Goal: Task Accomplishment & Management: Manage account settings

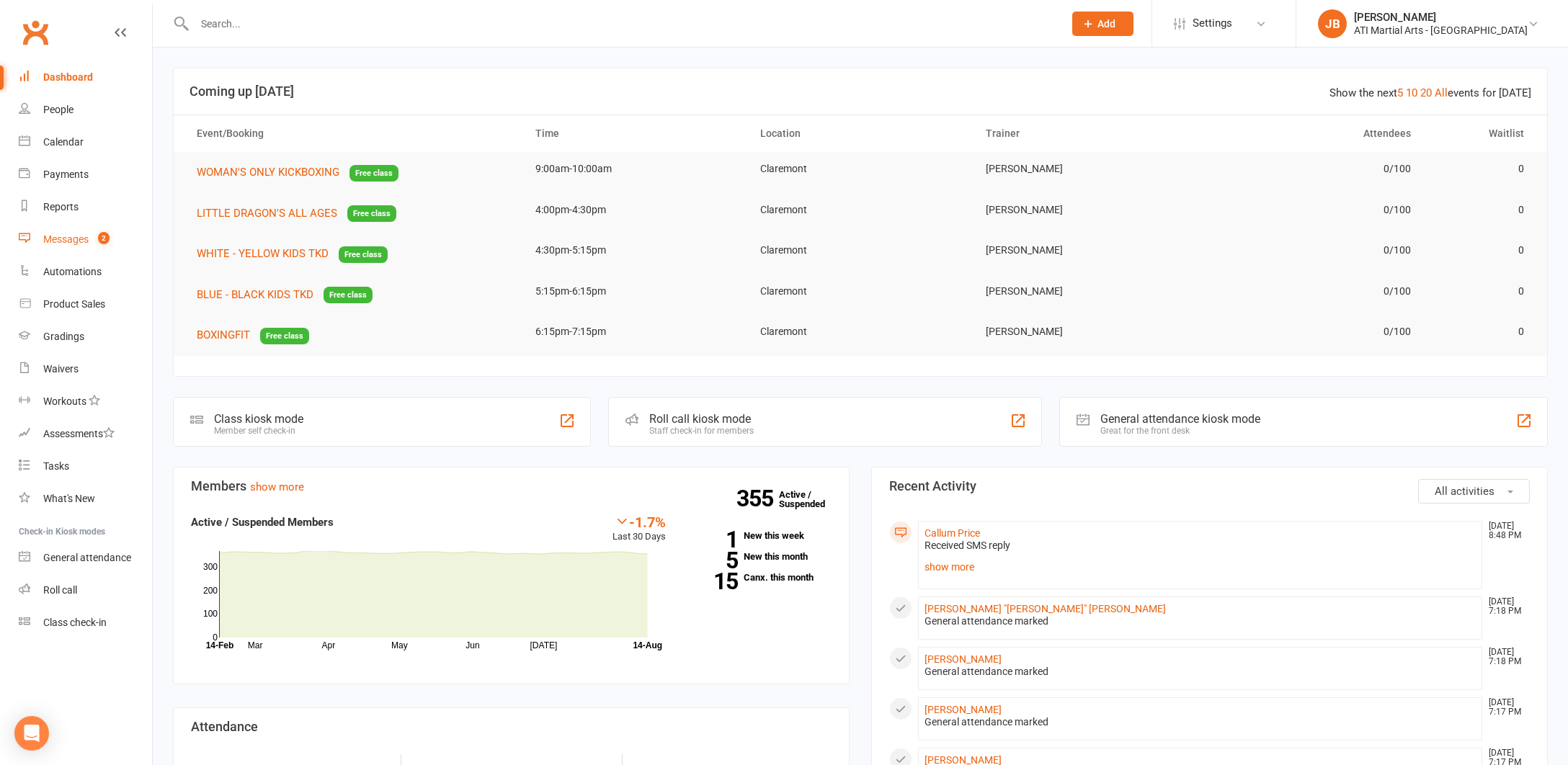
click at [54, 238] on div "Messages" at bounding box center [66, 239] width 45 height 12
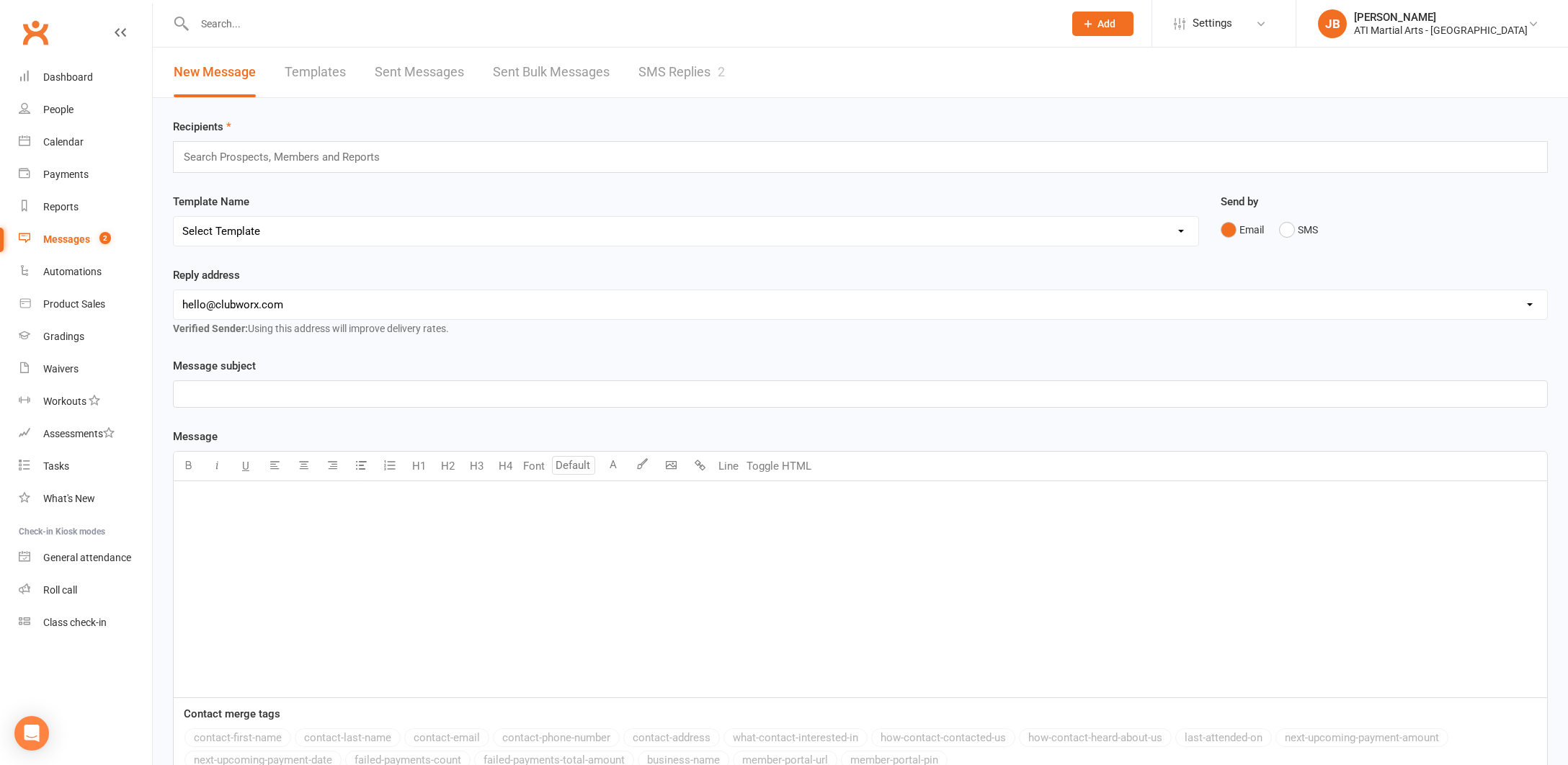
click at [686, 68] on link "SMS Replies 2" at bounding box center [681, 72] width 86 height 50
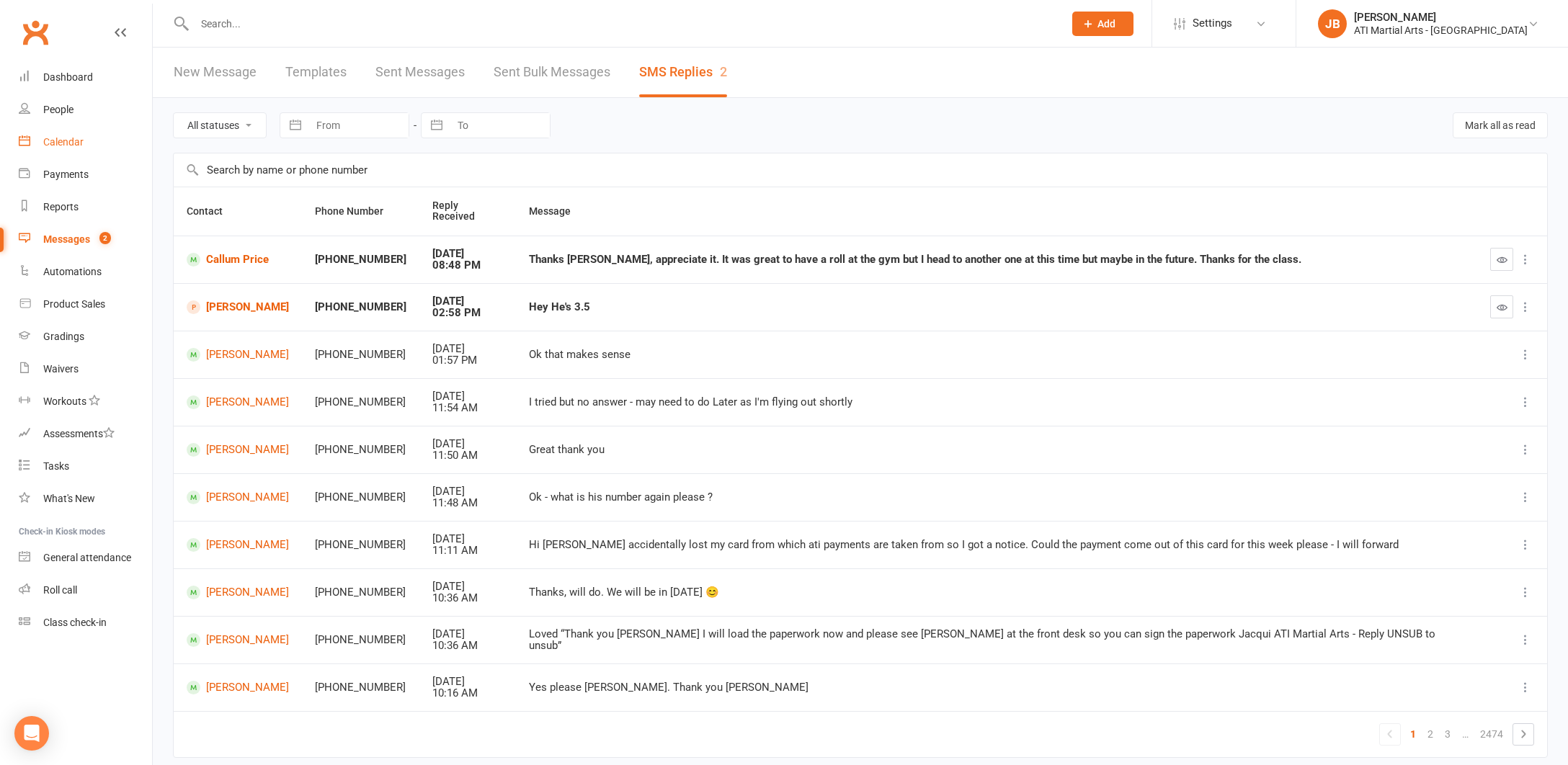
click at [74, 143] on div "Calendar" at bounding box center [63, 142] width 40 height 12
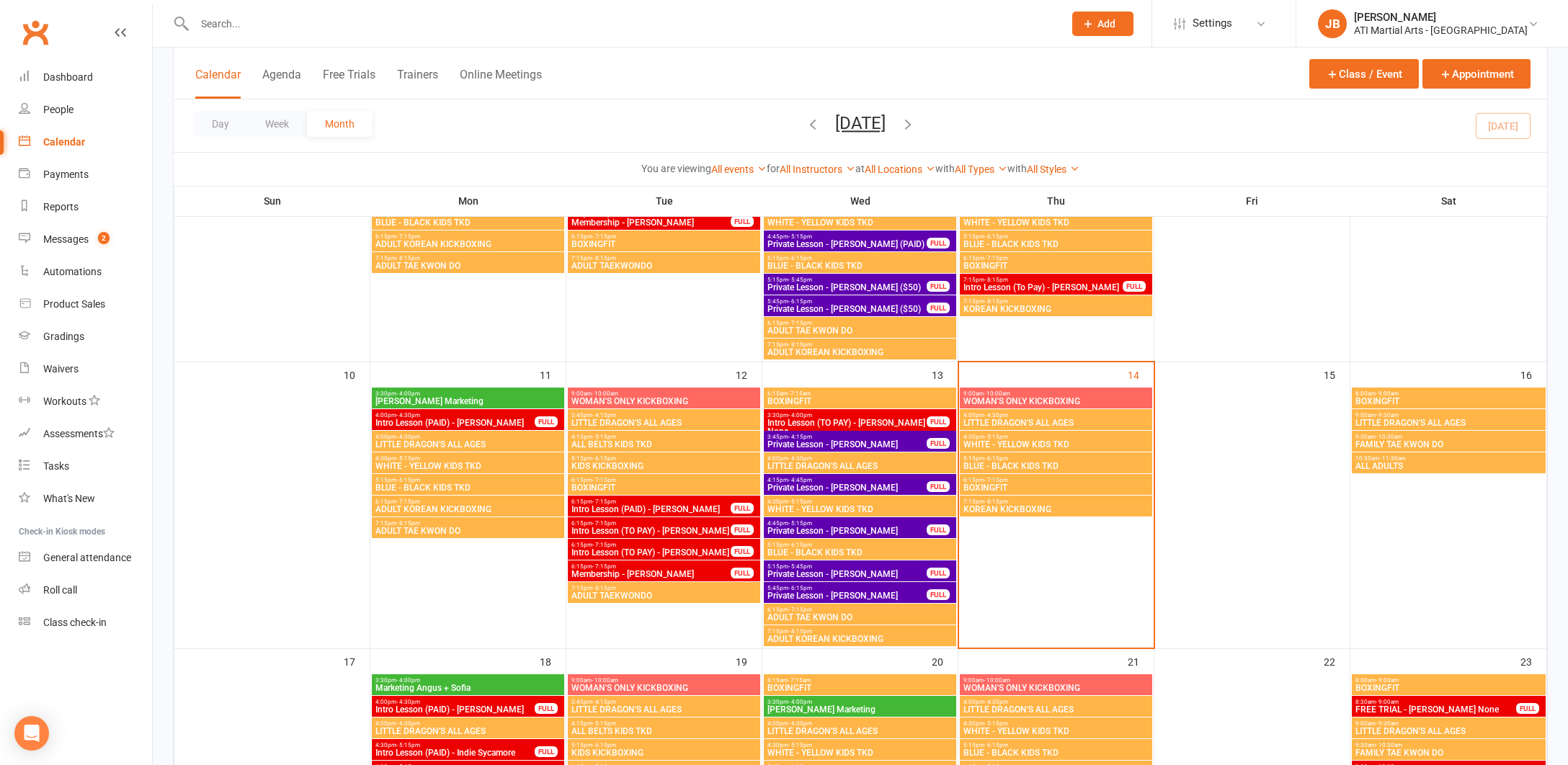
scroll to position [452, 0]
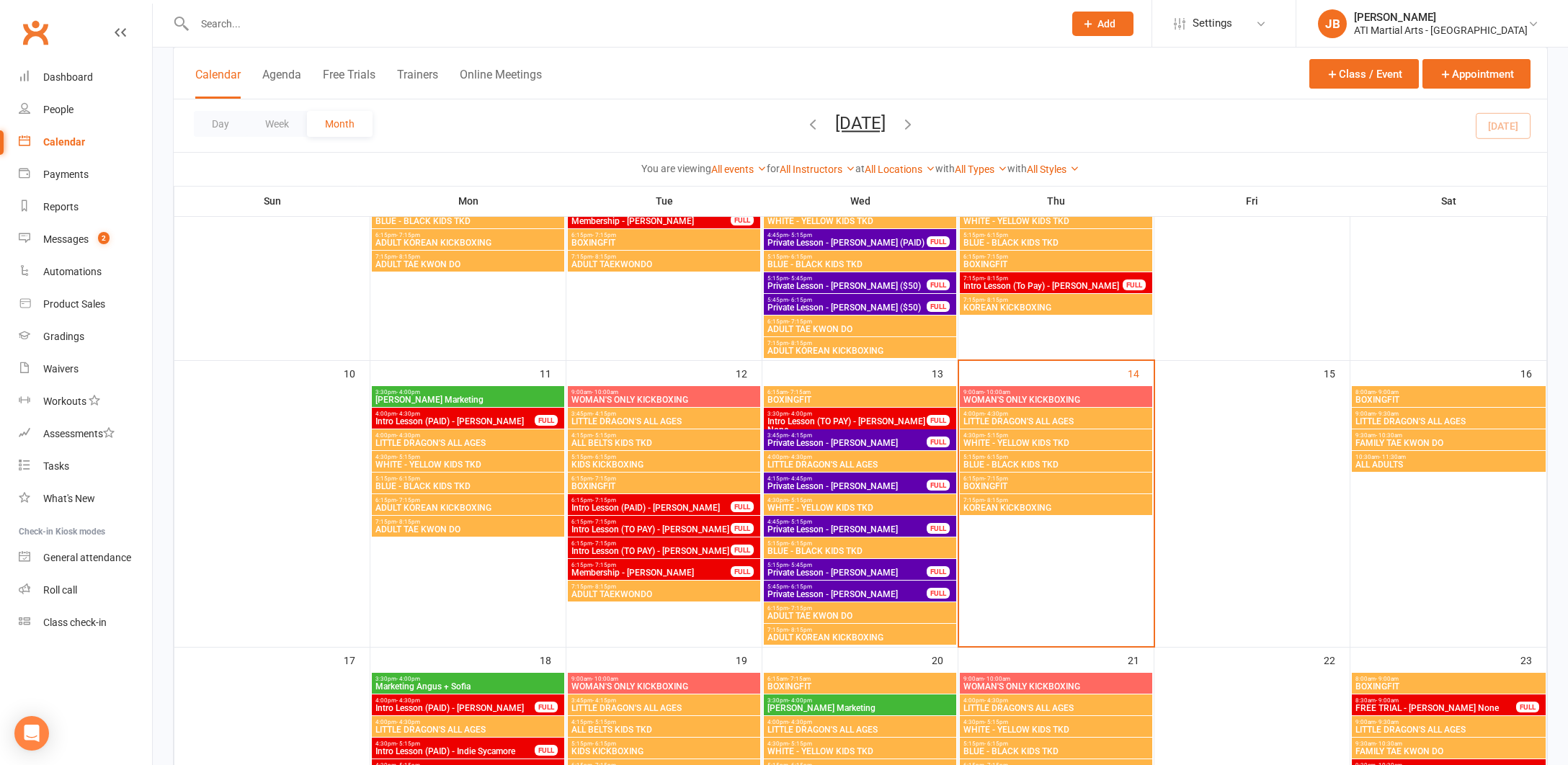
click at [674, 576] on span "Membership - Athena Townson" at bounding box center [651, 572] width 161 height 9
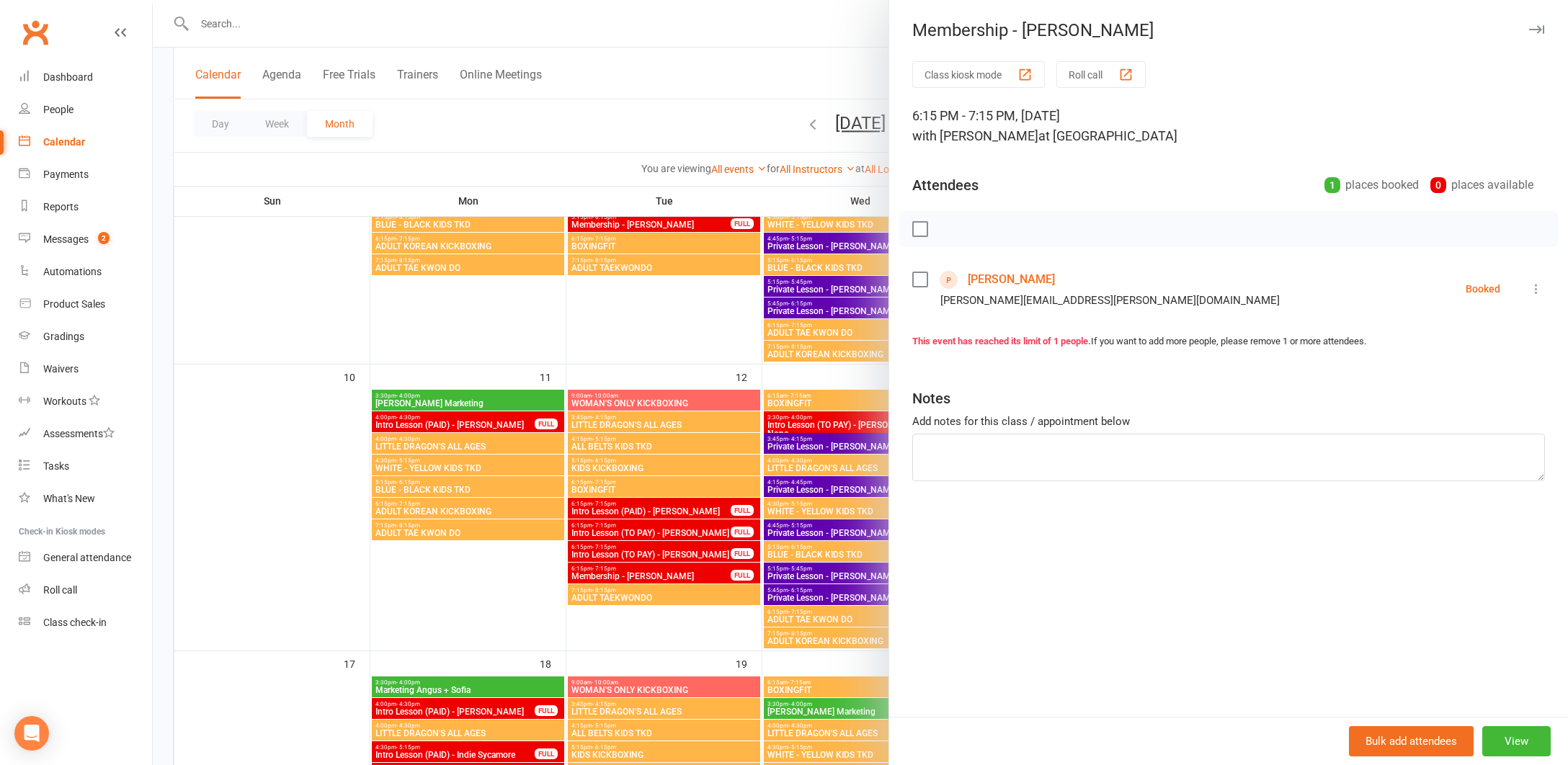
scroll to position [454, 1]
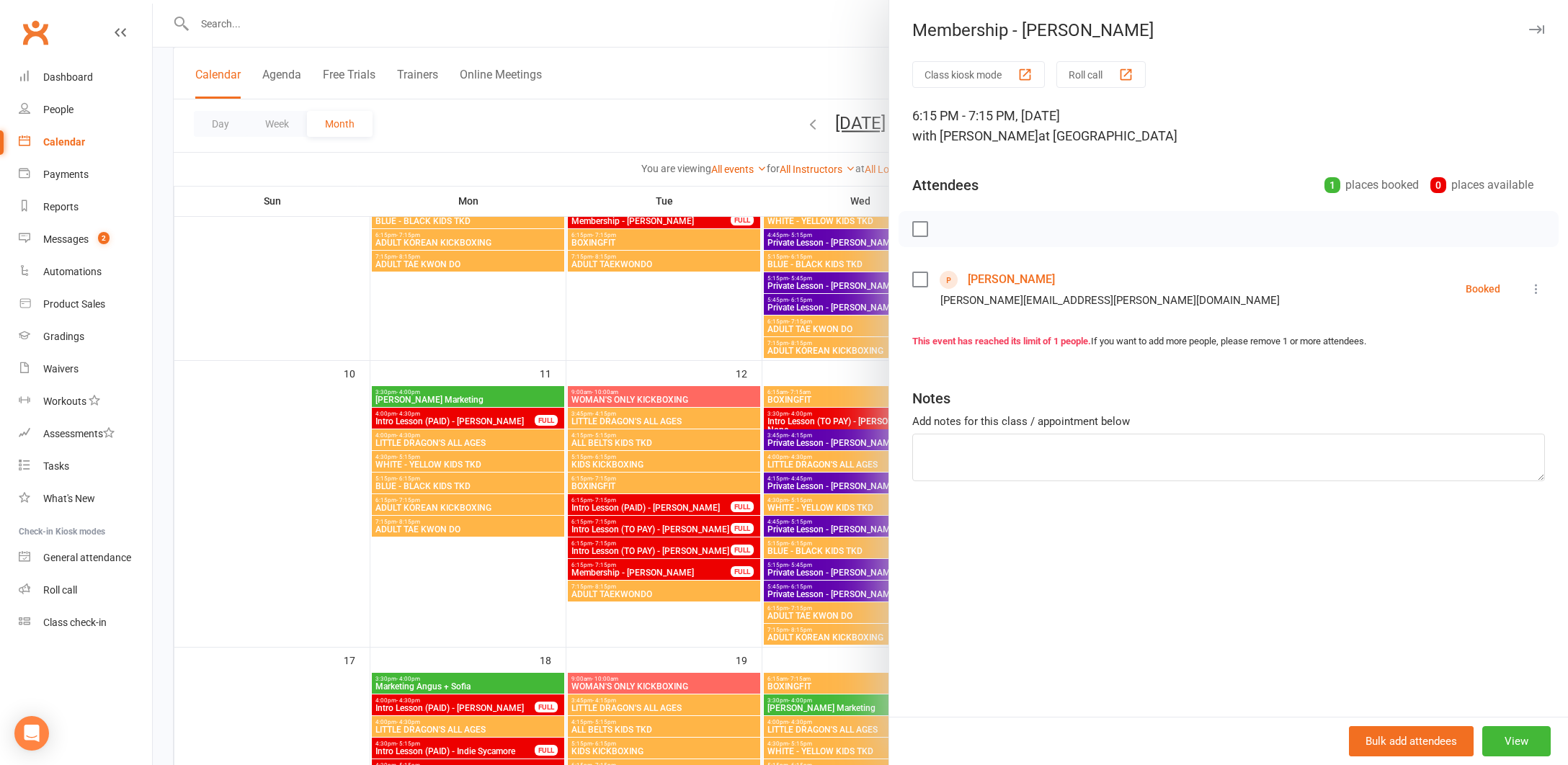
click at [985, 278] on link "Athena Townson" at bounding box center [1012, 279] width 87 height 23
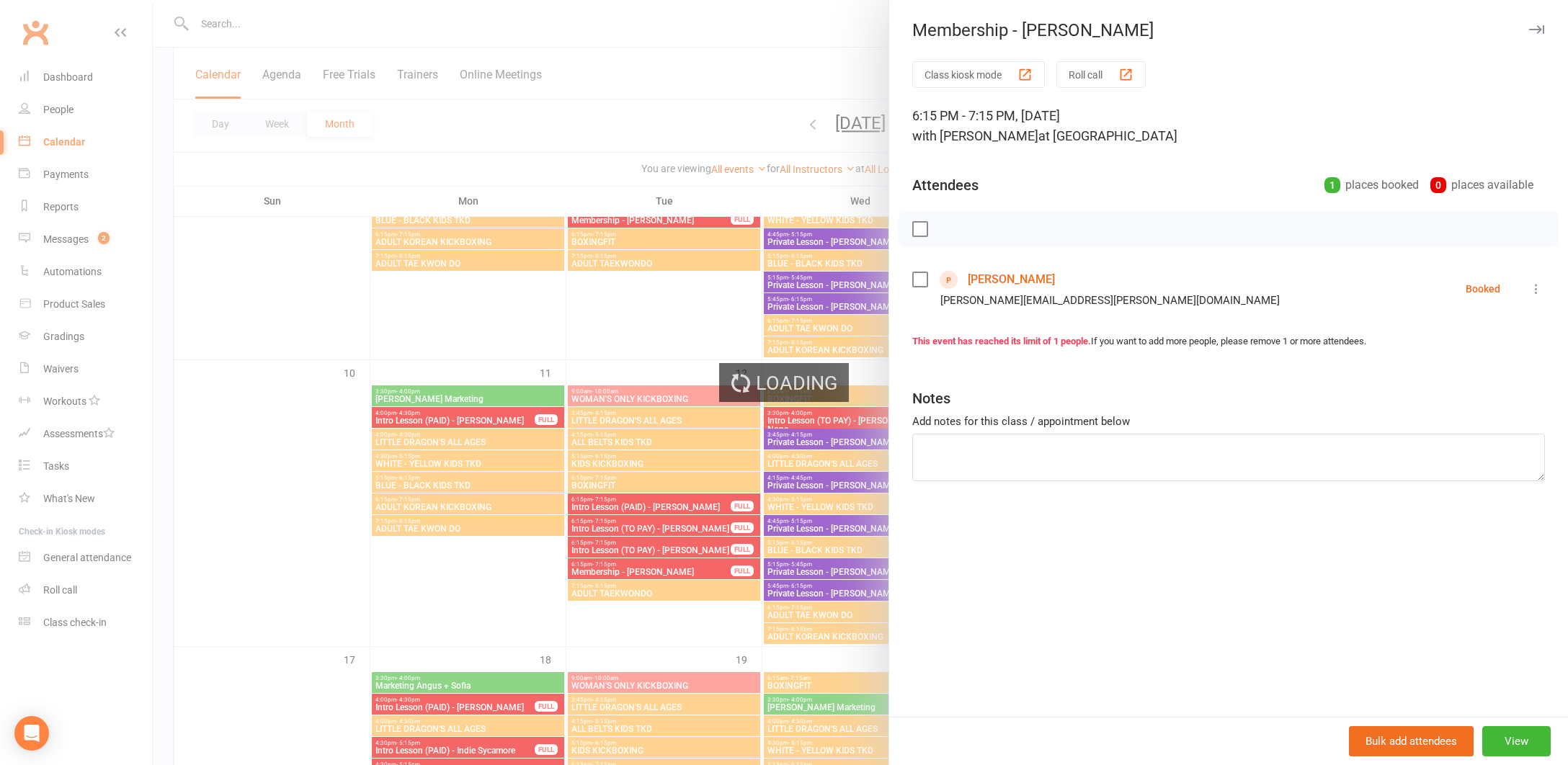
scroll to position [453, 0]
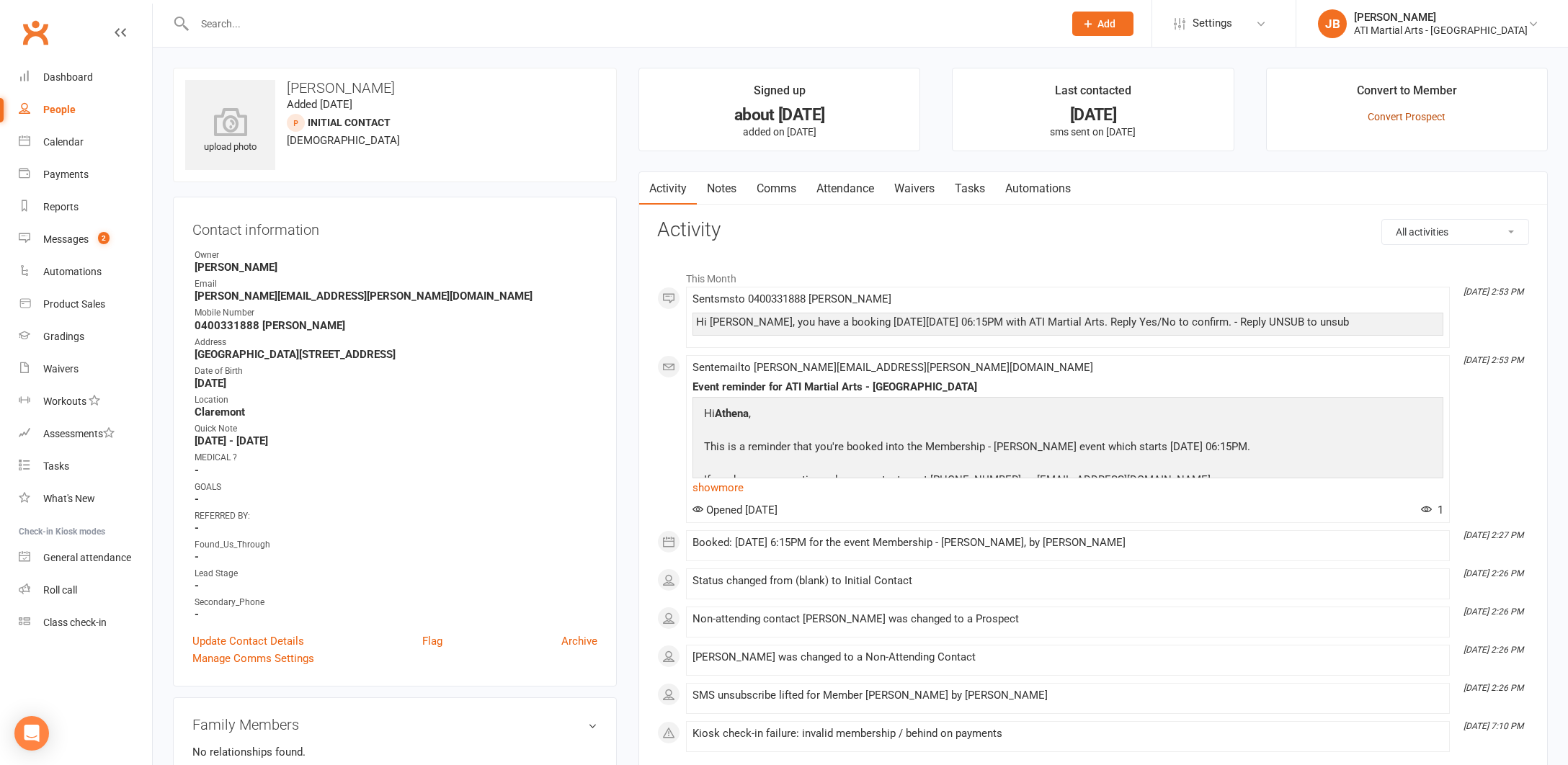
click at [1384, 116] on link "Convert Prospect" at bounding box center [1407, 116] width 78 height 12
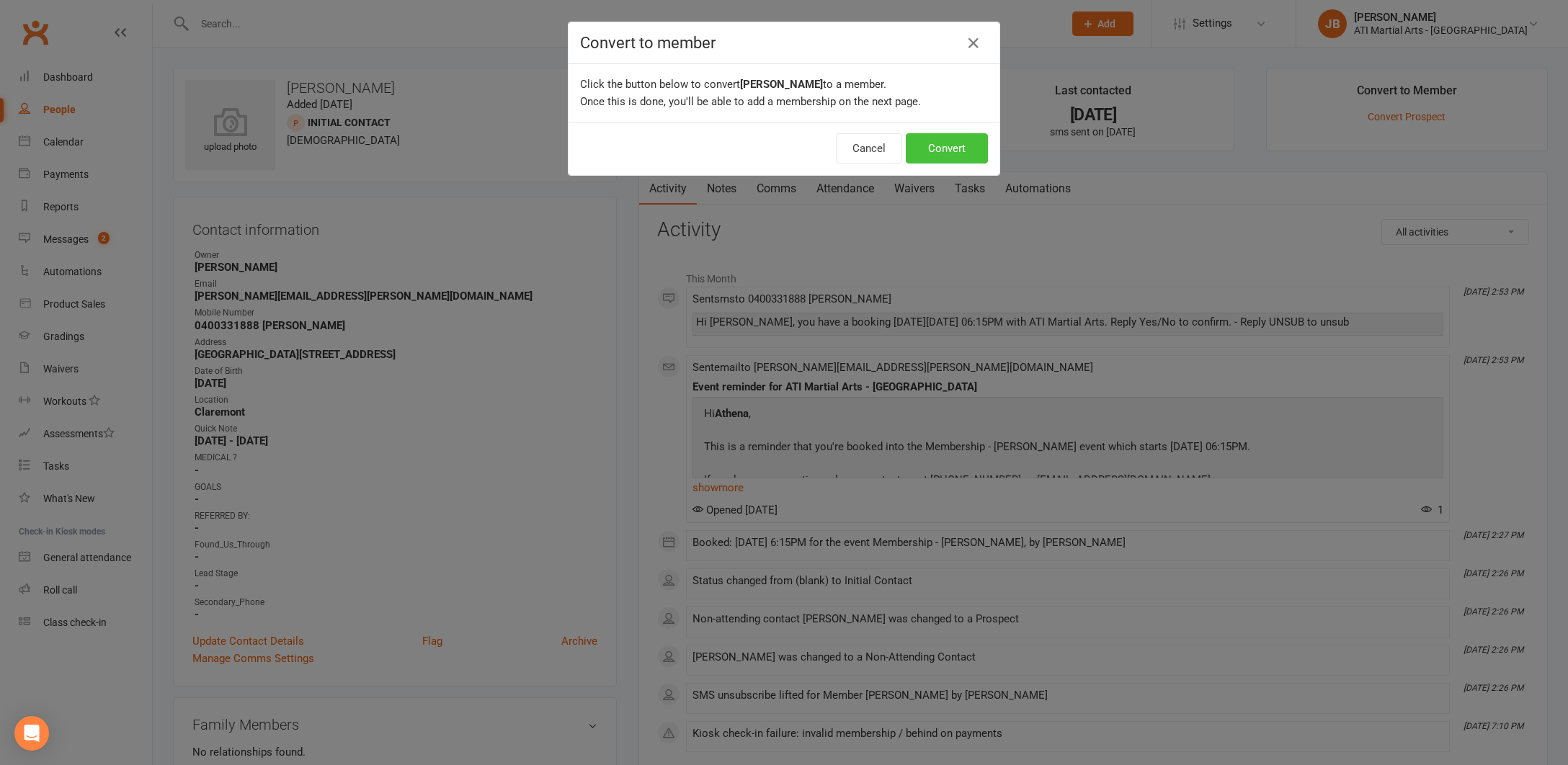
click at [969, 150] on button "Convert" at bounding box center [947, 148] width 82 height 30
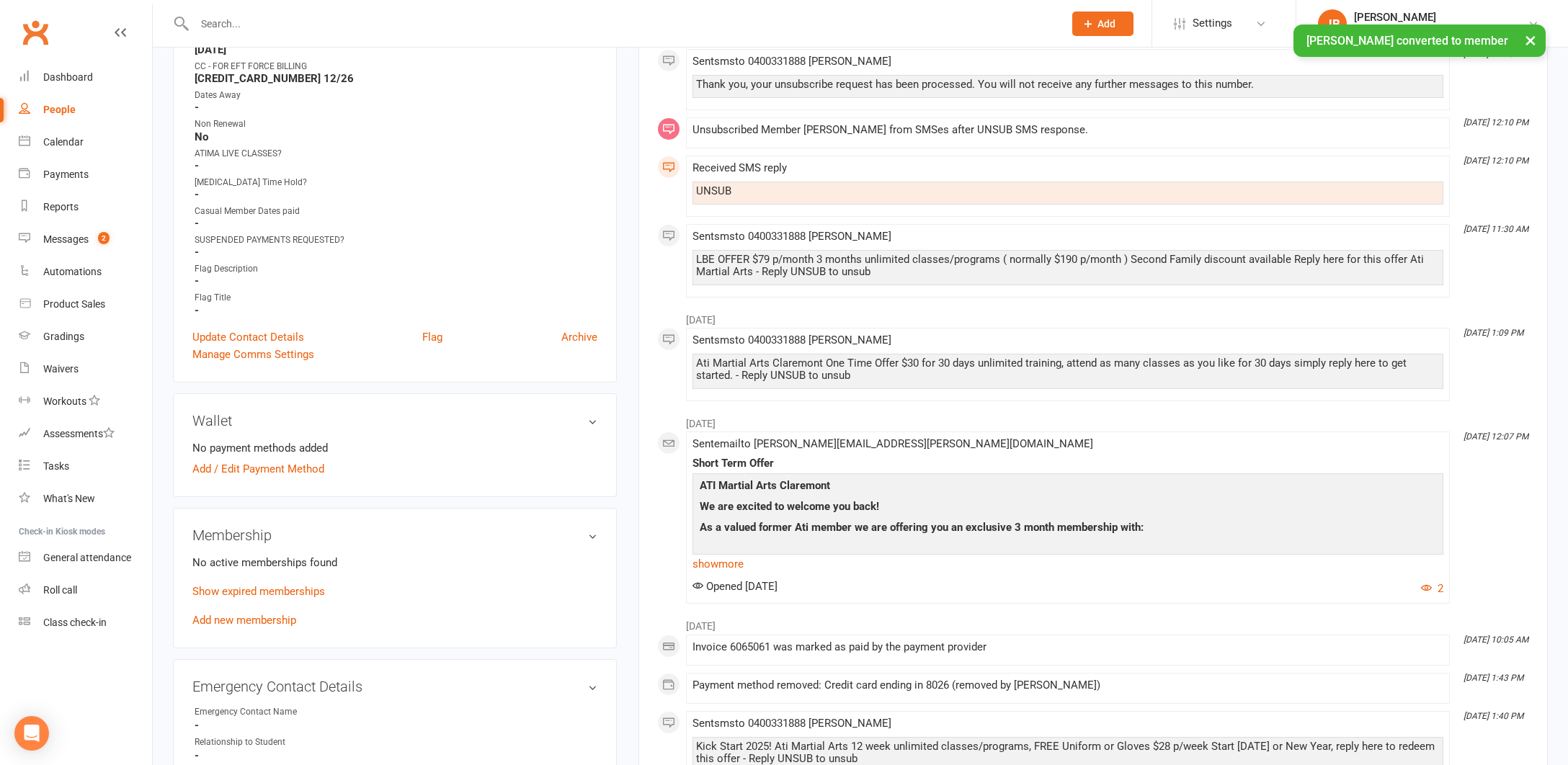
scroll to position [803, 0]
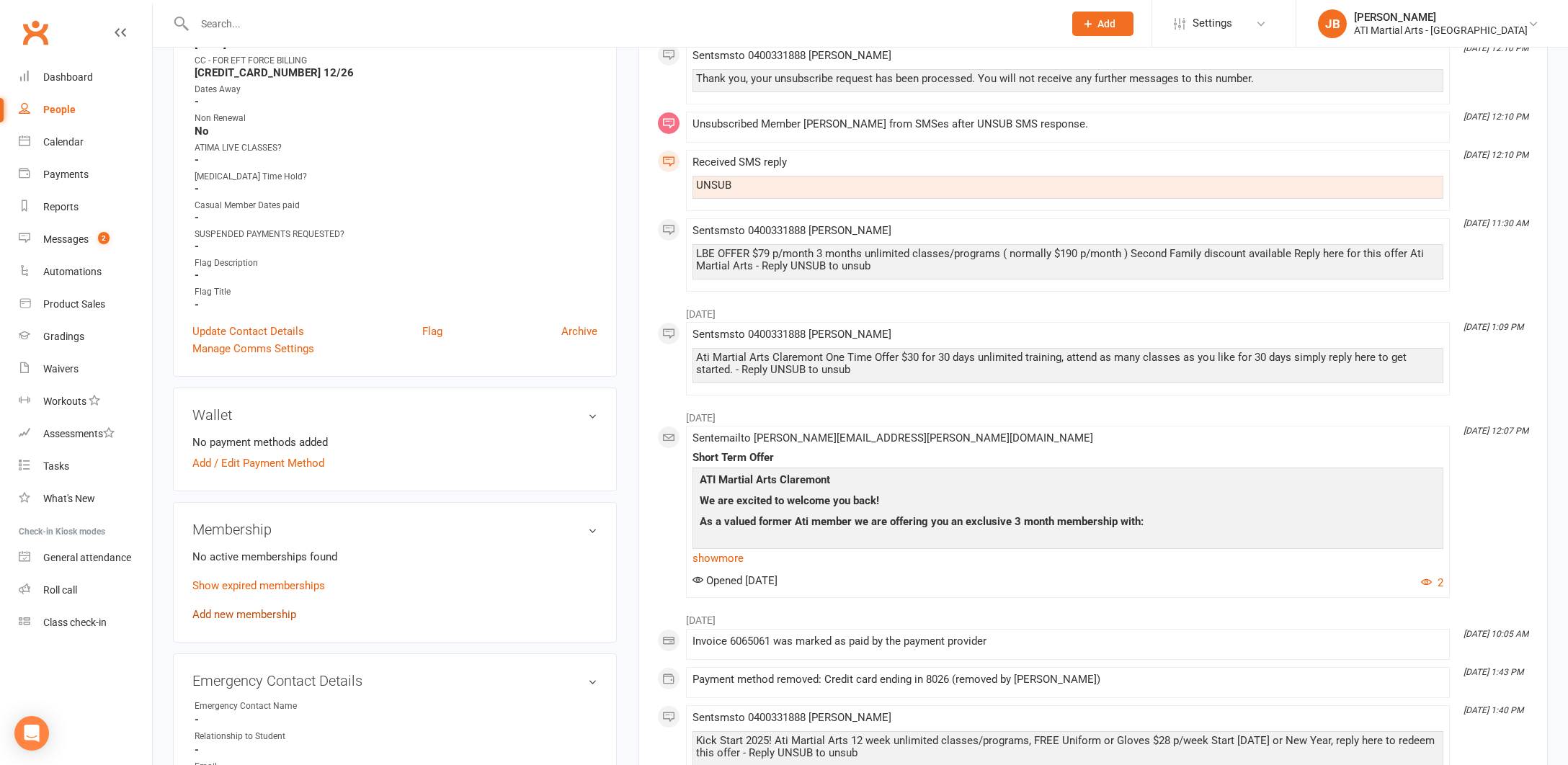
click at [252, 610] on link "Add new membership" at bounding box center [244, 615] width 104 height 13
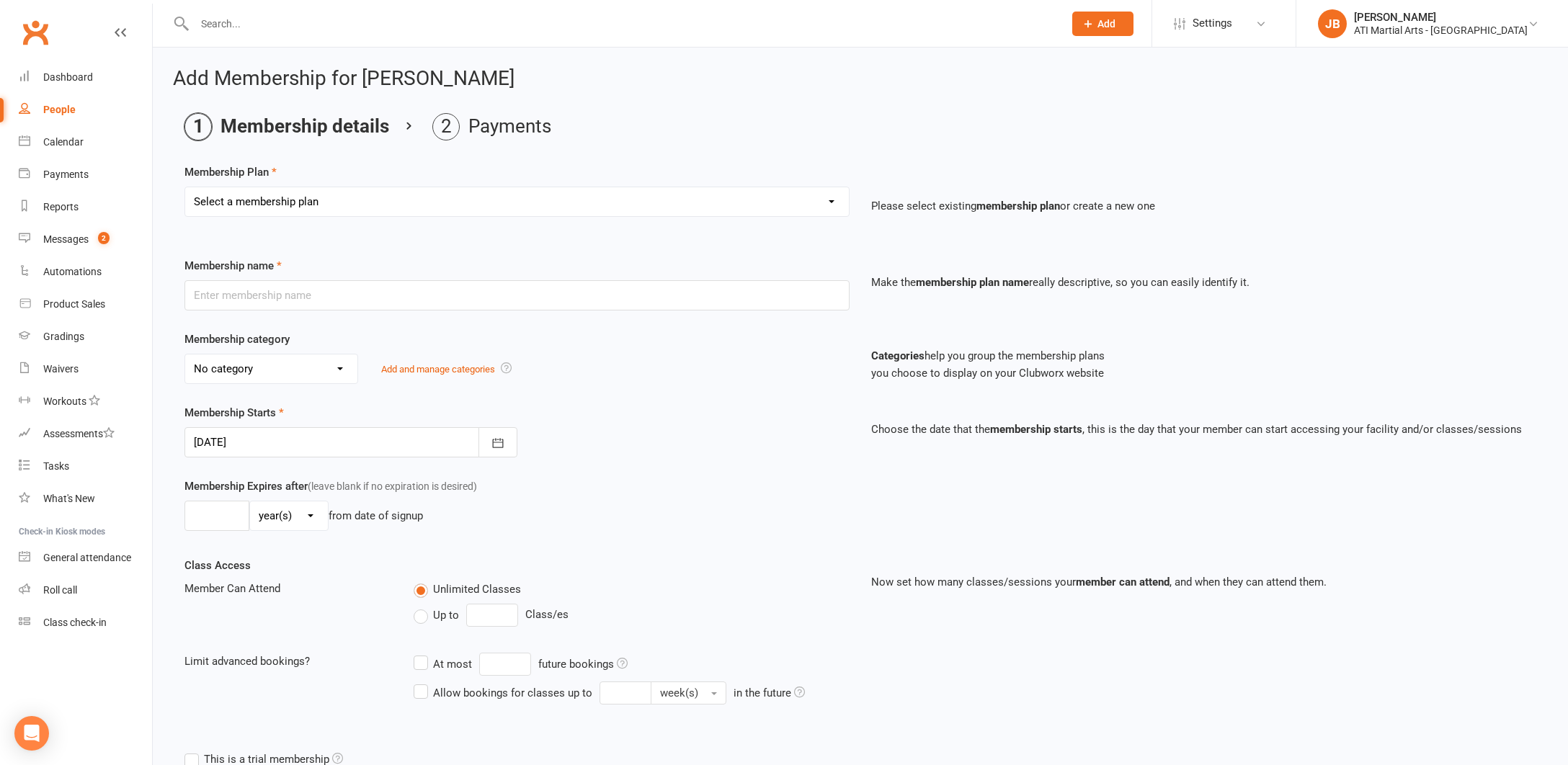
select select "26"
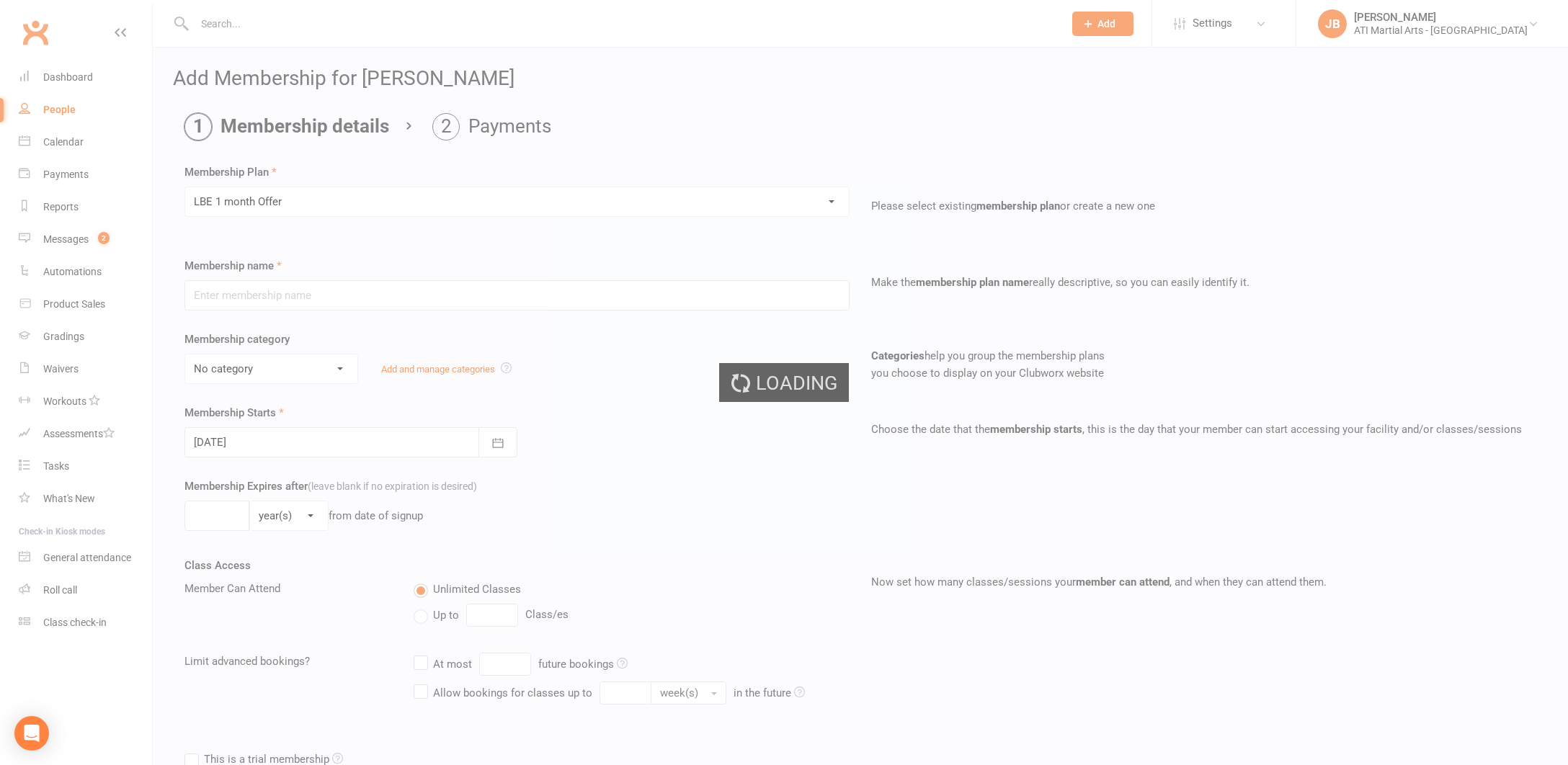
type input "LBE 1 month Offer"
type input "1"
select select "2"
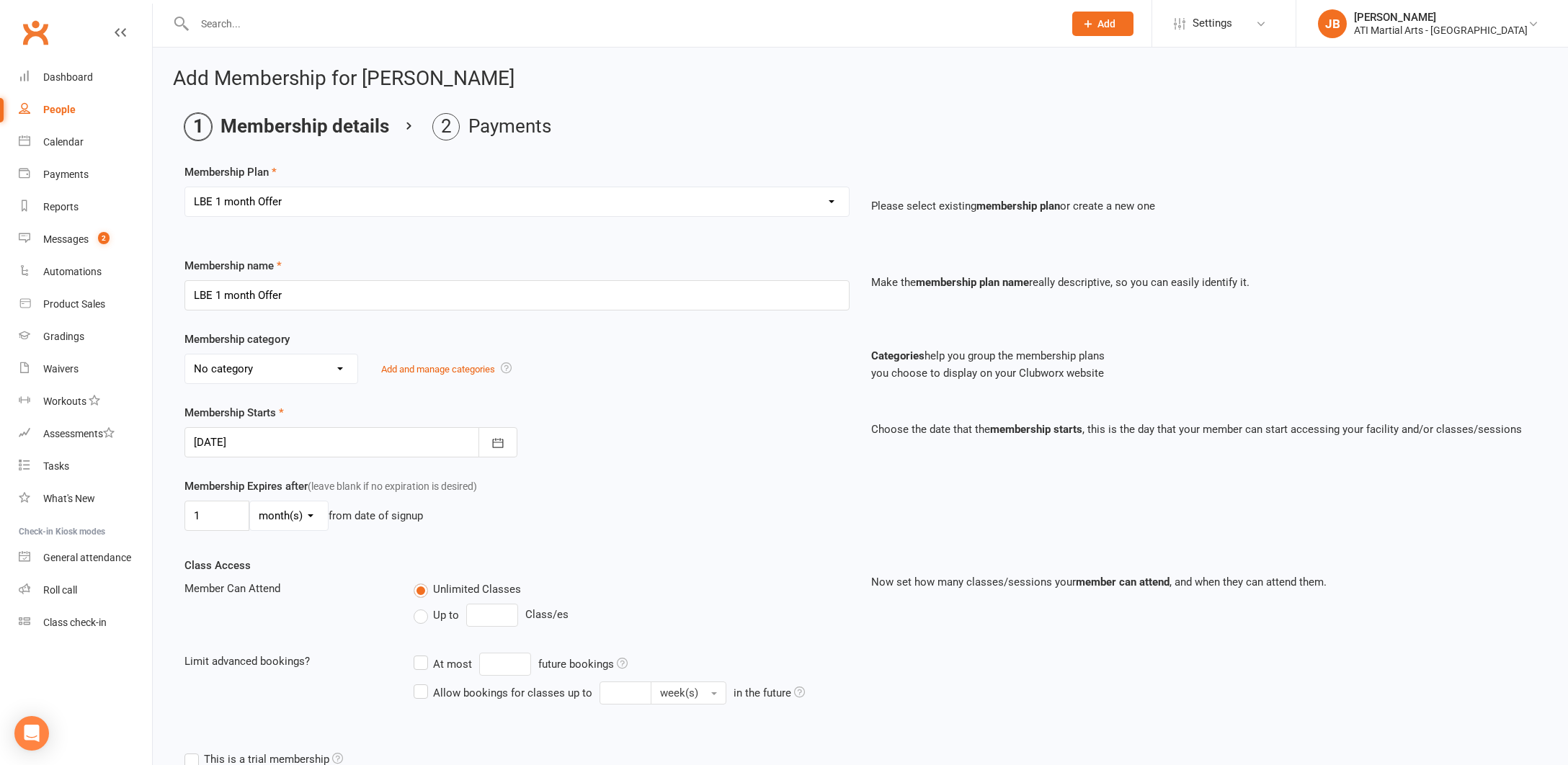
select select "5"
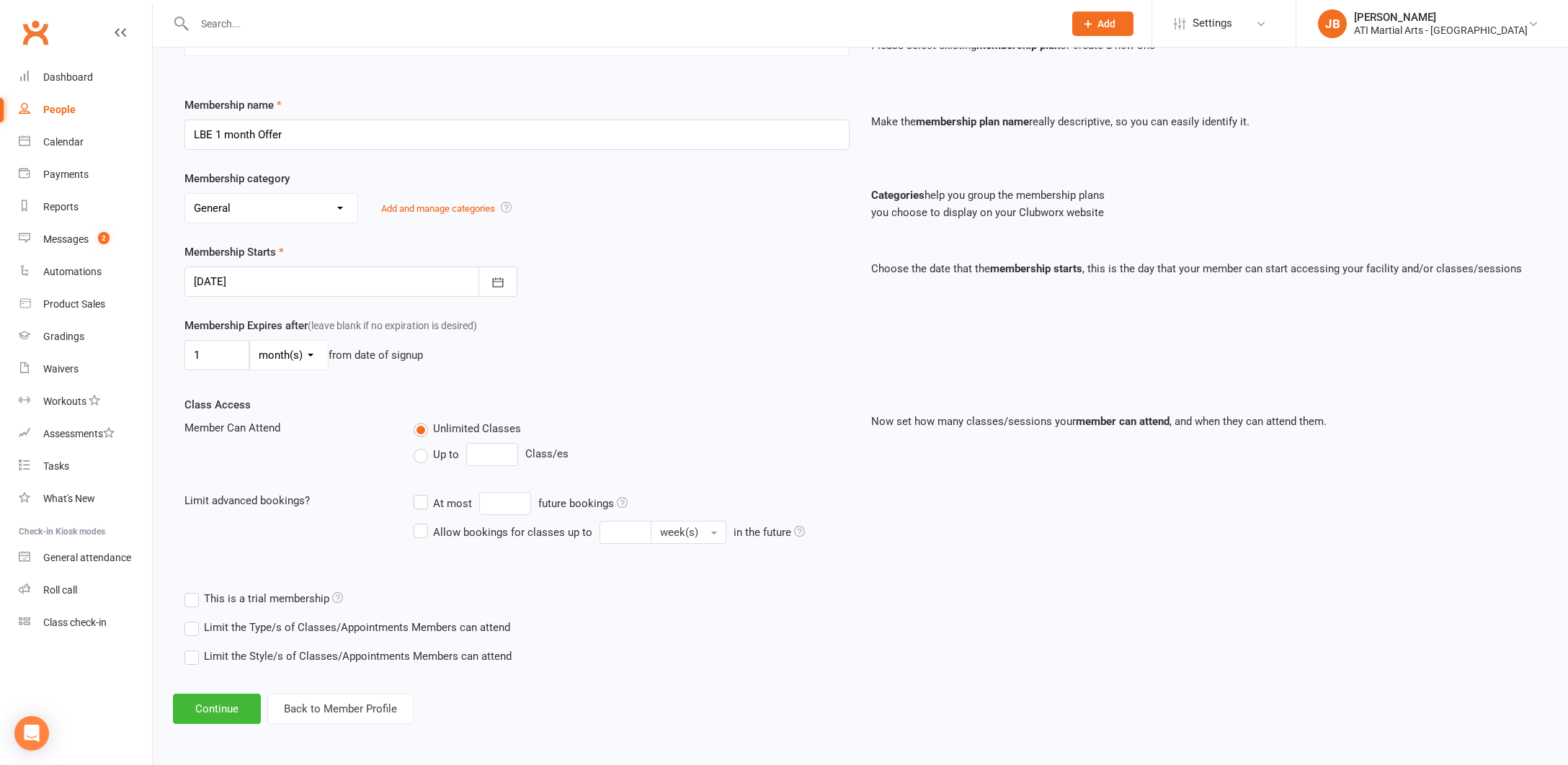
scroll to position [172, 0]
click at [279, 268] on div at bounding box center [351, 282] width 333 height 30
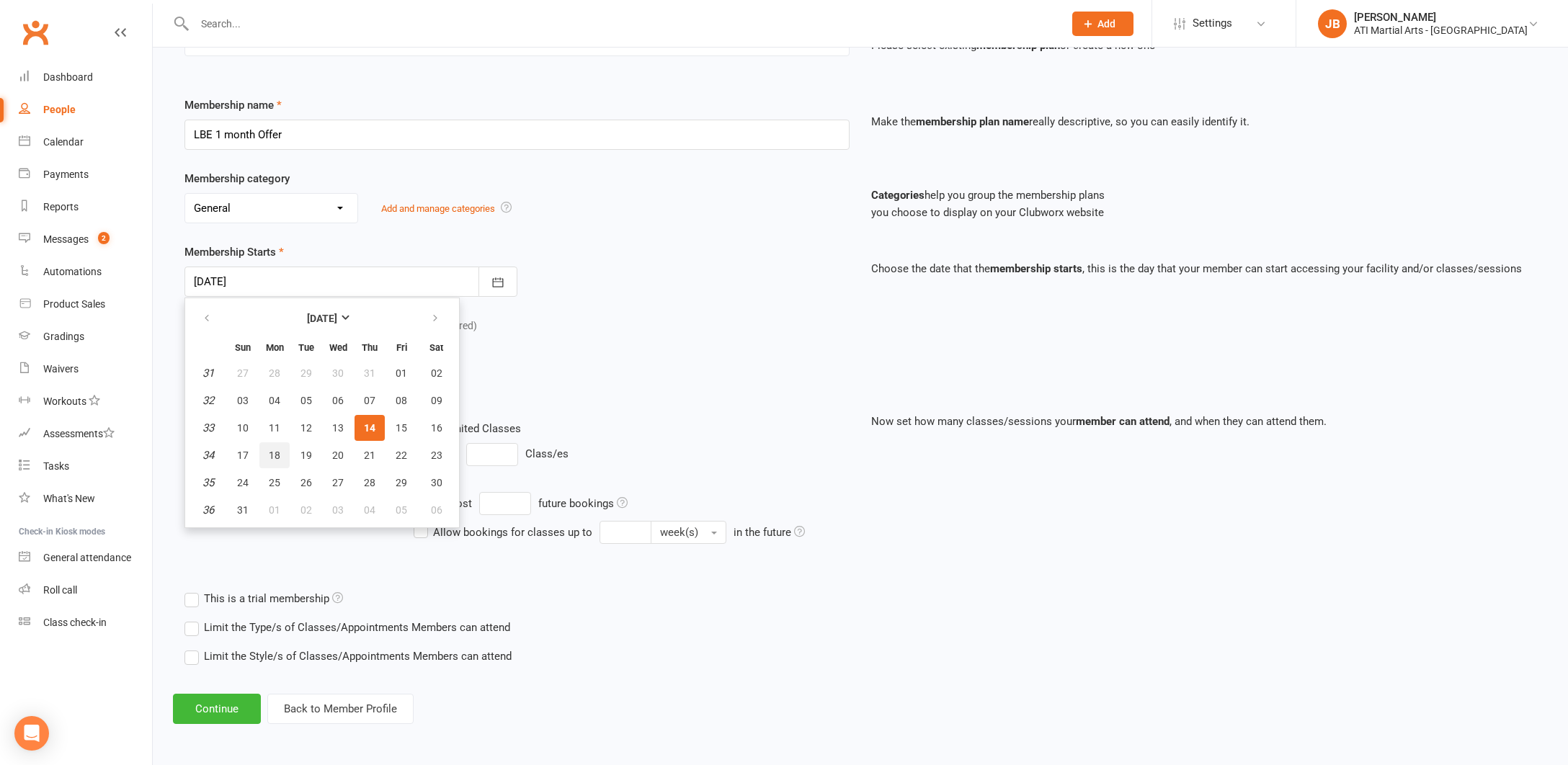
click at [275, 449] on span "18" at bounding box center [275, 455] width 12 height 12
type input "18 Aug 2025"
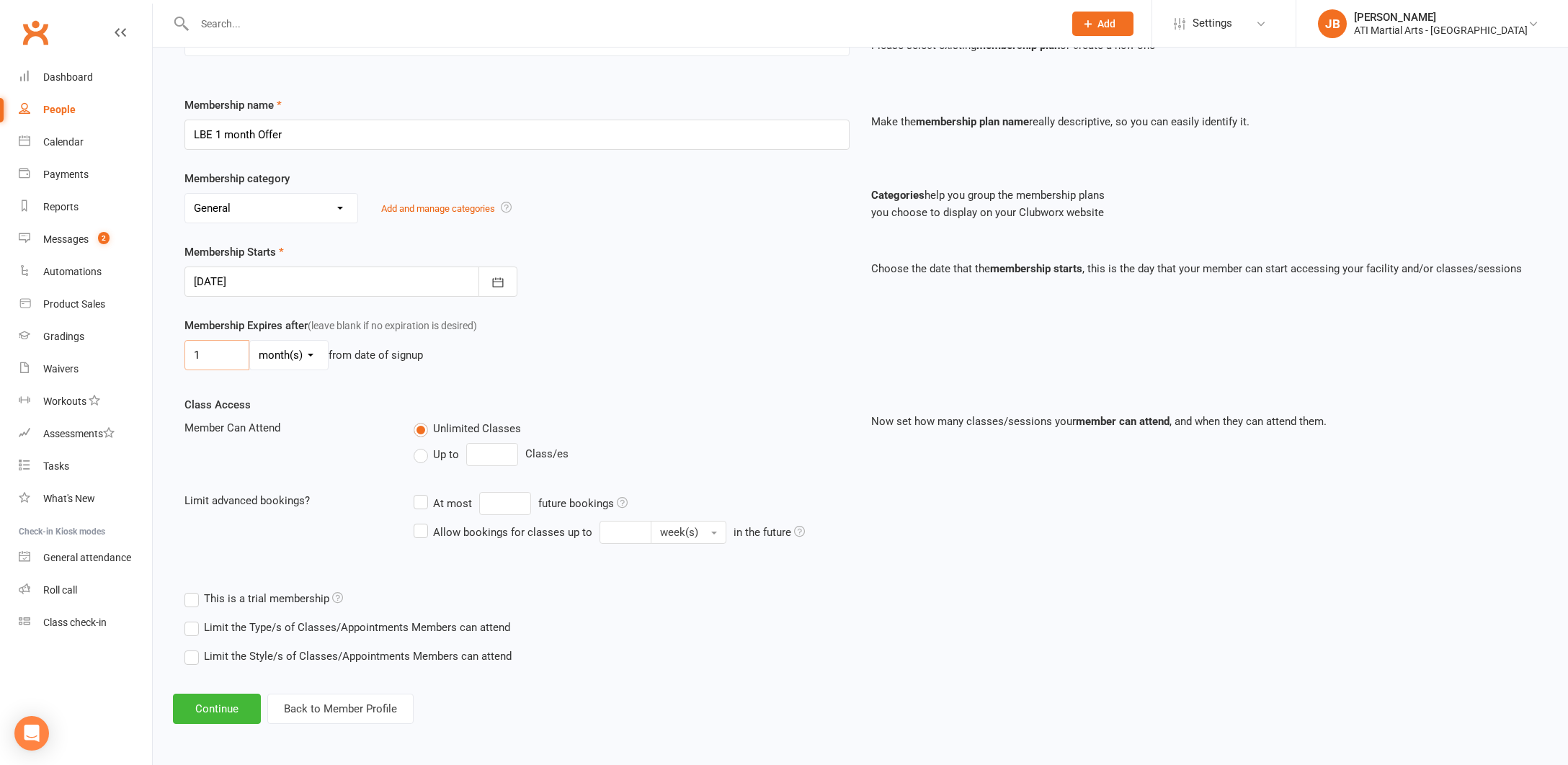
click at [202, 343] on input "1" at bounding box center [217, 355] width 65 height 30
click at [233, 695] on button "Continue" at bounding box center [217, 709] width 88 height 30
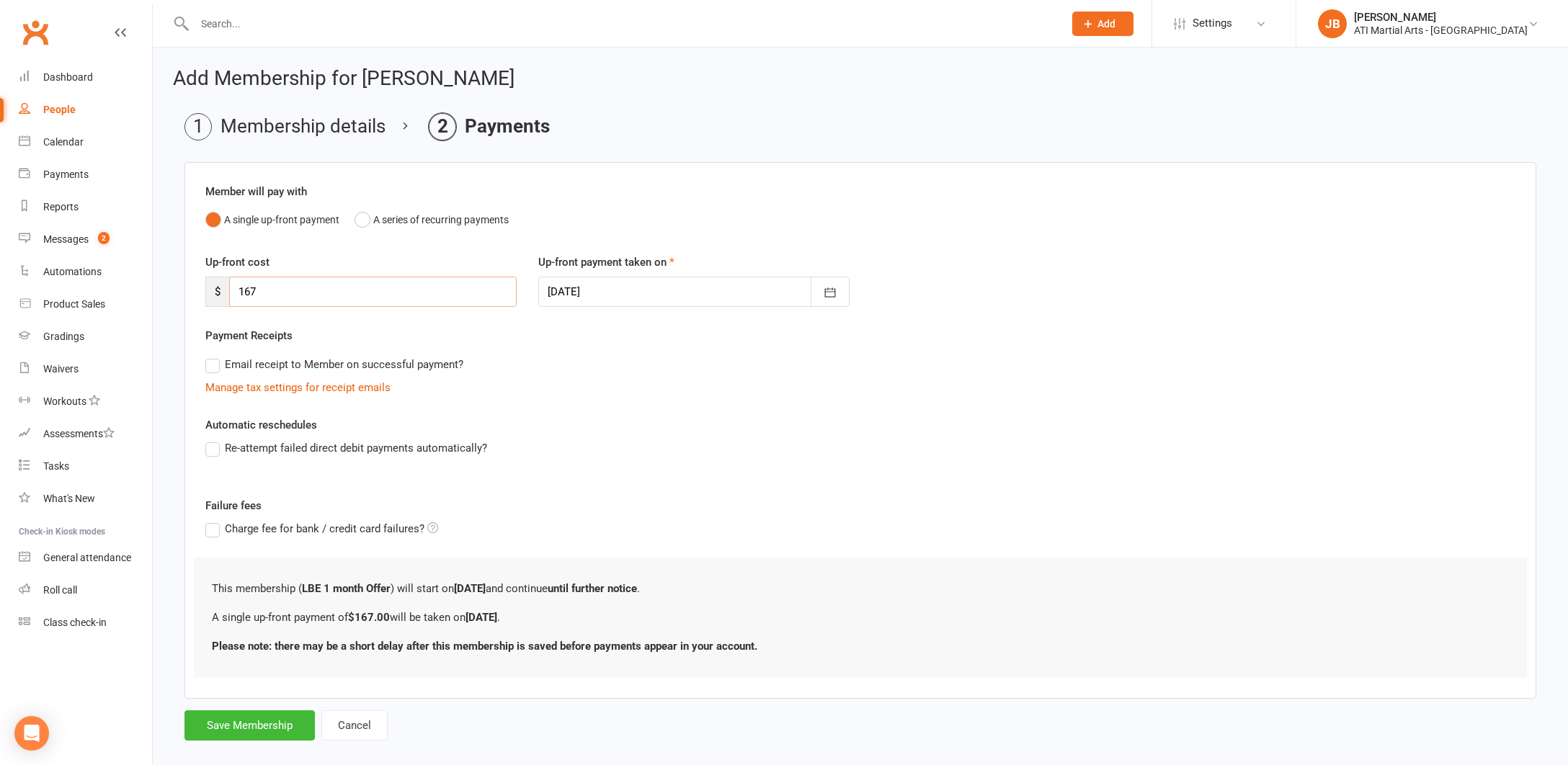
click at [266, 290] on input "167" at bounding box center [373, 292] width 287 height 30
type input "1"
type input "52"
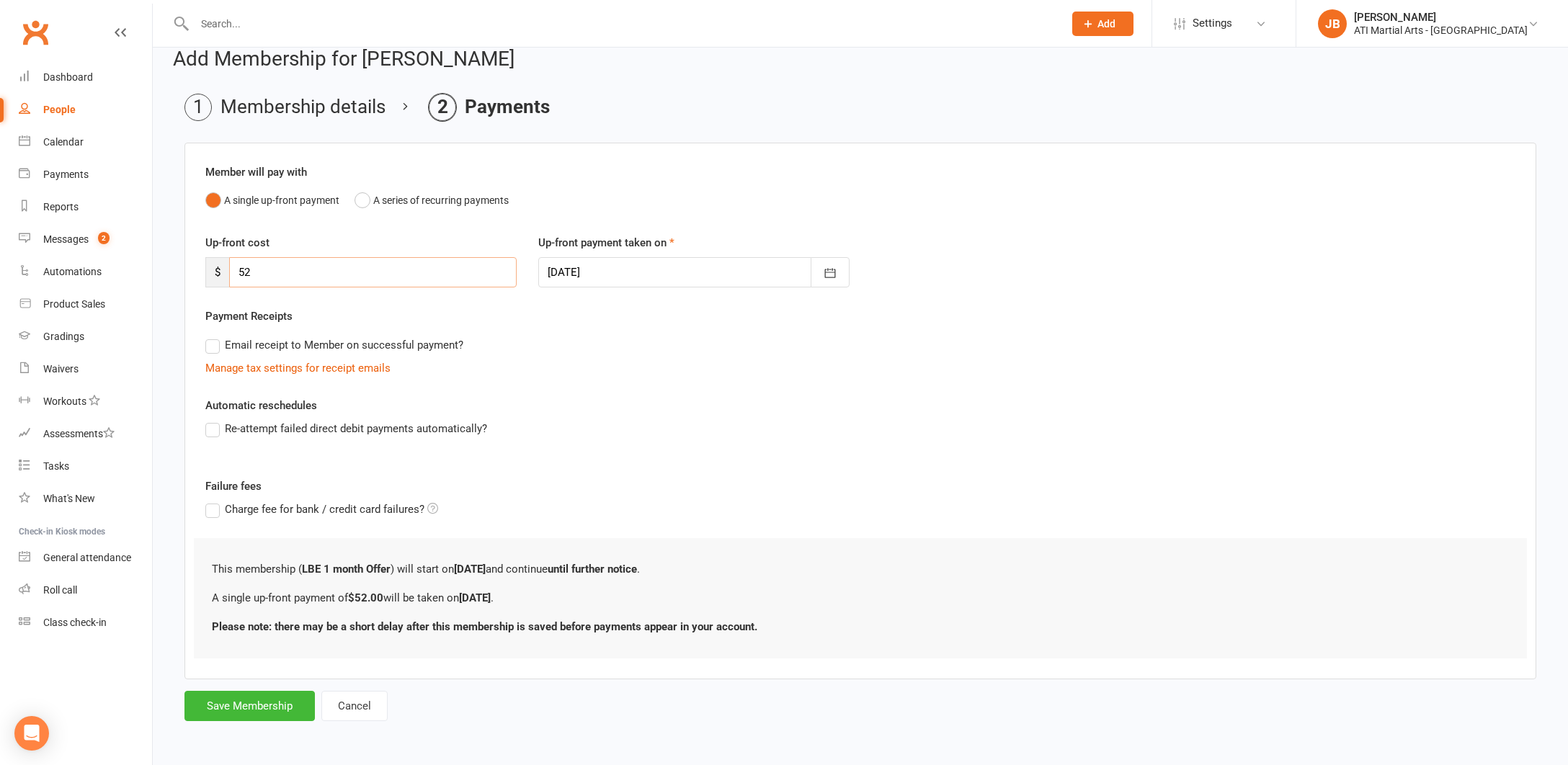
scroll to position [31, 0]
click at [241, 697] on button "Save Membership" at bounding box center [249, 706] width 131 height 30
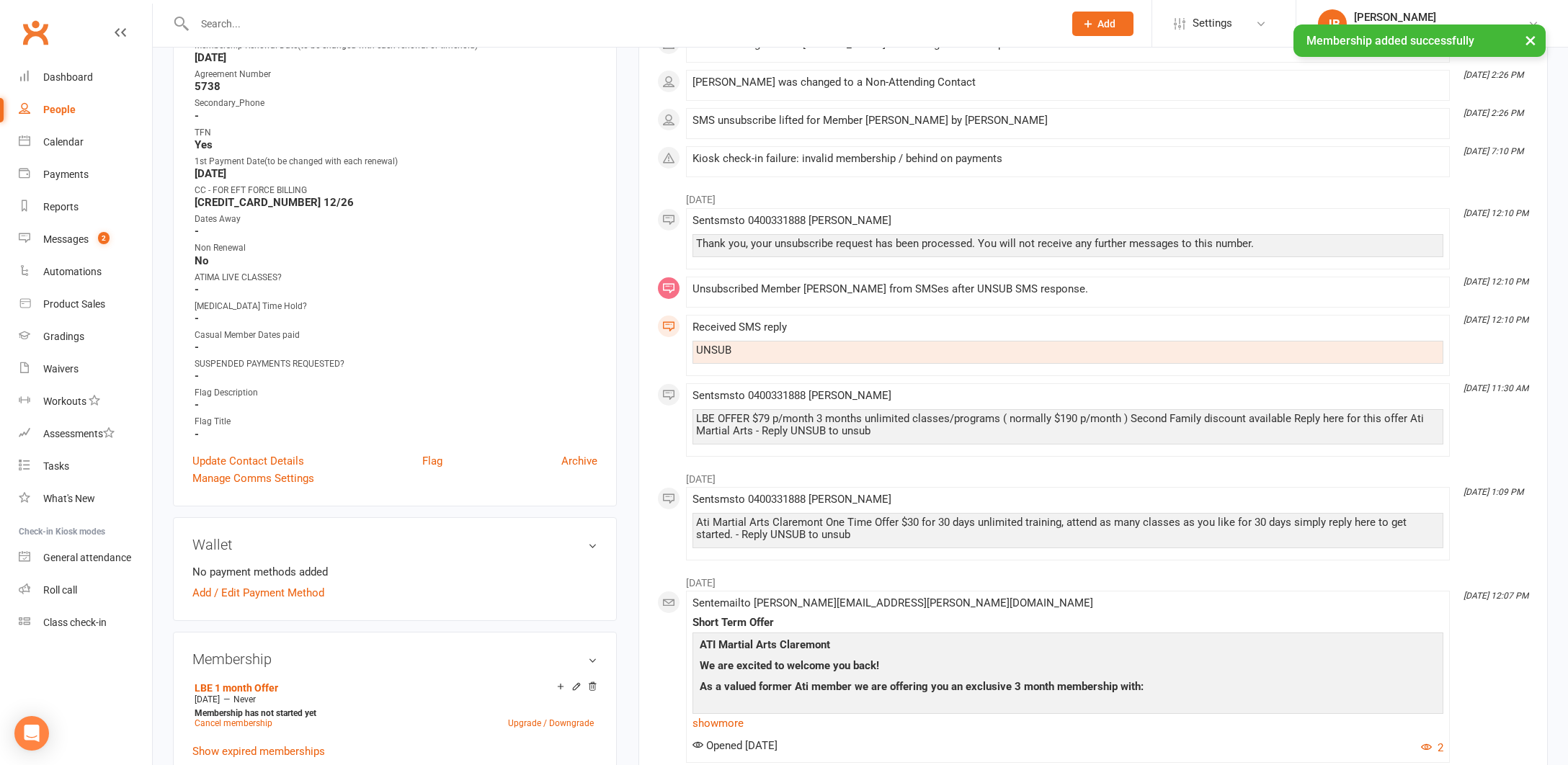
scroll to position [678, 0]
click at [253, 457] on link "Update Contact Details" at bounding box center [248, 459] width 112 height 17
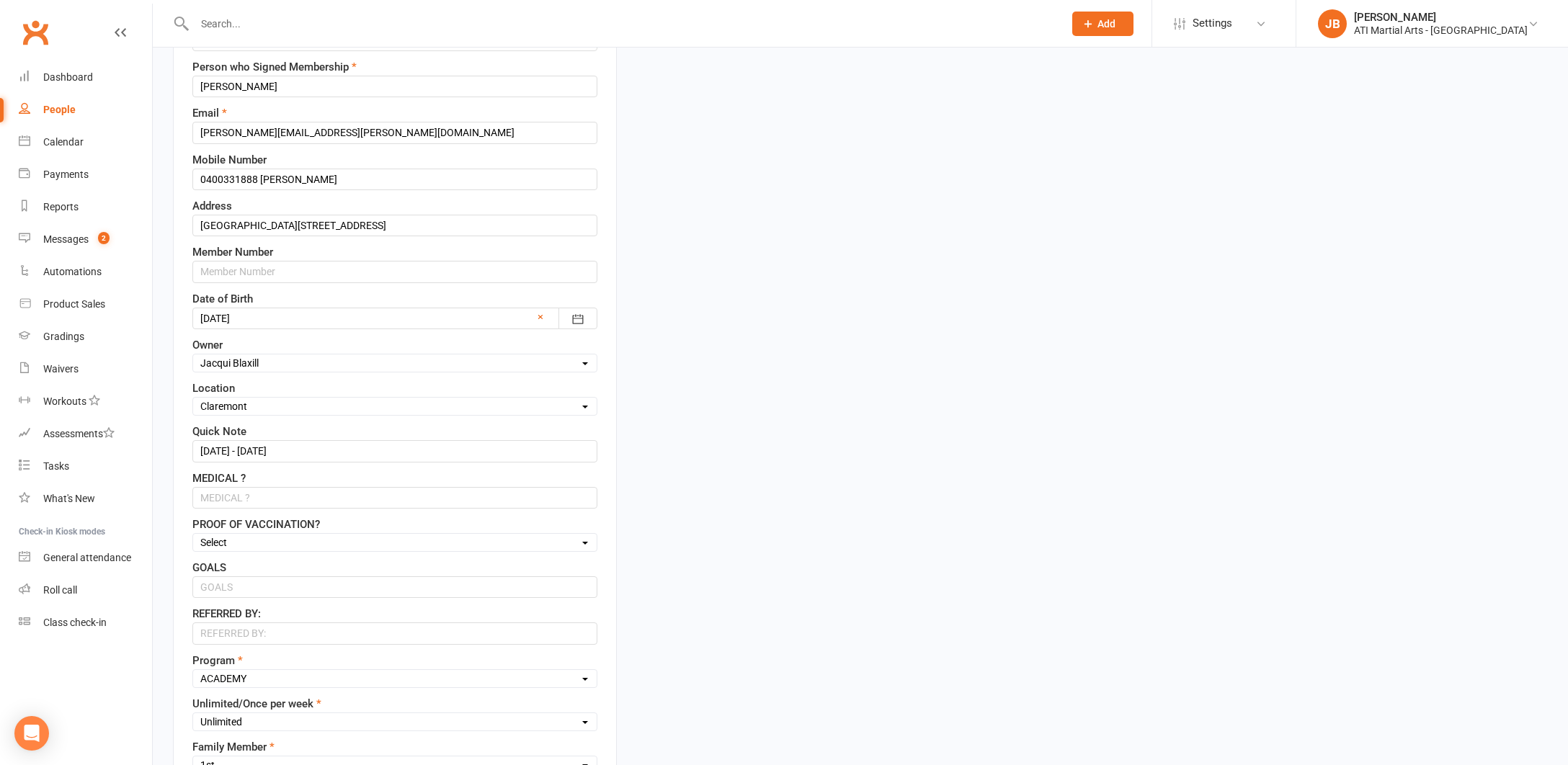
scroll to position [278, 0]
click at [302, 447] on input "12/8/24 - 12/11/24" at bounding box center [395, 447] width 405 height 21
type input "1"
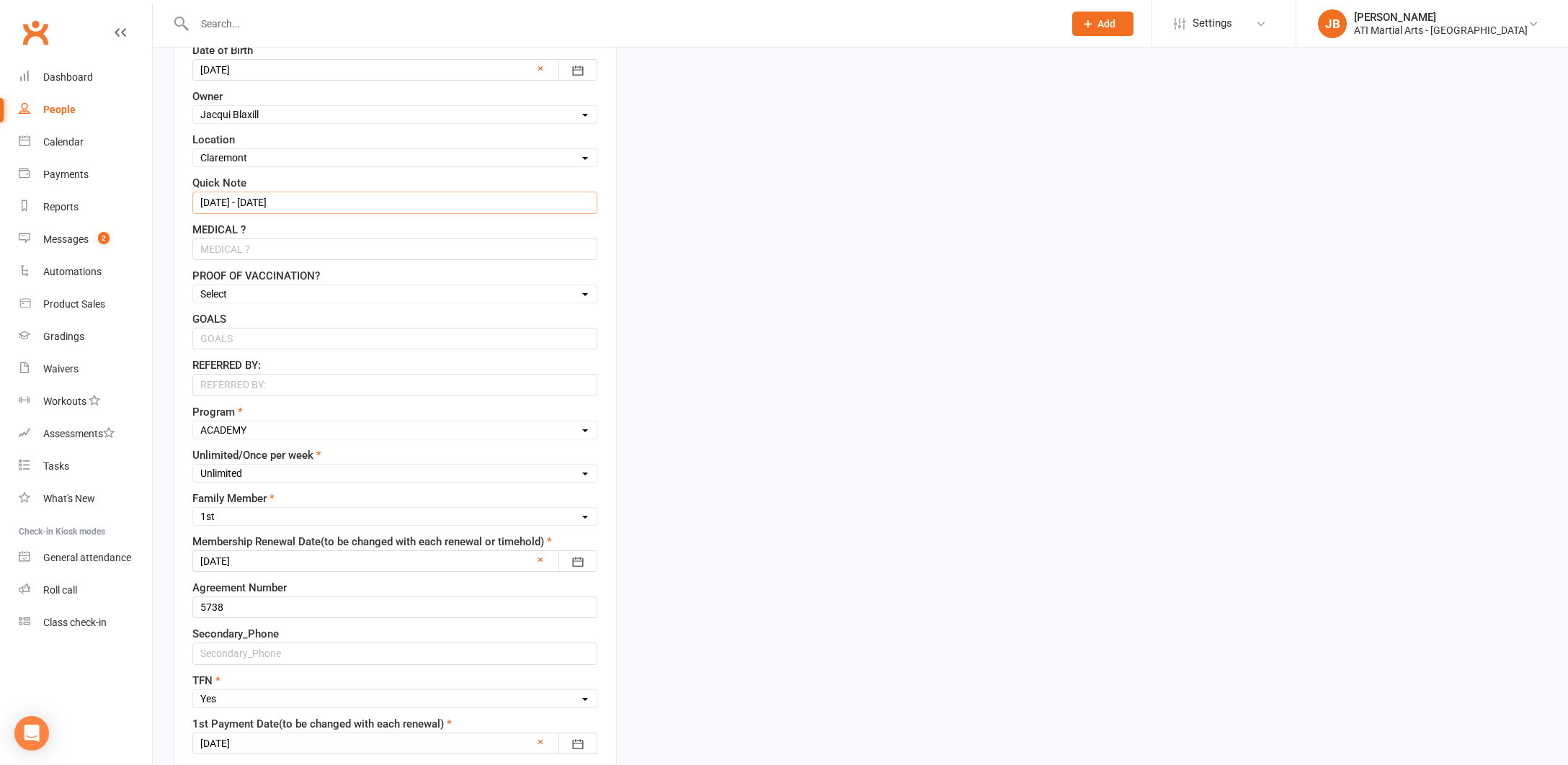
scroll to position [526, 0]
type input "18/8/25 - 18/9/25"
select select "Once Per week"
click at [267, 555] on div at bounding box center [395, 559] width 405 height 21
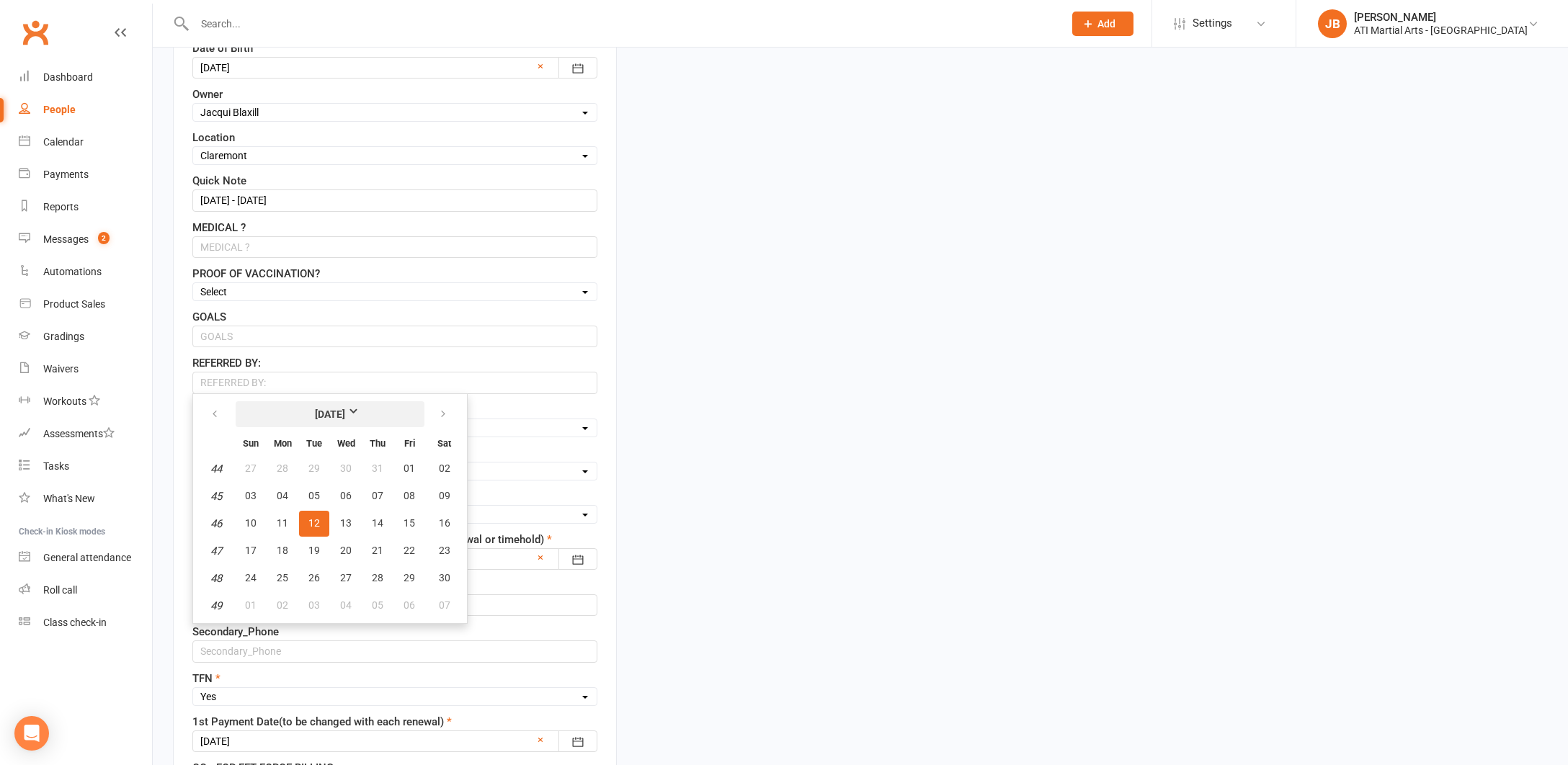
click at [372, 408] on strong "November 2024" at bounding box center [330, 415] width 83 height 16
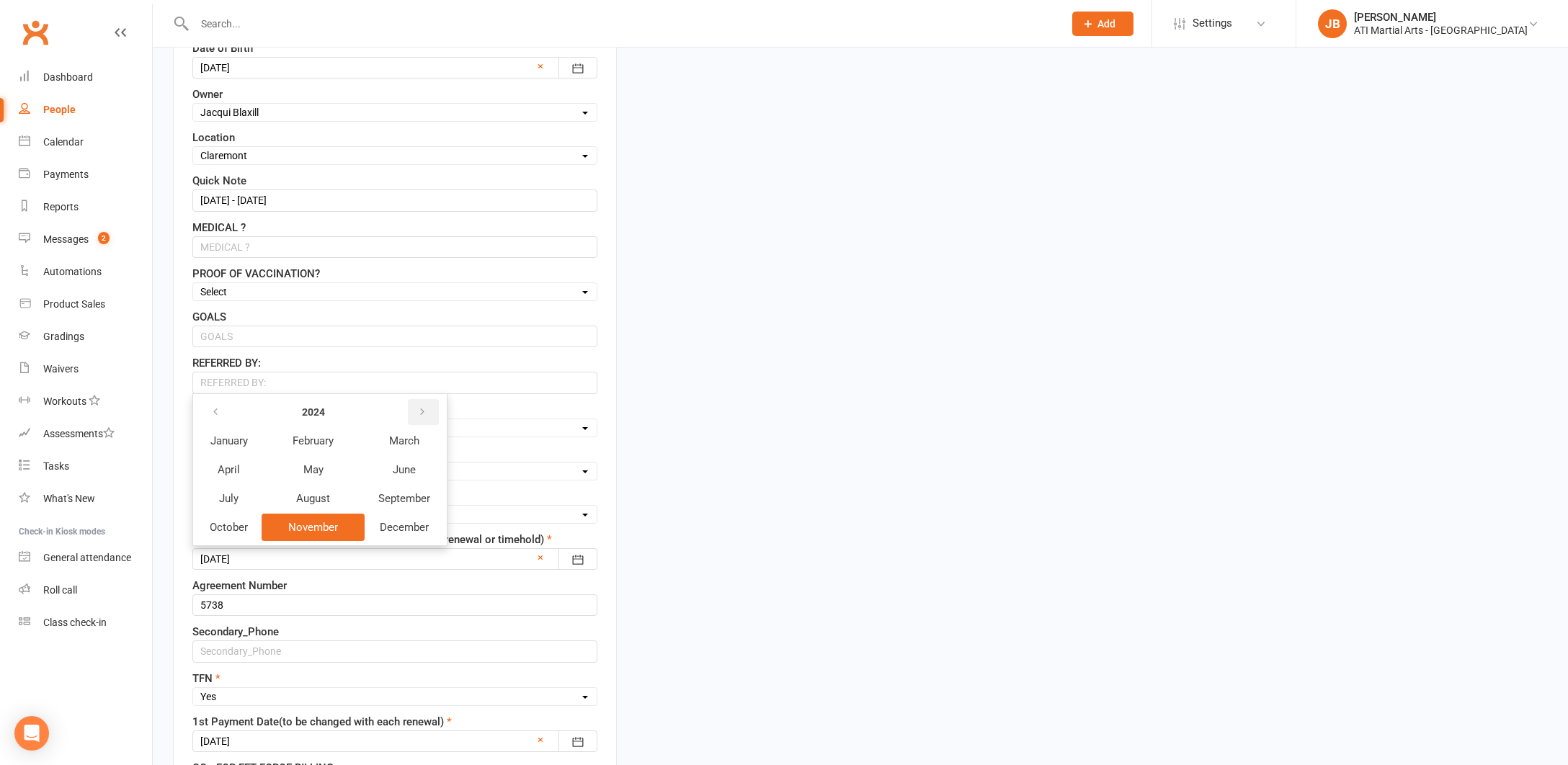
click at [420, 408] on icon "button" at bounding box center [422, 412] width 10 height 12
click at [390, 502] on span "September" at bounding box center [404, 498] width 52 height 13
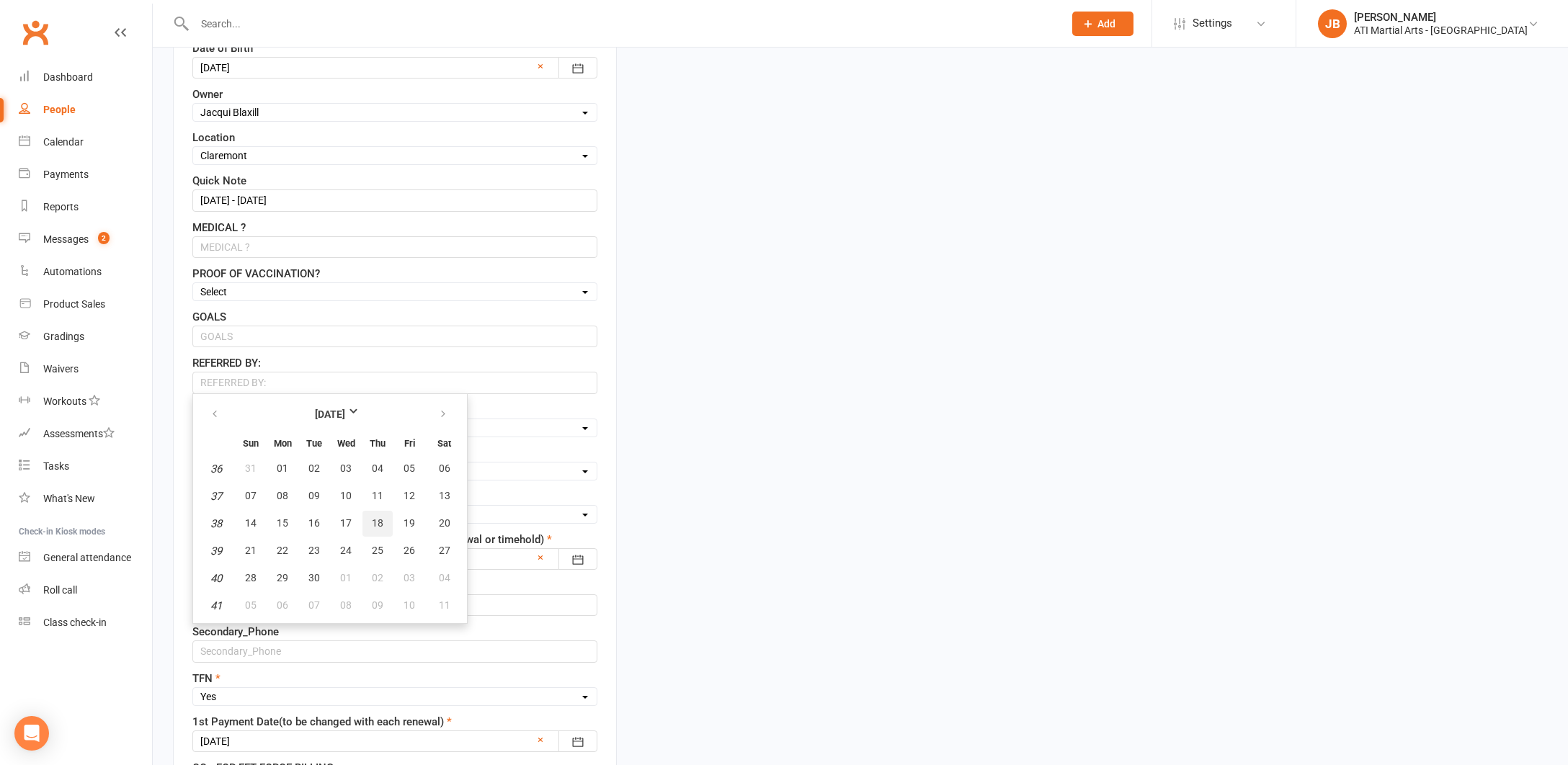
click at [380, 526] on span "18" at bounding box center [378, 523] width 12 height 12
type input "18 Sep 2025"
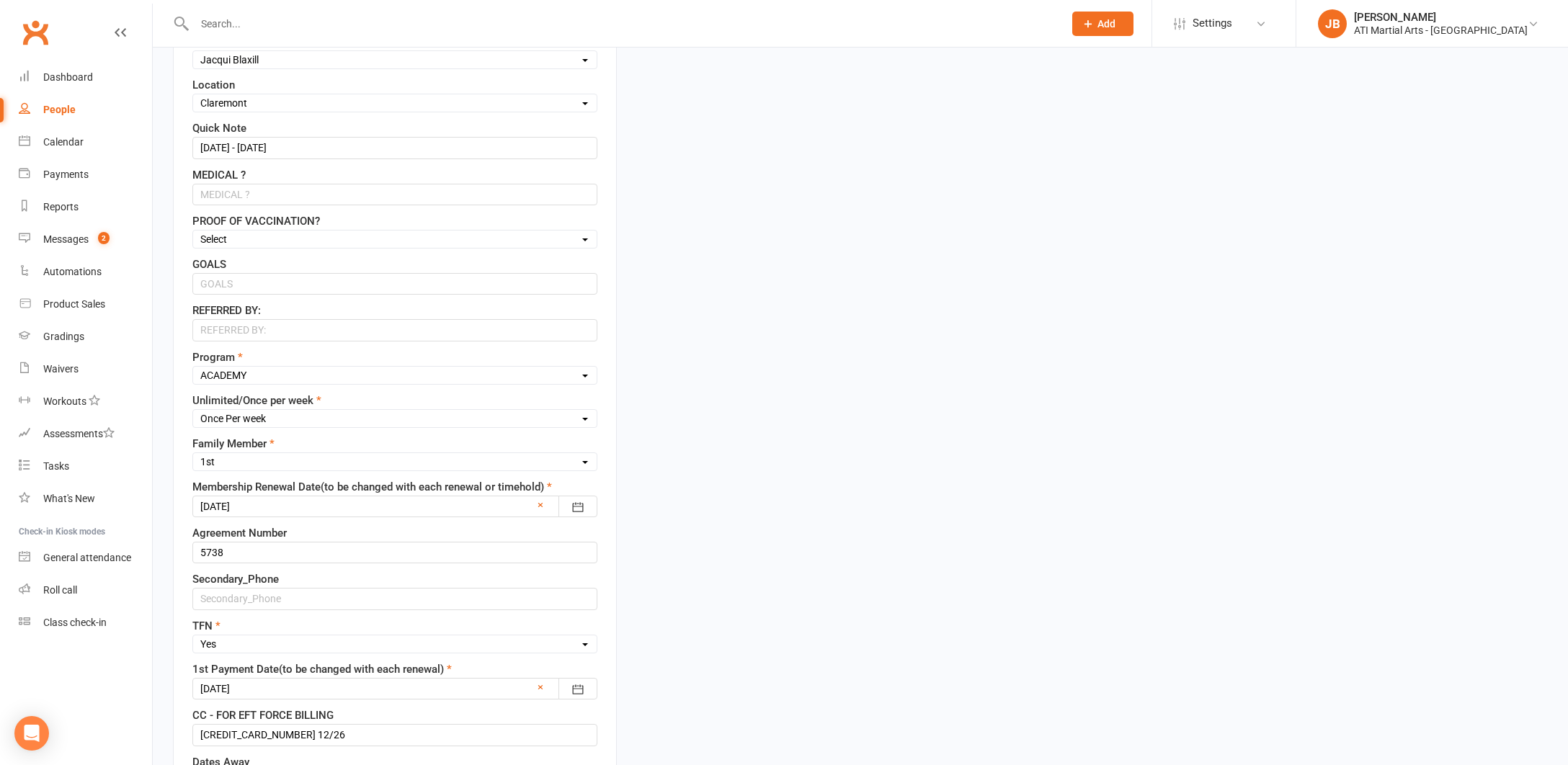
scroll to position [581, 0]
click at [245, 547] on input "5738" at bounding box center [395, 549] width 405 height 21
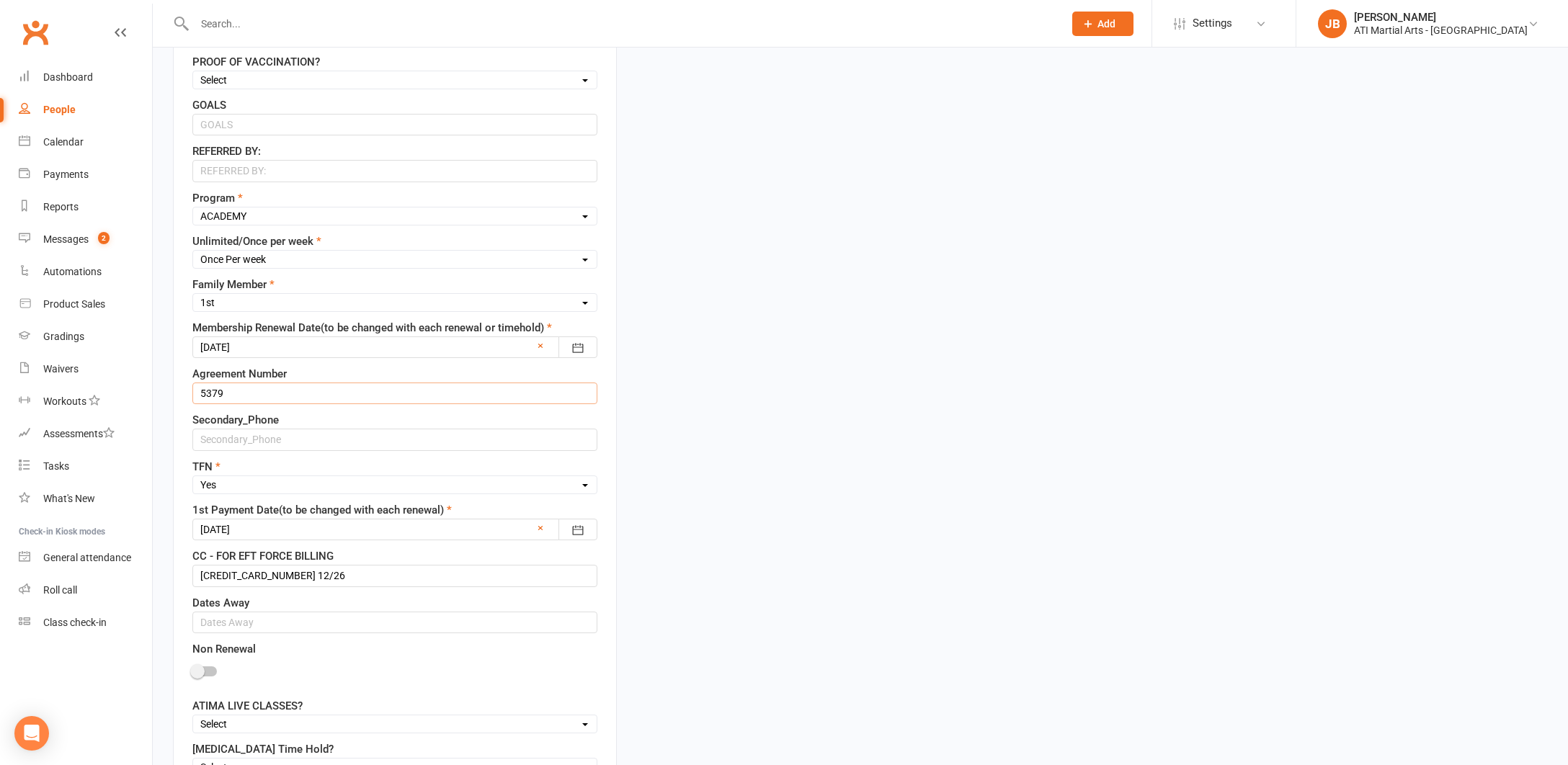
scroll to position [739, 0]
type input "5379"
select select "No"
click at [270, 527] on div at bounding box center [395, 528] width 405 height 21
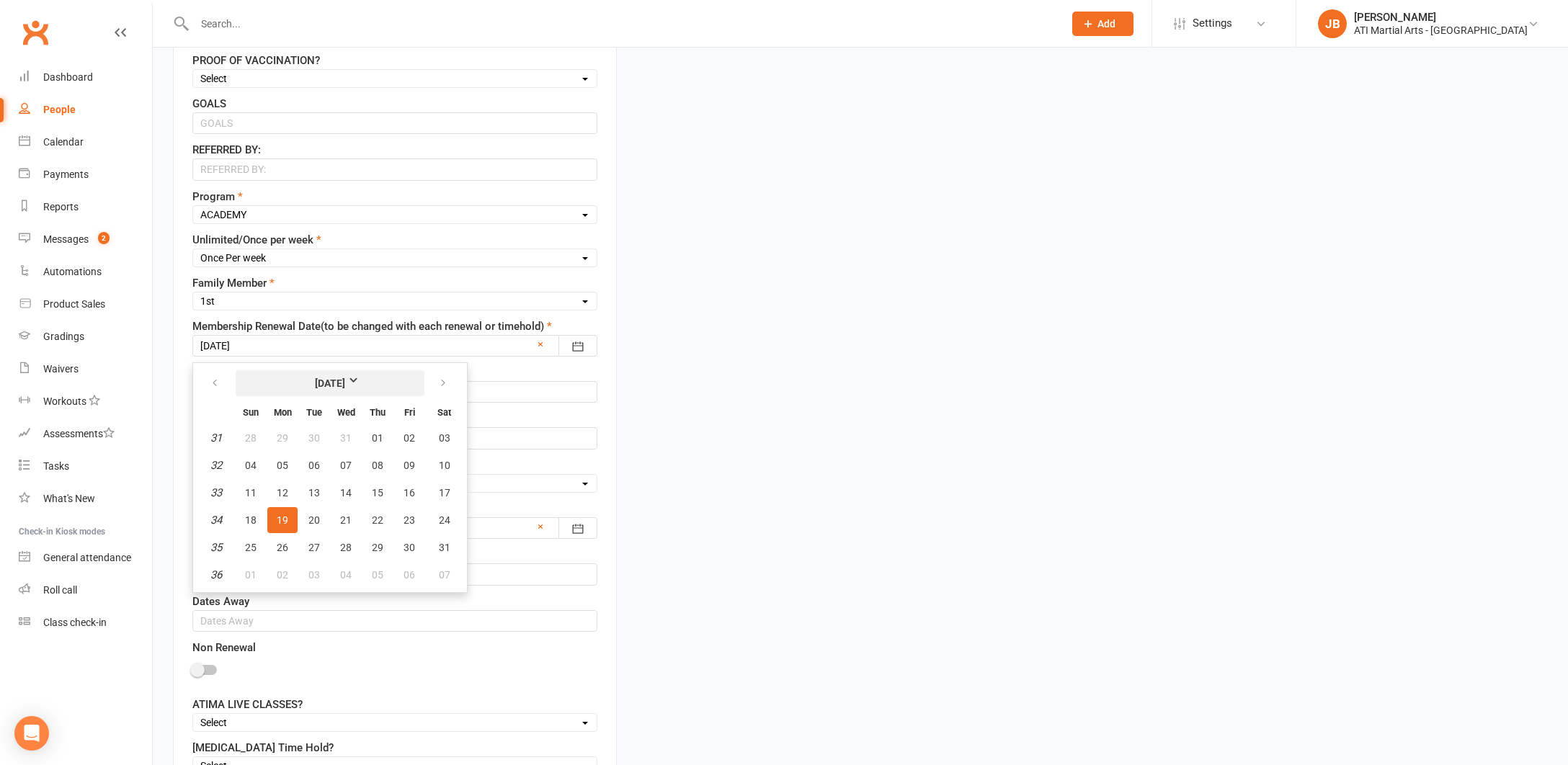
click at [366, 377] on strong "August 2024" at bounding box center [330, 383] width 83 height 16
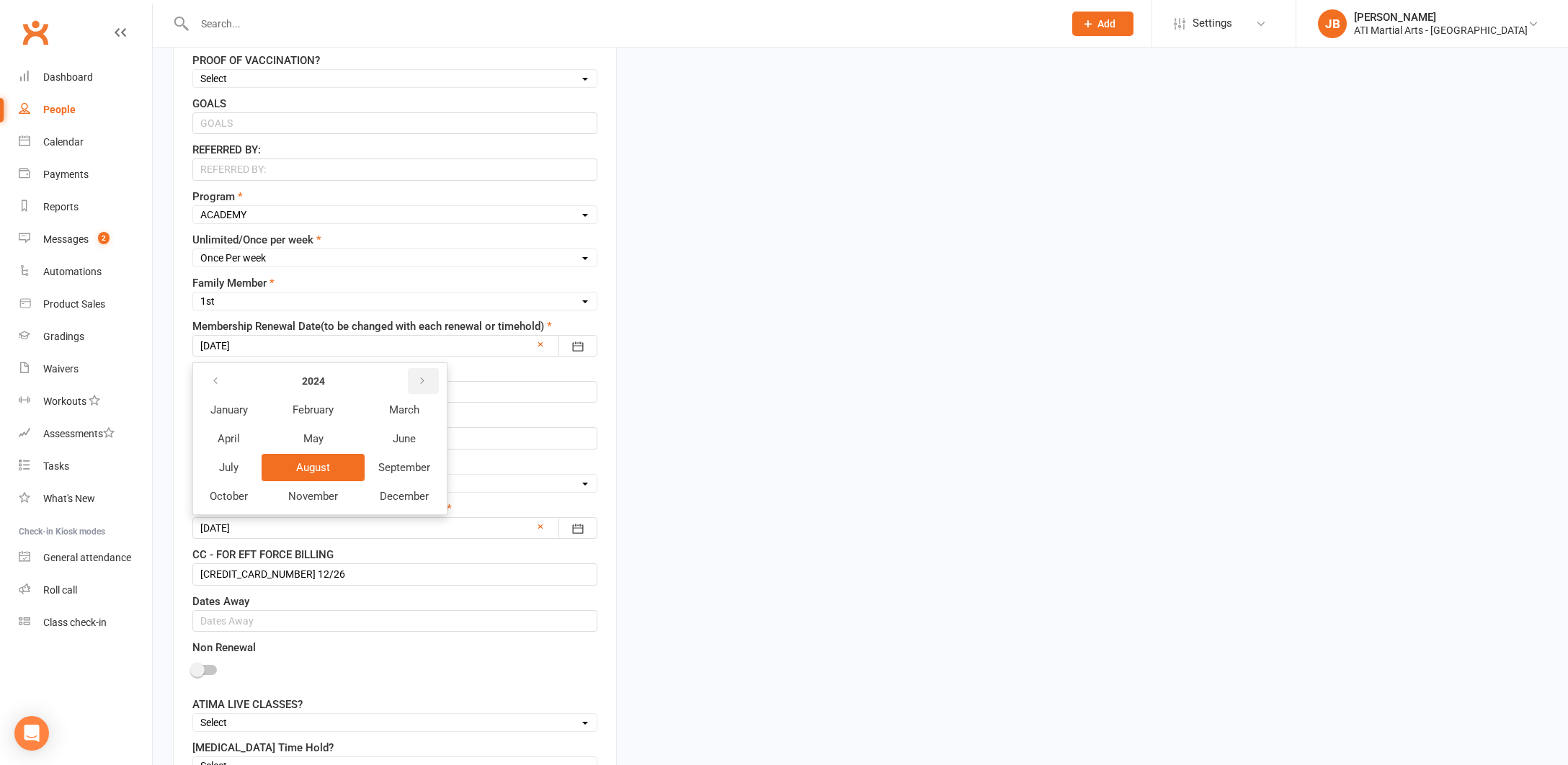
click at [425, 377] on icon "button" at bounding box center [422, 381] width 10 height 12
click at [325, 471] on span "August" at bounding box center [313, 468] width 35 height 13
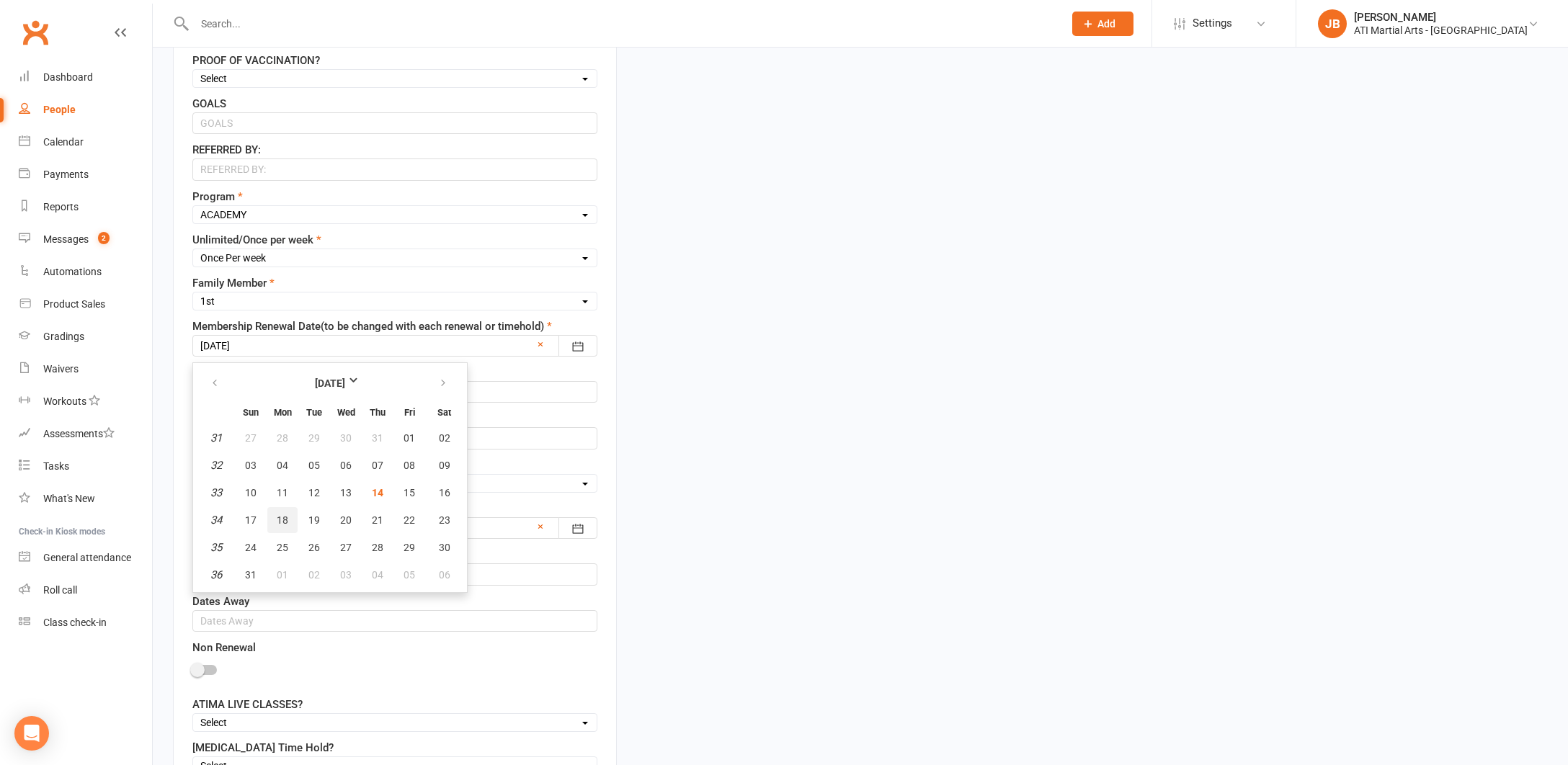
click at [283, 525] on span "18" at bounding box center [283, 520] width 12 height 12
type input "18 Aug 2025"
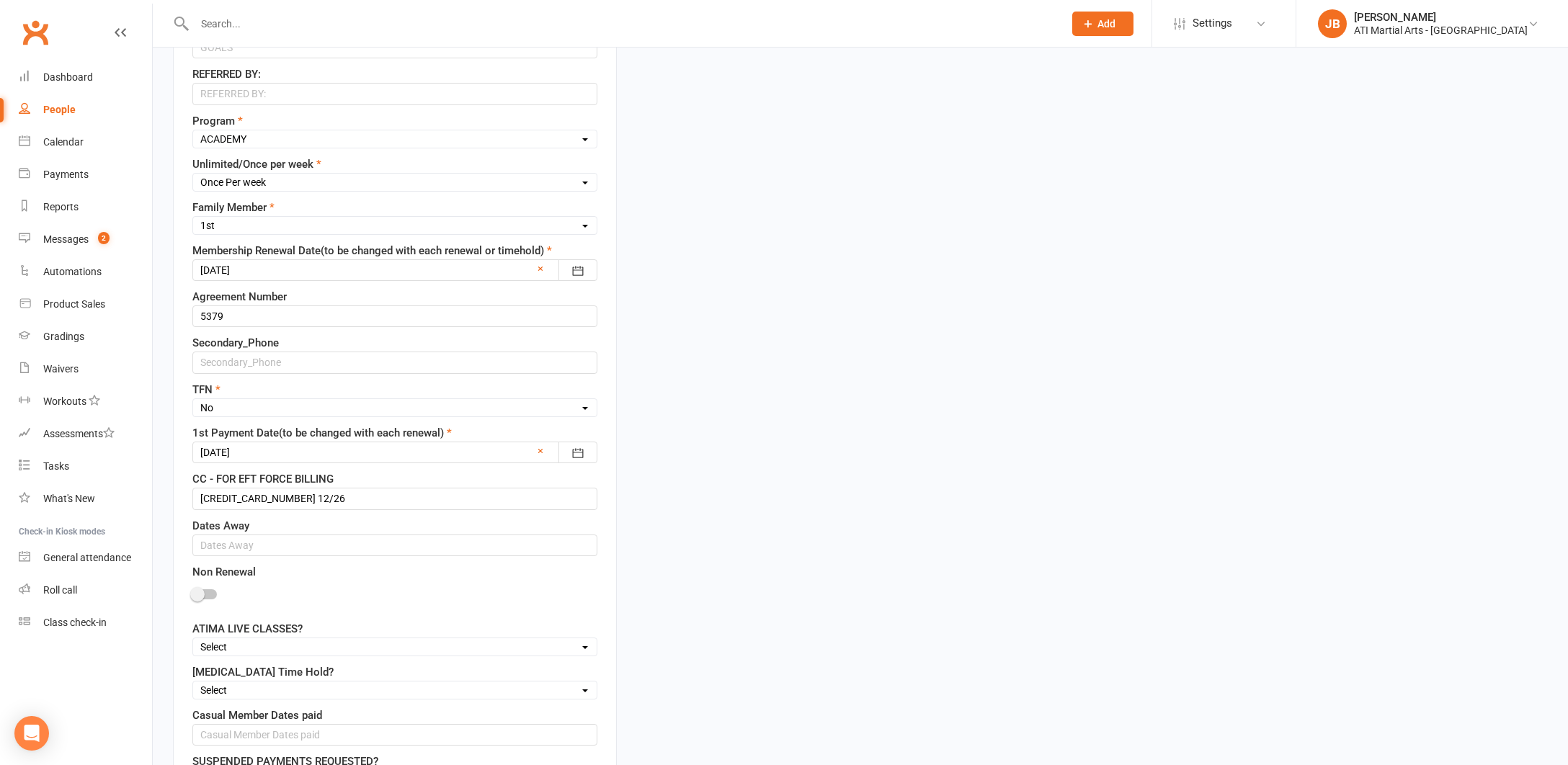
scroll to position [816, 0]
click at [331, 499] on input "4530 3070 2496 8026 12/26" at bounding box center [395, 497] width 405 height 21
type input "4"
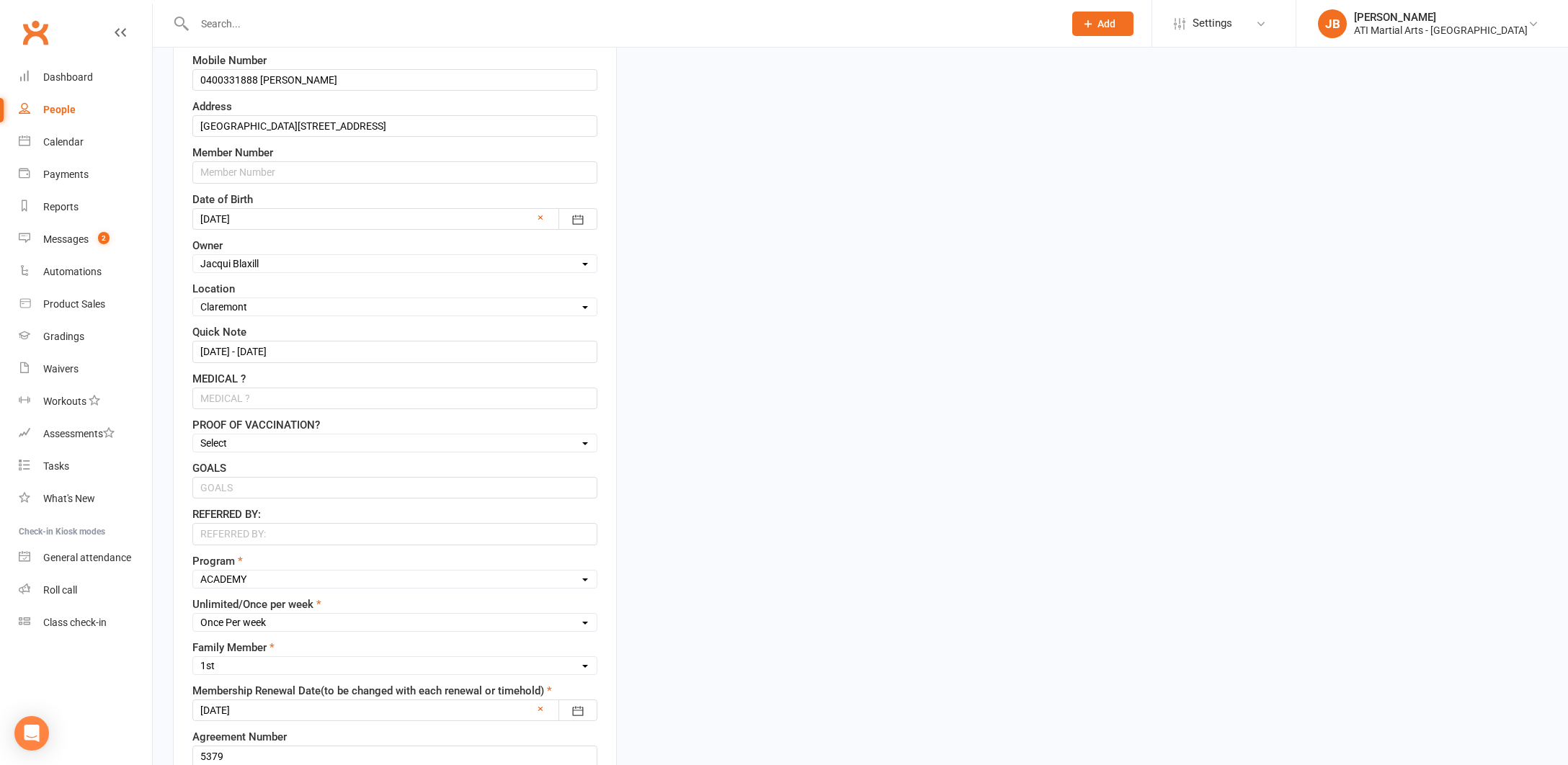
scroll to position [364, 0]
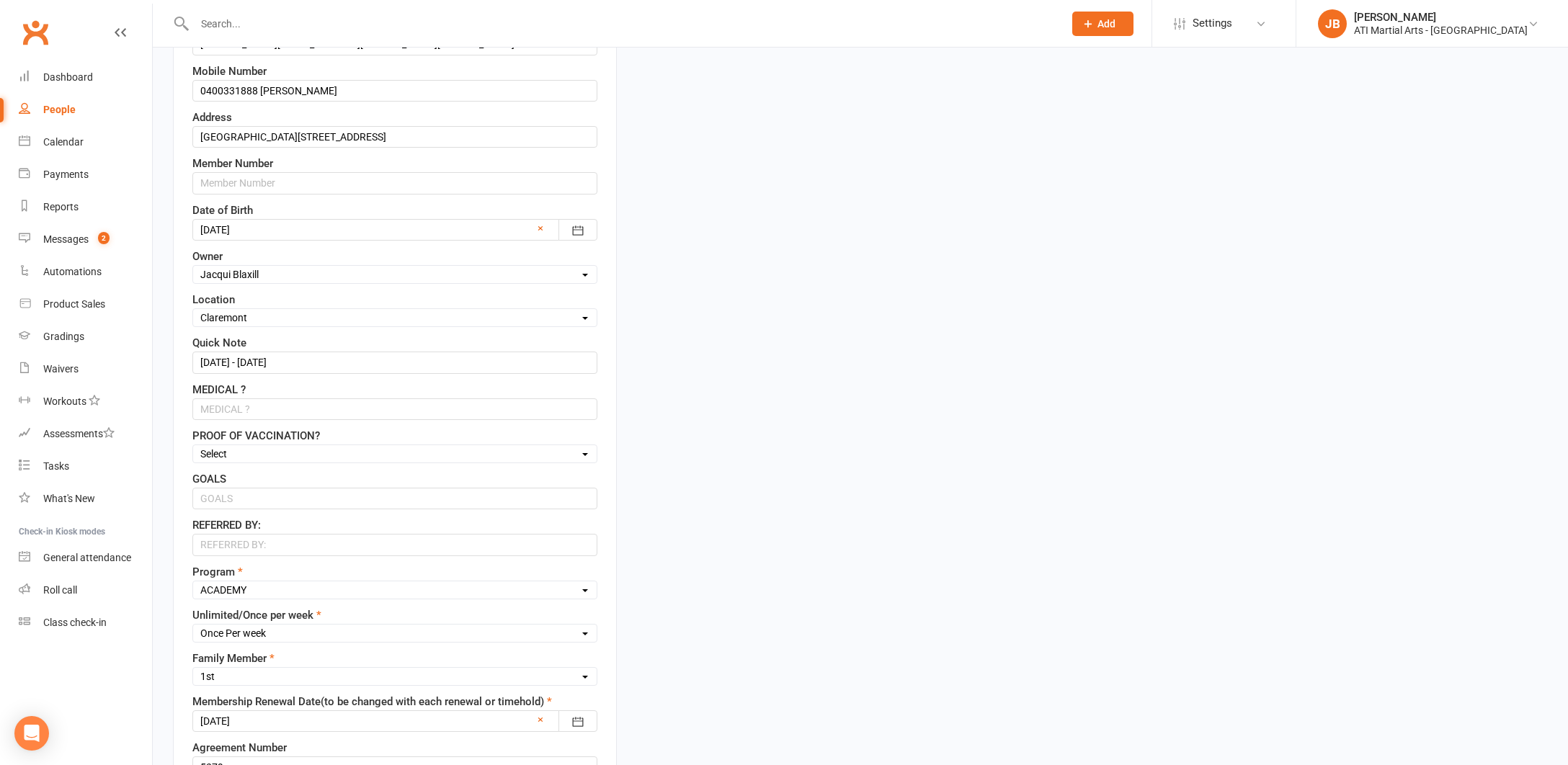
type input "Upfront"
click at [317, 363] on input "18/8/25 - 18/9/25" at bounding box center [395, 362] width 405 height 21
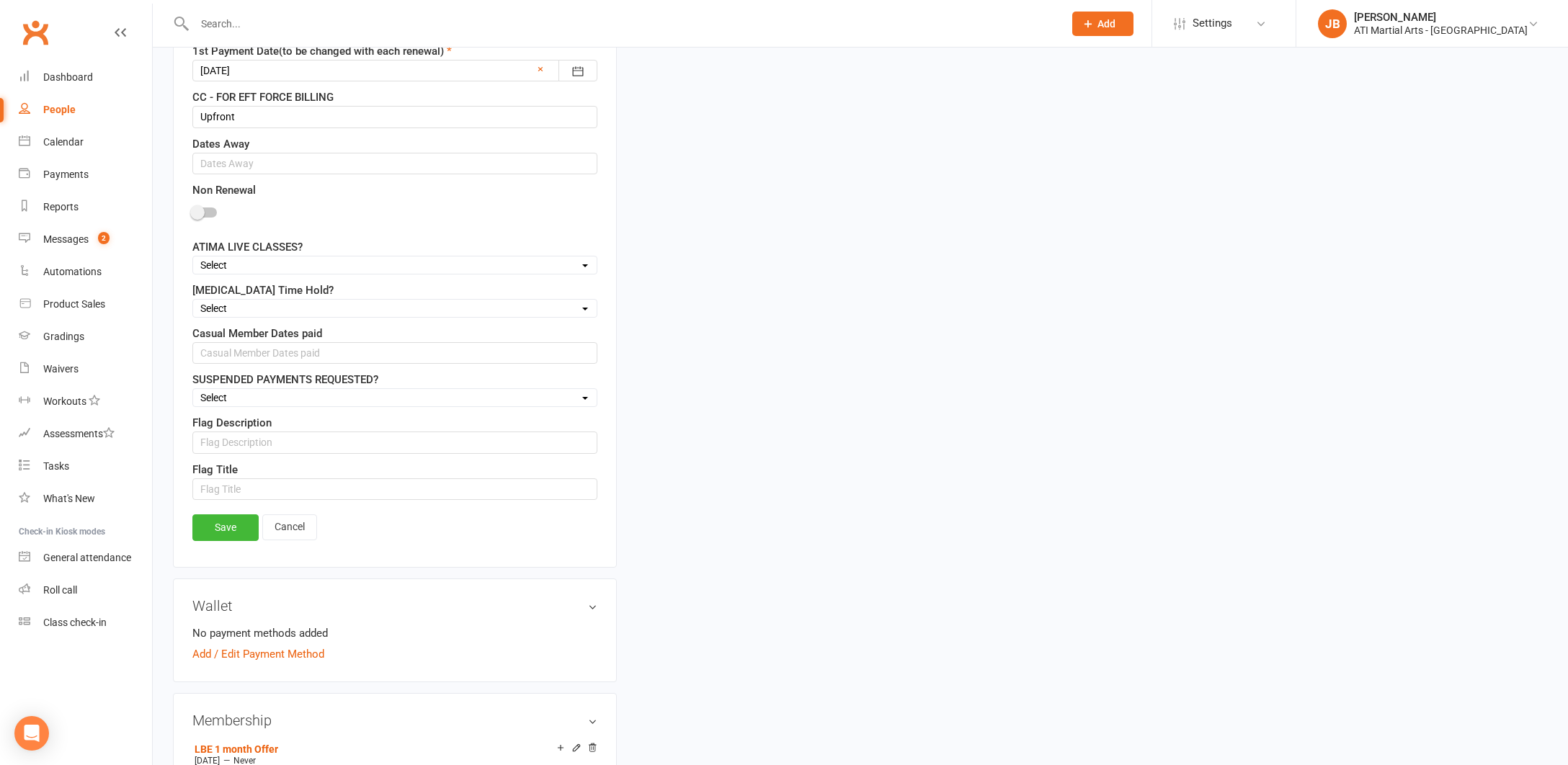
scroll to position [1226, 0]
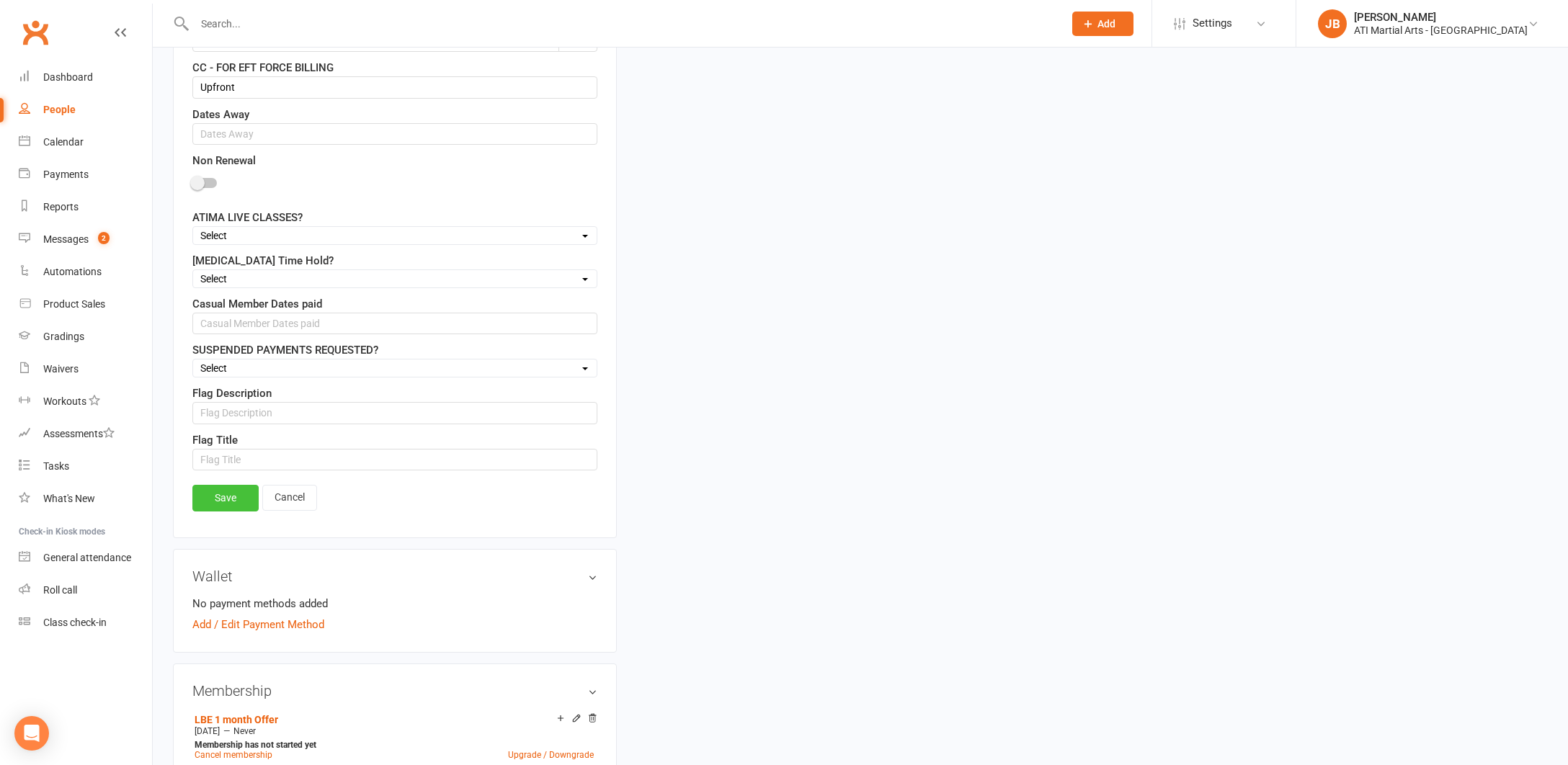
type input "18/8/25 - 18/9/25 Upfront"
click at [231, 502] on link "Save" at bounding box center [226, 498] width 66 height 26
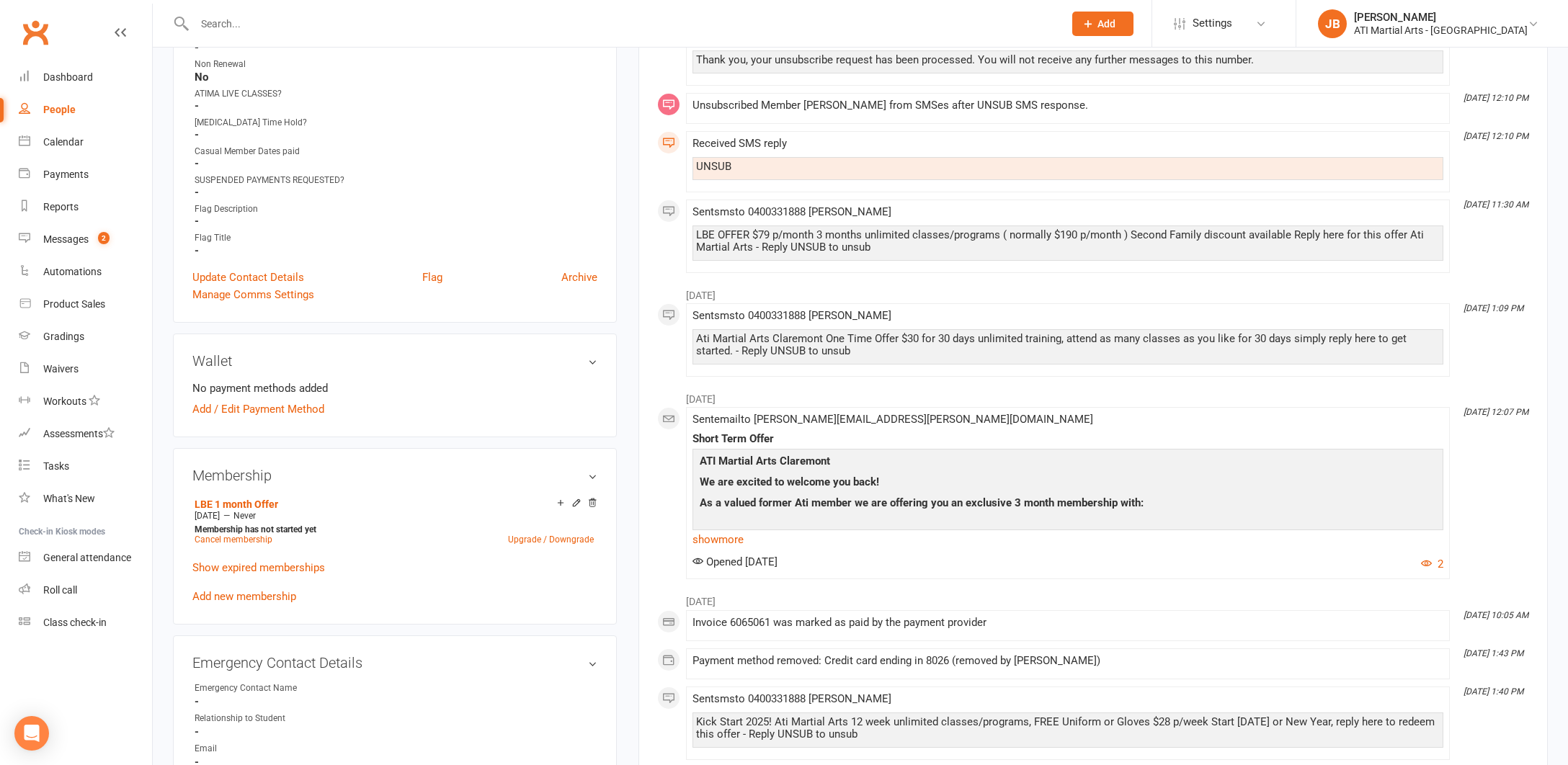
scroll to position [869, 0]
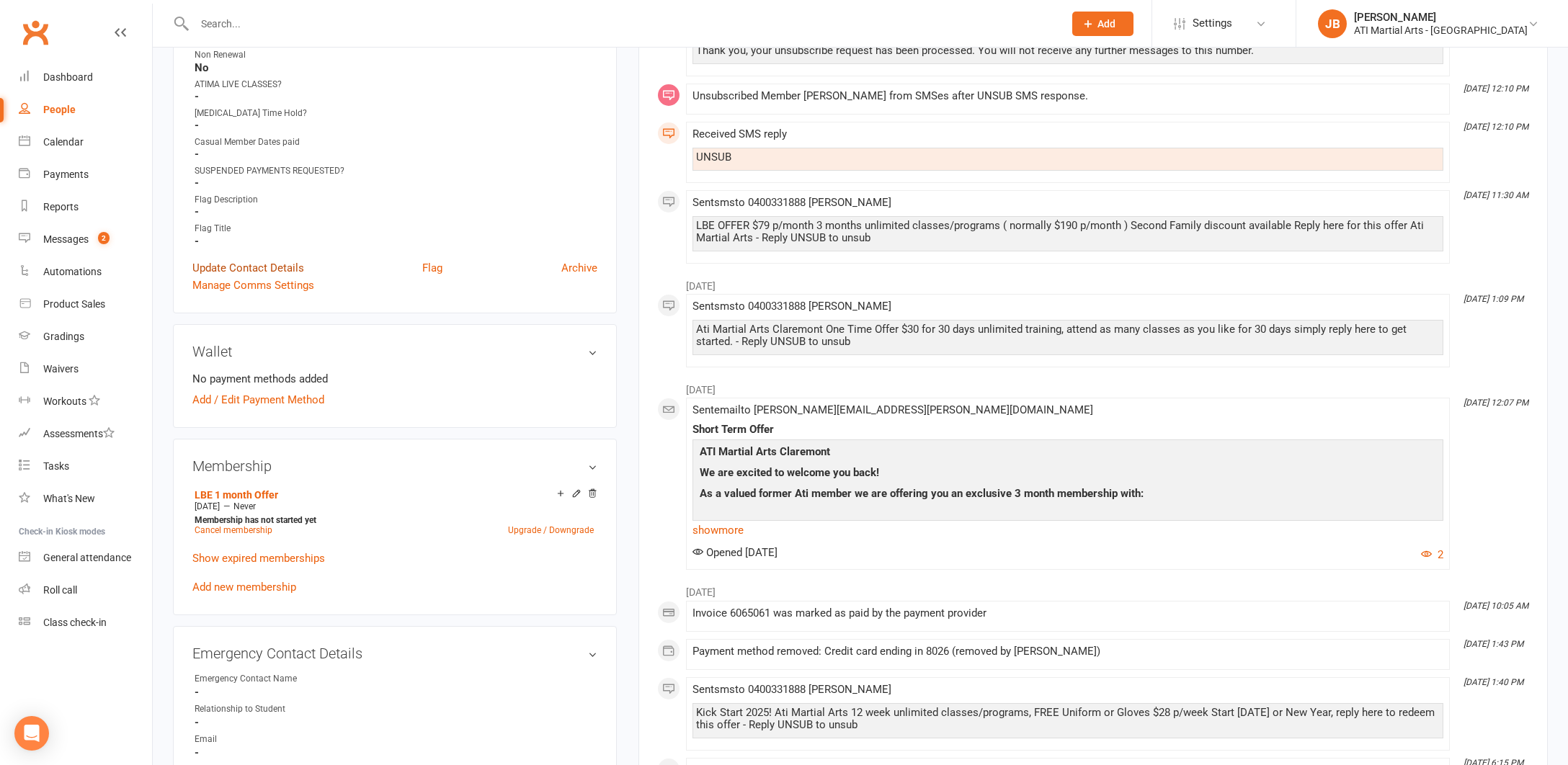
click at [282, 263] on link "Update Contact Details" at bounding box center [248, 268] width 112 height 17
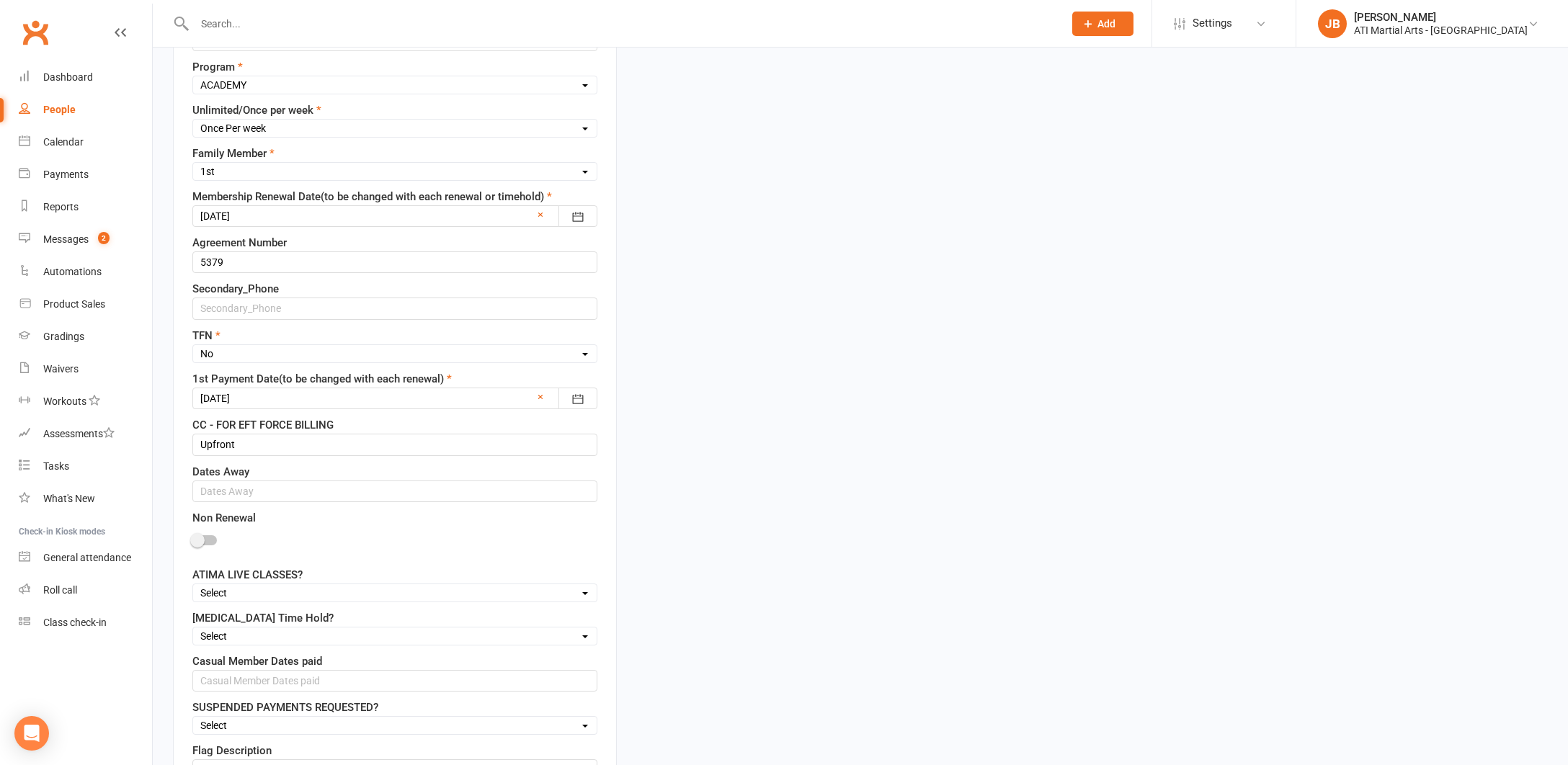
scroll to position [68, 0]
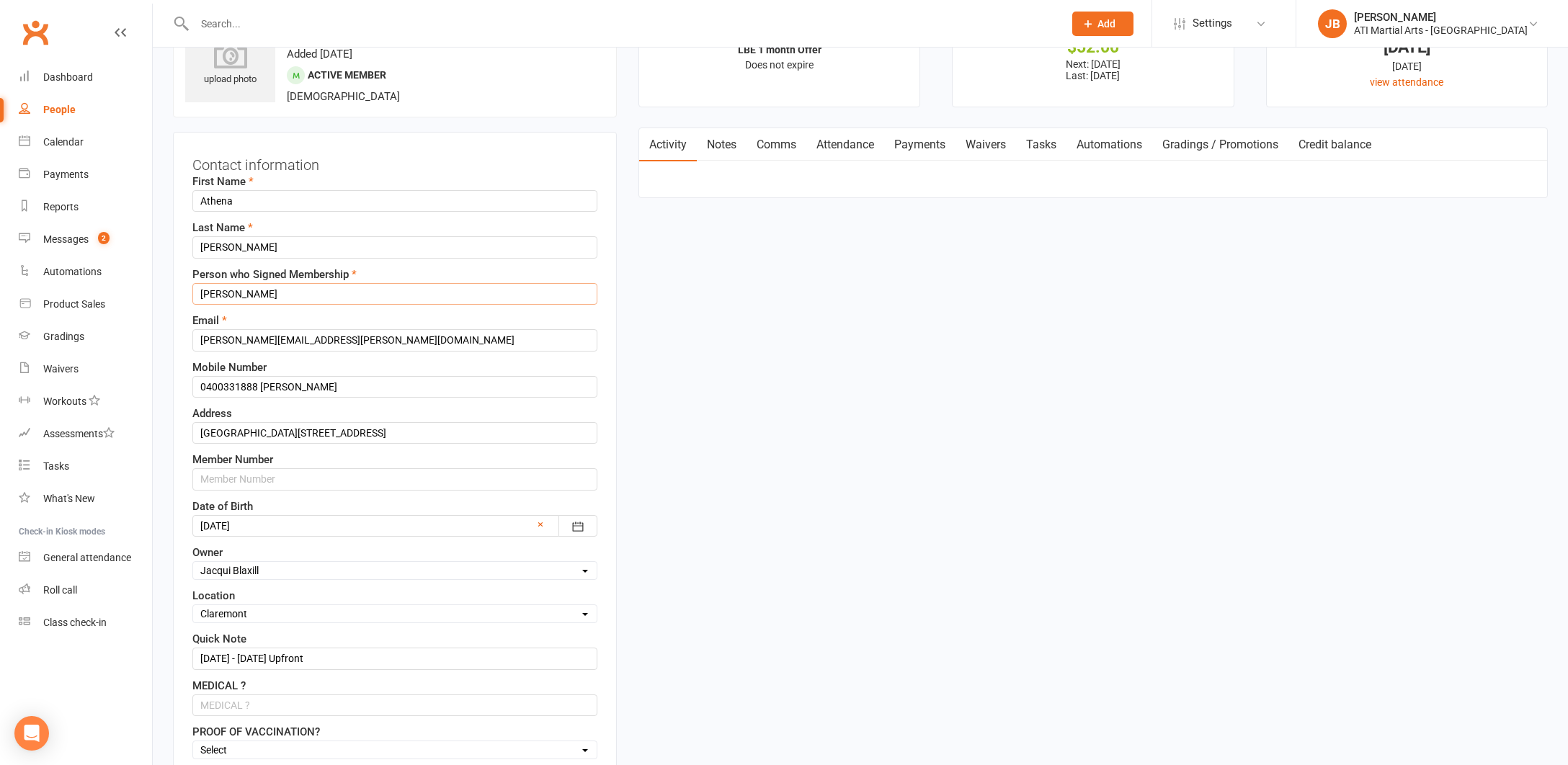
click at [226, 294] on input "Galen Townson" at bounding box center [395, 294] width 405 height 21
click at [325, 295] on input "Natalva Townson Townson" at bounding box center [395, 294] width 405 height 21
click at [331, 293] on input "Natalva Townson" at bounding box center [395, 294] width 405 height 21
type input "Natalva Townson"
type input "0"
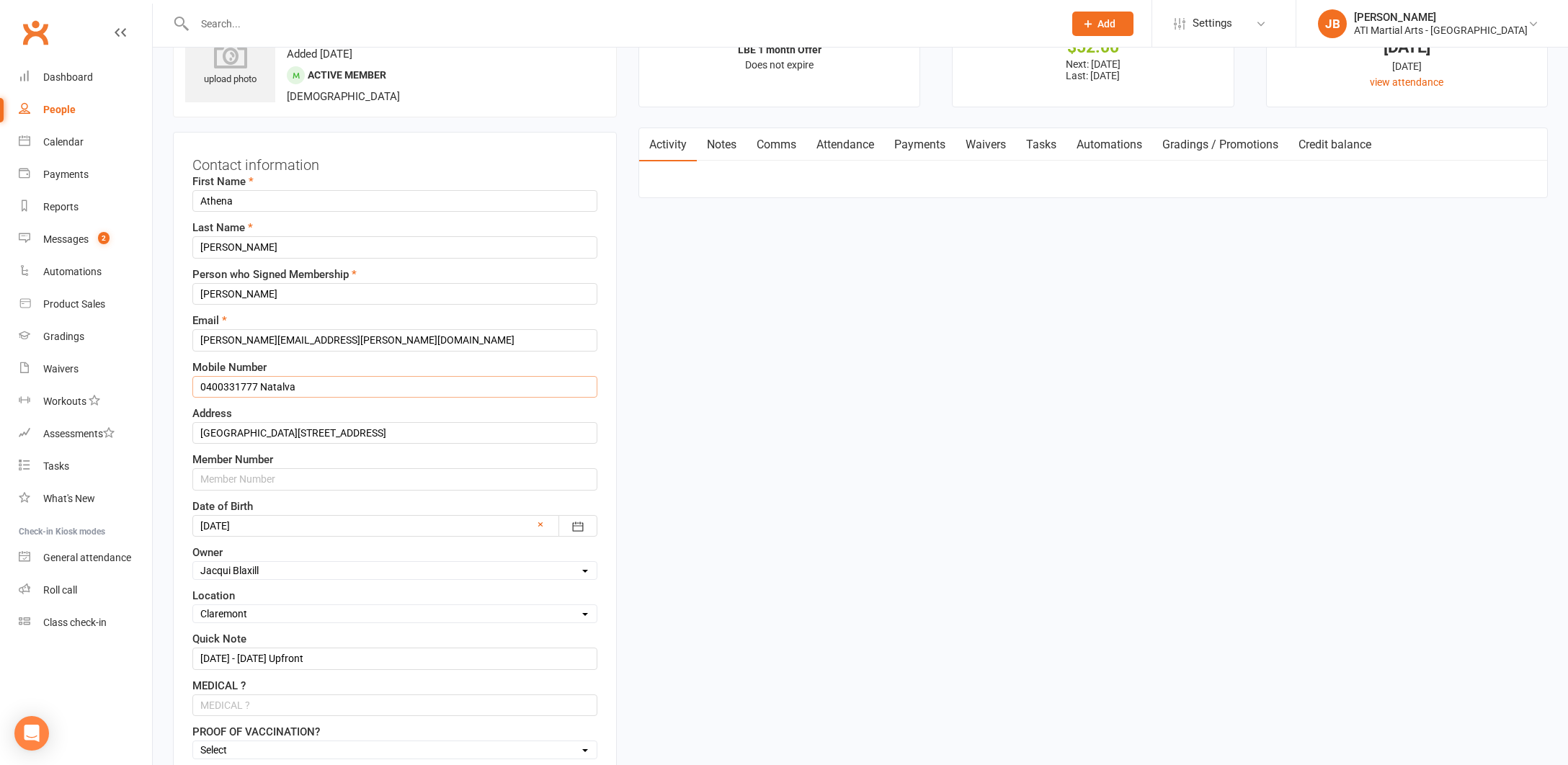
type input "0400331777 Natalva"
type input "g"
type input "natalya"
click at [230, 294] on input "Natalva Townson" at bounding box center [395, 294] width 405 height 21
type input "Natalya Townson"
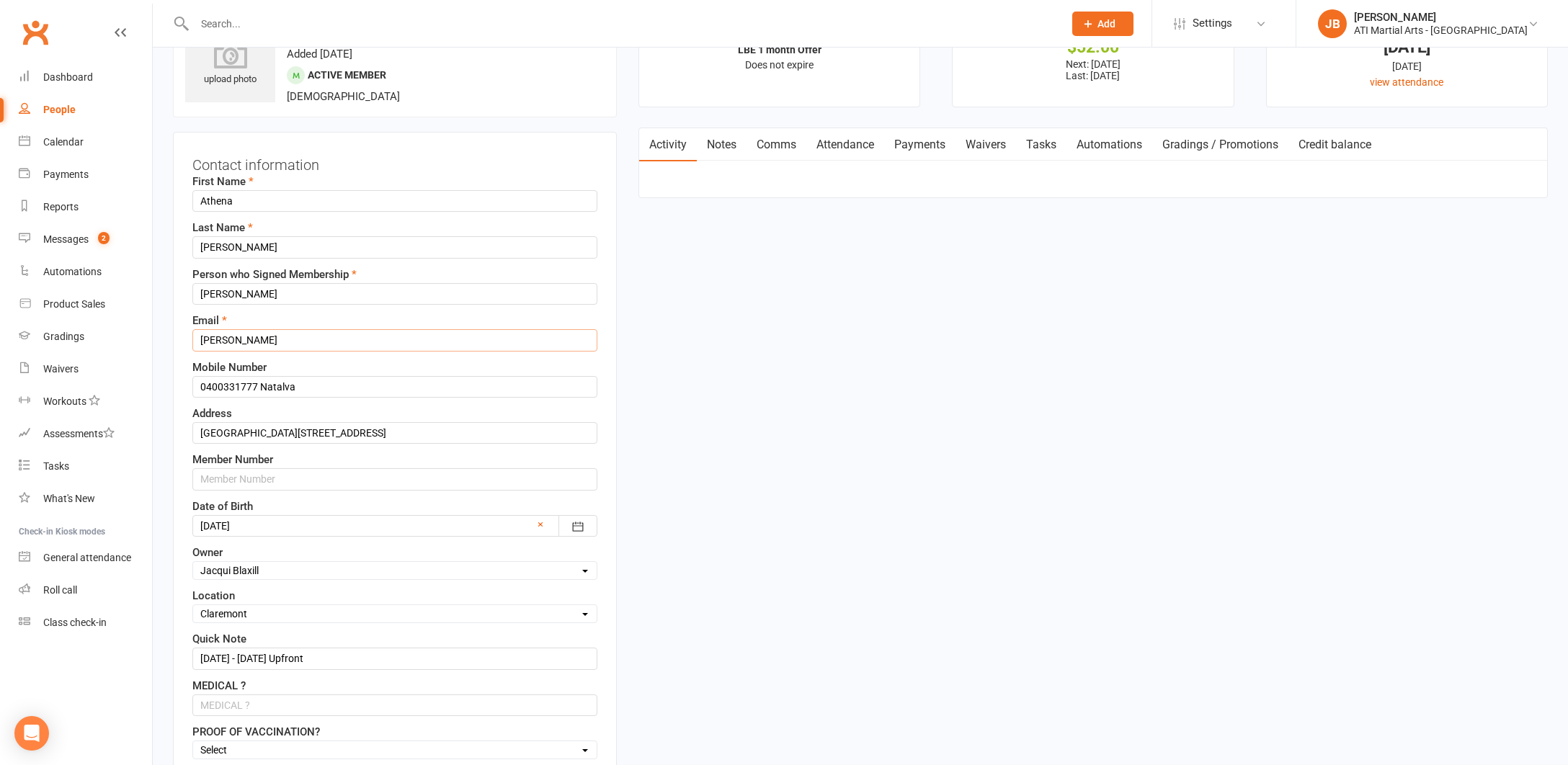
click at [240, 342] on input "natalya" at bounding box center [395, 339] width 405 height 21
type input "natalya@townson.net"
click at [289, 385] on input "0400331777 Natalva" at bounding box center [395, 385] width 405 height 21
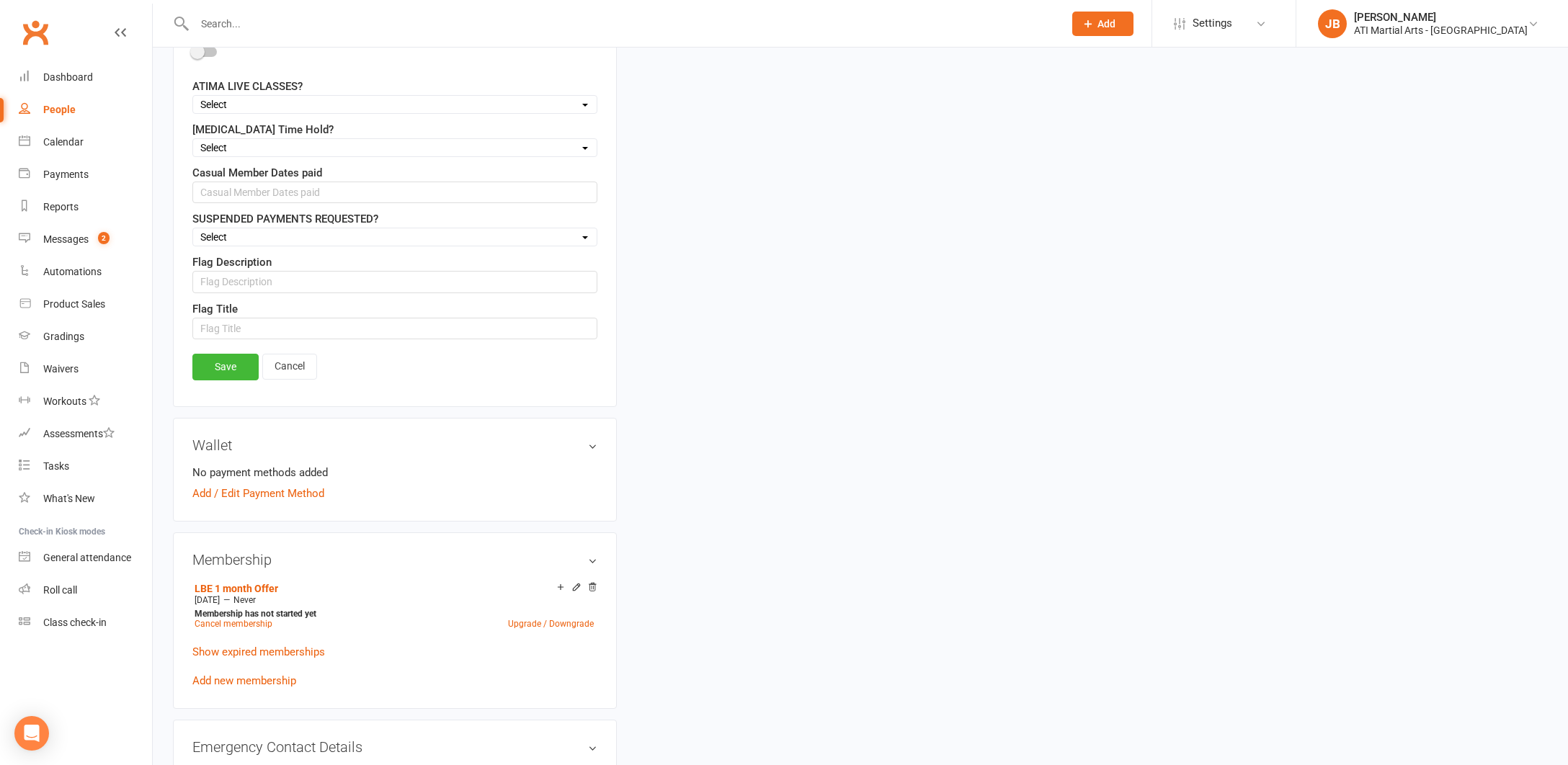
scroll to position [1390, 0]
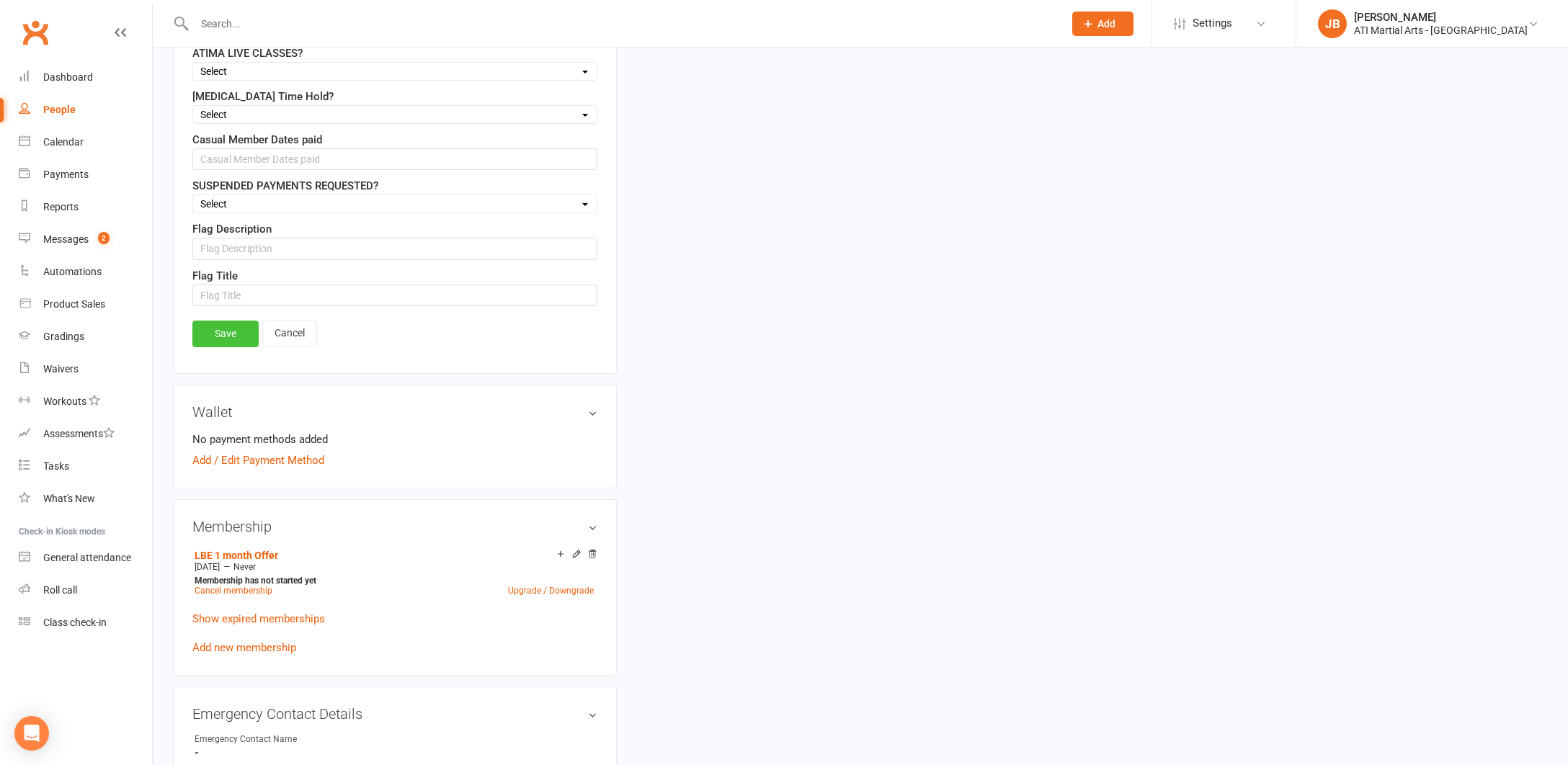
type input "0400331777 Natalya"
click at [225, 335] on link "Save" at bounding box center [226, 333] width 66 height 26
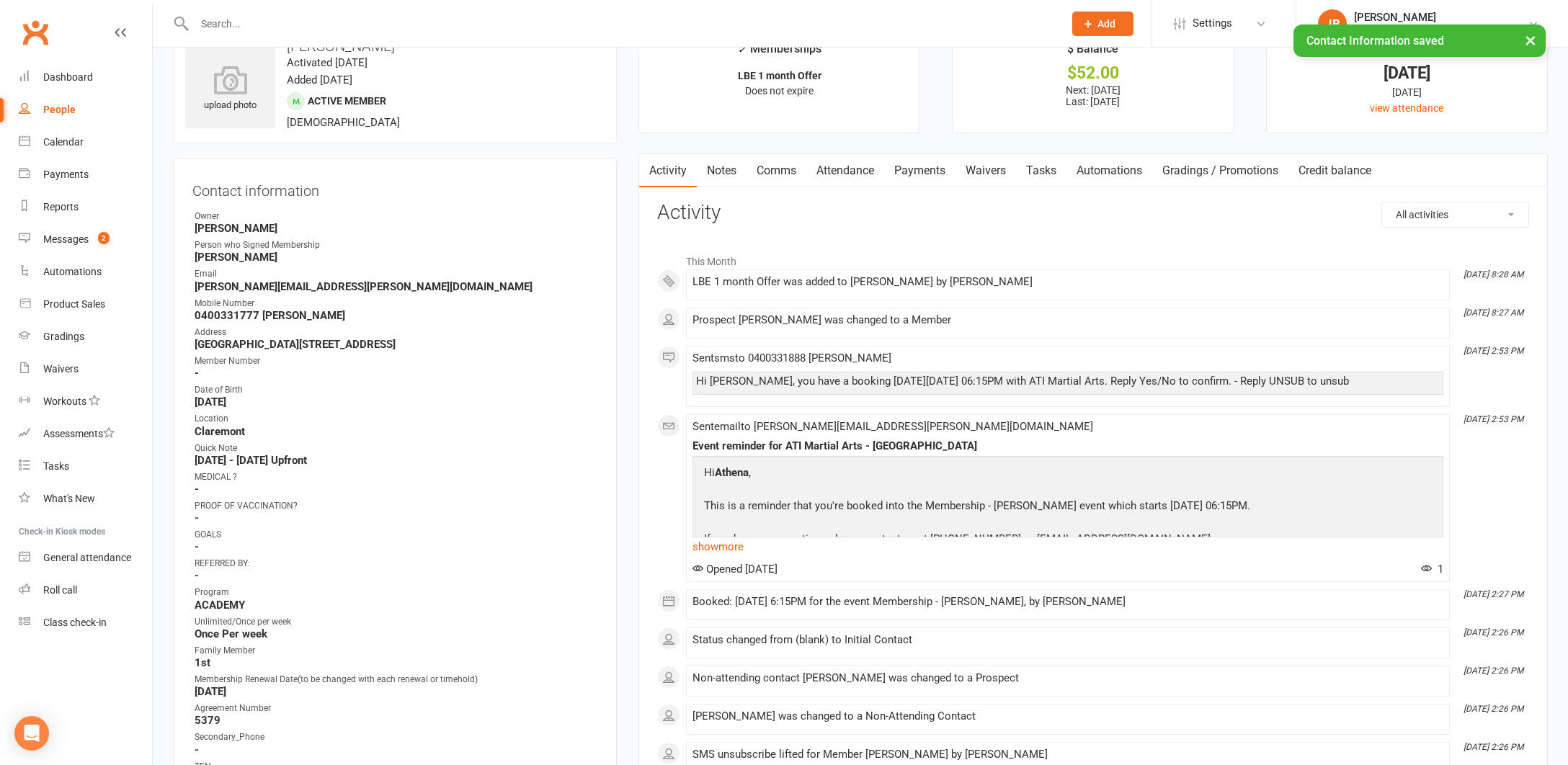
scroll to position [22, 6]
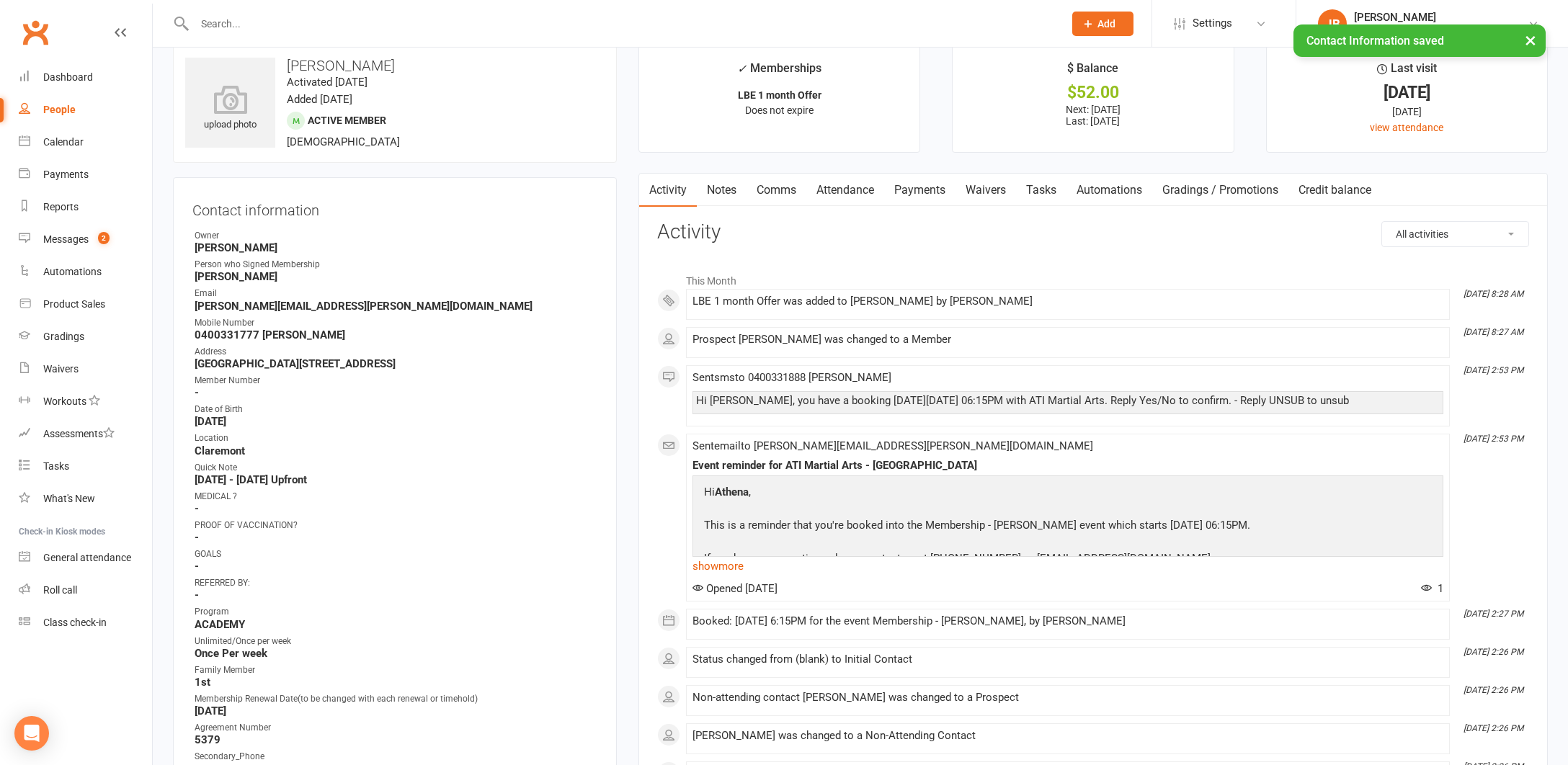
click at [909, 189] on link "Payments" at bounding box center [920, 190] width 71 height 33
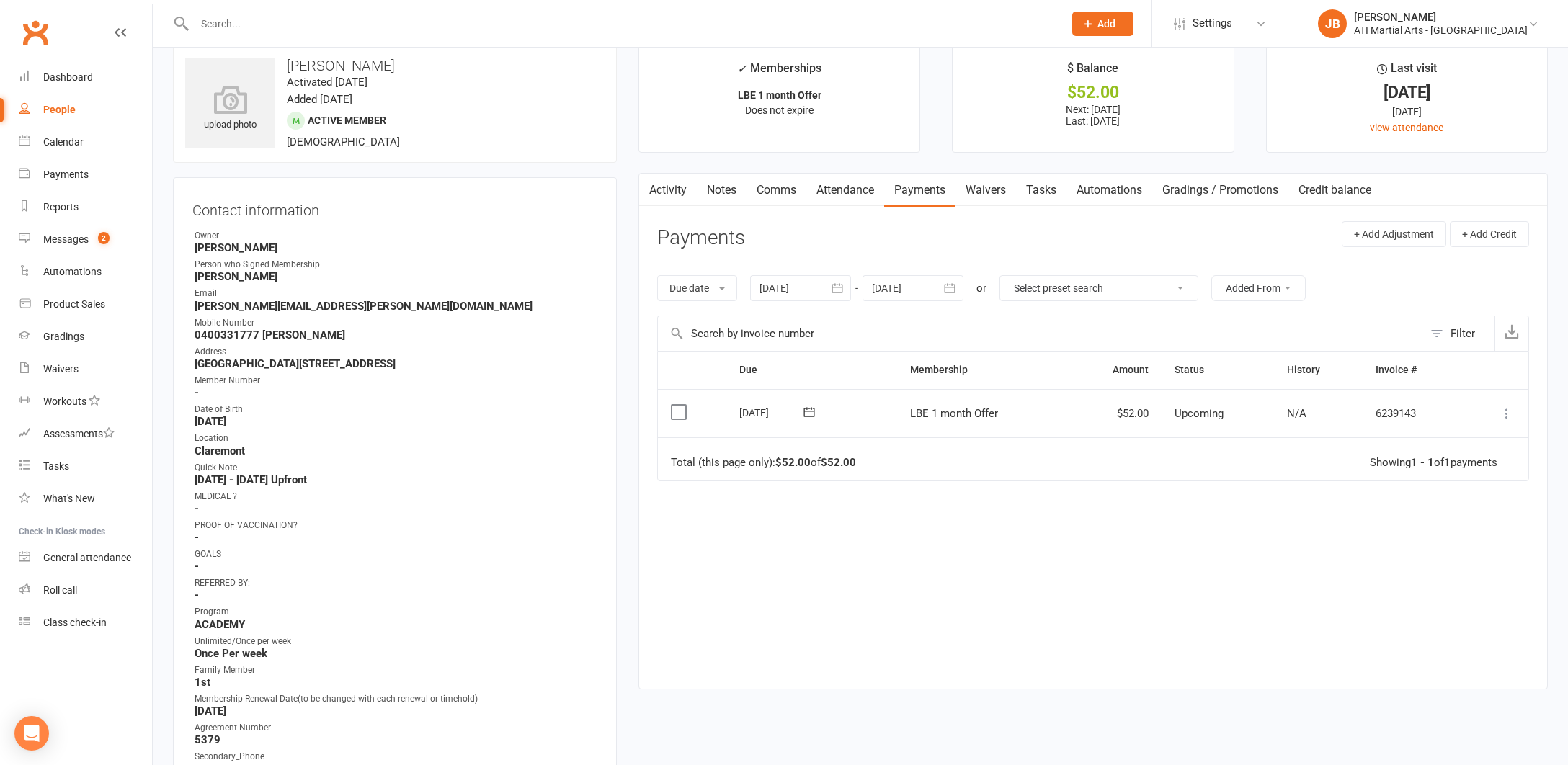
click at [1509, 410] on icon at bounding box center [1507, 414] width 14 height 14
click at [1455, 437] on link "Mark as Paid (Cash)" at bounding box center [1444, 441] width 142 height 28
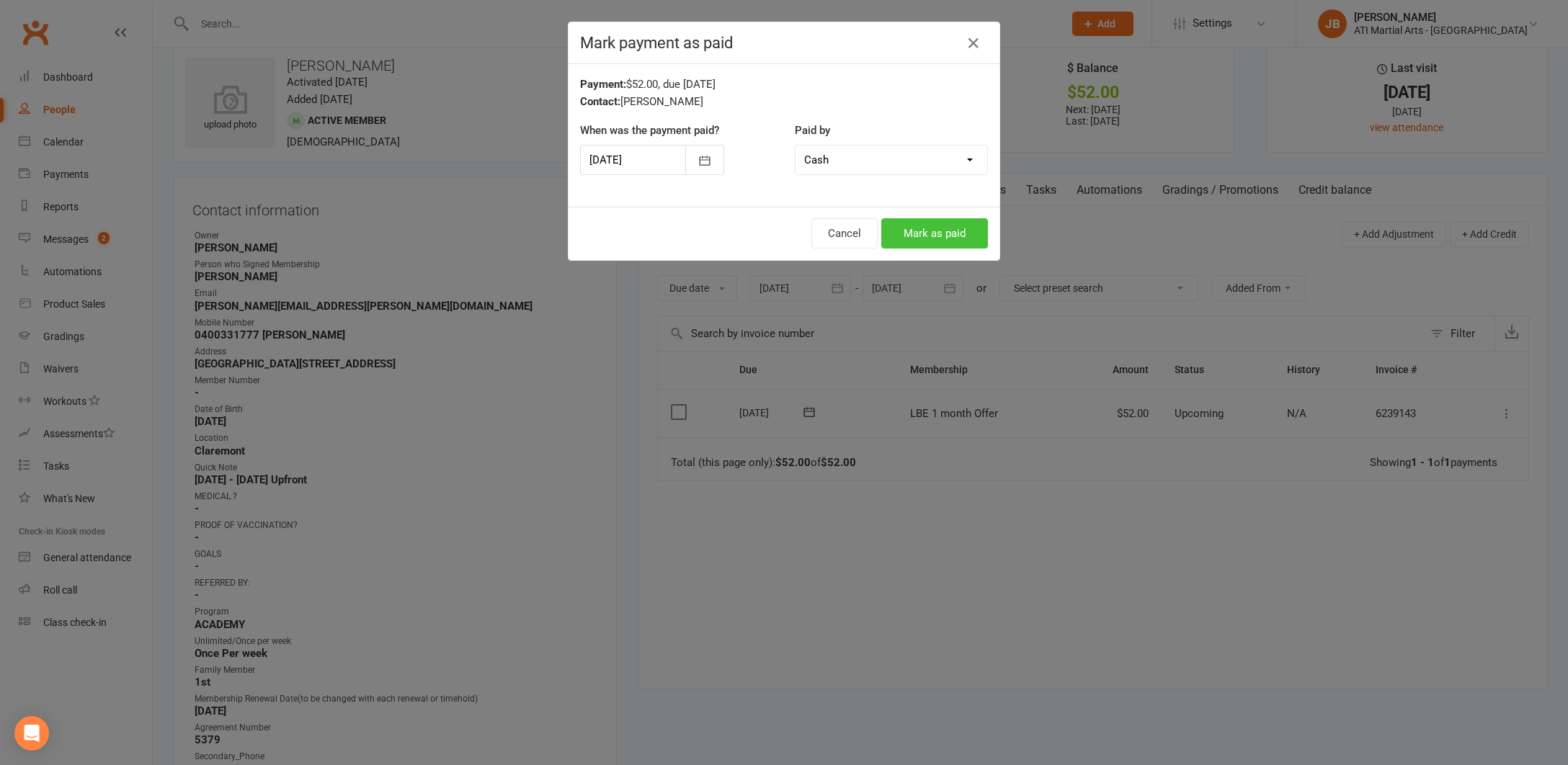
click at [933, 235] on button "Mark as paid" at bounding box center [935, 233] width 107 height 30
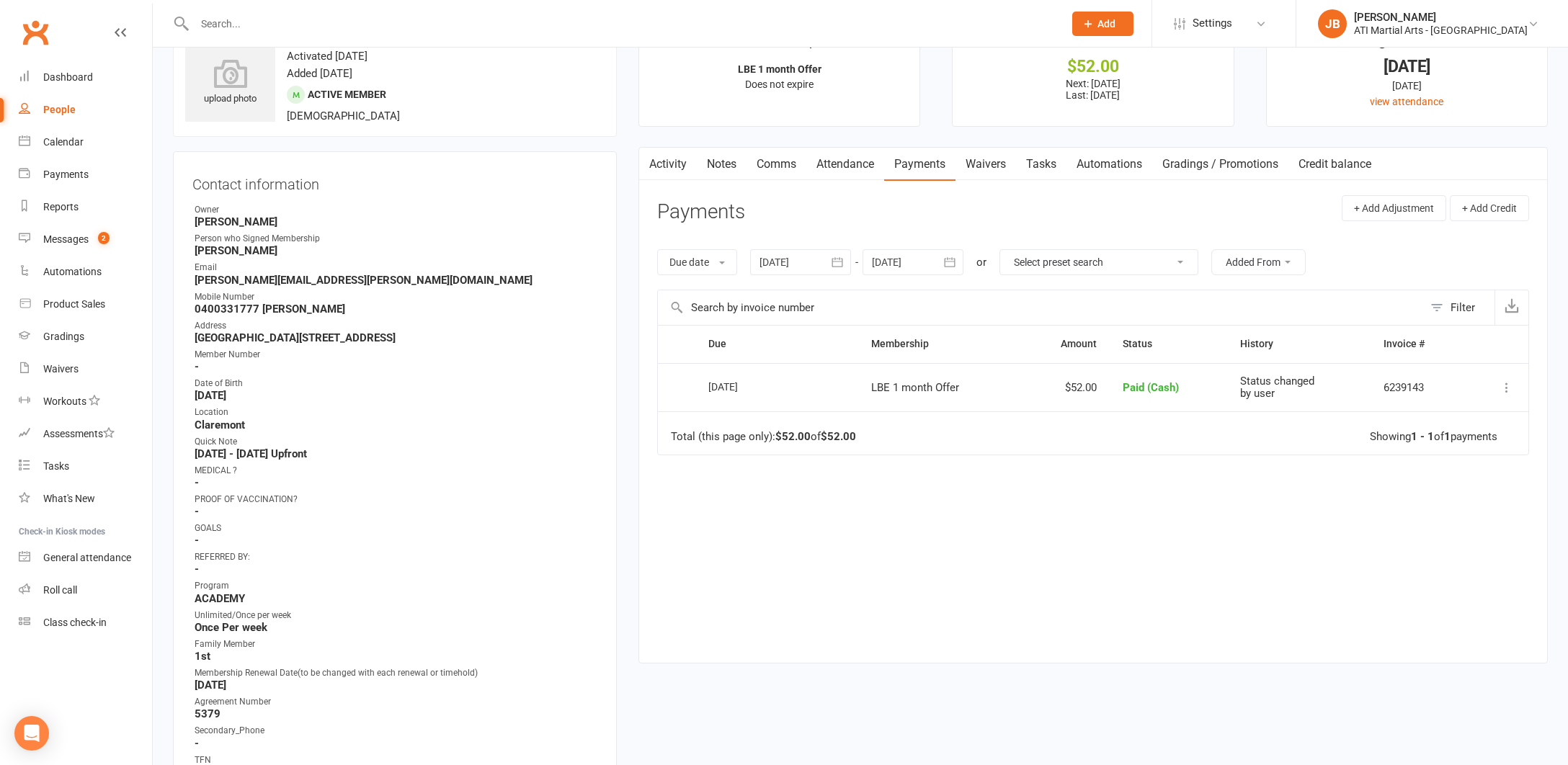
scroll to position [51, 0]
click at [230, 25] on input "text" at bounding box center [621, 23] width 864 height 20
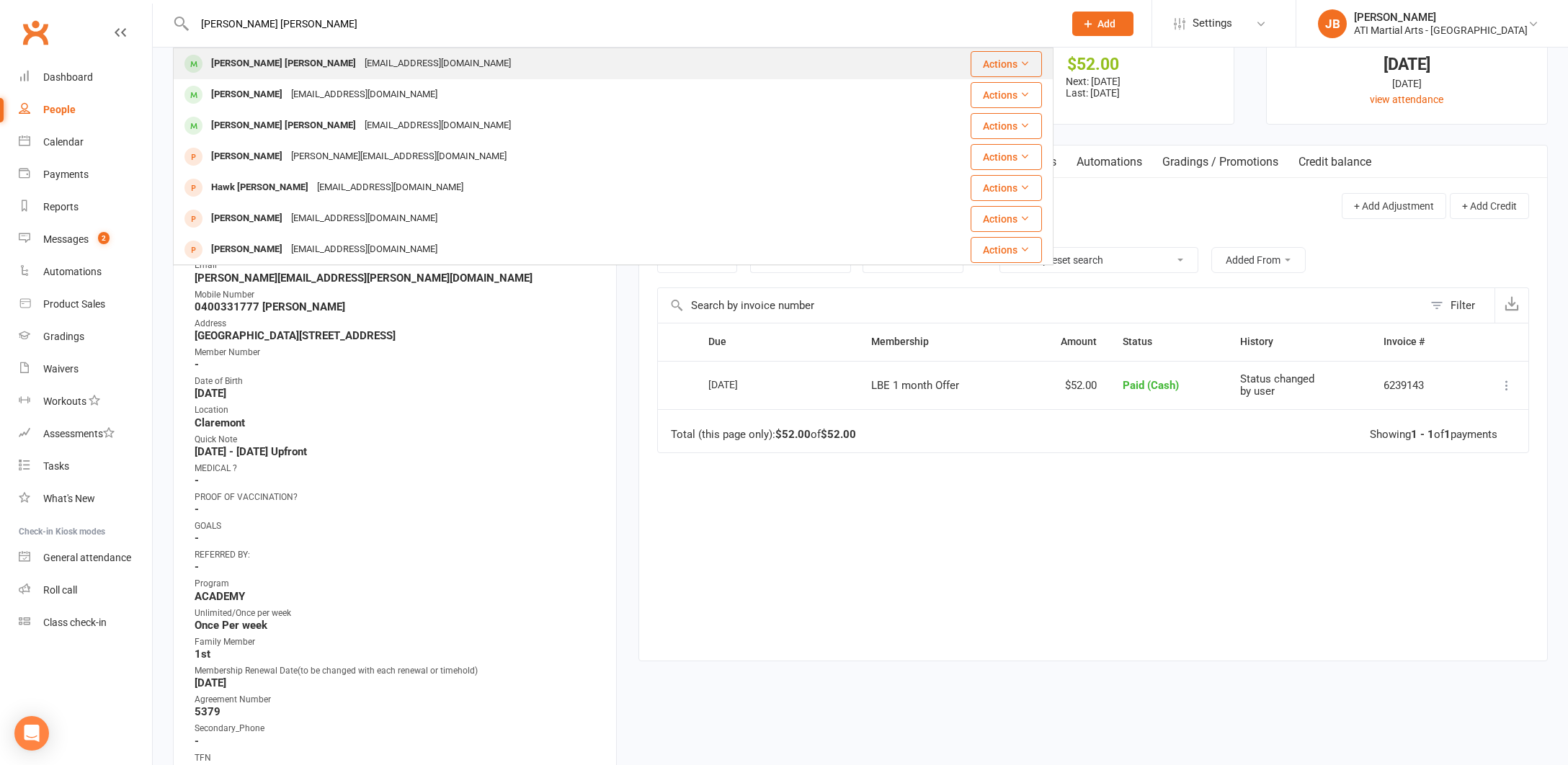
type input "Bowen Hawk"
click at [239, 64] on div "Bowen Hawken" at bounding box center [283, 63] width 154 height 21
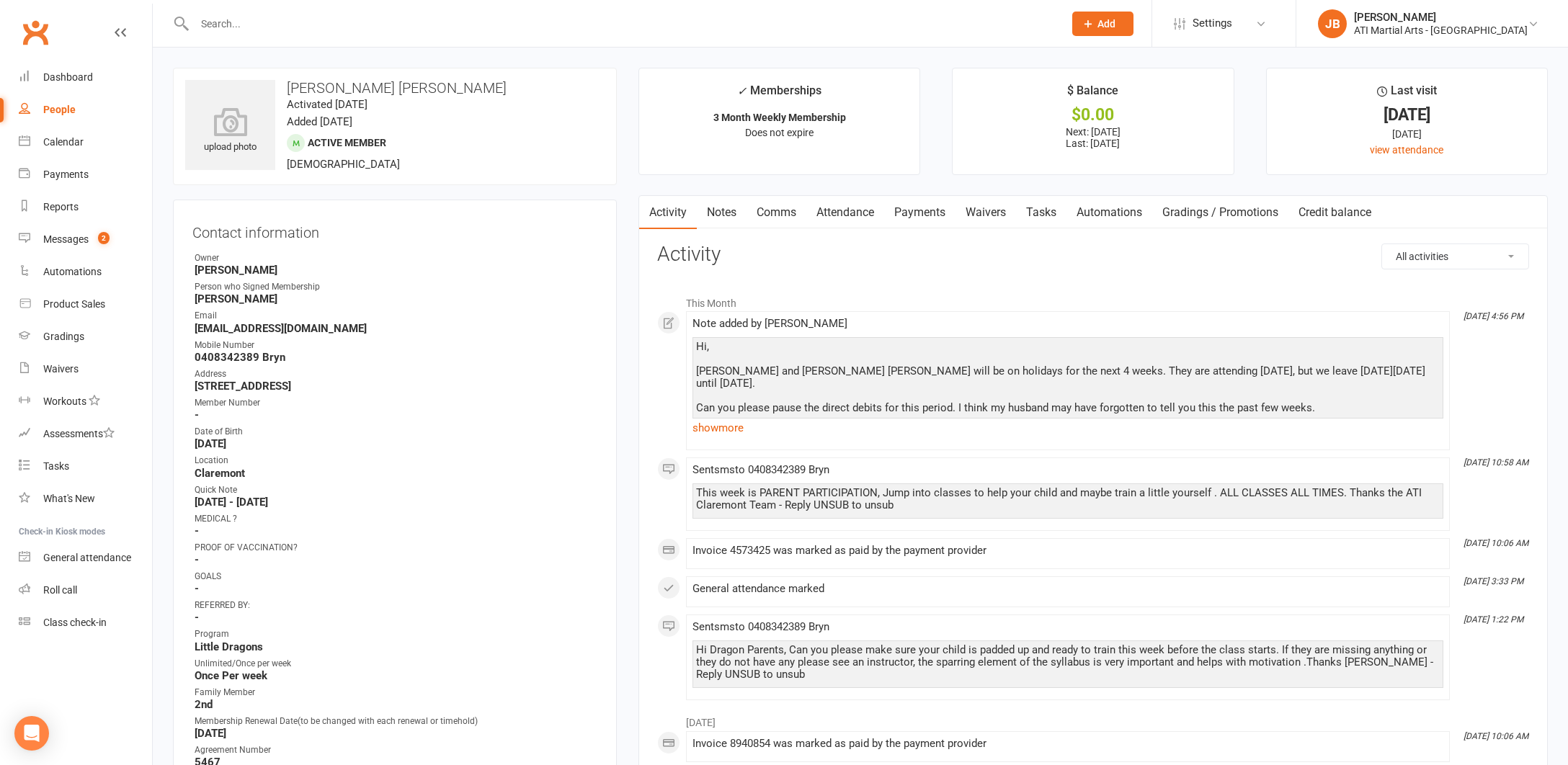
click at [720, 214] on link "Notes" at bounding box center [722, 213] width 50 height 33
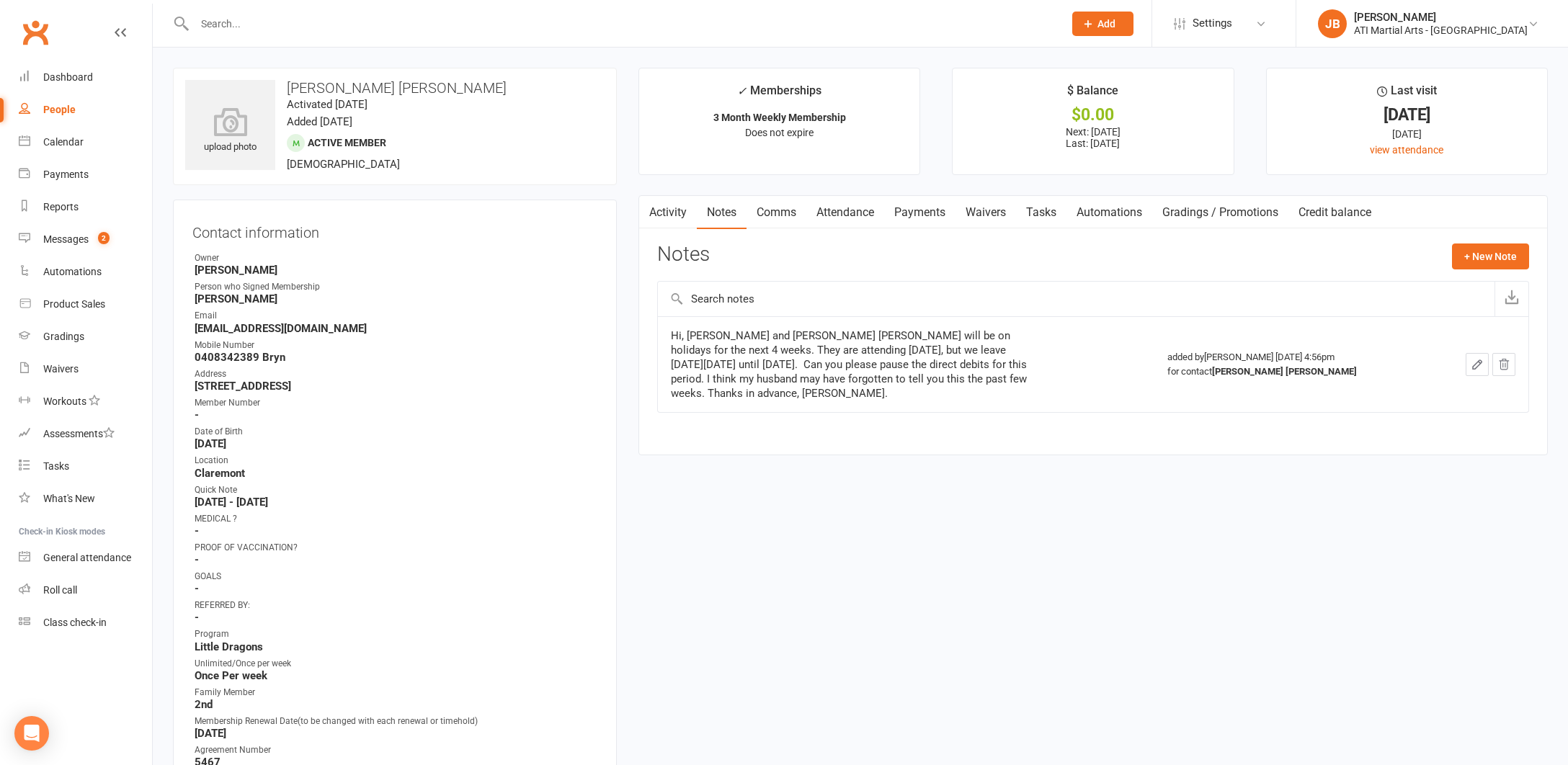
click at [236, 22] on input "text" at bounding box center [621, 23] width 864 height 20
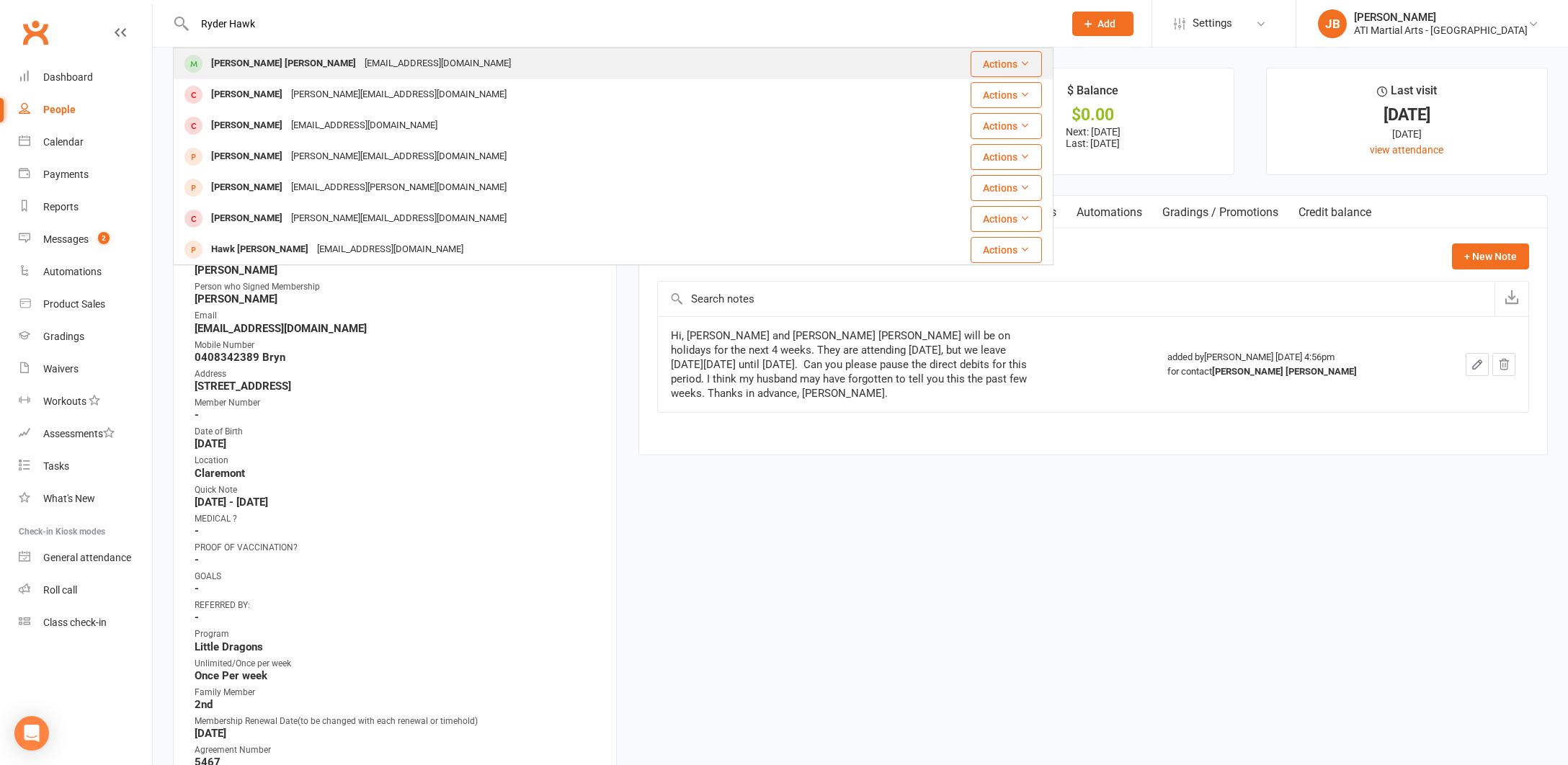
type input "Ryder Hawk"
click at [243, 65] on div "Ryder Hawken" at bounding box center [283, 63] width 154 height 21
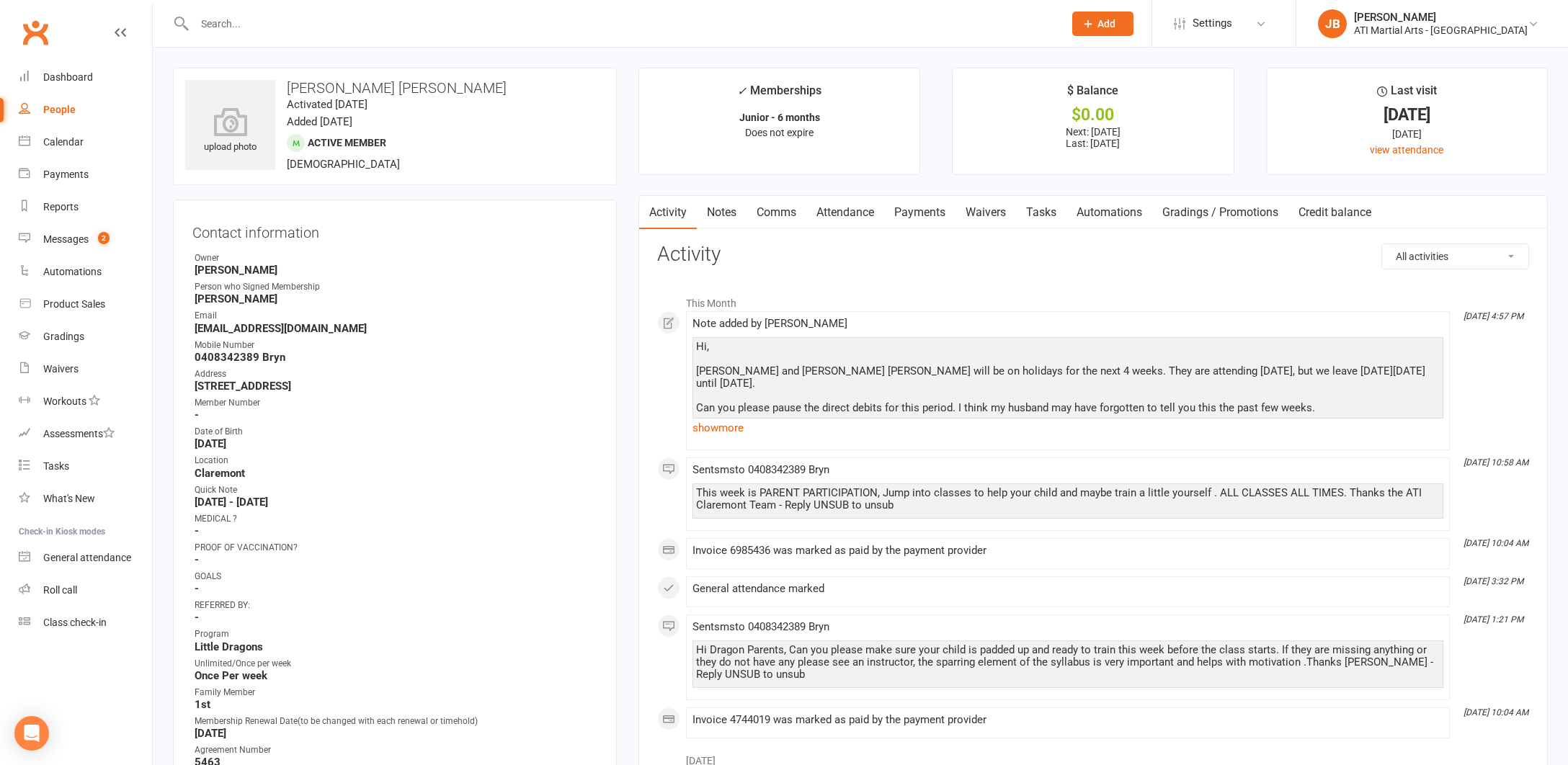
click at [716, 212] on link "Notes" at bounding box center [722, 213] width 50 height 33
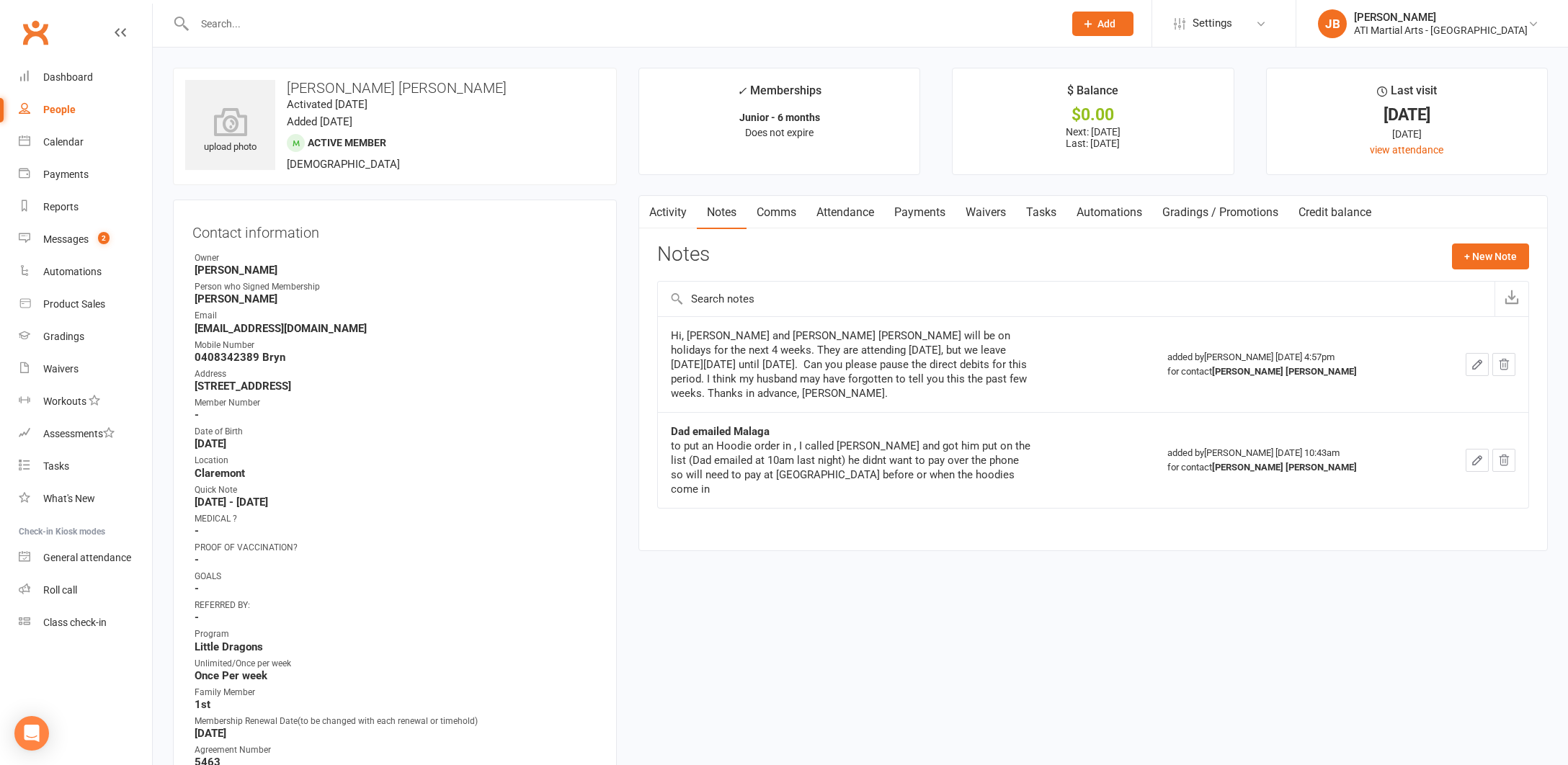
click at [912, 212] on link "Payments" at bounding box center [920, 213] width 71 height 33
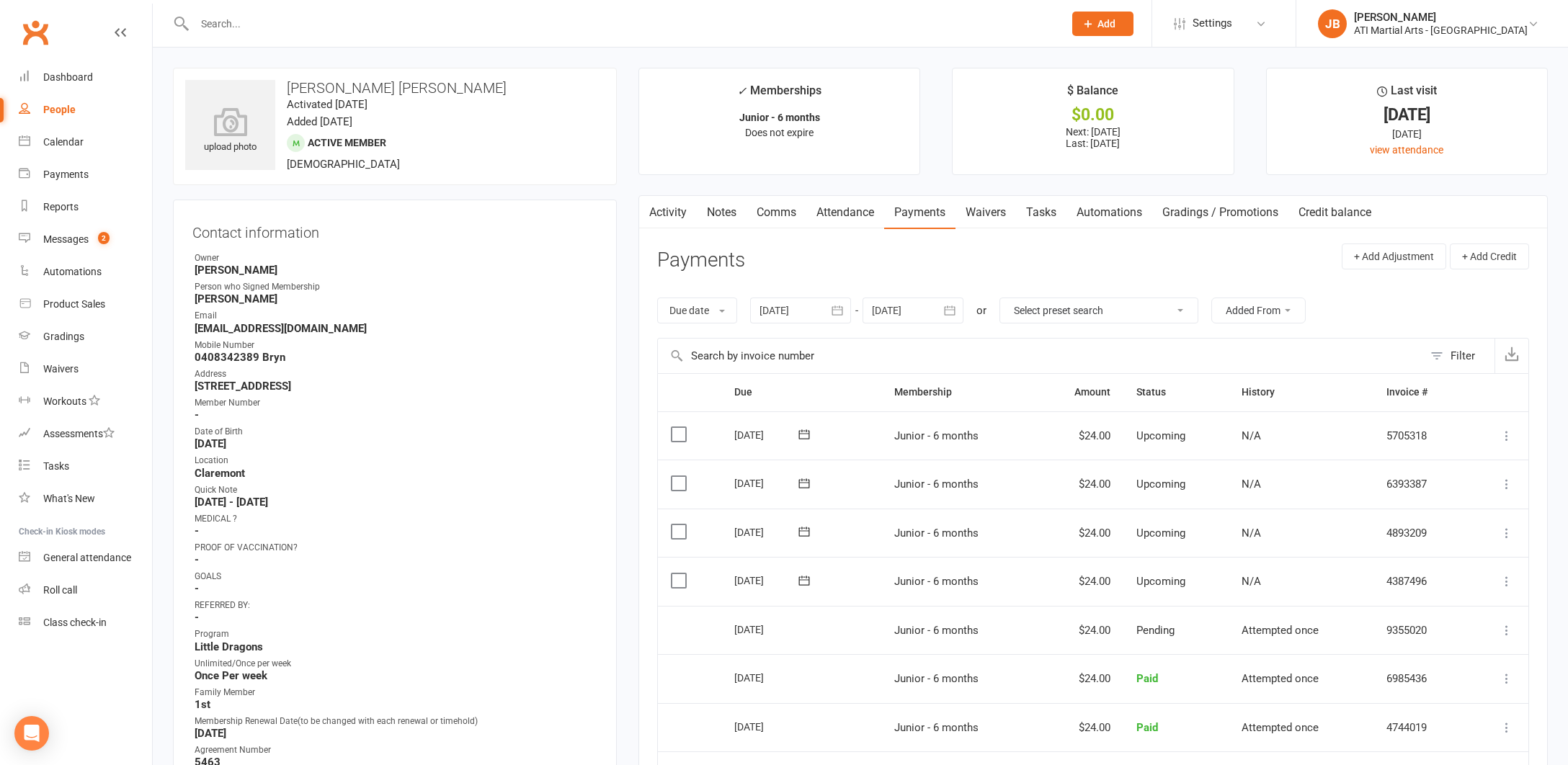
click at [913, 309] on div at bounding box center [913, 310] width 101 height 26
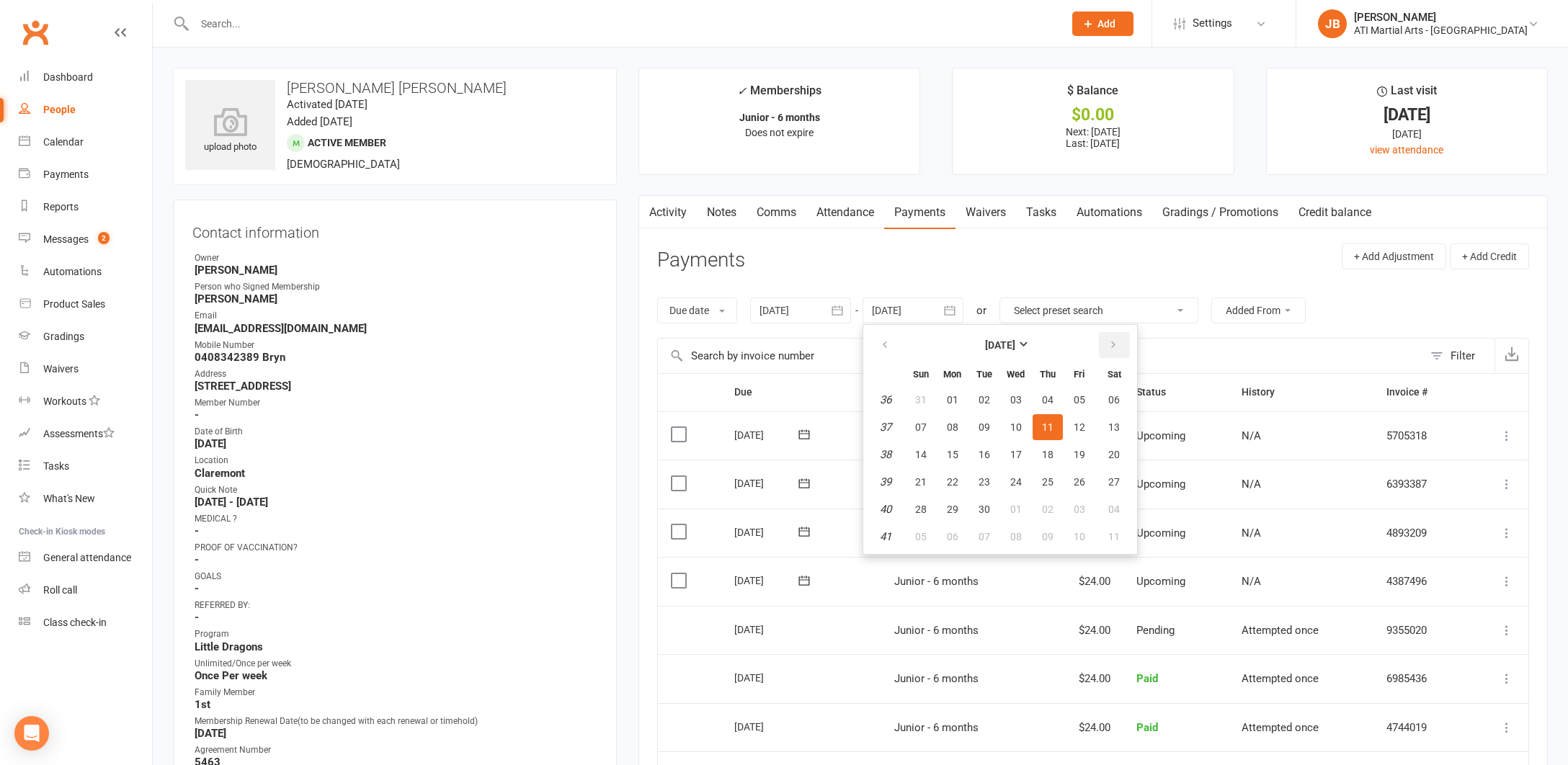
click at [1116, 343] on icon "button" at bounding box center [1113, 345] width 10 height 12
click at [1053, 401] on span "04" at bounding box center [1048, 400] width 12 height 12
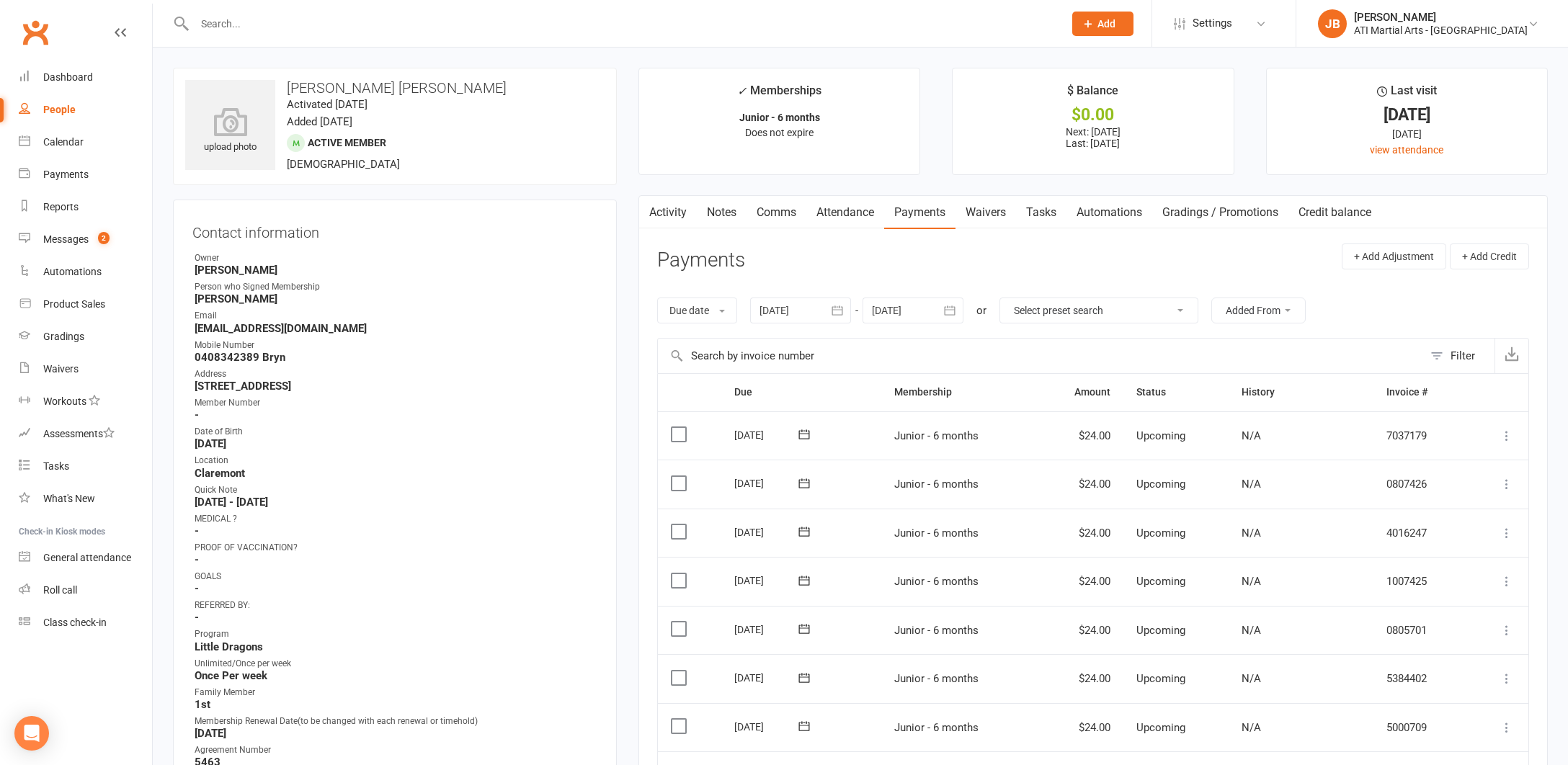
click at [922, 309] on div at bounding box center [913, 310] width 101 height 26
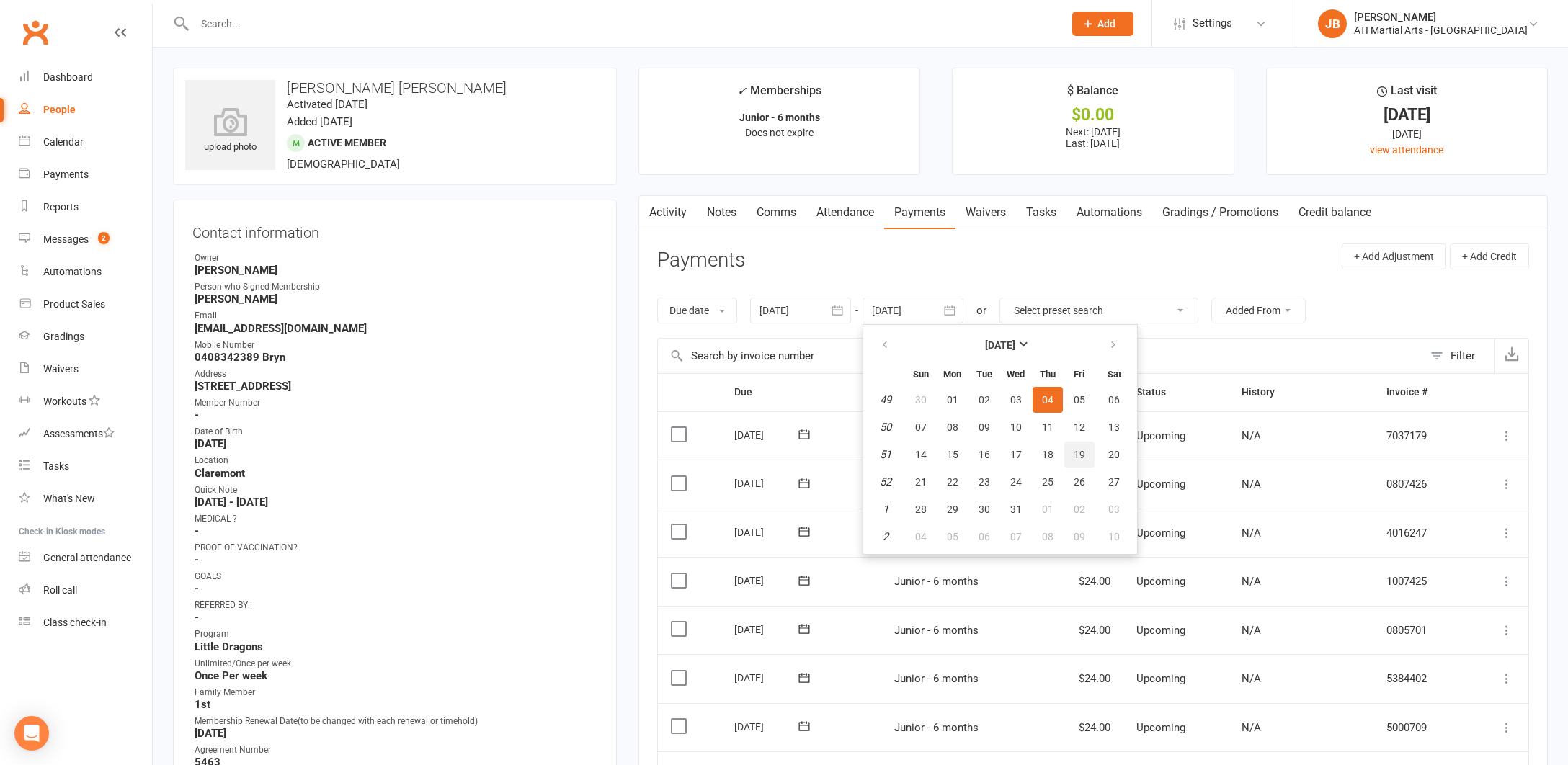
click at [1084, 457] on span "19" at bounding box center [1080, 454] width 12 height 12
type input "19 Dec 2025"
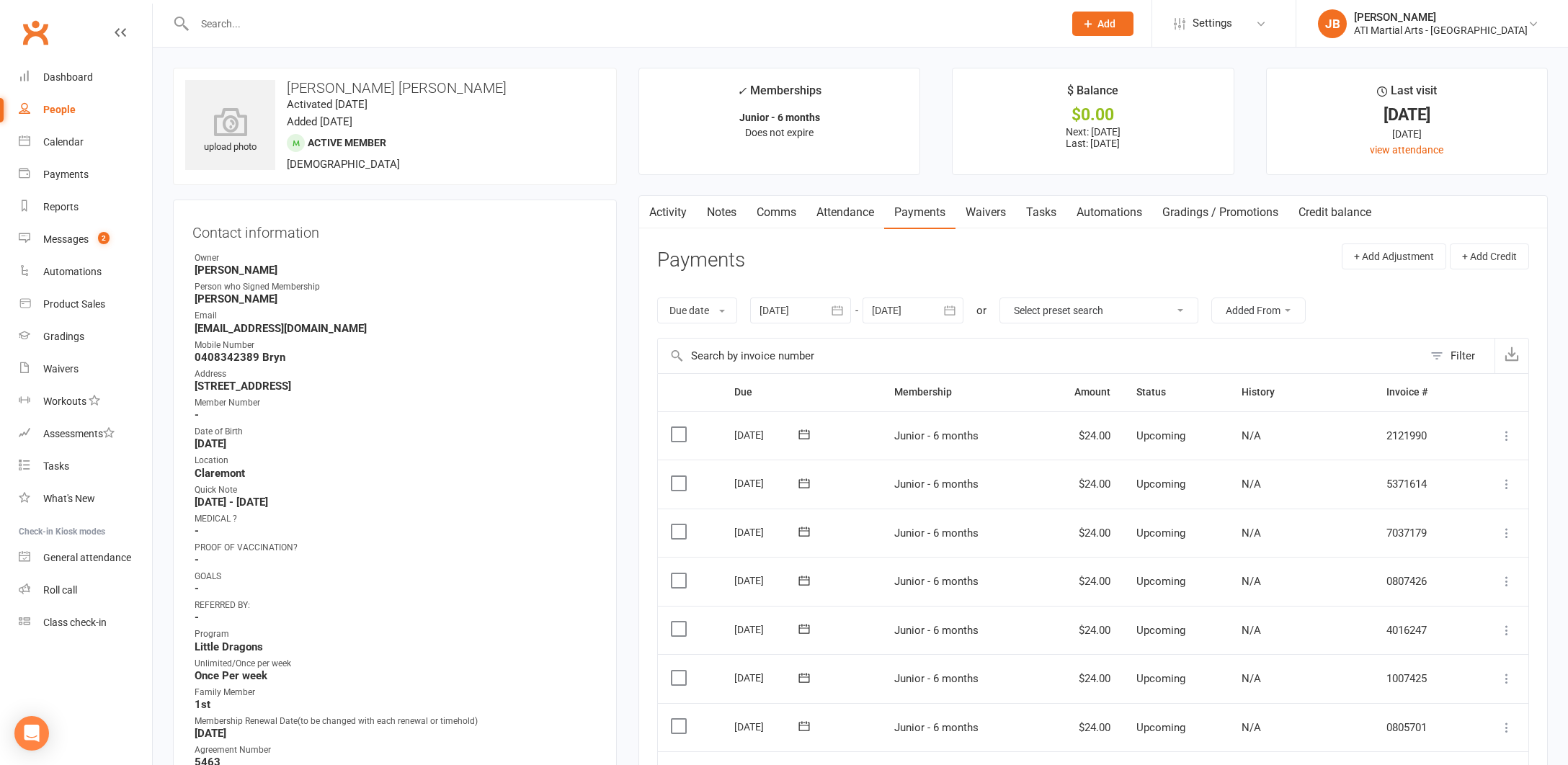
click at [679, 575] on label at bounding box center [681, 581] width 20 height 14
click at [679, 574] on input "checkbox" at bounding box center [676, 574] width 9 height 0
click at [681, 528] on label at bounding box center [681, 532] width 20 height 14
click at [681, 525] on input "checkbox" at bounding box center [676, 525] width 9 height 0
click at [681, 481] on label at bounding box center [681, 483] width 20 height 14
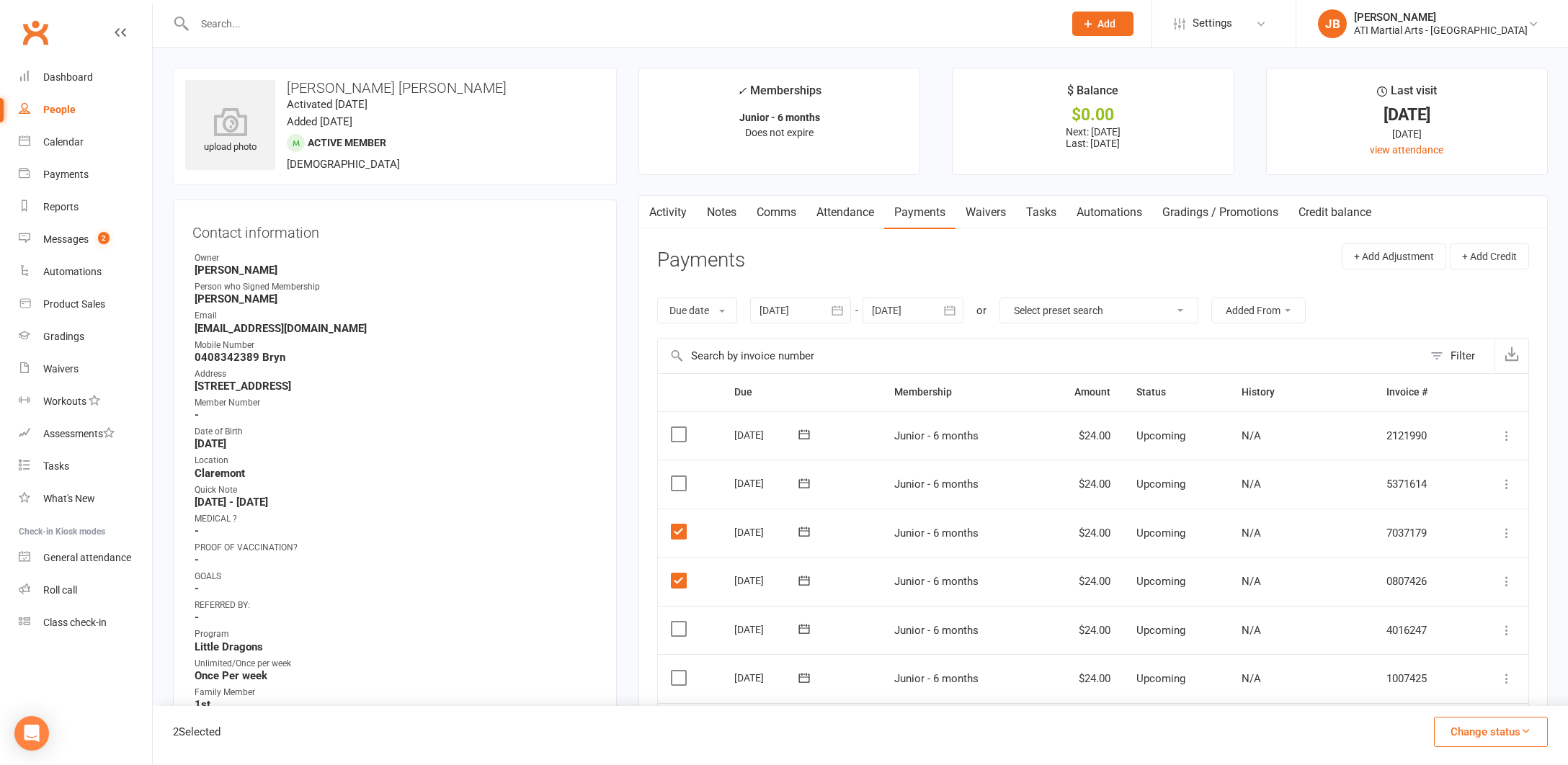
click at [681, 476] on input "checkbox" at bounding box center [676, 476] width 9 height 0
click at [680, 429] on label at bounding box center [681, 434] width 20 height 14
click at [680, 427] on input "checkbox" at bounding box center [676, 427] width 9 height 0
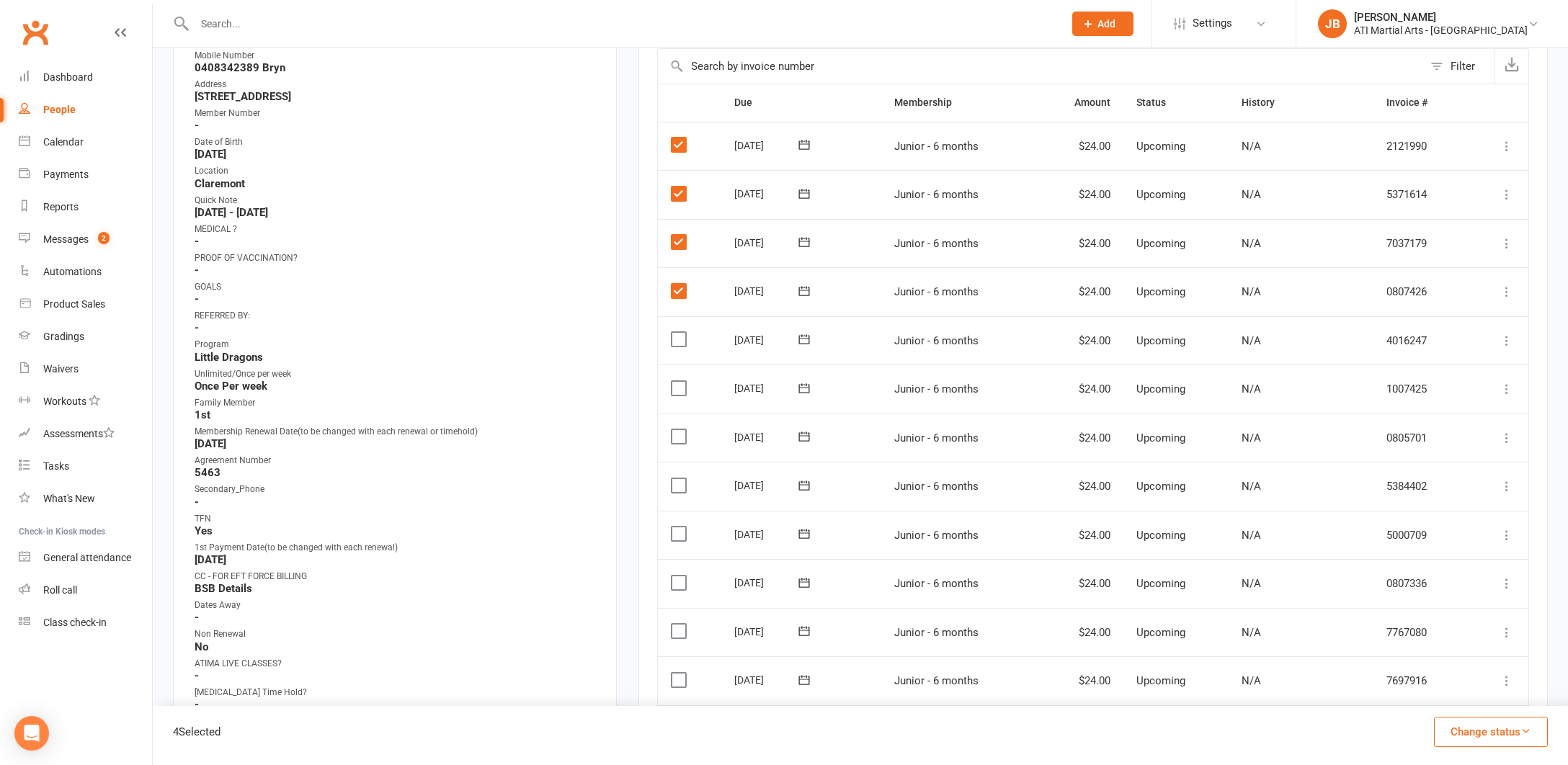
scroll to position [300, 0]
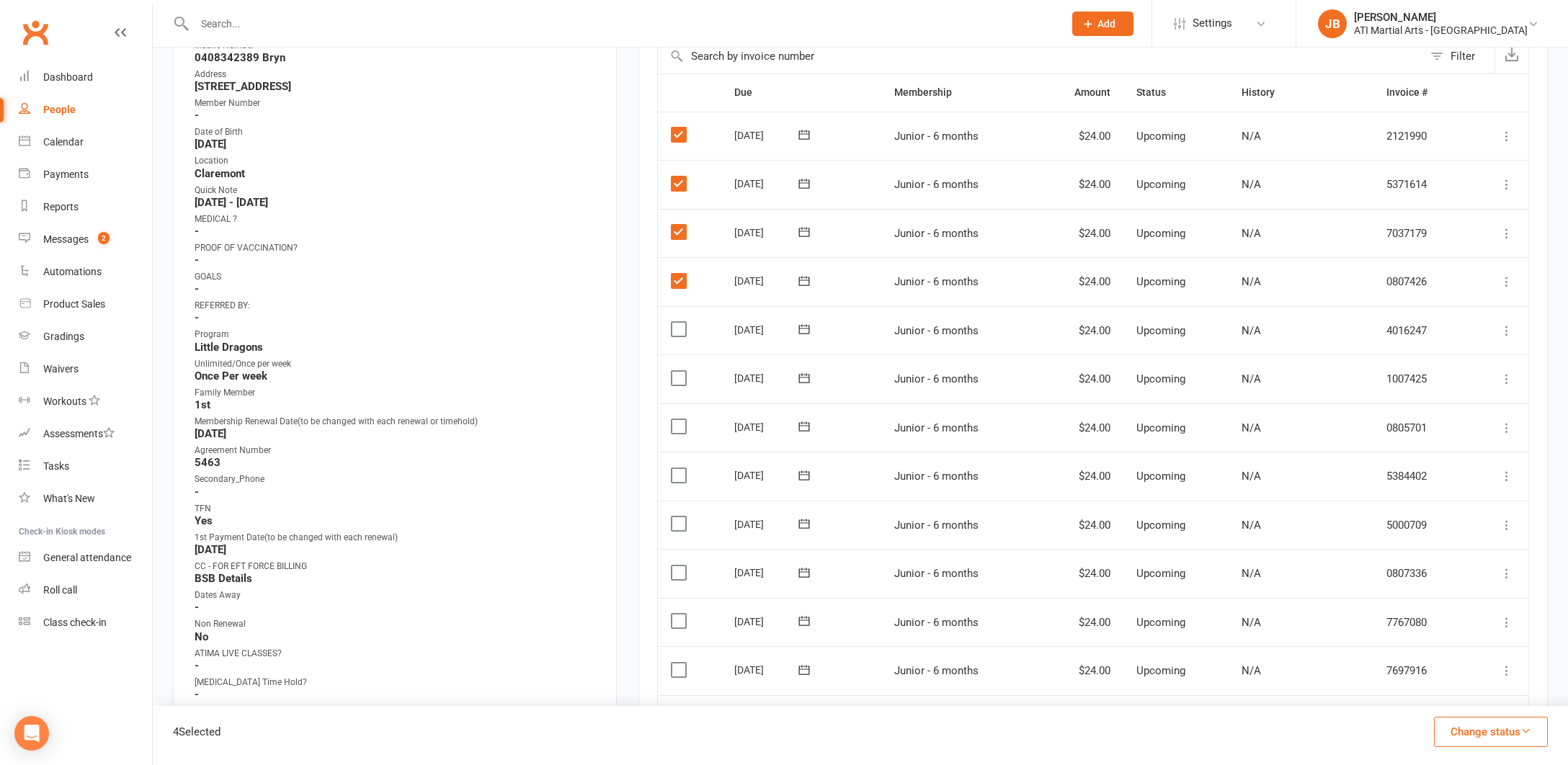
click at [1462, 733] on button "Change status" at bounding box center [1491, 732] width 114 height 30
click at [1433, 696] on link "Skipped" at bounding box center [1476, 693] width 142 height 28
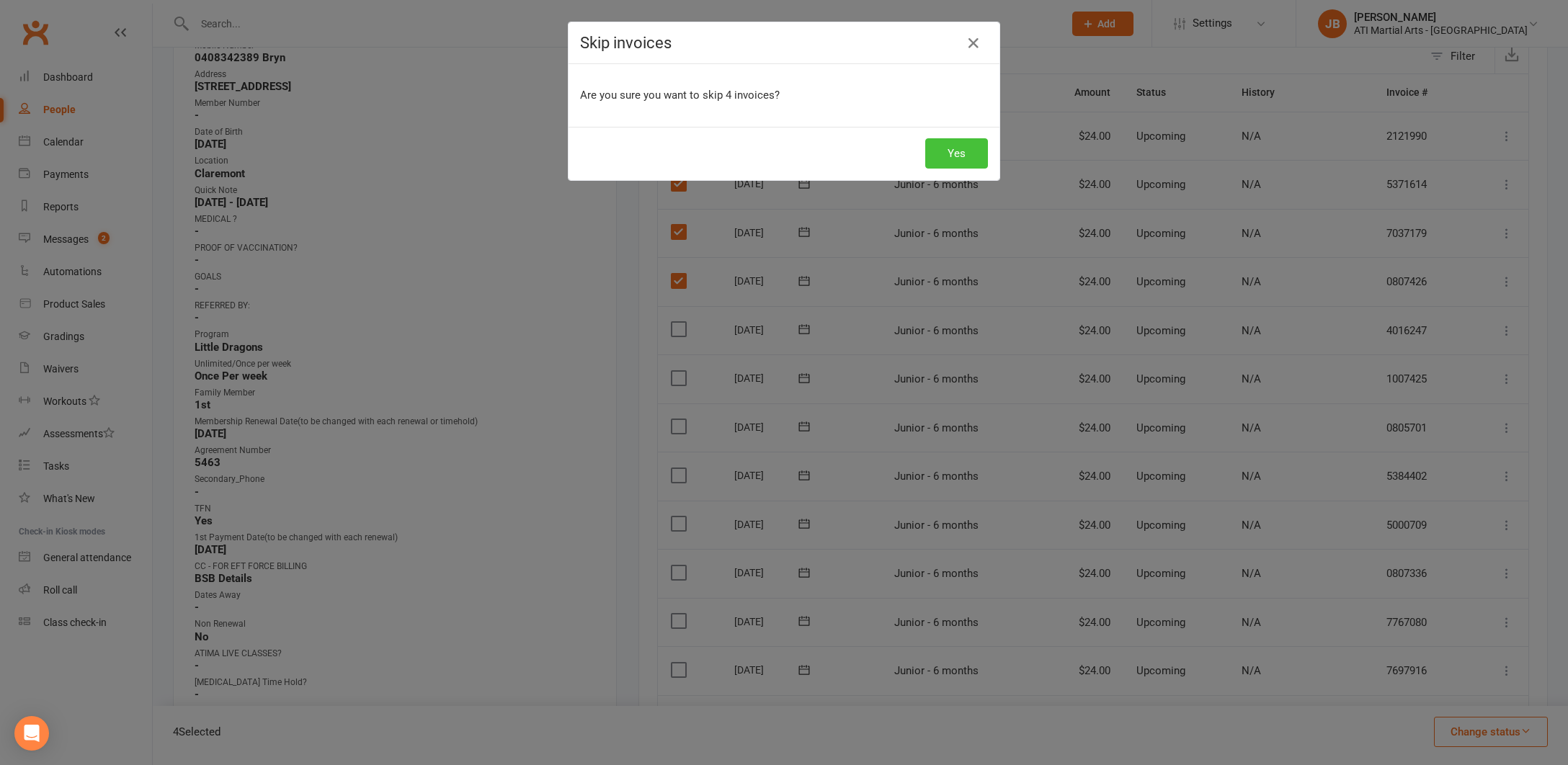
click at [967, 151] on button "Yes" at bounding box center [956, 153] width 63 height 30
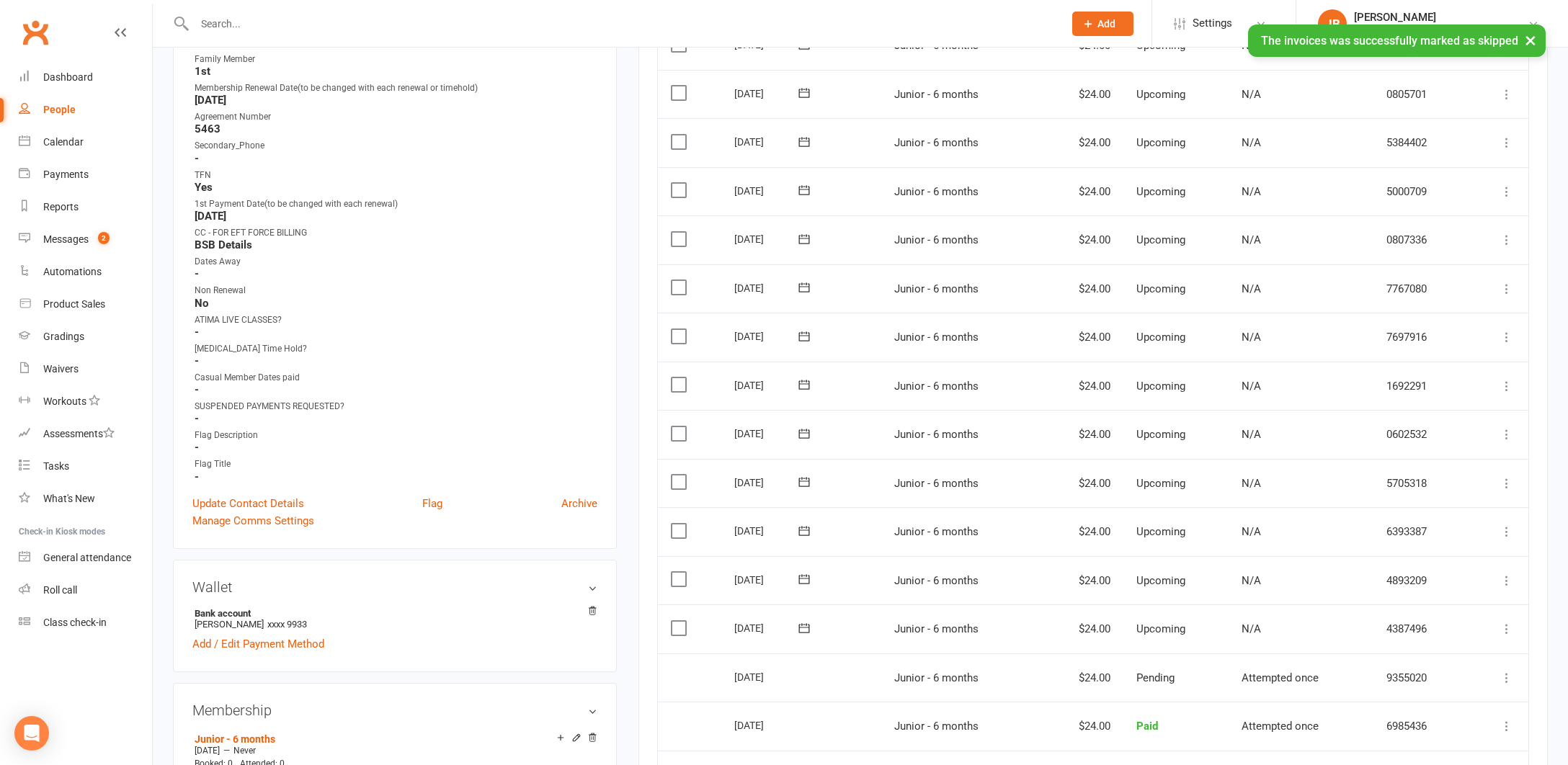
scroll to position [691, 0]
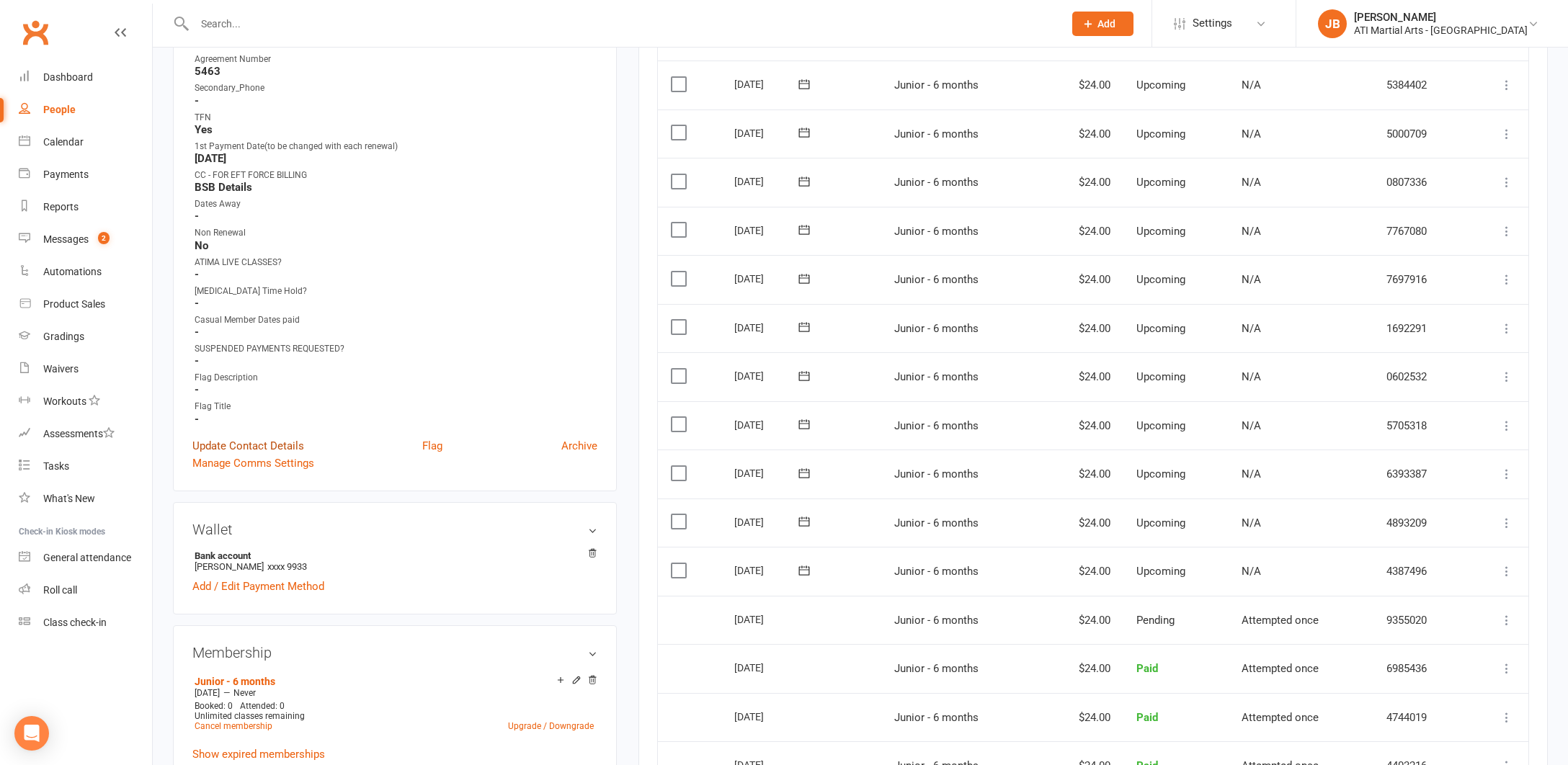
click at [231, 445] on link "Update Contact Details" at bounding box center [248, 446] width 112 height 17
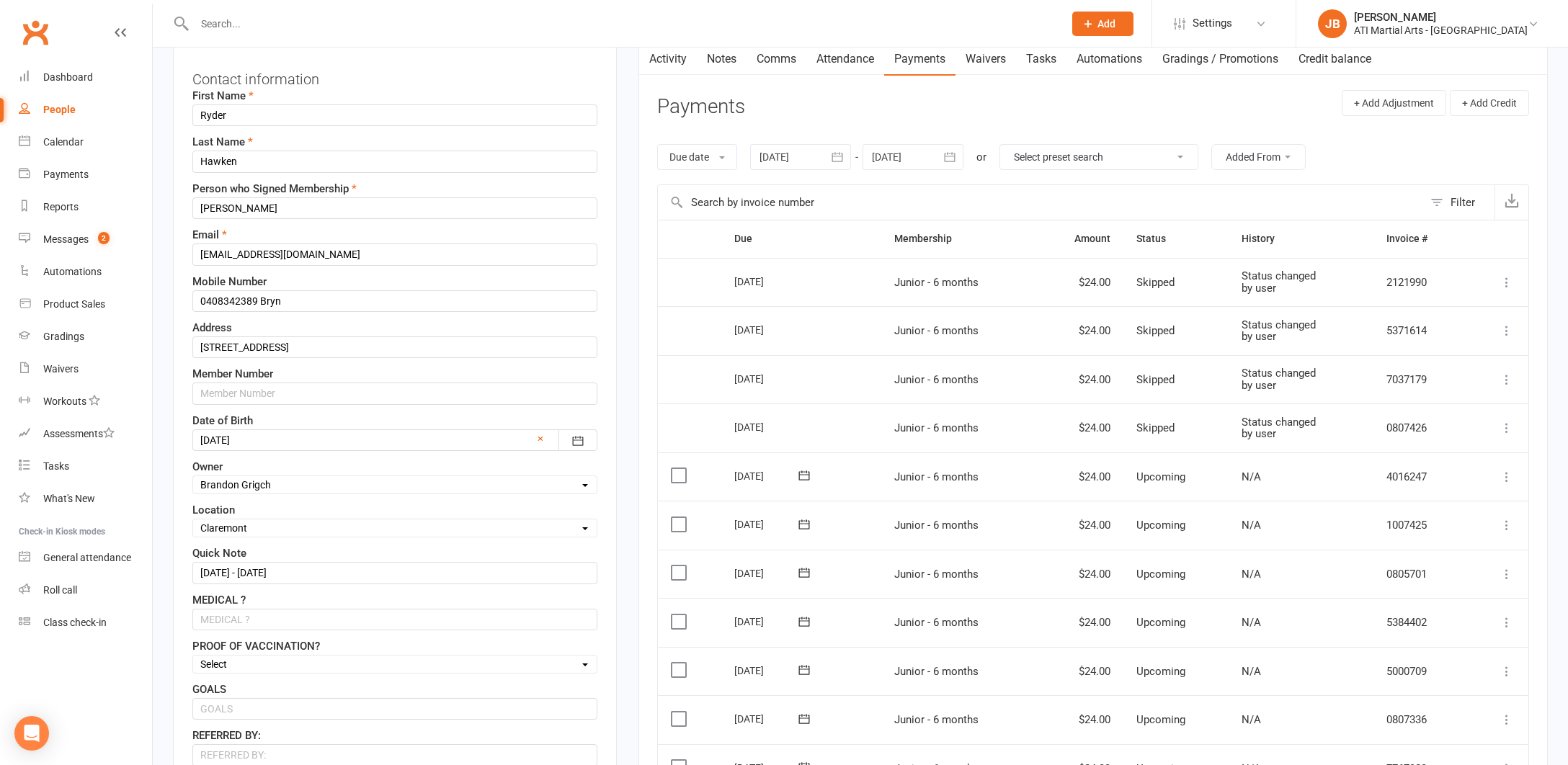
scroll to position [68, 0]
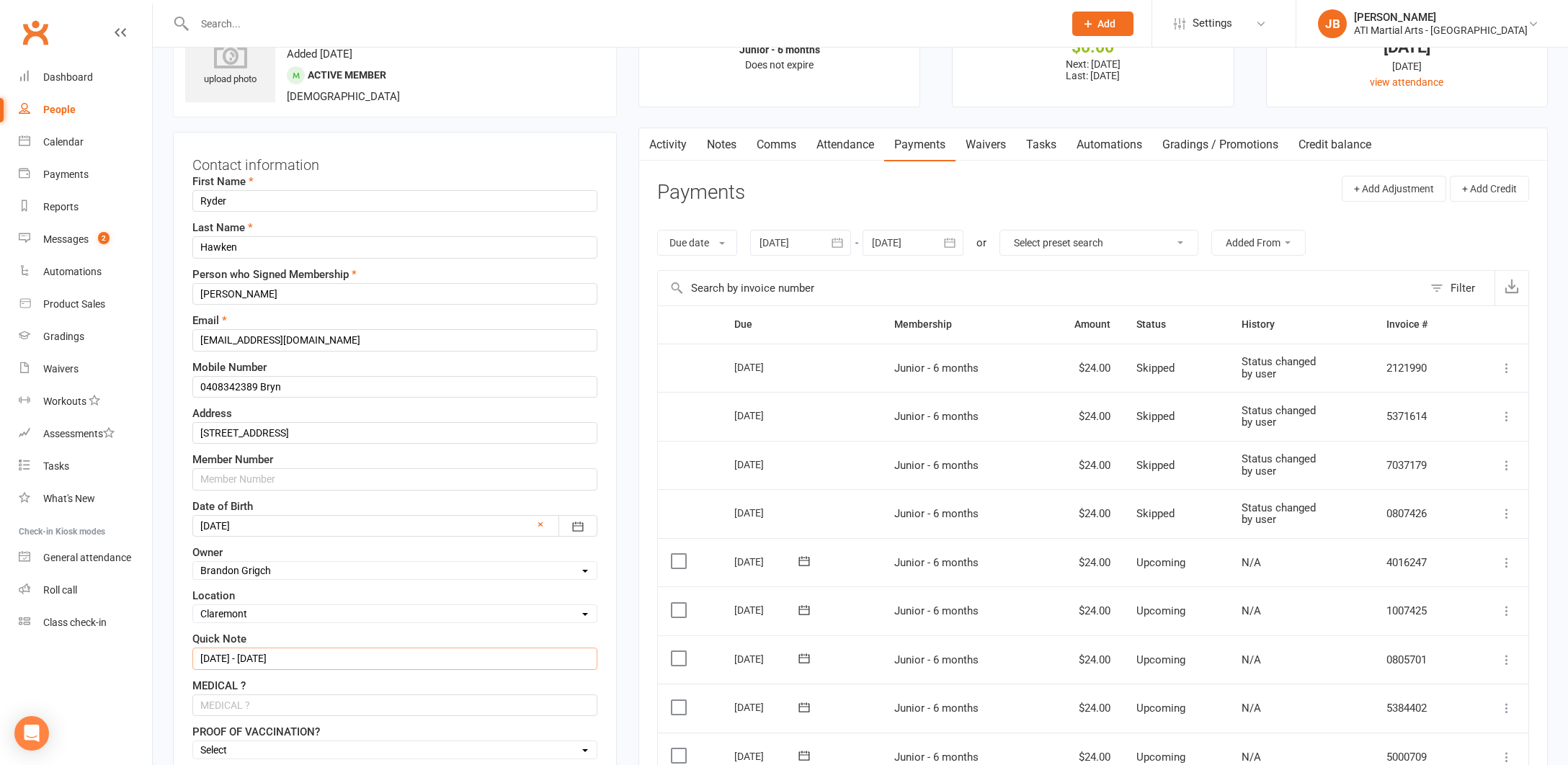
drag, startPoint x: 304, startPoint y: 657, endPoint x: 301, endPoint y: 648, distance: 9.5
click at [304, 657] on input "21/5/25 - 21/11/25" at bounding box center [395, 658] width 405 height 21
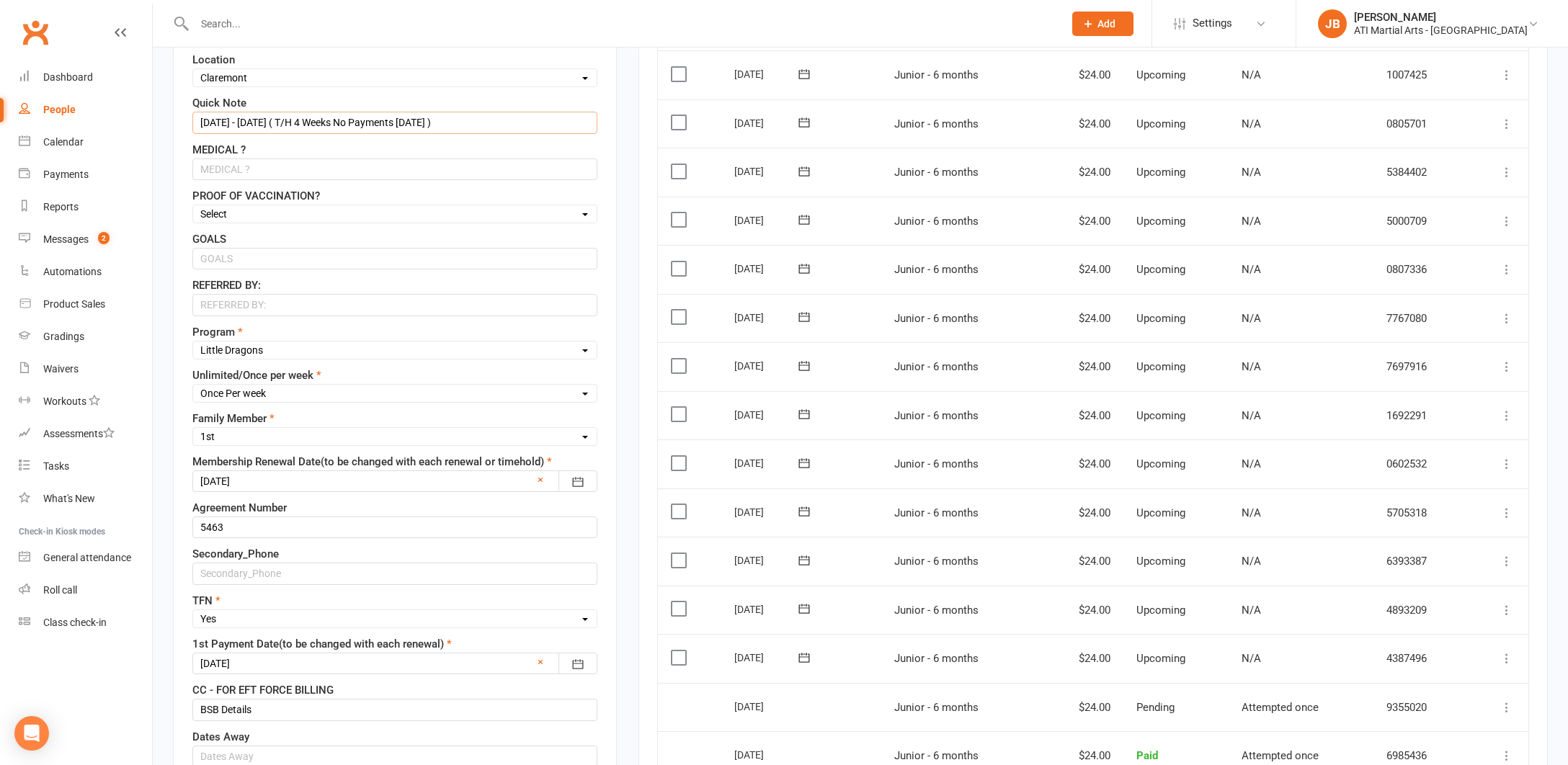
scroll to position [605, 0]
type input "21/5/25 - 21/11/25 ( T/H 4 Weeks No Payments 19/12/25 )"
click at [278, 481] on div at bounding box center [395, 479] width 405 height 21
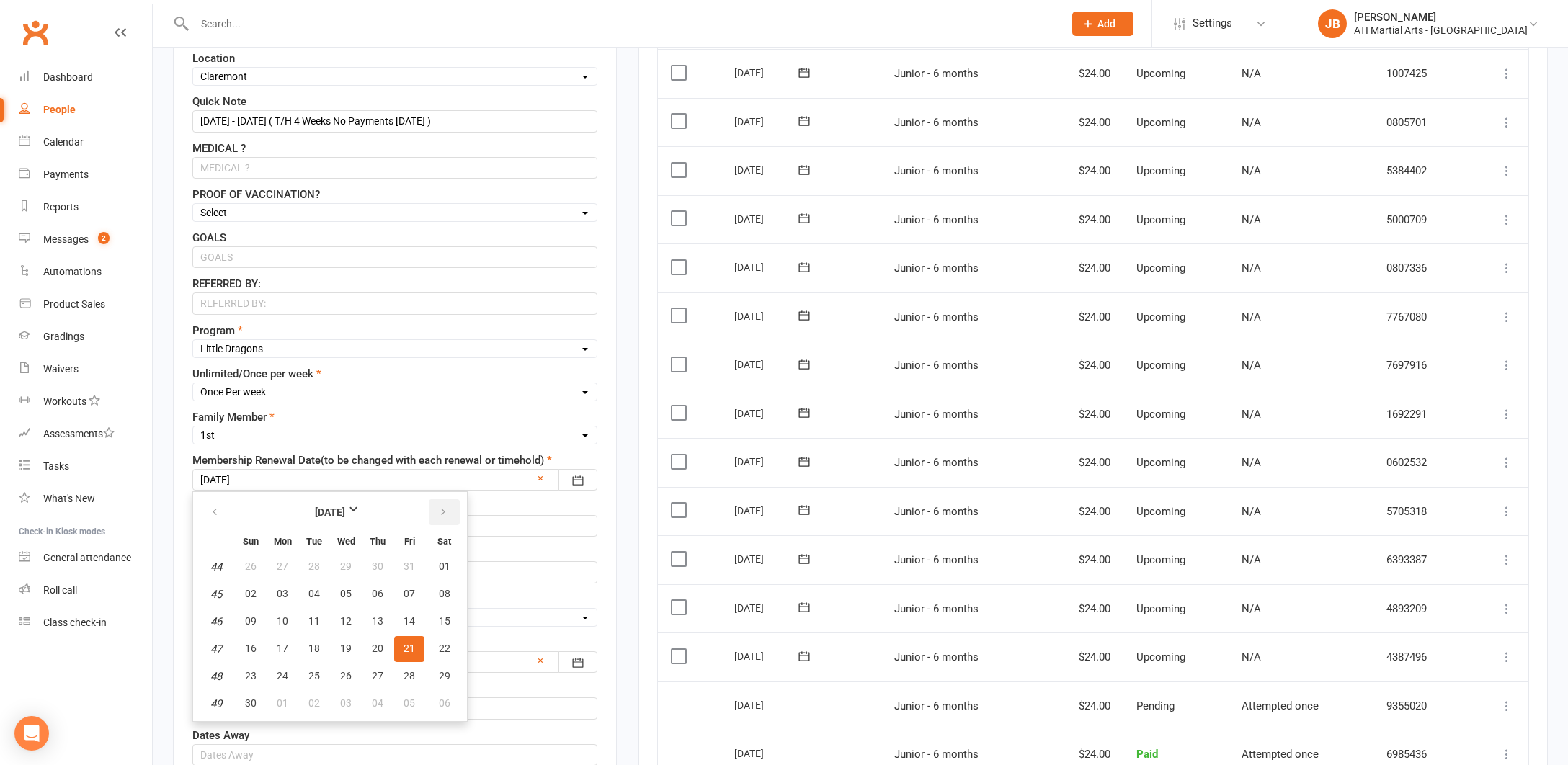
click at [439, 508] on icon "button" at bounding box center [443, 512] width 10 height 12
click at [410, 625] on span "19" at bounding box center [409, 621] width 12 height 12
type input "19 Dec 2025"
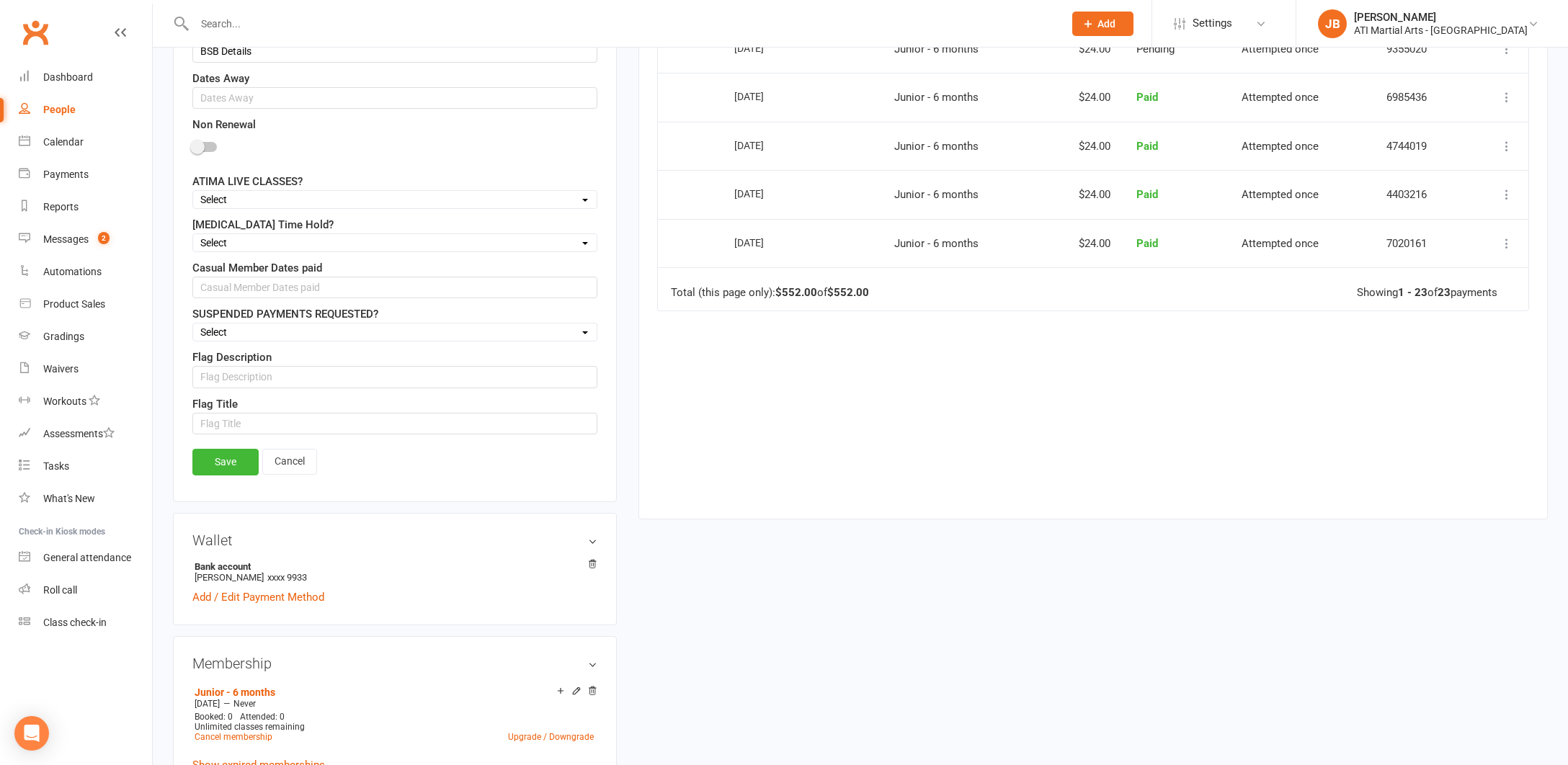
scroll to position [1267, 0]
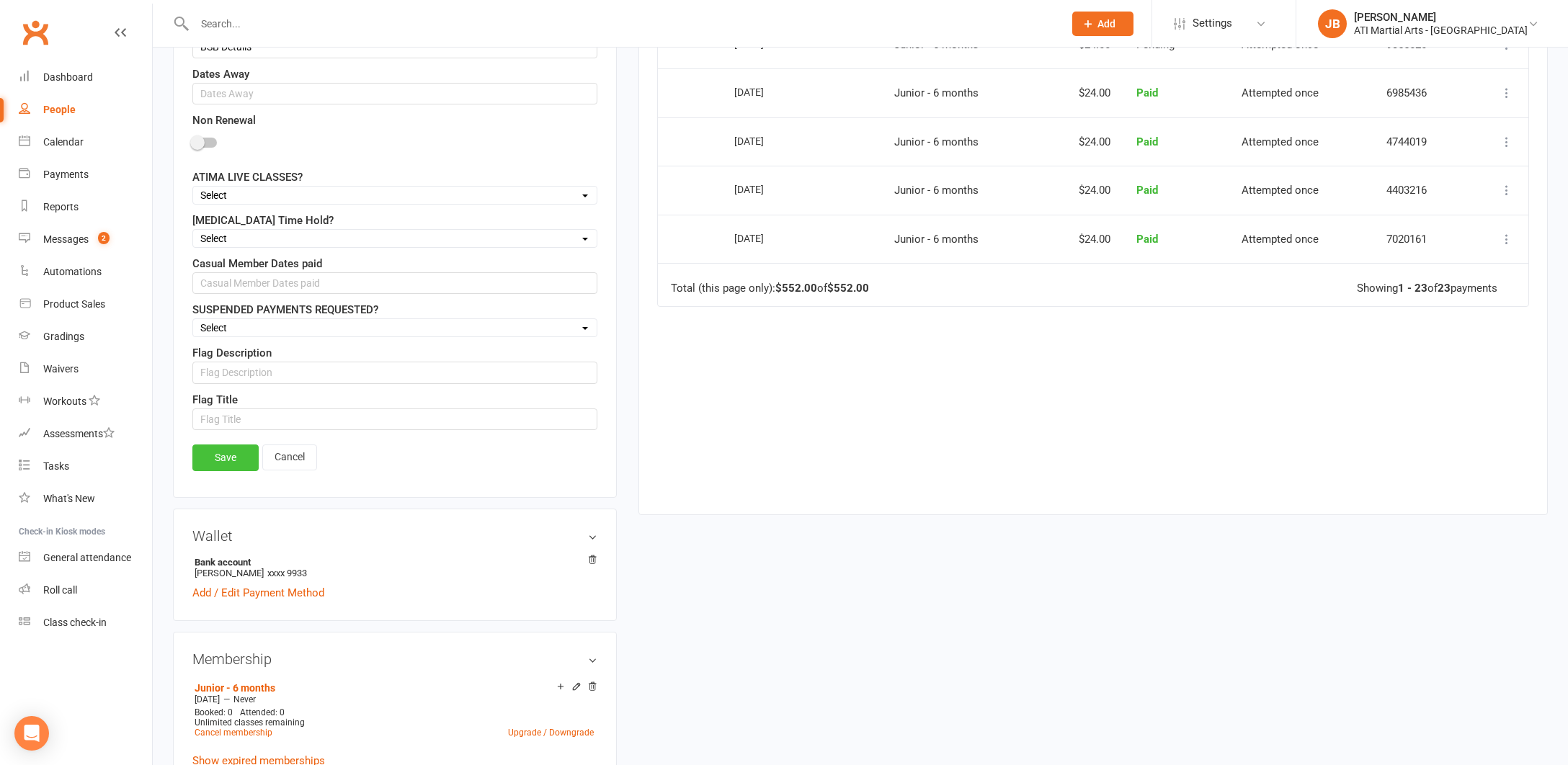
click at [218, 456] on link "Save" at bounding box center [226, 457] width 66 height 26
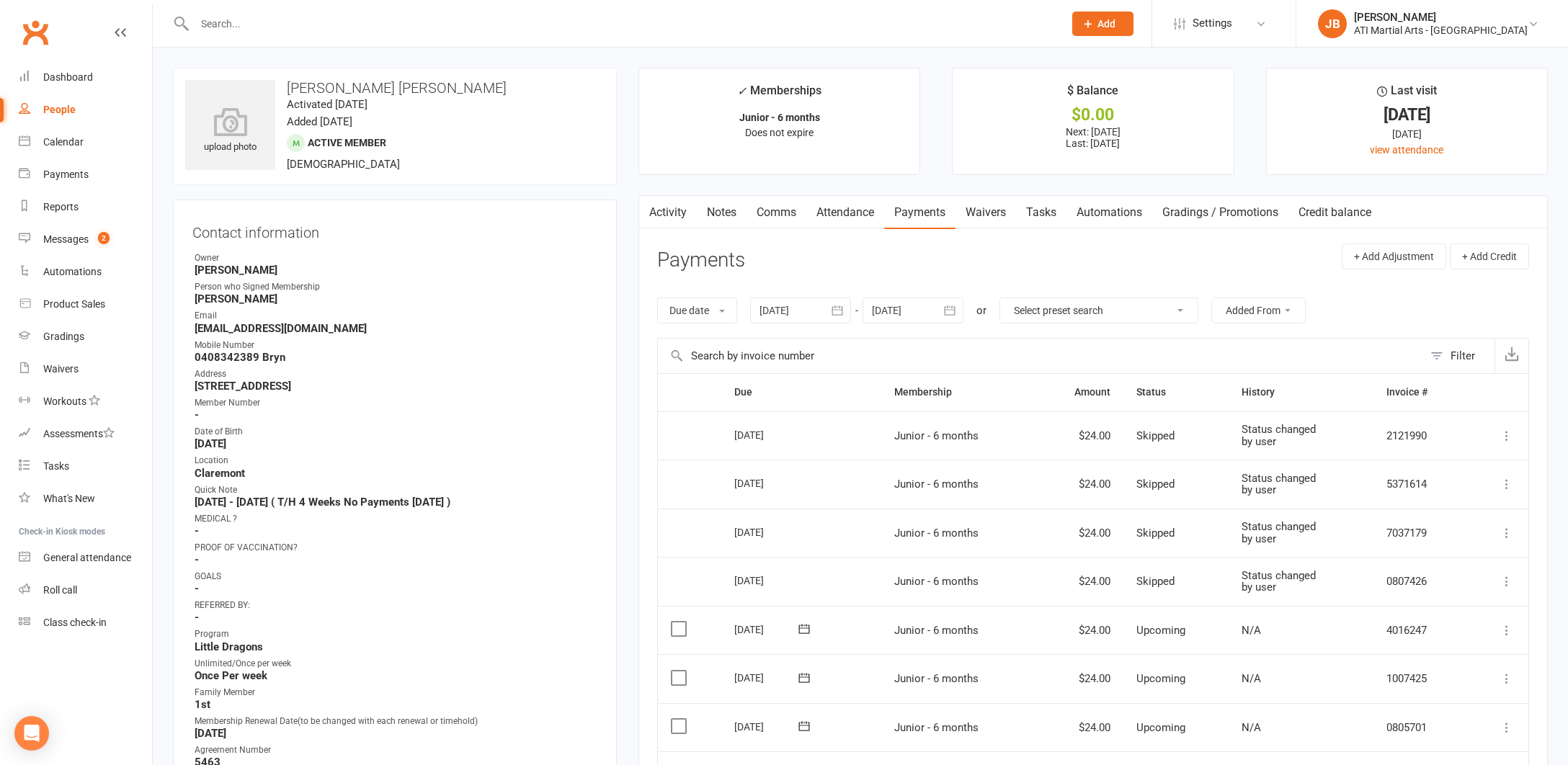
scroll to position [0, 0]
click at [723, 211] on link "Notes" at bounding box center [722, 213] width 50 height 33
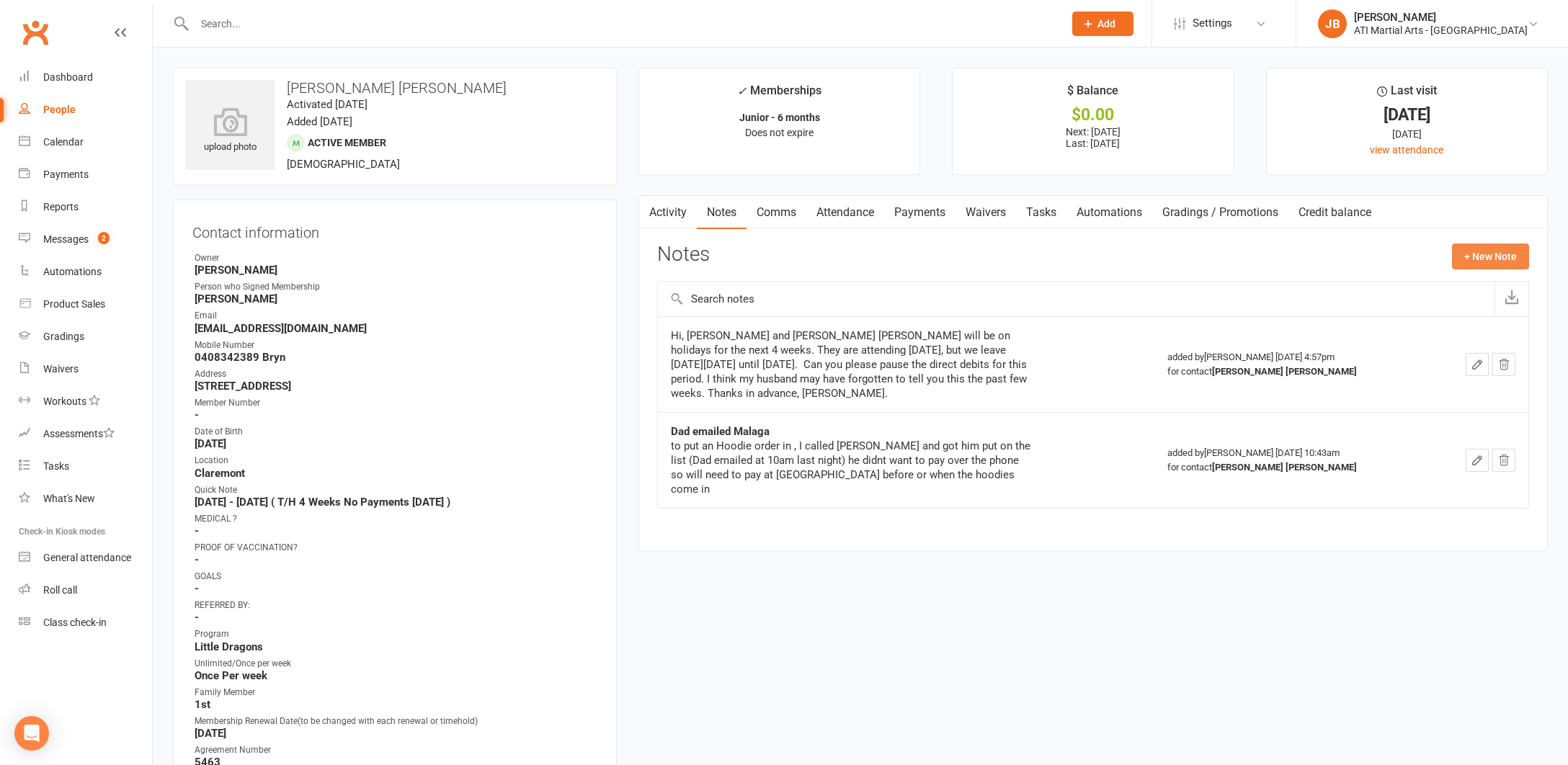
click at [1486, 255] on button "+ New Note" at bounding box center [1490, 256] width 77 height 26
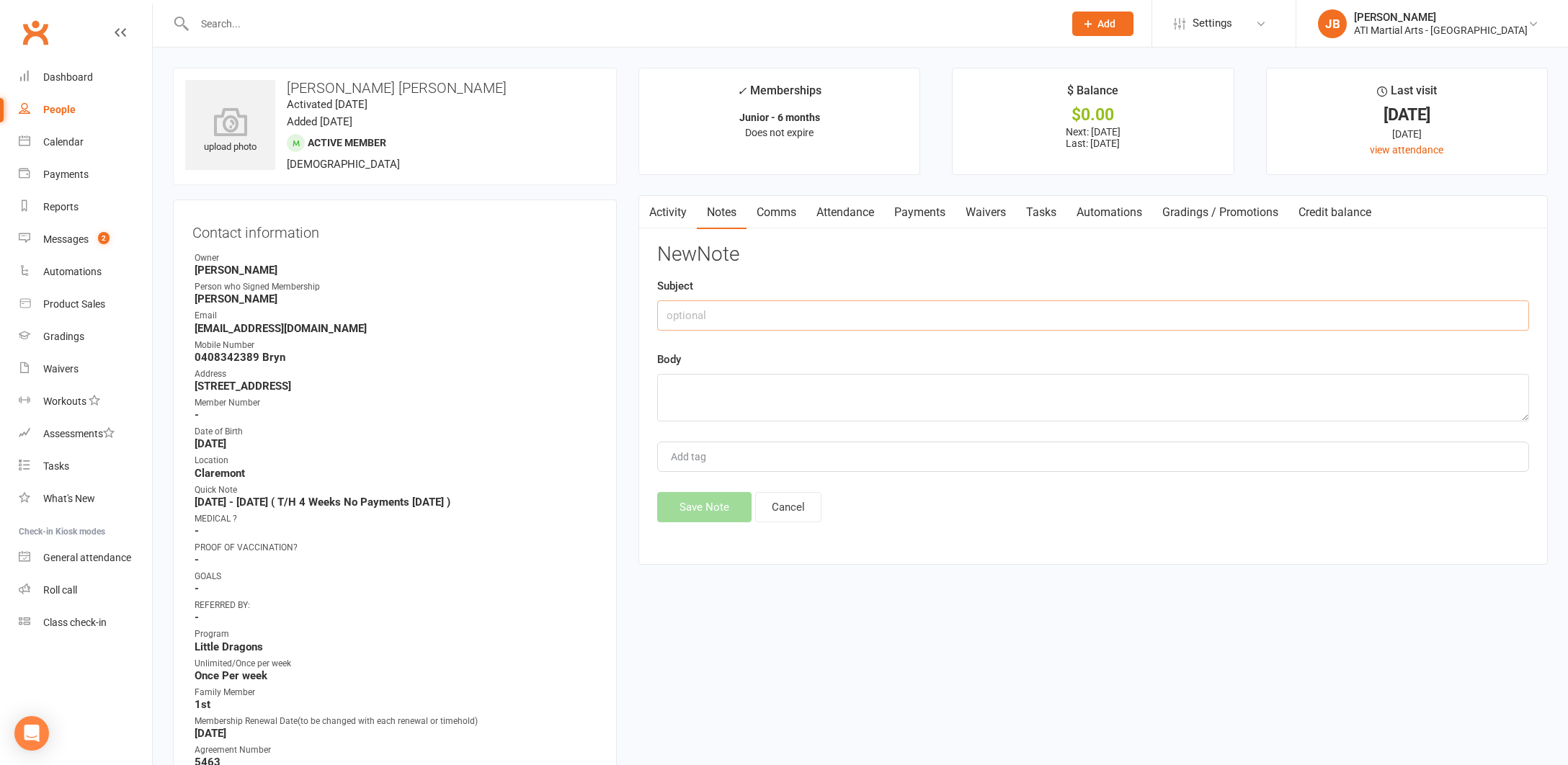
click at [691, 315] on input "text" at bounding box center [1093, 316] width 872 height 30
type input "4 Weeks T/H added to this membership"
click at [670, 387] on textarea at bounding box center [1093, 398] width 872 height 47
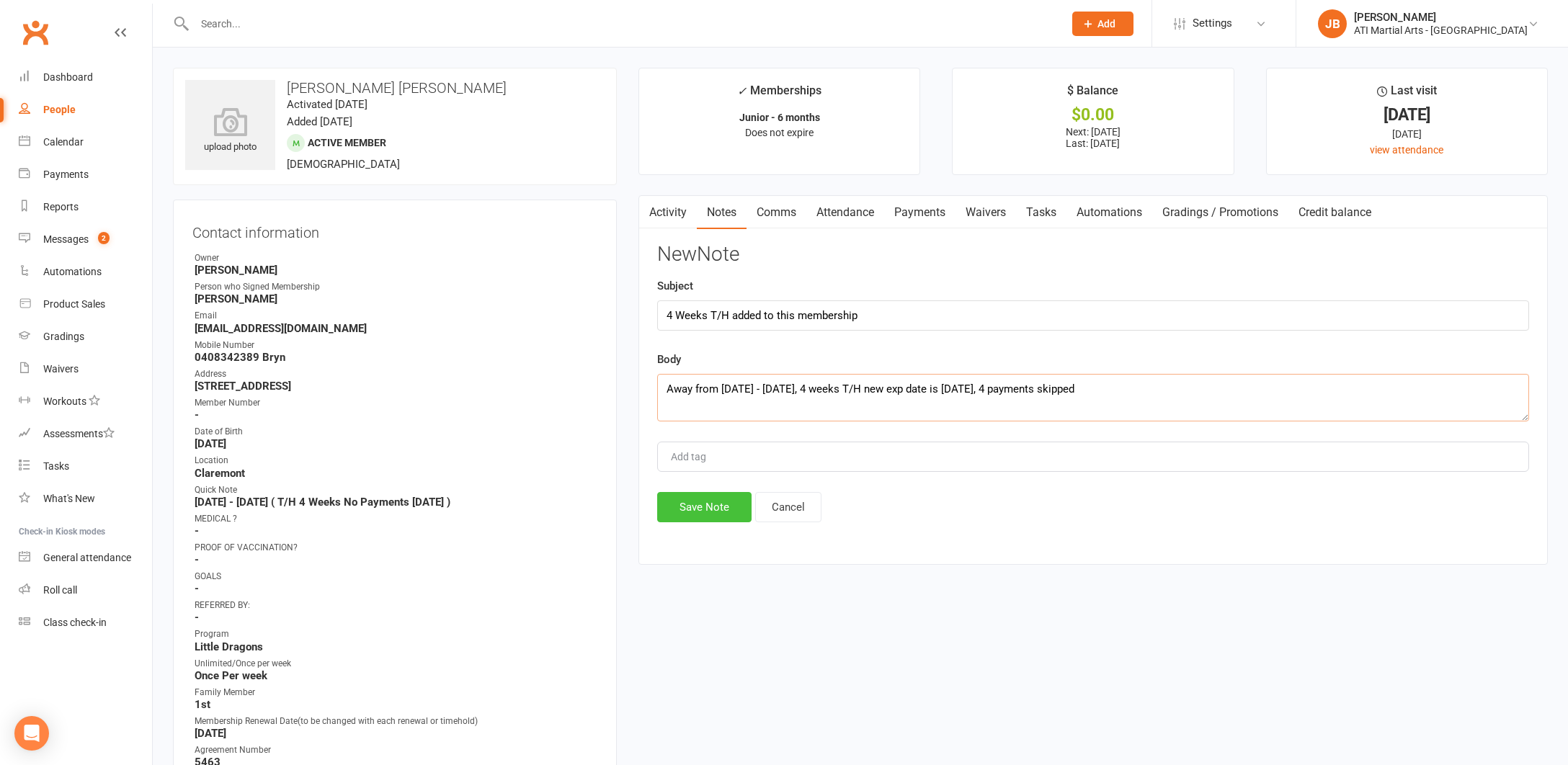
type textarea "Away from 18/8/25 - 20/9/25, 4 weeks T/H new exp date is 19/12/25, 4 payments s…"
click at [721, 503] on button "Save Note" at bounding box center [704, 507] width 94 height 30
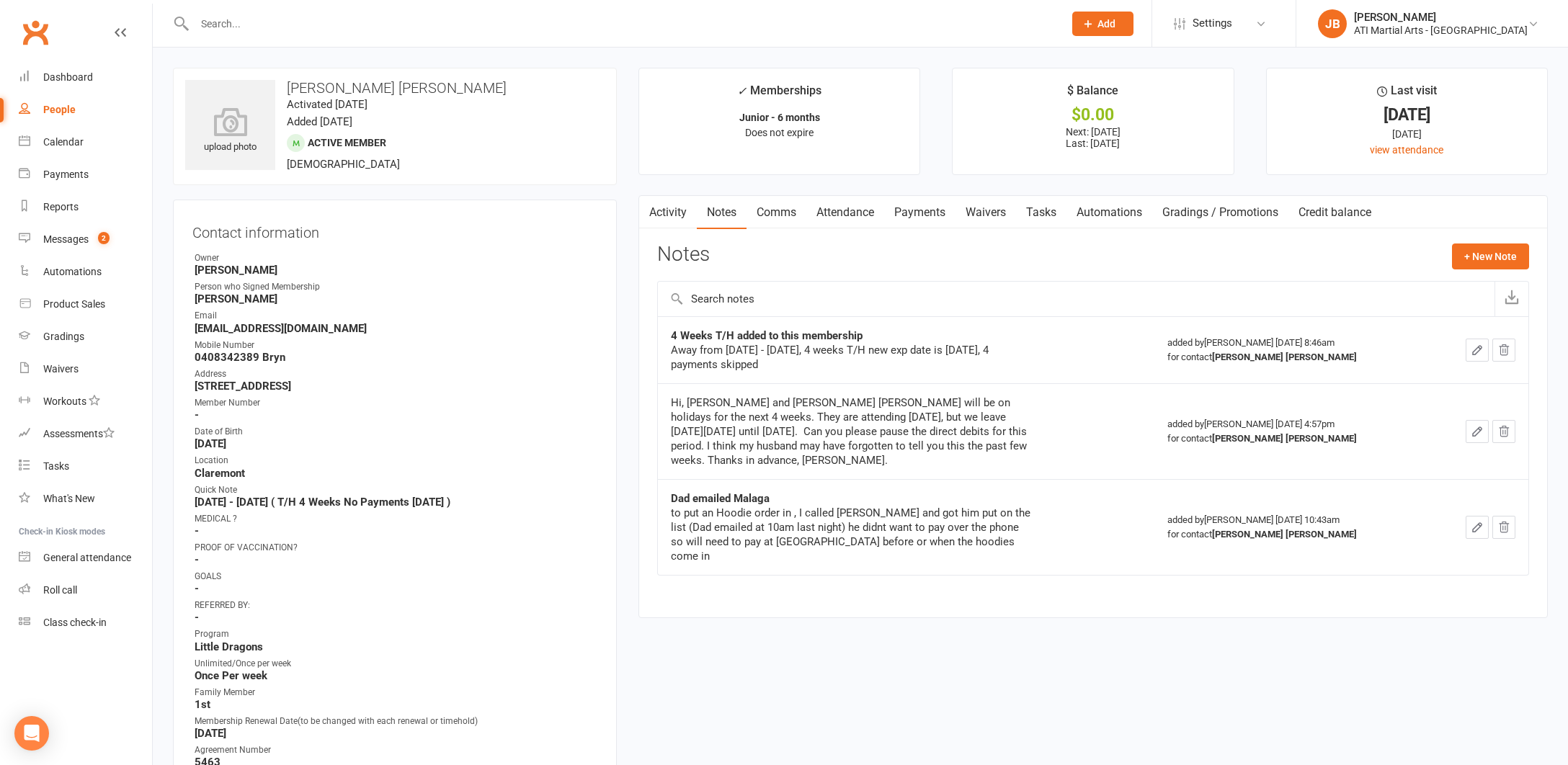
click at [667, 209] on link "Activity" at bounding box center [668, 213] width 58 height 33
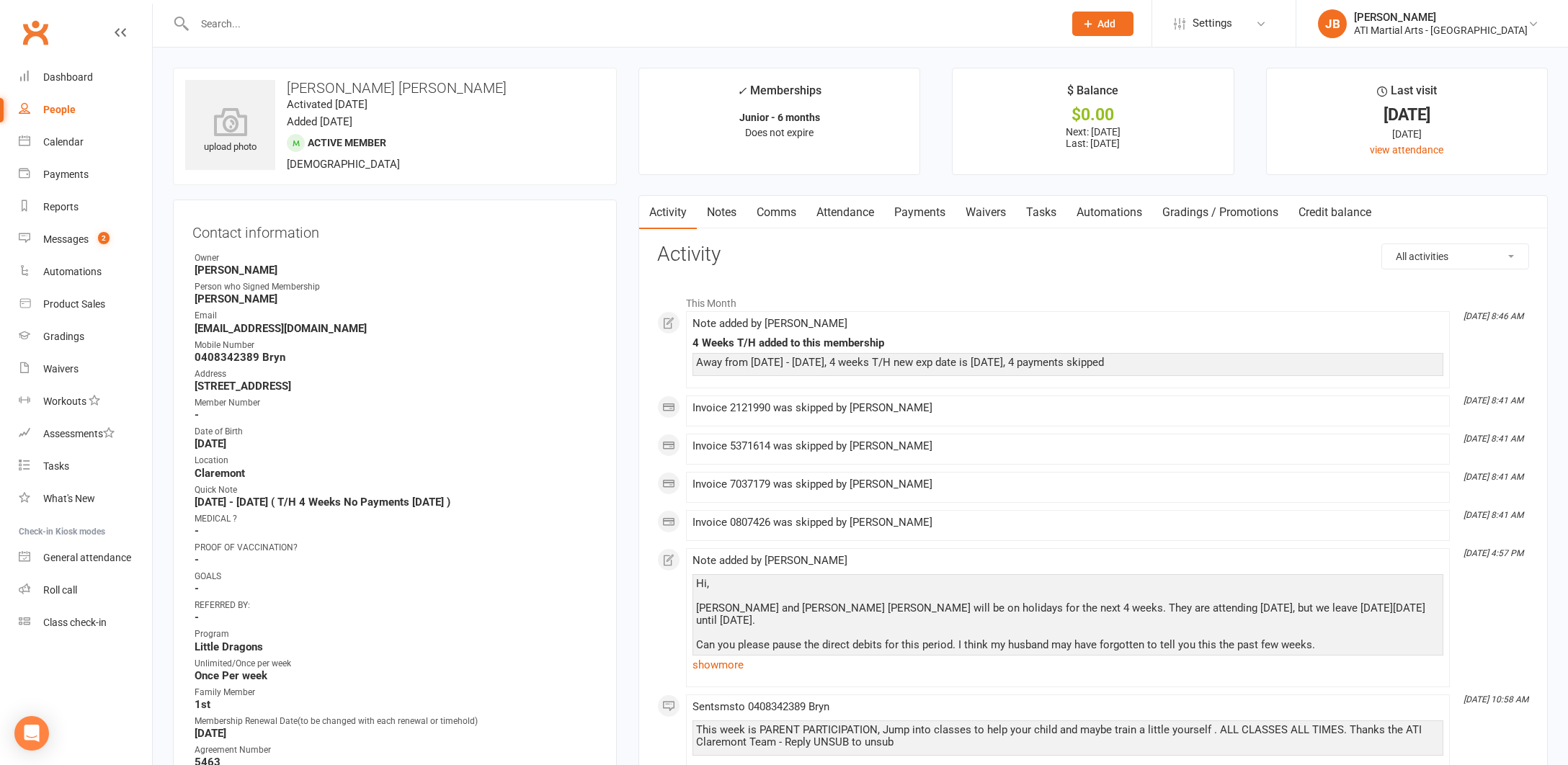
click at [218, 18] on input "text" at bounding box center [621, 23] width 864 height 20
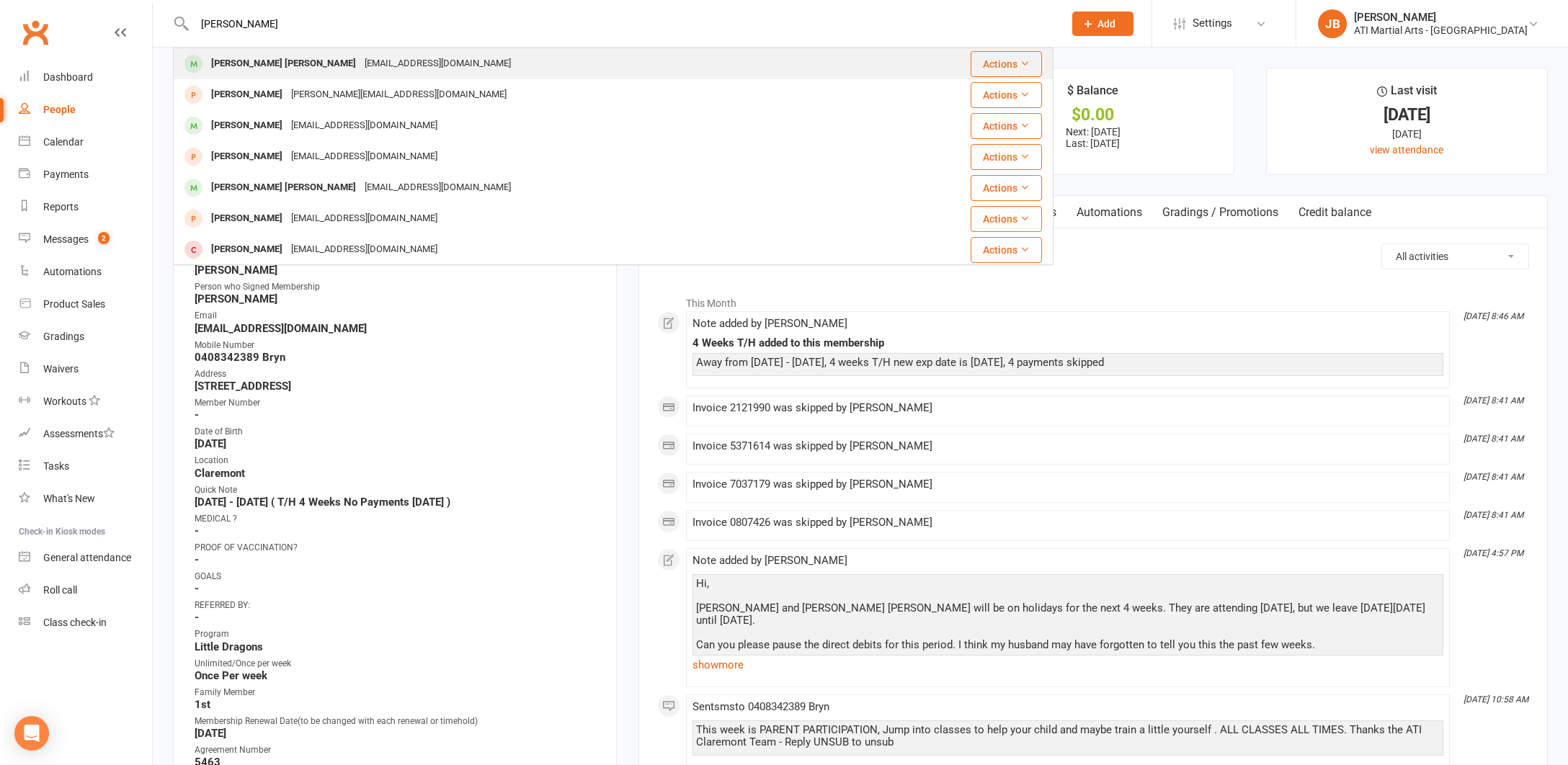
type input "Bowen Hawkin"
click at [240, 65] on div "[PERSON_NAME] [PERSON_NAME]" at bounding box center [283, 63] width 154 height 21
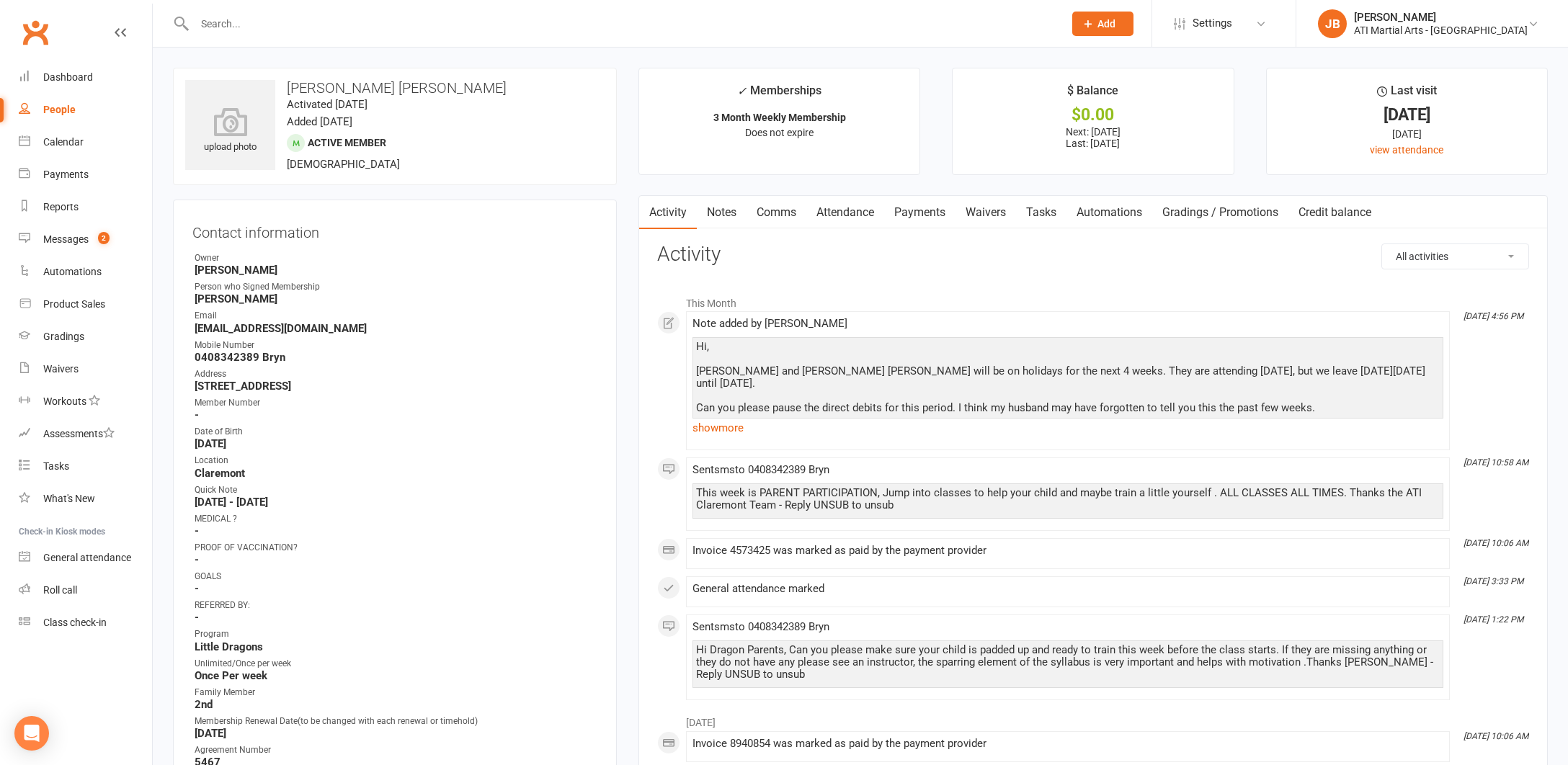
click at [924, 212] on link "Payments" at bounding box center [920, 213] width 71 height 33
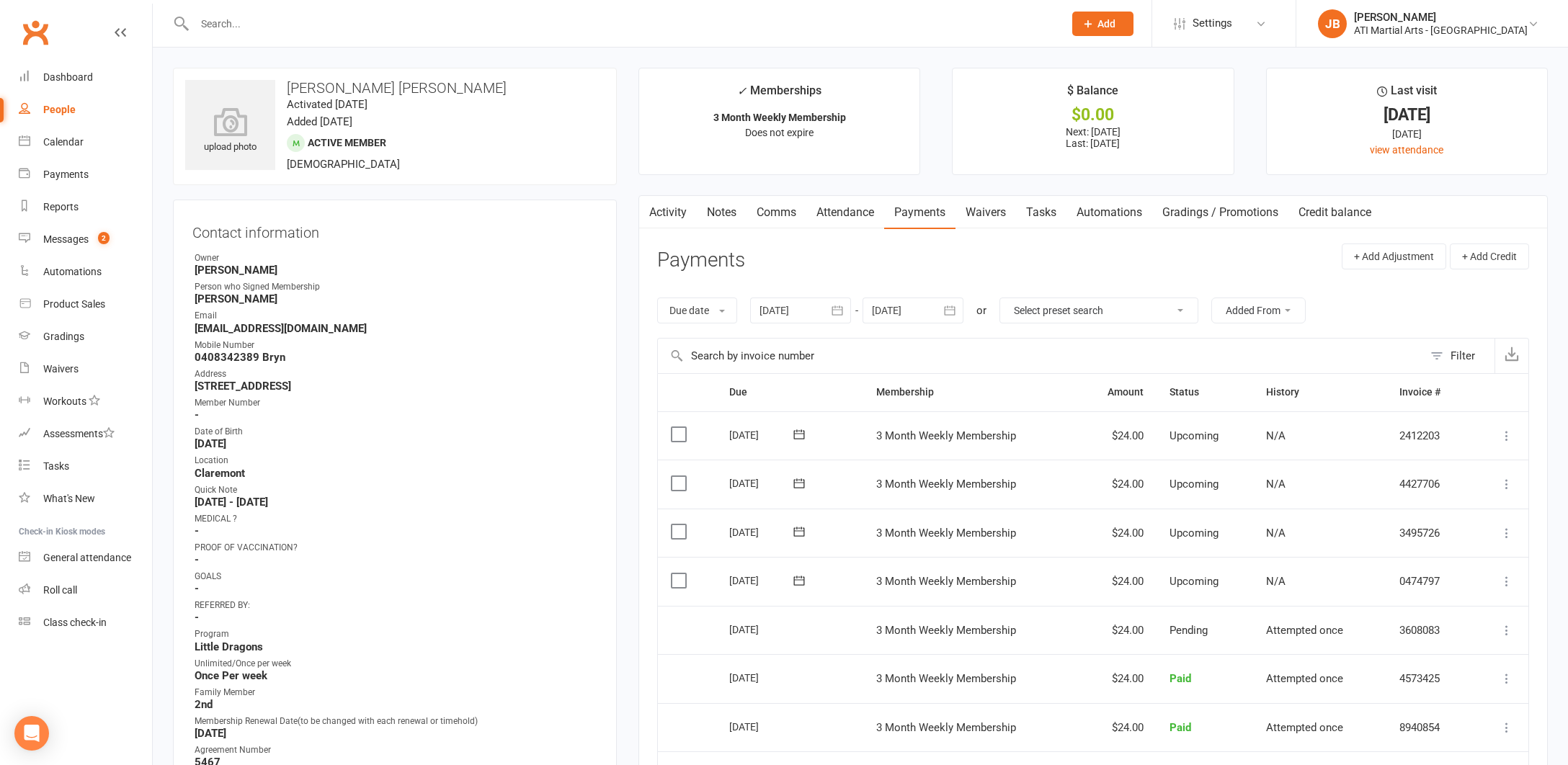
click at [898, 310] on div at bounding box center [913, 310] width 101 height 26
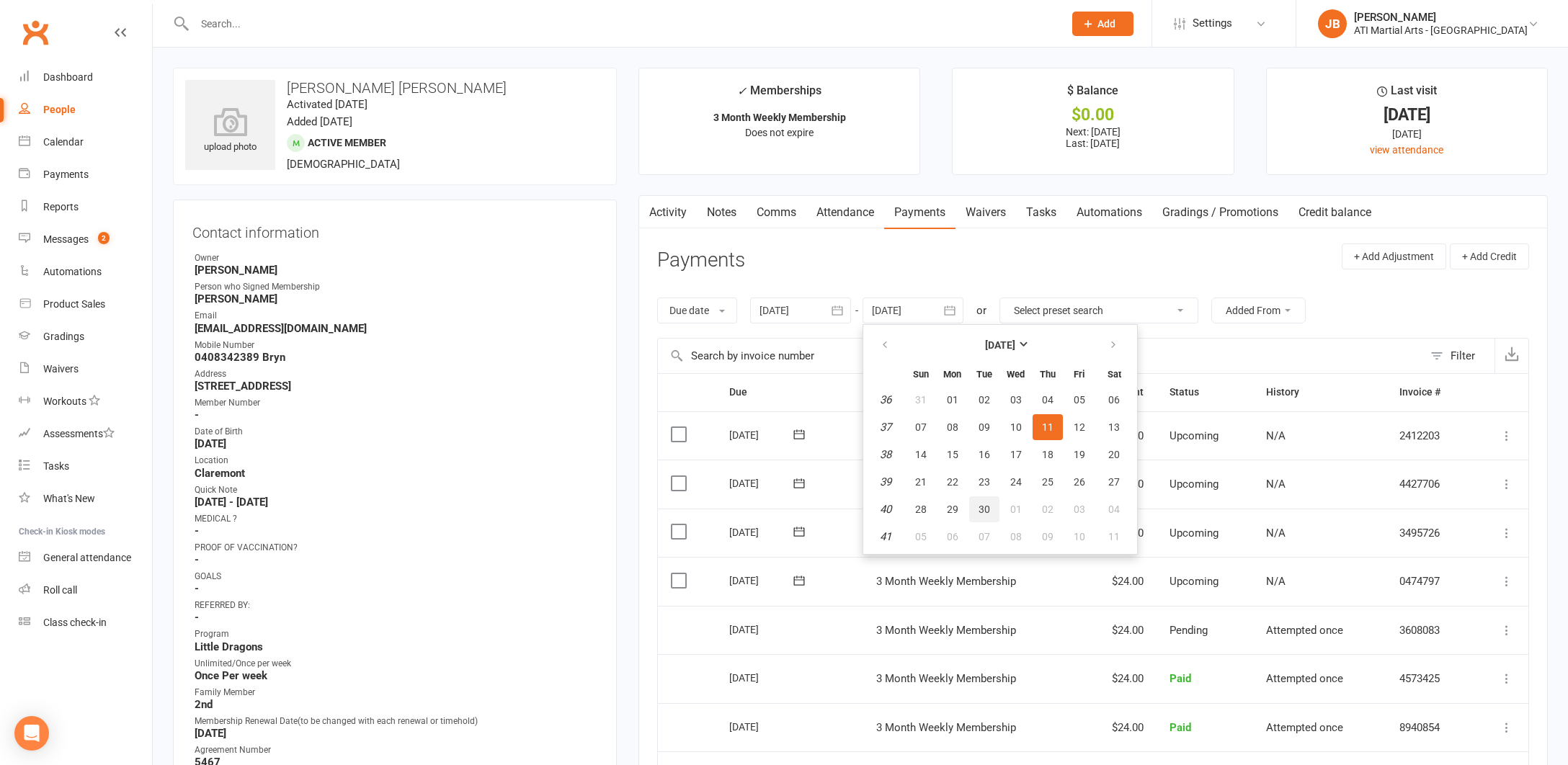
click at [988, 511] on span "30" at bounding box center [985, 509] width 12 height 12
type input "30 Sep 2025"
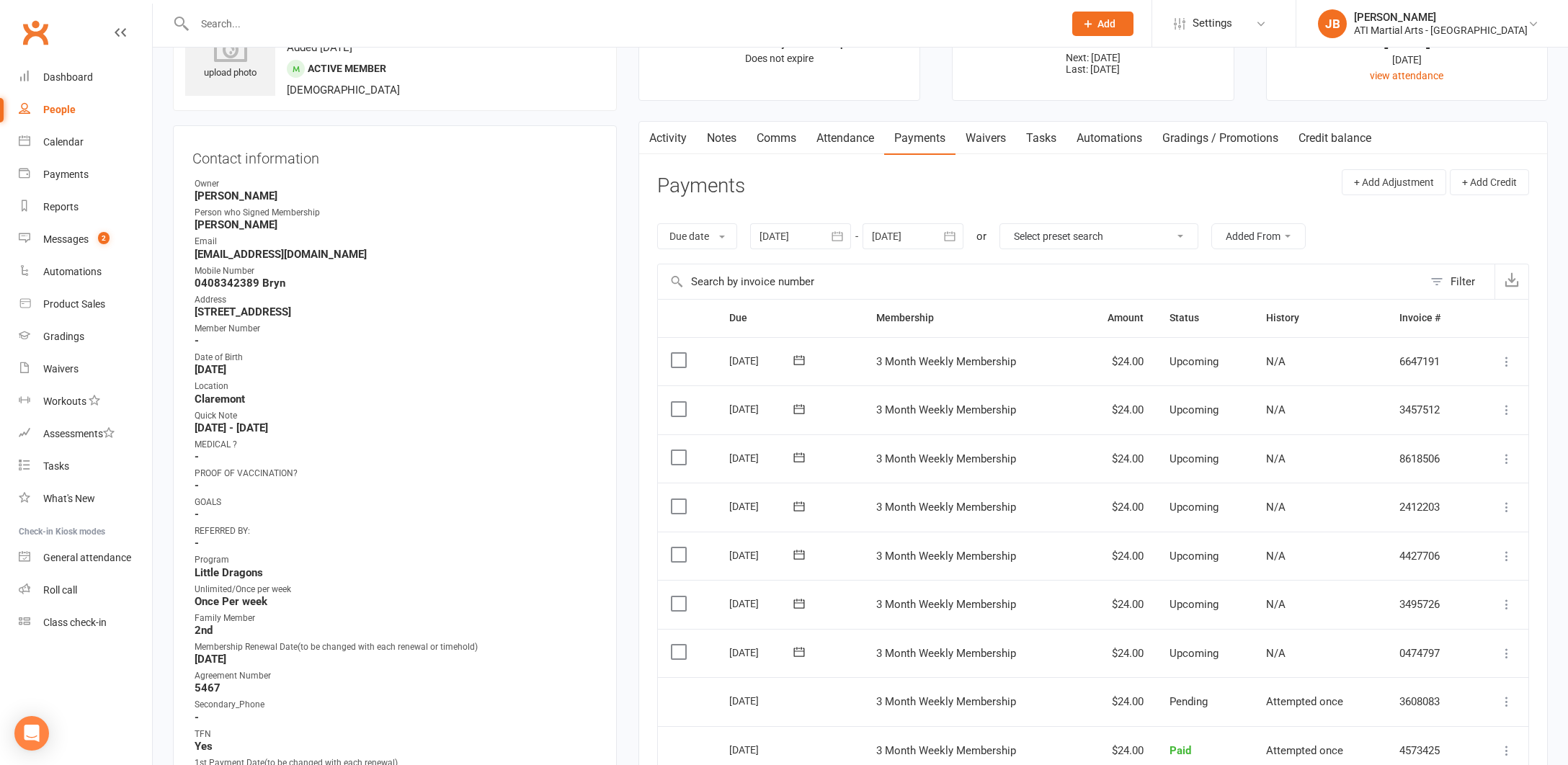
scroll to position [74, 0]
drag, startPoint x: 681, startPoint y: 504, endPoint x: 681, endPoint y: 494, distance: 10.0
click at [681, 503] on label at bounding box center [681, 506] width 20 height 14
click at [681, 499] on input "checkbox" at bounding box center [676, 499] width 9 height 0
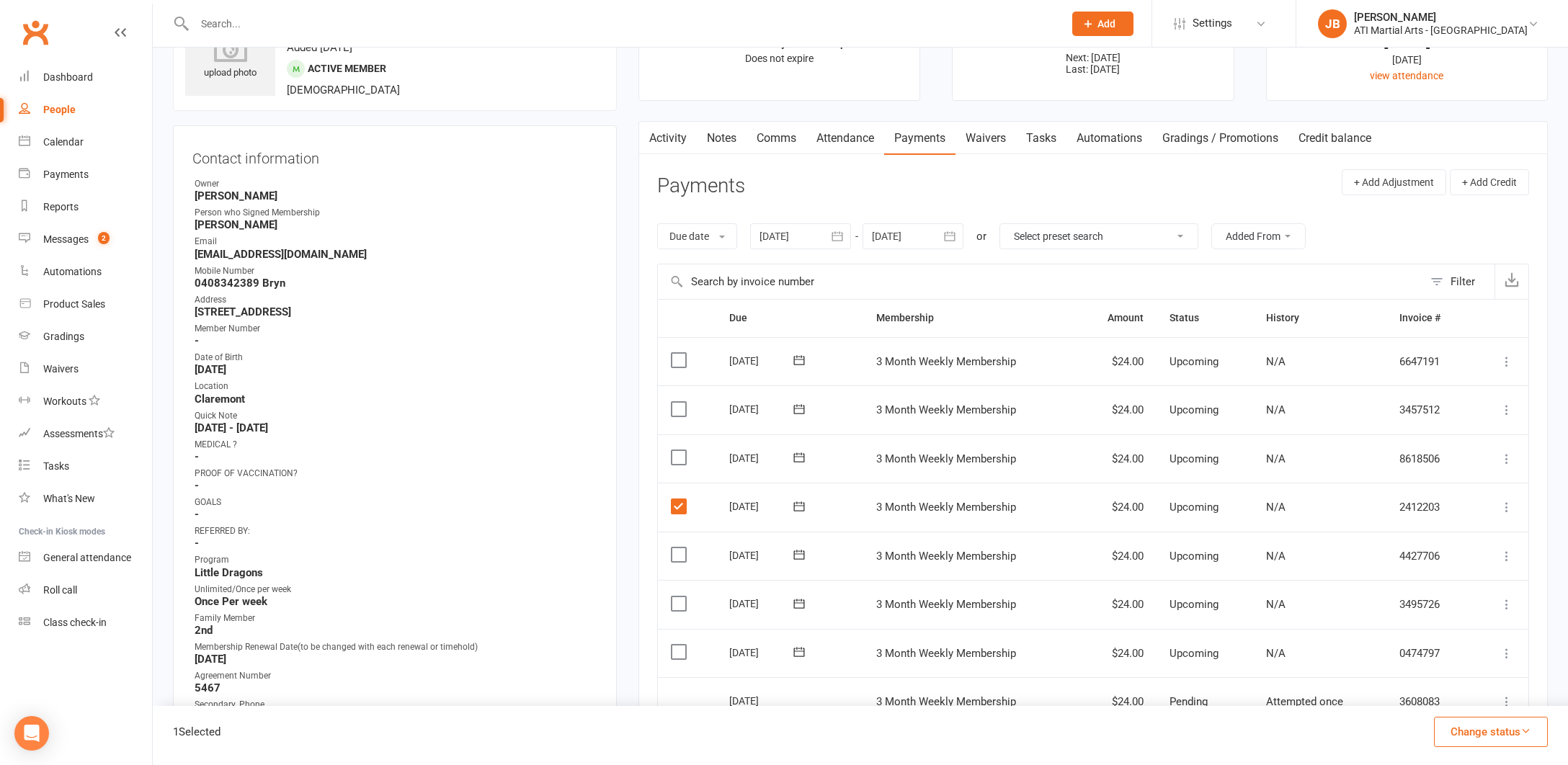
drag, startPoint x: 678, startPoint y: 455, endPoint x: 678, endPoint y: 447, distance: 8.0
click at [678, 455] on label at bounding box center [681, 457] width 20 height 14
click at [678, 450] on input "checkbox" at bounding box center [676, 450] width 9 height 0
drag, startPoint x: 678, startPoint y: 408, endPoint x: 678, endPoint y: 398, distance: 10.0
click at [678, 405] on label at bounding box center [681, 409] width 20 height 14
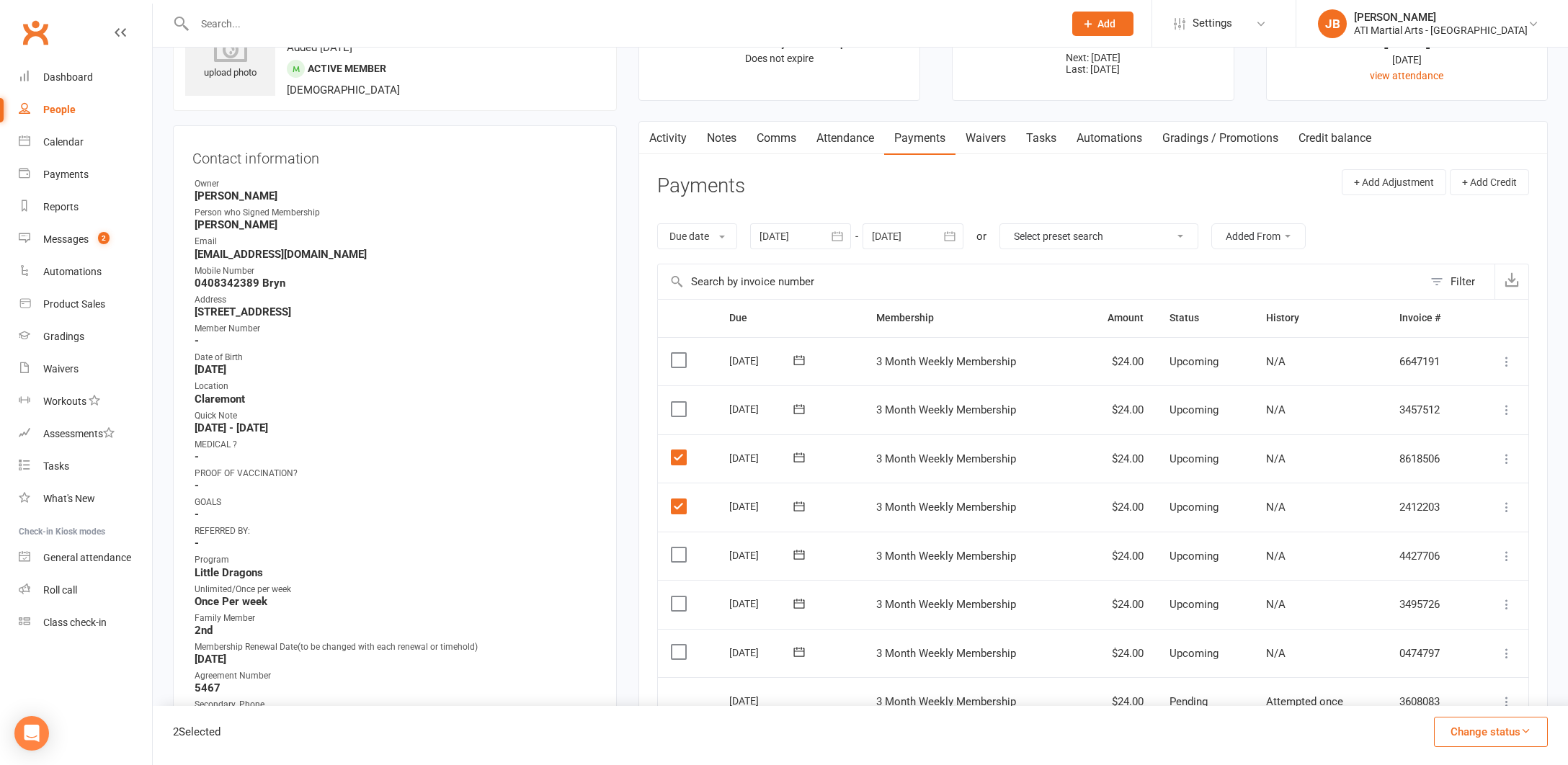
click at [678, 402] on input "checkbox" at bounding box center [676, 402] width 9 height 0
click at [679, 357] on label at bounding box center [681, 360] width 20 height 14
click at [679, 353] on input "checkbox" at bounding box center [676, 353] width 9 height 0
click at [1460, 731] on button "Change status" at bounding box center [1491, 732] width 114 height 30
click at [1433, 695] on link "Skipped" at bounding box center [1476, 693] width 142 height 28
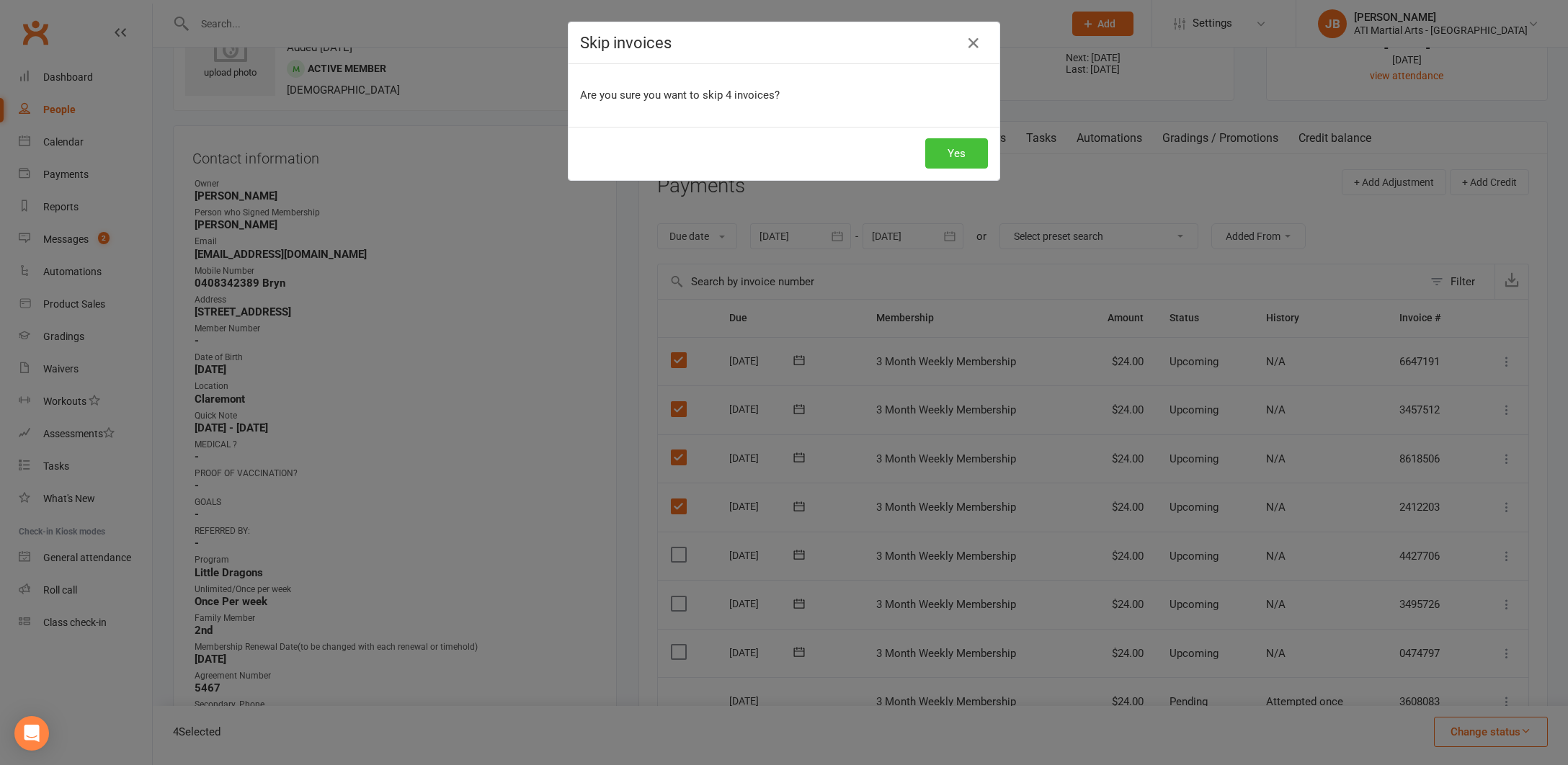
click at [962, 154] on button "Yes" at bounding box center [956, 153] width 63 height 30
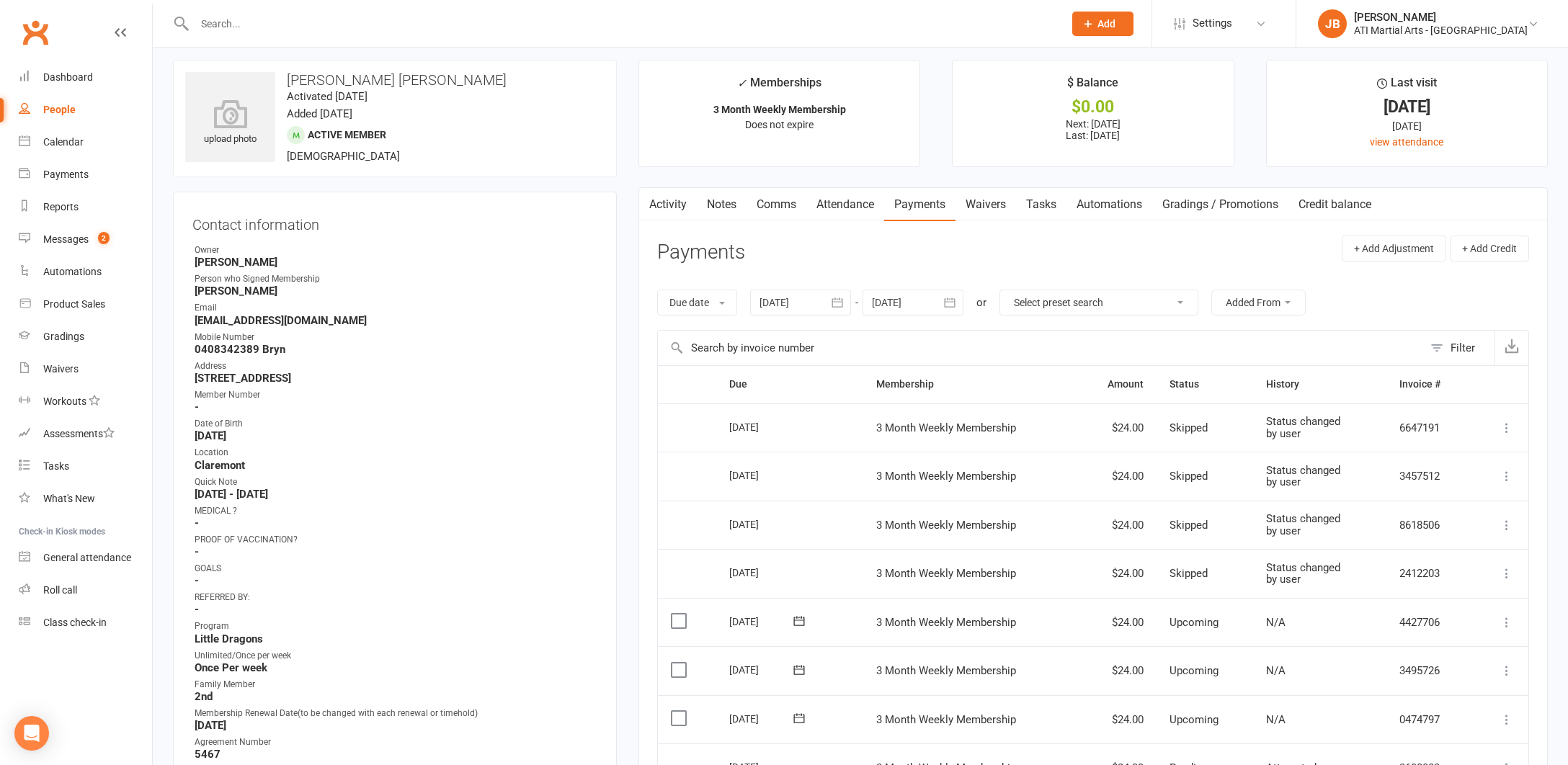
scroll to position [5, 0]
click at [720, 206] on link "Notes" at bounding box center [722, 207] width 50 height 33
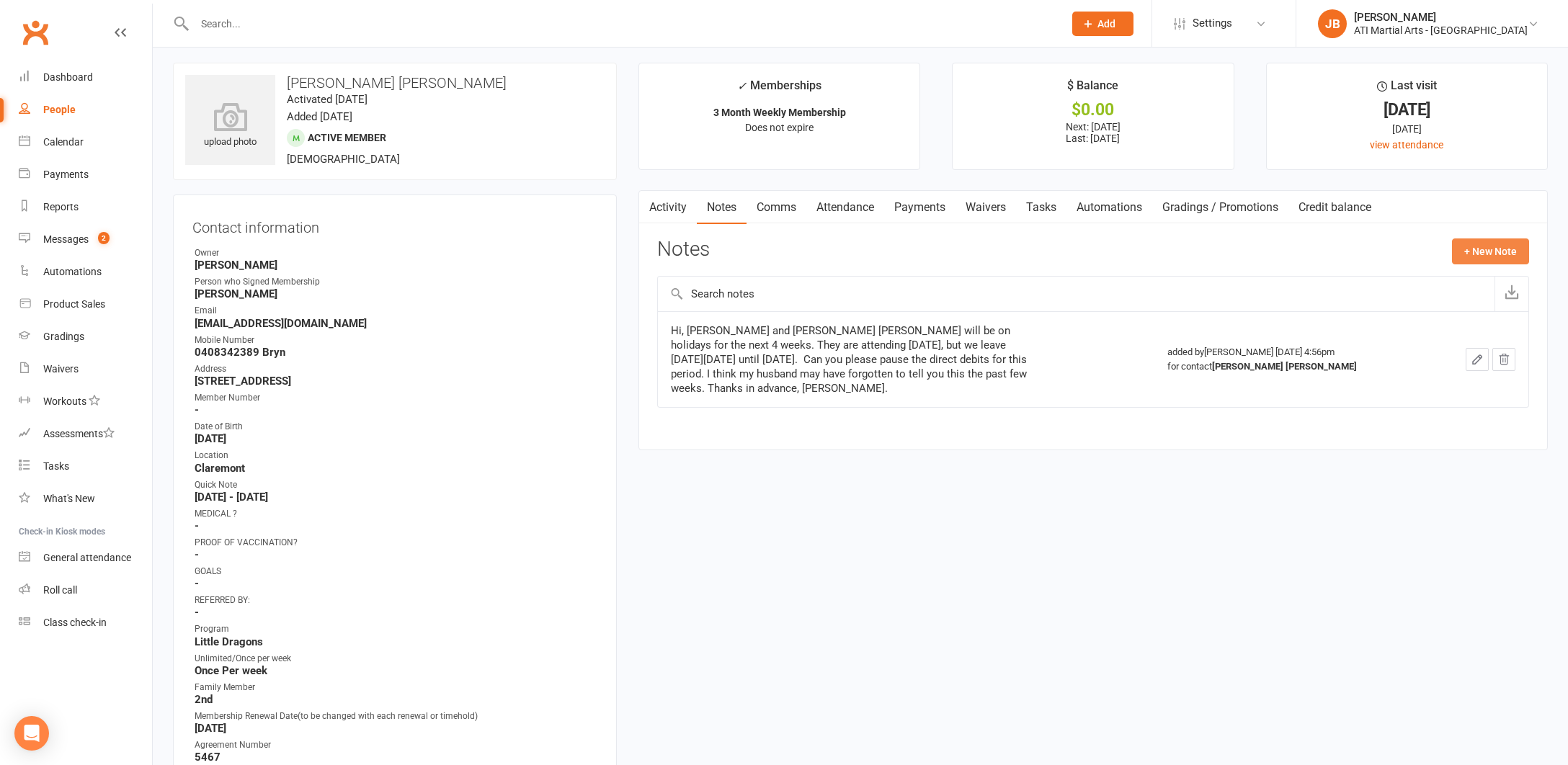
click at [1483, 251] on button "+ New Note" at bounding box center [1490, 251] width 77 height 26
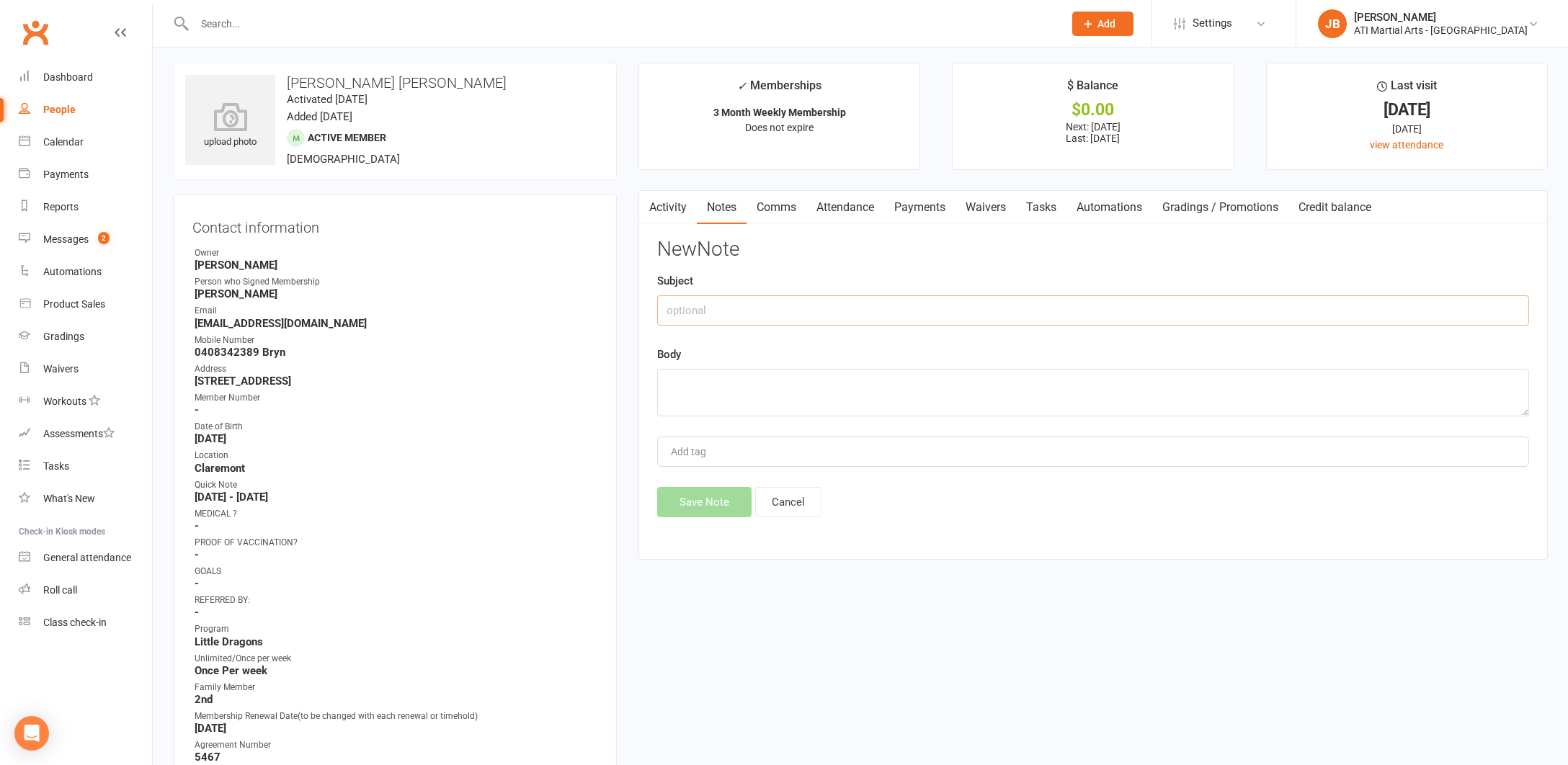
click at [681, 305] on input "text" at bounding box center [1093, 310] width 872 height 30
type input "Not enough time on this membership for T/H"
click at [664, 383] on textarea at bounding box center [1093, 392] width 872 height 47
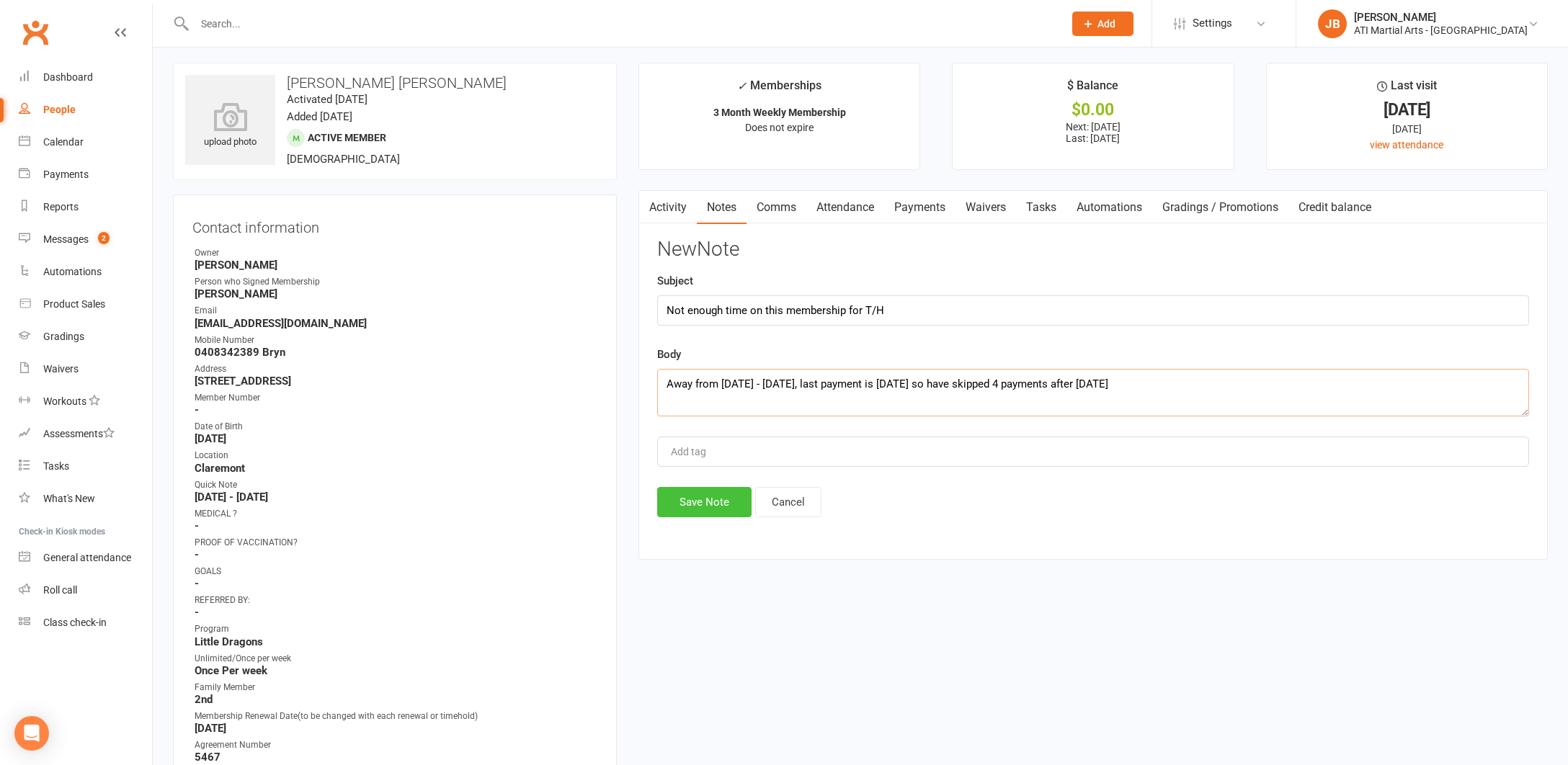
type textarea "Away from 18/8/25 - 20/9/25, last payment is 2/9/25 so have skipped 4 payments …"
click at [700, 498] on button "Save Note" at bounding box center [704, 502] width 94 height 30
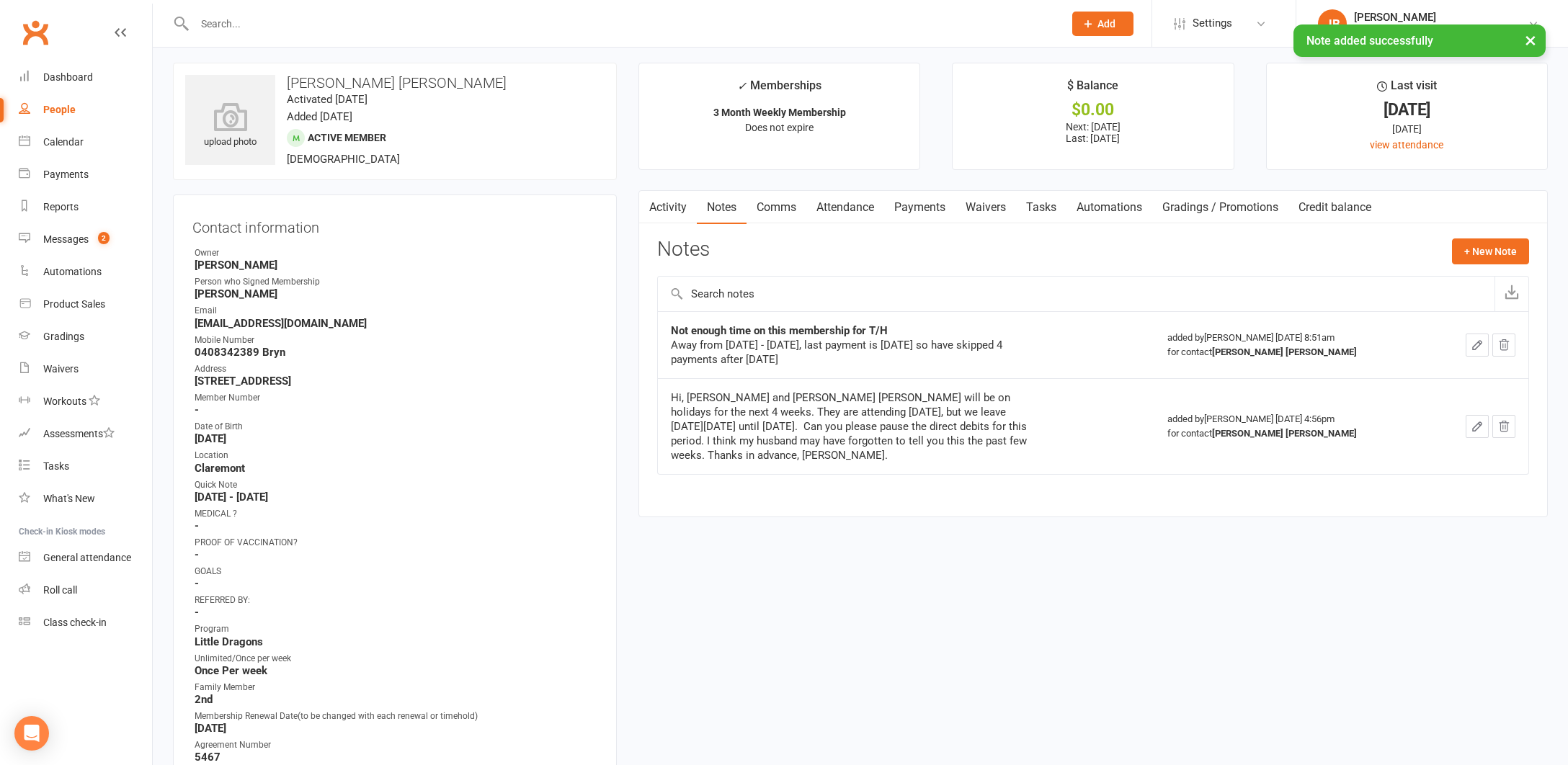
click at [918, 207] on link "Payments" at bounding box center [920, 207] width 71 height 33
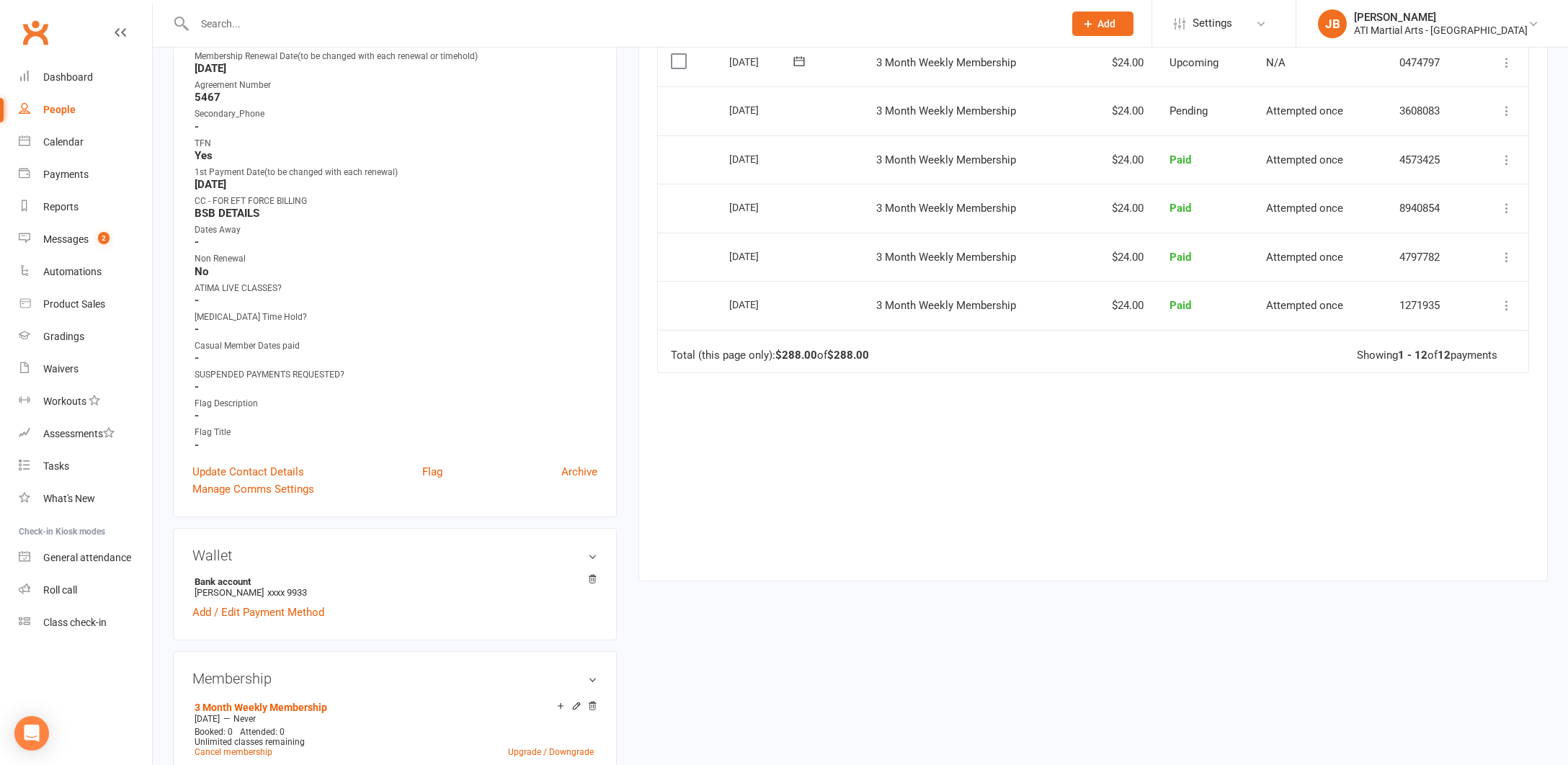
scroll to position [662, 0]
click at [258, 471] on link "Update Contact Details" at bounding box center [248, 475] width 112 height 17
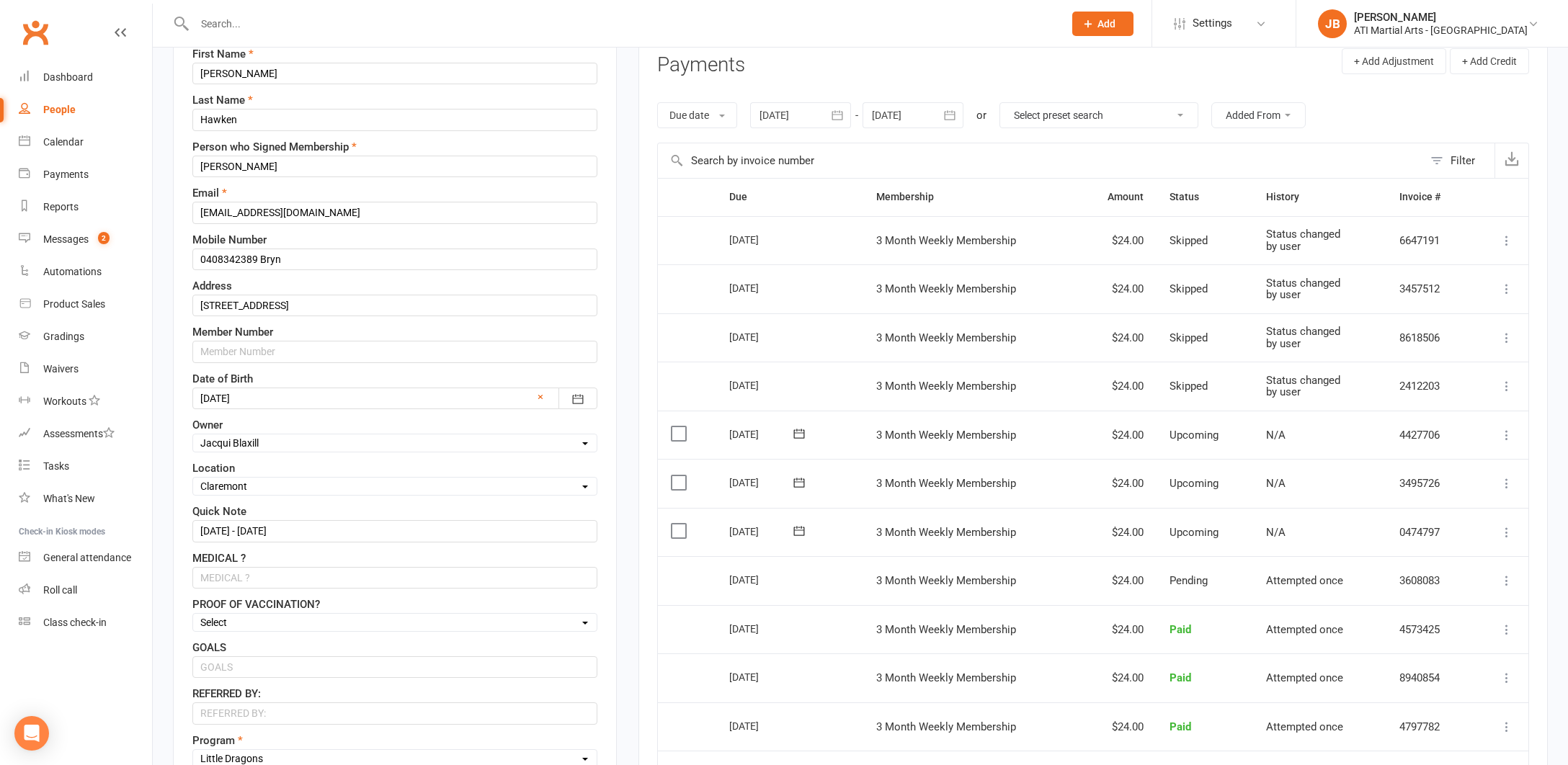
scroll to position [261, 0]
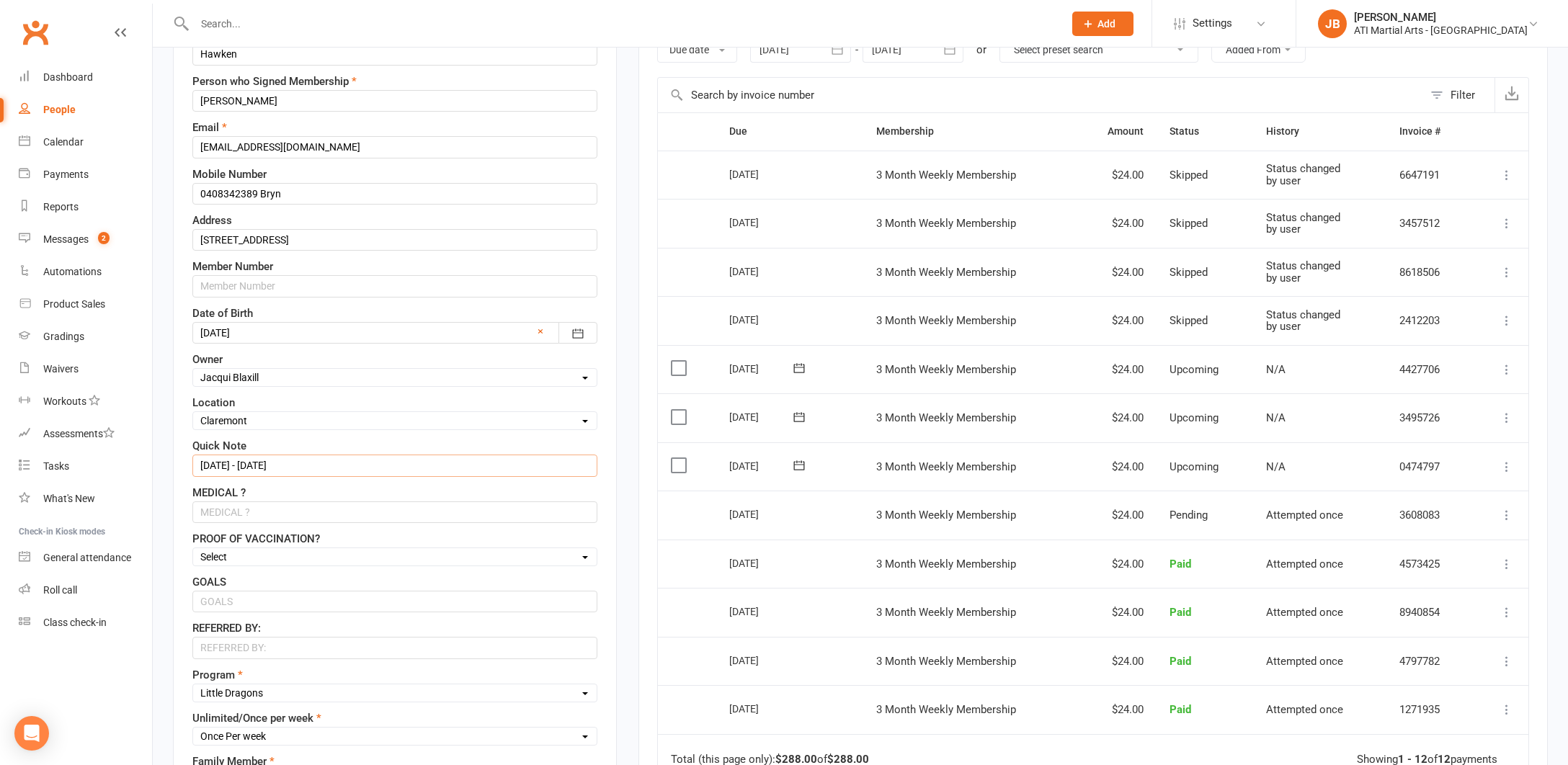
click at [286, 464] on input "3/6/25 - 3/9/25" at bounding box center [395, 465] width 405 height 21
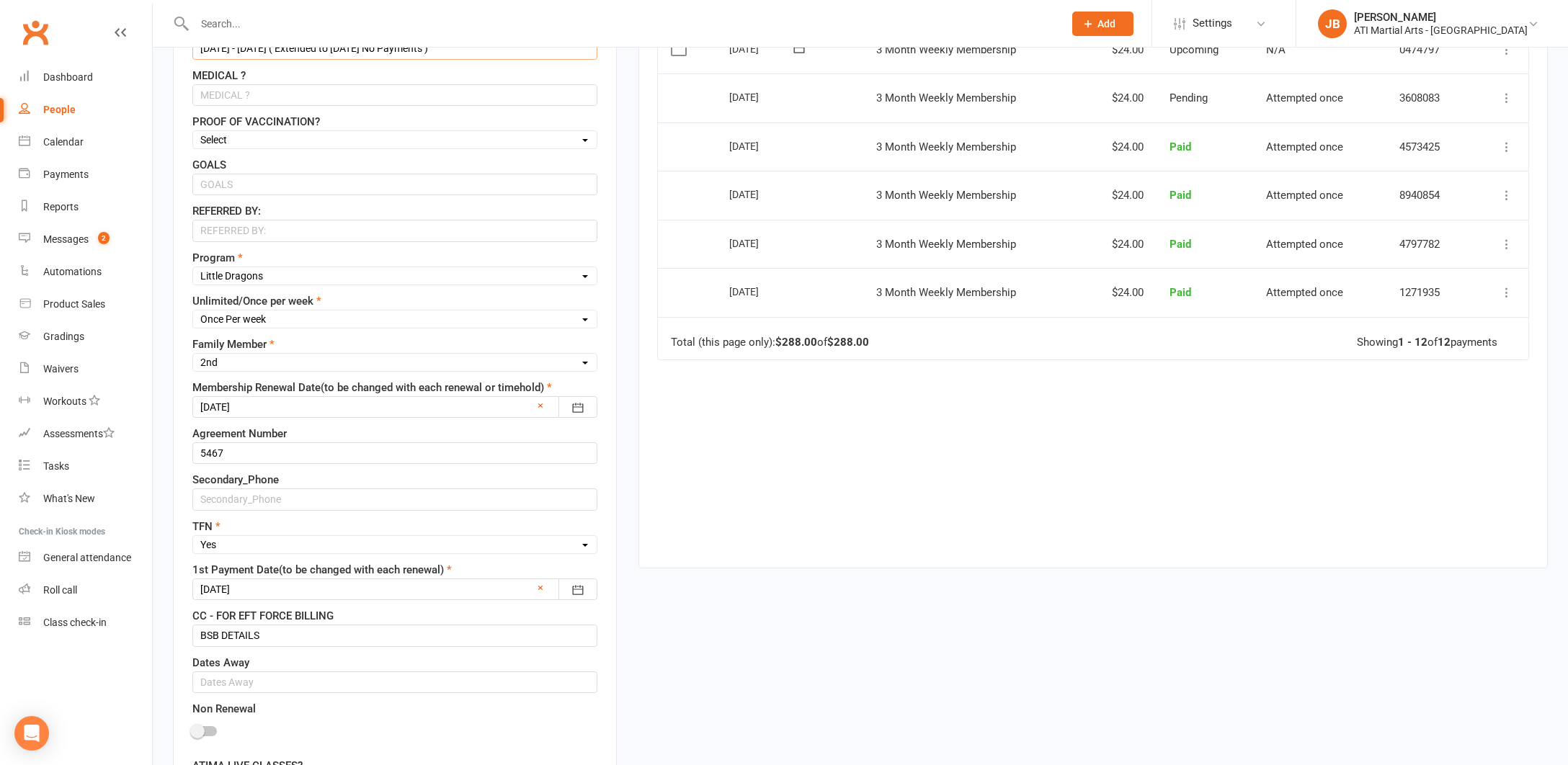
scroll to position [680, 0]
type input "3/6/25 - 3/9/25 ( Extended to 30/9/25 No Payments )"
click at [273, 407] on div at bounding box center [395, 404] width 405 height 21
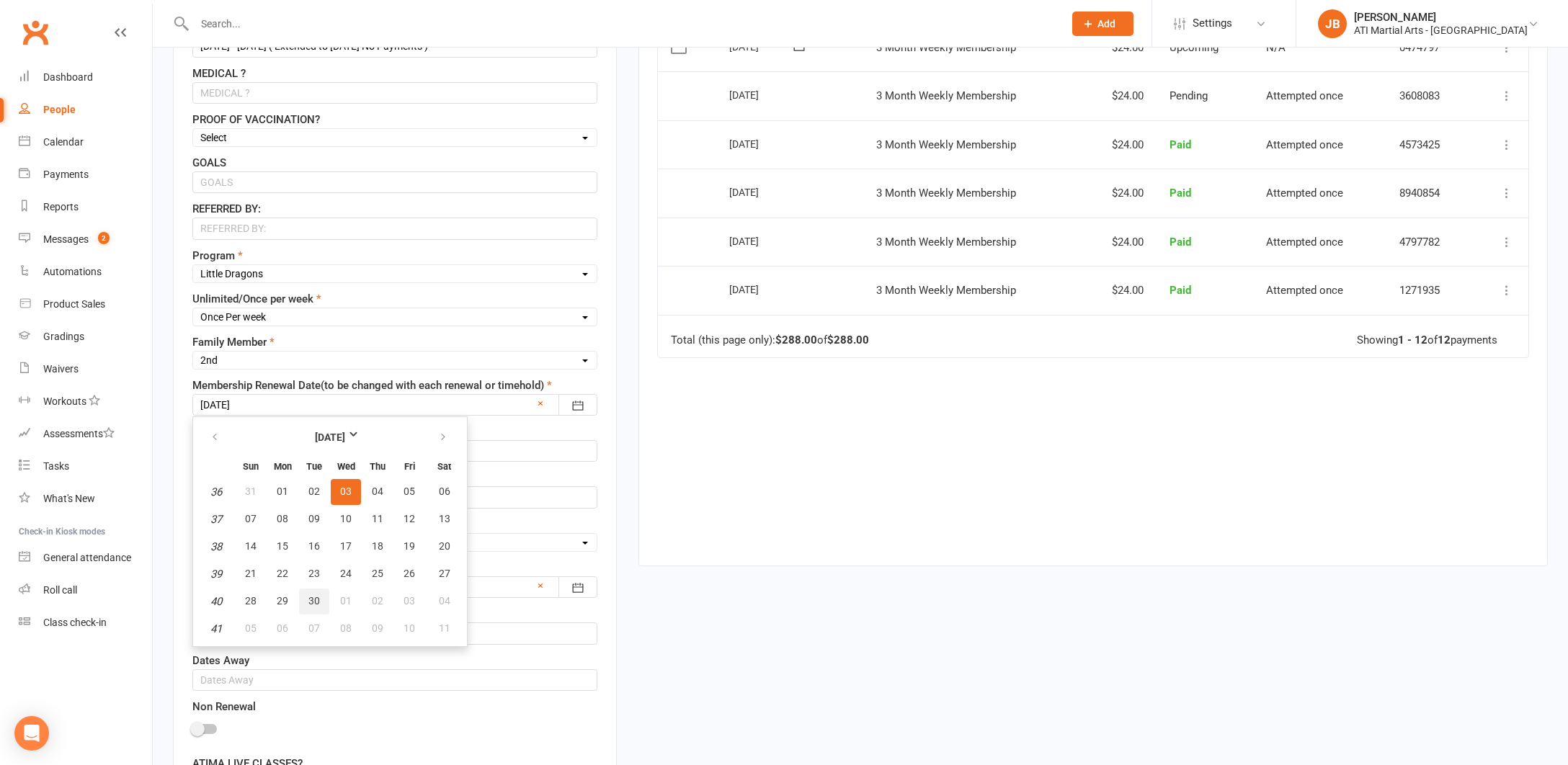
click at [311, 606] on span "30" at bounding box center [314, 600] width 12 height 12
type input "30 Sep 2025"
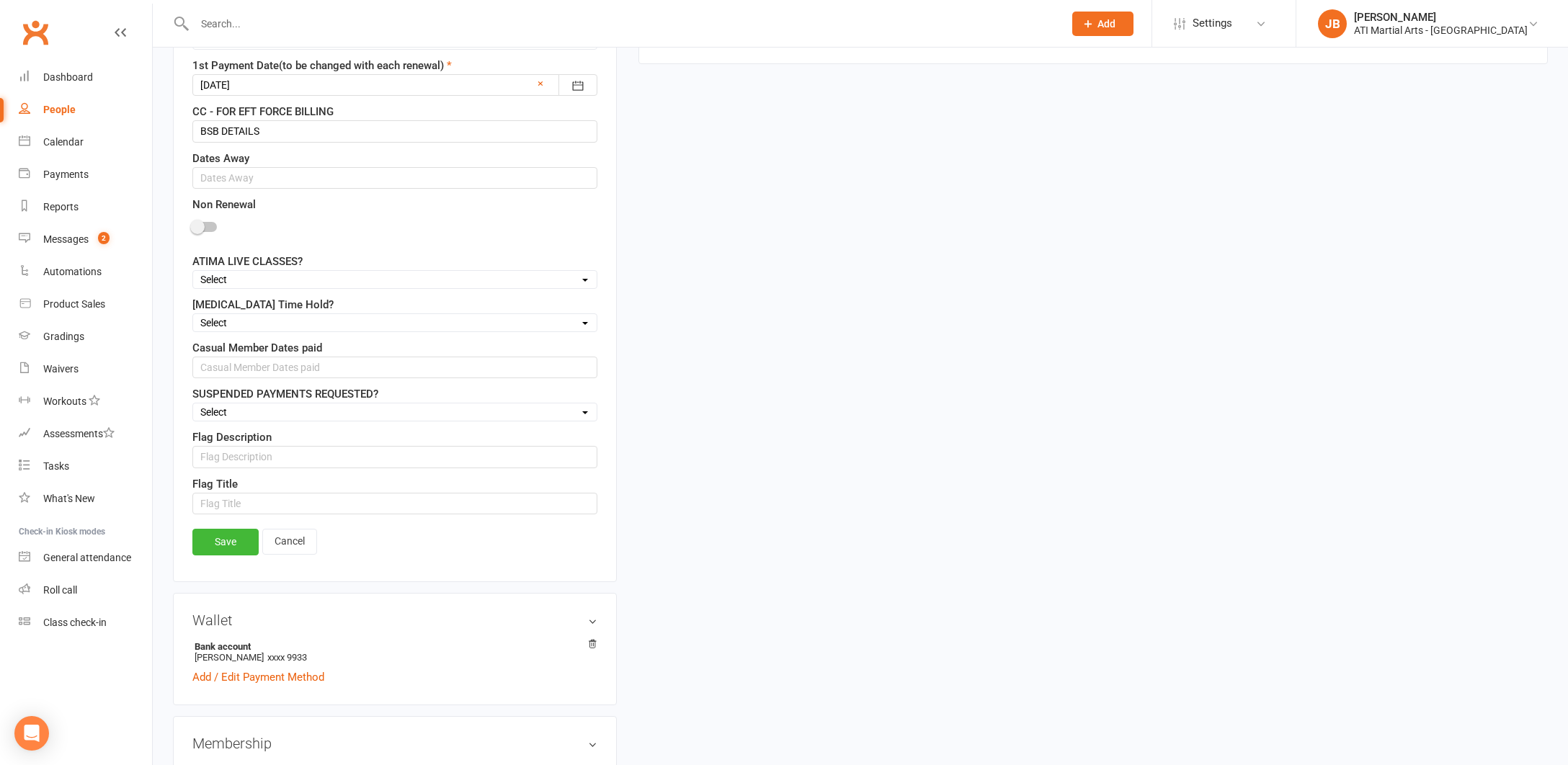
scroll to position [1184, 0]
click at [246, 539] on link "Save" at bounding box center [226, 540] width 66 height 26
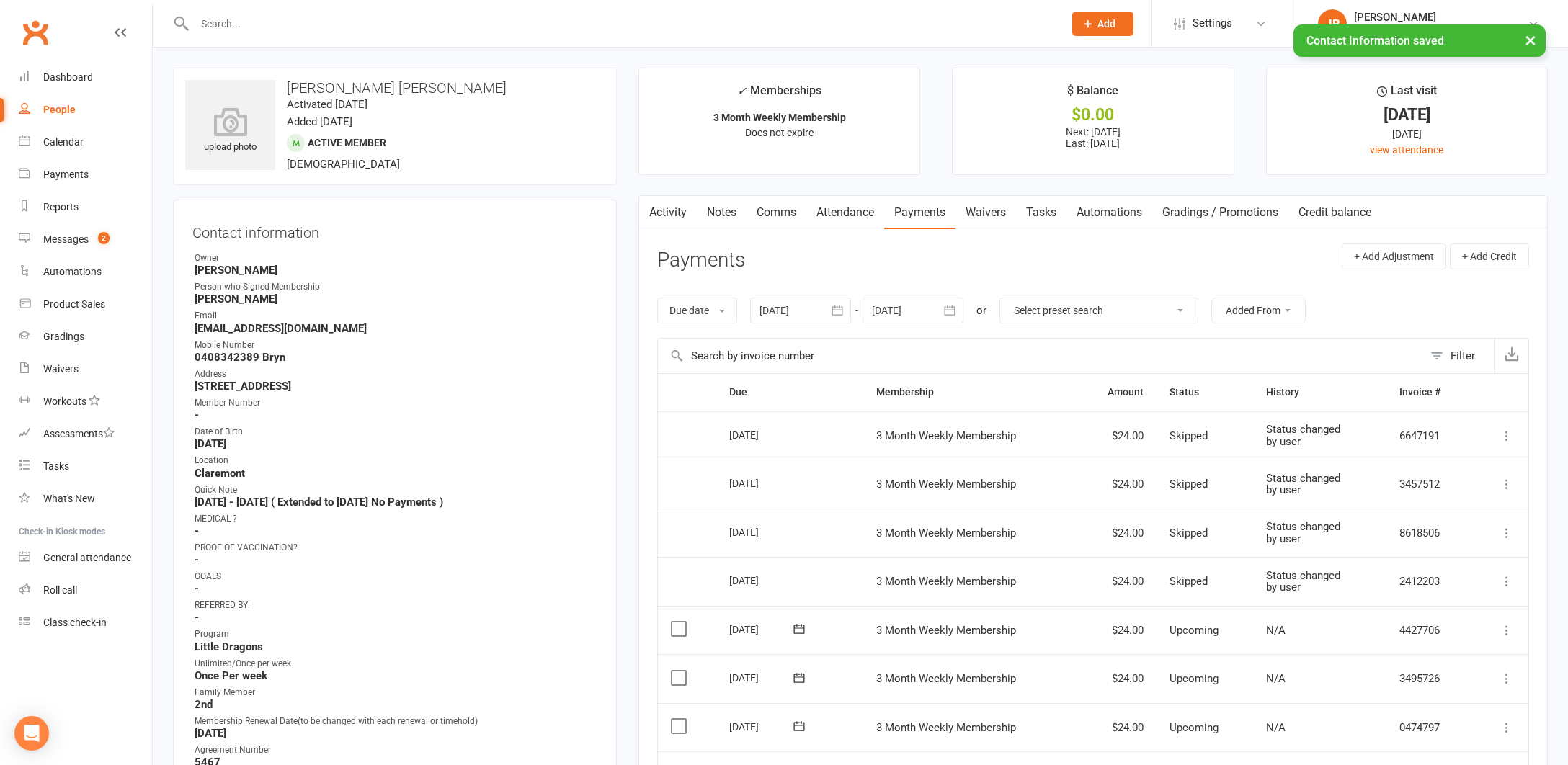
scroll to position [0, 1]
click at [231, 28] on input "text" at bounding box center [621, 23] width 864 height 20
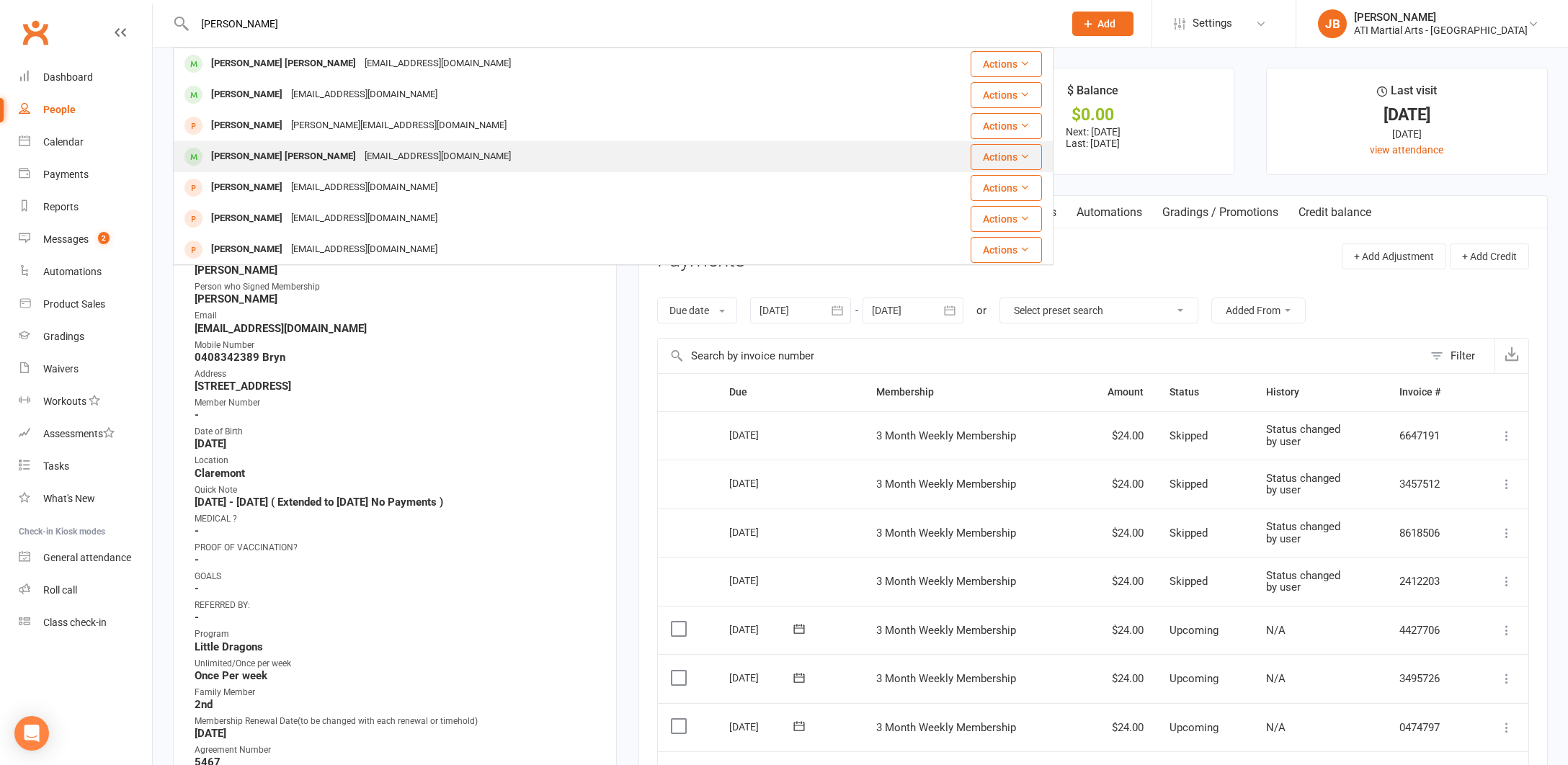
type input "Bowen Hawki"
click at [236, 160] on div "Ryder Hawken" at bounding box center [283, 157] width 154 height 21
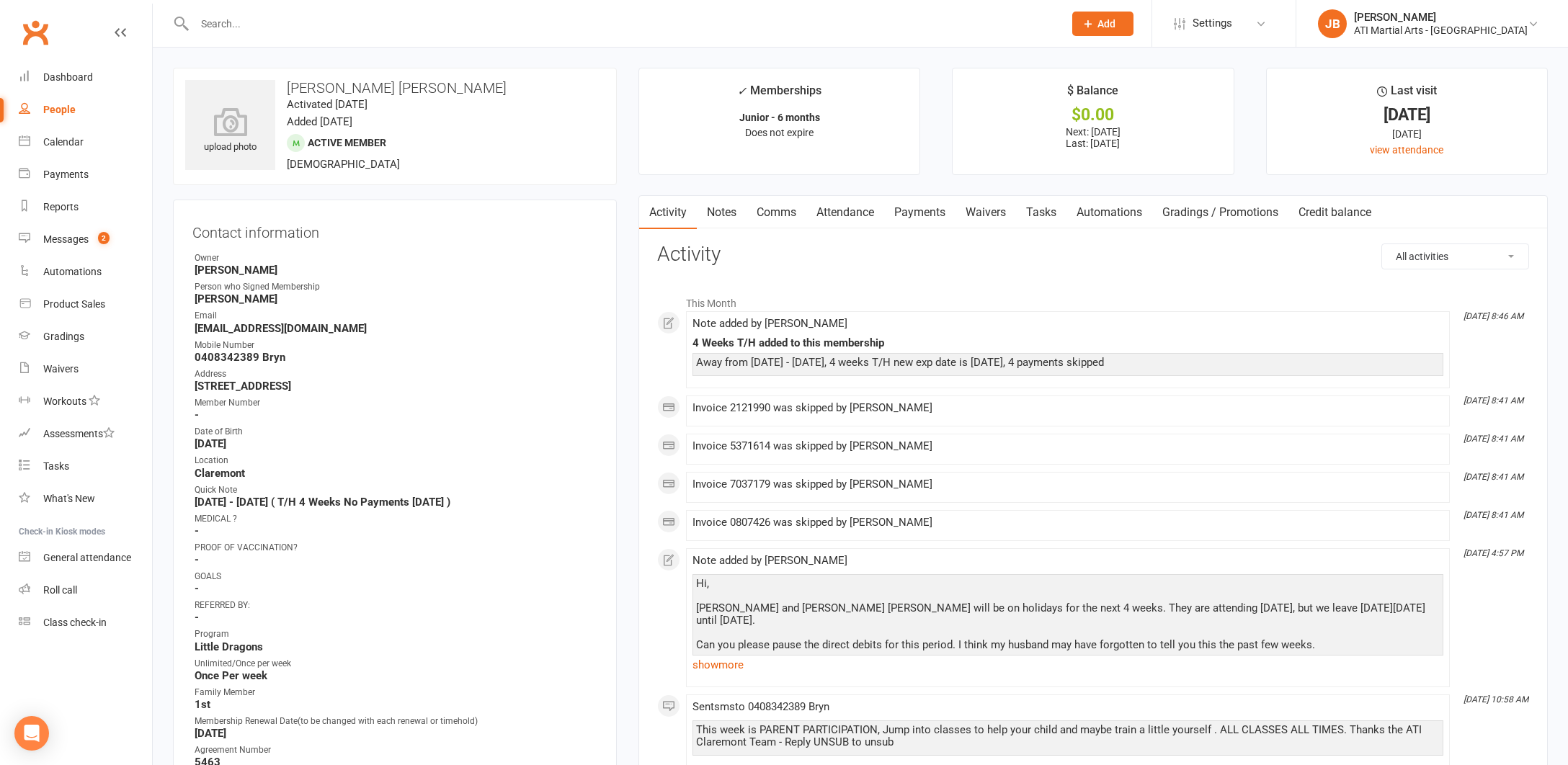
click at [772, 214] on link "Comms" at bounding box center [776, 213] width 60 height 33
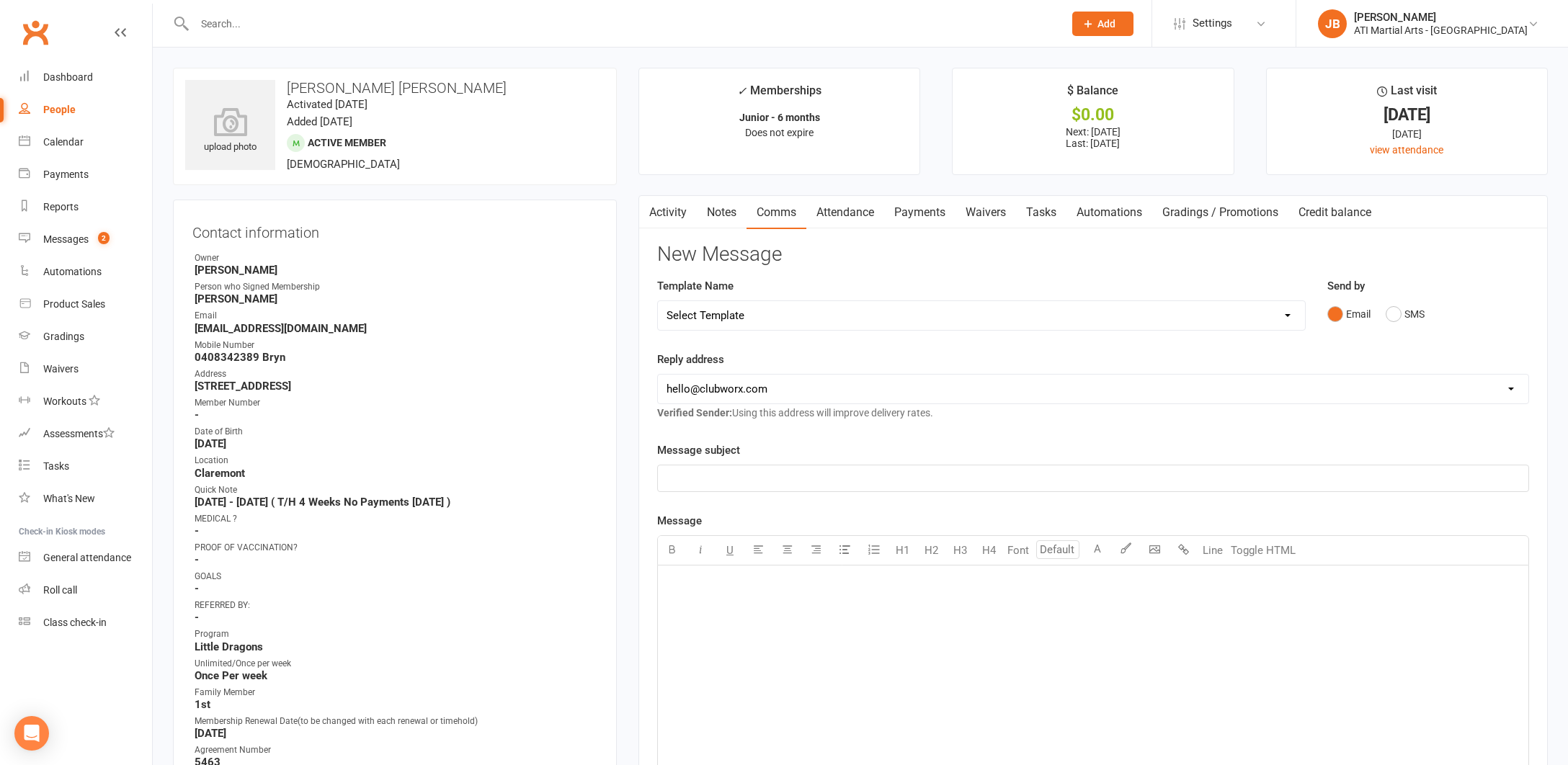
select select "1"
click at [713, 475] on p "﻿" at bounding box center [1093, 479] width 853 height 17
click at [704, 584] on p "﻿" at bounding box center [1093, 584] width 853 height 17
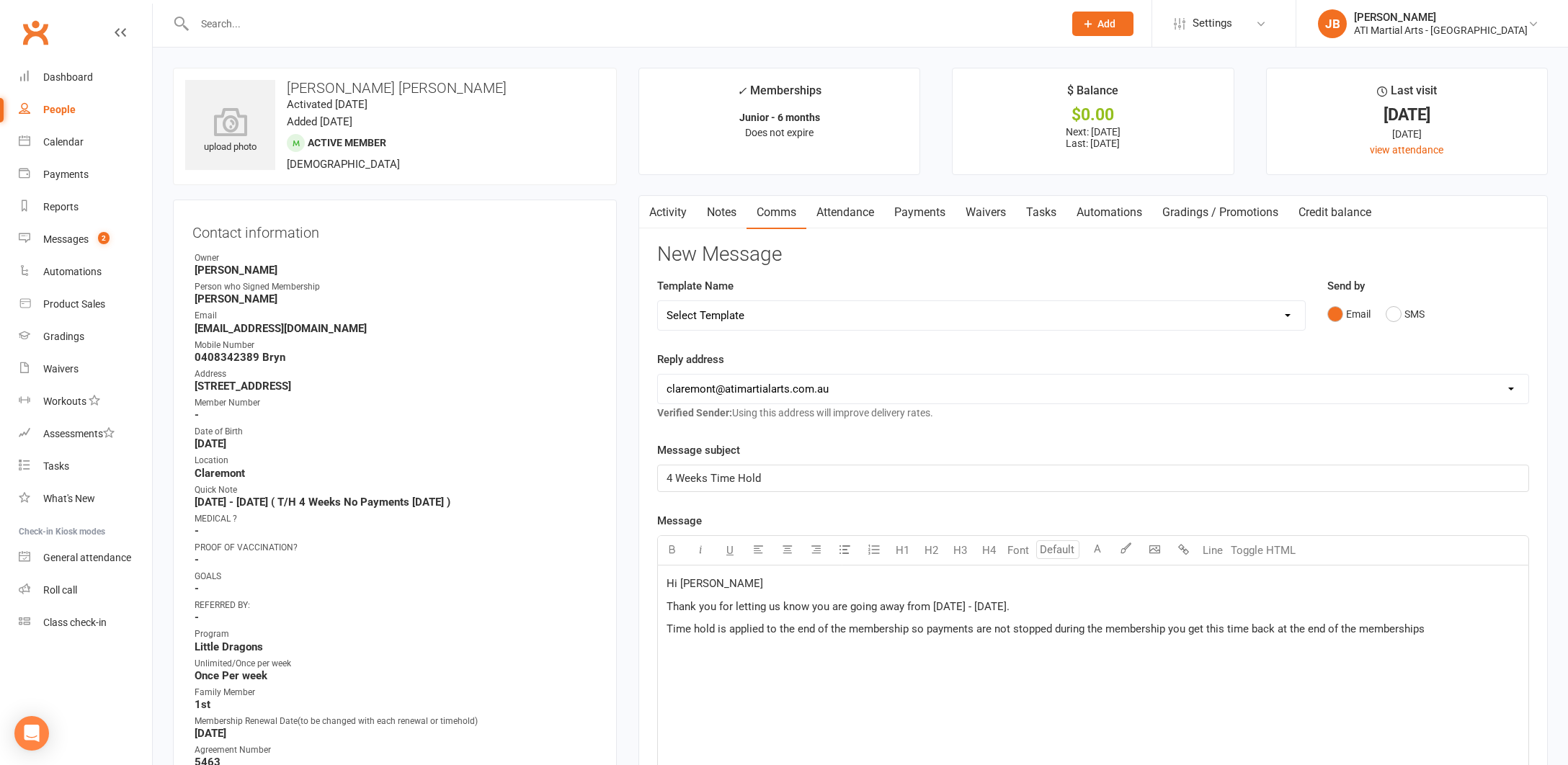
click at [989, 627] on span "Time hold is applied to the end of the membership so payments are not stopped d…" at bounding box center [1046, 629] width 758 height 13
click at [1046, 628] on span "Time hold is applied to the end of the membership so payments do not stopped du…" at bounding box center [1044, 629] width 755 height 13
click at [1406, 631] on p "Time hold is applied to the end of the membership so payments do not stop durin…" at bounding box center [1093, 629] width 853 height 17
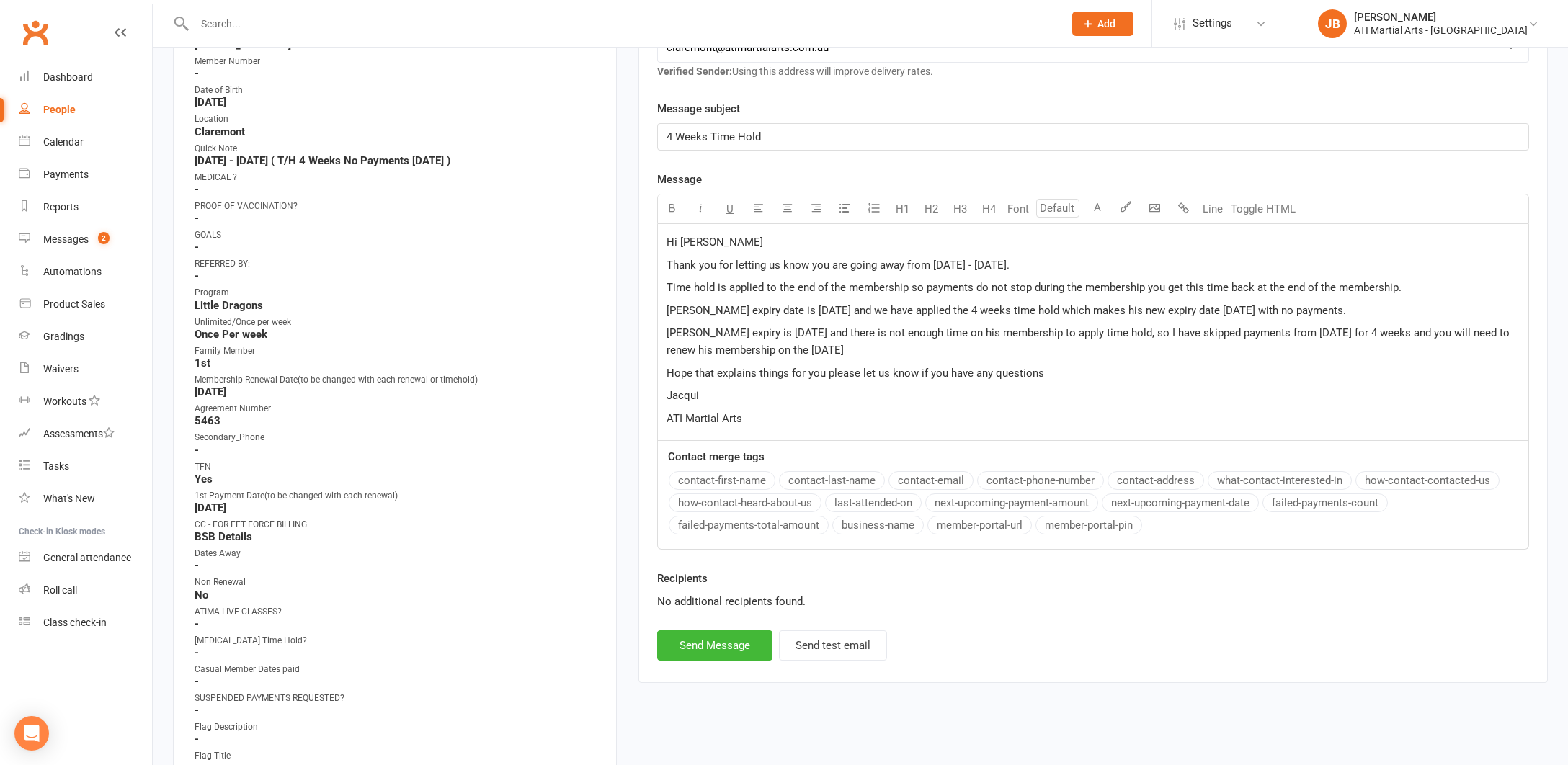
scroll to position [343, 0]
click at [733, 641] on button "Send Message" at bounding box center [715, 644] width 116 height 30
select select "0"
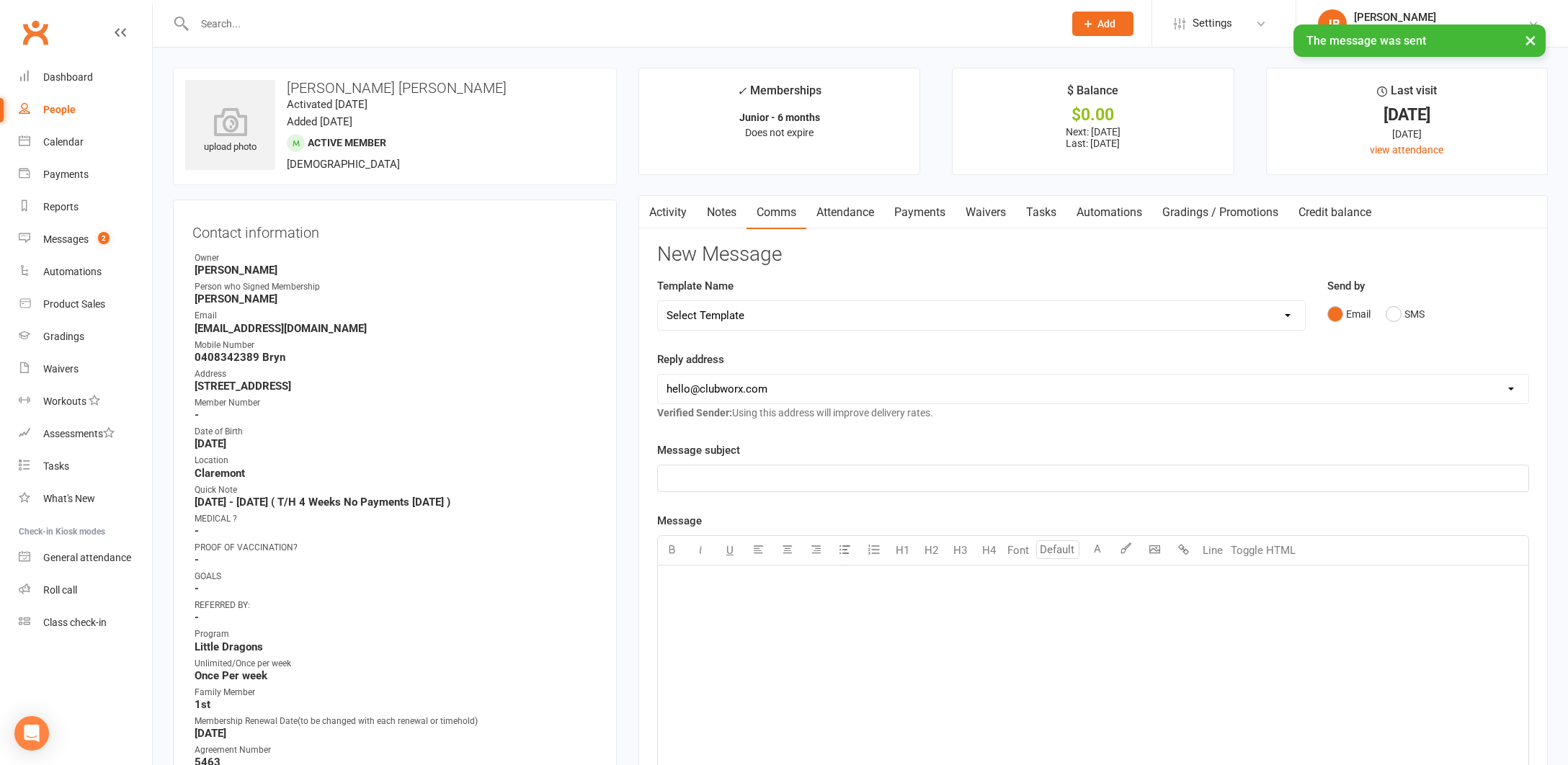
scroll to position [0, 0]
click at [666, 213] on link "Activity" at bounding box center [668, 213] width 58 height 33
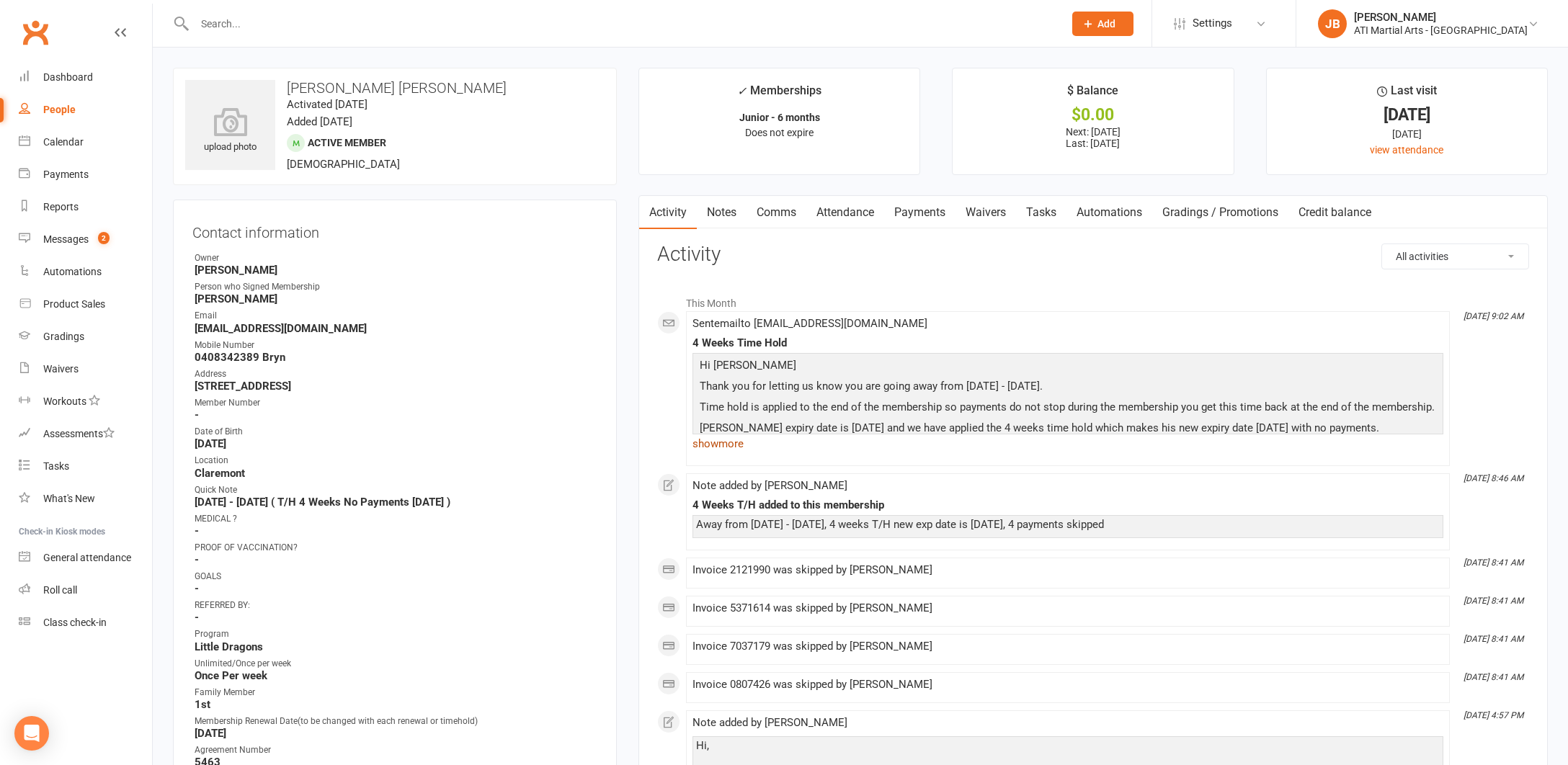
click at [730, 441] on link "show more" at bounding box center [1068, 443] width 751 height 20
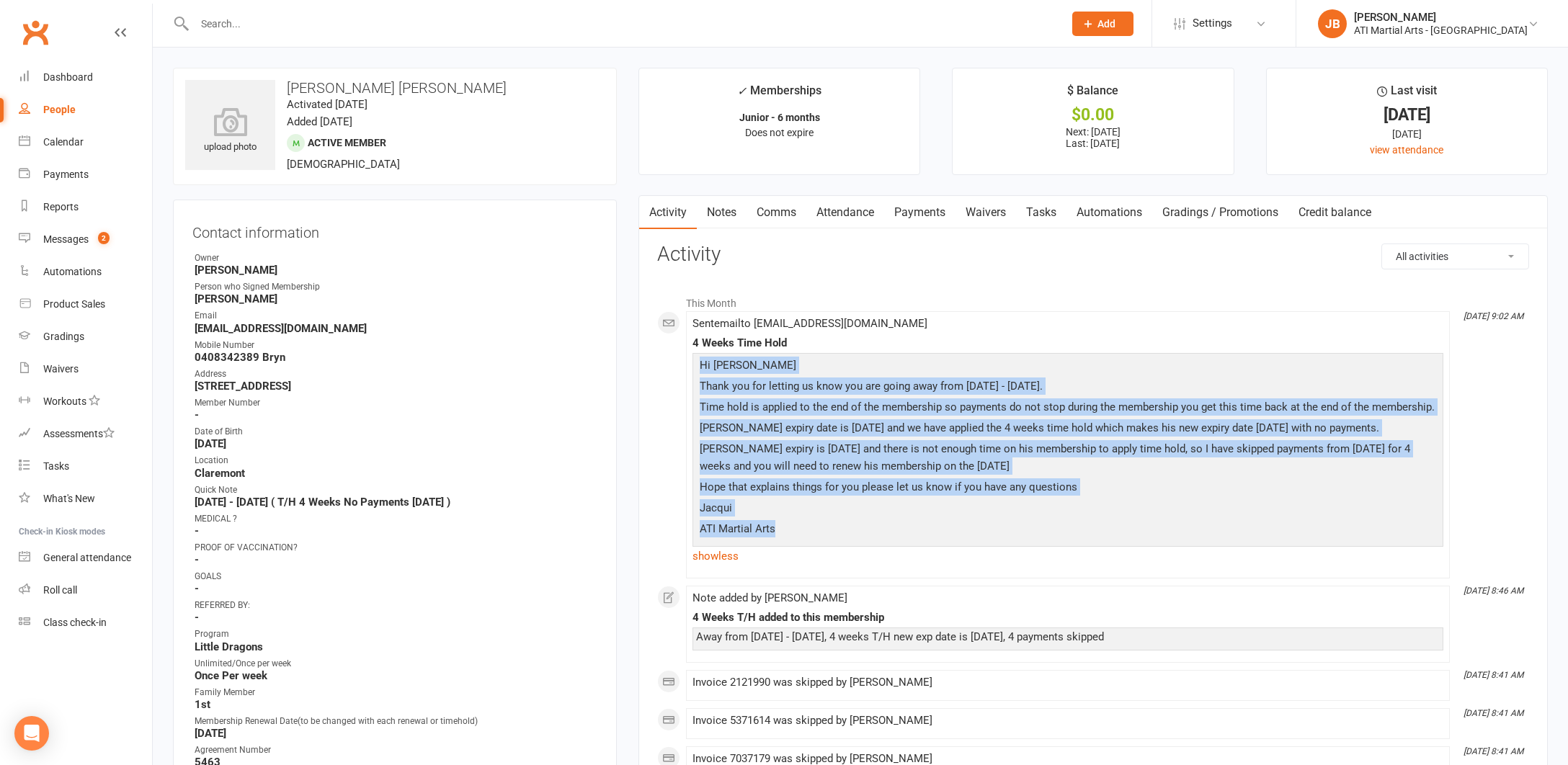
drag, startPoint x: 701, startPoint y: 361, endPoint x: 814, endPoint y: 530, distance: 203.3
click at [814, 530] on div "Hi Bryn Thank you for letting us know you are going away from 18/8/25 - 20/9/25…" at bounding box center [1069, 449] width 744 height 184
copy div "Hi Bryn Thank you for letting us know you are going away from 18/8/25 - 20/9/25…"
click at [724, 214] on link "Notes" at bounding box center [722, 213] width 50 height 33
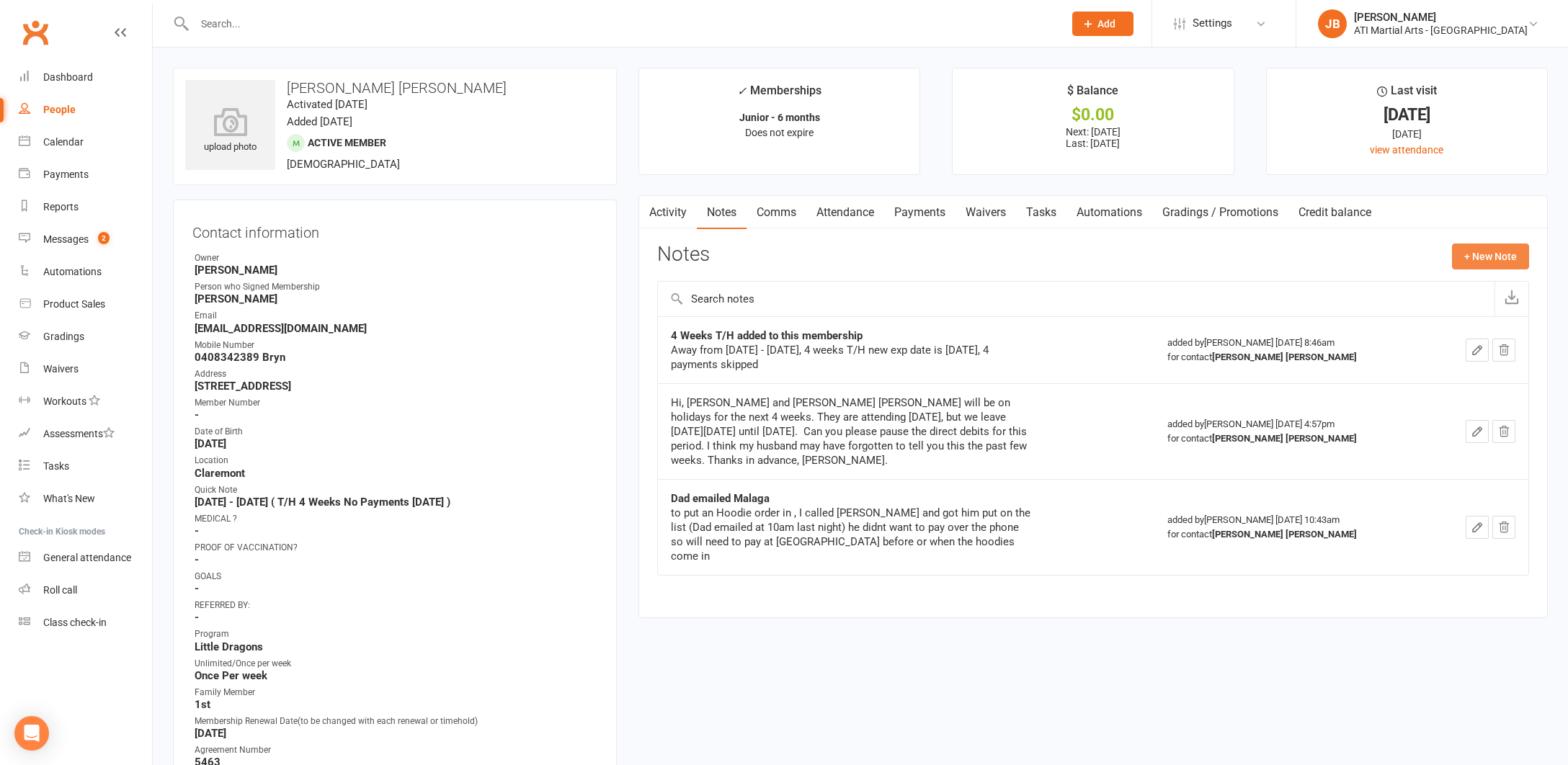
click at [1483, 255] on button "+ New Note" at bounding box center [1490, 256] width 77 height 26
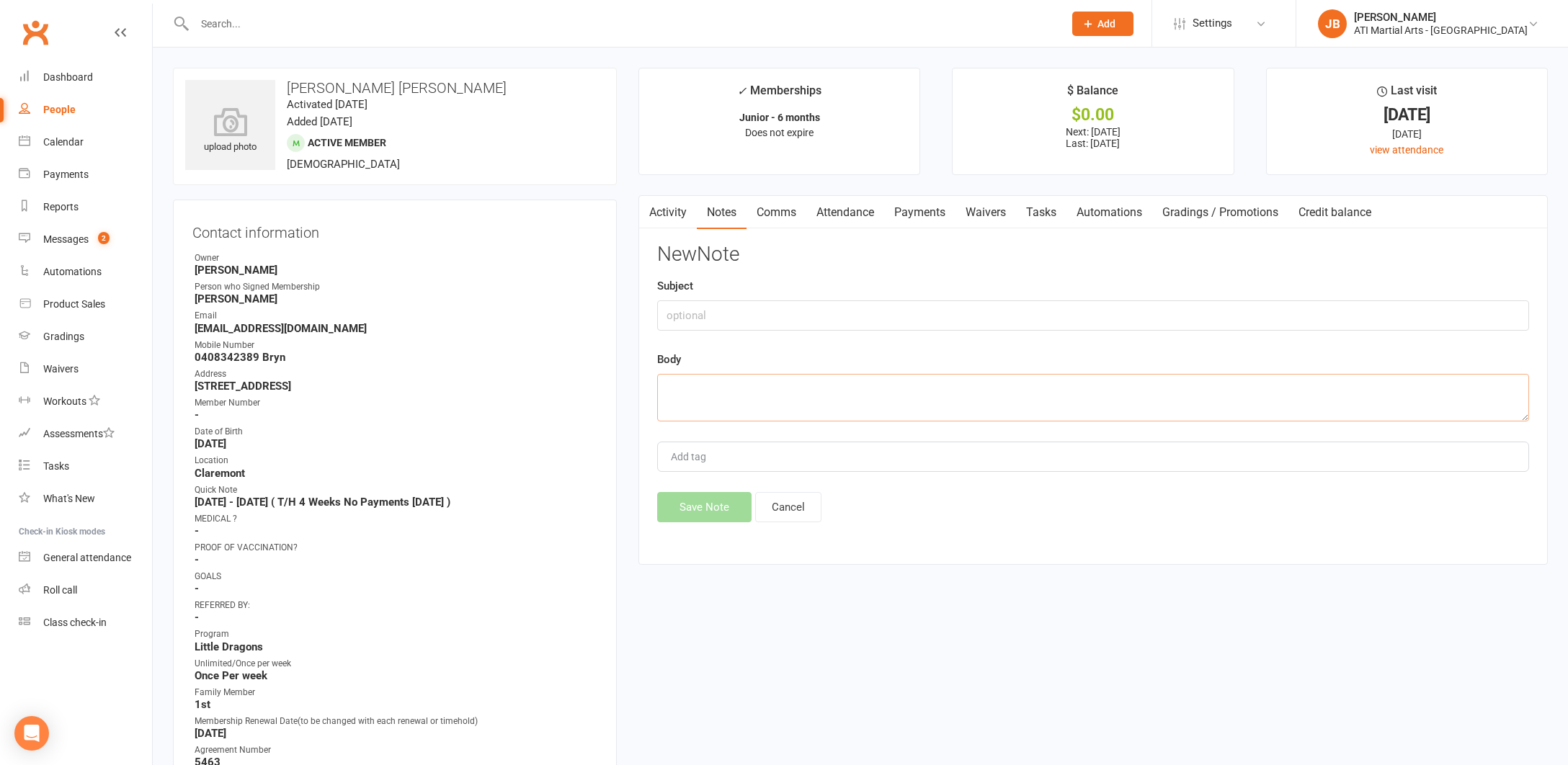
click at [676, 387] on textarea at bounding box center [1093, 398] width 872 height 47
paste textarea "Hi Bryn Thank you for letting us know you are going away from 18/8/25 - 20/9/25…"
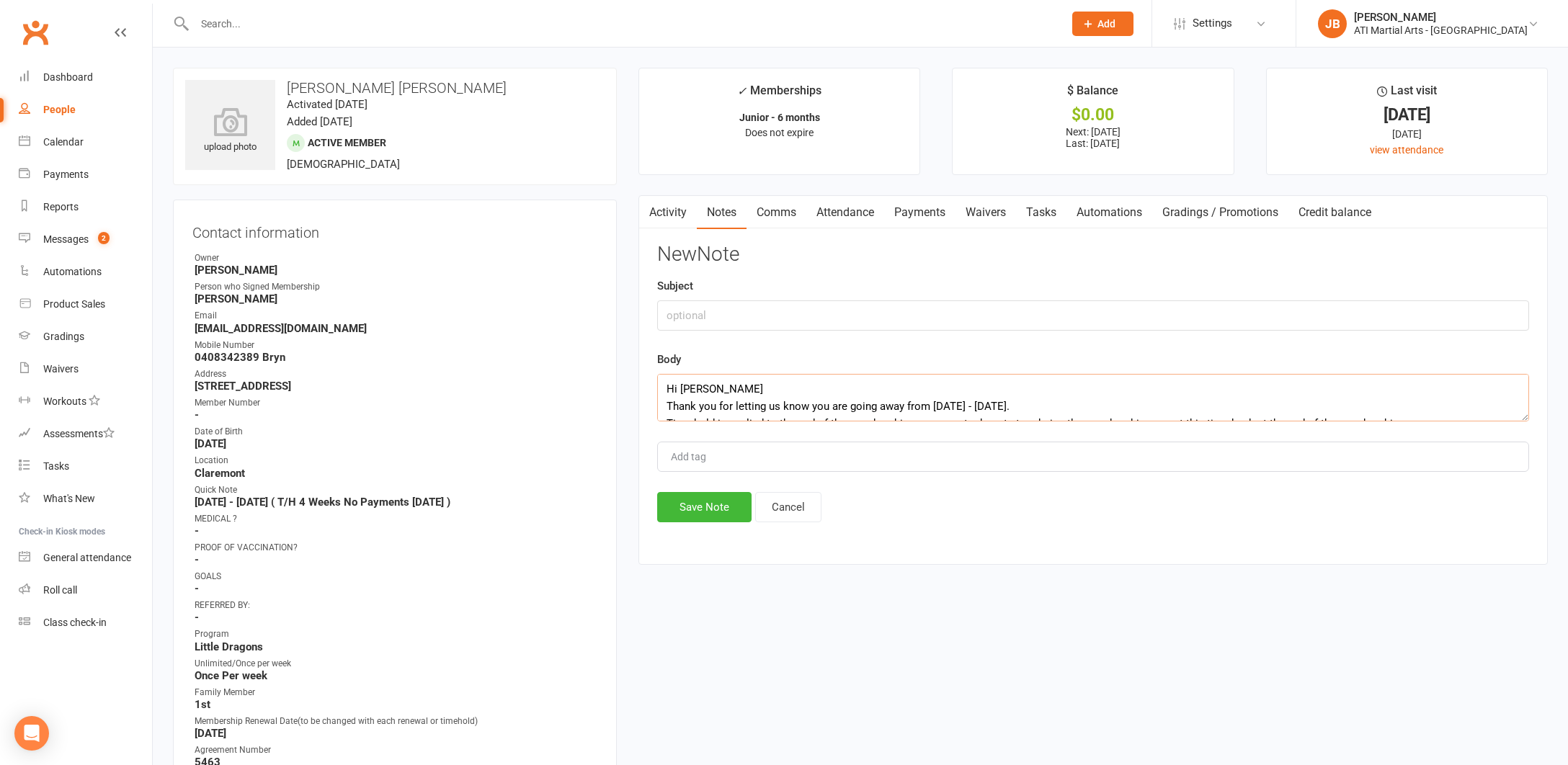
scroll to position [121, 0]
type textarea "Hi Bryn Thank you for letting us know you are going away from 18/8/25 - 20/9/25…"
click at [693, 310] on input "text" at bounding box center [1093, 316] width 872 height 30
type input "My email explaining T/H"
click at [725, 509] on button "Save Note" at bounding box center [704, 507] width 94 height 30
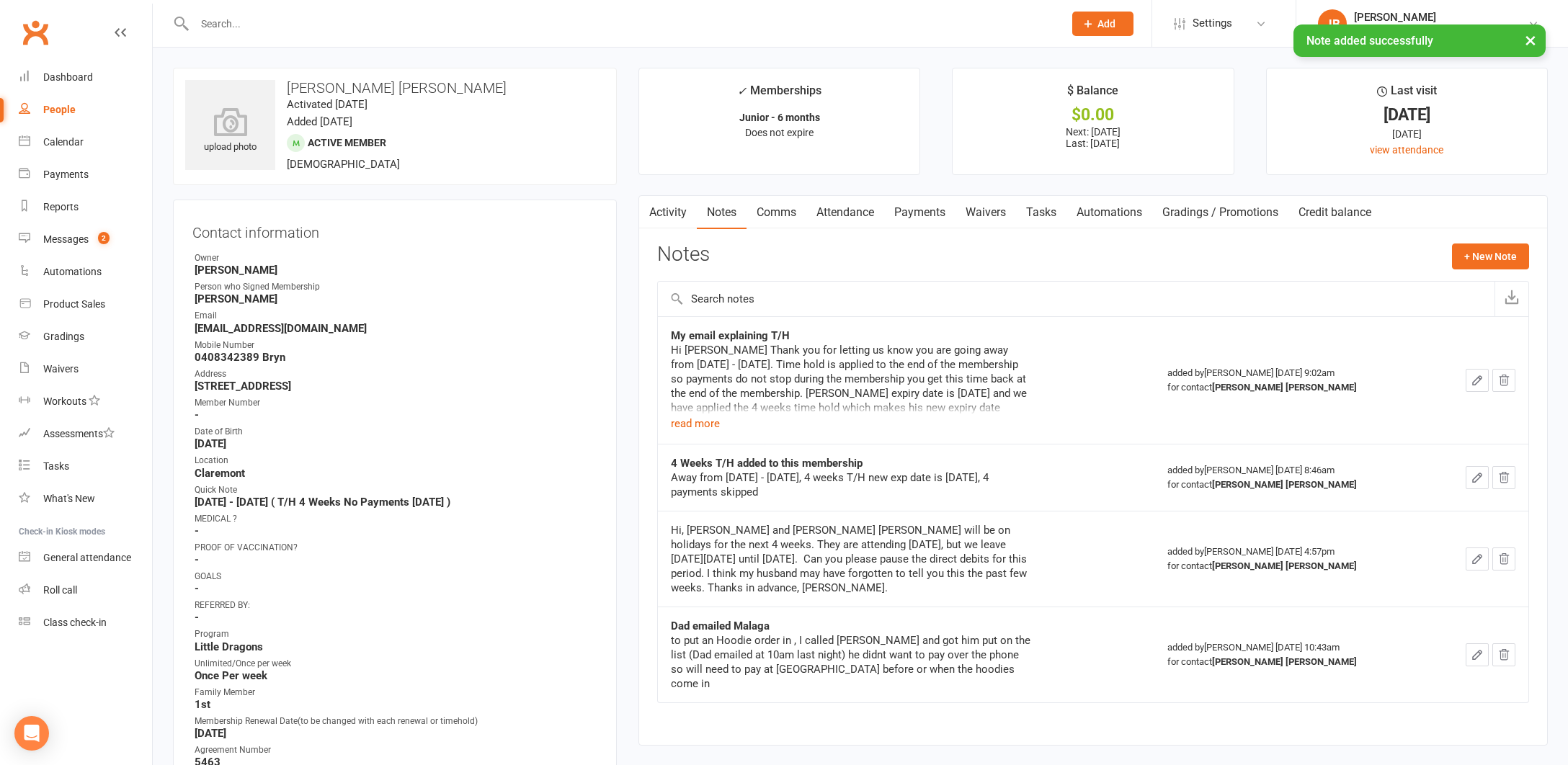
click at [217, 25] on div "× Note added successfully" at bounding box center [775, 25] width 1550 height 0
click at [218, 25] on div "× Note added successfully" at bounding box center [775, 25] width 1550 height 0
click at [221, 19] on input "text" at bounding box center [621, 23] width 864 height 20
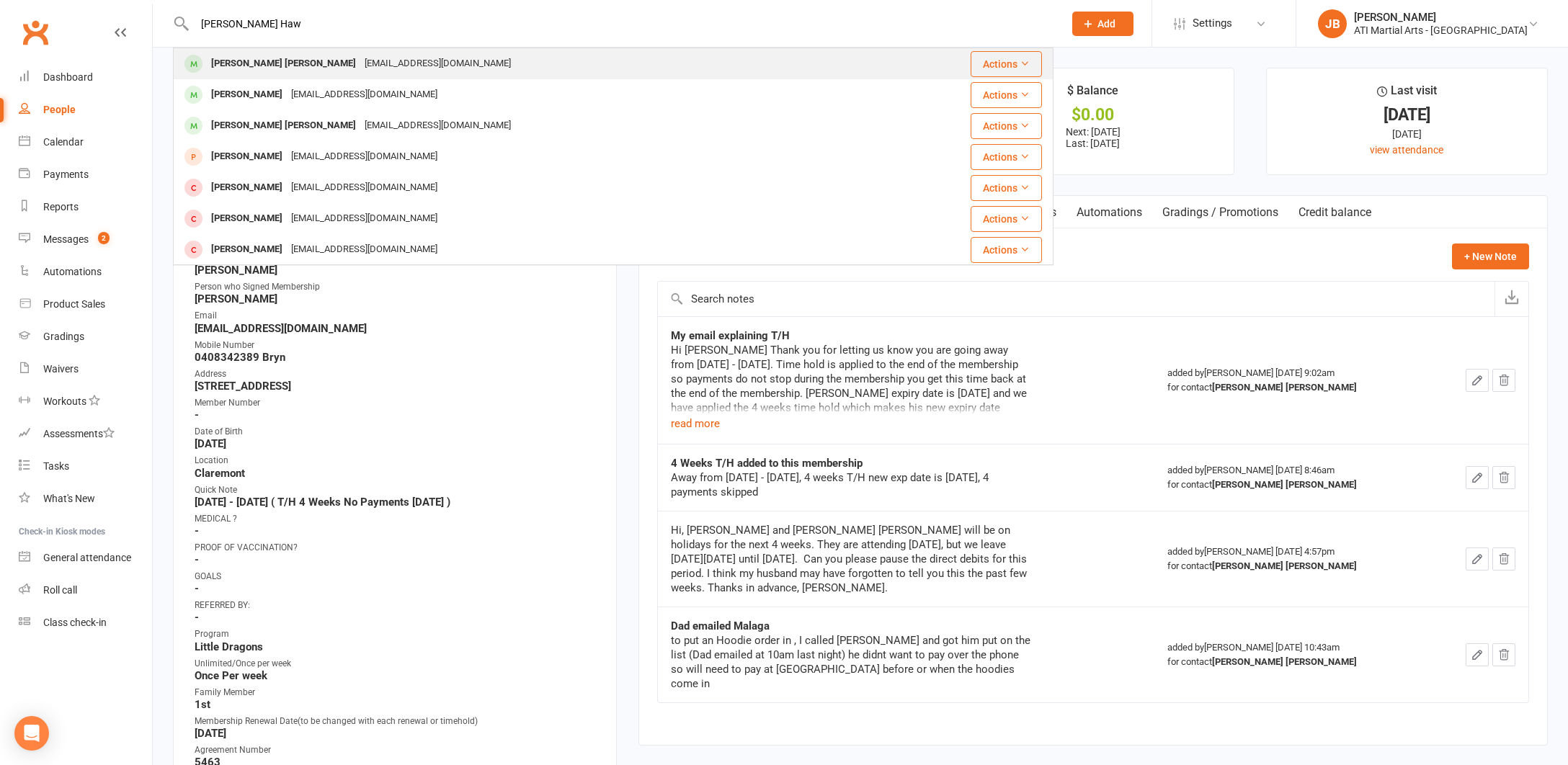
type input "Bowen Haw"
click at [229, 63] on div "[PERSON_NAME] [PERSON_NAME]" at bounding box center [283, 63] width 154 height 21
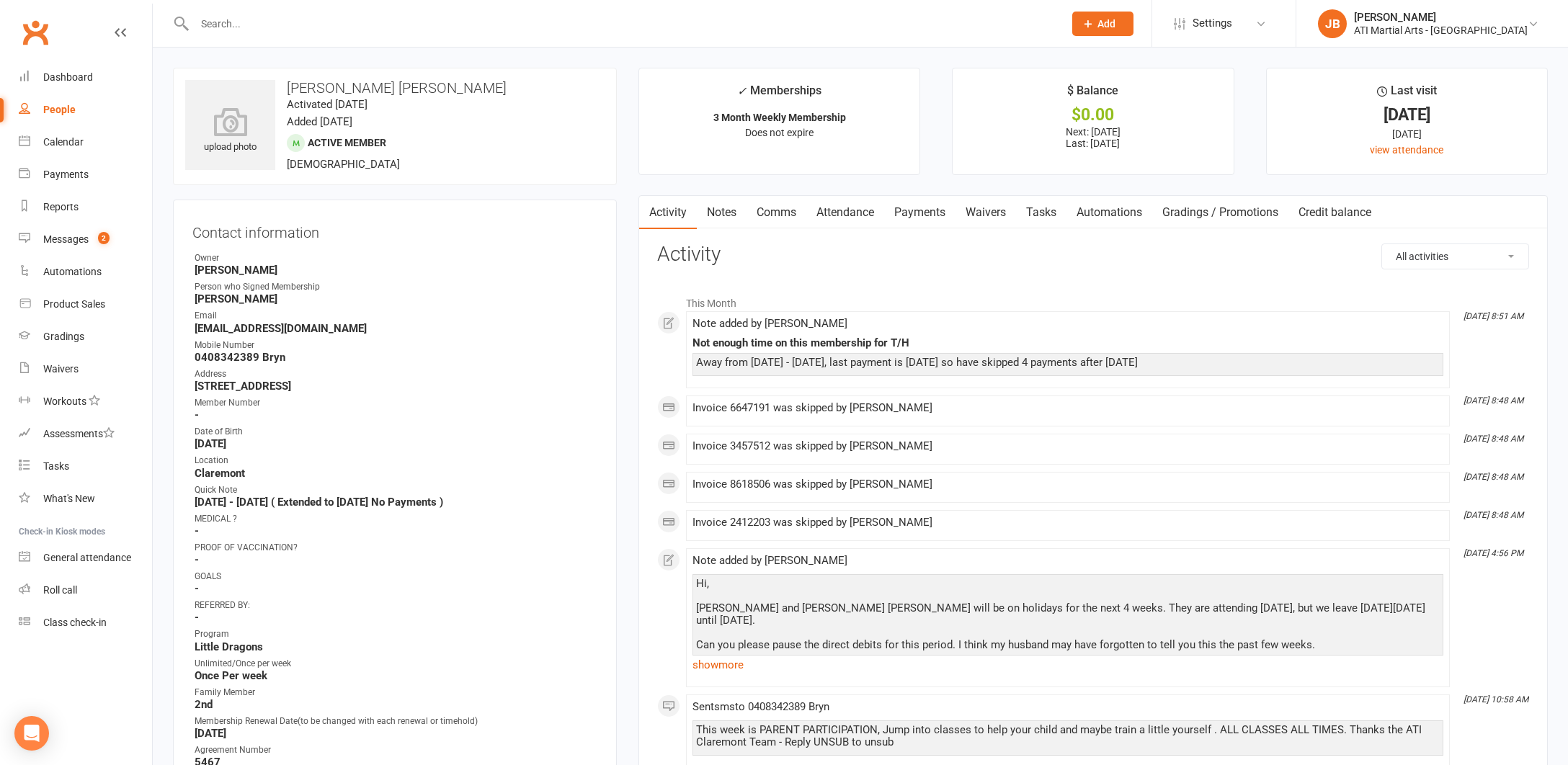
click at [720, 214] on link "Notes" at bounding box center [722, 213] width 50 height 33
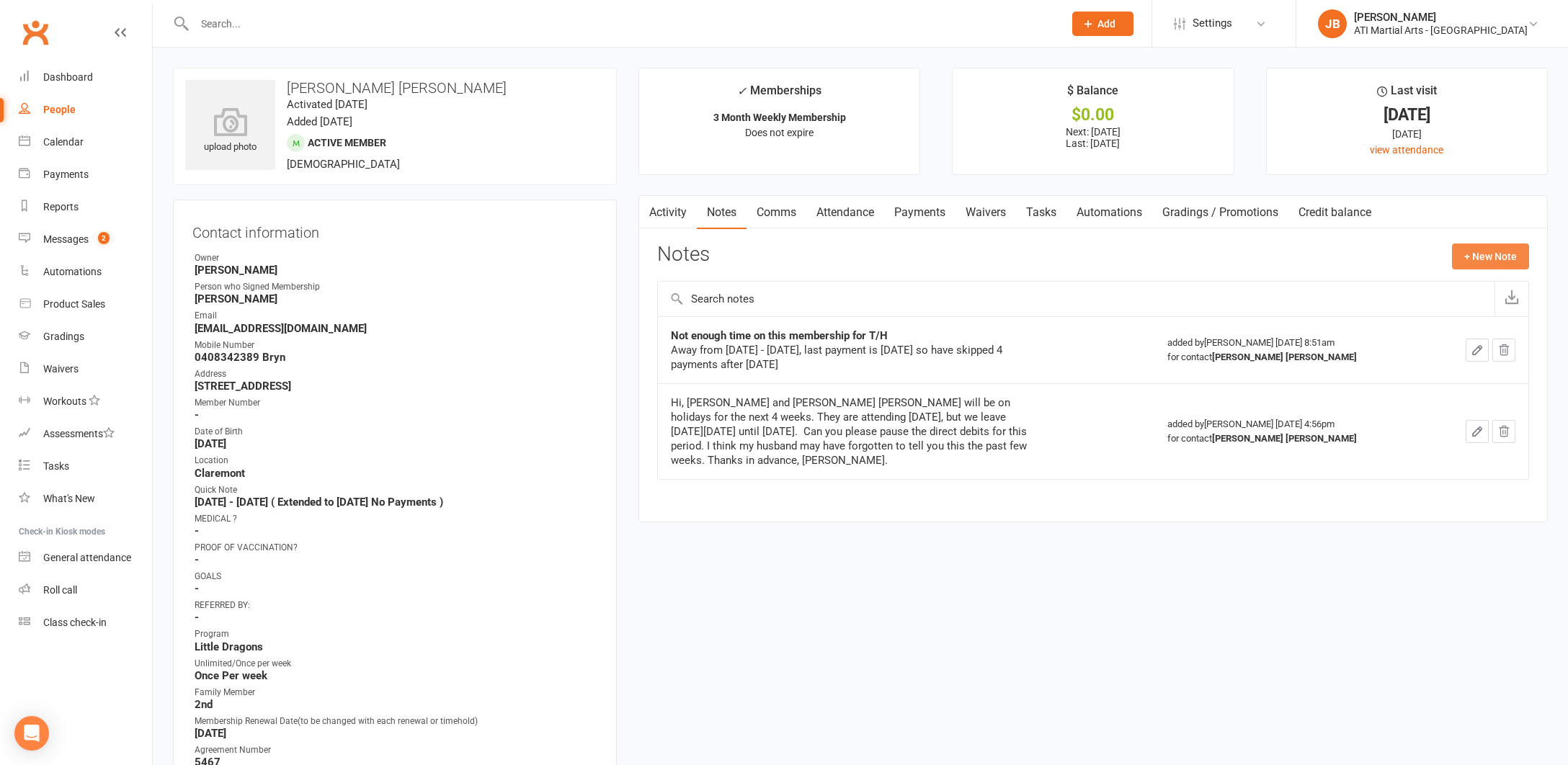
click at [1482, 256] on button "+ New Note" at bounding box center [1490, 256] width 77 height 26
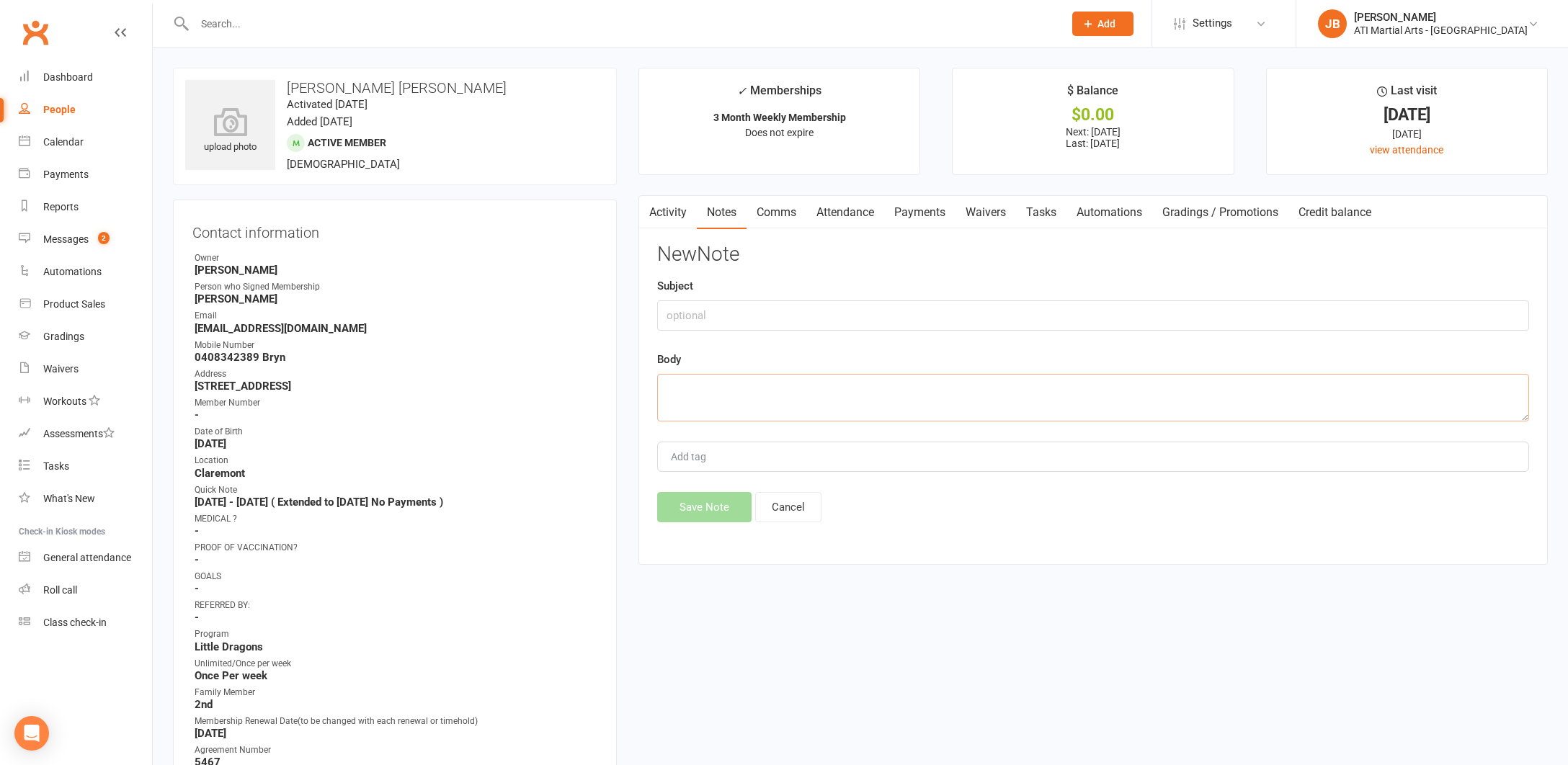
click at [710, 393] on textarea at bounding box center [1093, 398] width 872 height 47
paste textarea "Hi Bryn Thank you for letting us know you are going away from 18/8/25 - 20/9/25…"
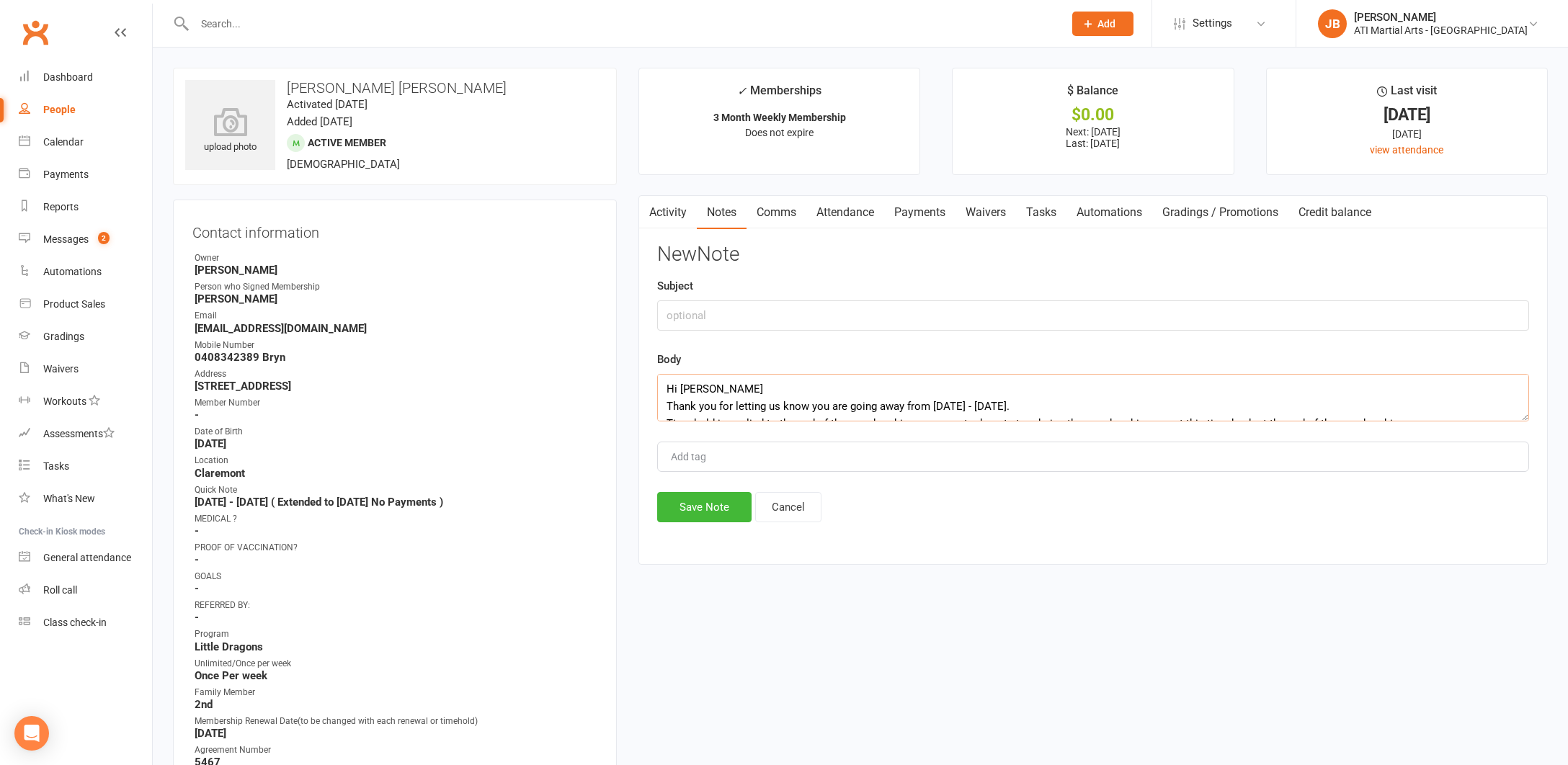
type textarea "Hi Bryn Thank you for letting us know you are going away from 18/8/25 - 20/9/25…"
click at [678, 309] on input "text" at bounding box center [1093, 316] width 872 height 30
type input "My email explaining T/H"
click at [697, 508] on button "Save Note" at bounding box center [704, 507] width 94 height 30
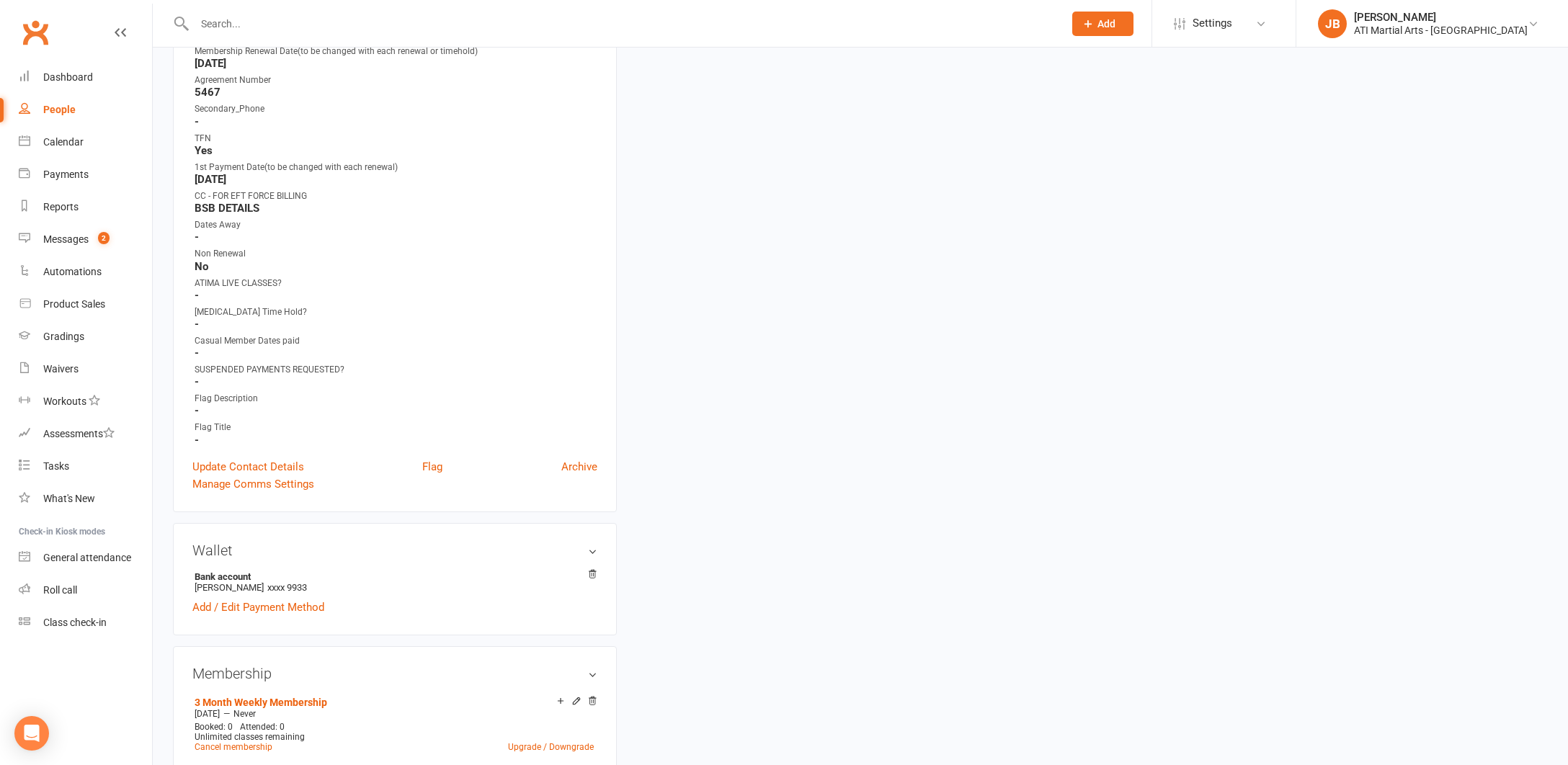
scroll to position [676, 0]
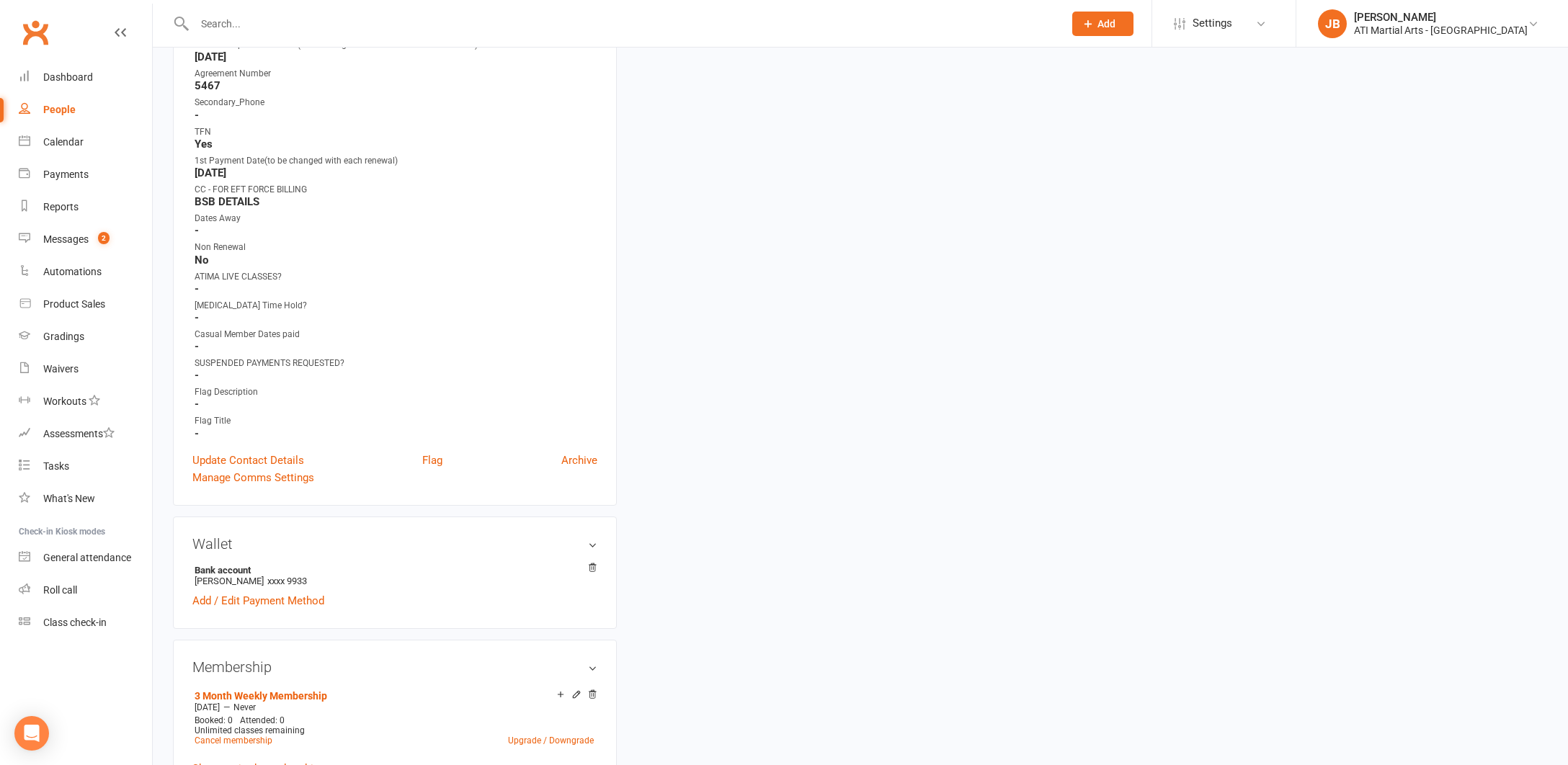
click at [32, 34] on link "Clubworx" at bounding box center [36, 32] width 36 height 36
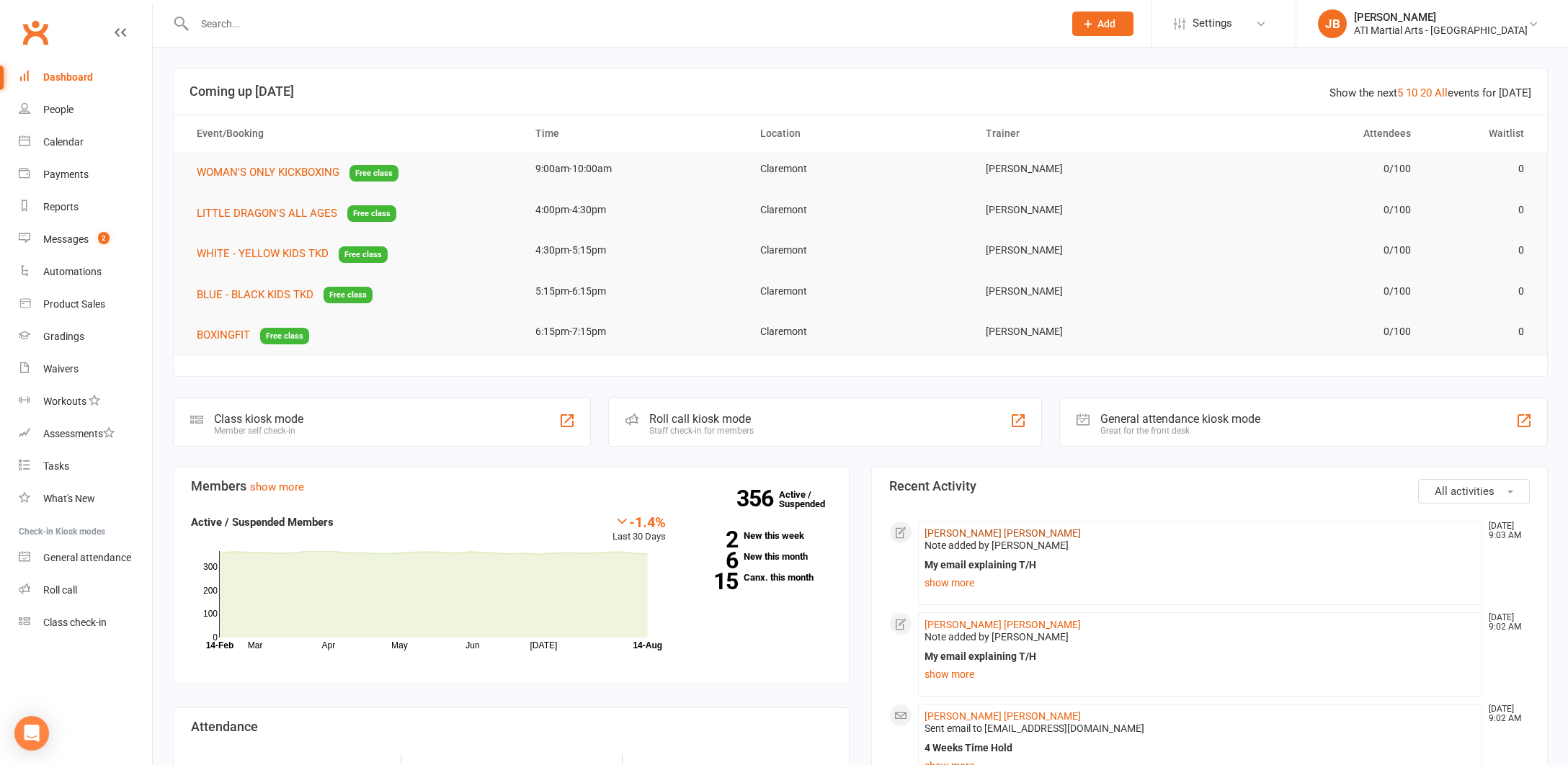
click at [937, 533] on link "[PERSON_NAME] [PERSON_NAME]" at bounding box center [1003, 533] width 157 height 12
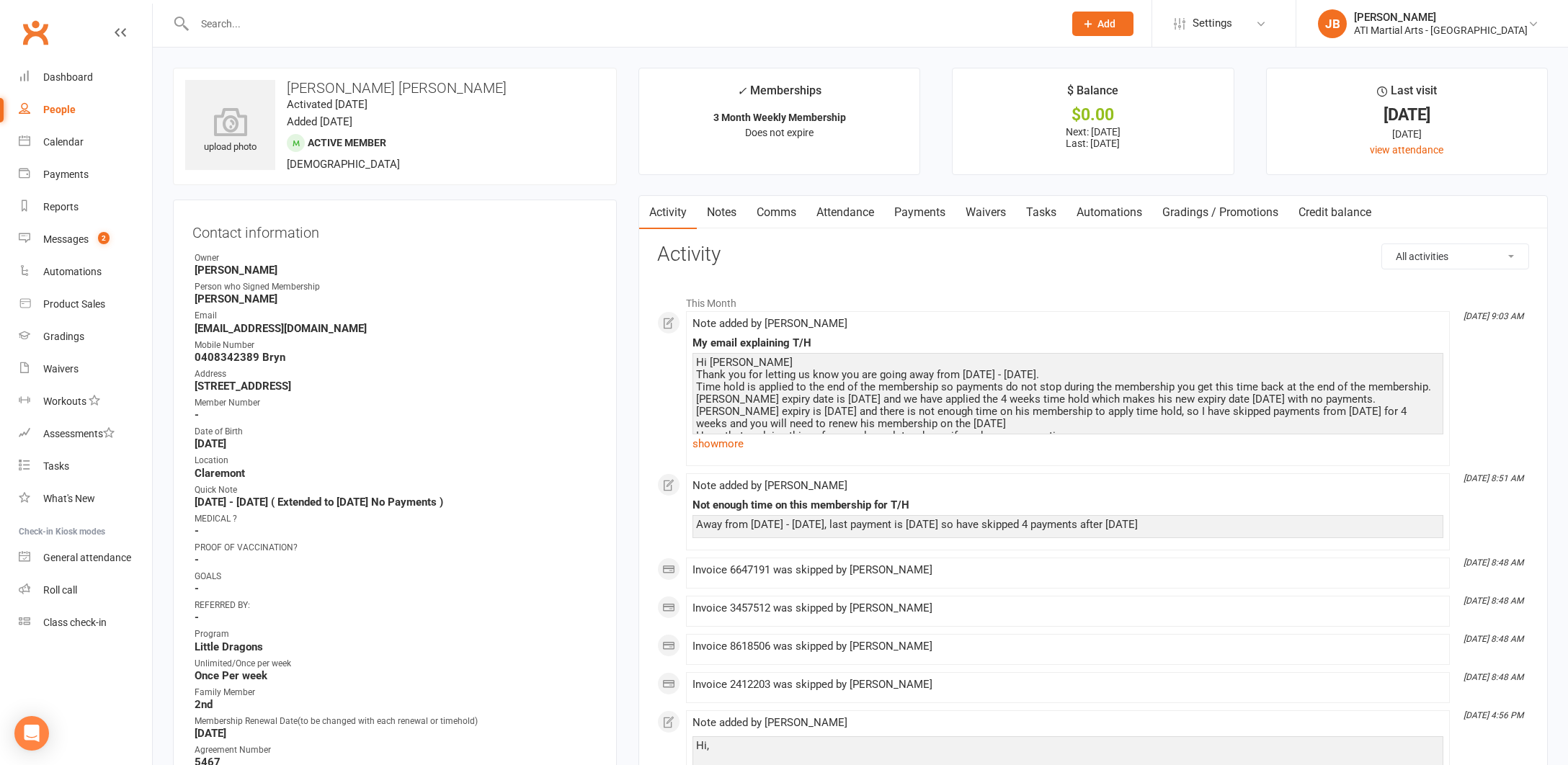
click at [924, 212] on link "Payments" at bounding box center [920, 213] width 71 height 33
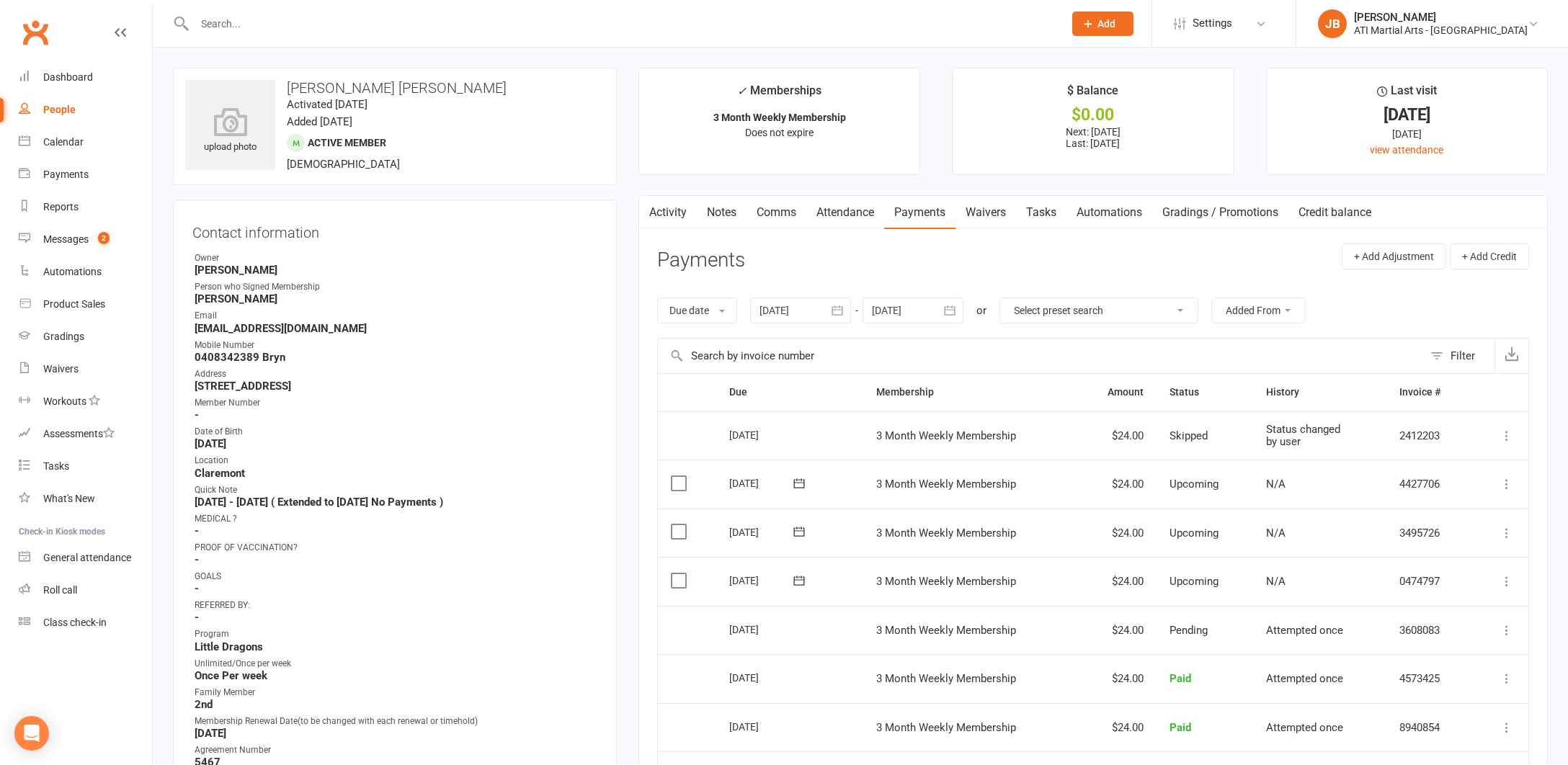
click at [52, 46] on link "Clubworx" at bounding box center [36, 32] width 36 height 36
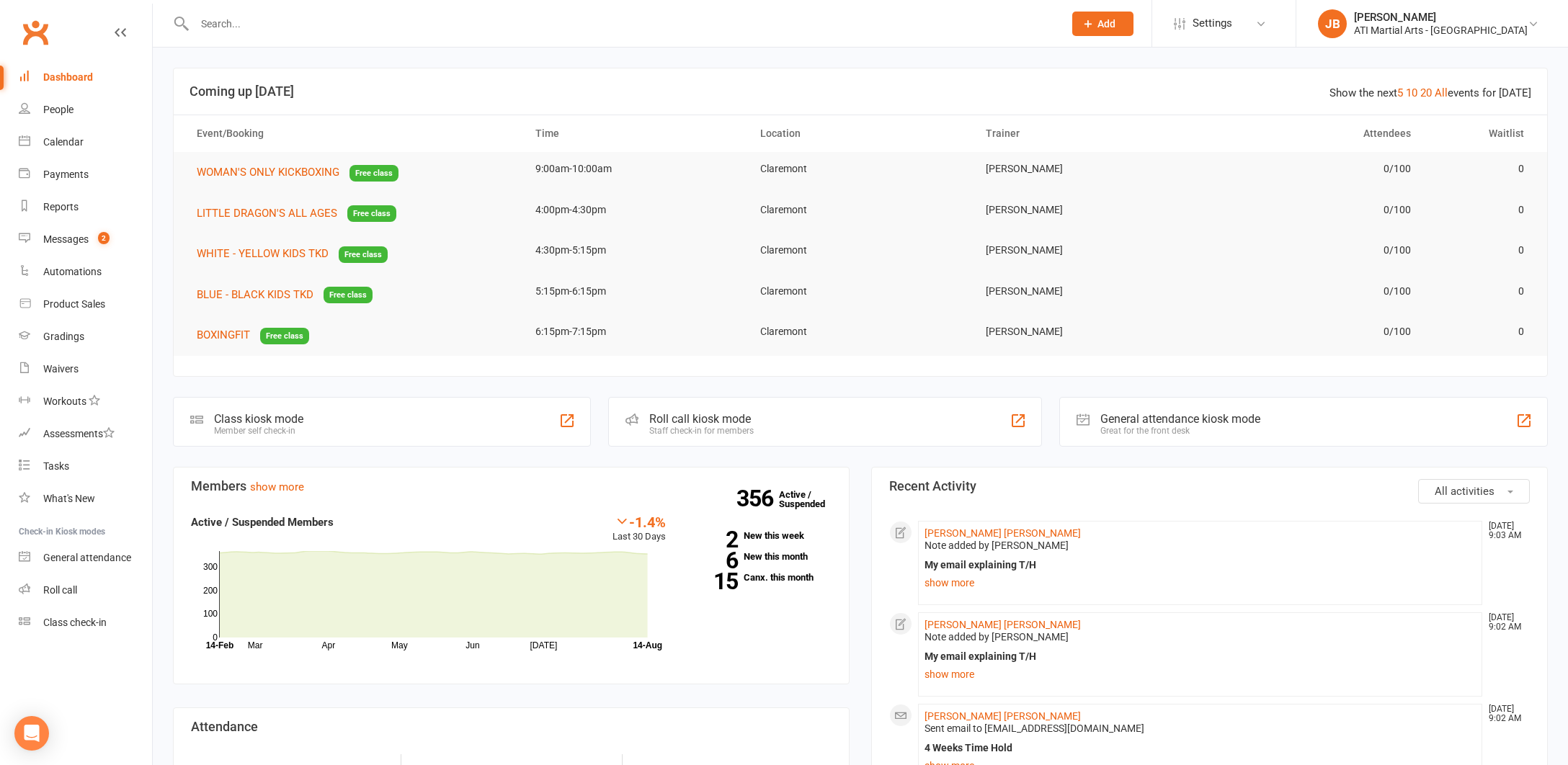
click at [35, 33] on link "Clubworx" at bounding box center [36, 32] width 36 height 36
click at [56, 141] on div "Calendar" at bounding box center [63, 142] width 40 height 12
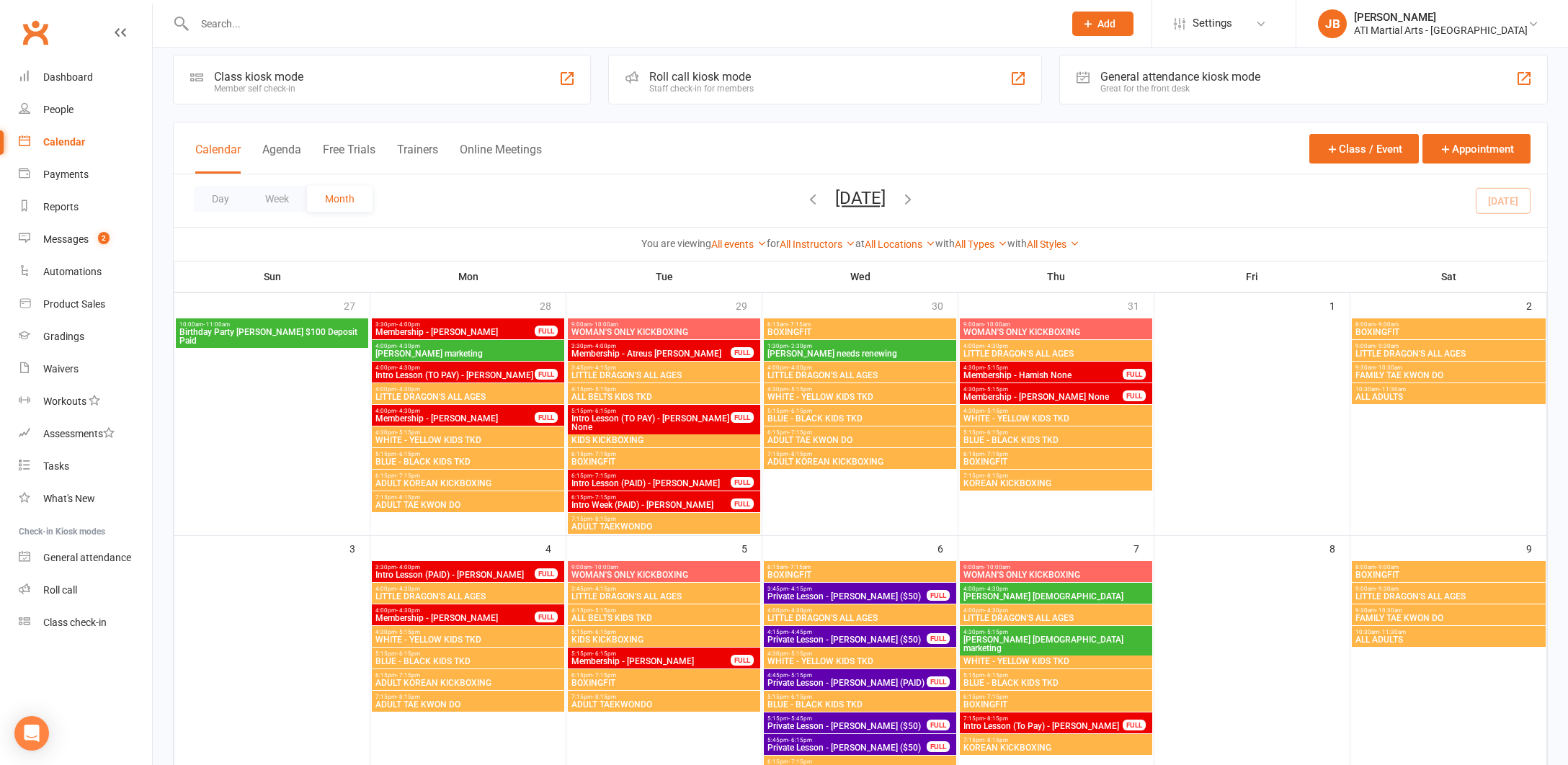
scroll to position [13, 0]
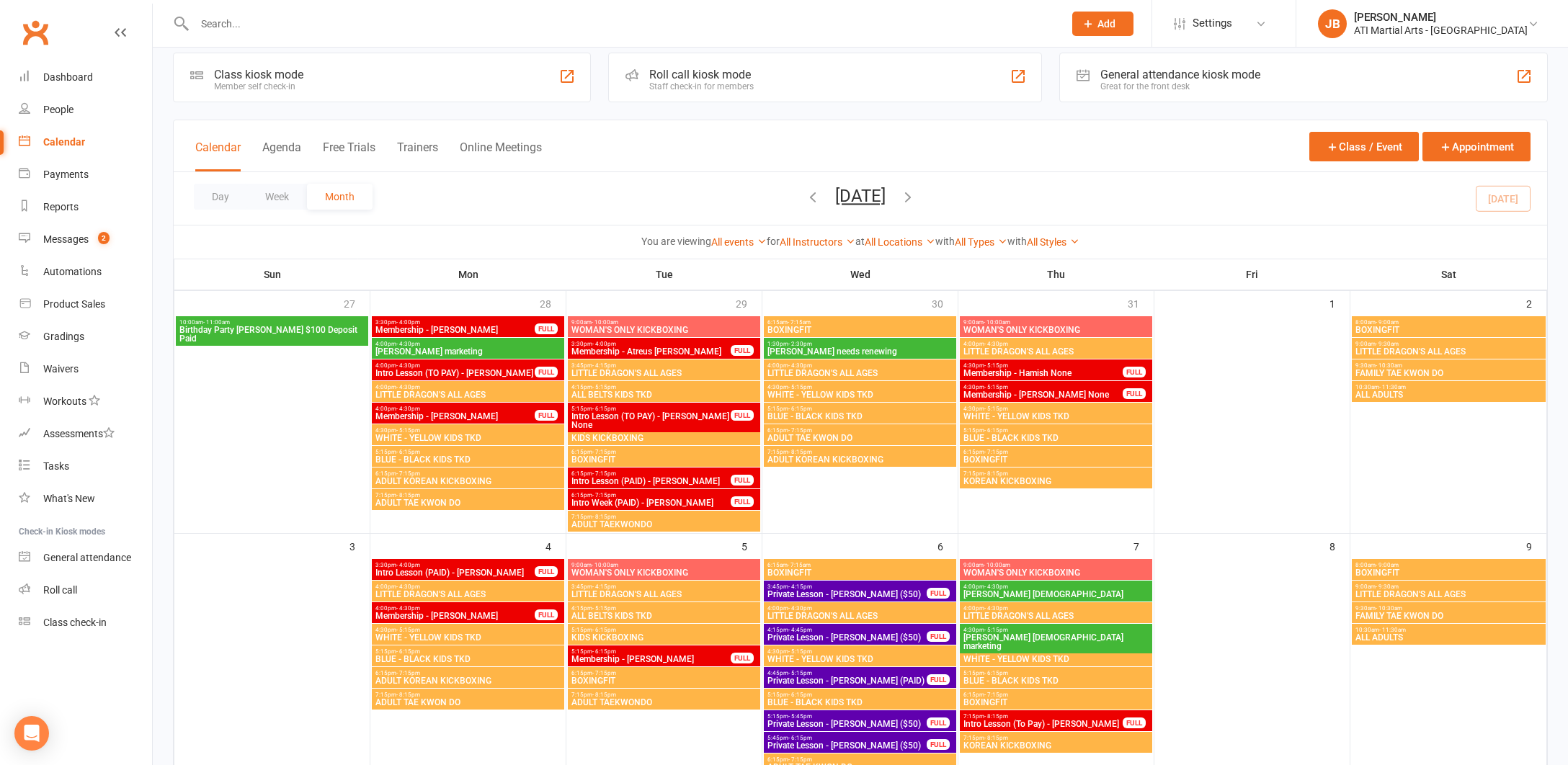
click at [204, 26] on input "text" at bounding box center [621, 23] width 864 height 20
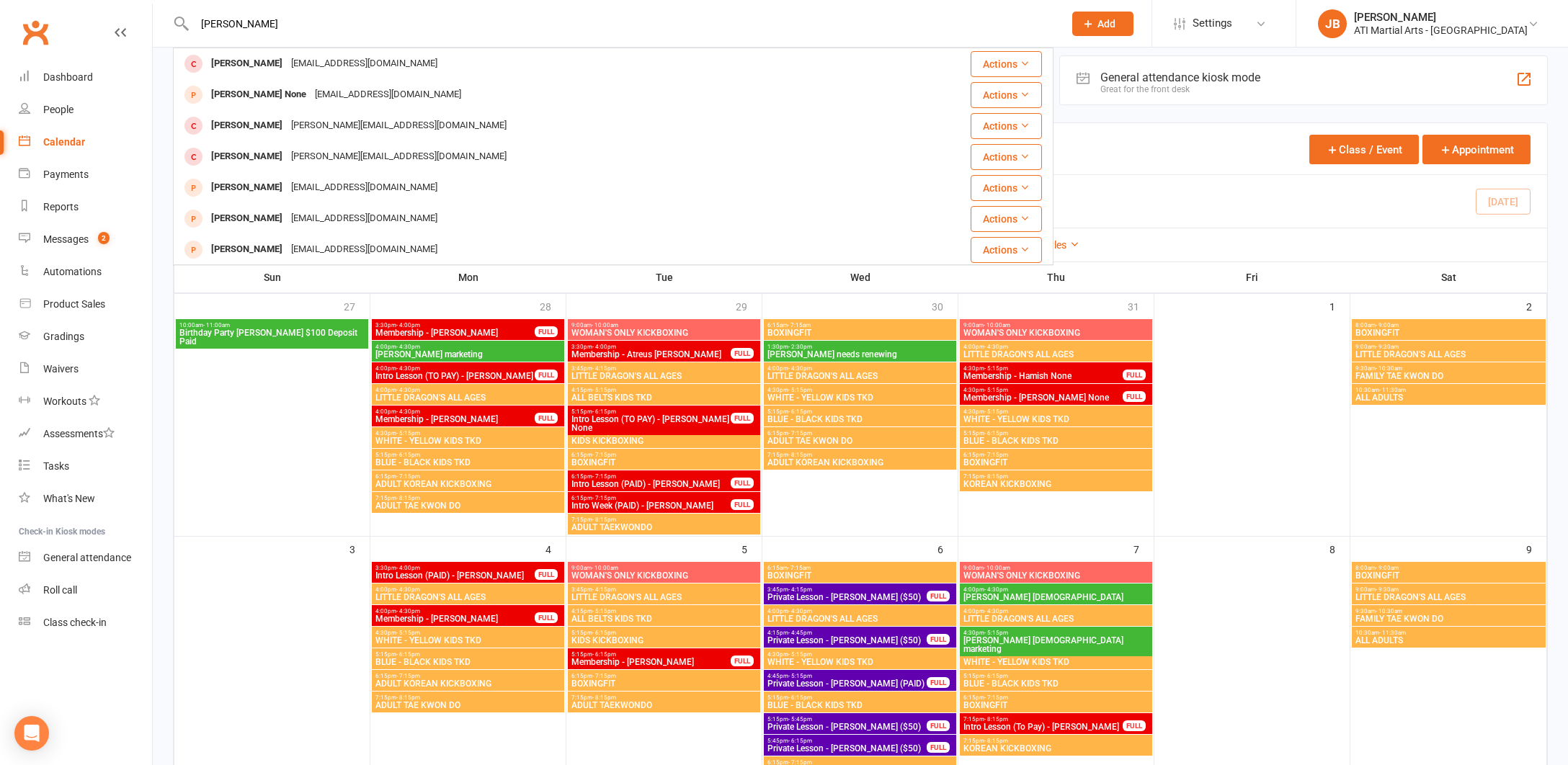
type input "Thomas Jason"
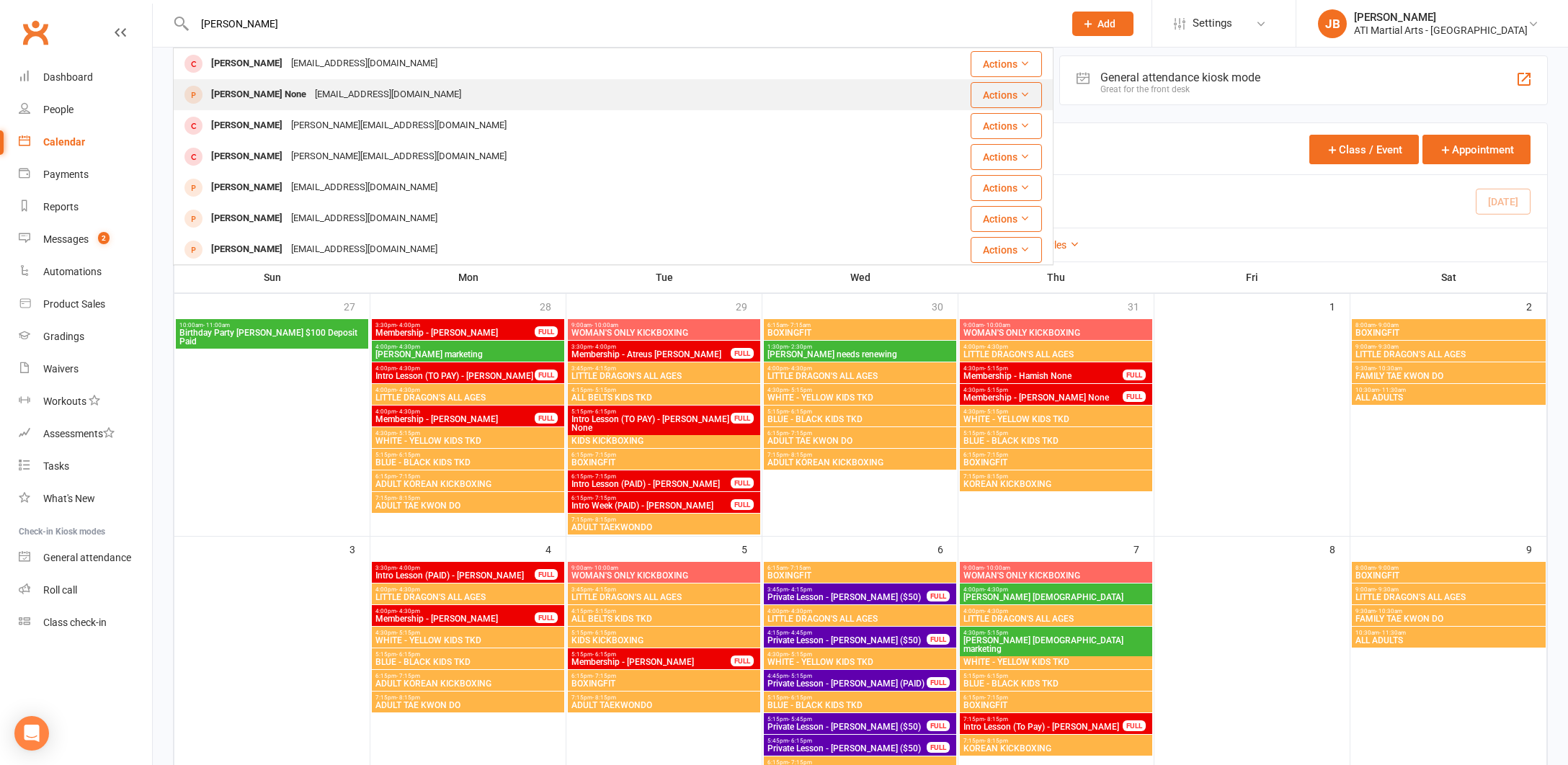
click at [226, 96] on div "Thomas None" at bounding box center [258, 95] width 104 height 21
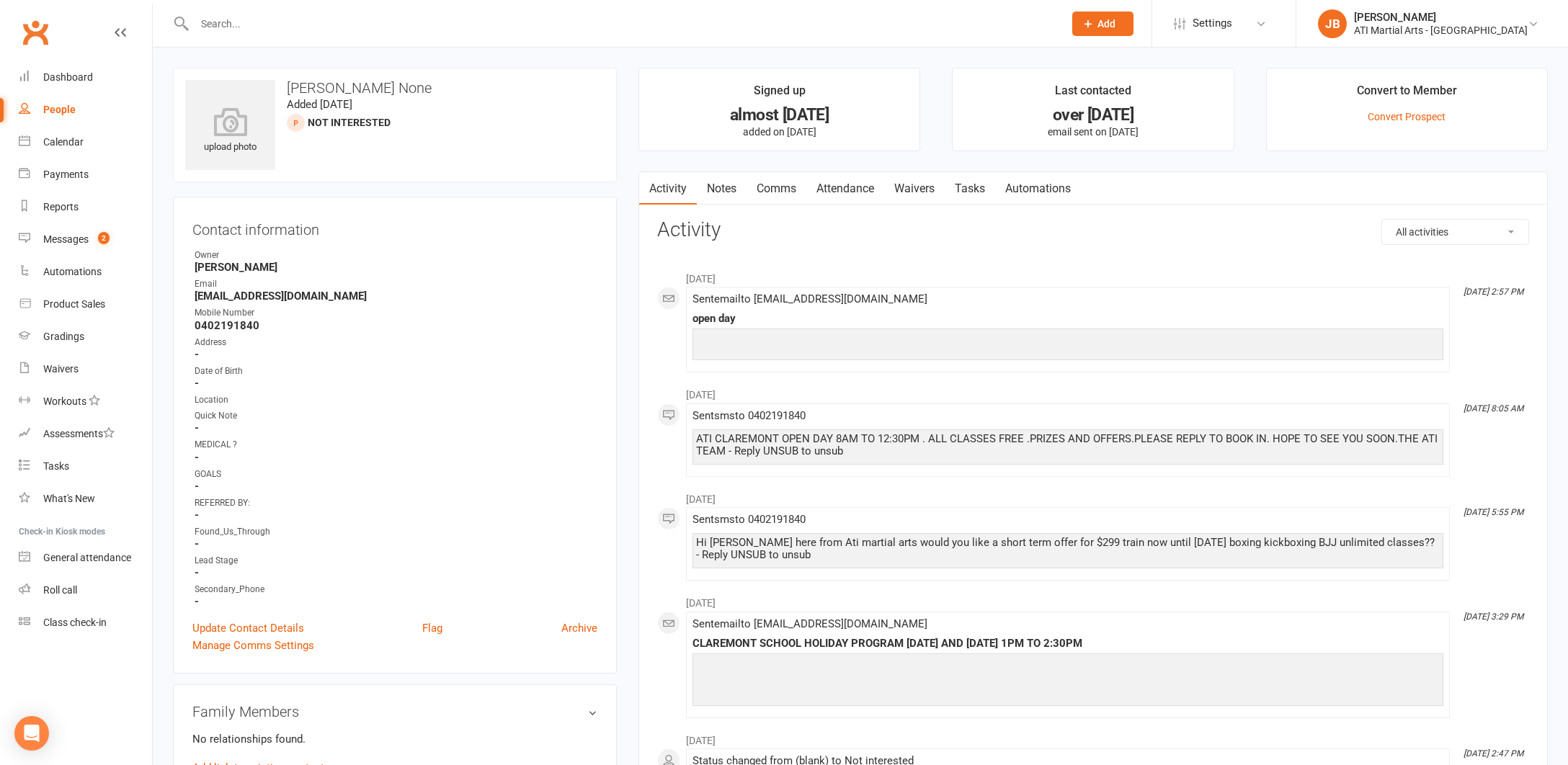
click at [232, 21] on input "text" at bounding box center [621, 23] width 864 height 20
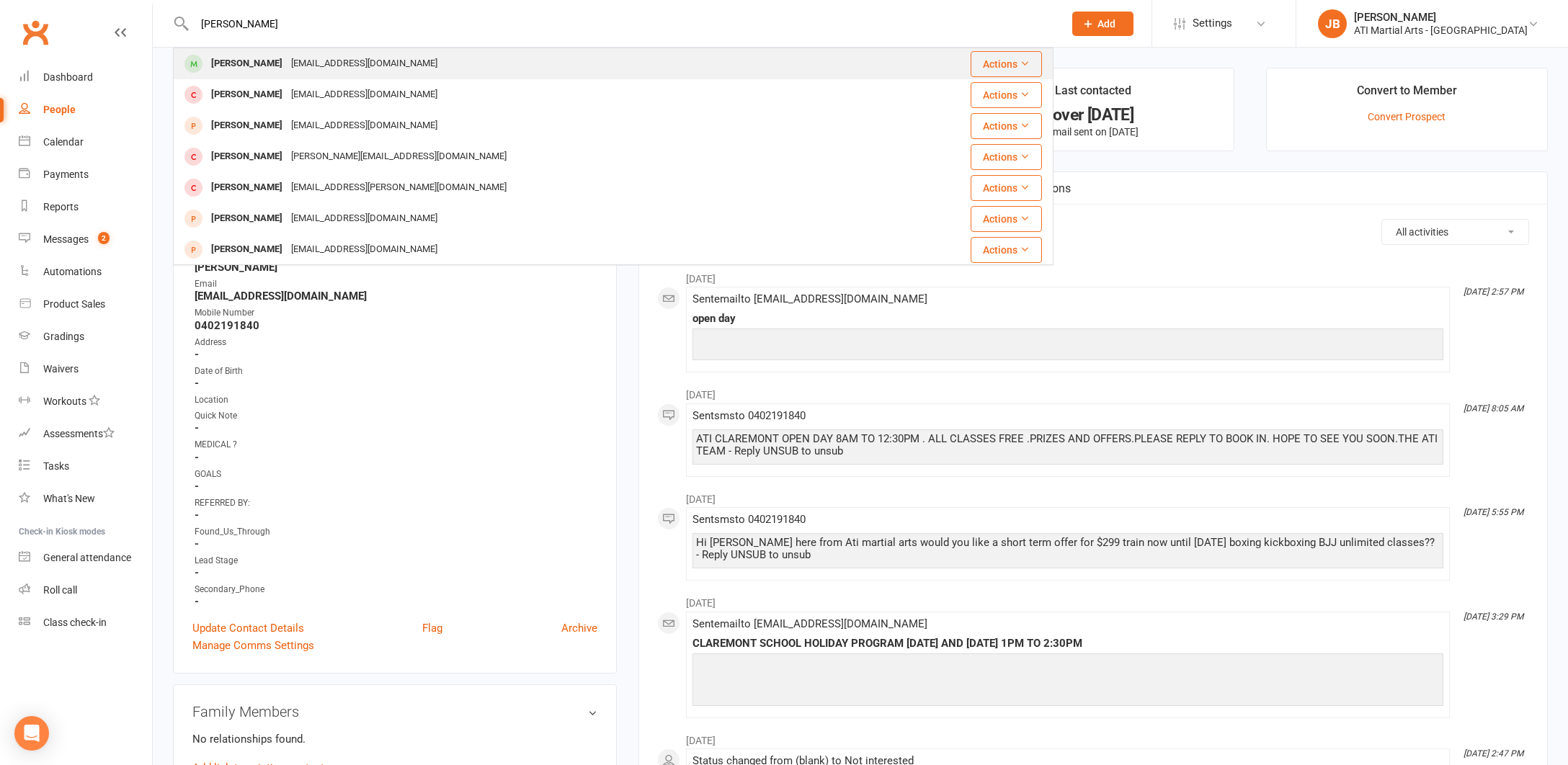
type input "Sophia Roch"
click at [245, 62] on div "Sophia Roche" at bounding box center [246, 63] width 80 height 21
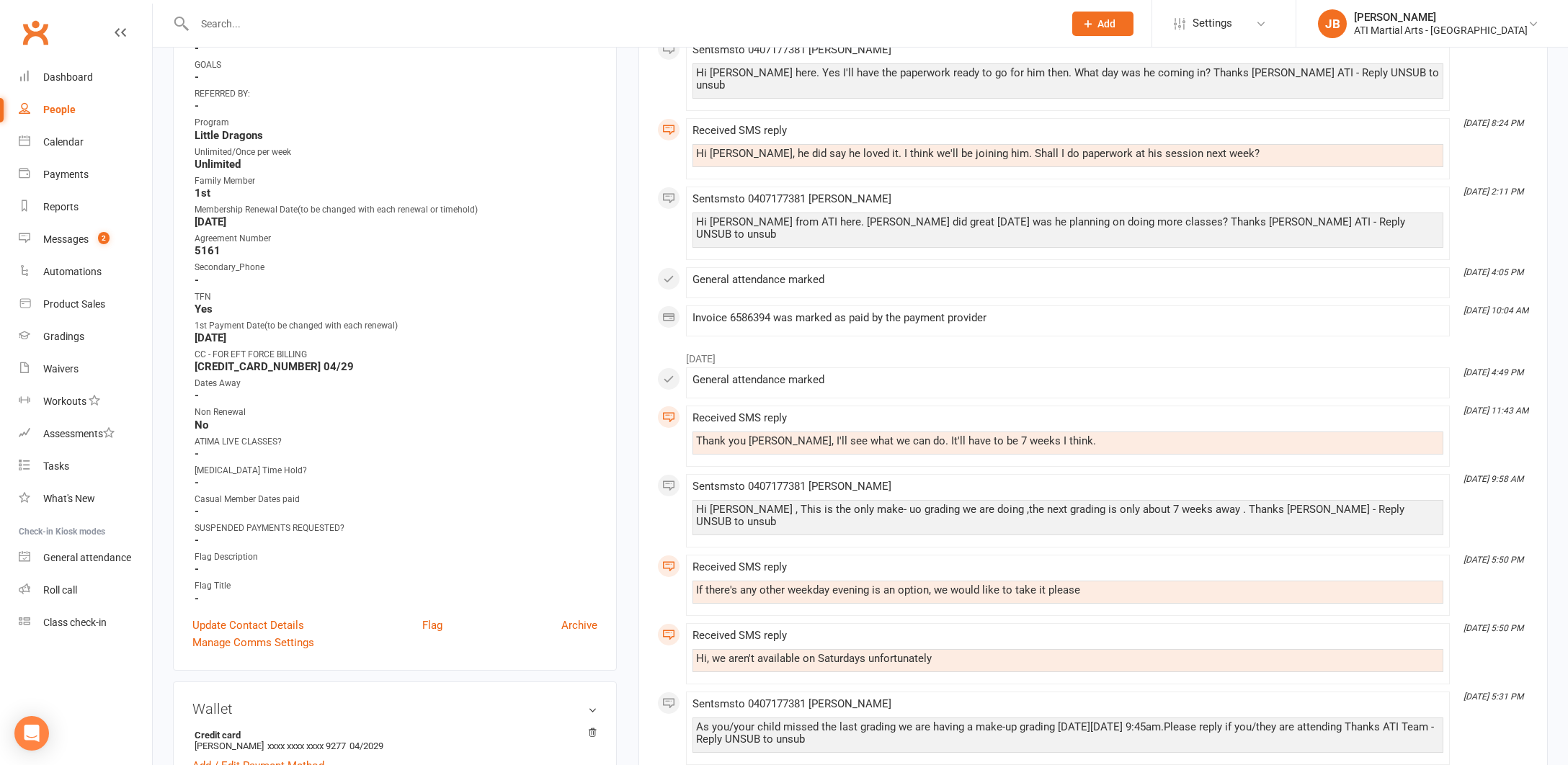
scroll to position [512, 0]
click at [1116, 24] on span "Add" at bounding box center [1107, 24] width 18 height 12
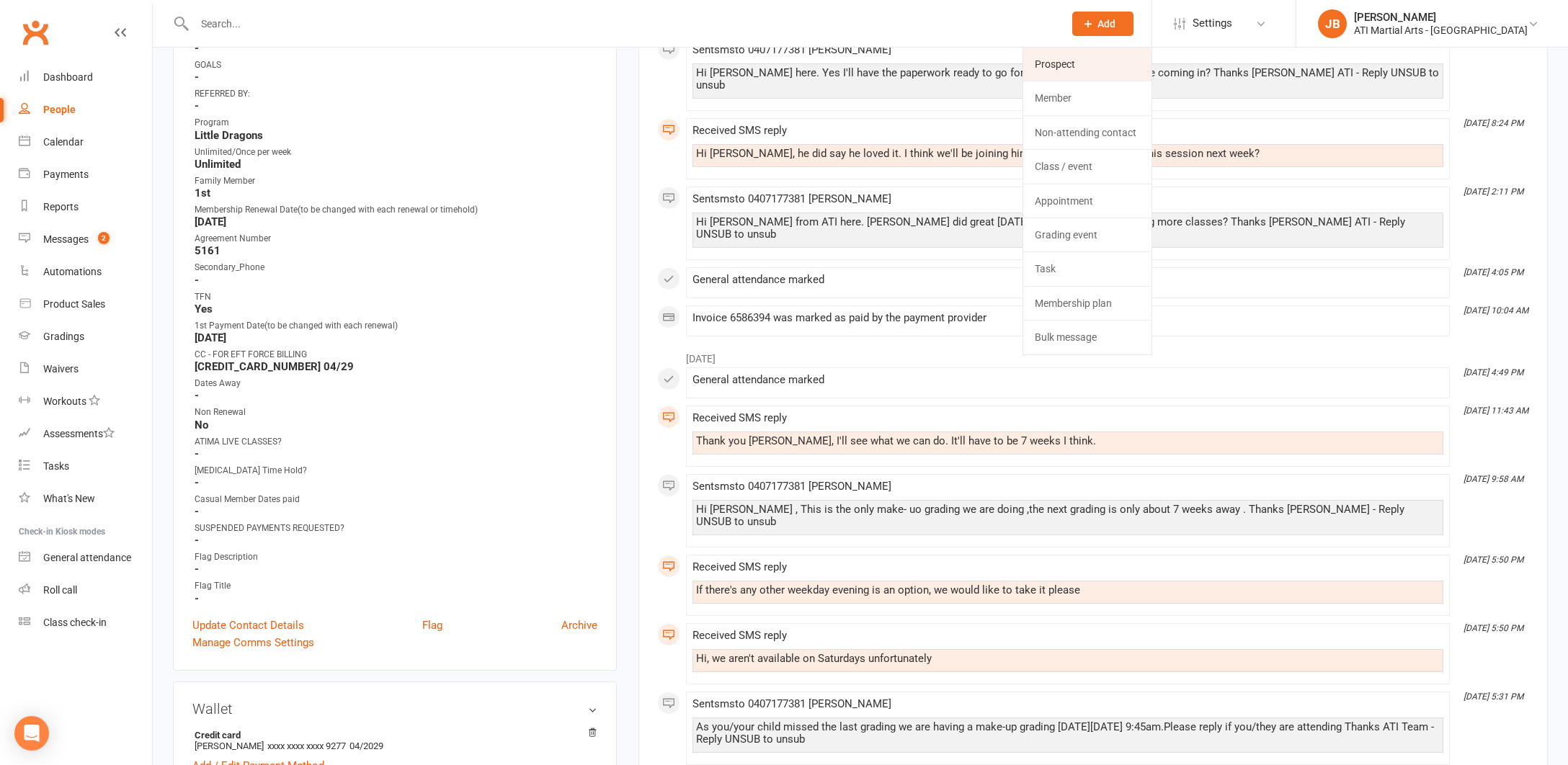
click at [1109, 69] on link "Prospect" at bounding box center [1088, 64] width 128 height 33
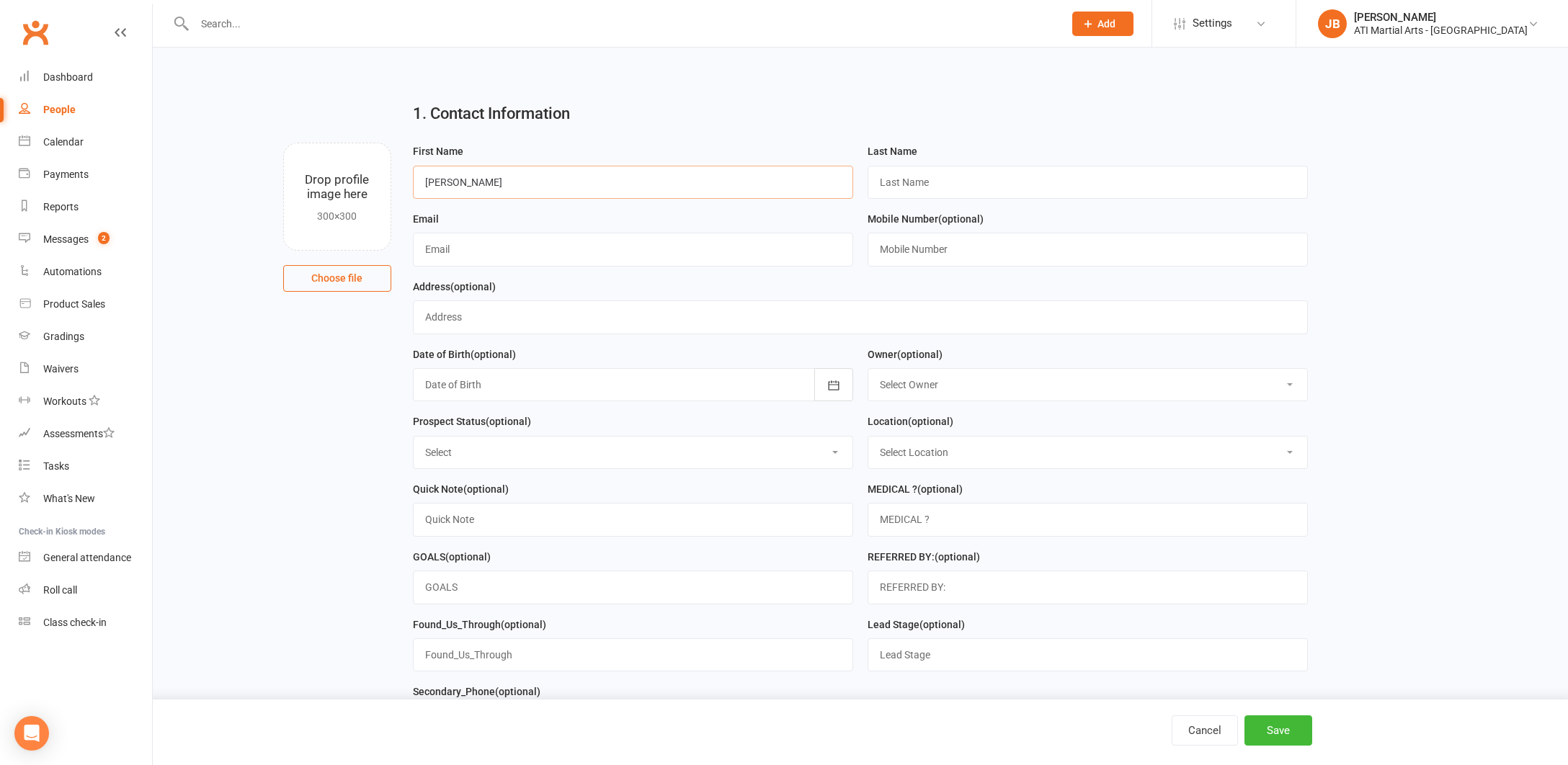
type input "Thomas"
type input "Jason"
type input "rochekarl@gmail.com"
type input "0407177381 Elena"
type input "17 Meriwa St Nedlands 6009"
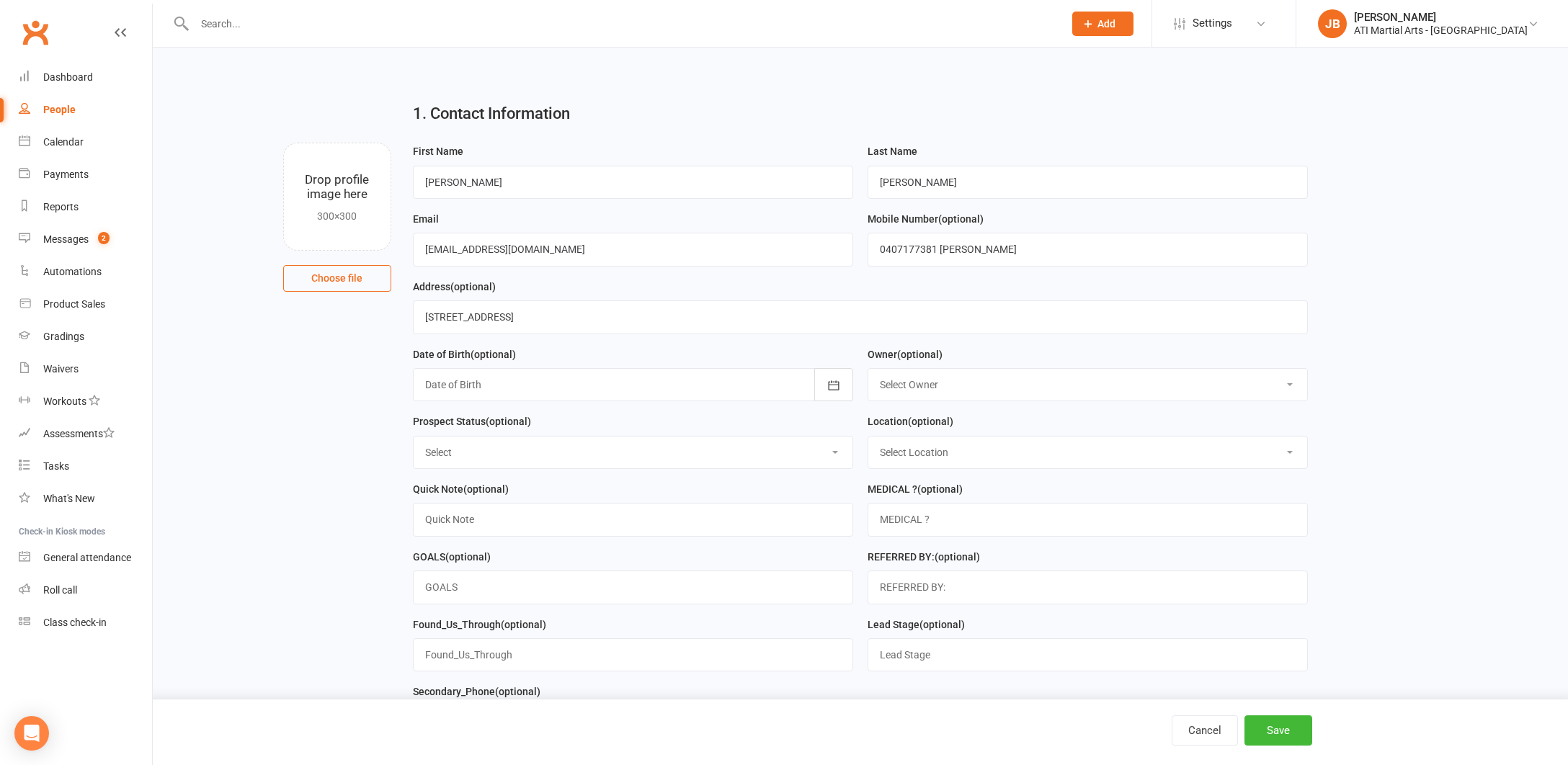
click at [476, 383] on div at bounding box center [633, 384] width 440 height 33
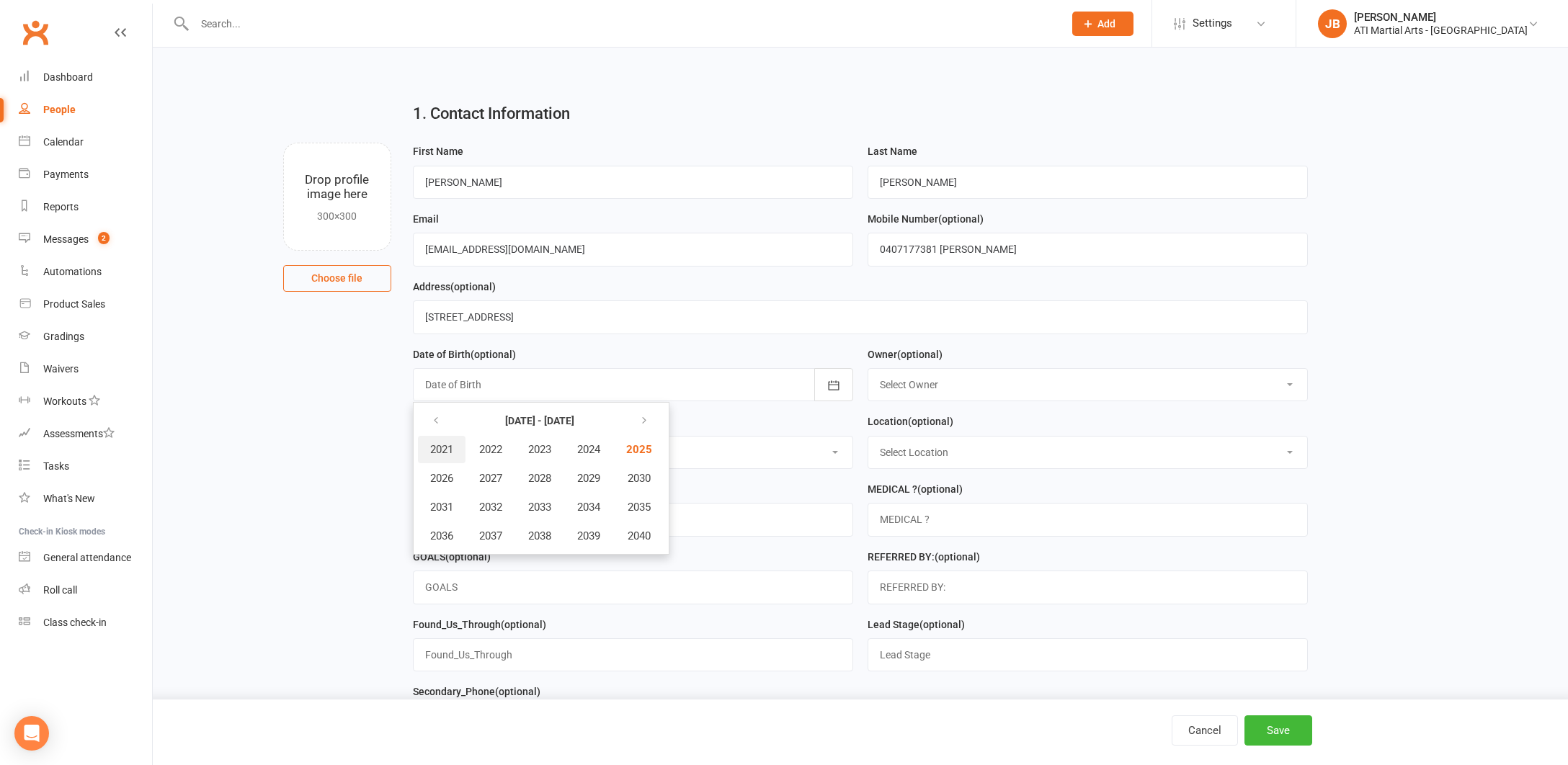
click at [443, 445] on span "2021" at bounding box center [442, 449] width 23 height 13
click at [522, 451] on span "February" at bounding box center [519, 449] width 41 height 13
click at [566, 559] on span "24" at bounding box center [566, 559] width 12 height 12
type input "24 Feb 2021"
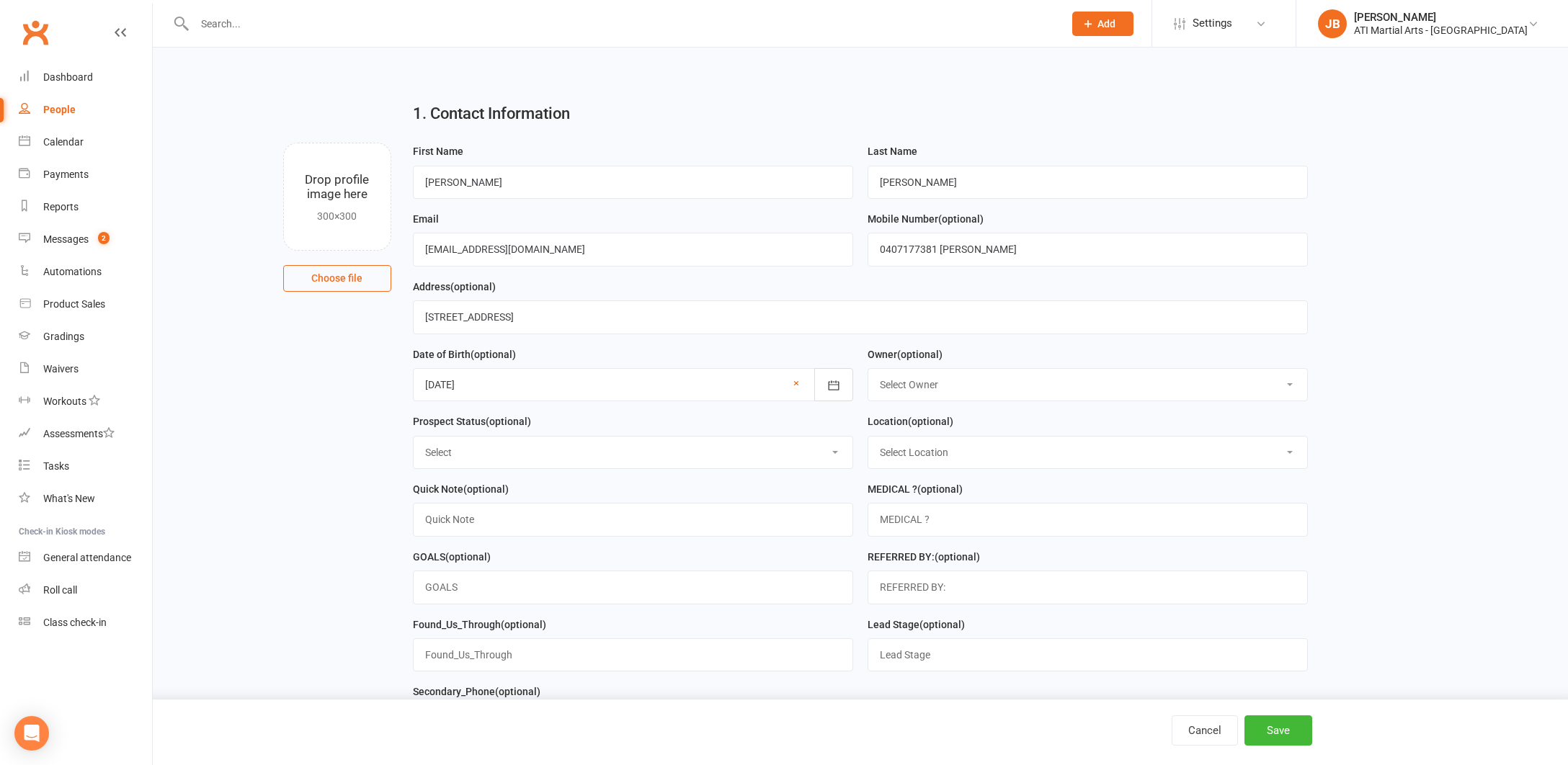
select select "2"
select select "Initial Contact"
select select "0"
click at [447, 519] on input "text" at bounding box center [633, 520] width 440 height 33
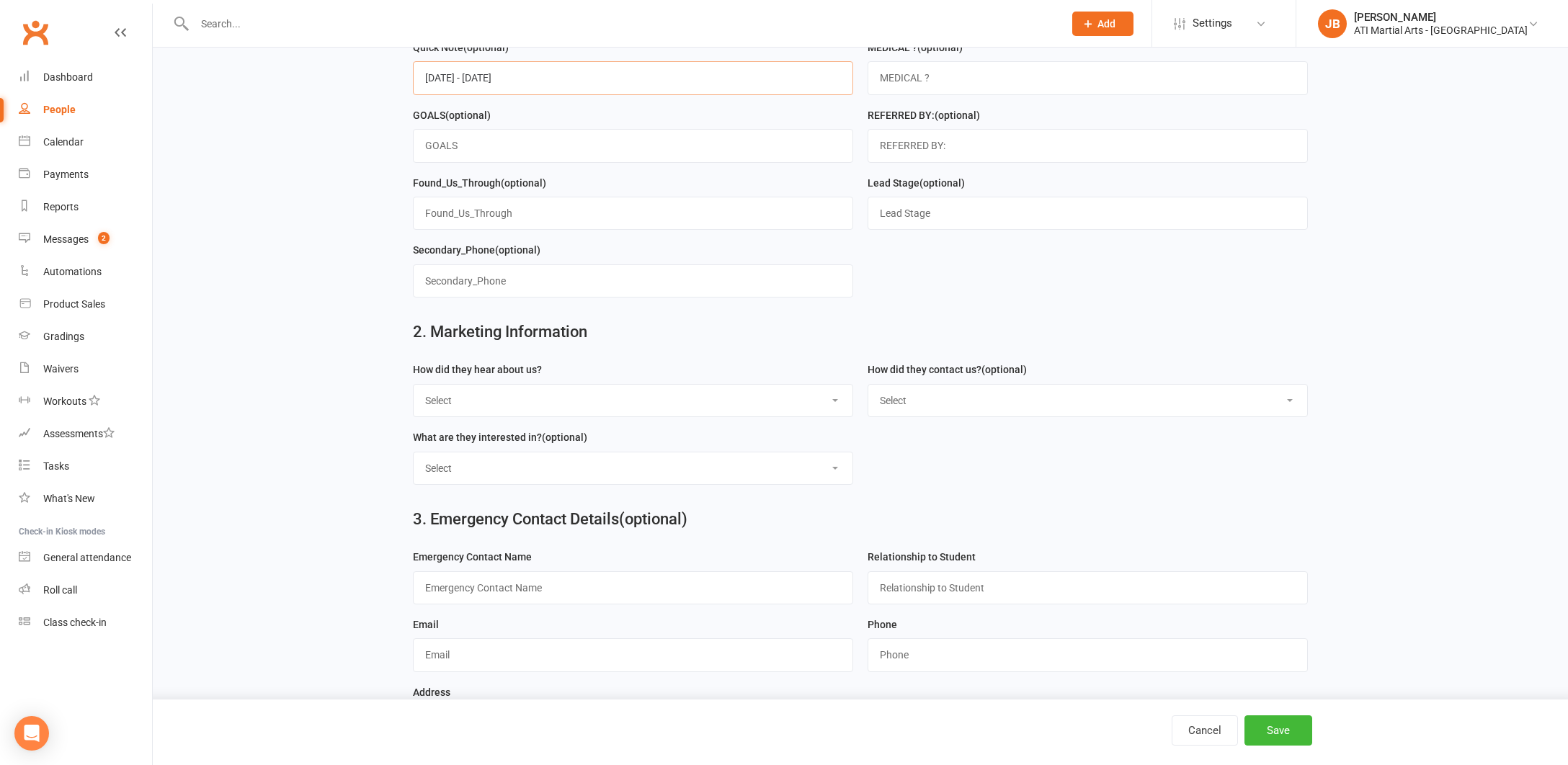
scroll to position [446, 0]
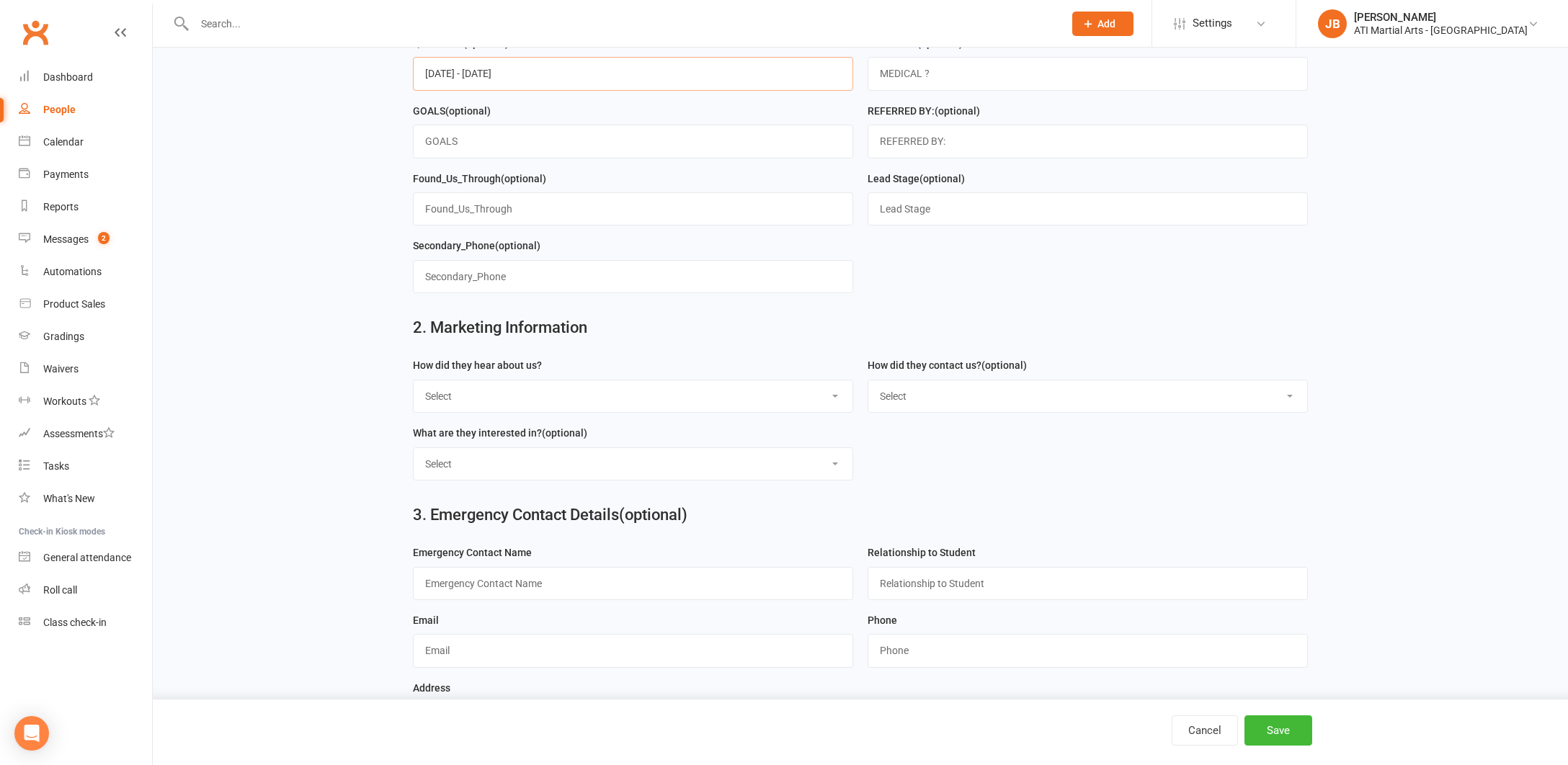
type input "[DATE] - [DATE]"
select select "Siblings are members"
select select "In-Facility"
select select "Classes"
click at [454, 578] on input "text" at bounding box center [633, 584] width 440 height 33
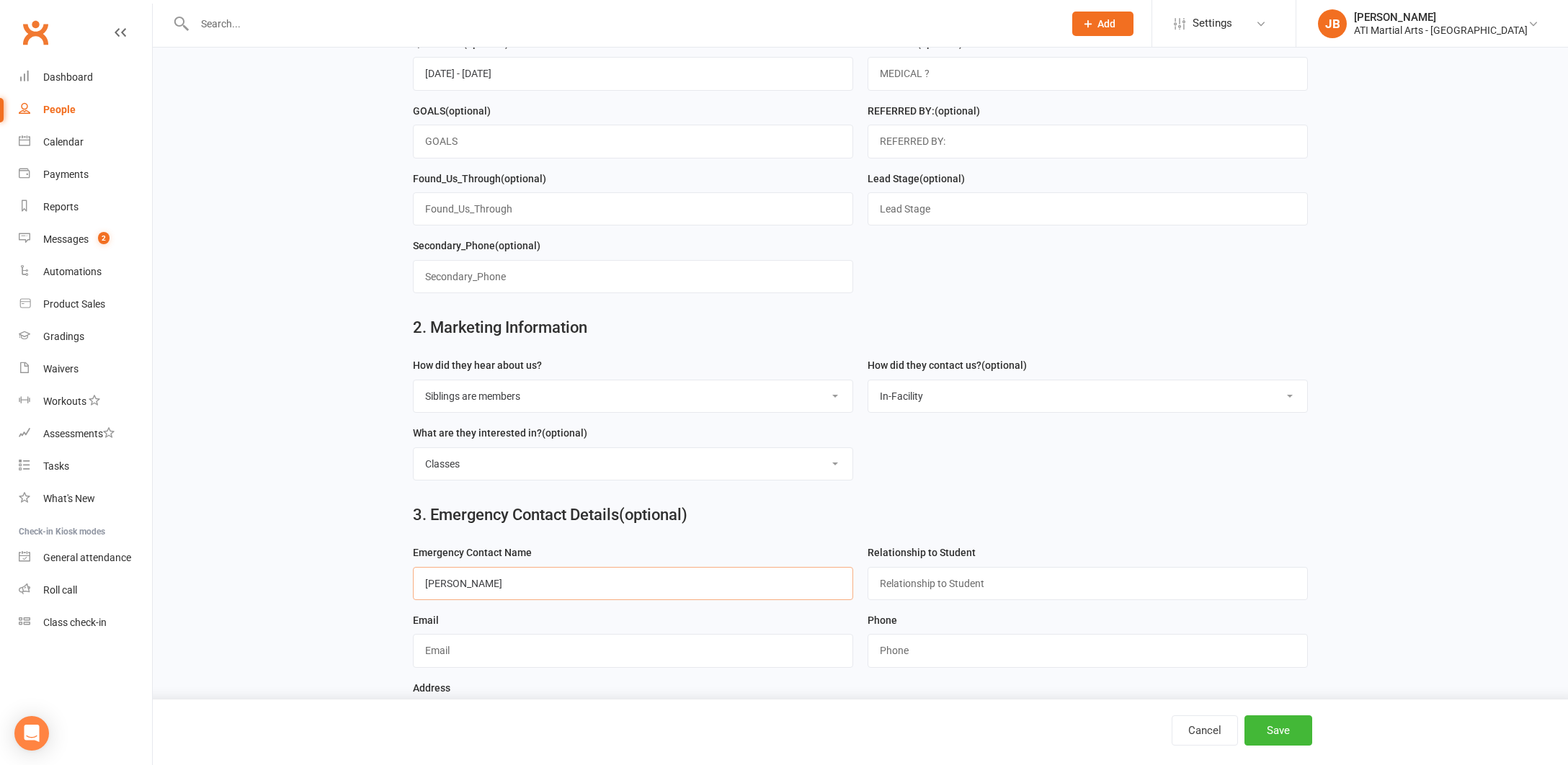
type input "Elena Roche"
click at [890, 578] on input "text" at bounding box center [1088, 584] width 440 height 33
type input "Mother"
click at [890, 647] on input "string" at bounding box center [1088, 650] width 440 height 33
type input "0407177381"
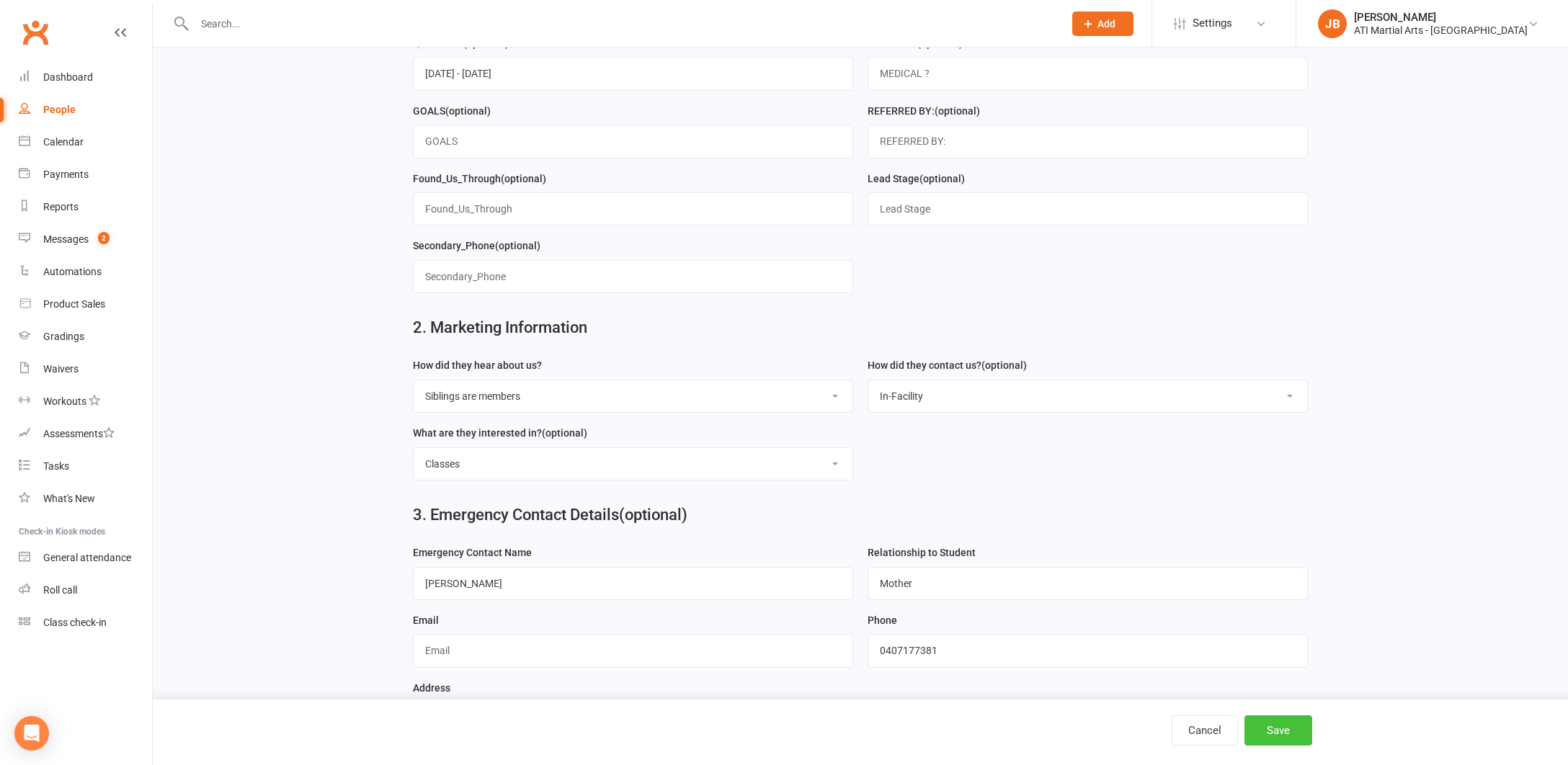
click at [1293, 731] on button "Save" at bounding box center [1279, 730] width 68 height 30
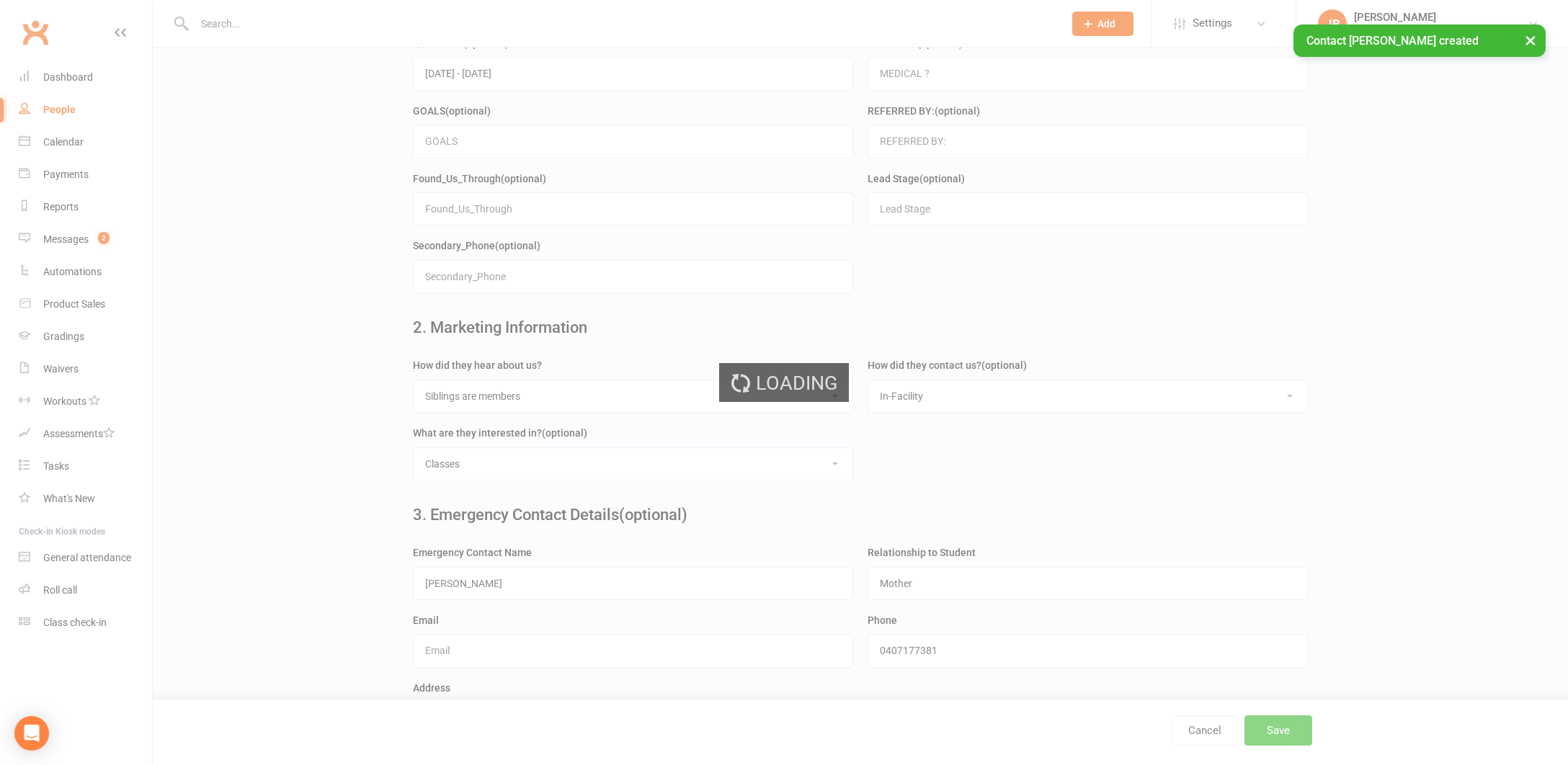
scroll to position [0, 0]
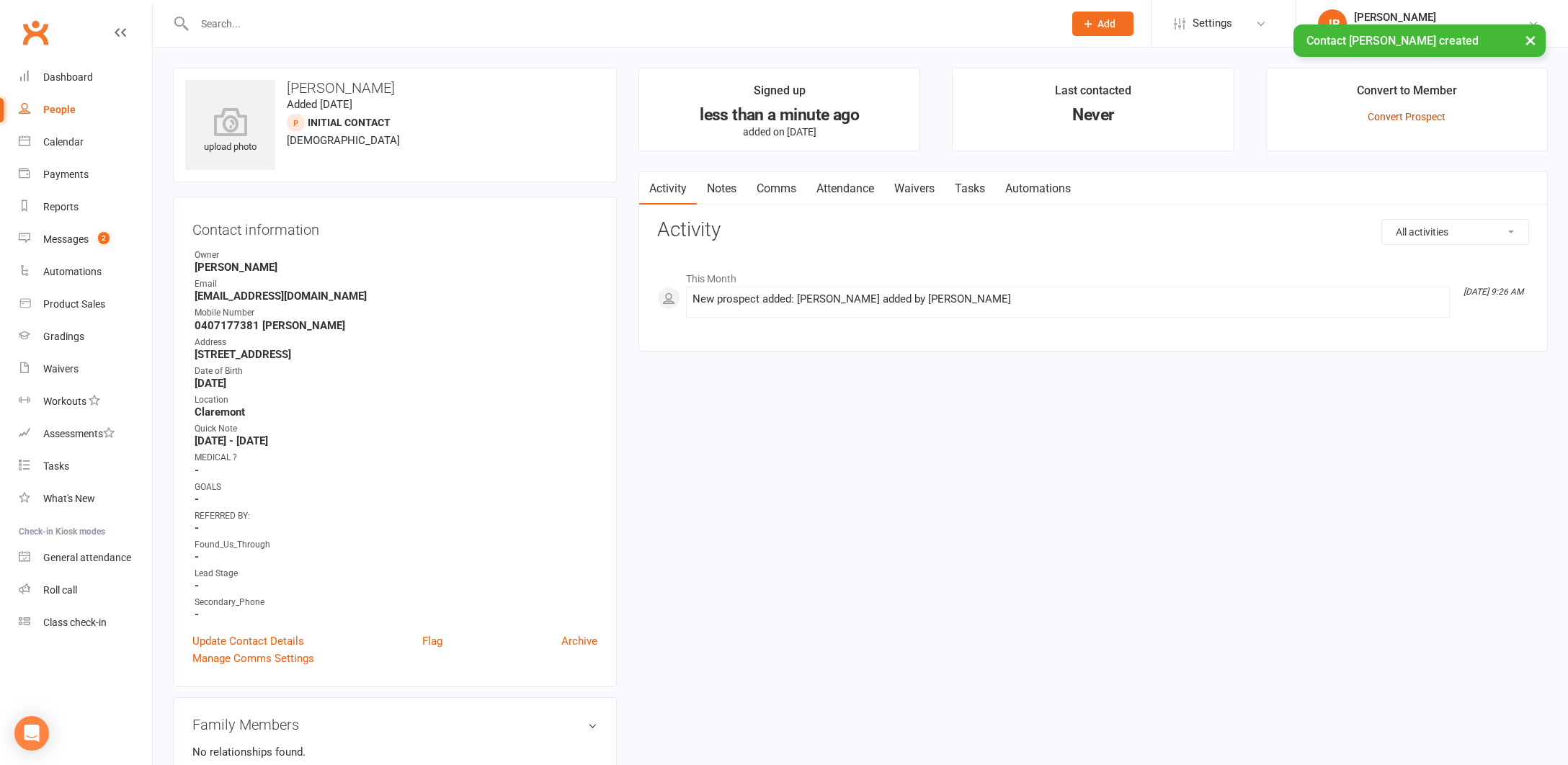
click at [1394, 117] on link "Convert Prospect" at bounding box center [1407, 116] width 78 height 12
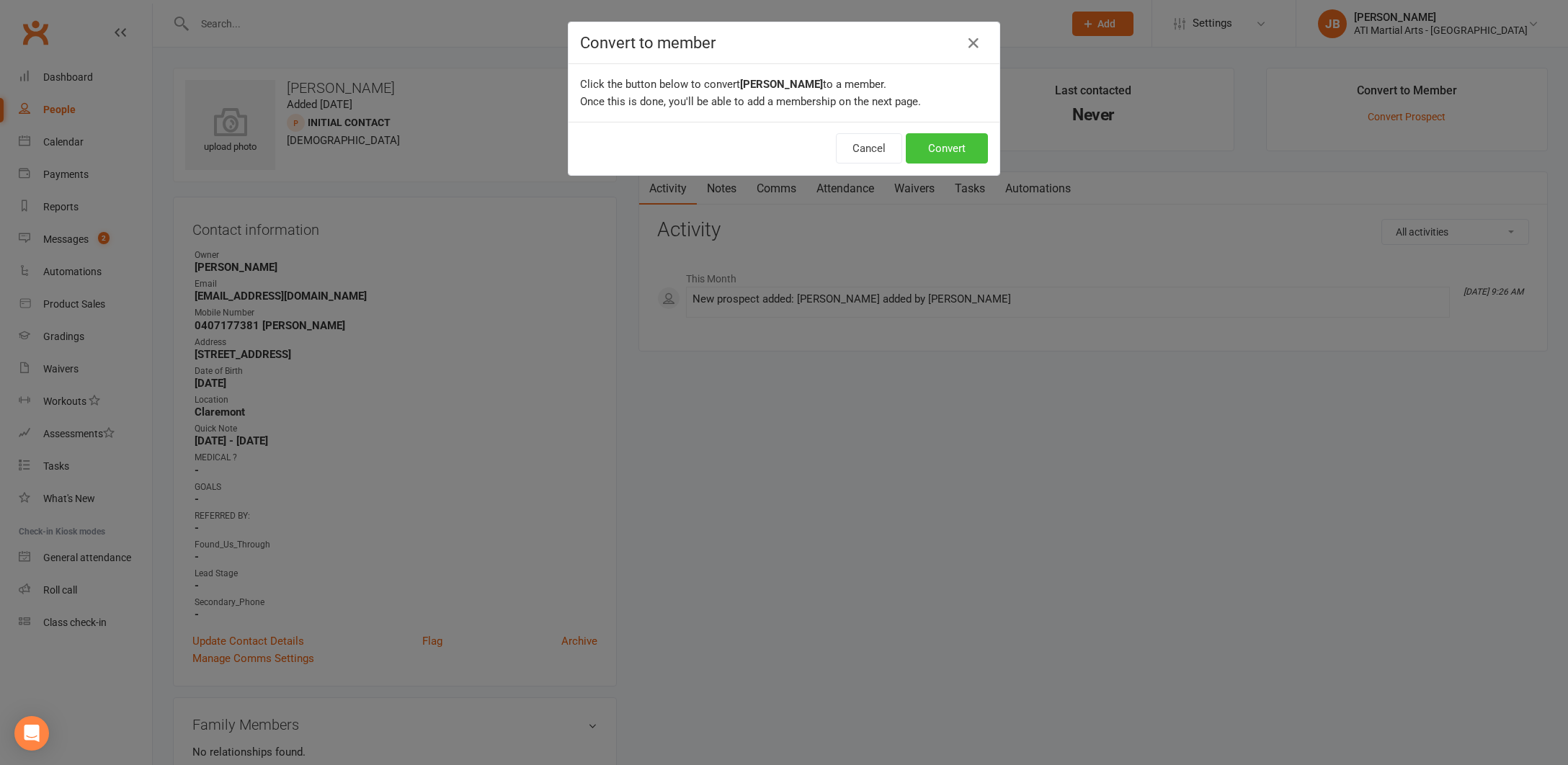
click at [946, 149] on button "Convert" at bounding box center [947, 148] width 82 height 30
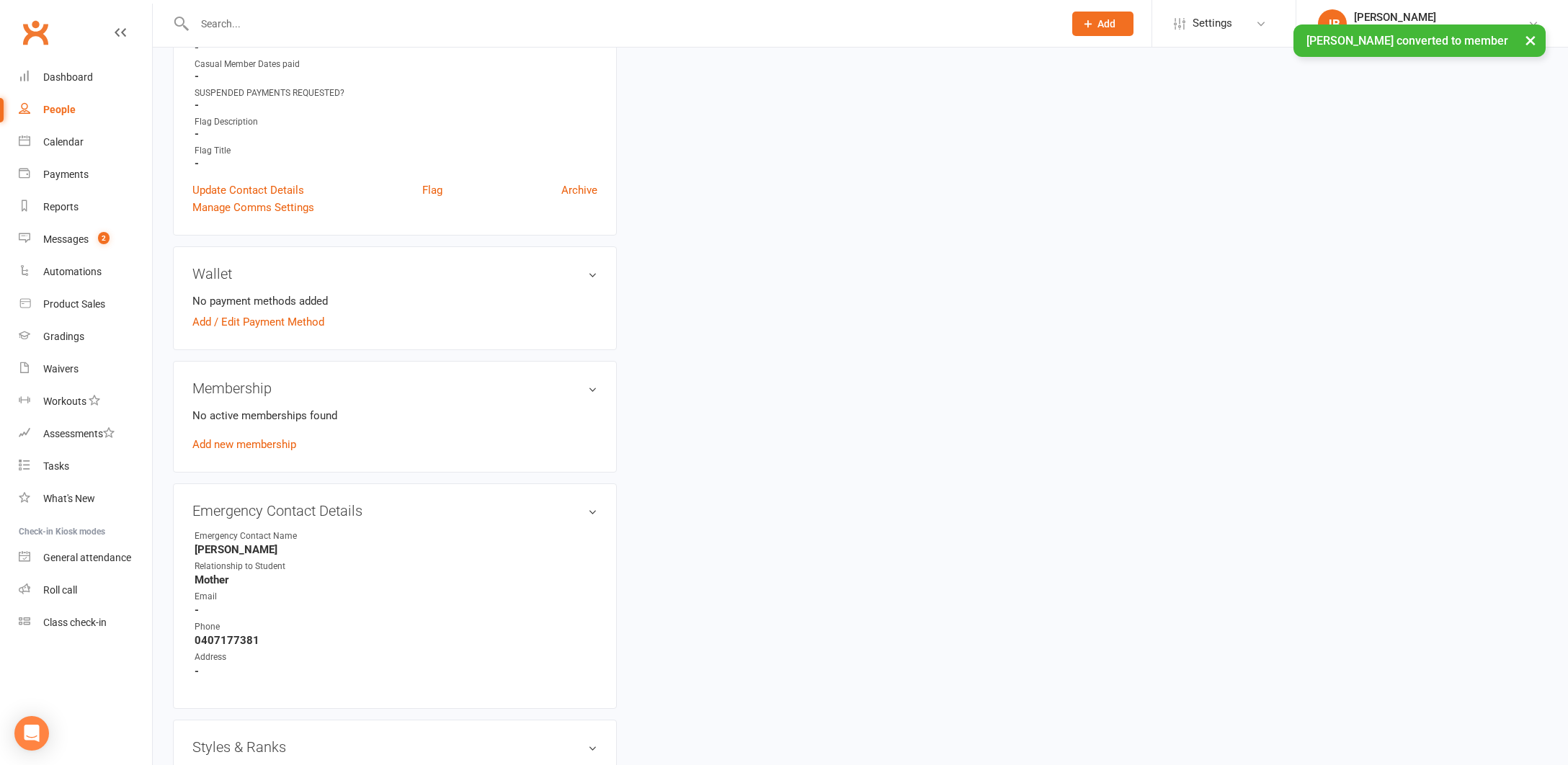
scroll to position [945, 0]
click at [275, 440] on link "Add new membership" at bounding box center [244, 443] width 104 height 13
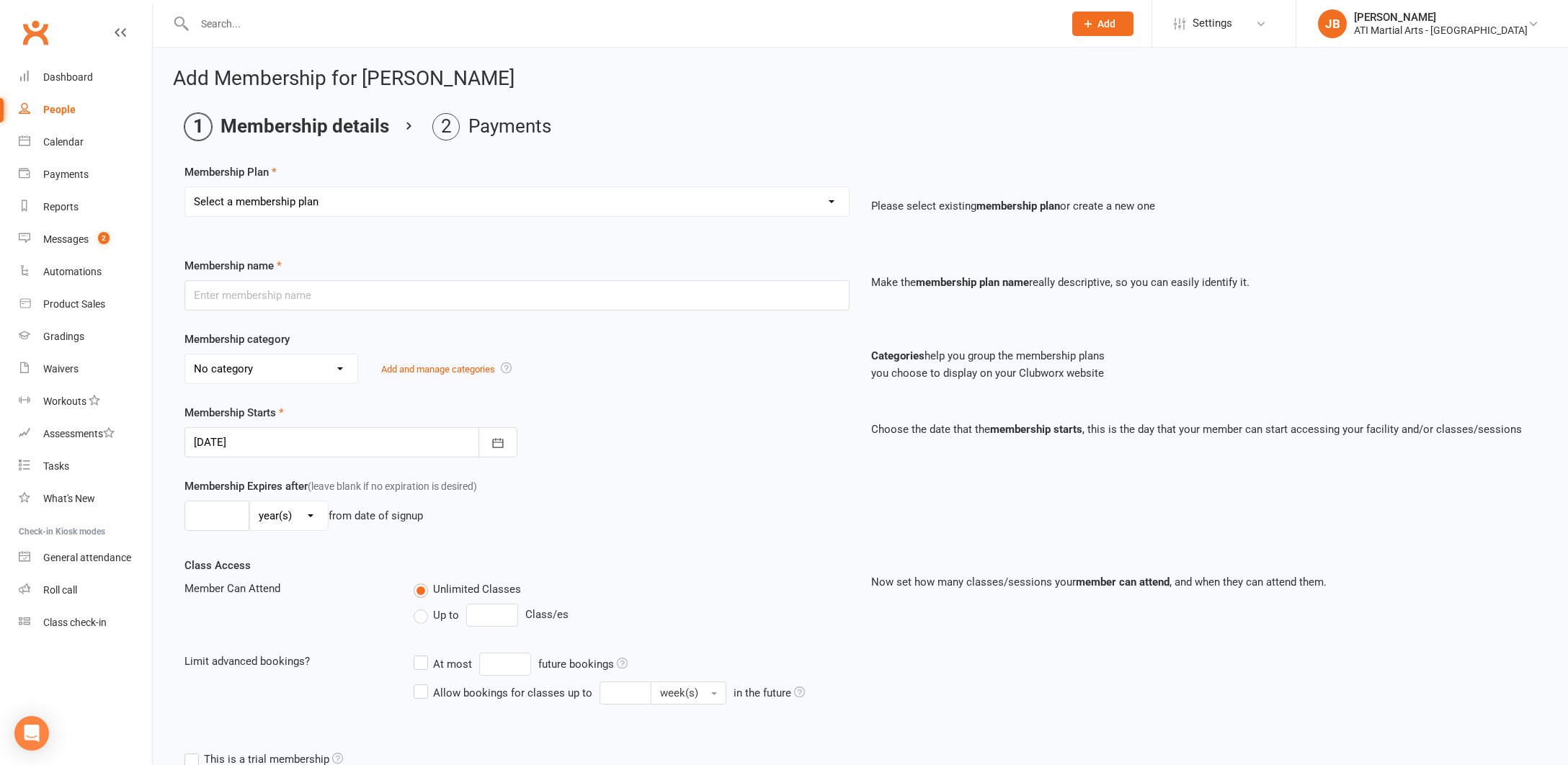
select select "42"
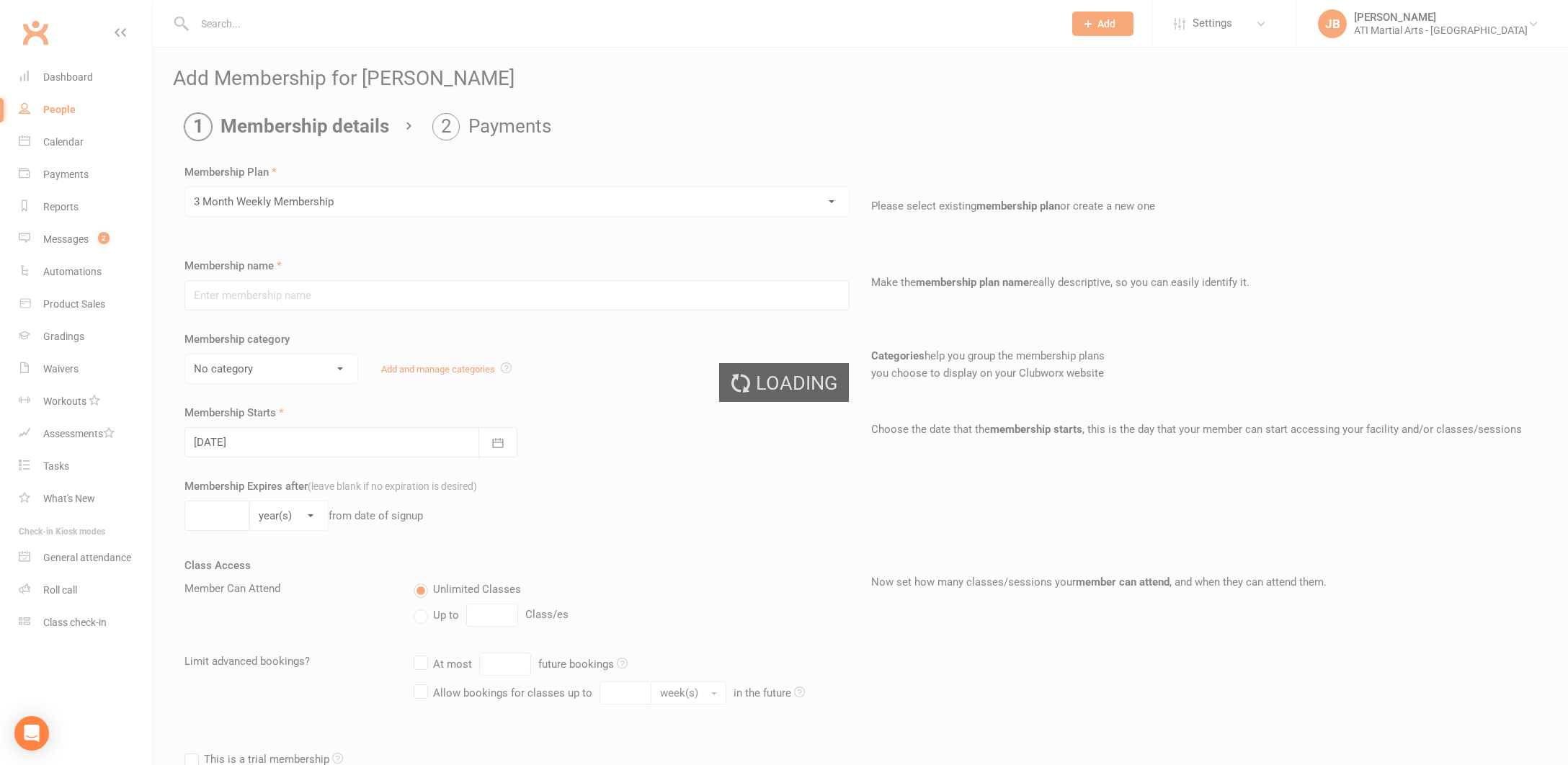
type input "3 Month Weekly Membership"
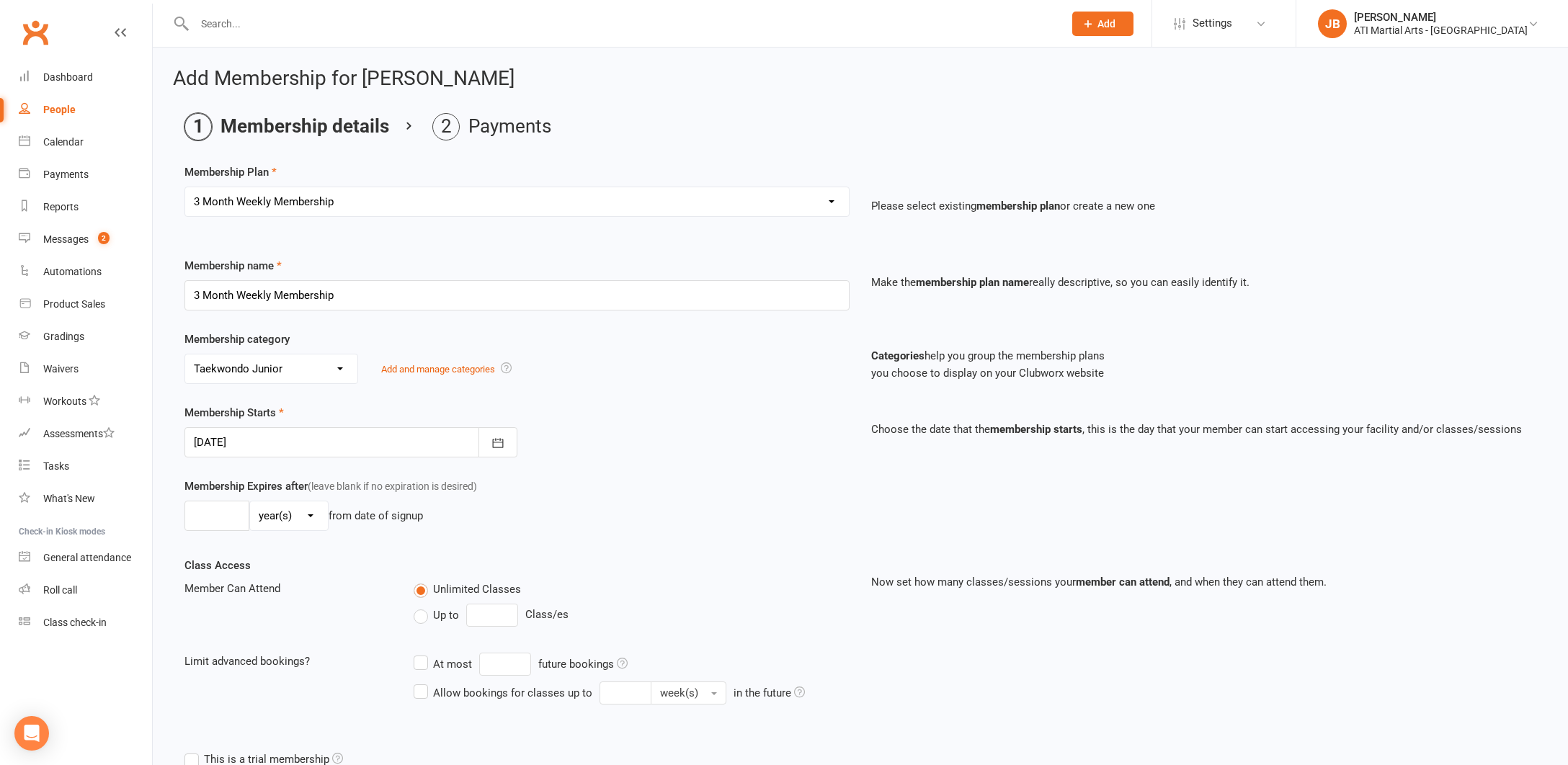
select select "11"
click at [262, 444] on div at bounding box center [351, 442] width 333 height 30
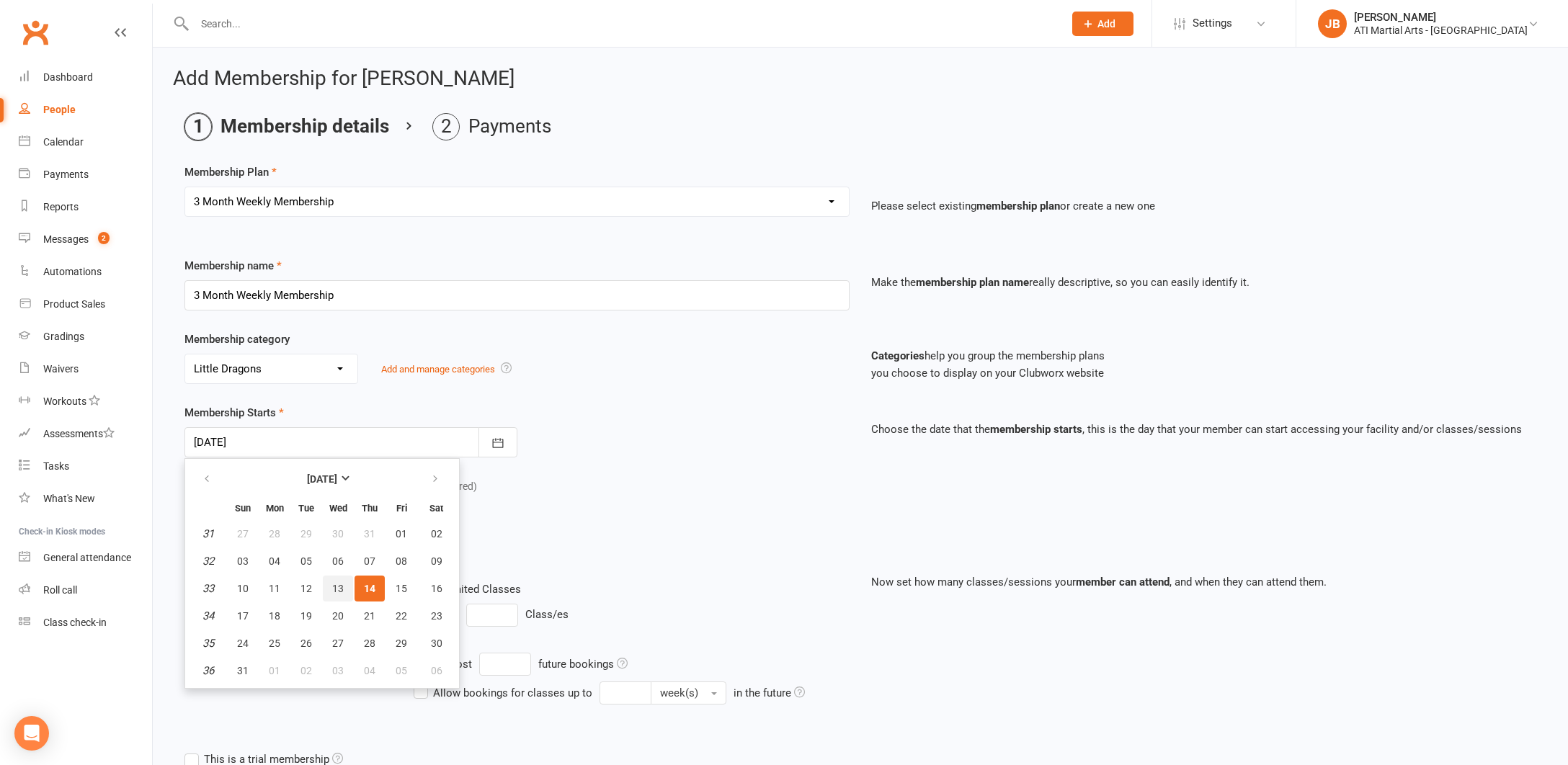
click at [343, 592] on span "13" at bounding box center [338, 589] width 12 height 12
type input "[DATE]"
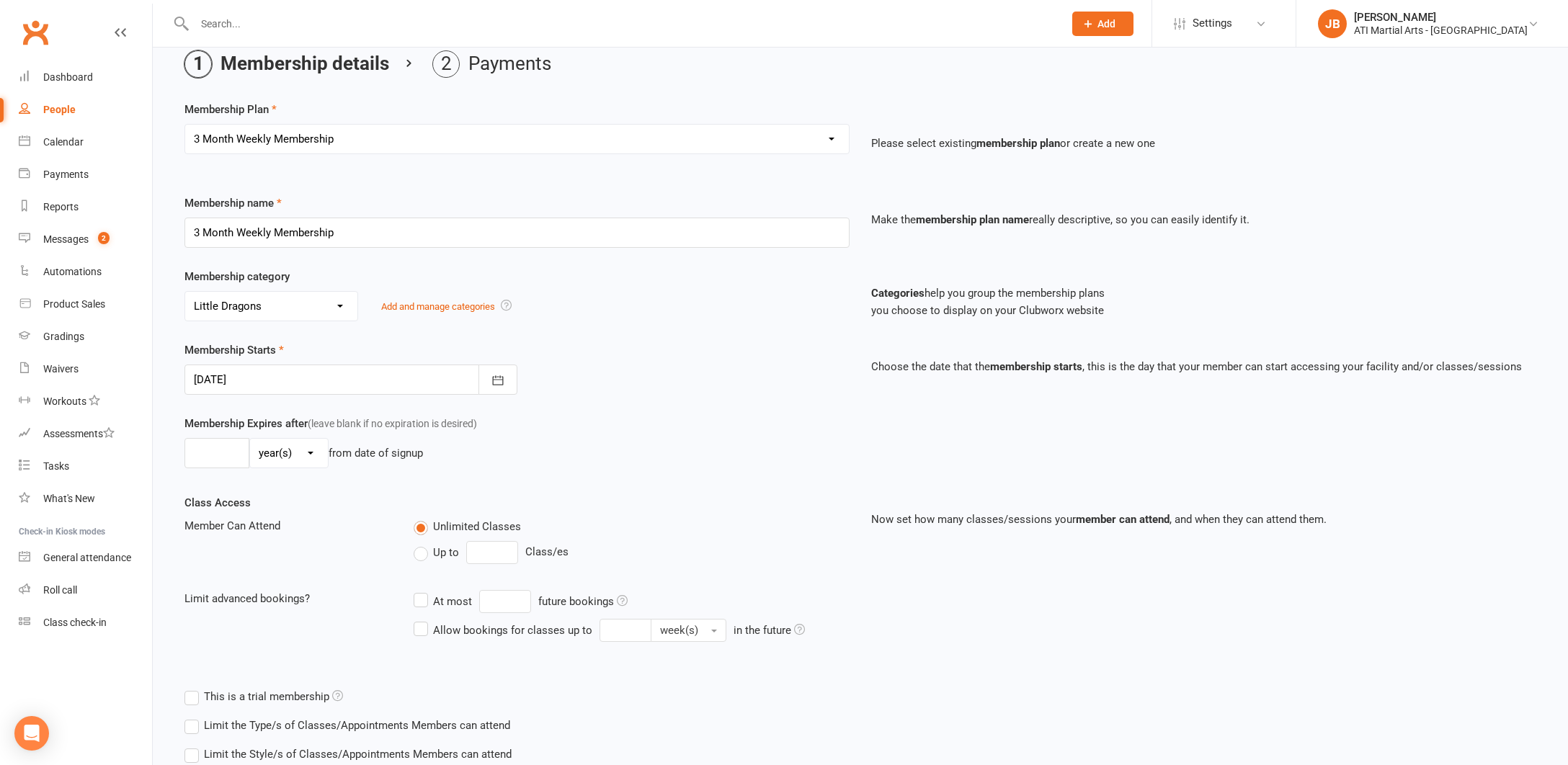
scroll to position [169, 0]
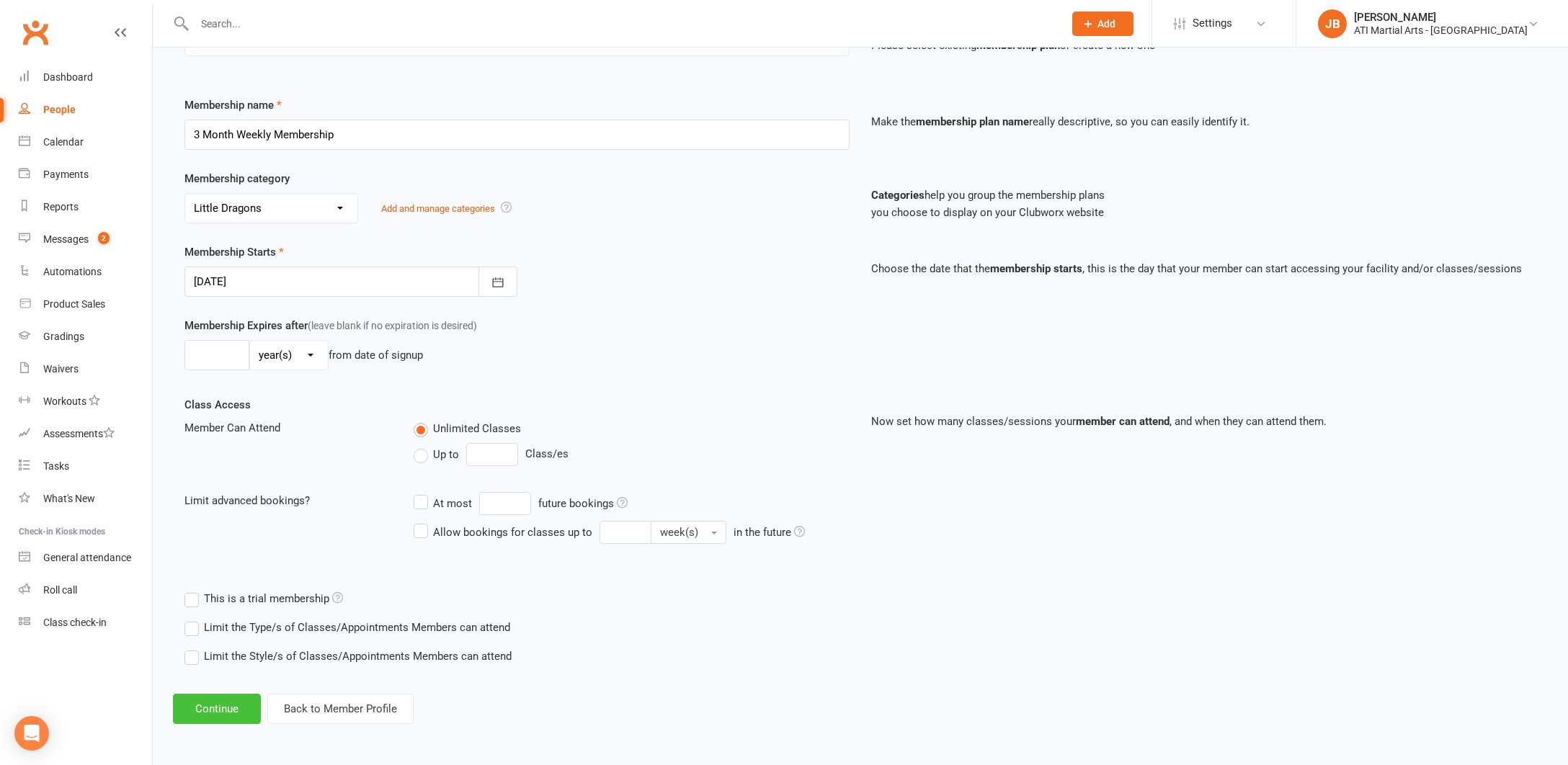
click at [217, 697] on button "Continue" at bounding box center [217, 709] width 88 height 30
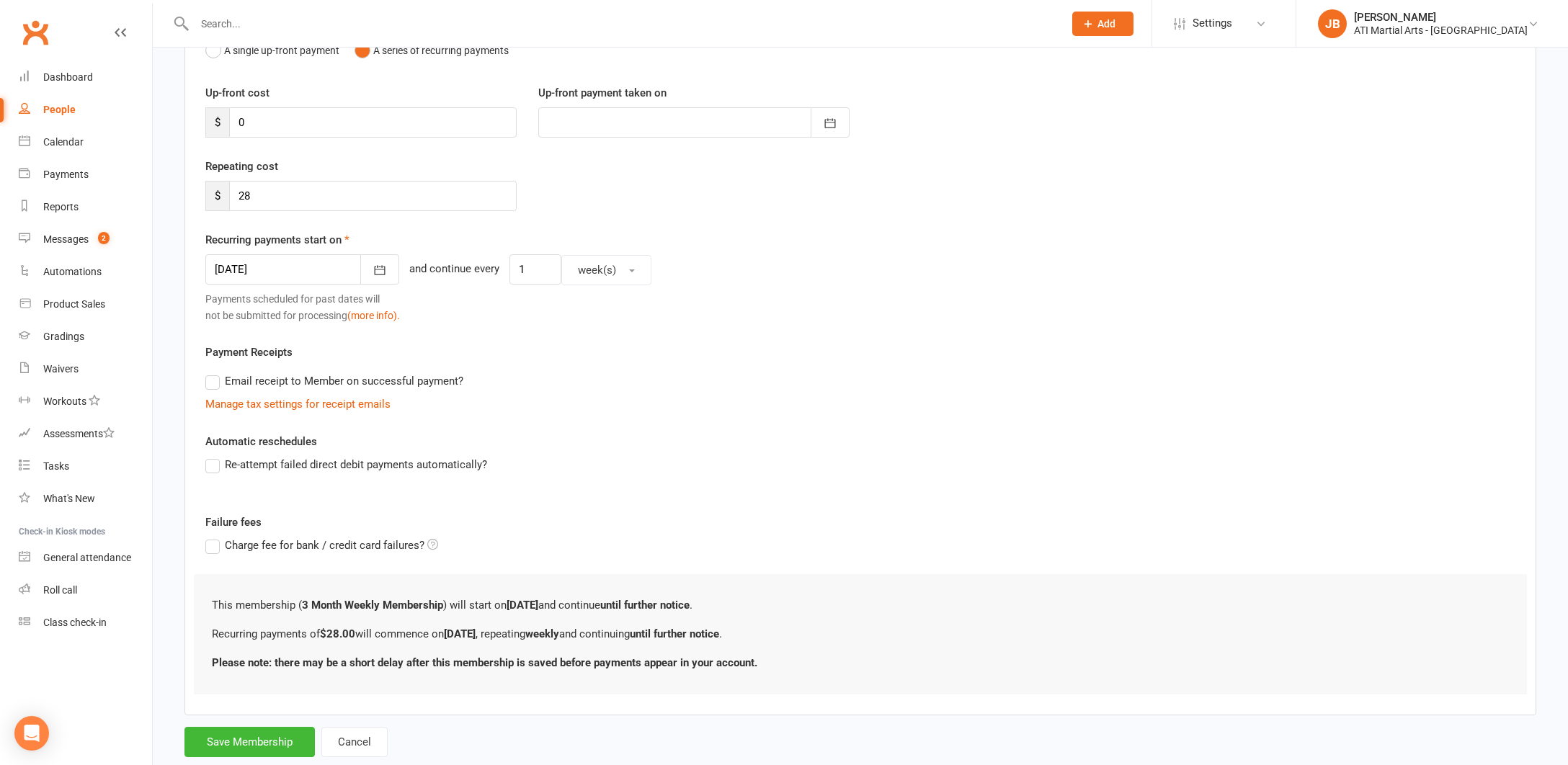
scroll to position [0, 0]
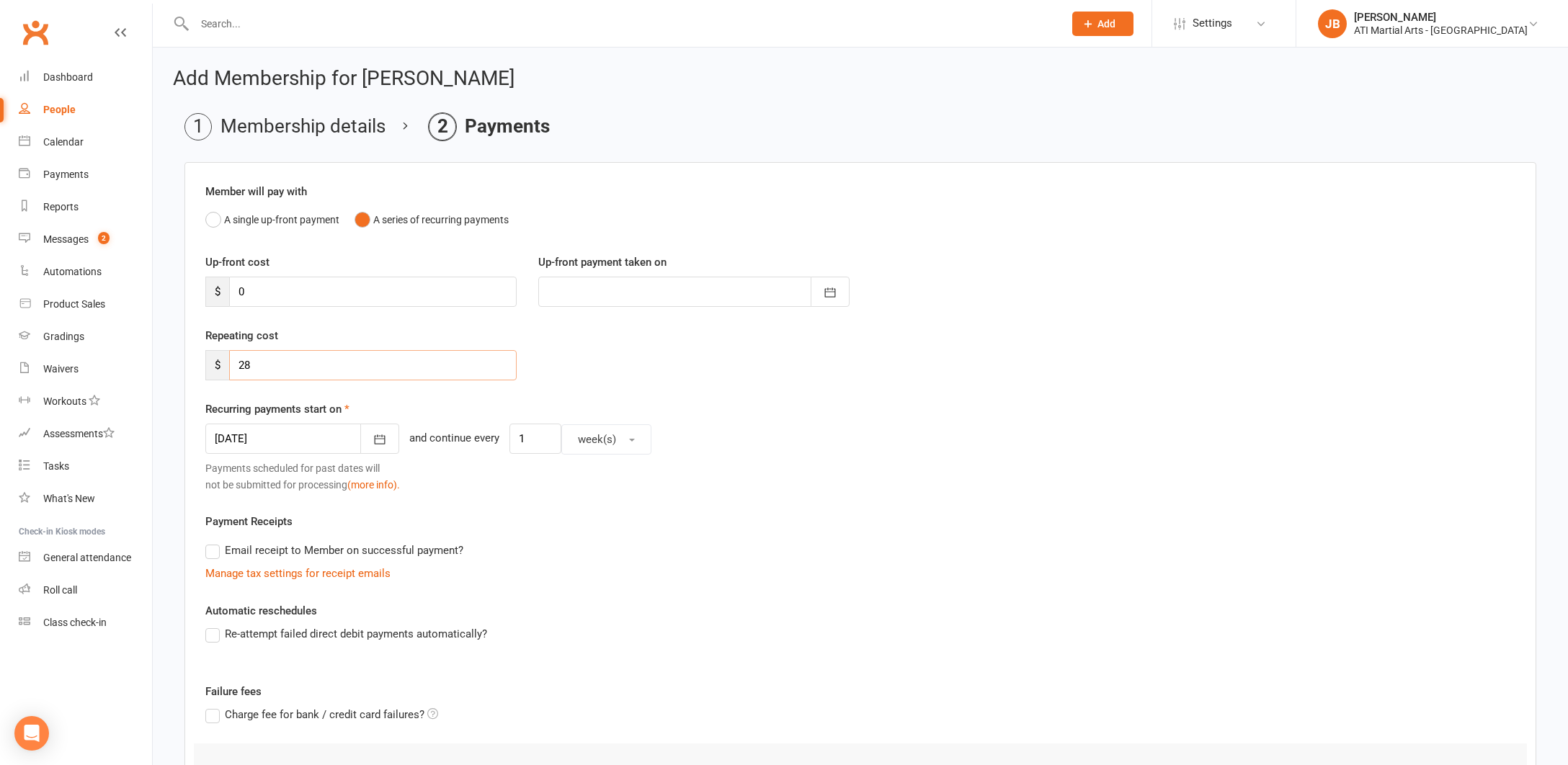
click at [257, 368] on input "28" at bounding box center [373, 365] width 287 height 30
type input "27"
click at [291, 439] on div at bounding box center [302, 438] width 194 height 30
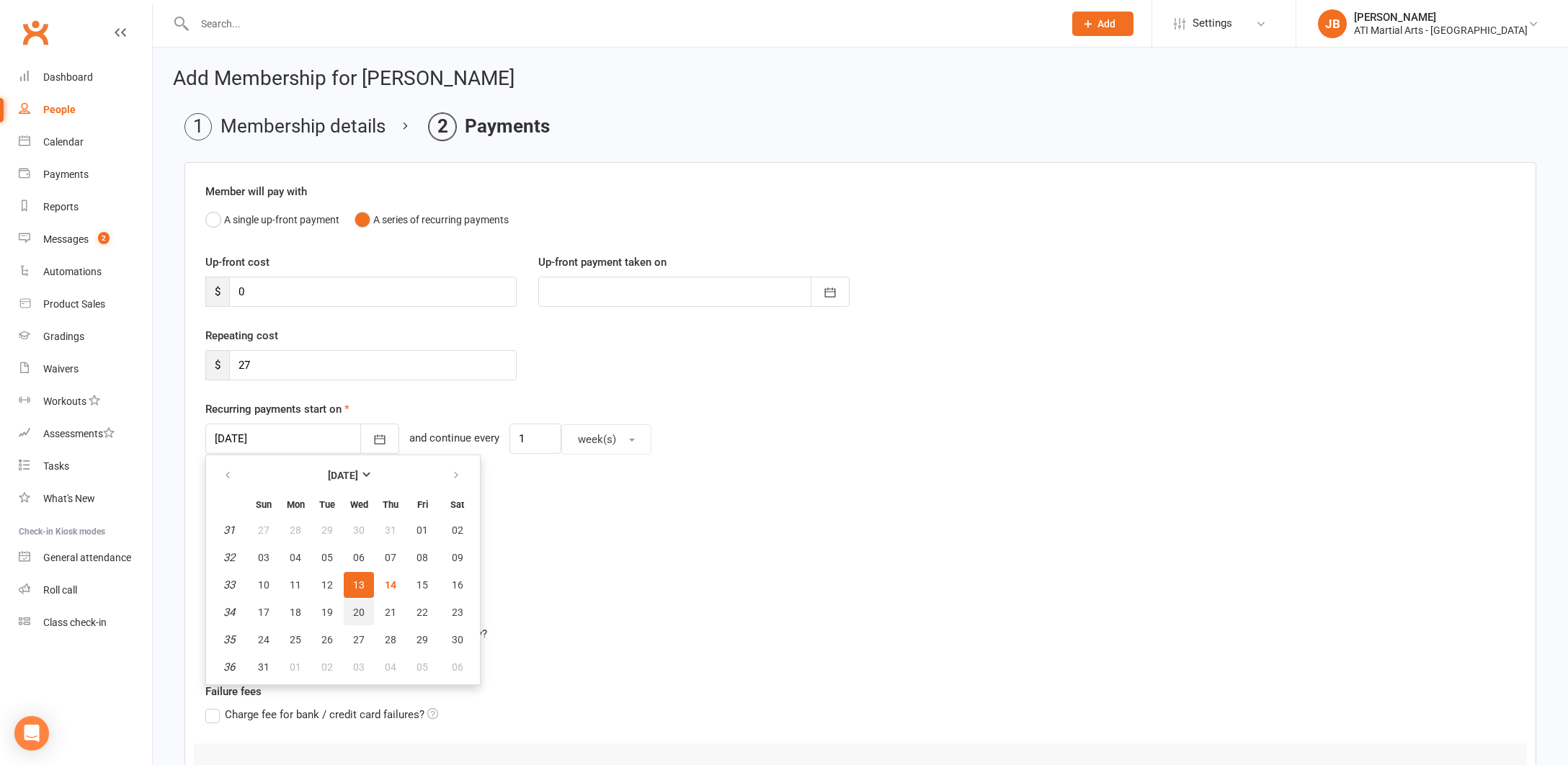
click at [359, 612] on span "20" at bounding box center [359, 612] width 12 height 12
type input "[DATE]"
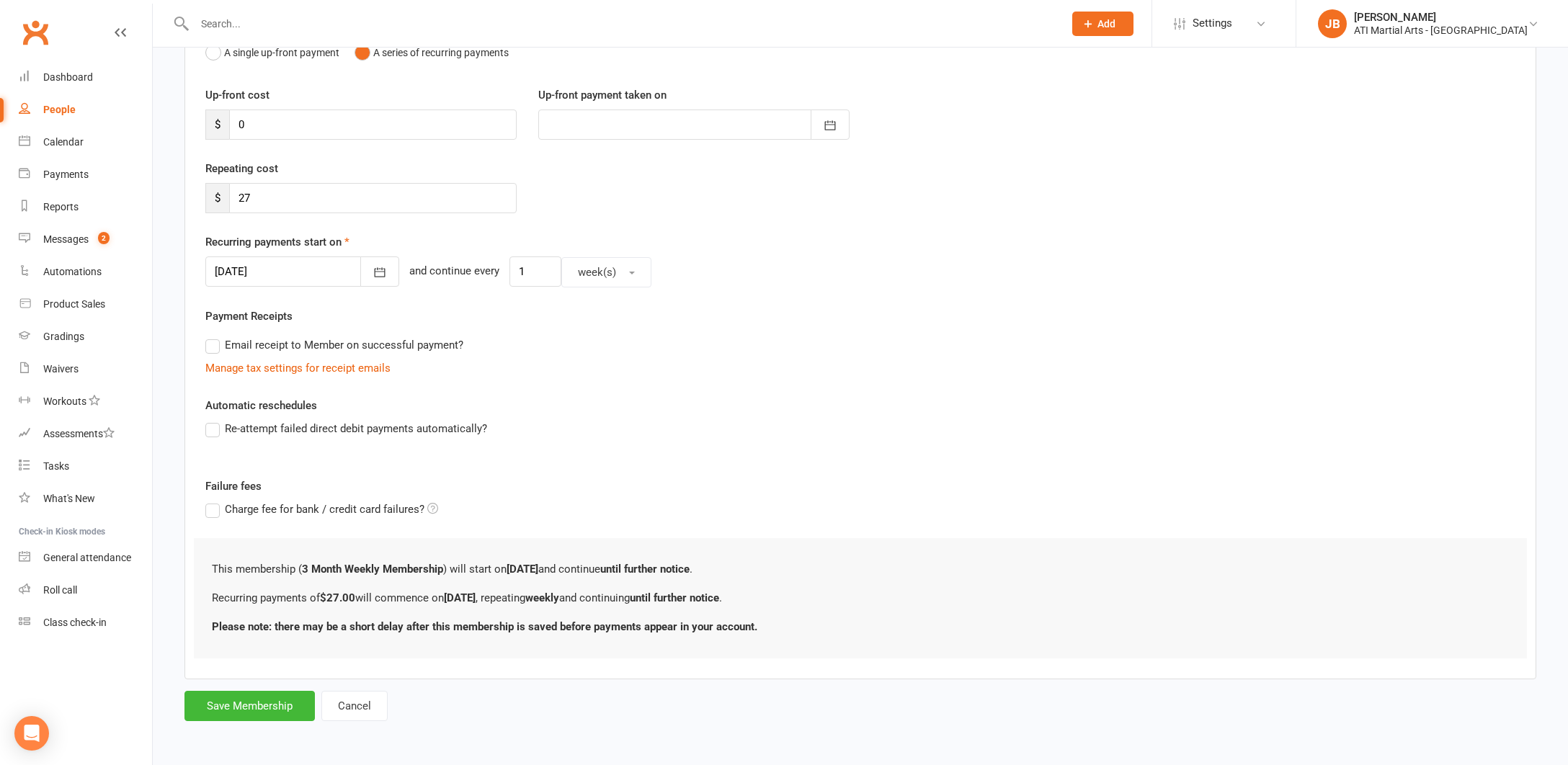
scroll to position [179, 0]
click at [299, 691] on button "Save Membership" at bounding box center [249, 706] width 131 height 30
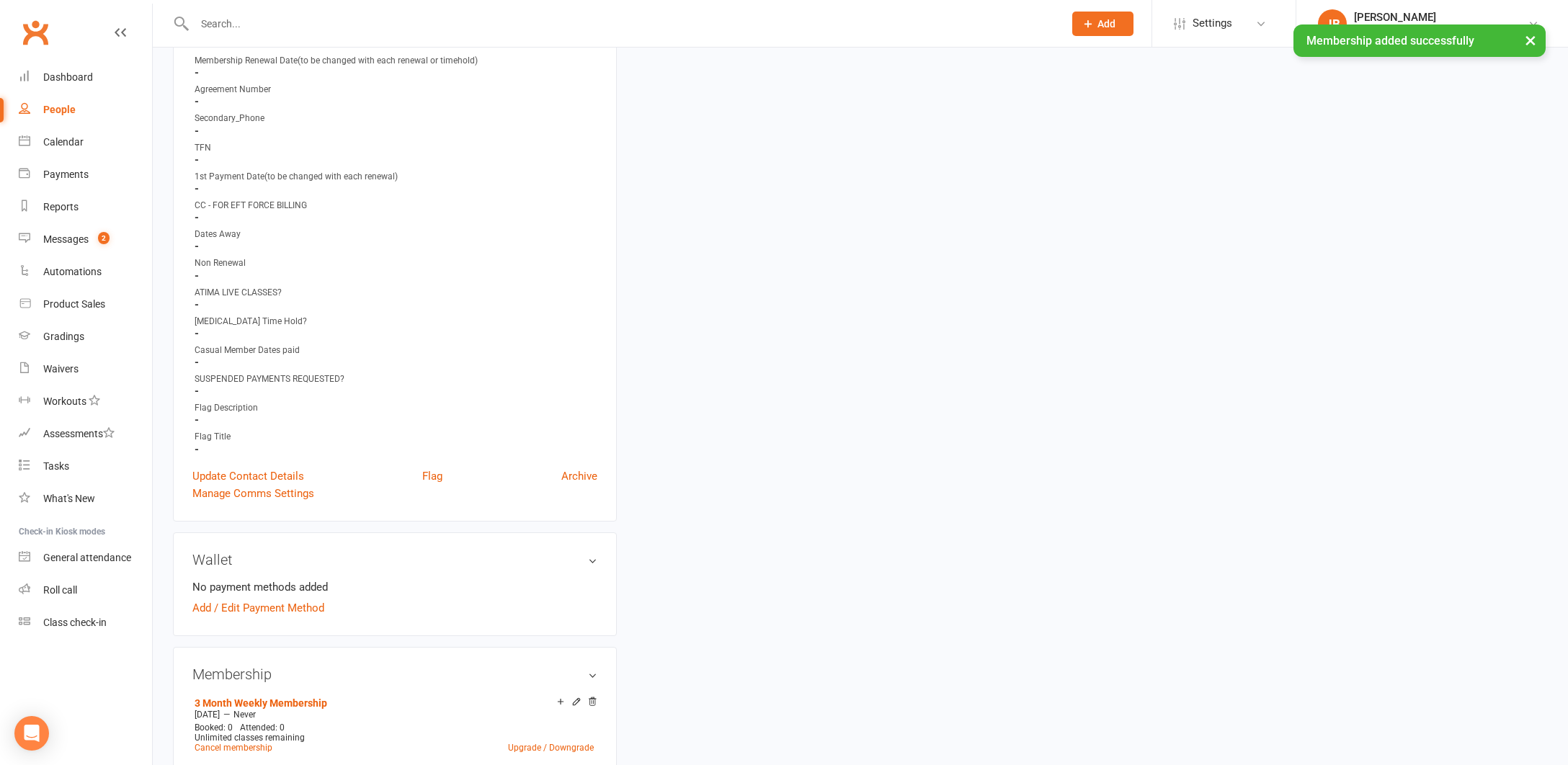
scroll to position [745, 0]
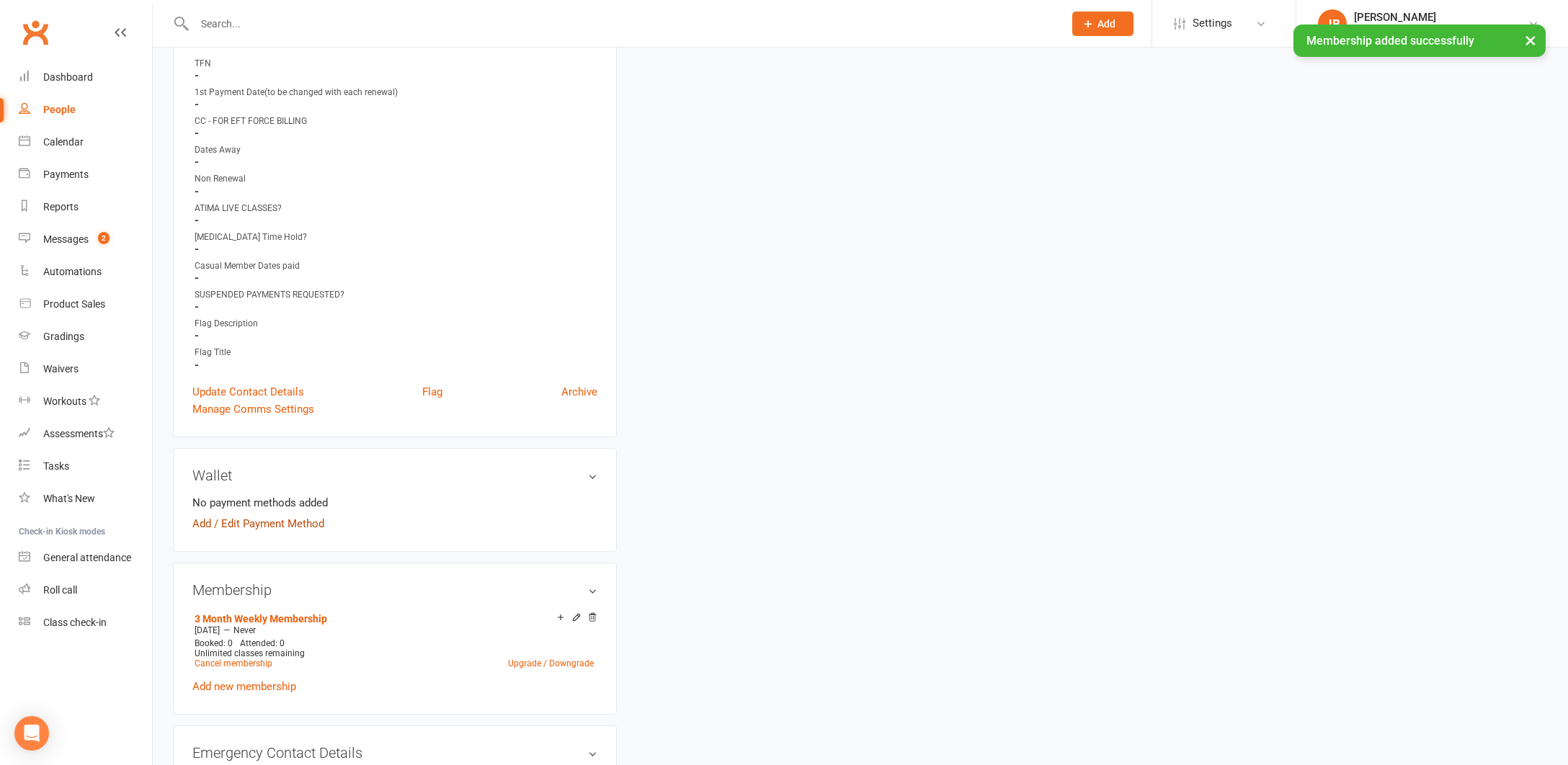
click at [207, 520] on link "Add / Edit Payment Method" at bounding box center [258, 524] width 132 height 17
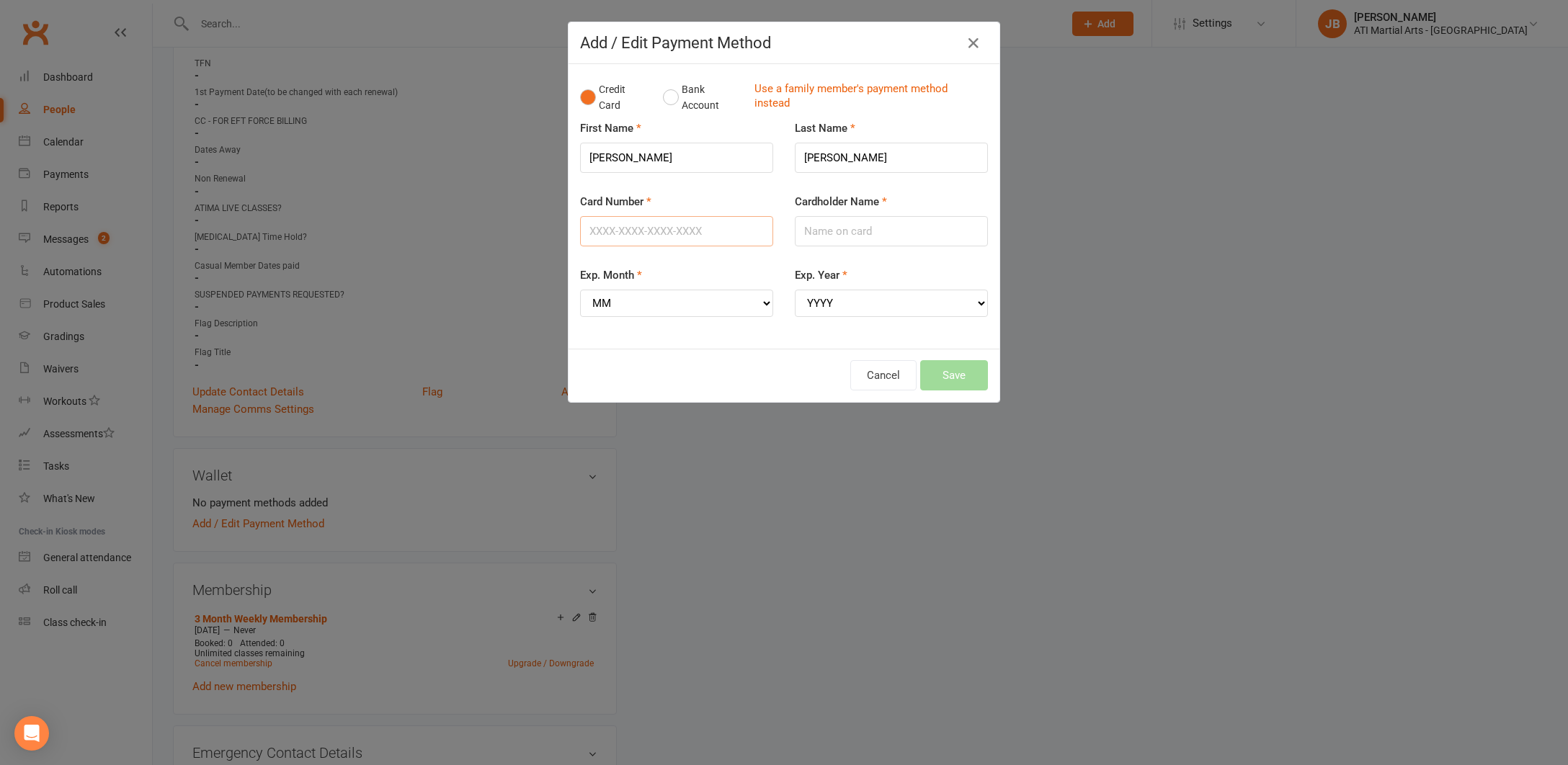
click at [593, 229] on input "Card Number" at bounding box center [677, 231] width 193 height 30
type input "4622391126749277"
click at [814, 229] on input "Cardholder Name" at bounding box center [891, 231] width 193 height 30
type input "Karl Roche"
select select "04"
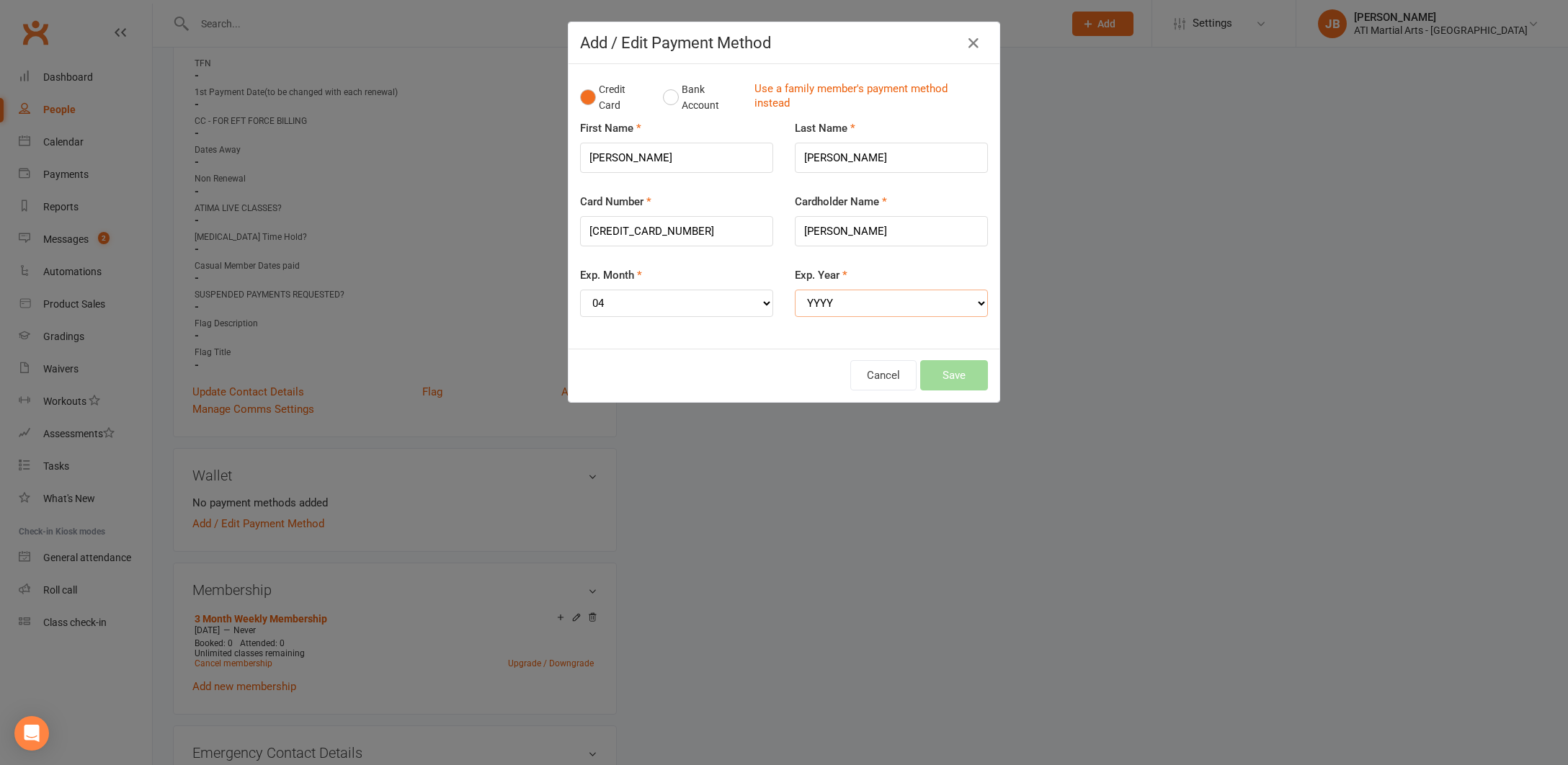
select select "2029"
click at [946, 362] on button "Save" at bounding box center [955, 375] width 68 height 30
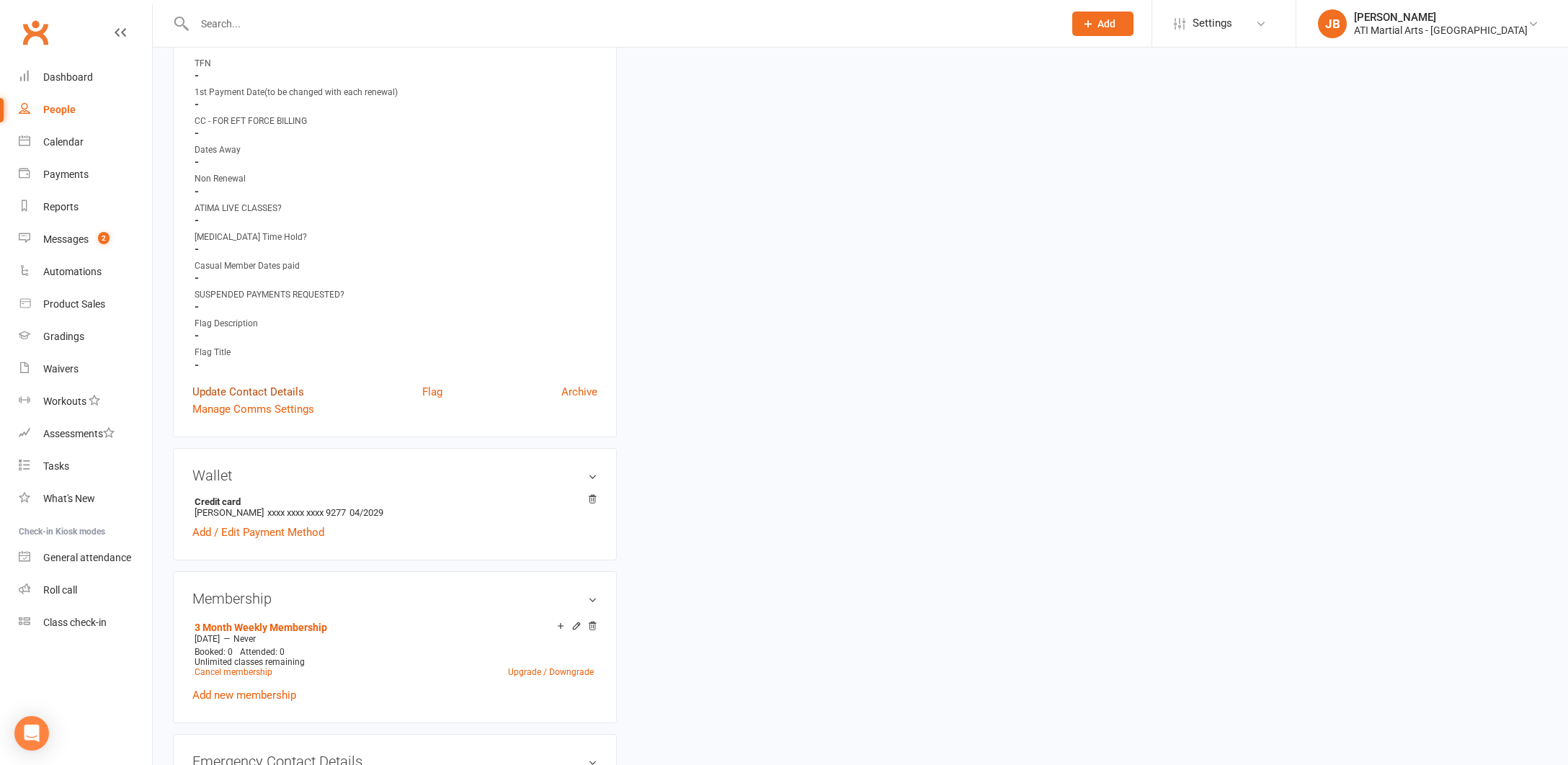
click at [271, 388] on link "Update Contact Details" at bounding box center [248, 392] width 112 height 17
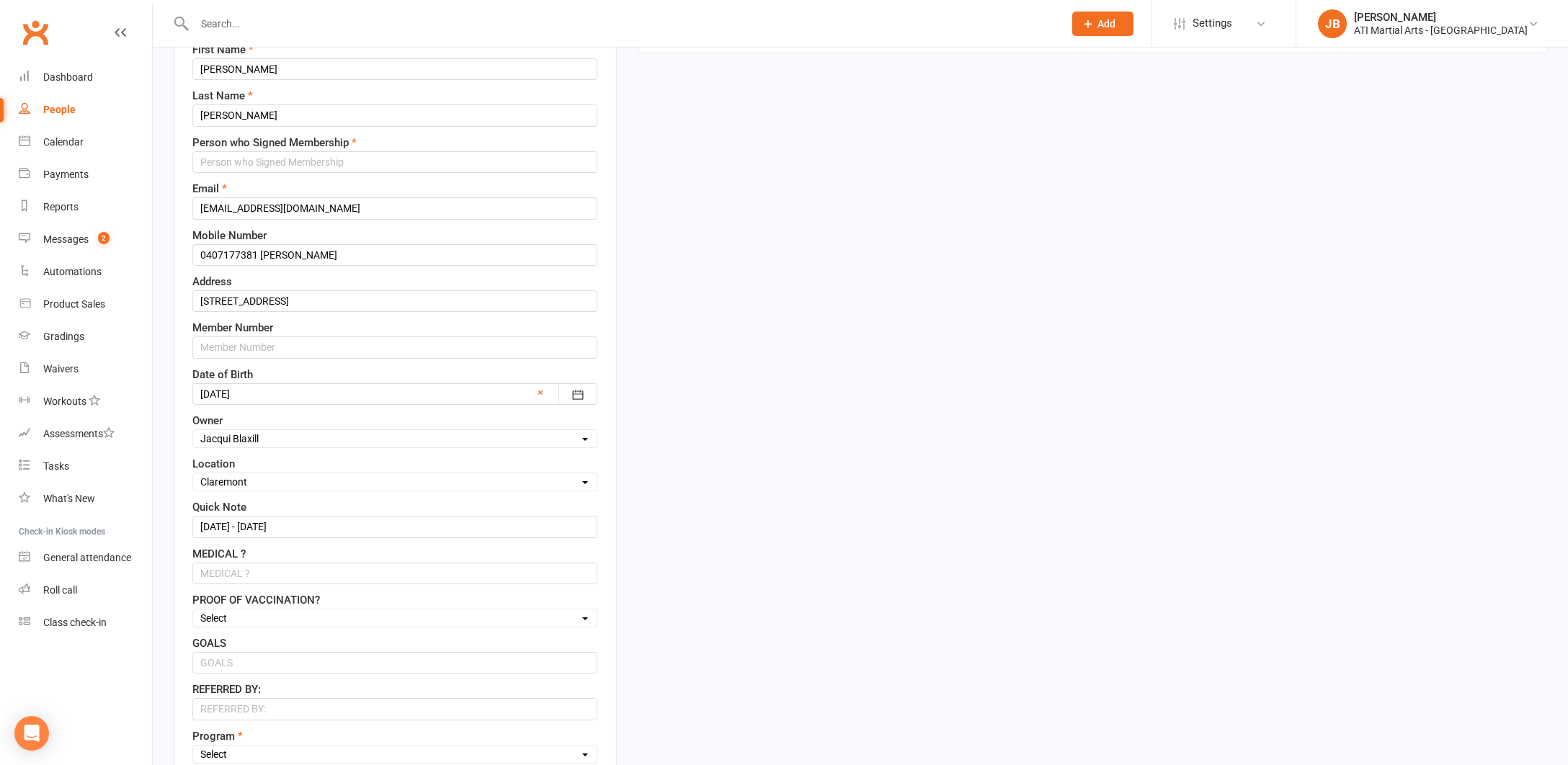
scroll to position [68, 0]
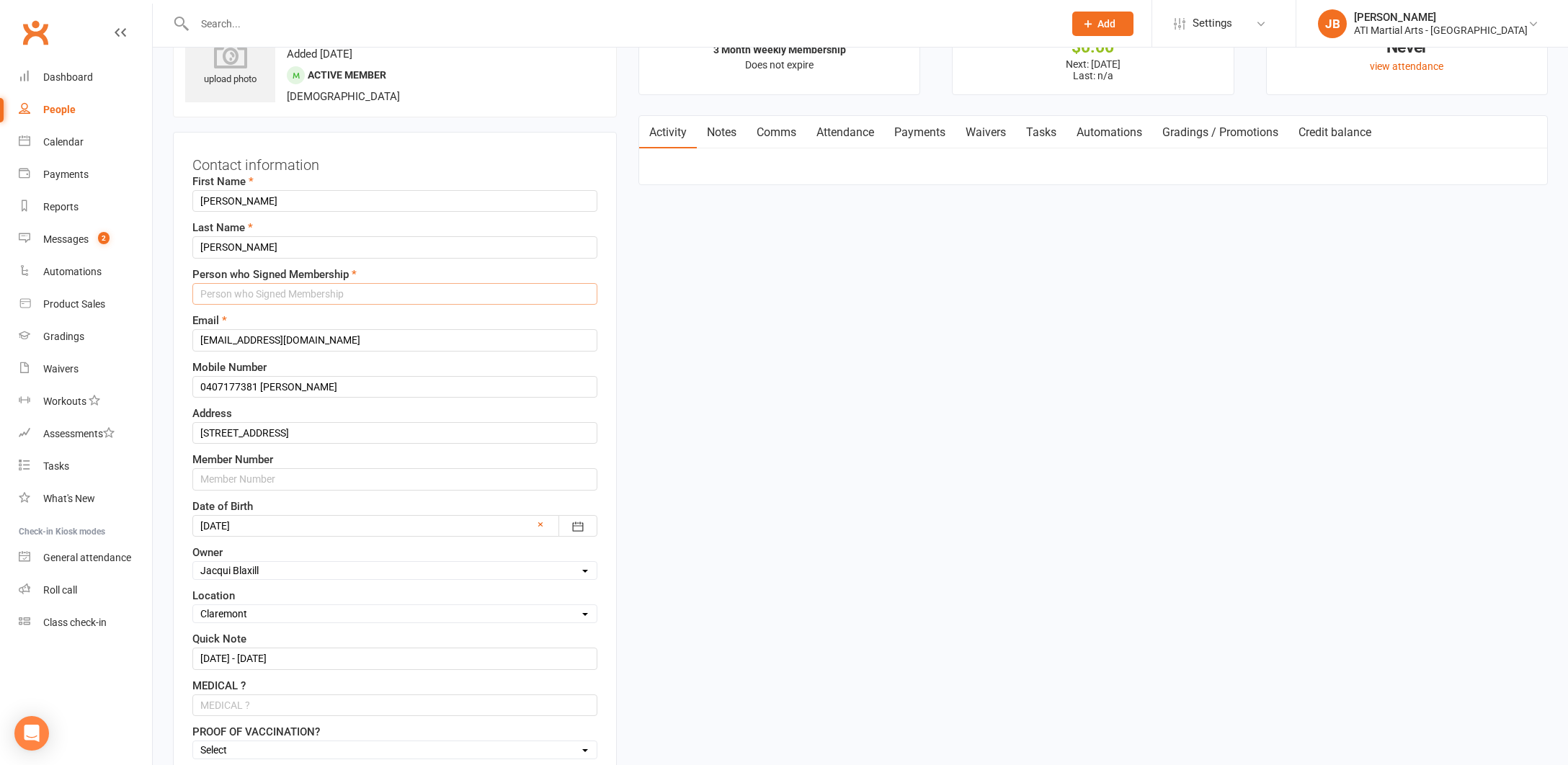
click at [245, 294] on input "text" at bounding box center [395, 294] width 405 height 21
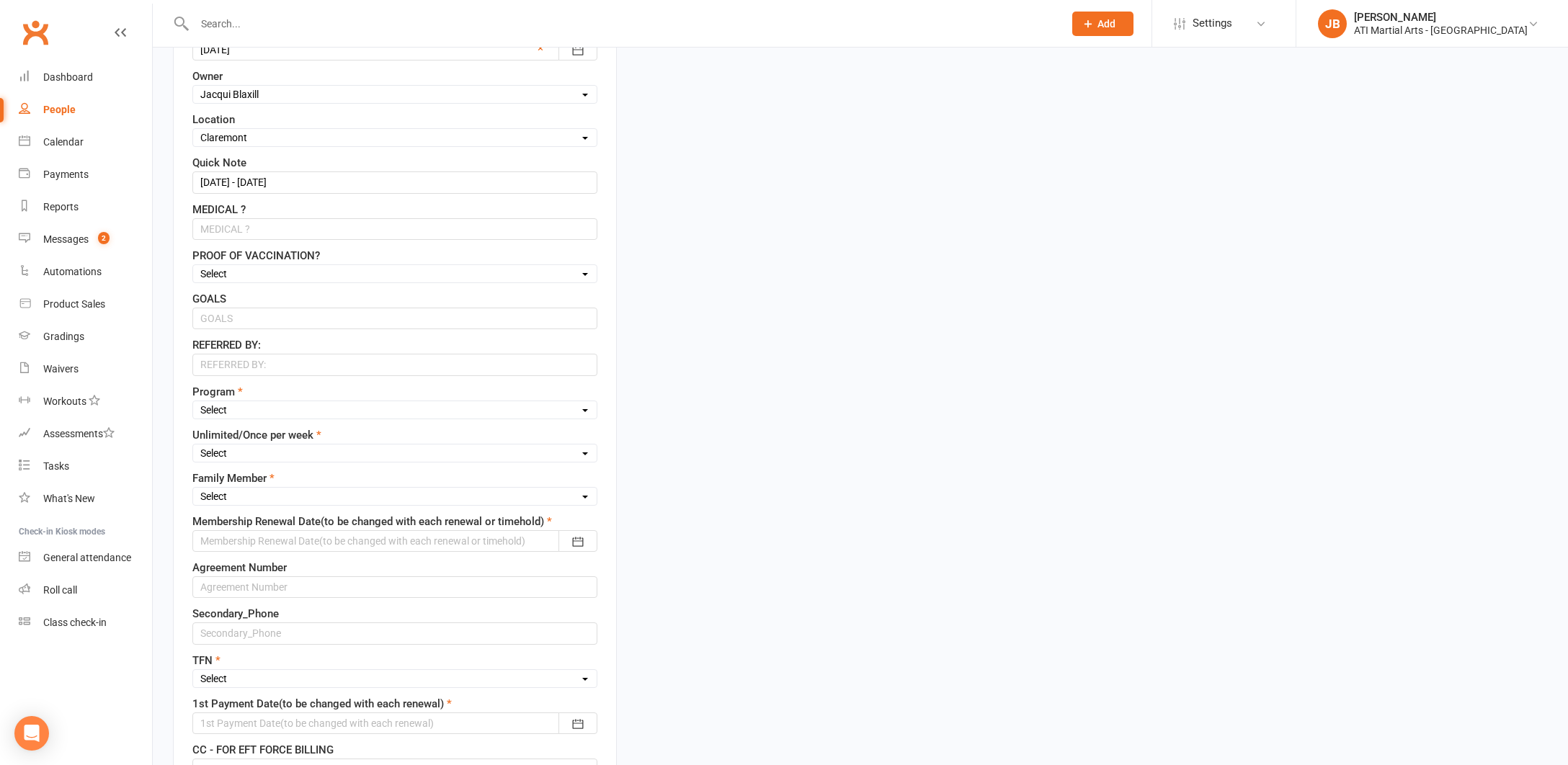
scroll to position [550, 0]
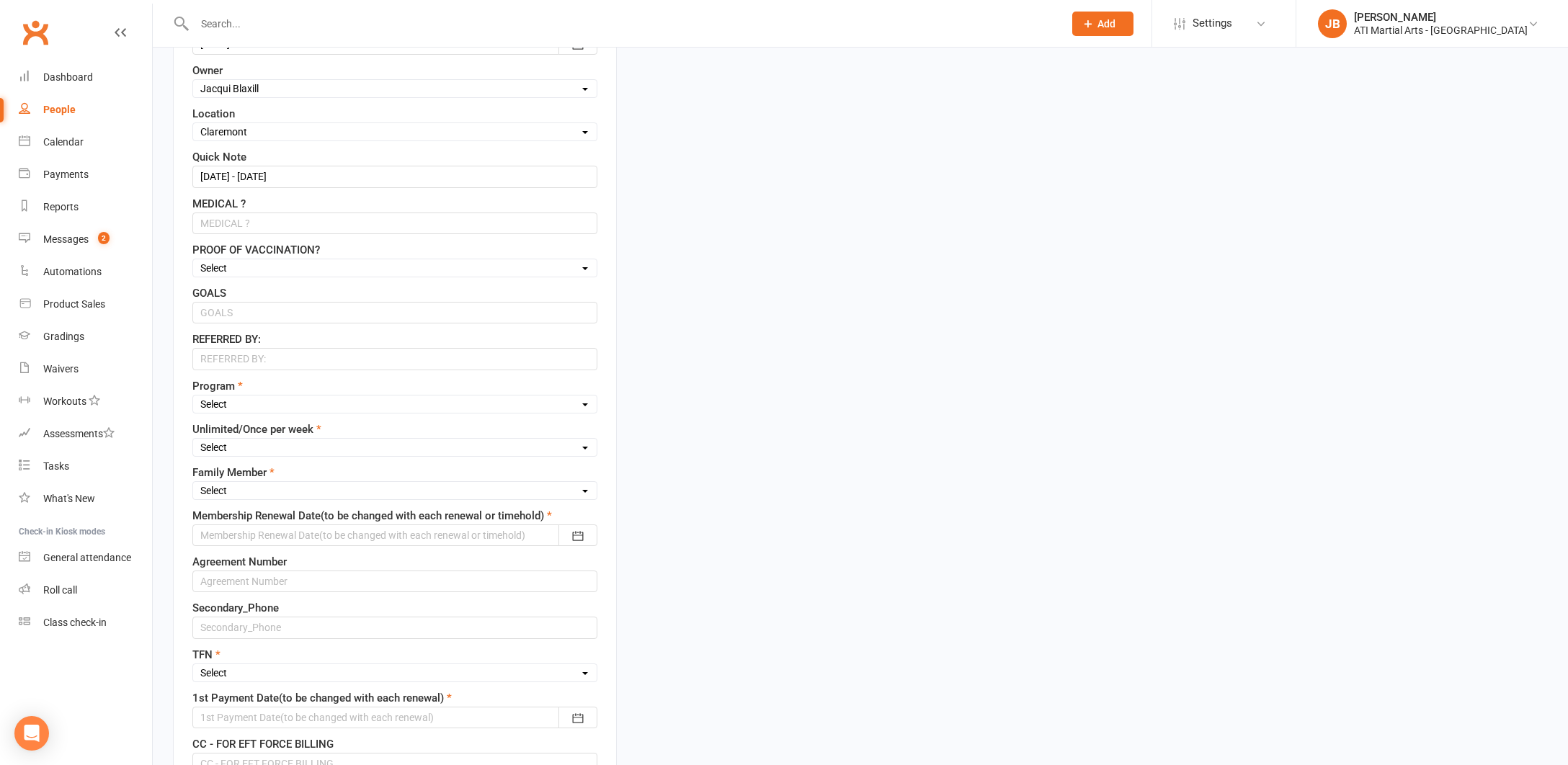
type input "Elena Roche"
select select "Little Dragons"
select select "Unlimited"
select select "2nd"
click at [230, 533] on div at bounding box center [395, 535] width 405 height 21
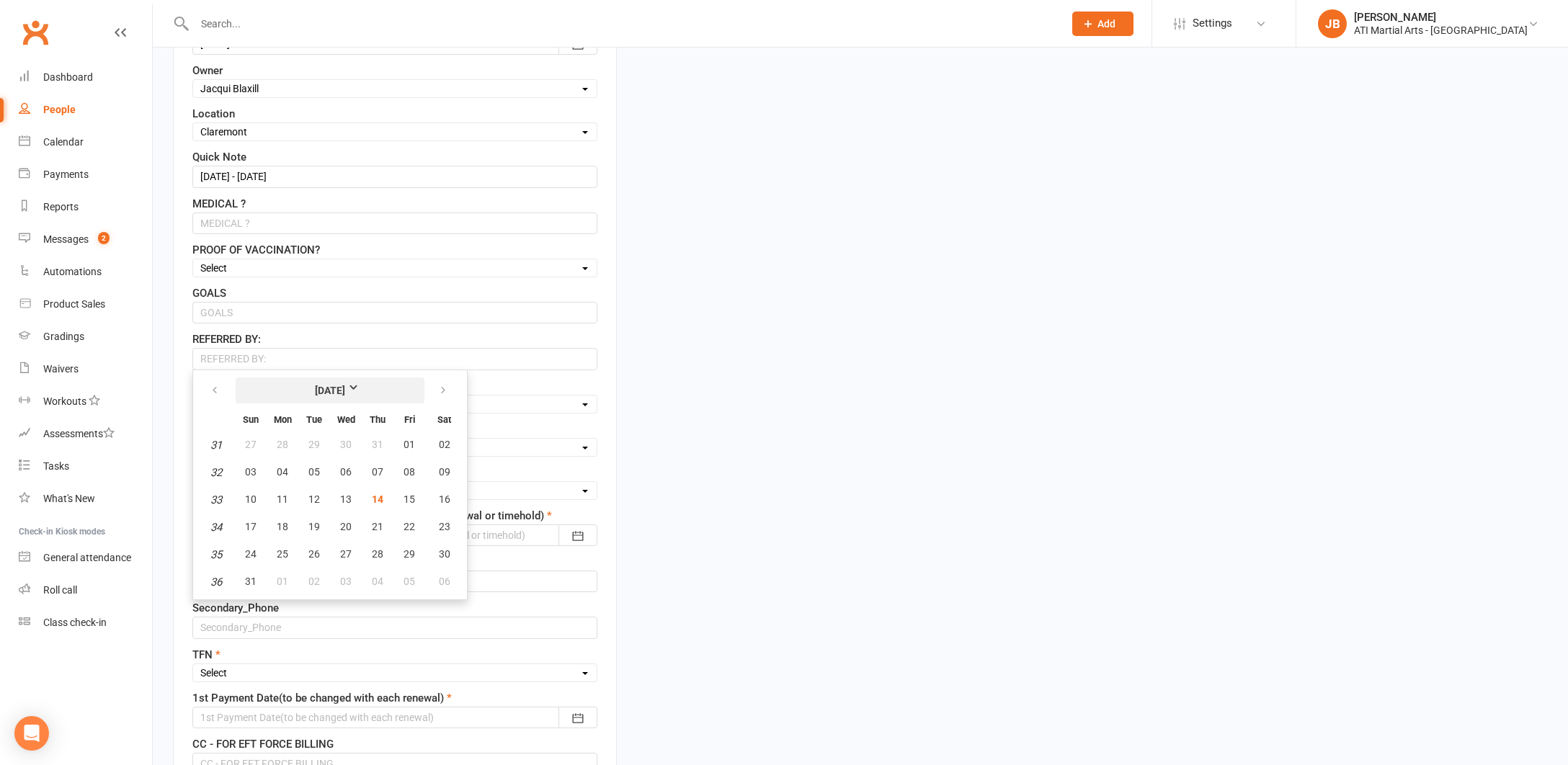
click at [369, 389] on strong "[DATE]" at bounding box center [330, 391] width 83 height 16
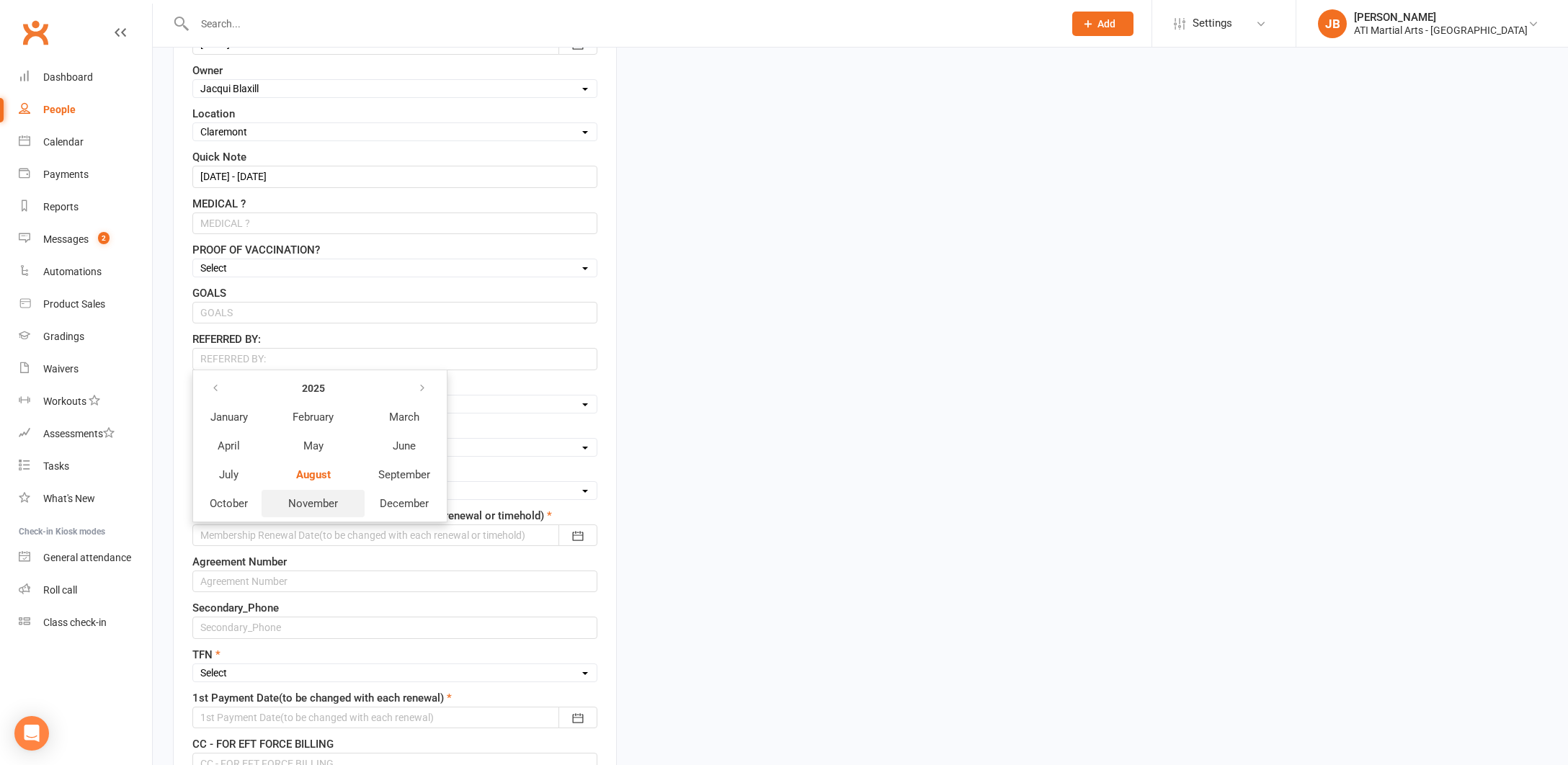
click at [318, 505] on span "November" at bounding box center [313, 503] width 50 height 13
click at [374, 497] on span "13" at bounding box center [378, 499] width 12 height 12
type input "13 Nov 2025"
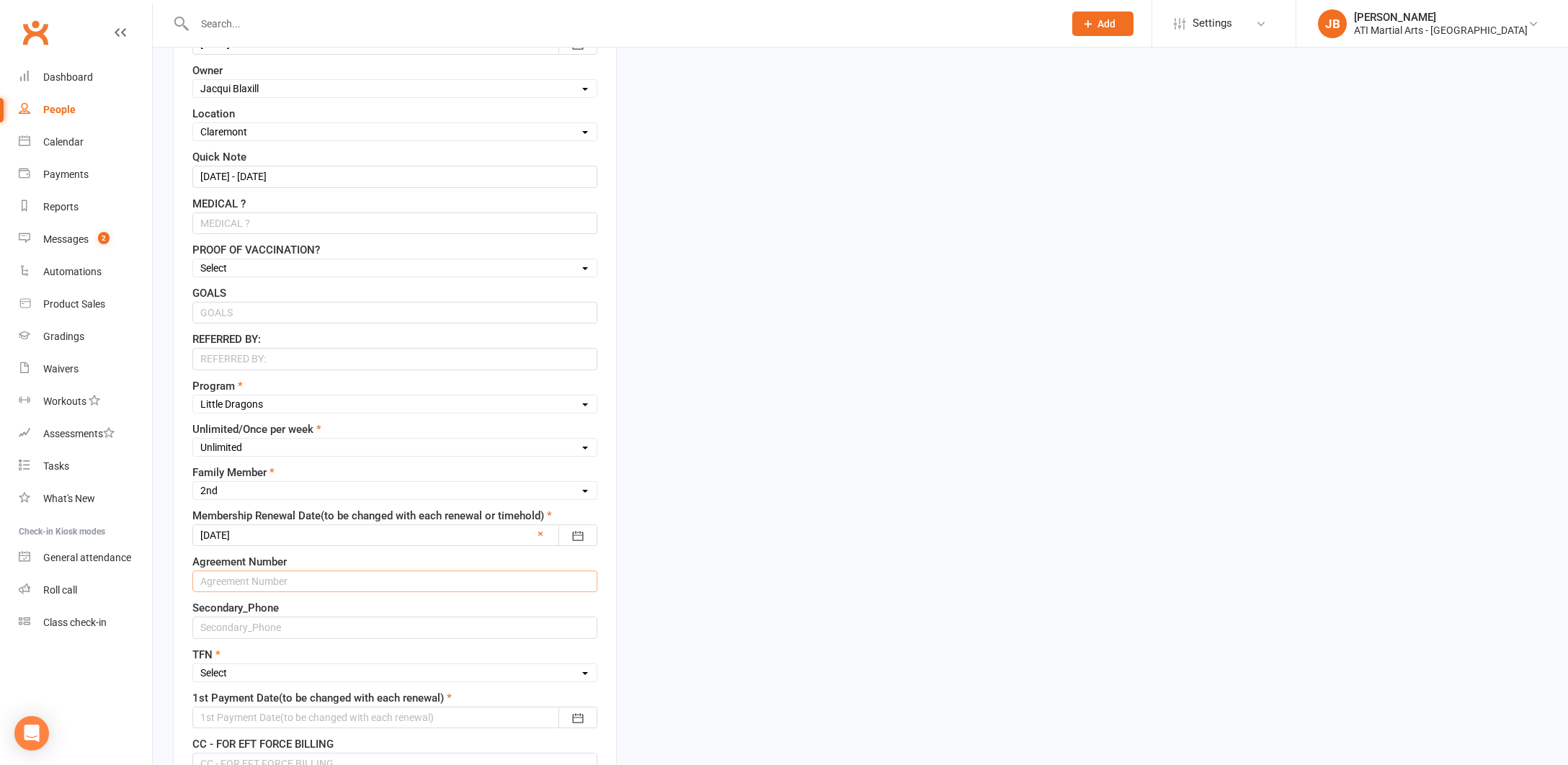
click at [246, 582] on input "text" at bounding box center [395, 581] width 405 height 21
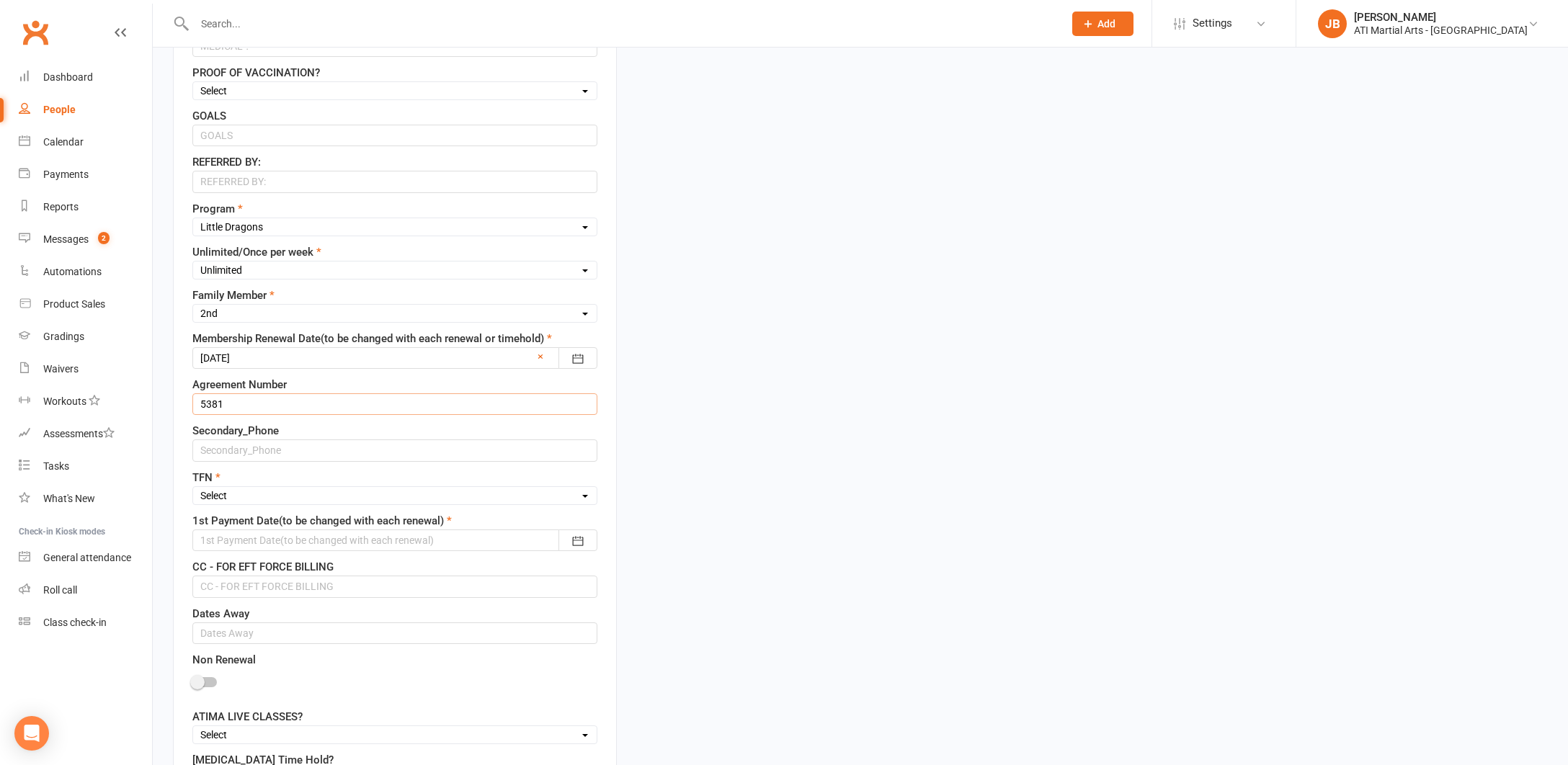
scroll to position [755, 0]
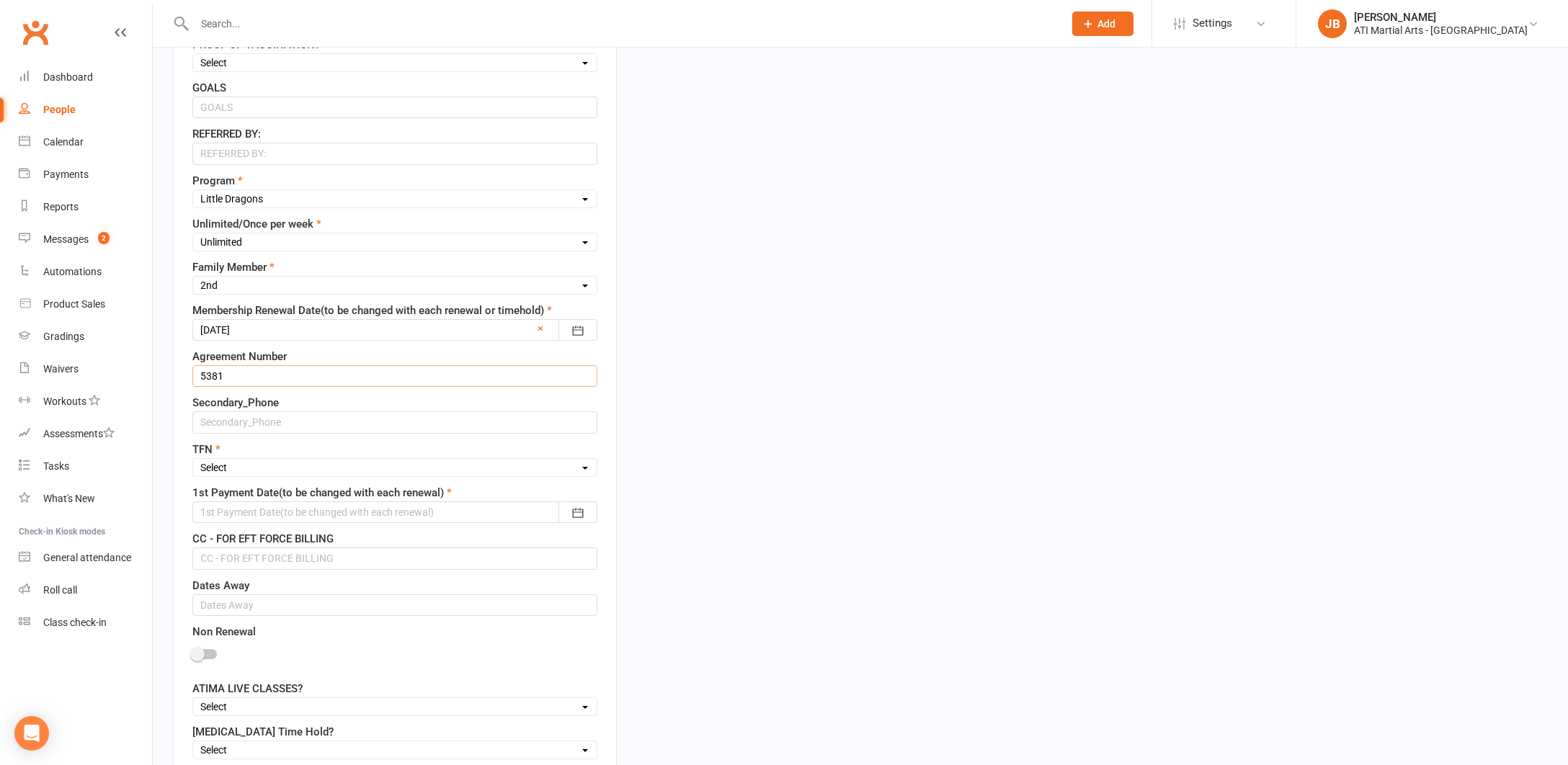
type input "5381"
select select "Yes"
click at [241, 513] on div at bounding box center [395, 512] width 405 height 21
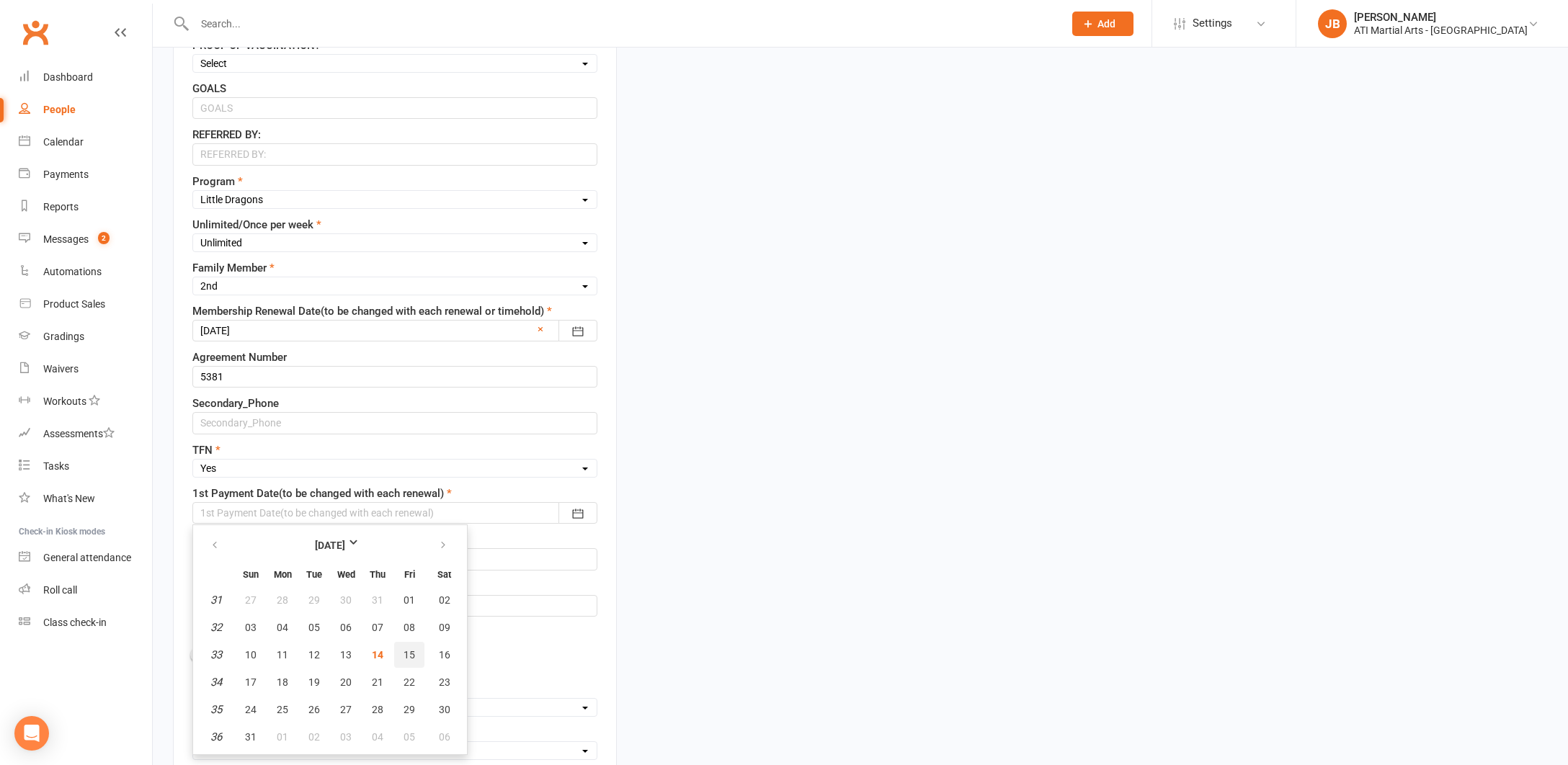
scroll to position [754, 1]
click at [345, 687] on button "20" at bounding box center [346, 682] width 30 height 26
type input "[DATE]"
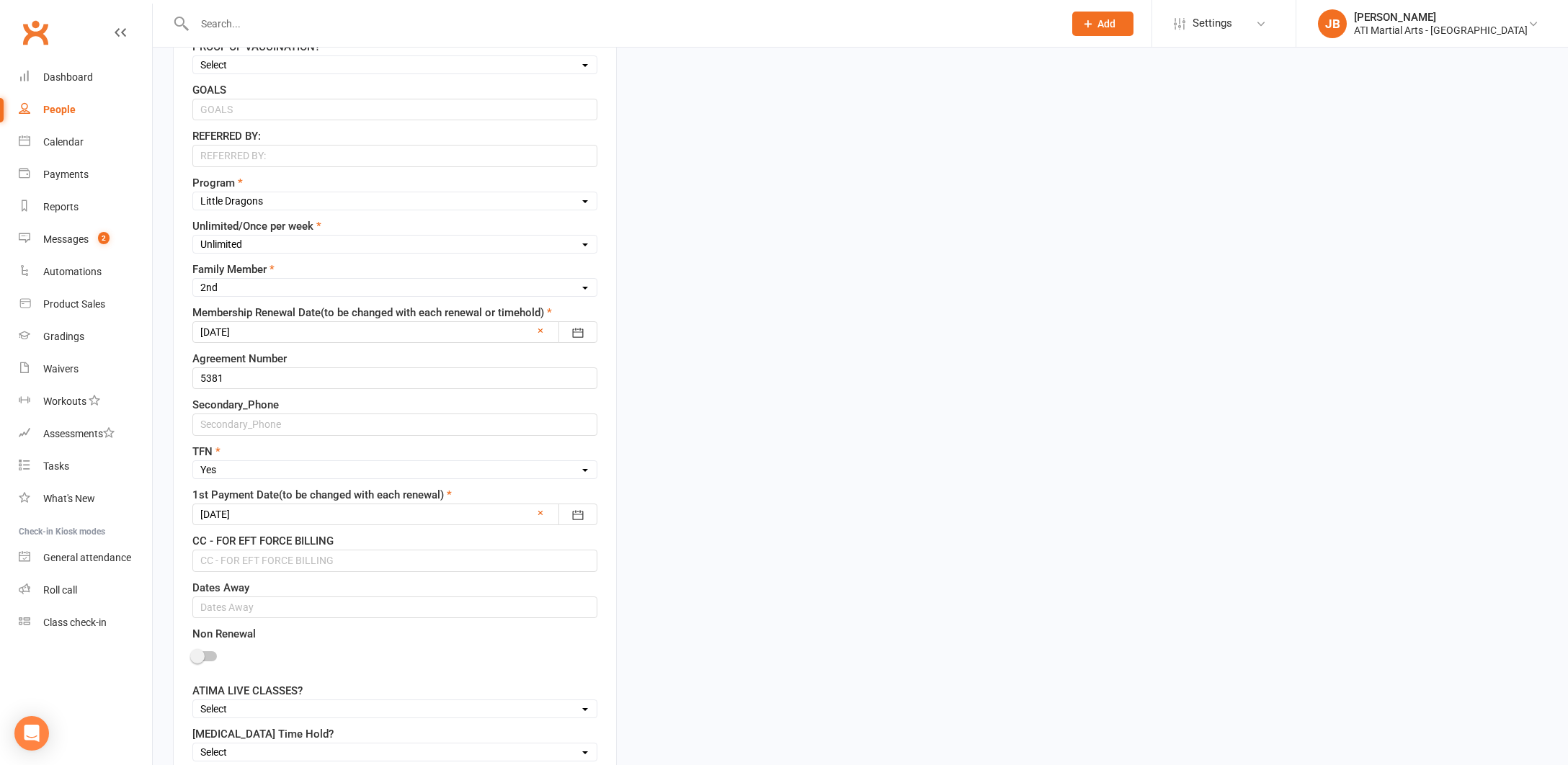
scroll to position [752, 0]
click at [244, 561] on input "text" at bounding box center [395, 562] width 405 height 21
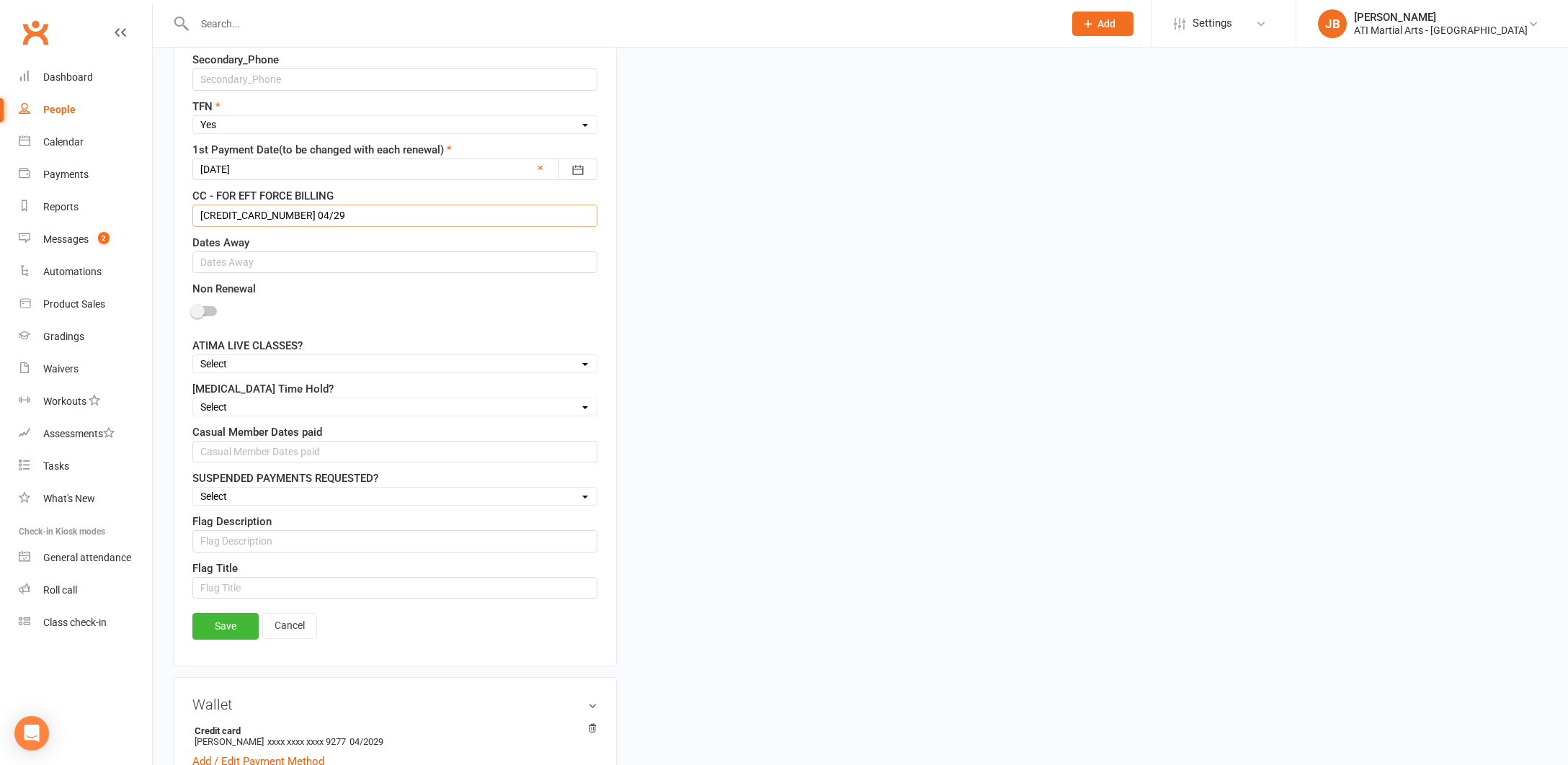
scroll to position [1102, 0]
type input "4622 3911 2674 9277 04/29"
click at [232, 623] on link "Save" at bounding box center [226, 621] width 66 height 26
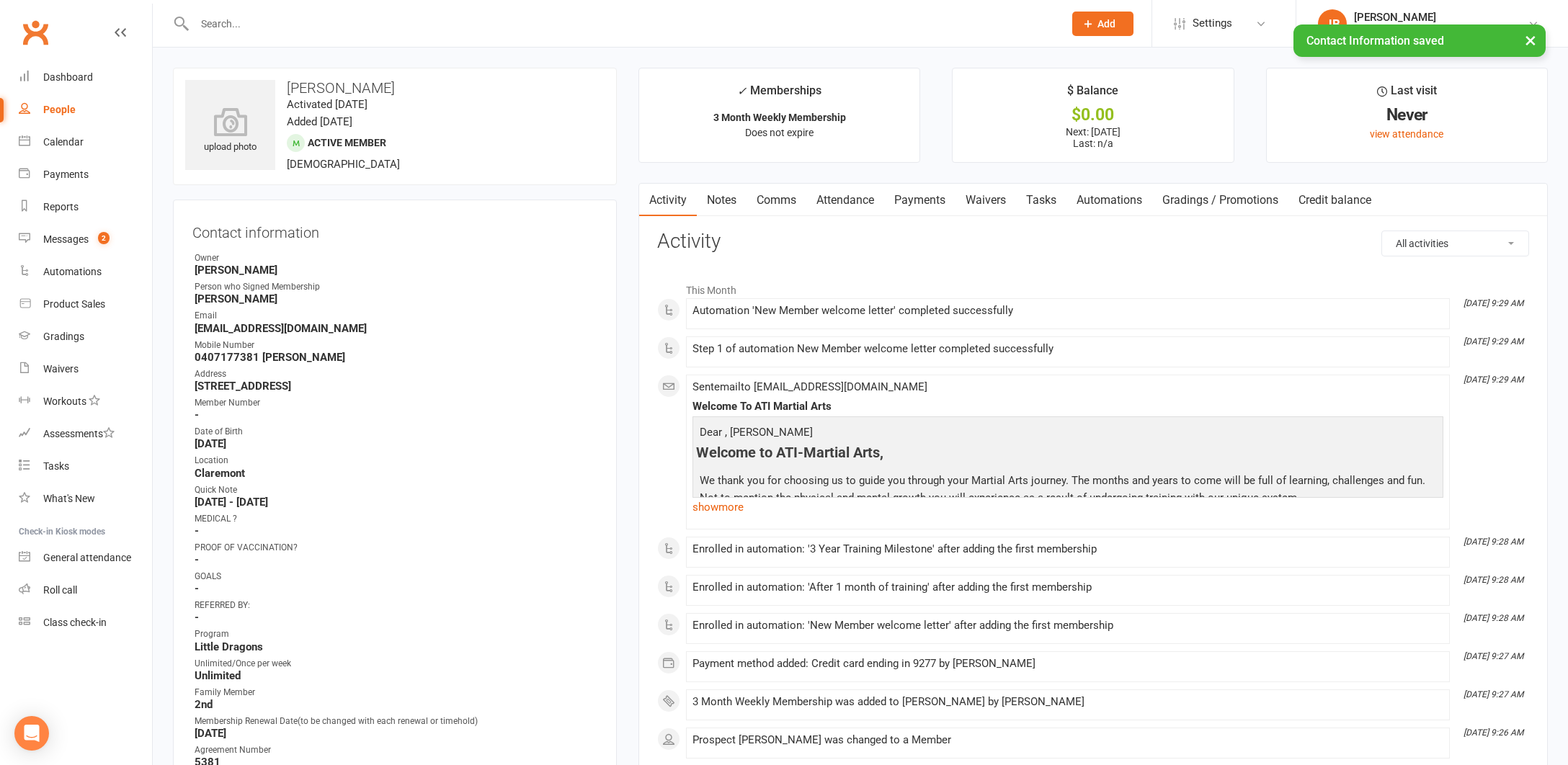
scroll to position [0, 0]
click at [910, 198] on link "Payments" at bounding box center [920, 200] width 71 height 33
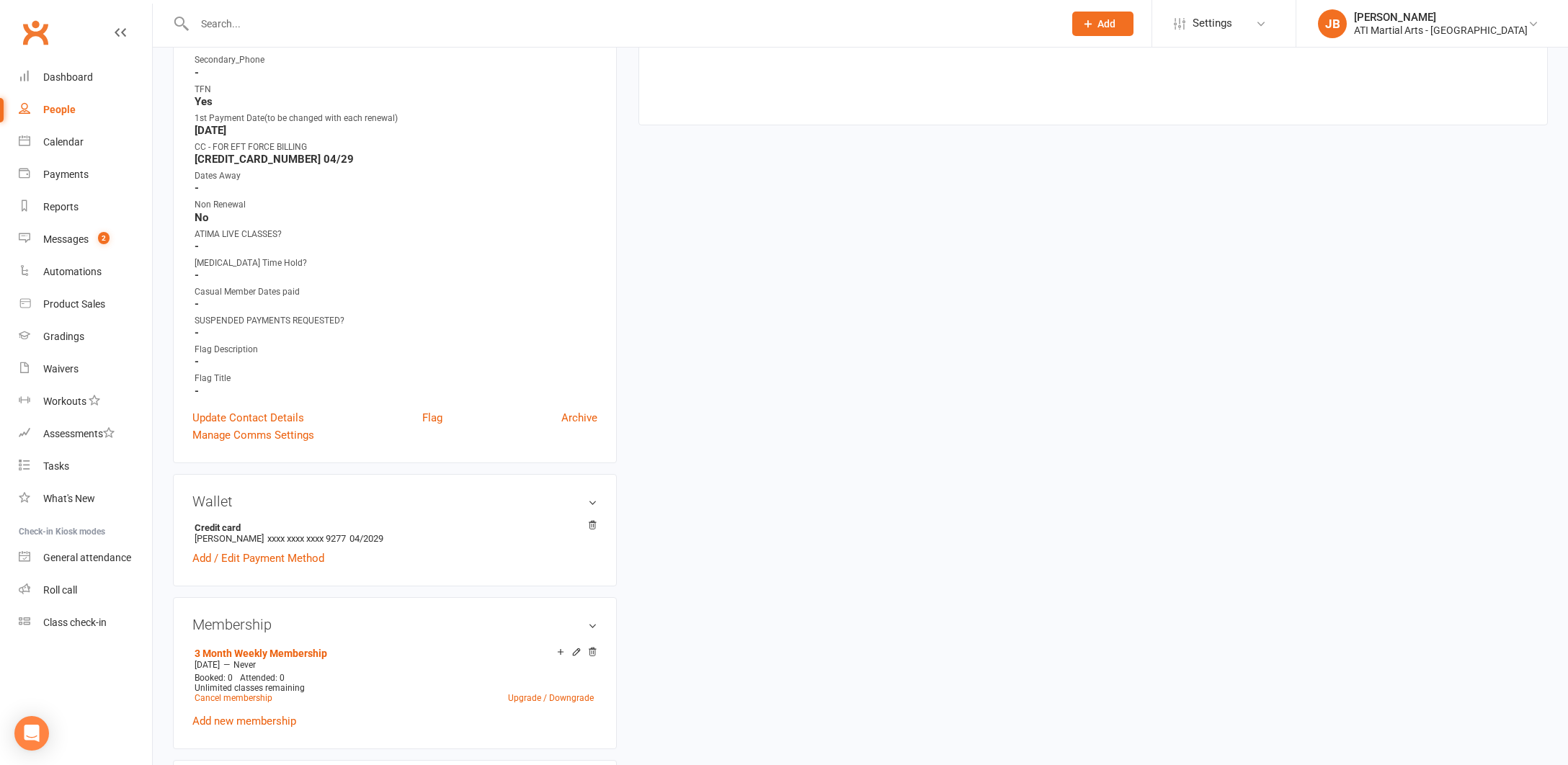
scroll to position [728, 0]
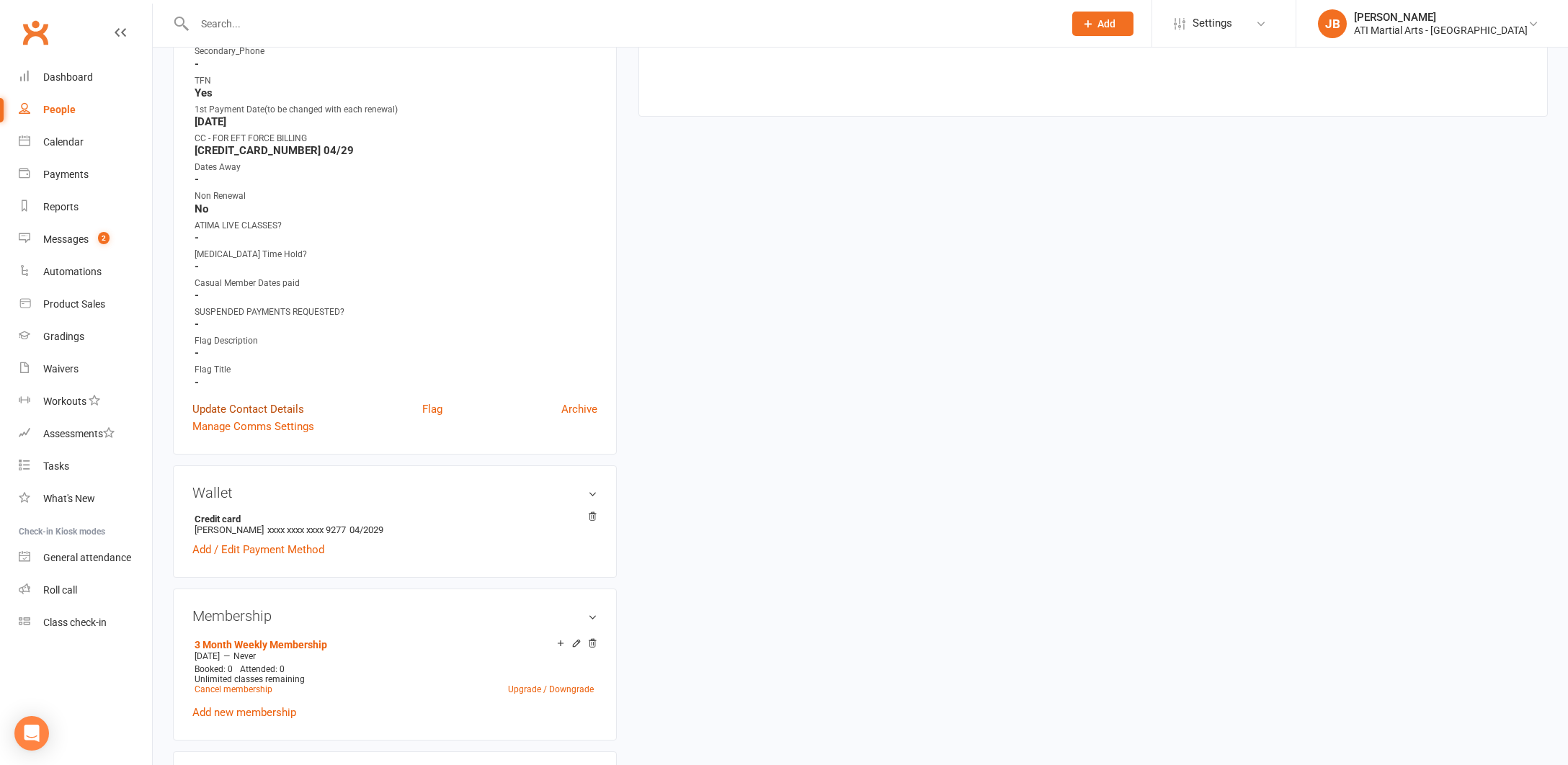
click at [255, 405] on link "Update Contact Details" at bounding box center [248, 409] width 112 height 17
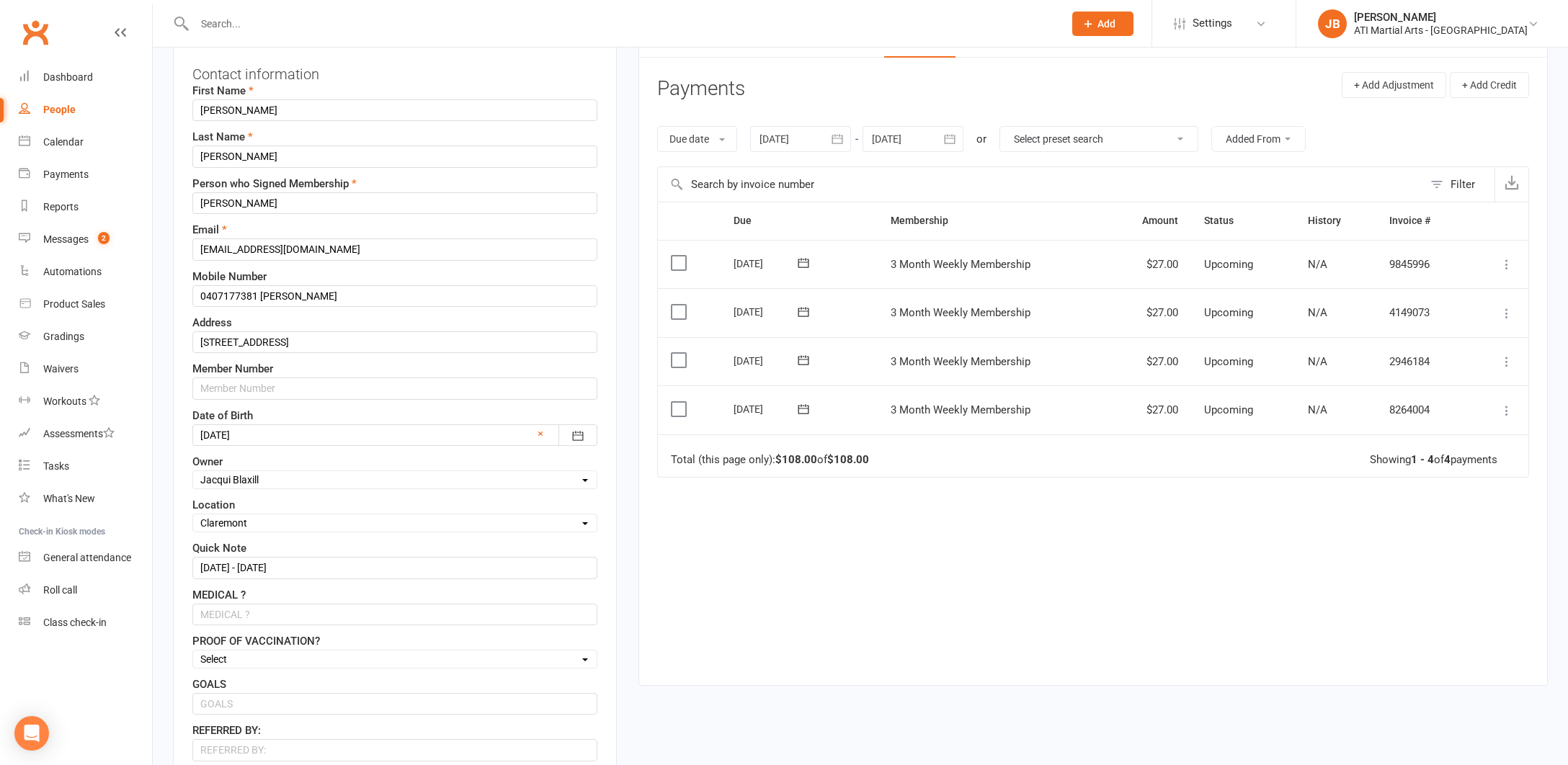
scroll to position [68, 0]
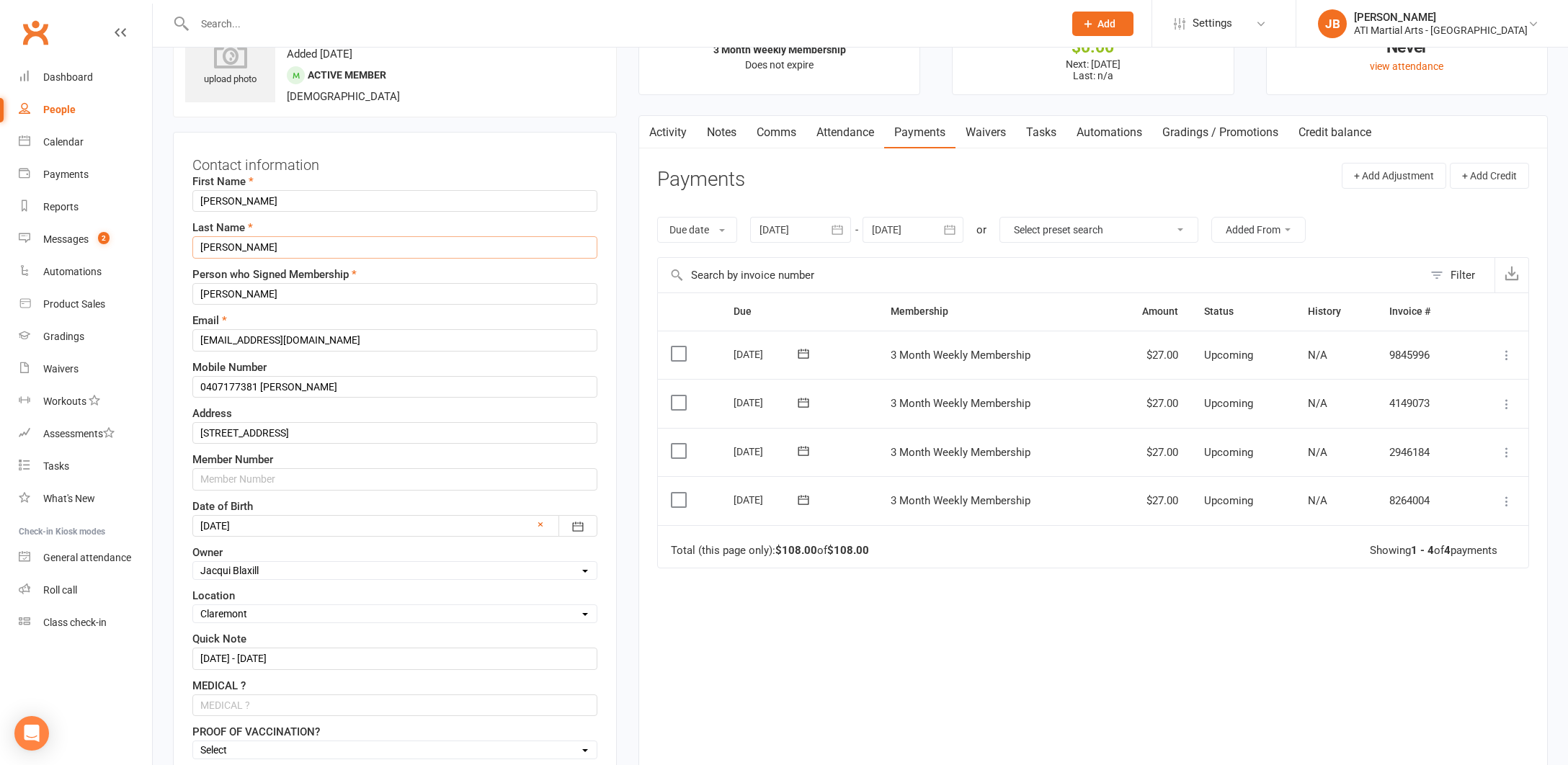
click at [233, 251] on input "Jason" at bounding box center [395, 247] width 405 height 21
type input "J"
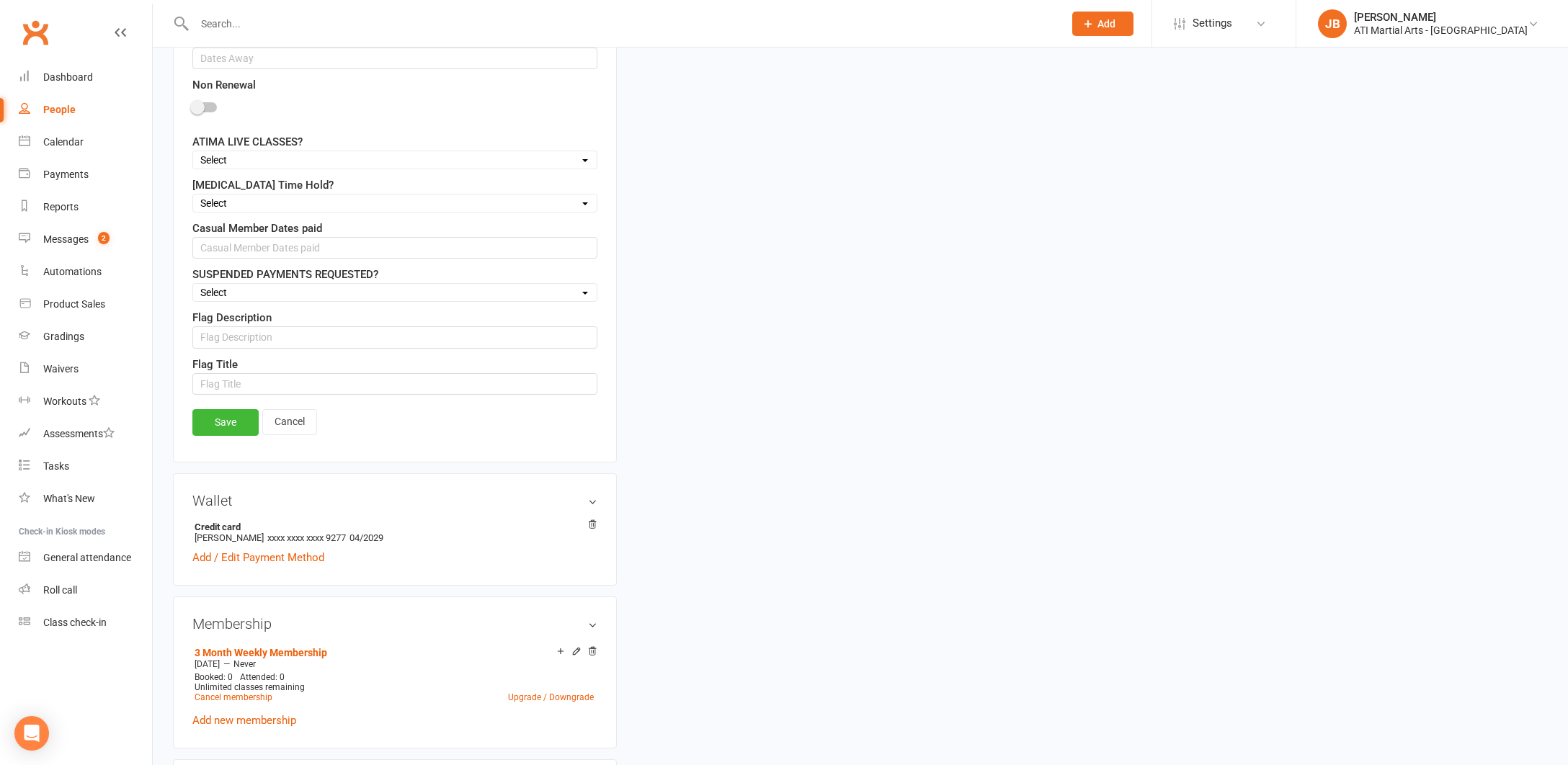
scroll to position [1328, 0]
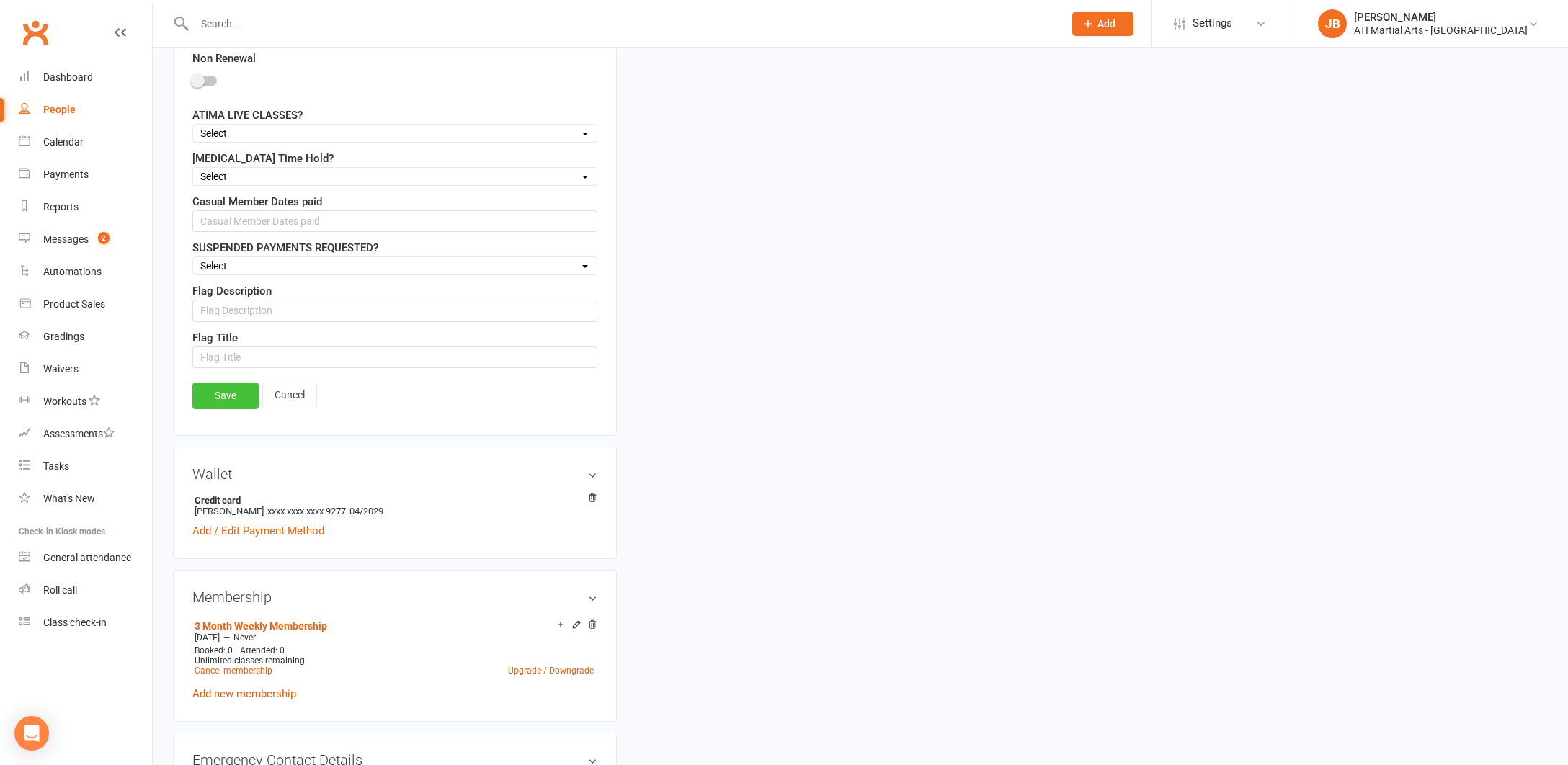
type input "Roche"
click at [233, 399] on link "Save" at bounding box center [226, 396] width 66 height 26
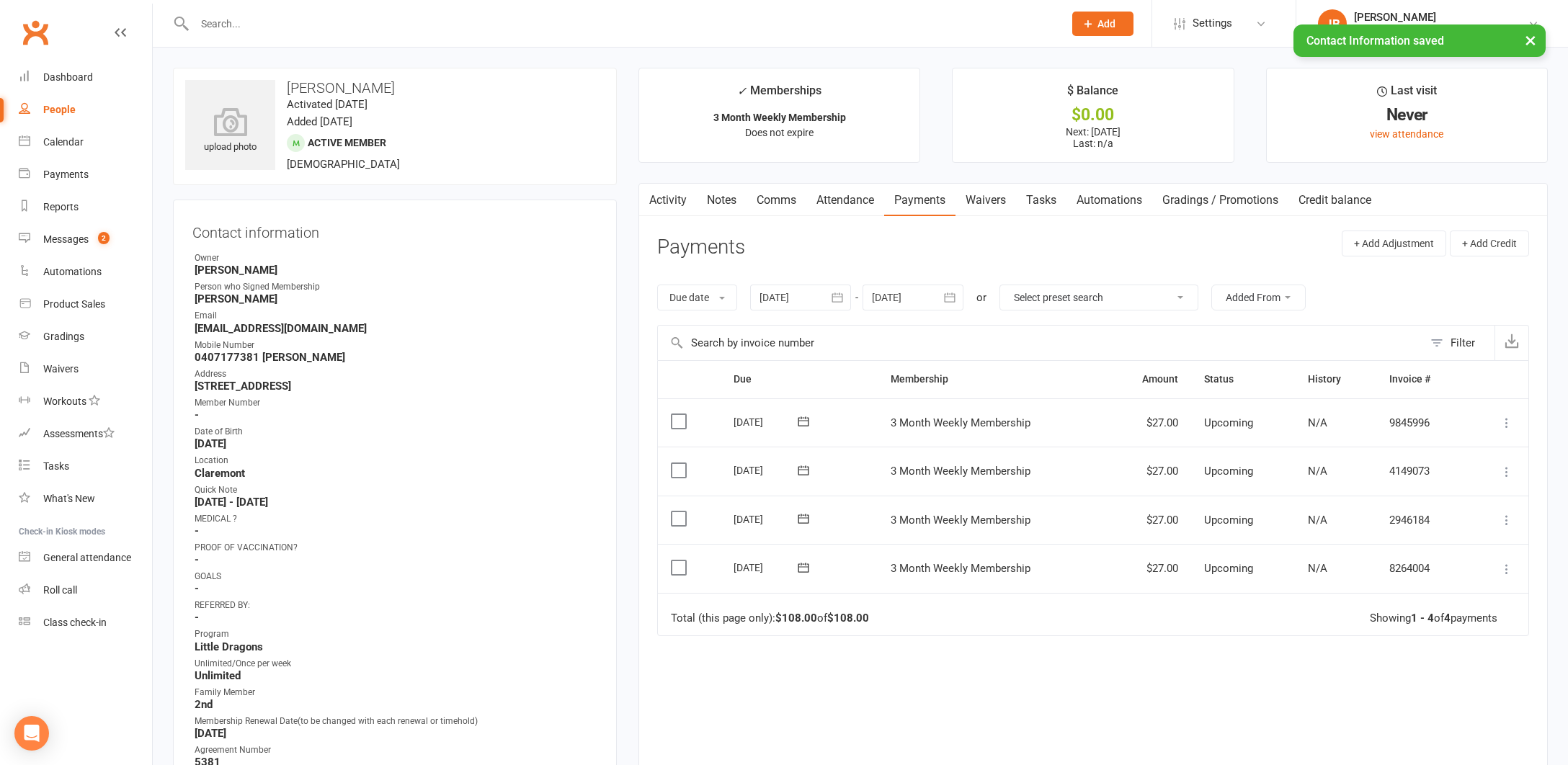
scroll to position [0, 0]
click at [34, 34] on link "Clubworx" at bounding box center [36, 32] width 36 height 36
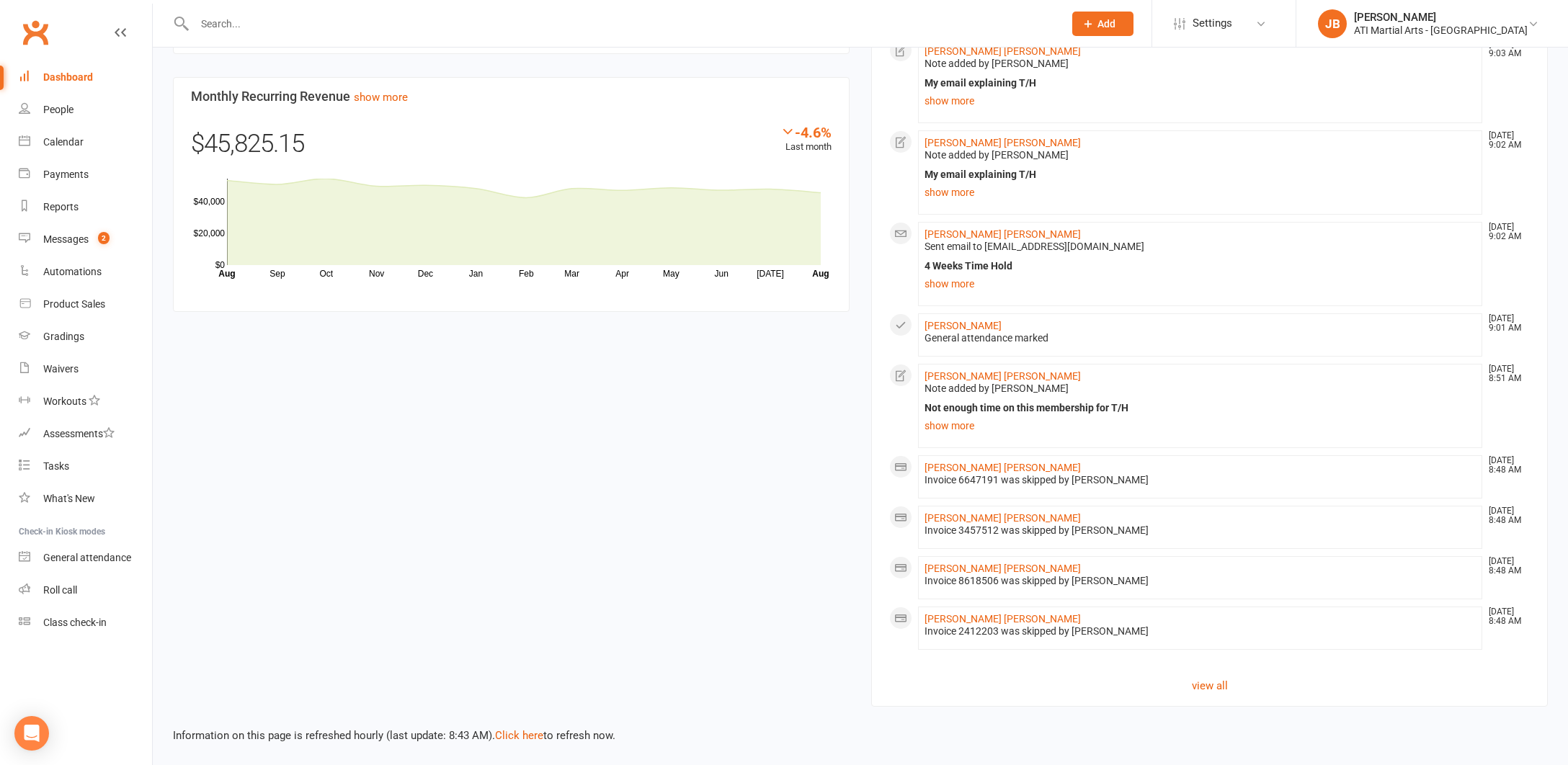
scroll to position [1126, 0]
click at [509, 729] on link "Click here" at bounding box center [519, 735] width 48 height 13
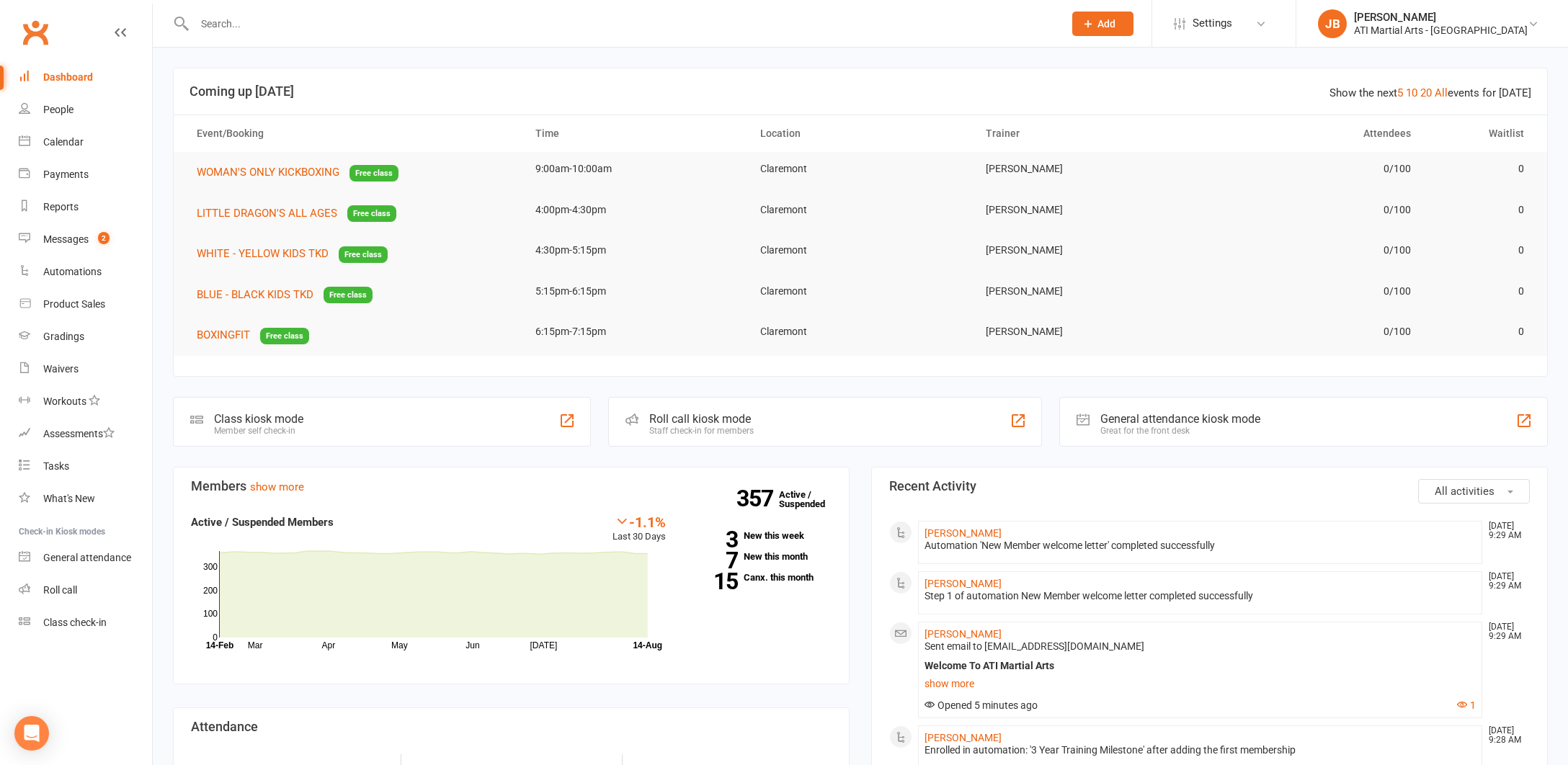
scroll to position [0, 0]
click at [61, 146] on div "Calendar" at bounding box center [63, 142] width 40 height 12
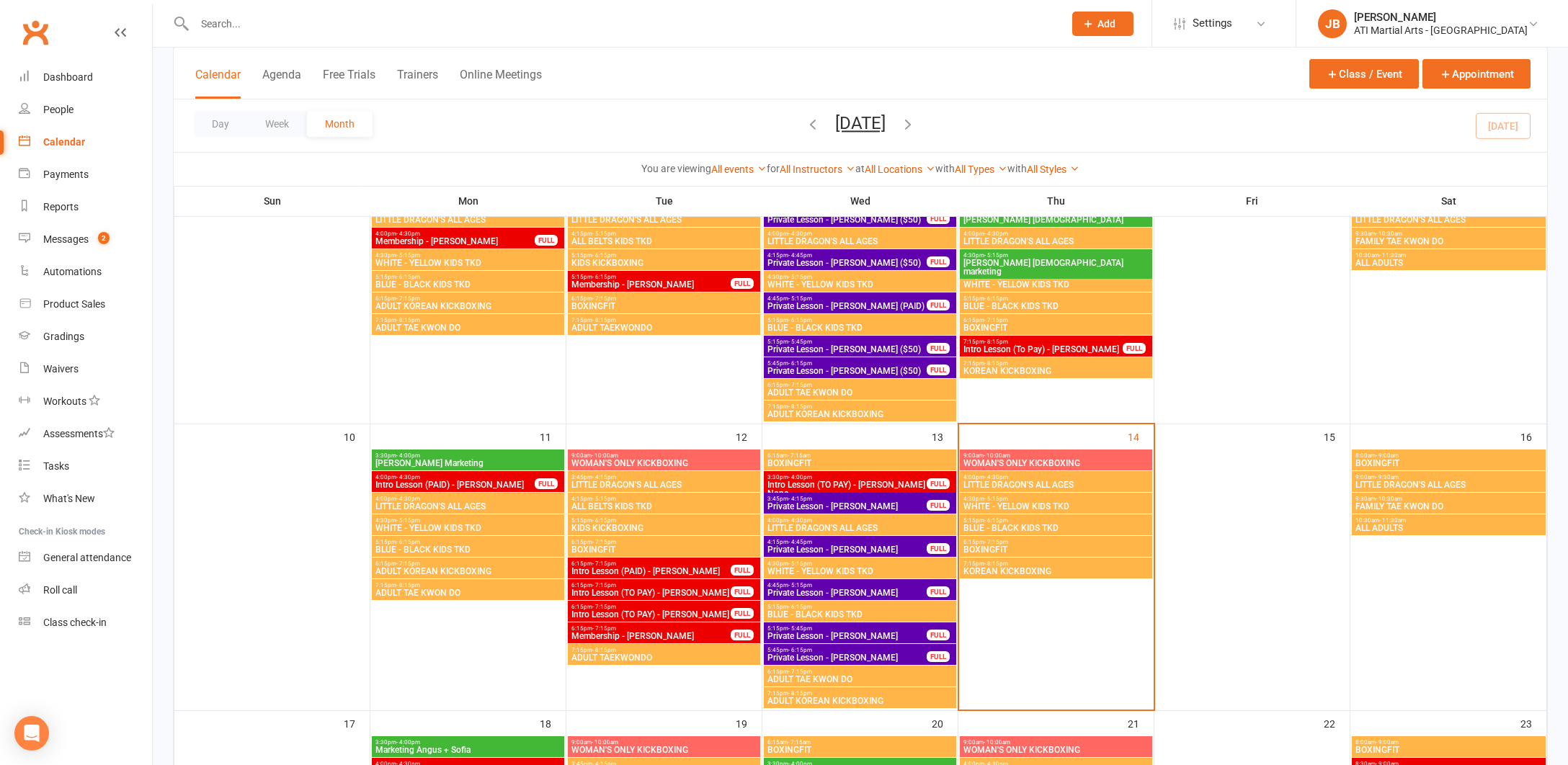
scroll to position [391, 0]
click at [865, 483] on span "Intro Lesson (TO PAY) - [PERSON_NAME] None" at bounding box center [847, 488] width 161 height 17
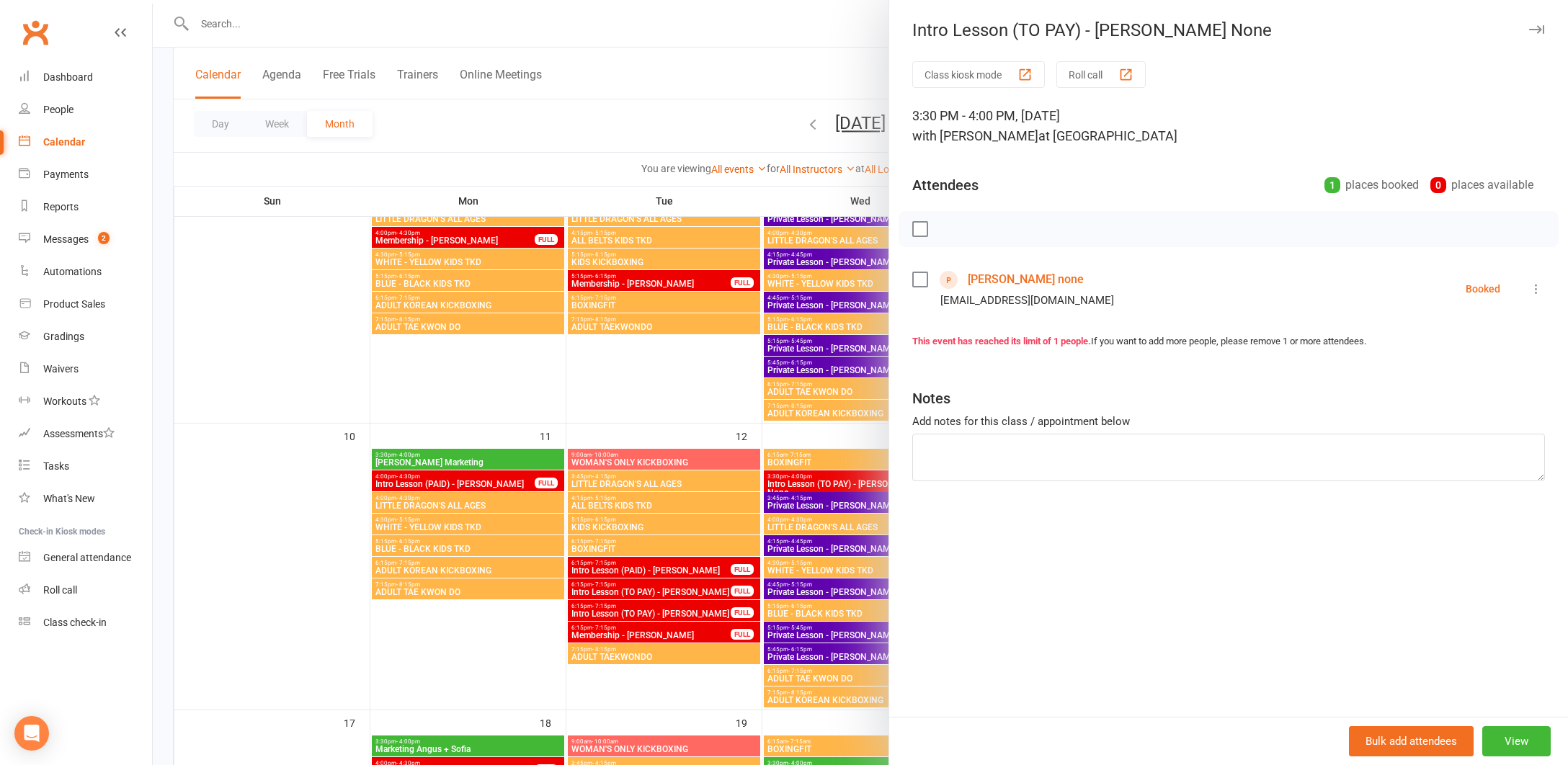
click at [979, 281] on link "Hugo none" at bounding box center [1026, 279] width 116 height 23
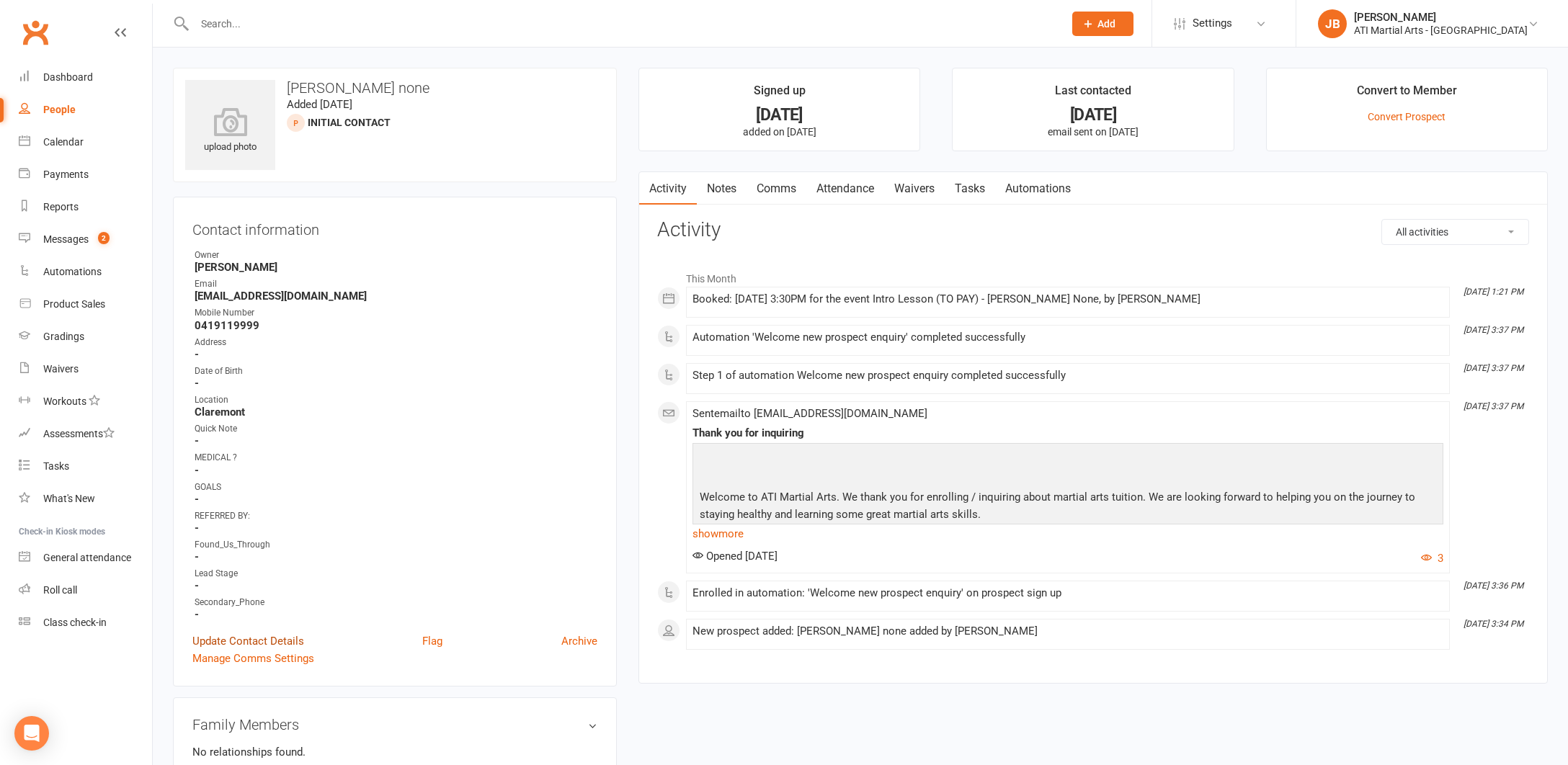
click at [228, 640] on link "Update Contact Details" at bounding box center [248, 641] width 112 height 17
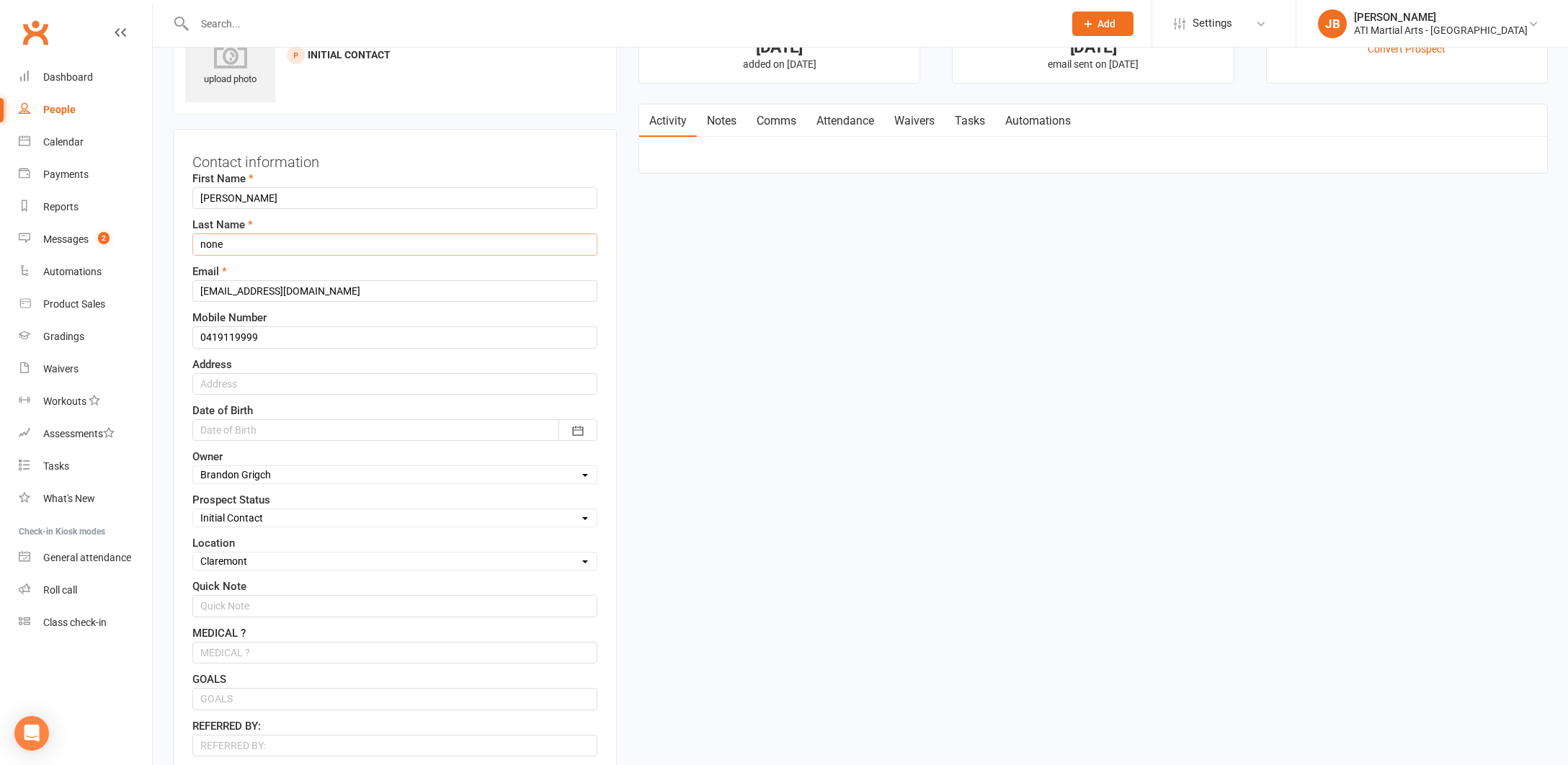
click at [222, 245] on input "none" at bounding box center [395, 244] width 405 height 21
type input "n"
type input "Kalani"
click at [270, 335] on input "0419119999" at bounding box center [395, 336] width 405 height 21
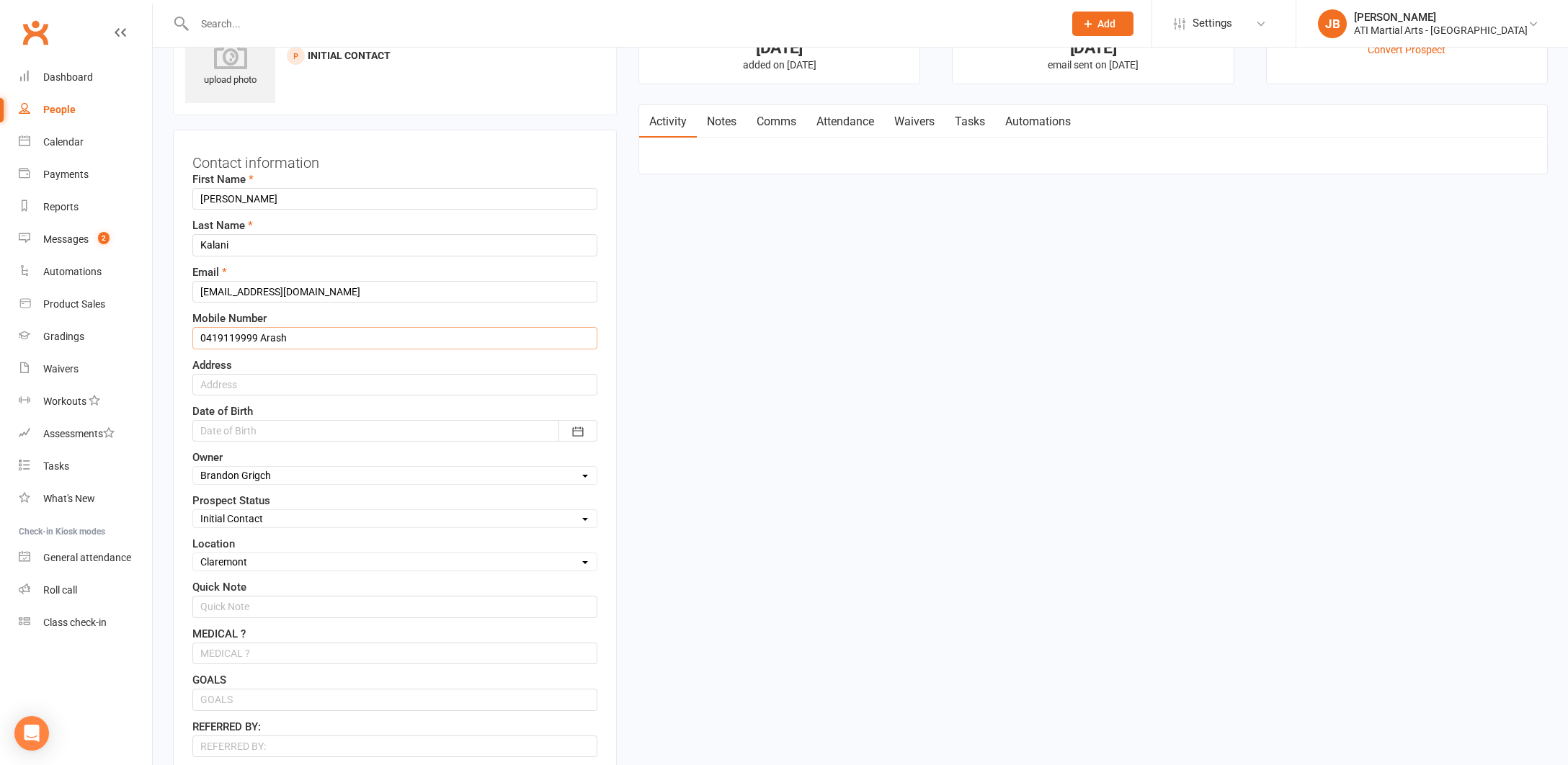
type input "0419119999 Arash"
click at [218, 382] on input "text" at bounding box center [395, 384] width 405 height 21
click at [310, 386] on input "67 Oalkieth Rd Nedlands6009" at bounding box center [395, 384] width 405 height 21
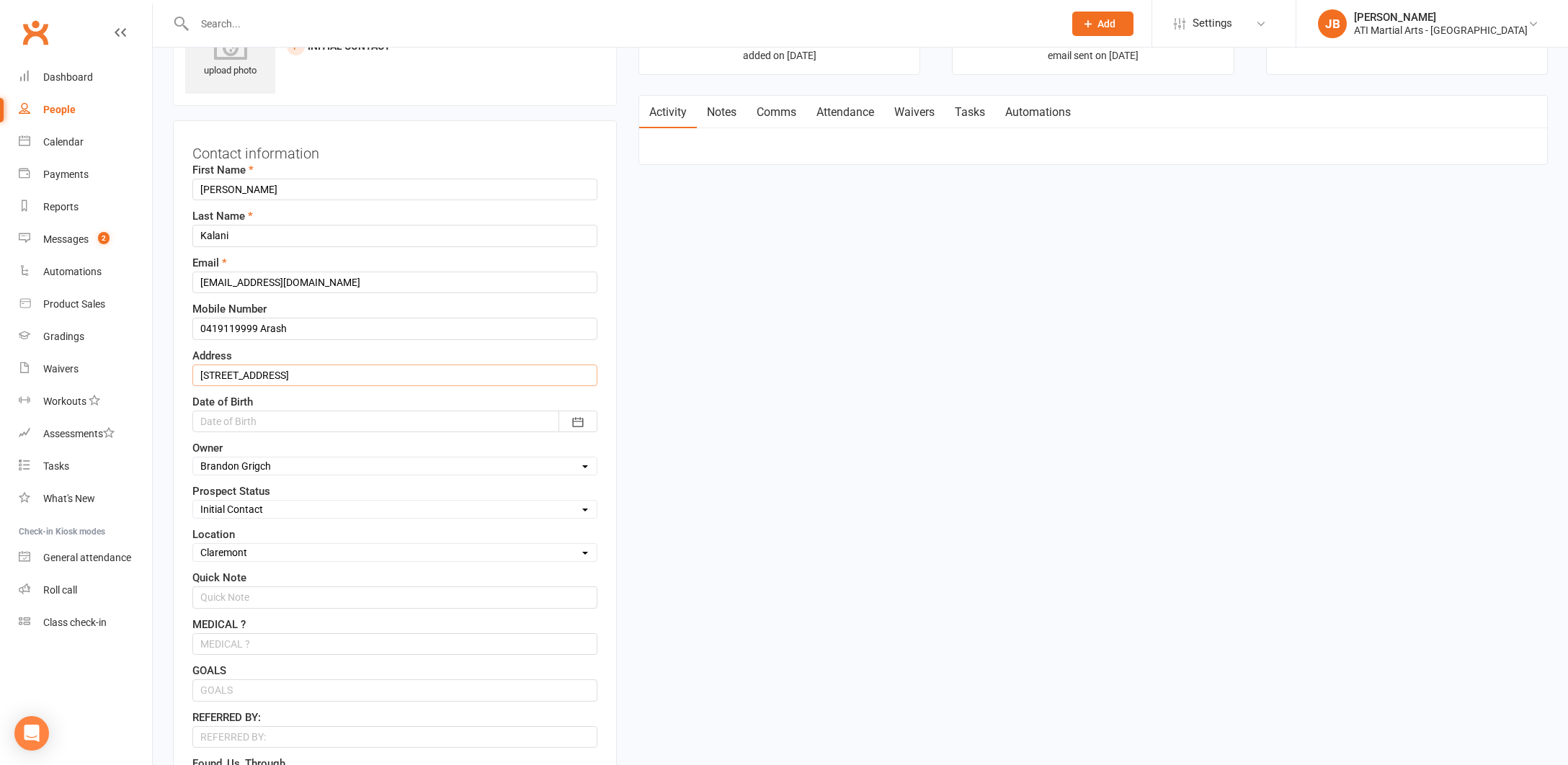
scroll to position [78, 0]
click at [222, 377] on input "67 Oalkieth Rd Nedlands 6009" at bounding box center [395, 373] width 405 height 21
click at [345, 374] on input "67 Dalkieth Rd Nedlands 6009" at bounding box center [395, 373] width 405 height 21
type input "67 Dalkieth Rd Nedlands 6009"
click at [257, 418] on div at bounding box center [395, 419] width 405 height 21
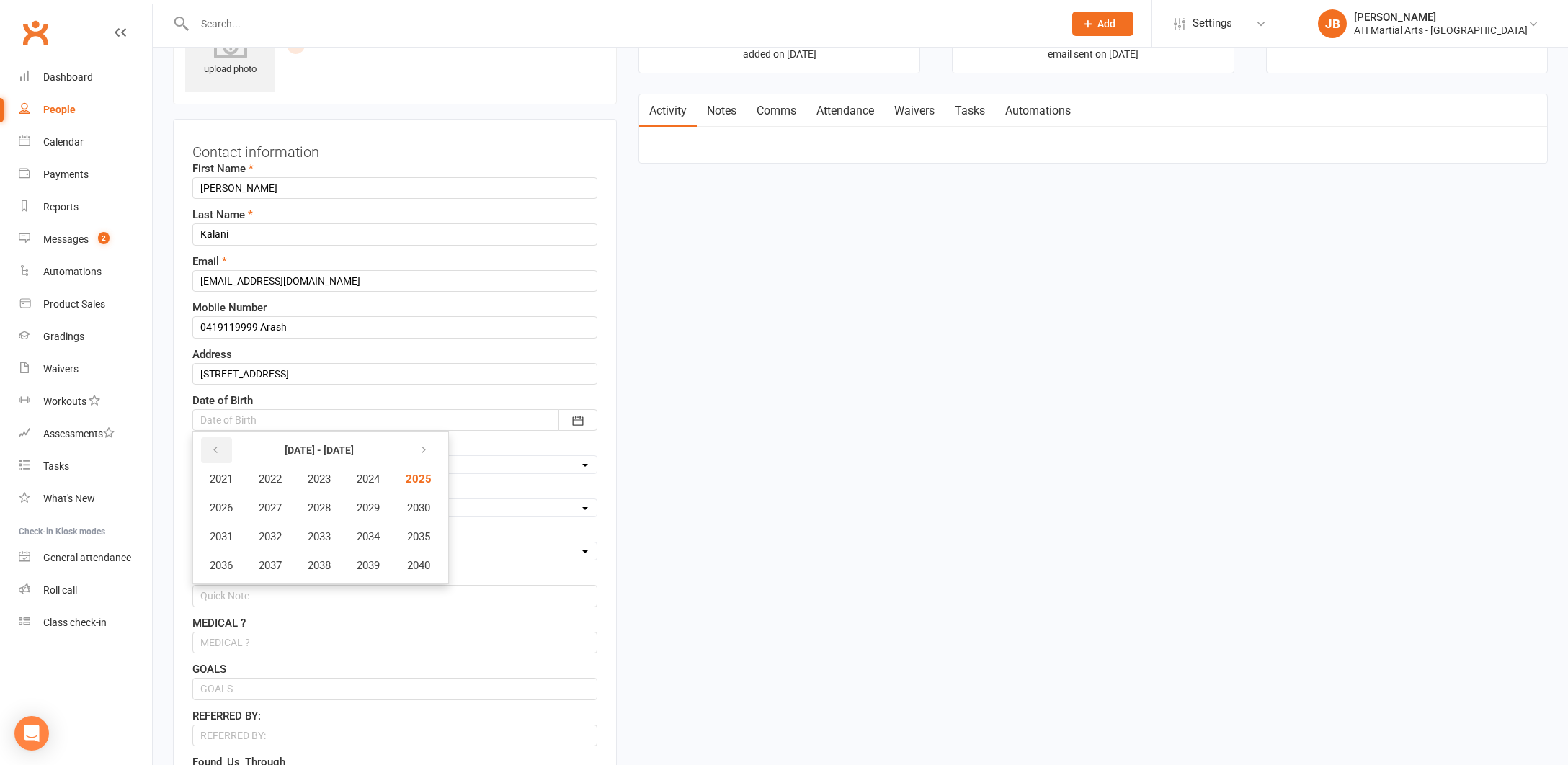
click at [218, 449] on icon "button" at bounding box center [215, 450] width 10 height 12
click at [419, 569] on span "2020" at bounding box center [417, 566] width 23 height 13
click at [237, 569] on span "October" at bounding box center [229, 566] width 38 height 13
click at [286, 563] on span "12" at bounding box center [283, 562] width 12 height 12
type input "12 Oct 2020"
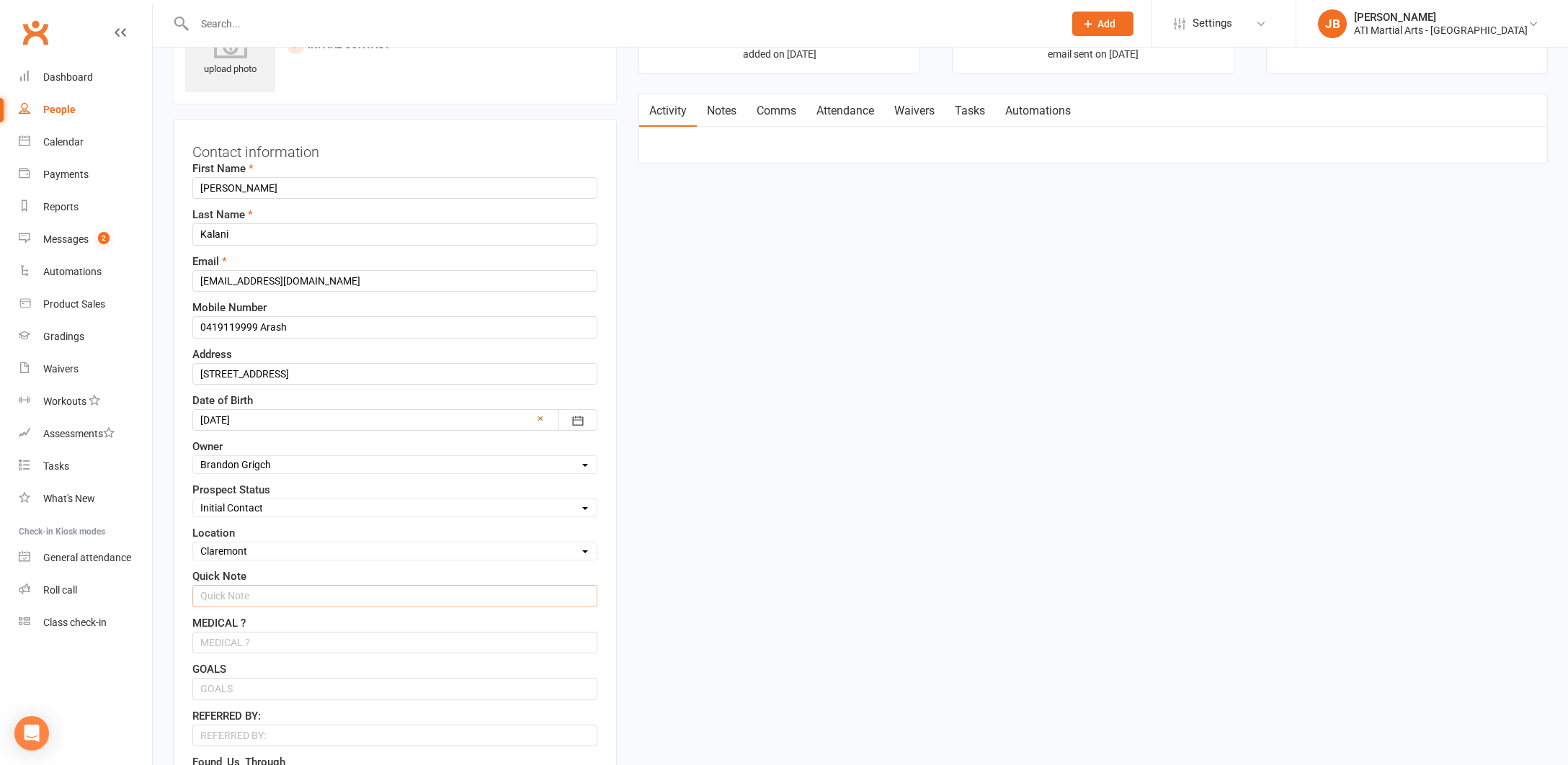
click at [220, 591] on input "text" at bounding box center [395, 595] width 405 height 21
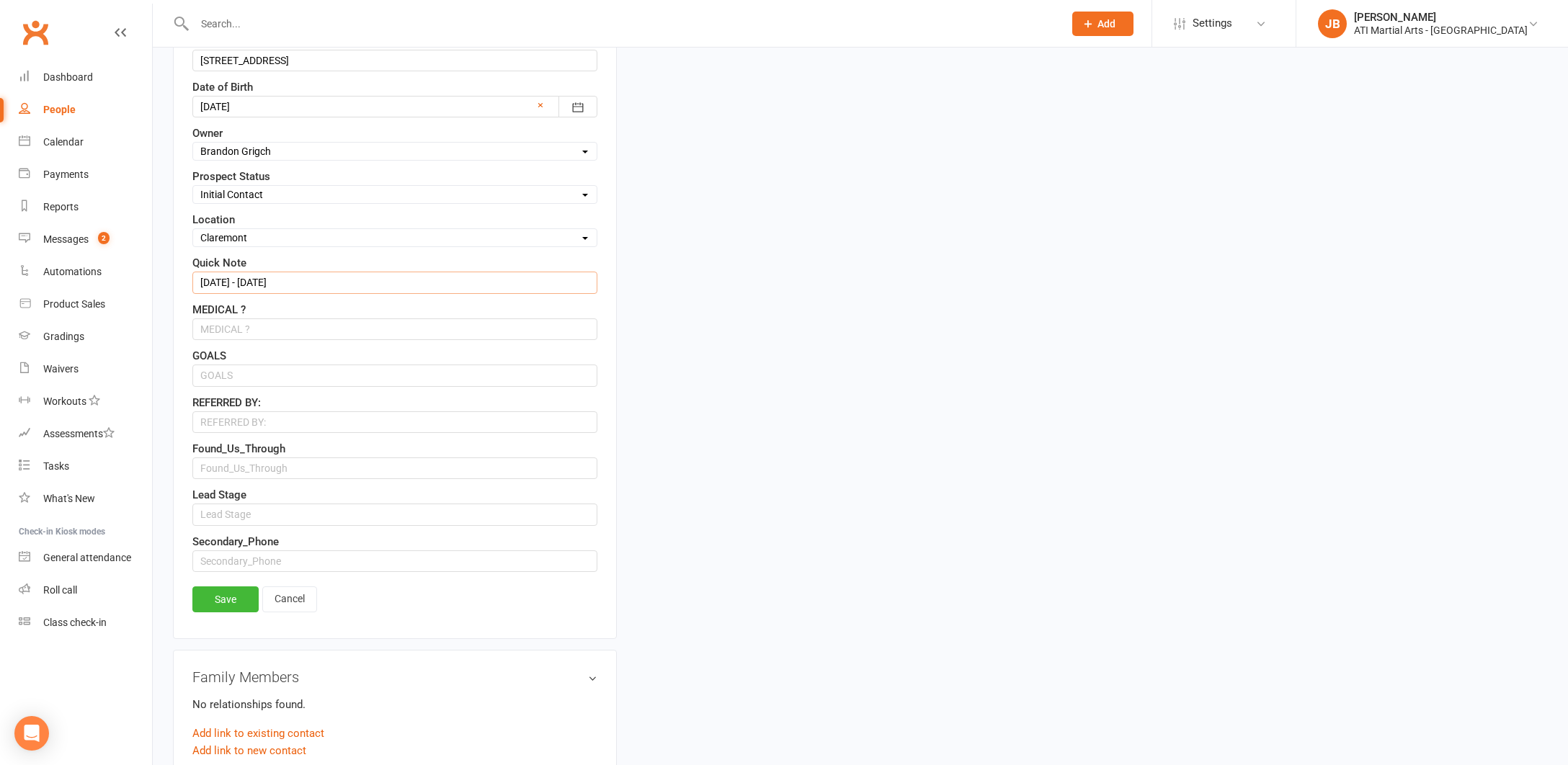
scroll to position [395, 0]
type input "13/8/25 - 13/11/25"
click at [222, 596] on link "Save" at bounding box center [226, 596] width 66 height 26
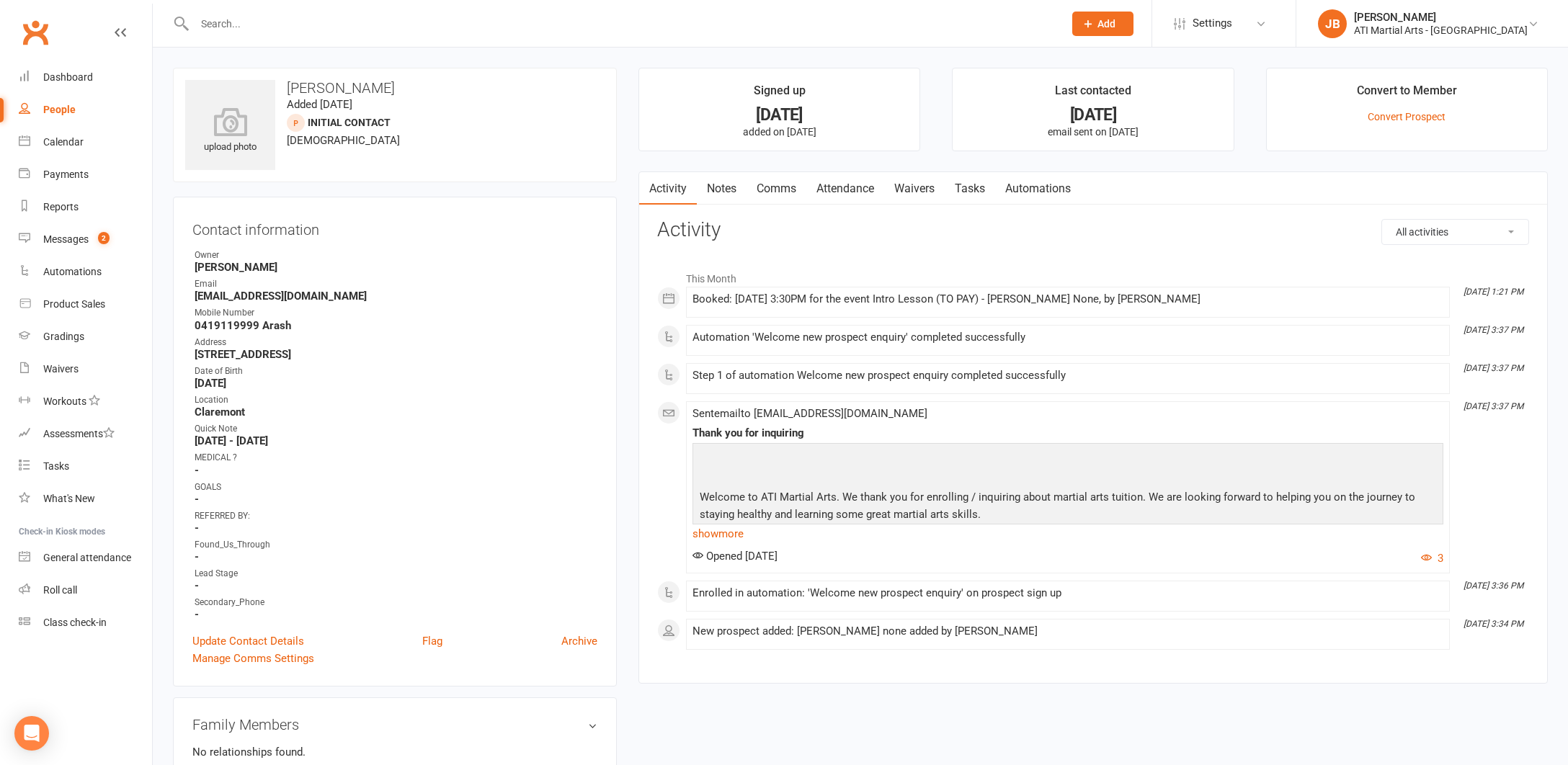
scroll to position [0, 0]
click at [1389, 119] on link "Convert Prospect" at bounding box center [1407, 116] width 78 height 12
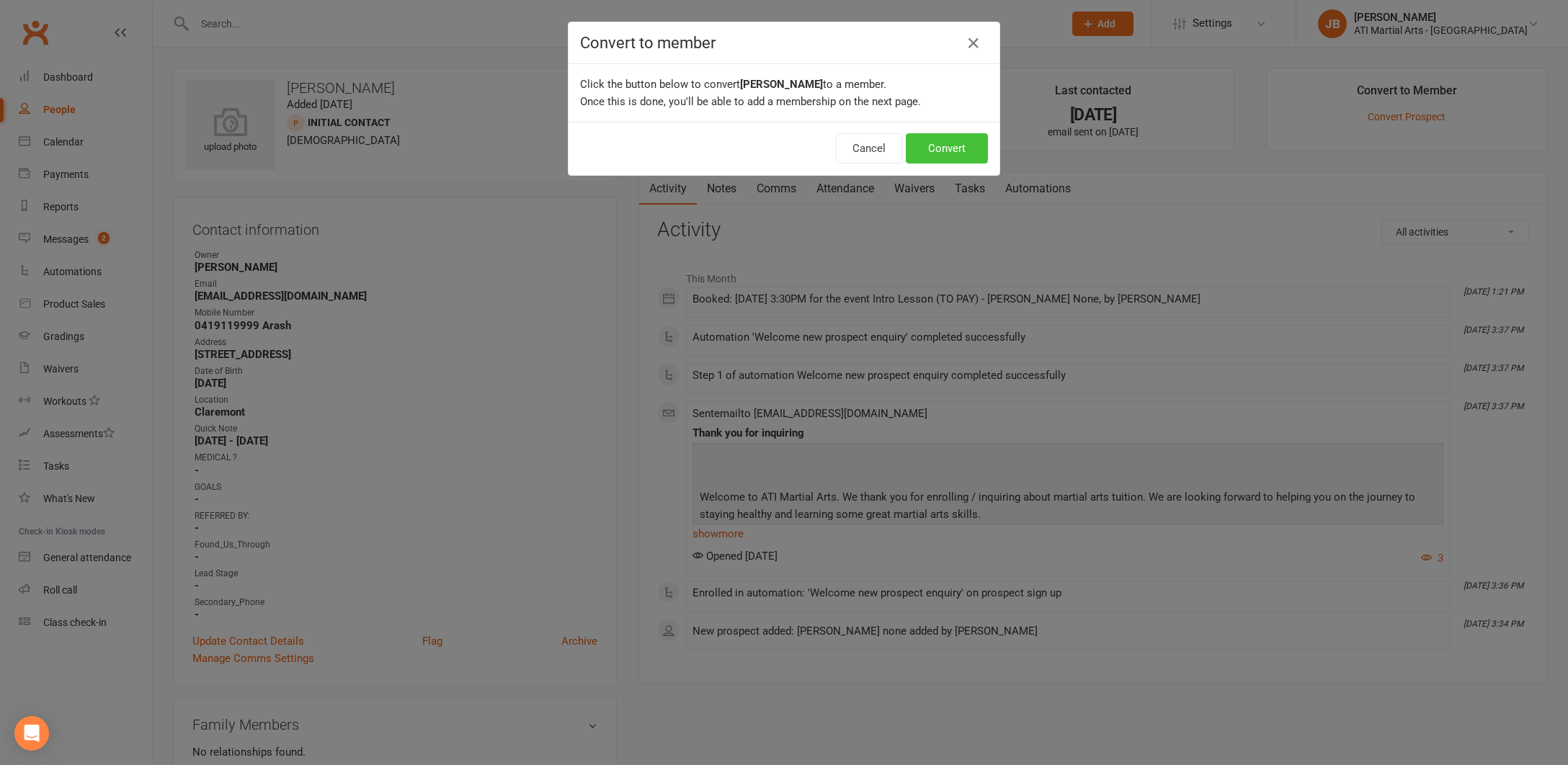
click at [947, 149] on button "Convert" at bounding box center [947, 148] width 82 height 30
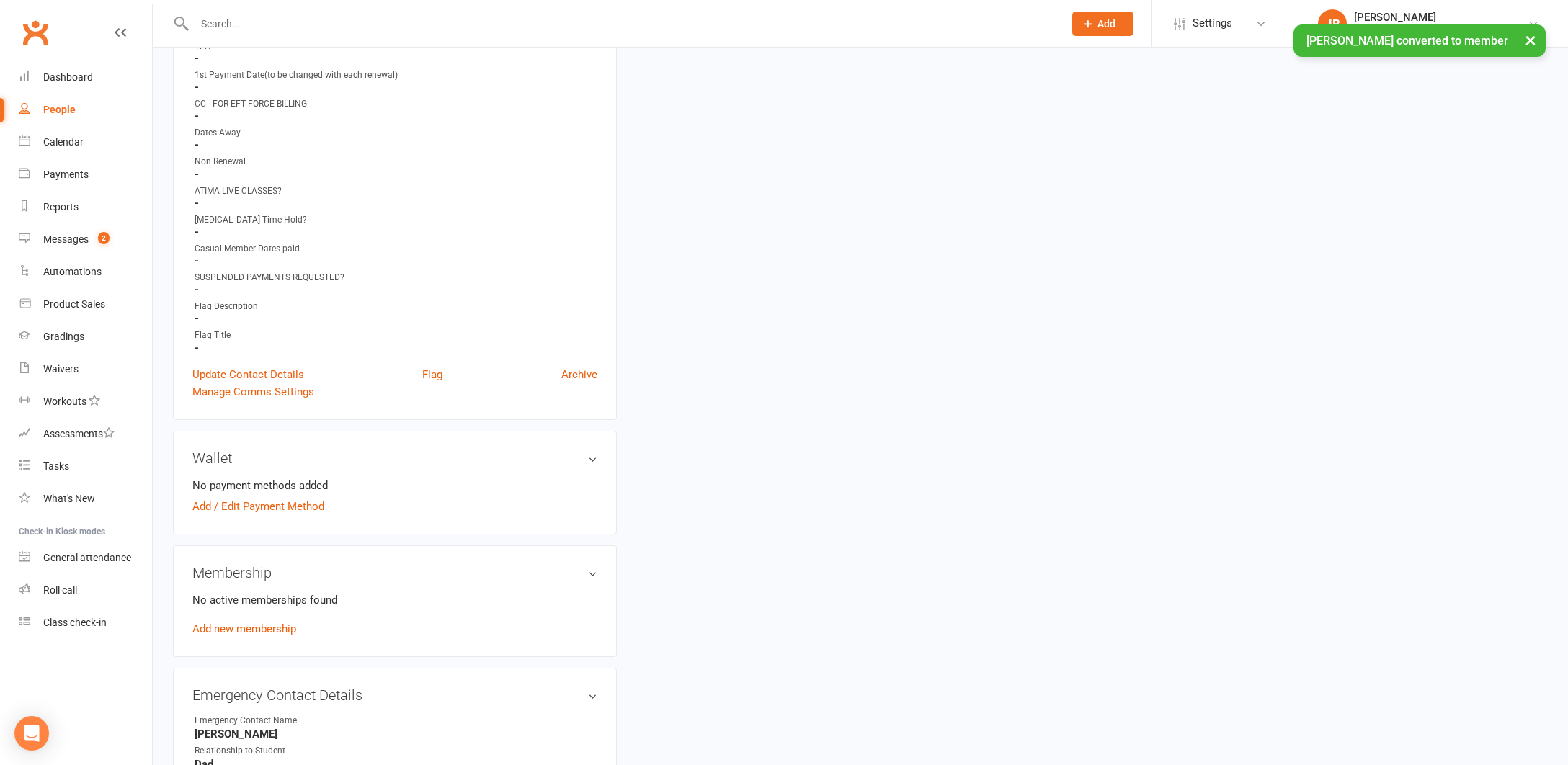
scroll to position [763, 0]
click at [281, 621] on link "Add new membership" at bounding box center [244, 625] width 104 height 13
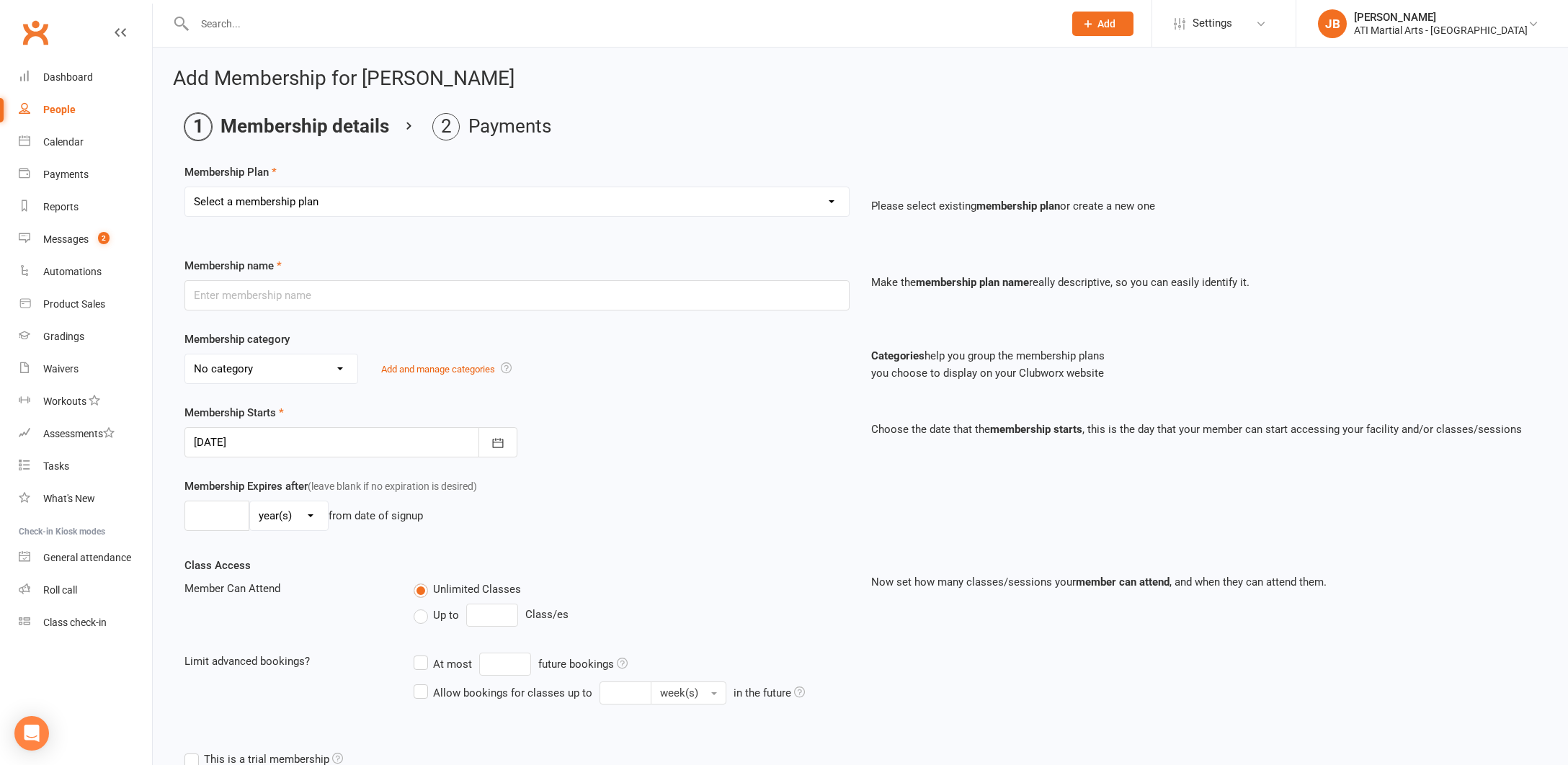
select select "42"
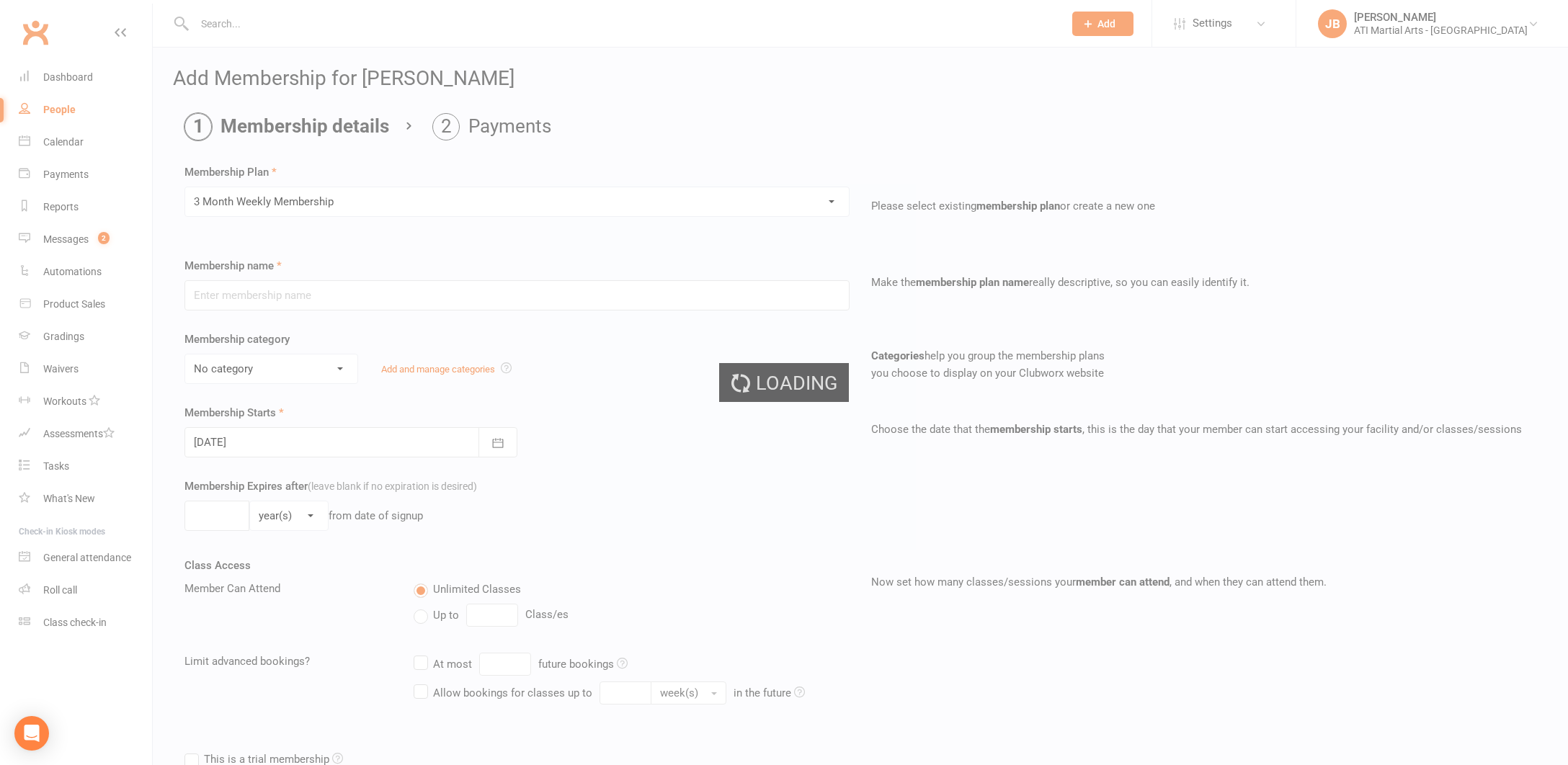
type input "3 Month Weekly Membership"
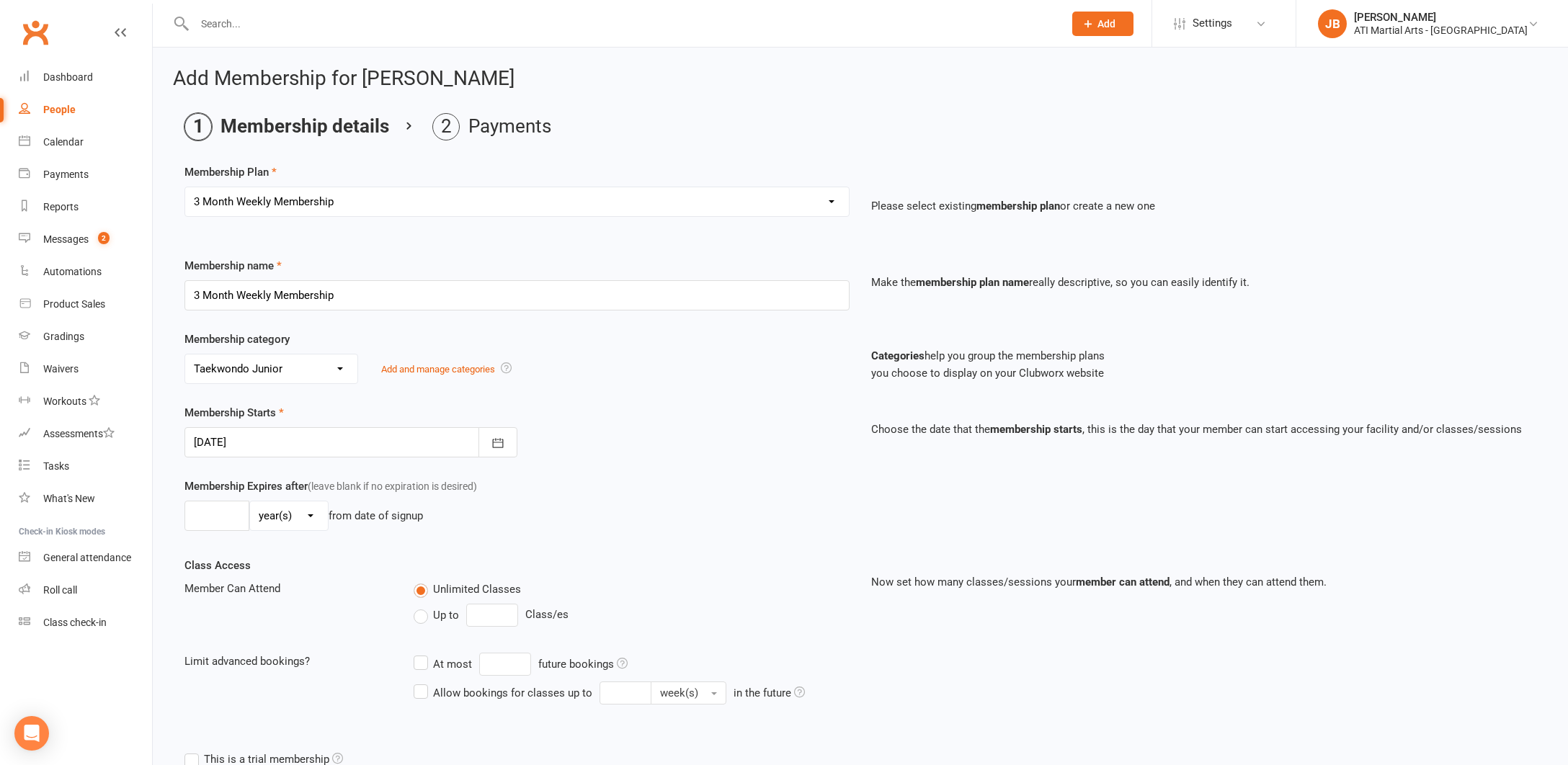
select select "11"
click at [262, 440] on div at bounding box center [351, 442] width 333 height 30
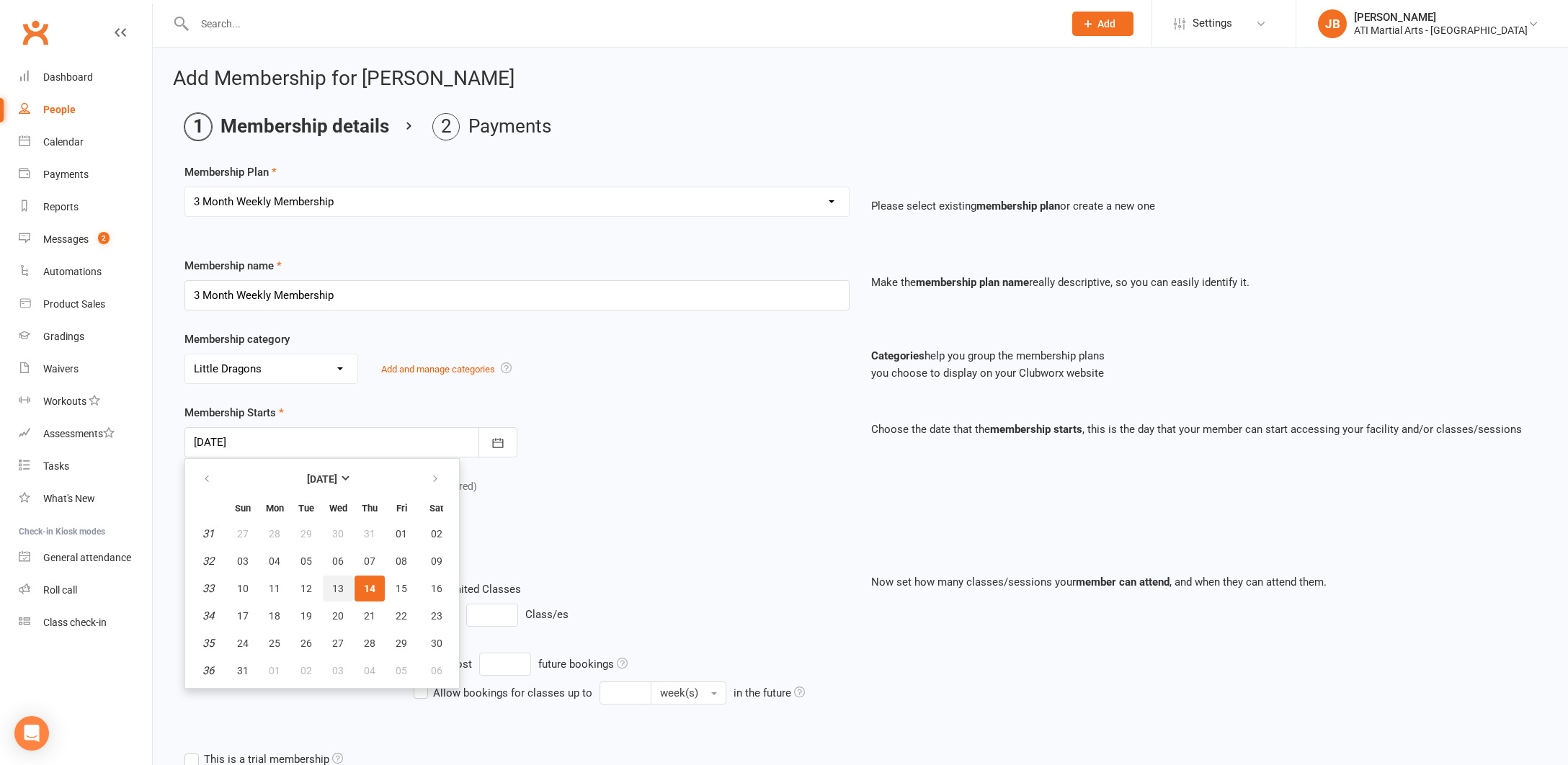
click at [337, 591] on span "13" at bounding box center [338, 589] width 12 height 12
type input "13 Aug 2025"
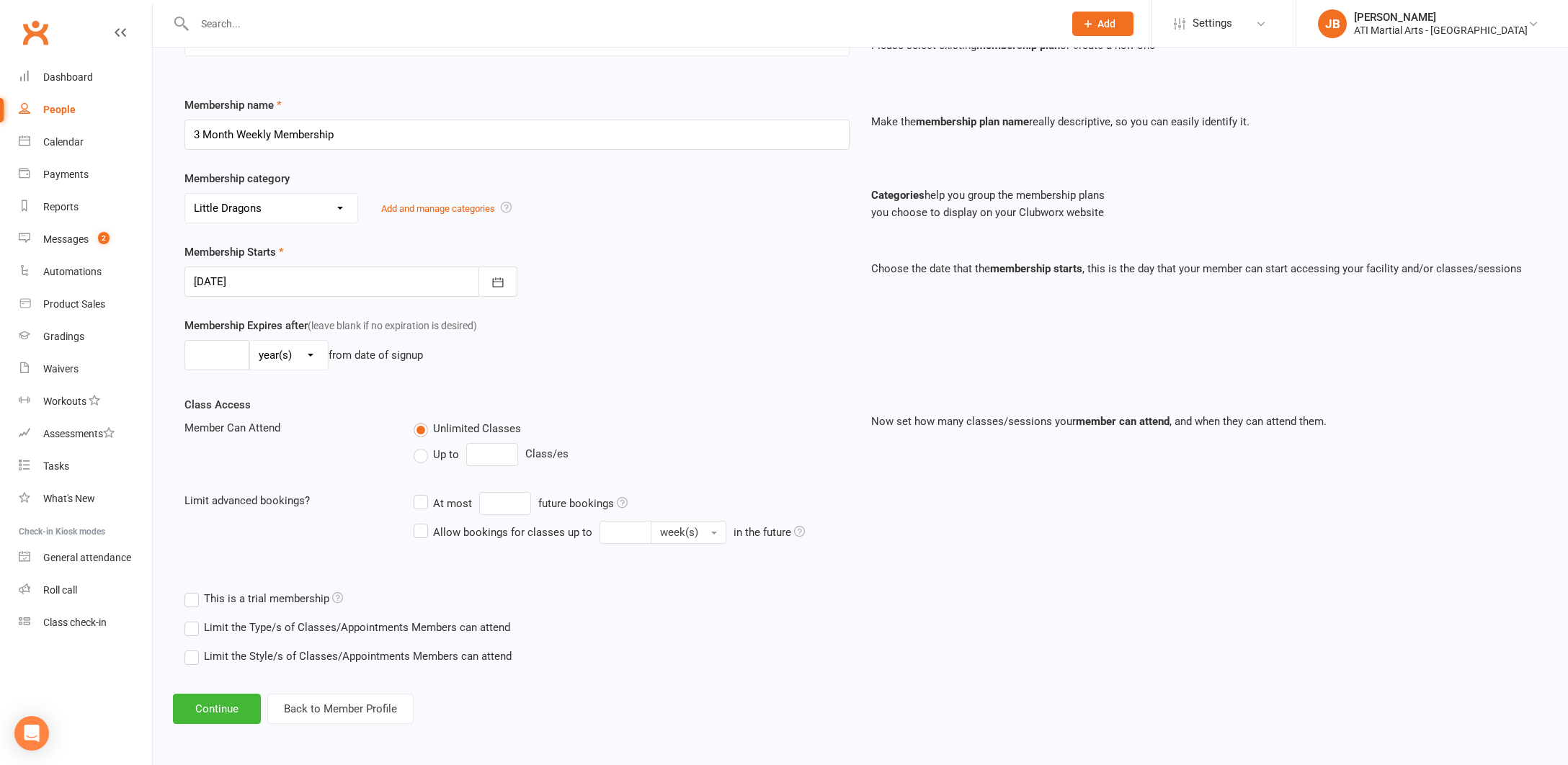
scroll to position [172, 0]
click at [216, 696] on button "Continue" at bounding box center [217, 709] width 88 height 30
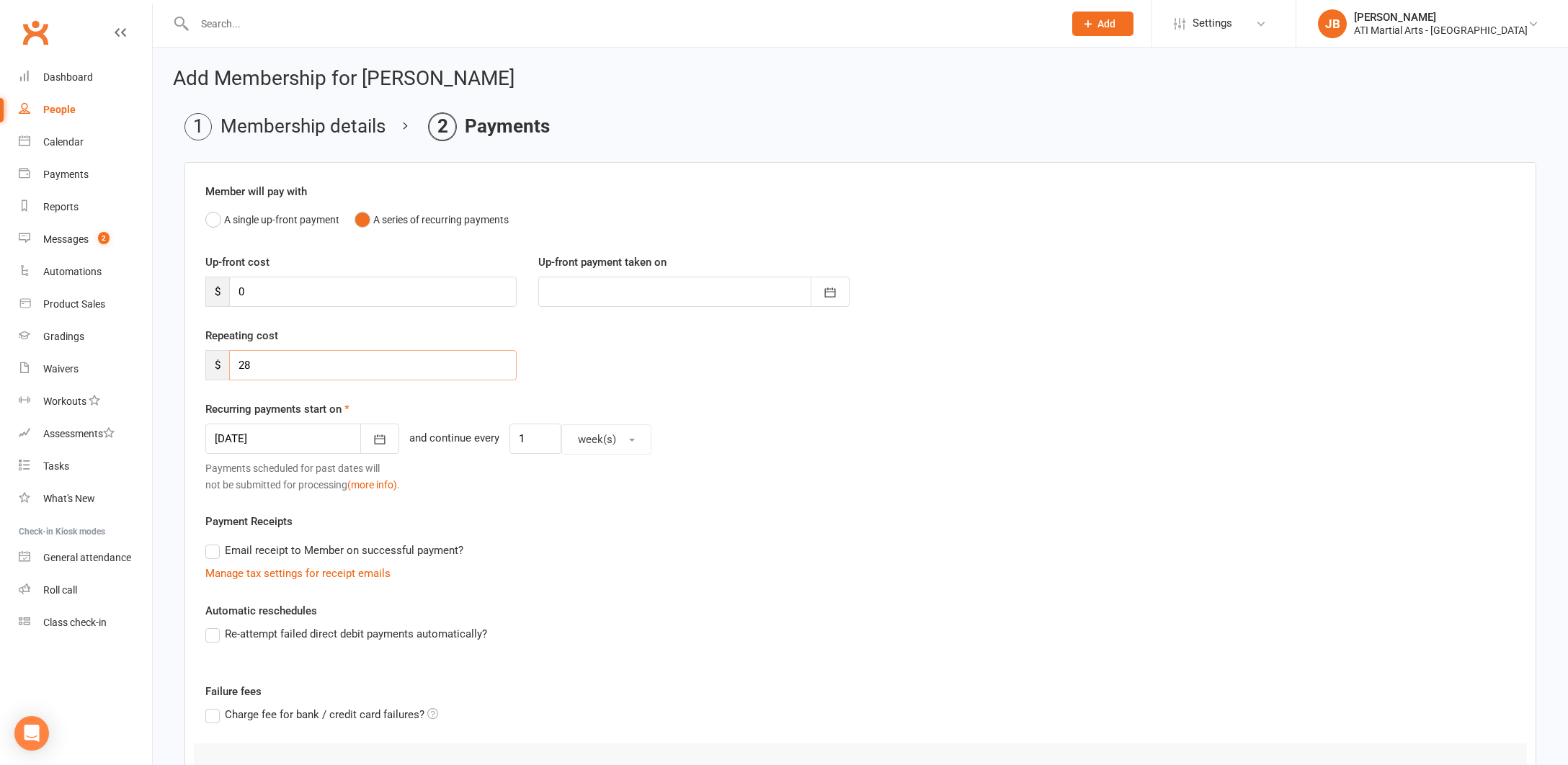
click at [254, 366] on input "28" at bounding box center [373, 365] width 287 height 30
type input "27"
click at [287, 434] on div at bounding box center [302, 438] width 194 height 30
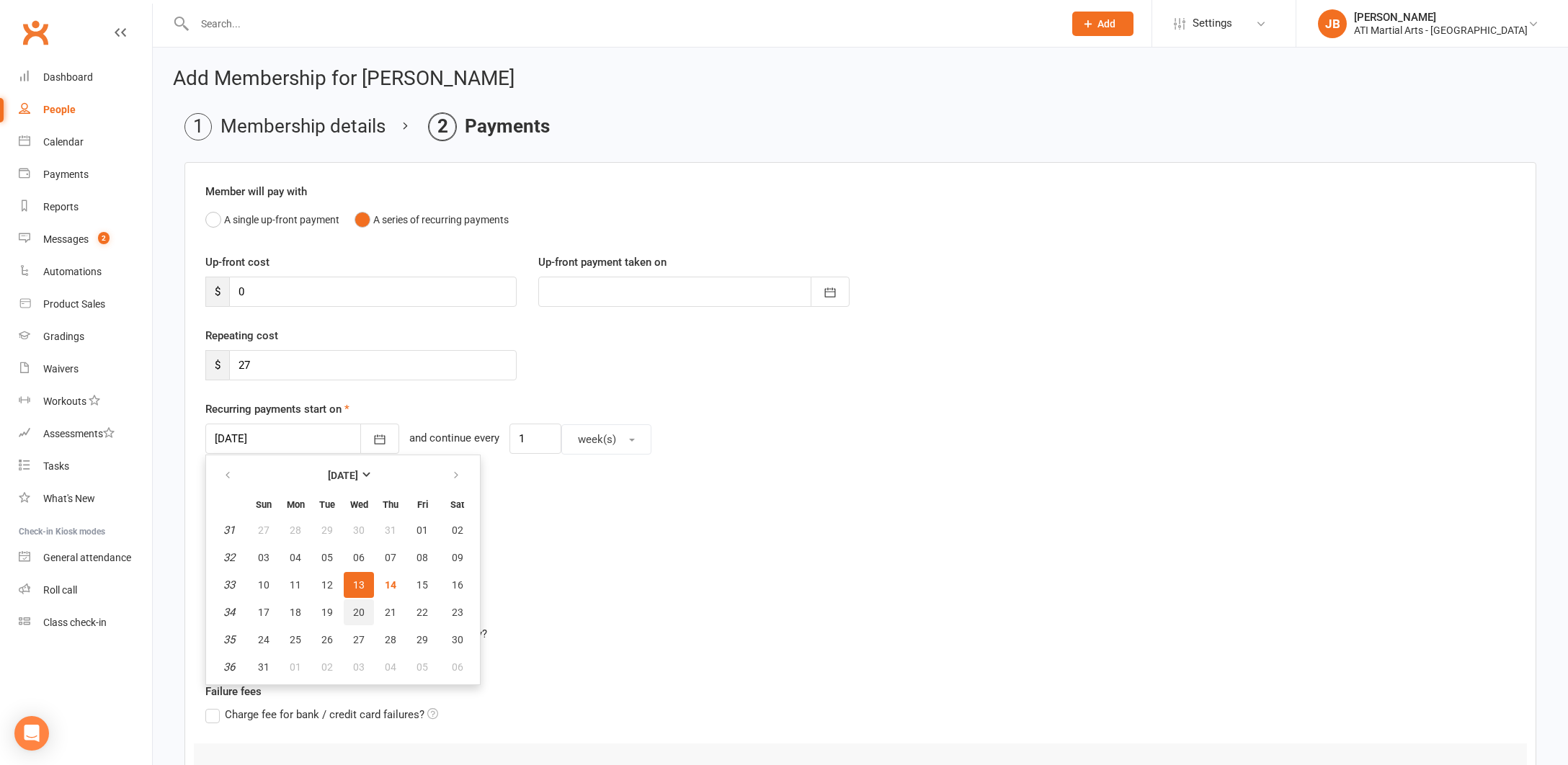
click at [359, 613] on span "20" at bounding box center [359, 612] width 12 height 12
type input "20 Aug 2025"
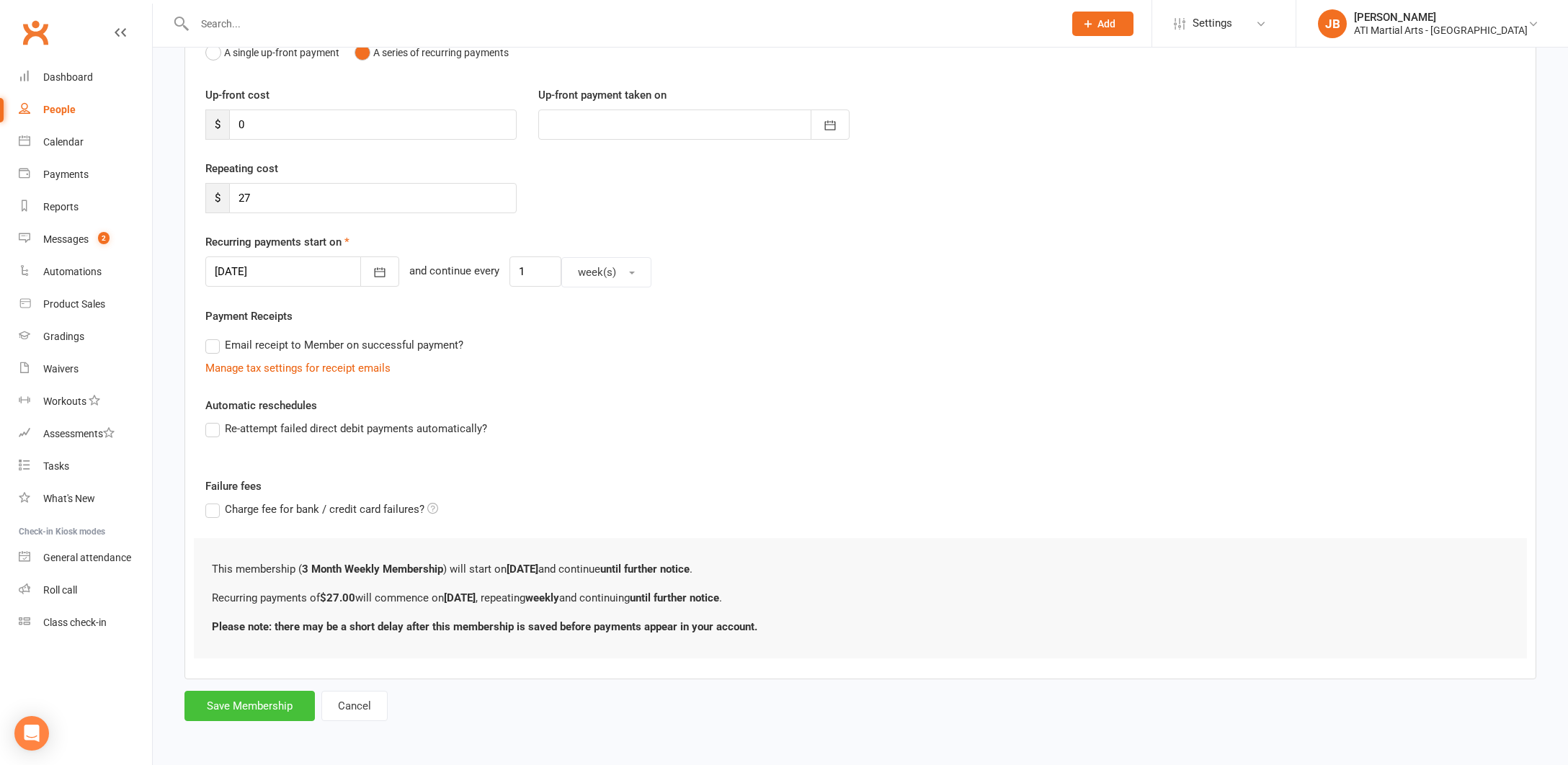
scroll to position [179, 0]
click at [281, 691] on button "Save Membership" at bounding box center [249, 706] width 131 height 30
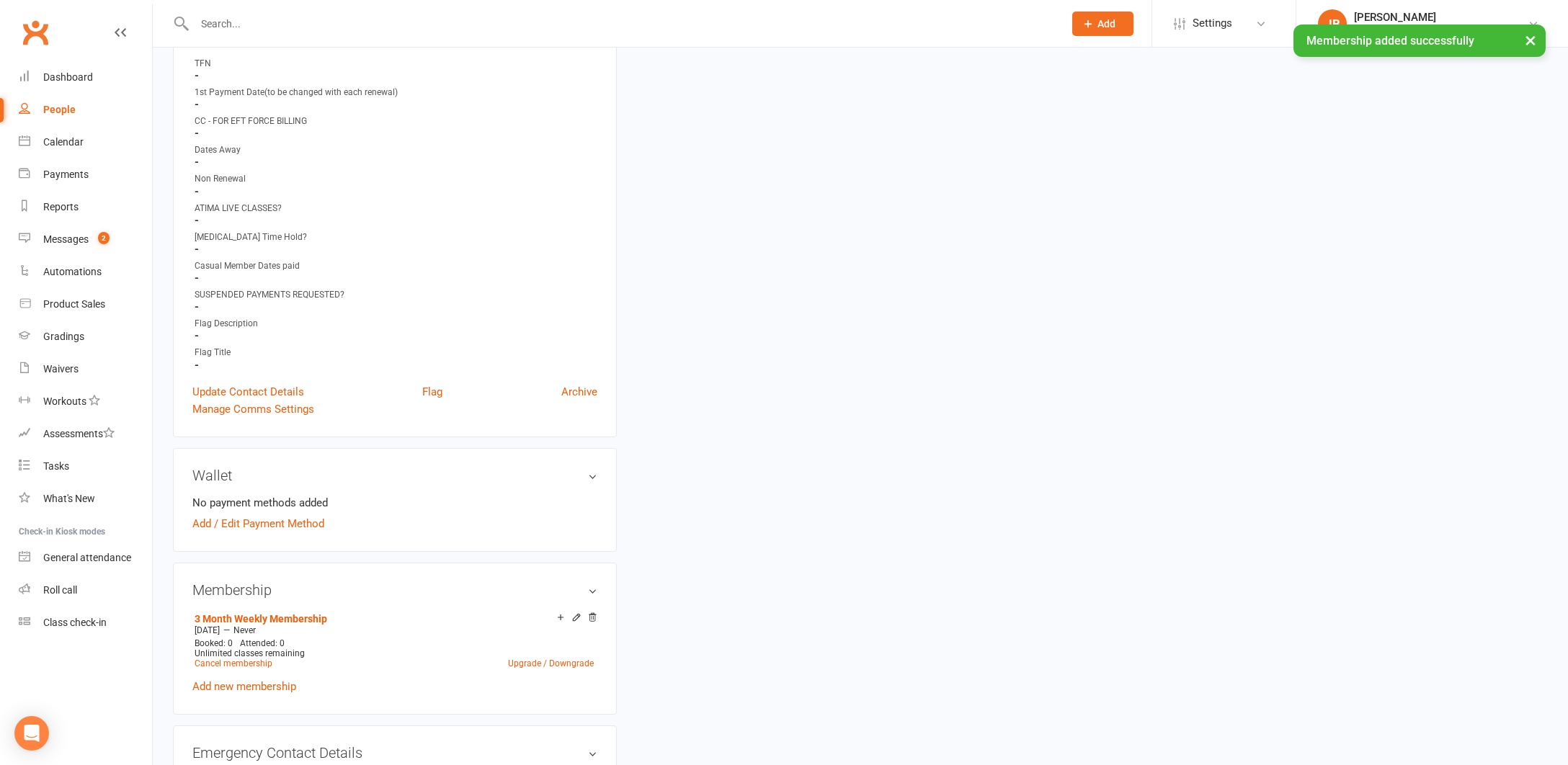
scroll to position [778, 0]
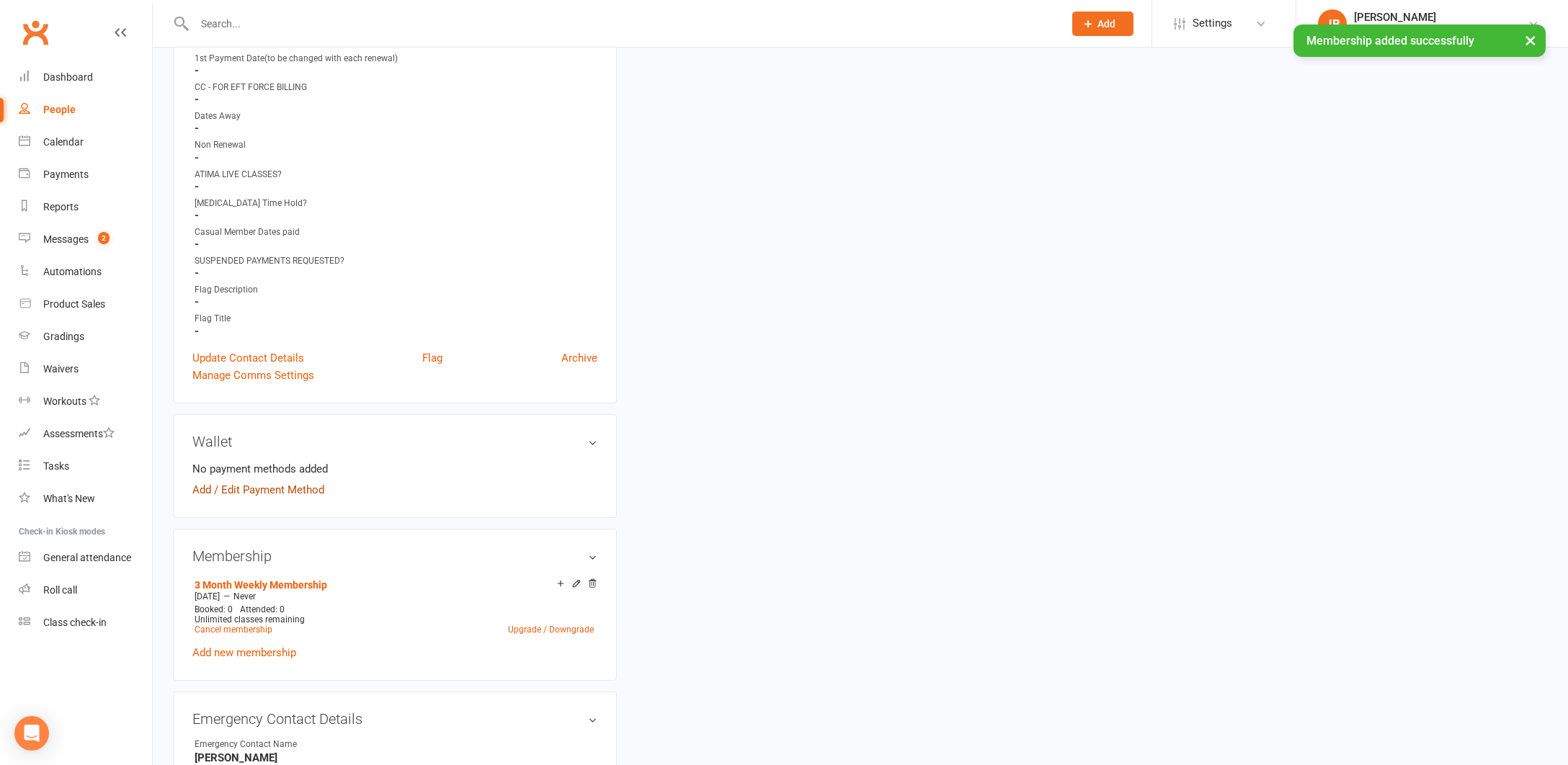
click at [205, 487] on link "Add / Edit Payment Method" at bounding box center [258, 490] width 132 height 17
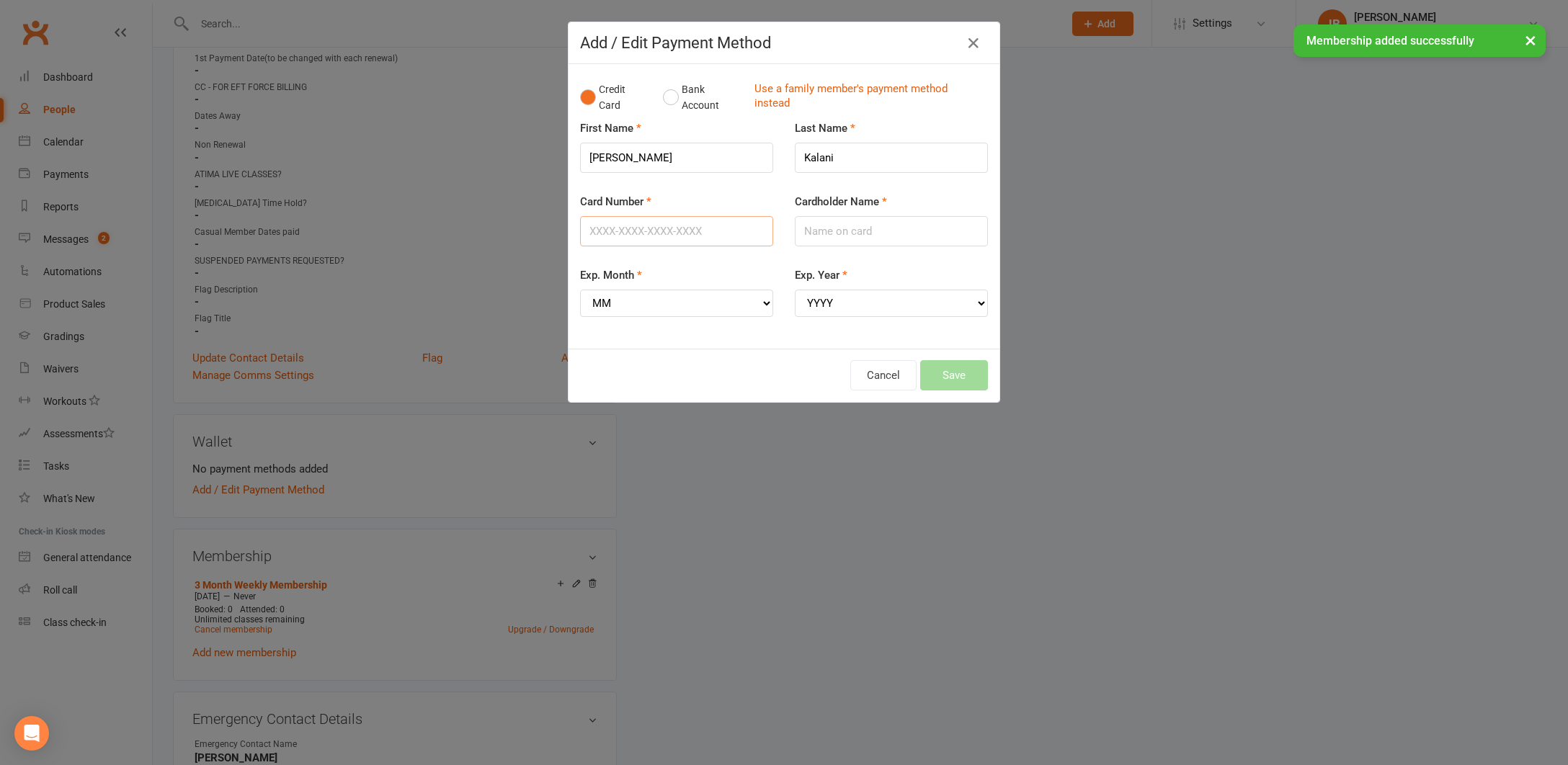
click at [620, 229] on input "Card Number" at bounding box center [677, 231] width 193 height 30
type input "5524110933676689"
click at [864, 229] on input "Cardholder Name" at bounding box center [891, 231] width 193 height 30
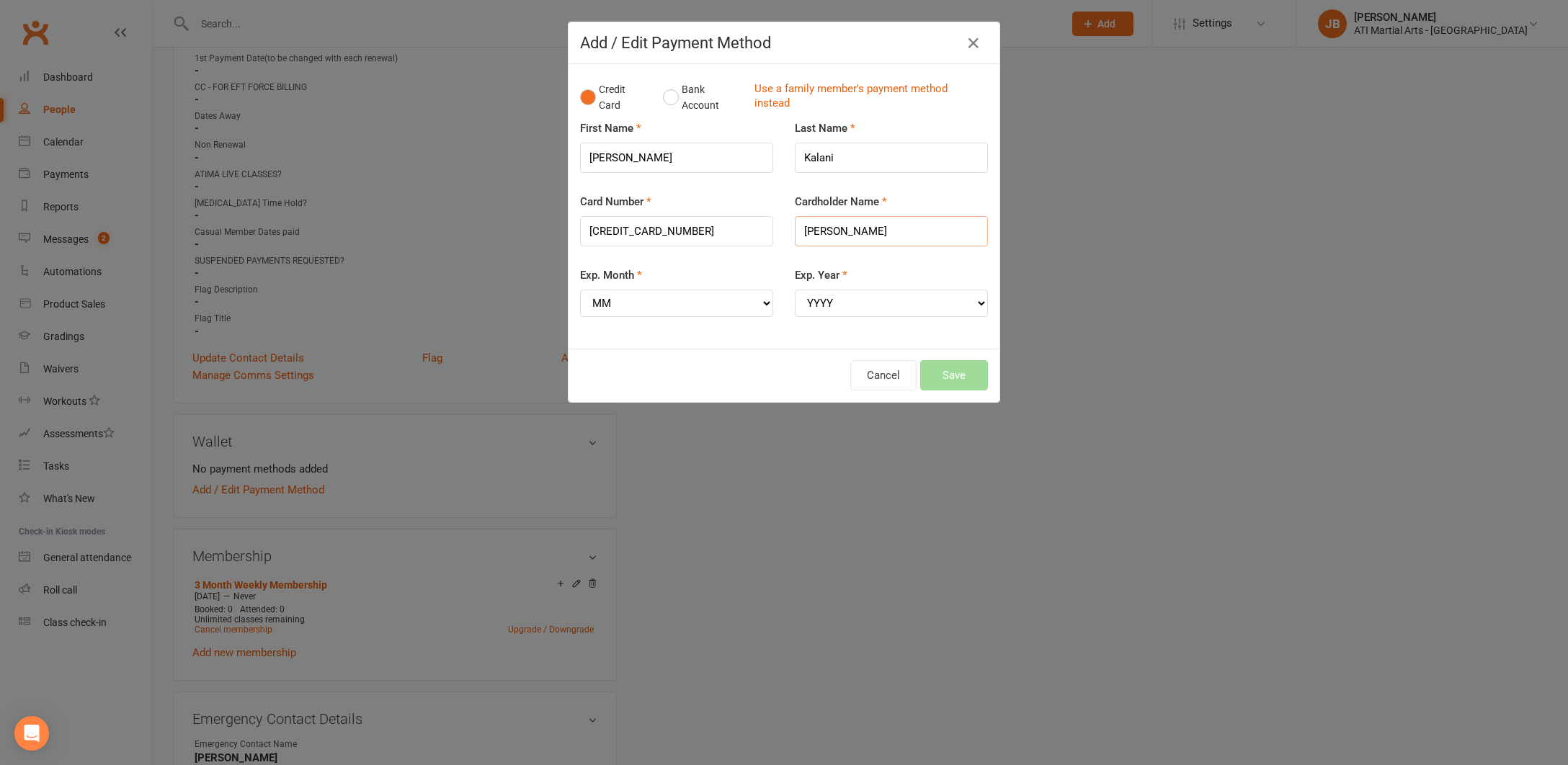
type input "Arash Kalani"
select select "05"
select select "2028"
click at [937, 362] on button "Save" at bounding box center [955, 375] width 68 height 30
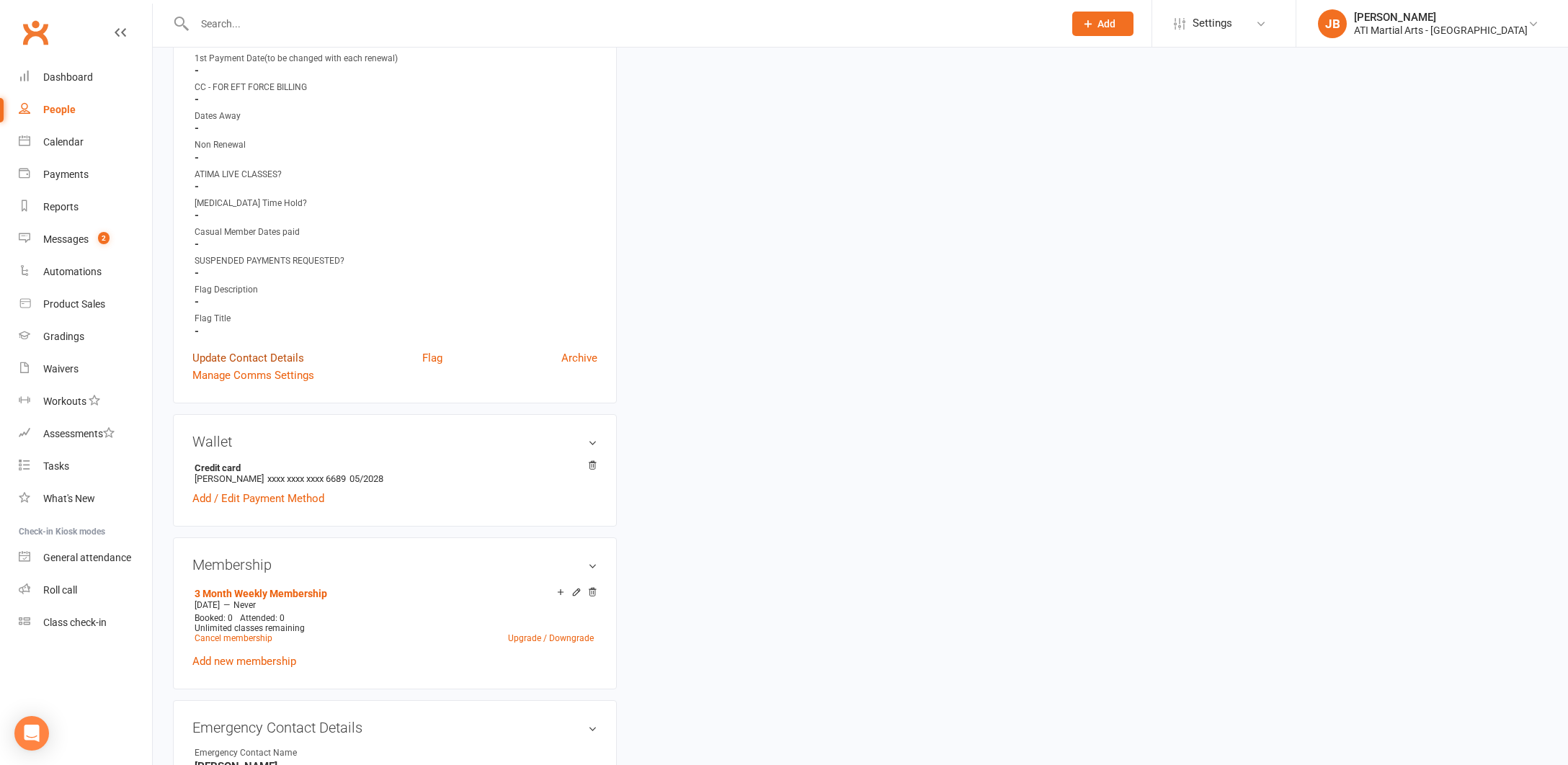
click at [229, 355] on link "Update Contact Details" at bounding box center [248, 358] width 112 height 17
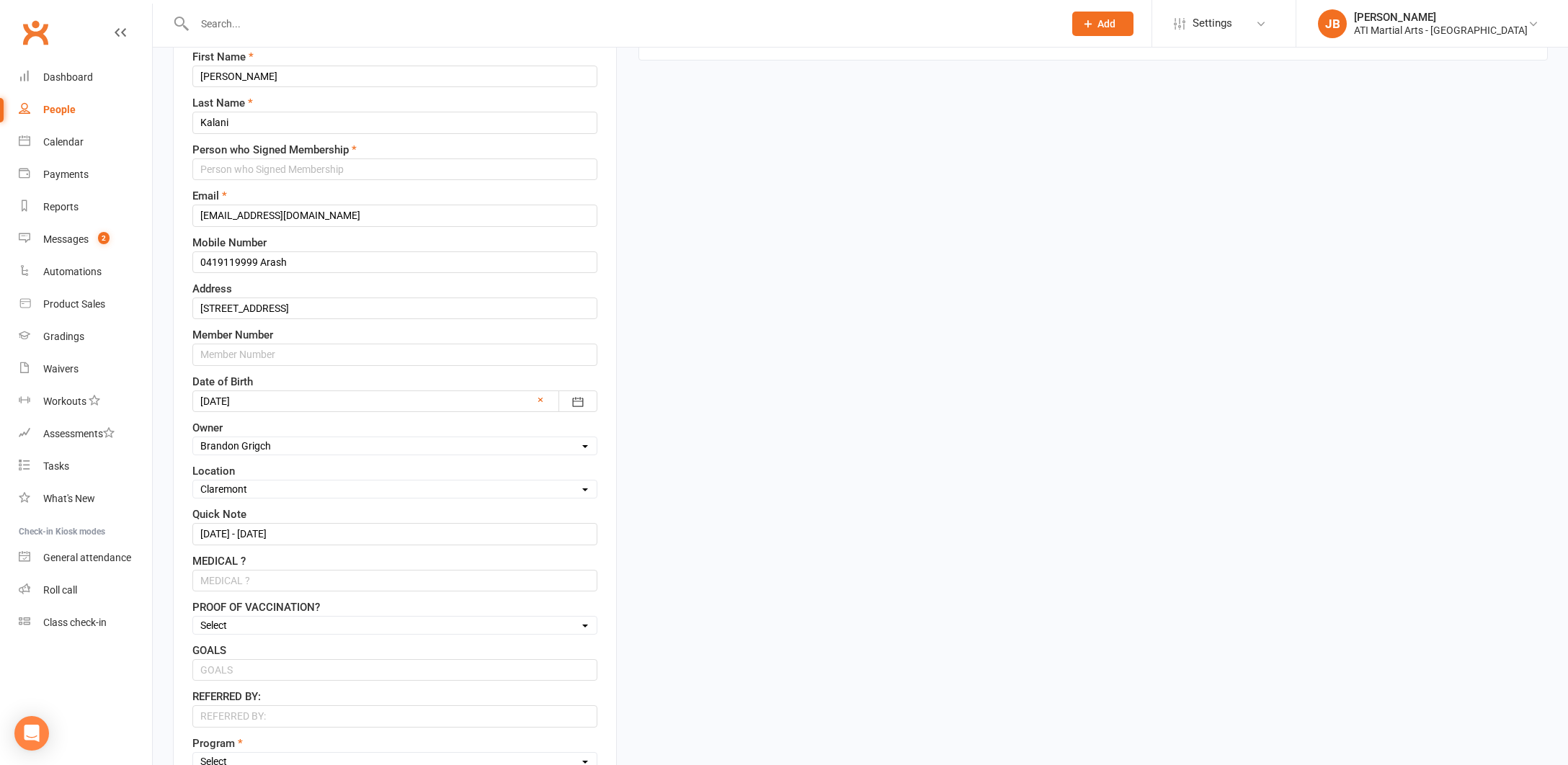
scroll to position [68, 0]
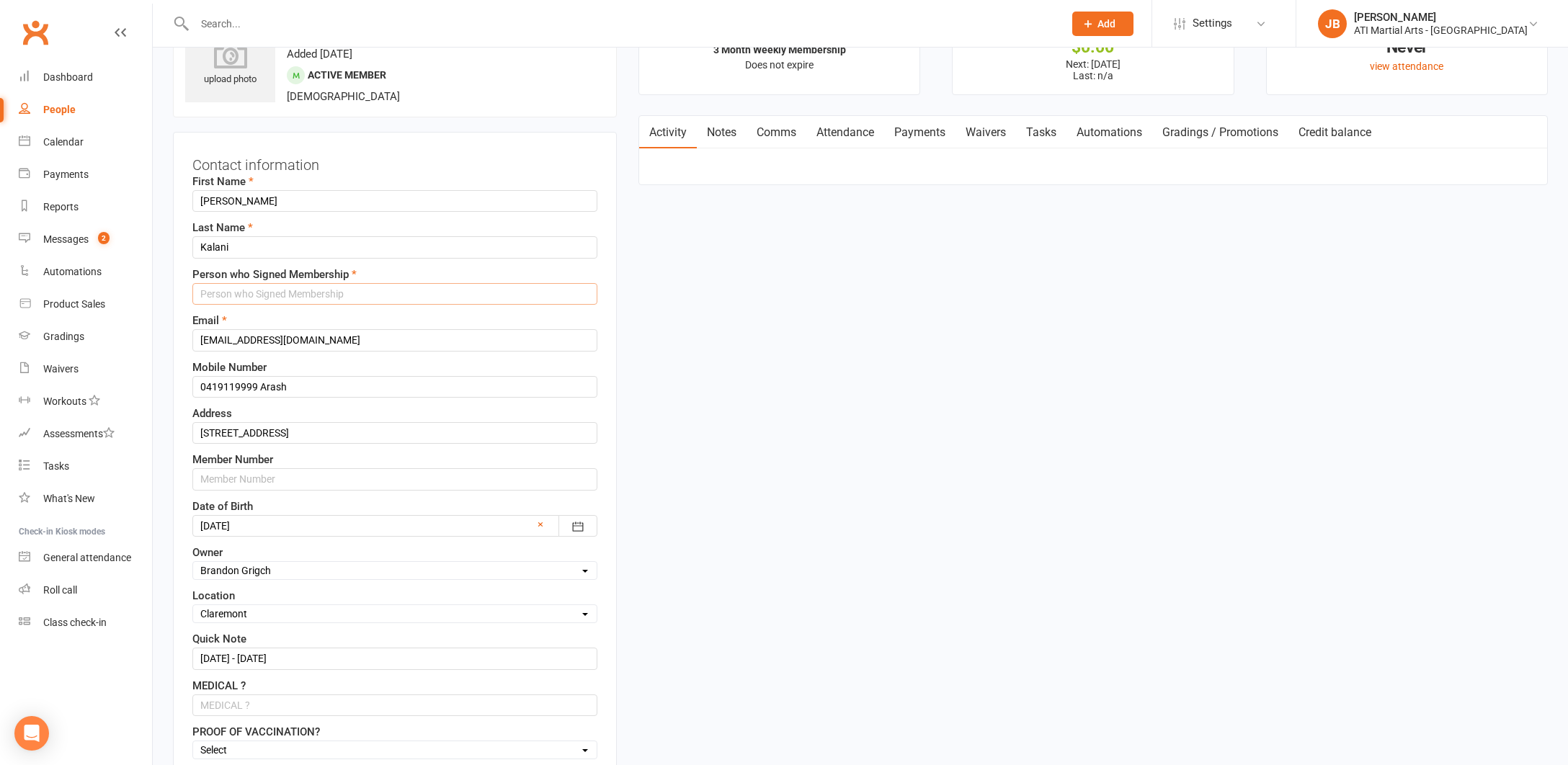
click at [226, 291] on input "text" at bounding box center [395, 294] width 405 height 21
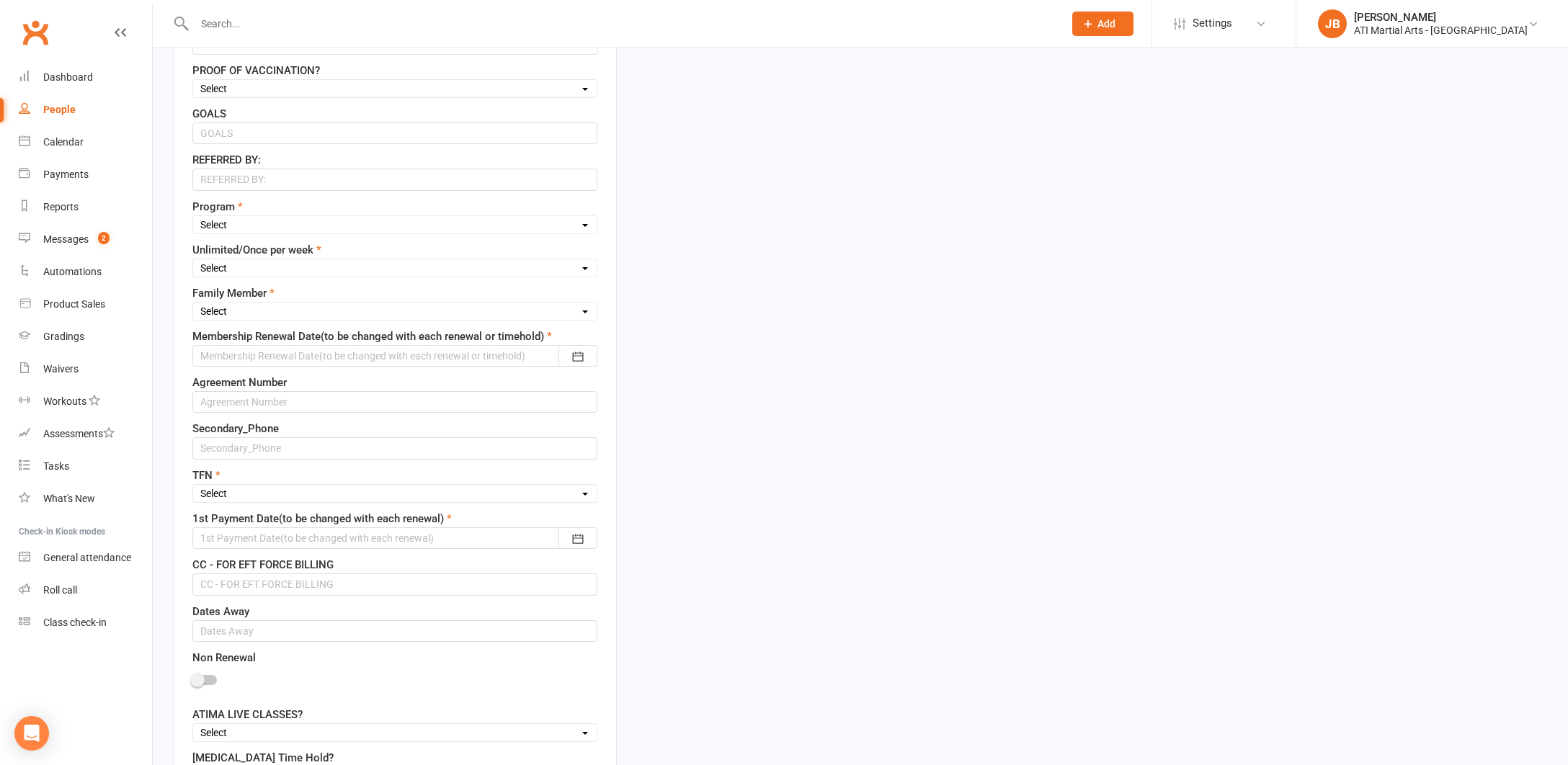
scroll to position [738, 0]
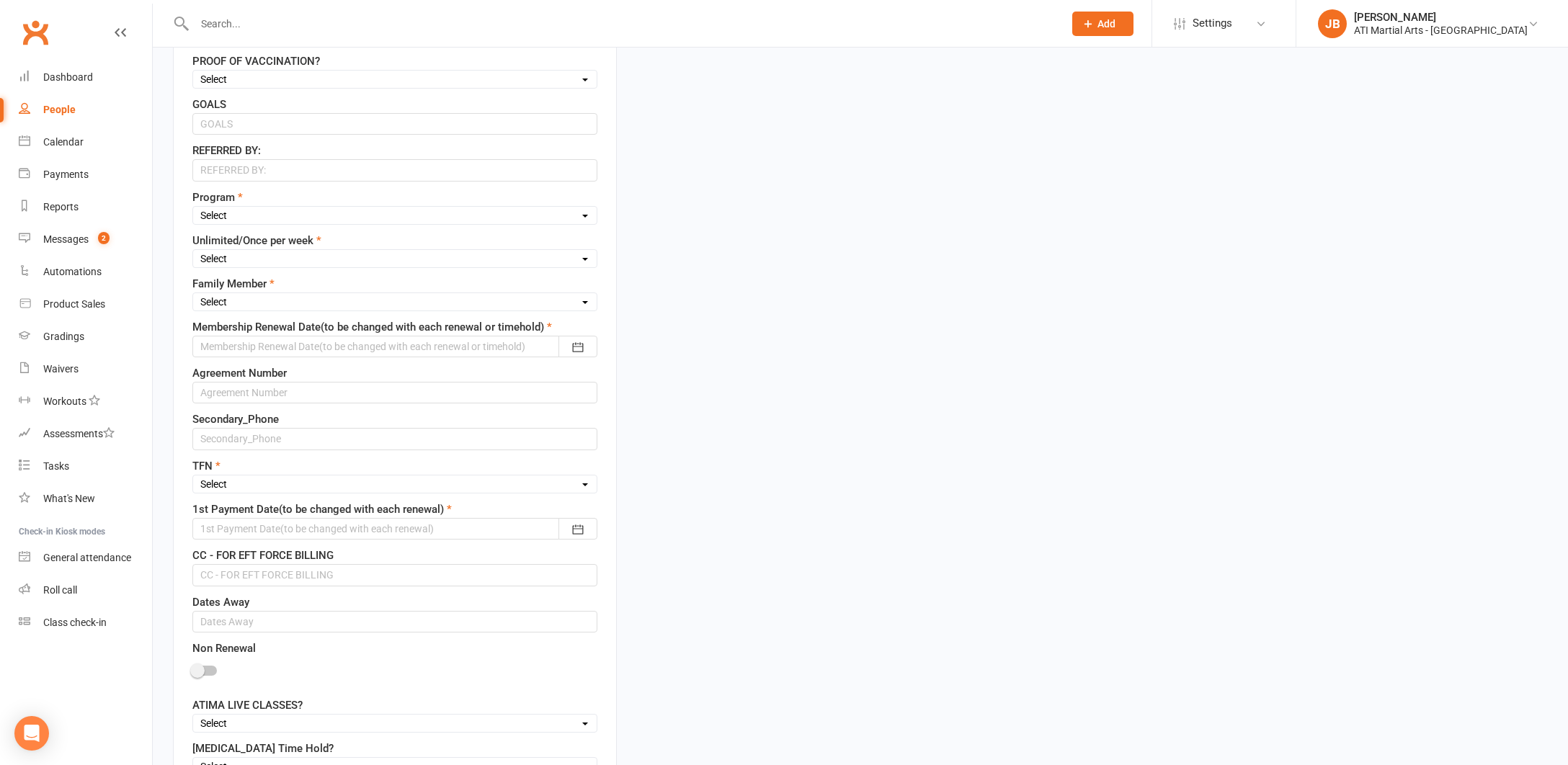
type input "Arash Kalani"
select select "Little Dragons"
select select "Once Per week"
select select "1st"
click at [230, 342] on div at bounding box center [395, 346] width 405 height 21
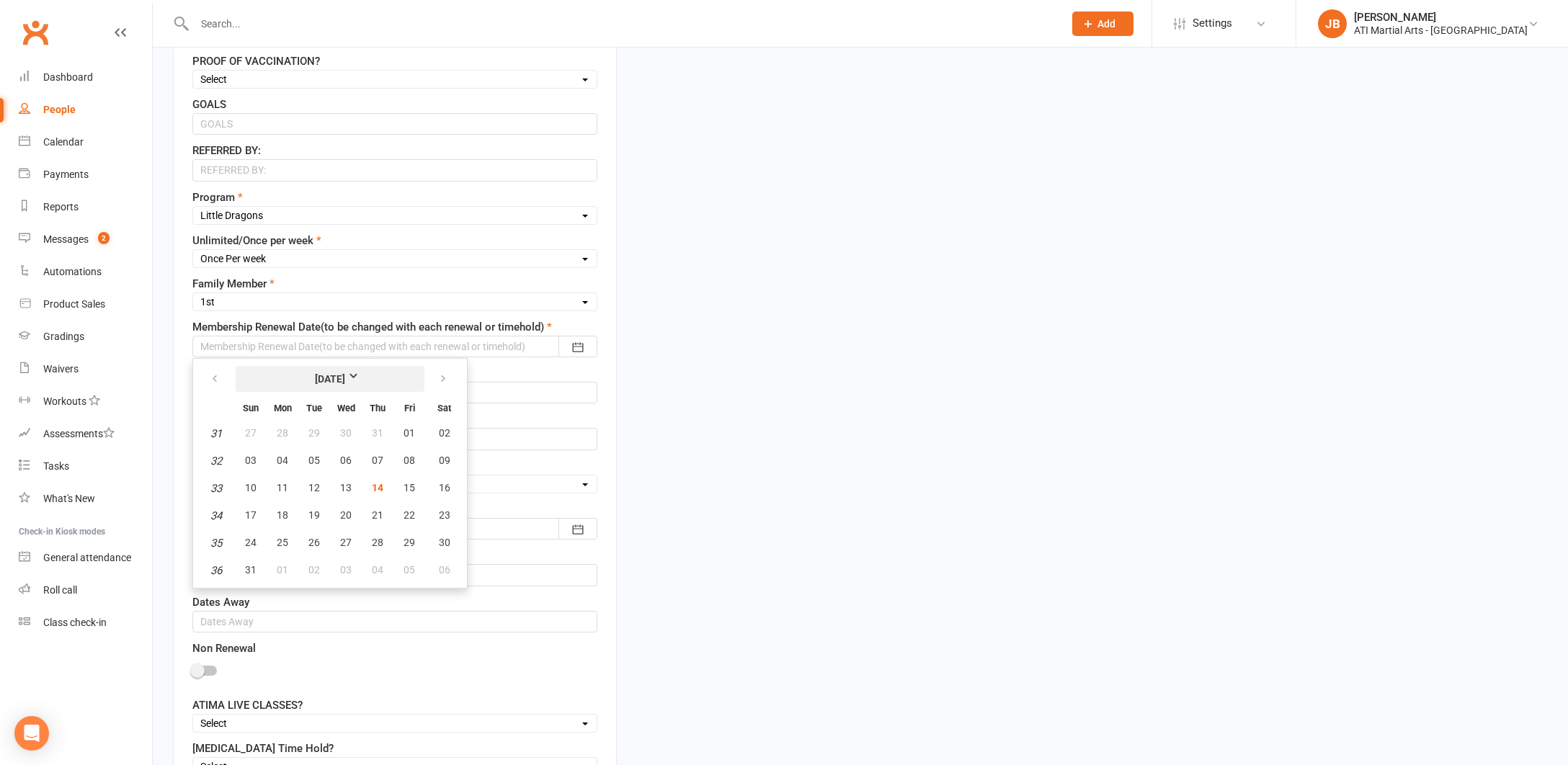
click at [369, 374] on strong "[DATE]" at bounding box center [330, 379] width 83 height 16
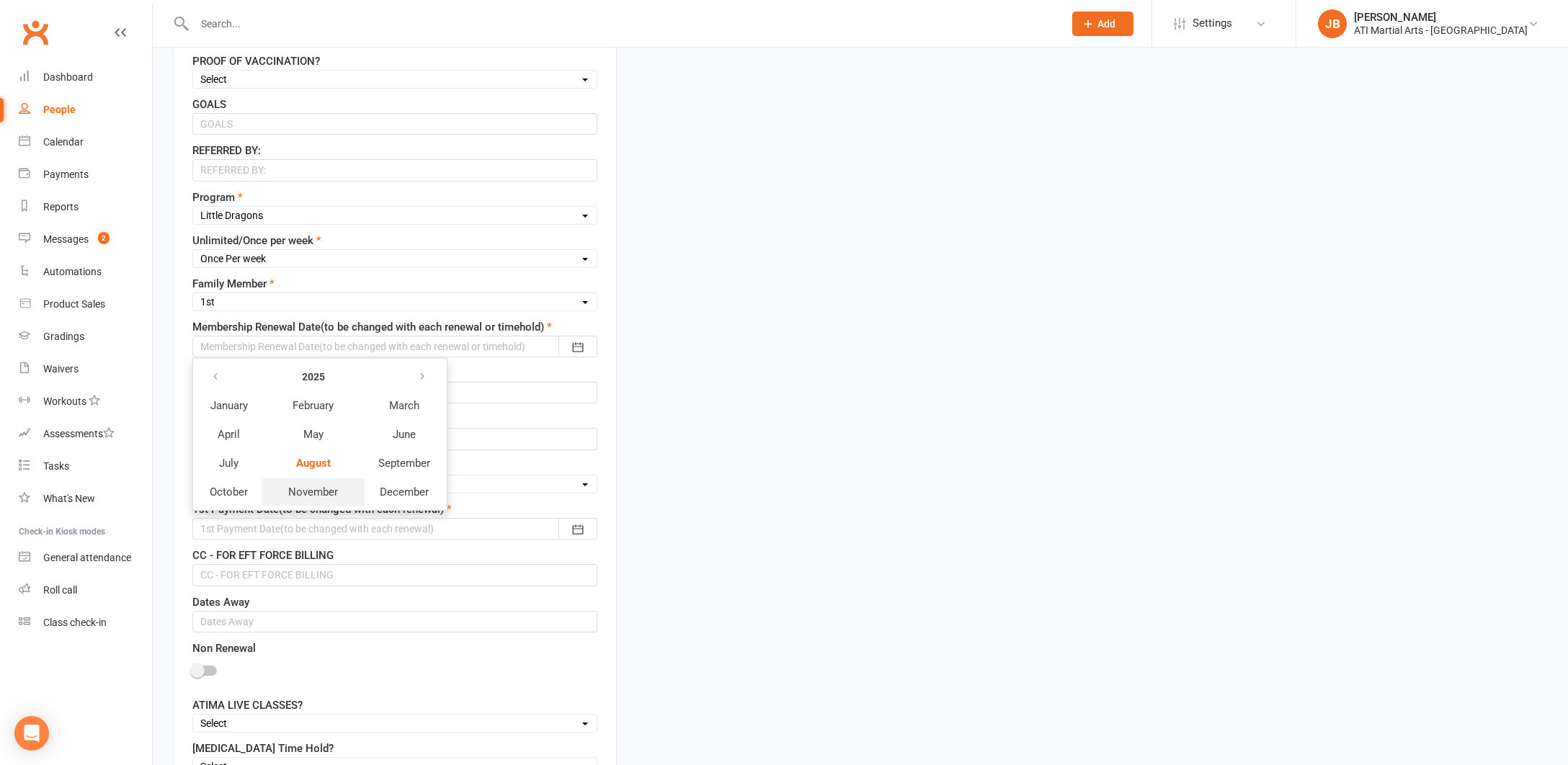
click at [328, 495] on span "November" at bounding box center [313, 492] width 50 height 13
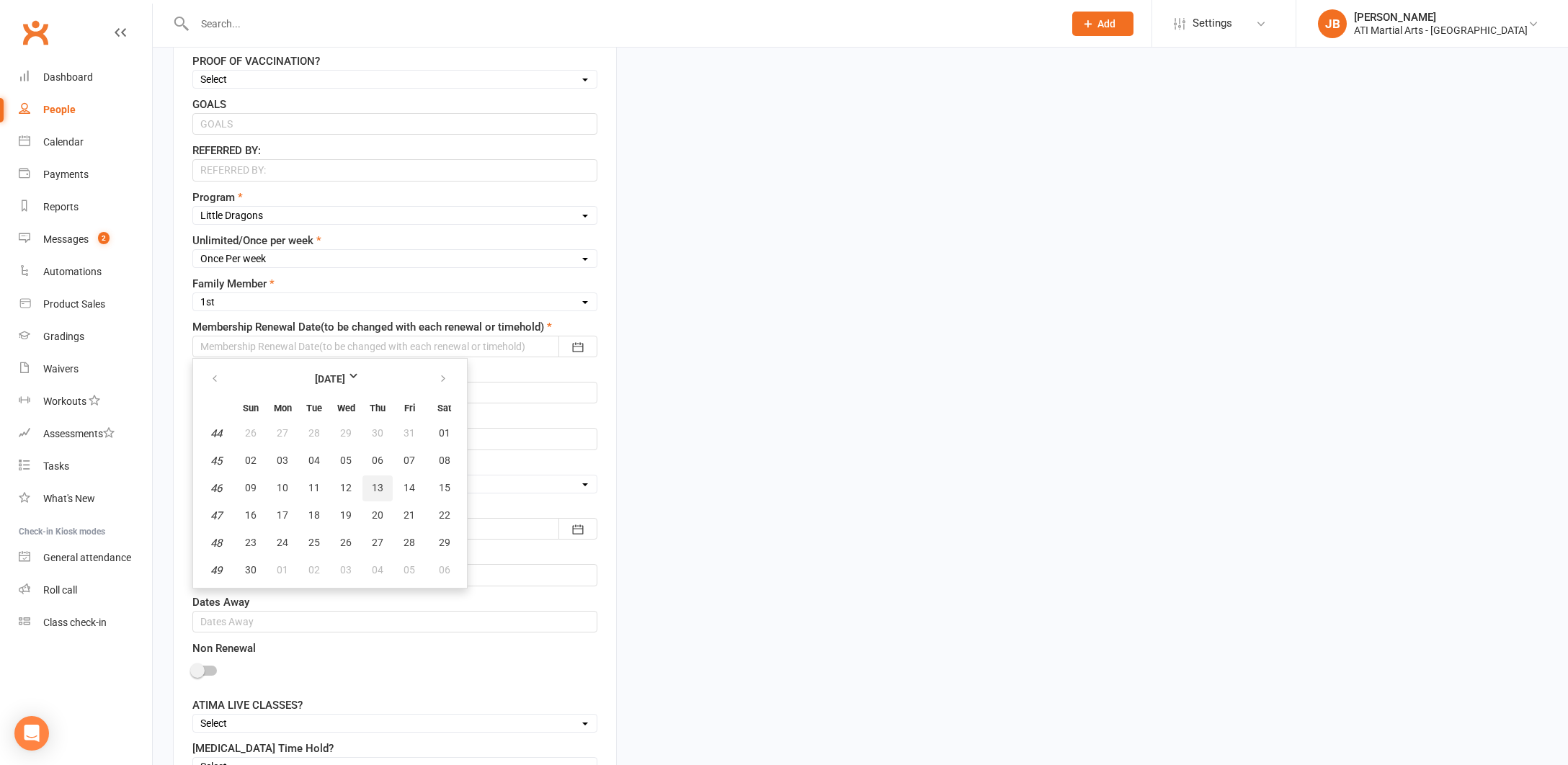
click at [375, 490] on span "13" at bounding box center [378, 487] width 12 height 12
type input "13 Nov 2025"
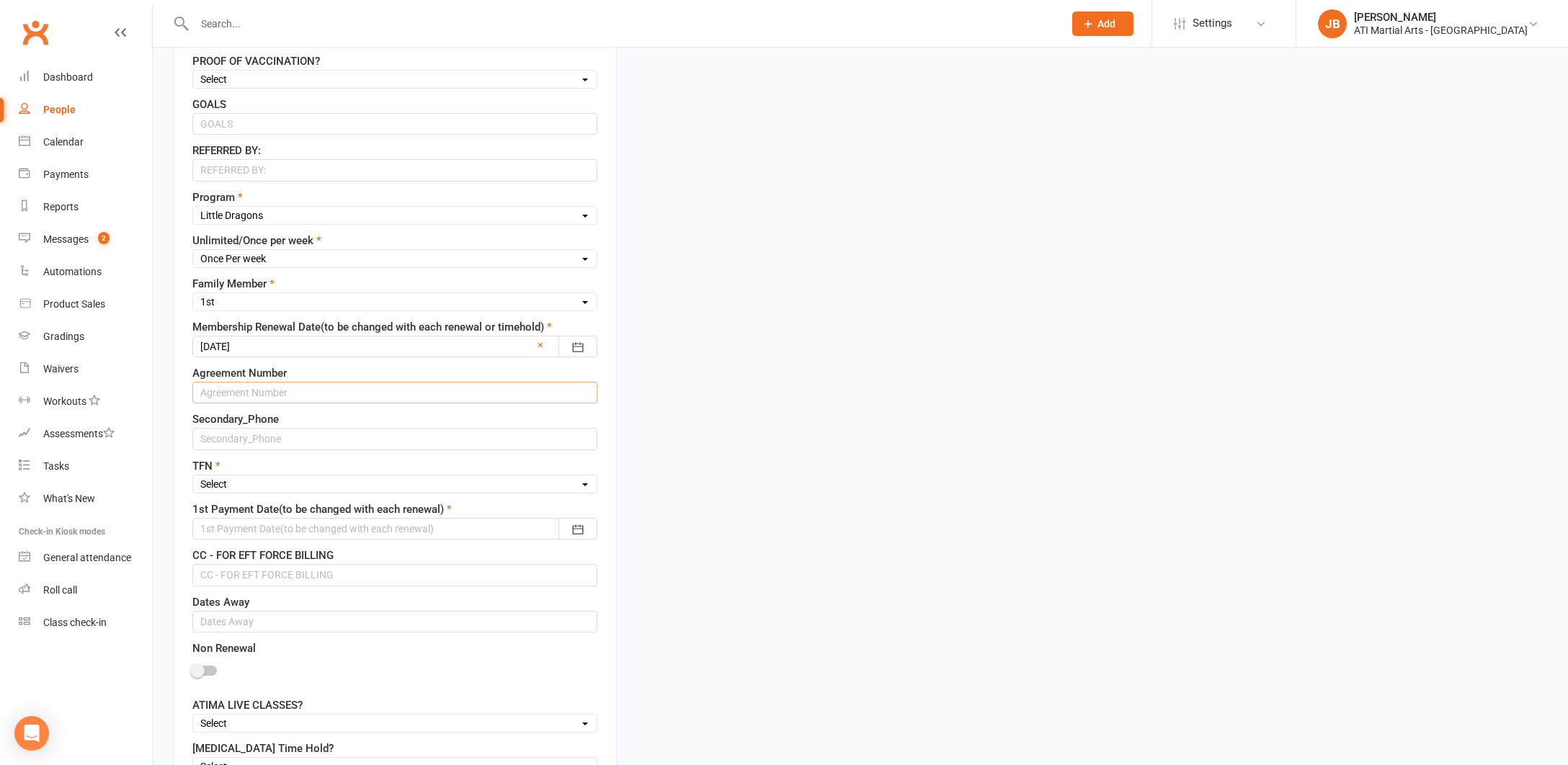
click at [235, 393] on input "text" at bounding box center [395, 392] width 405 height 21
type input "5380"
select select "Yes"
click at [230, 530] on div at bounding box center [395, 528] width 405 height 21
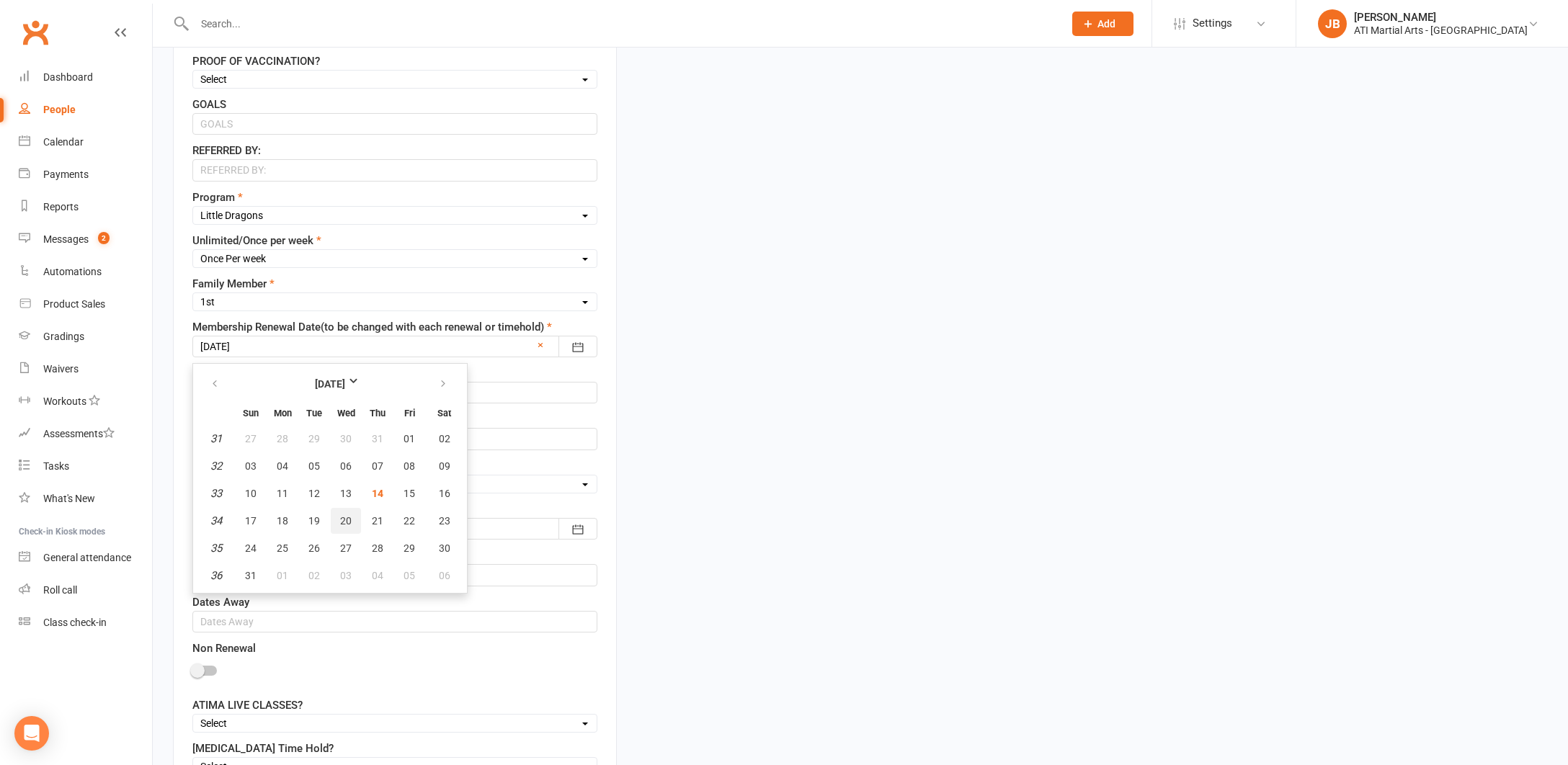
click at [344, 523] on span "20" at bounding box center [346, 521] width 12 height 12
type input "20 Aug 2025"
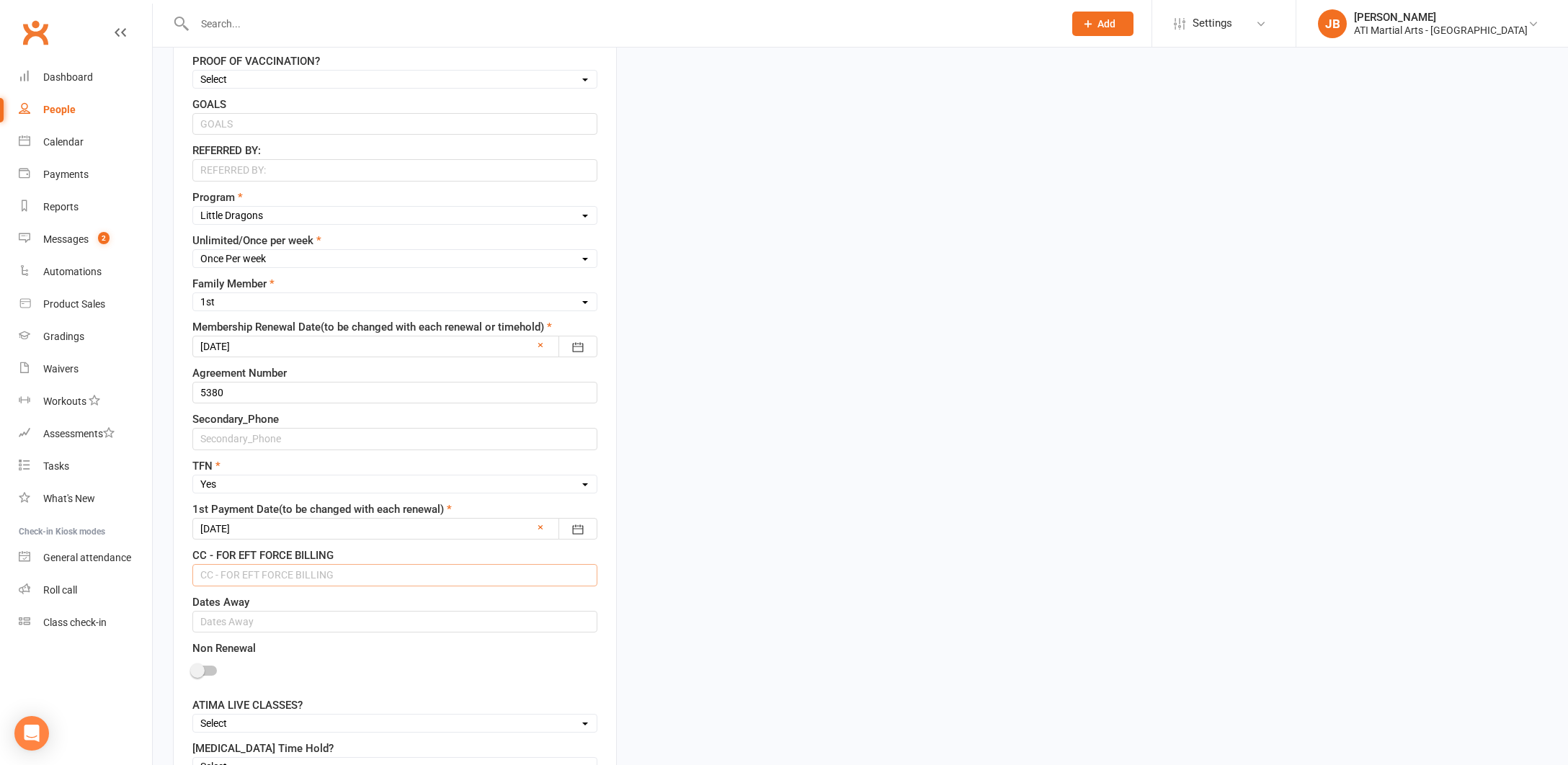
click at [208, 576] on input "text" at bounding box center [395, 574] width 405 height 21
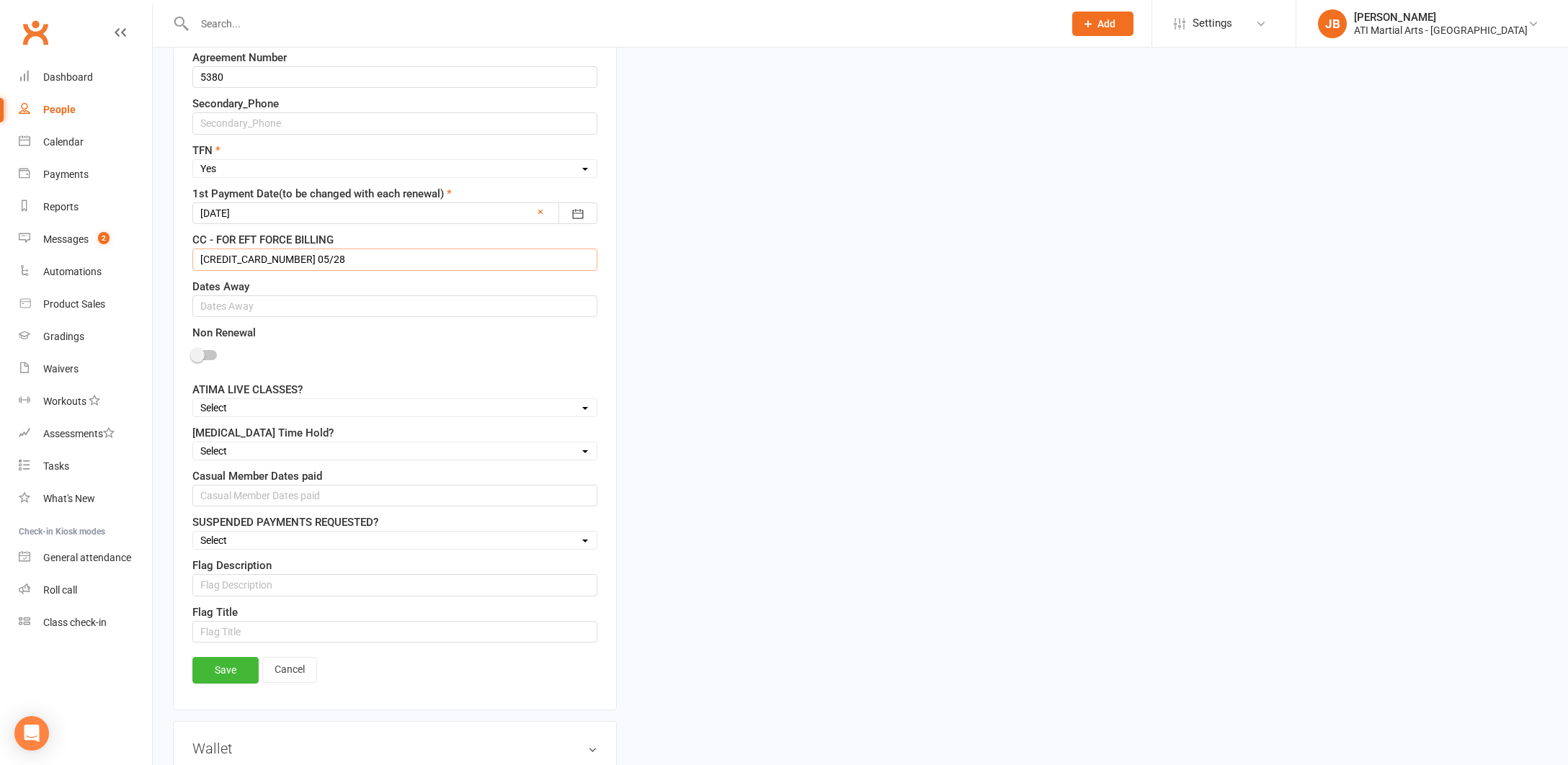
scroll to position [1056, 0]
type input "5524 1109 3367 6689 05/28"
click at [237, 670] on link "Save" at bounding box center [226, 668] width 66 height 26
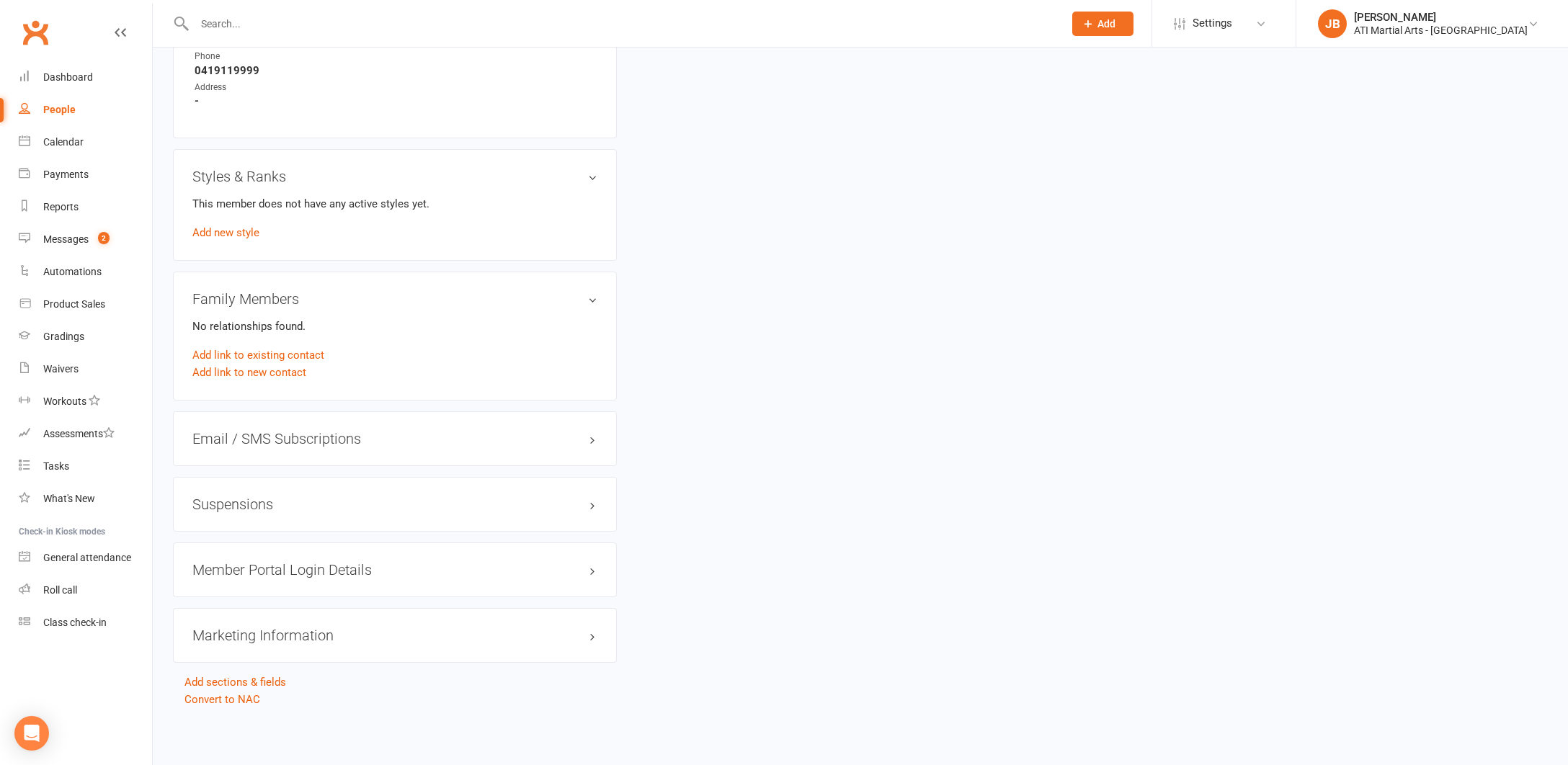
scroll to position [1574, 0]
click at [246, 226] on link "Add new style" at bounding box center [226, 233] width 67 height 13
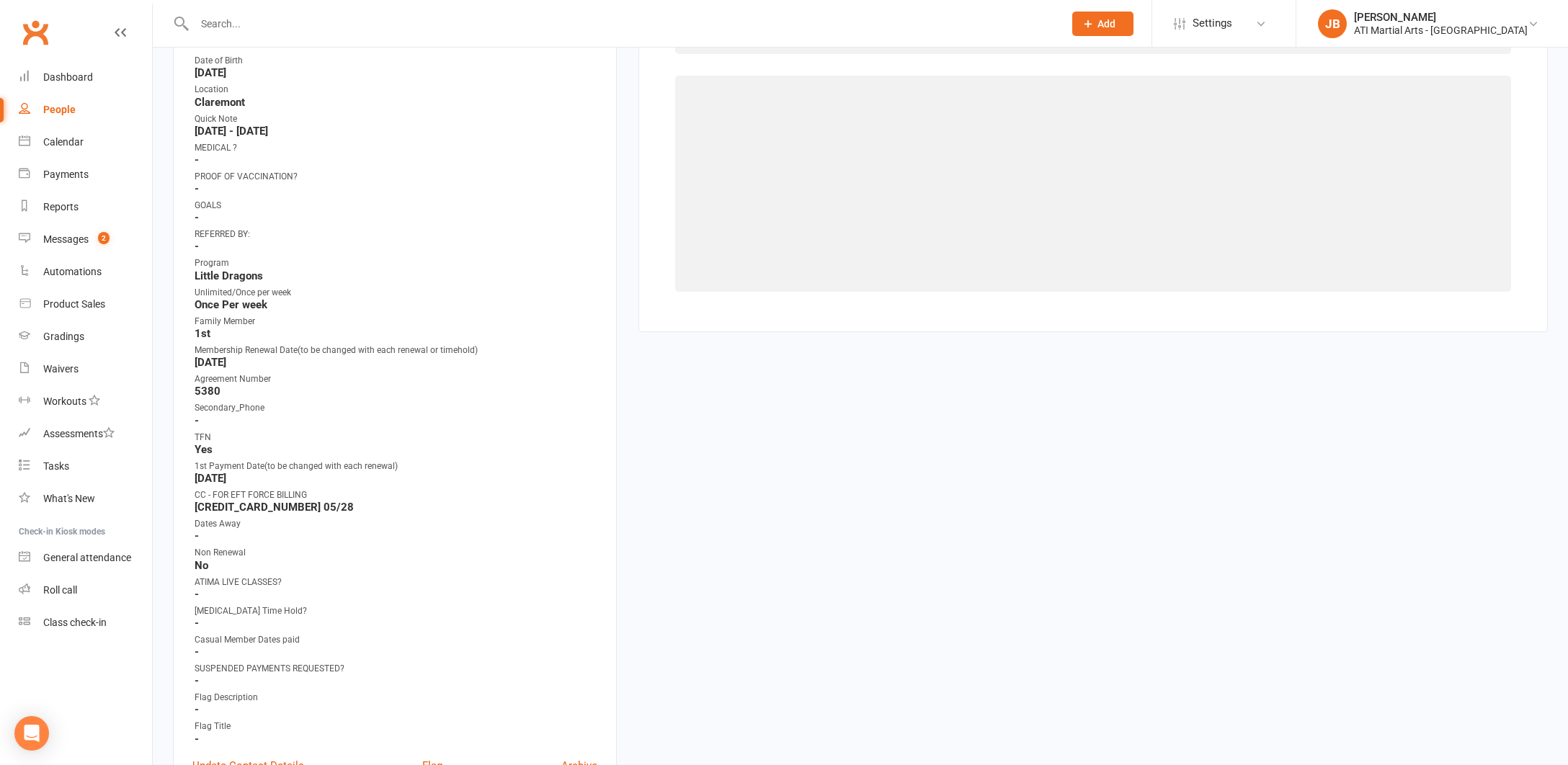
scroll to position [110, 0]
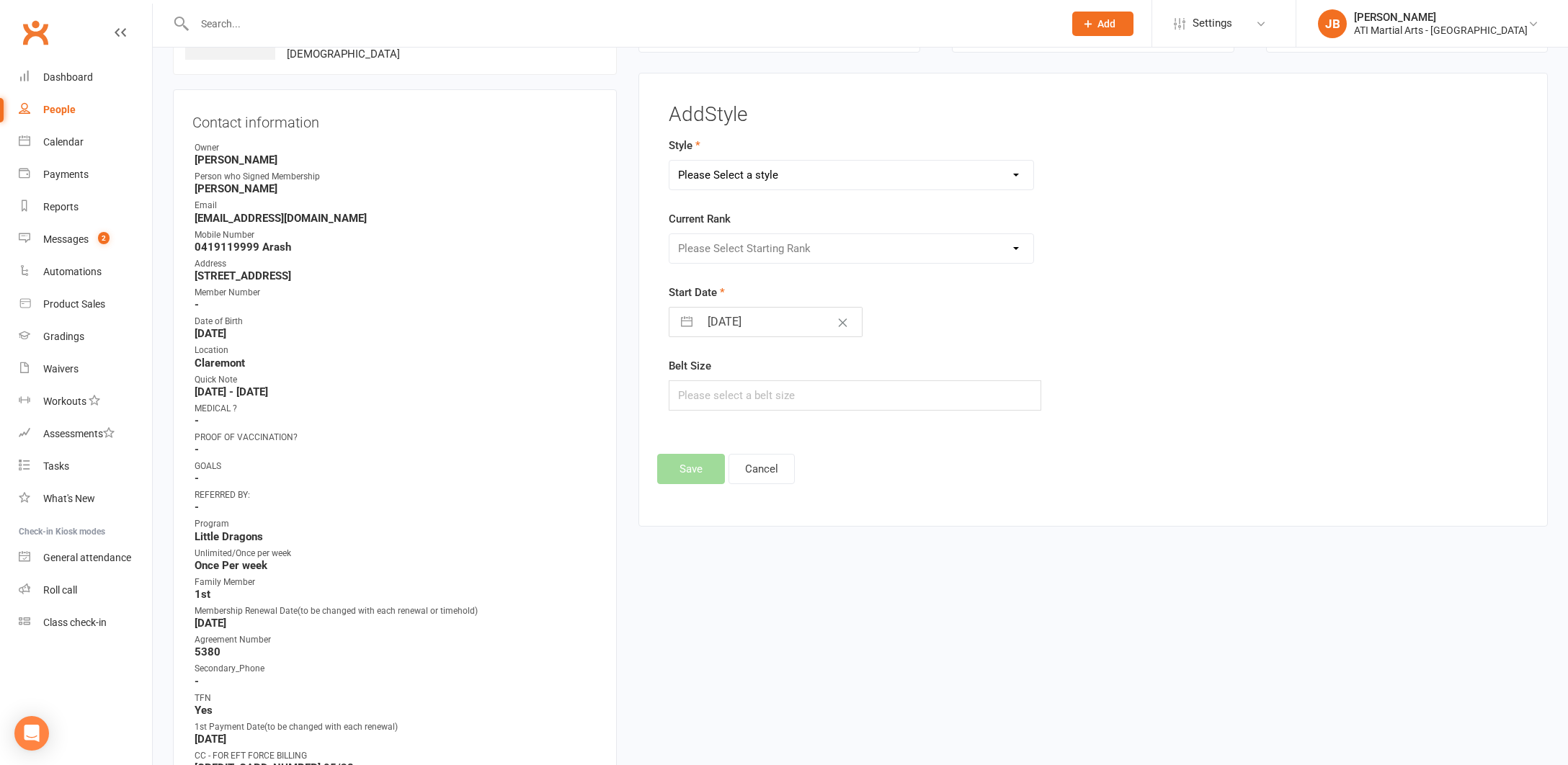
select select "2495"
select select "25179"
click at [711, 322] on input "14 Aug 2025" at bounding box center [780, 322] width 162 height 28
select select "6"
select select "2025"
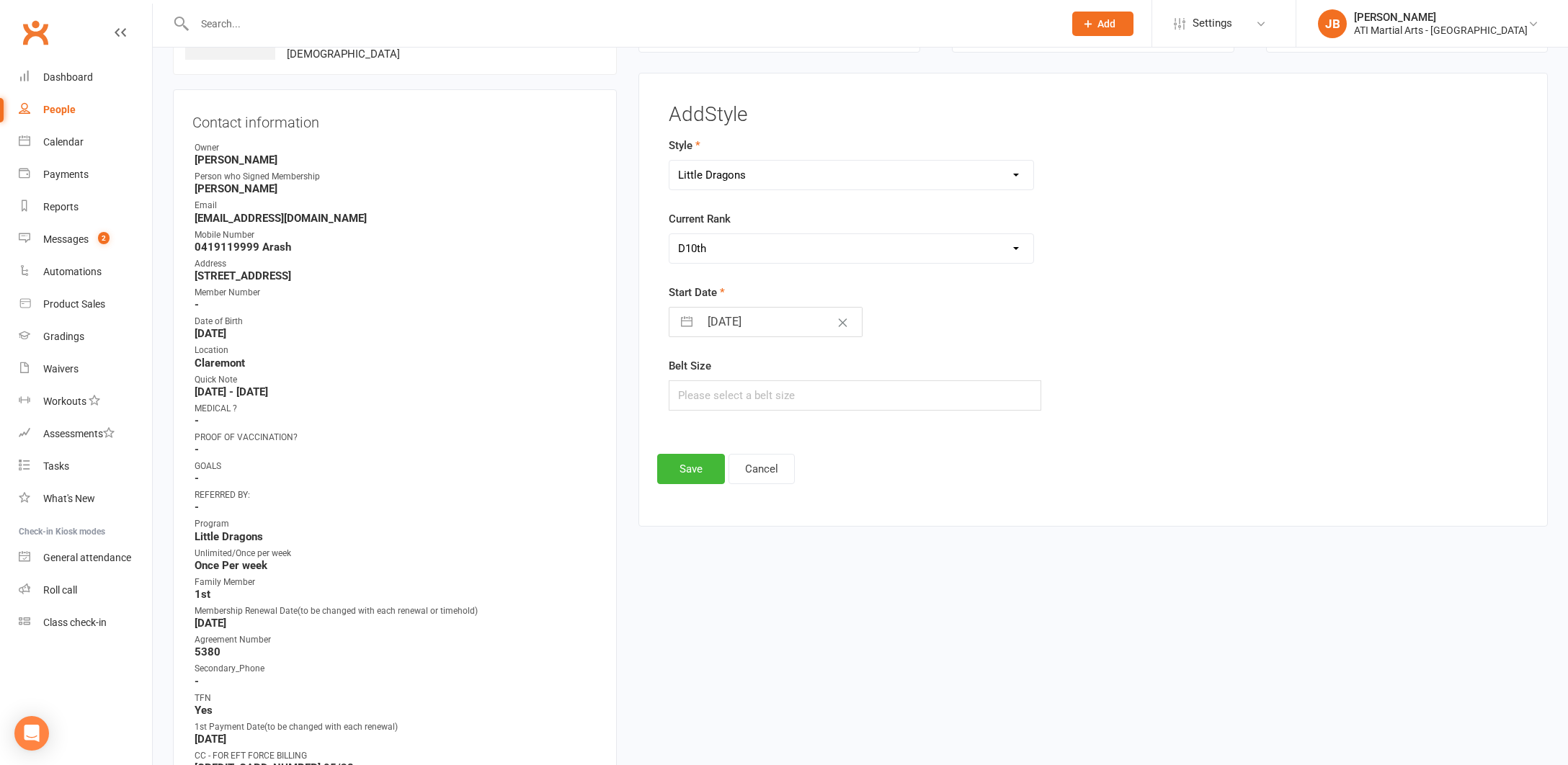
select select "7"
select select "2025"
select select "8"
select select "2025"
click at [781, 487] on td "13" at bounding box center [784, 487] width 28 height 28
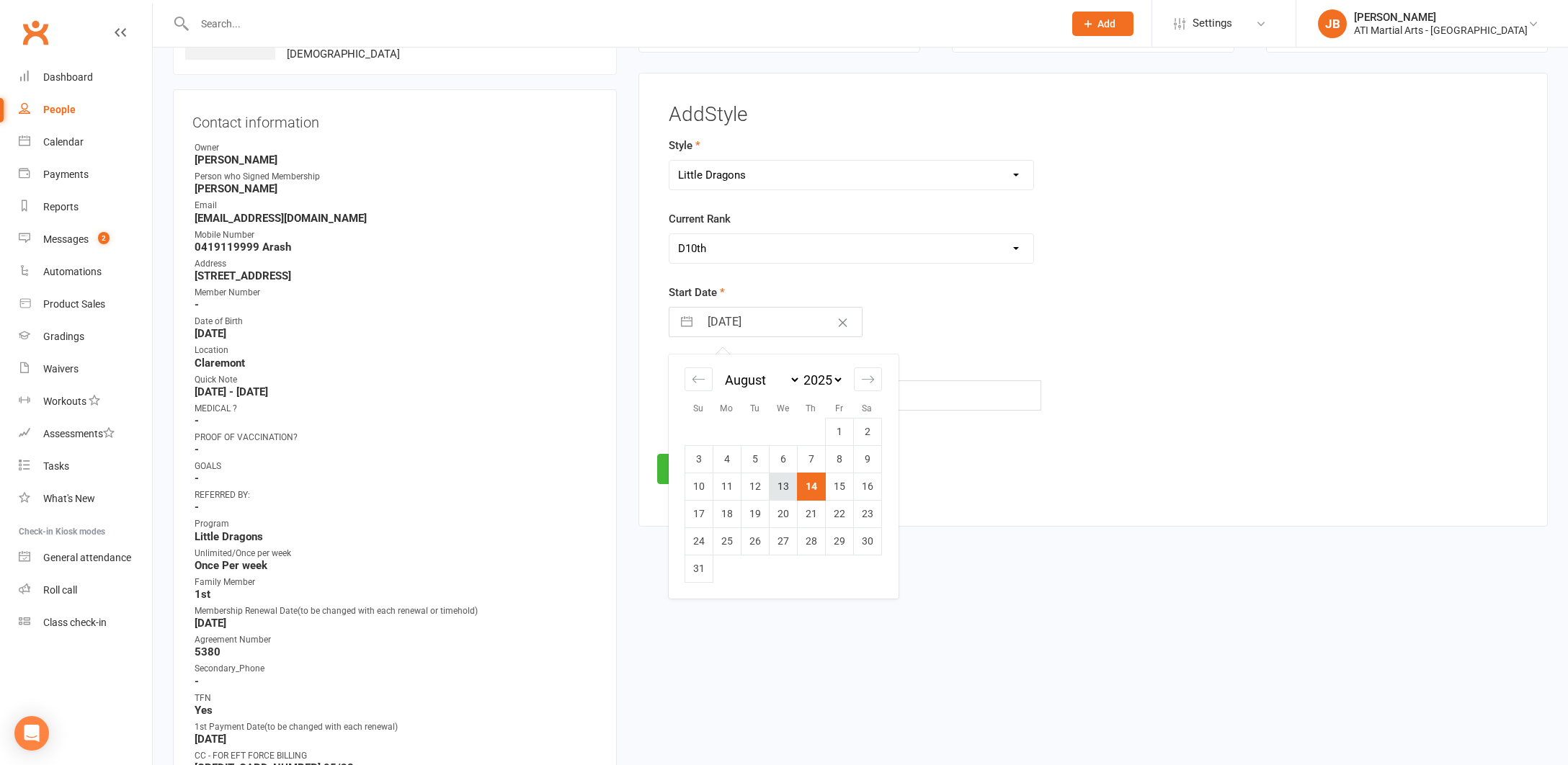
type input "13 Aug 2025"
click at [705, 468] on button "Save" at bounding box center [691, 469] width 68 height 30
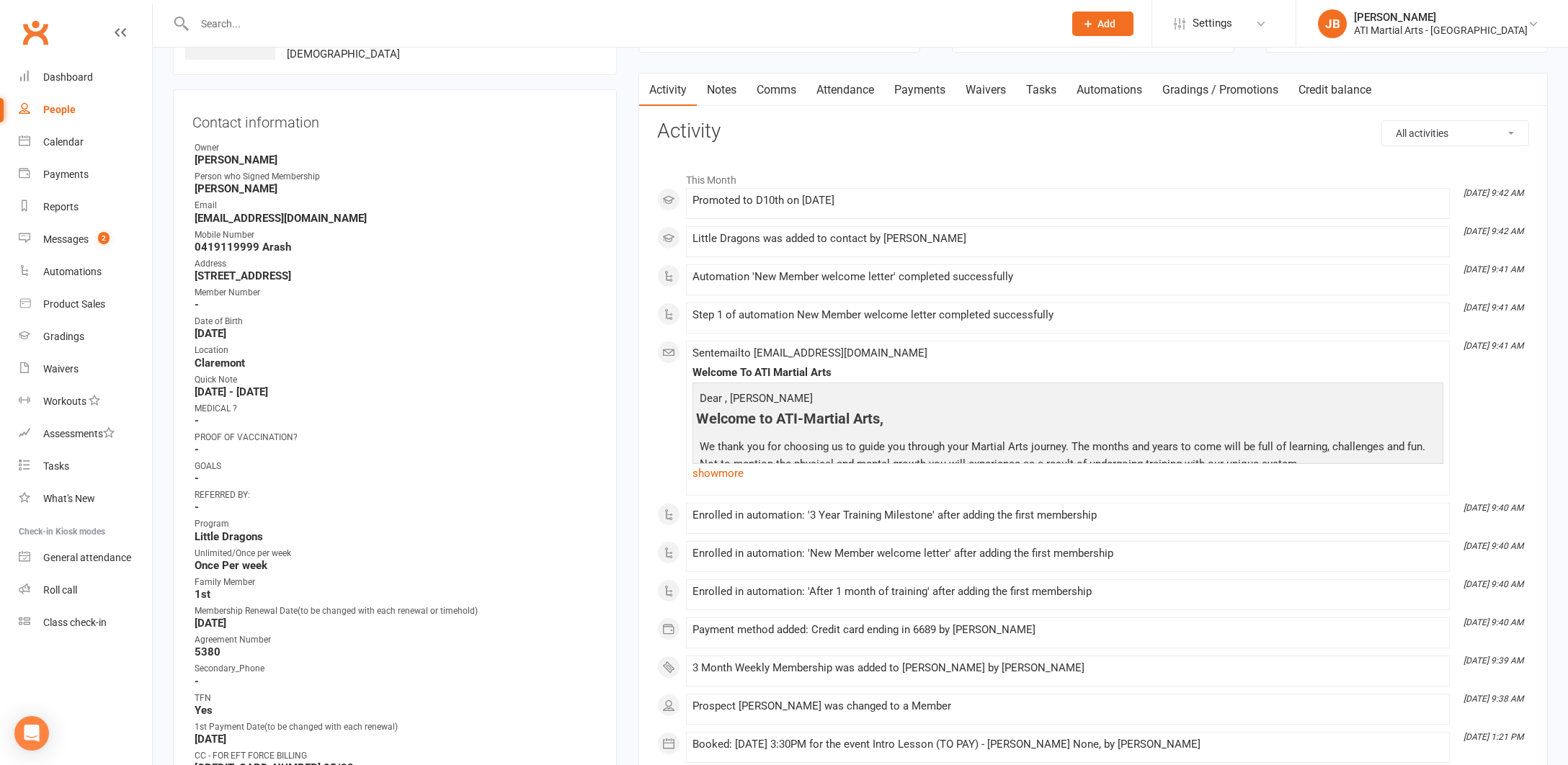
click at [215, 25] on input "text" at bounding box center [621, 23] width 864 height 20
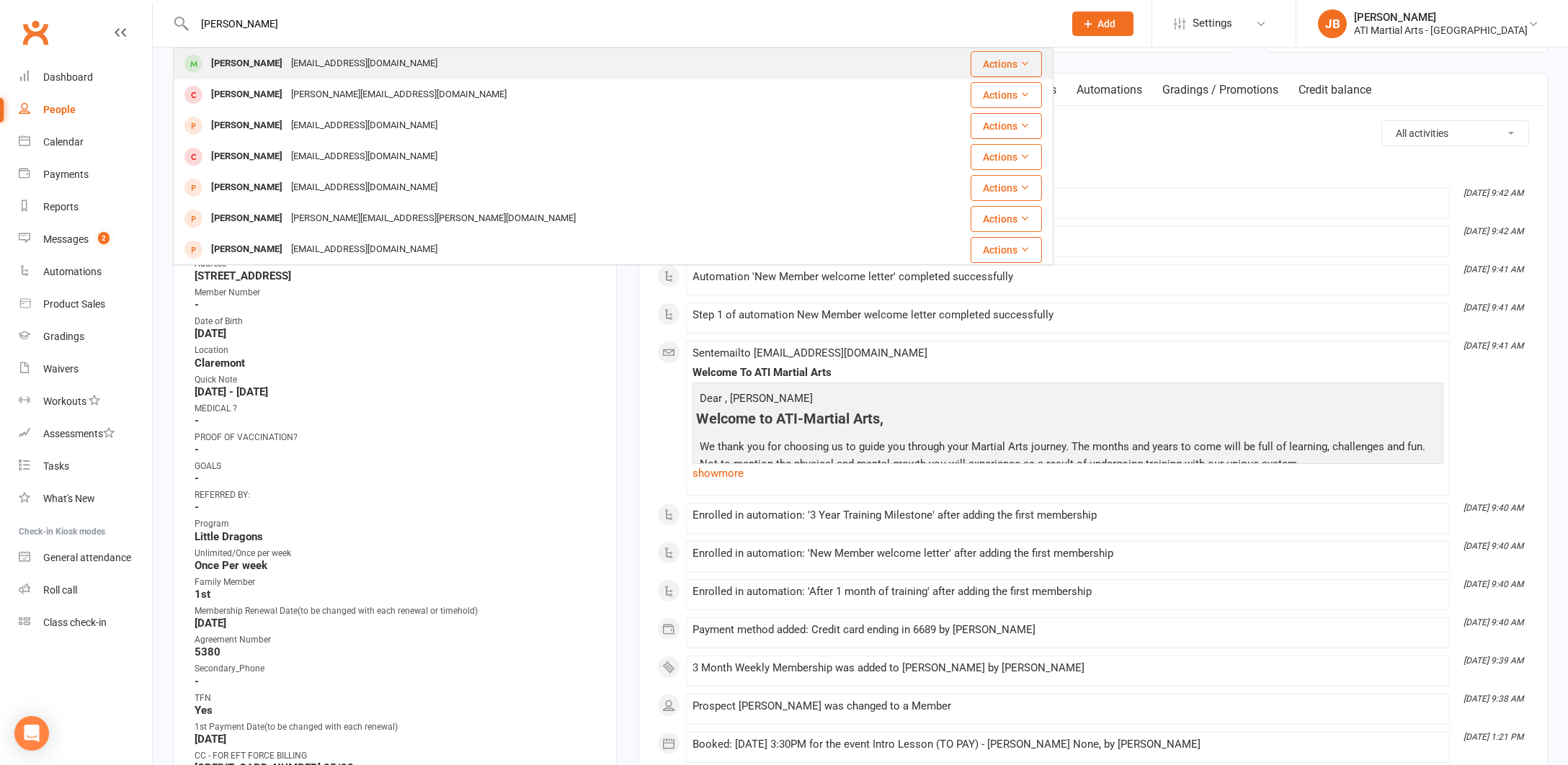
type input "Elspeth Mack"
click at [236, 63] on div "Elspeth Mackenzie" at bounding box center [246, 63] width 80 height 21
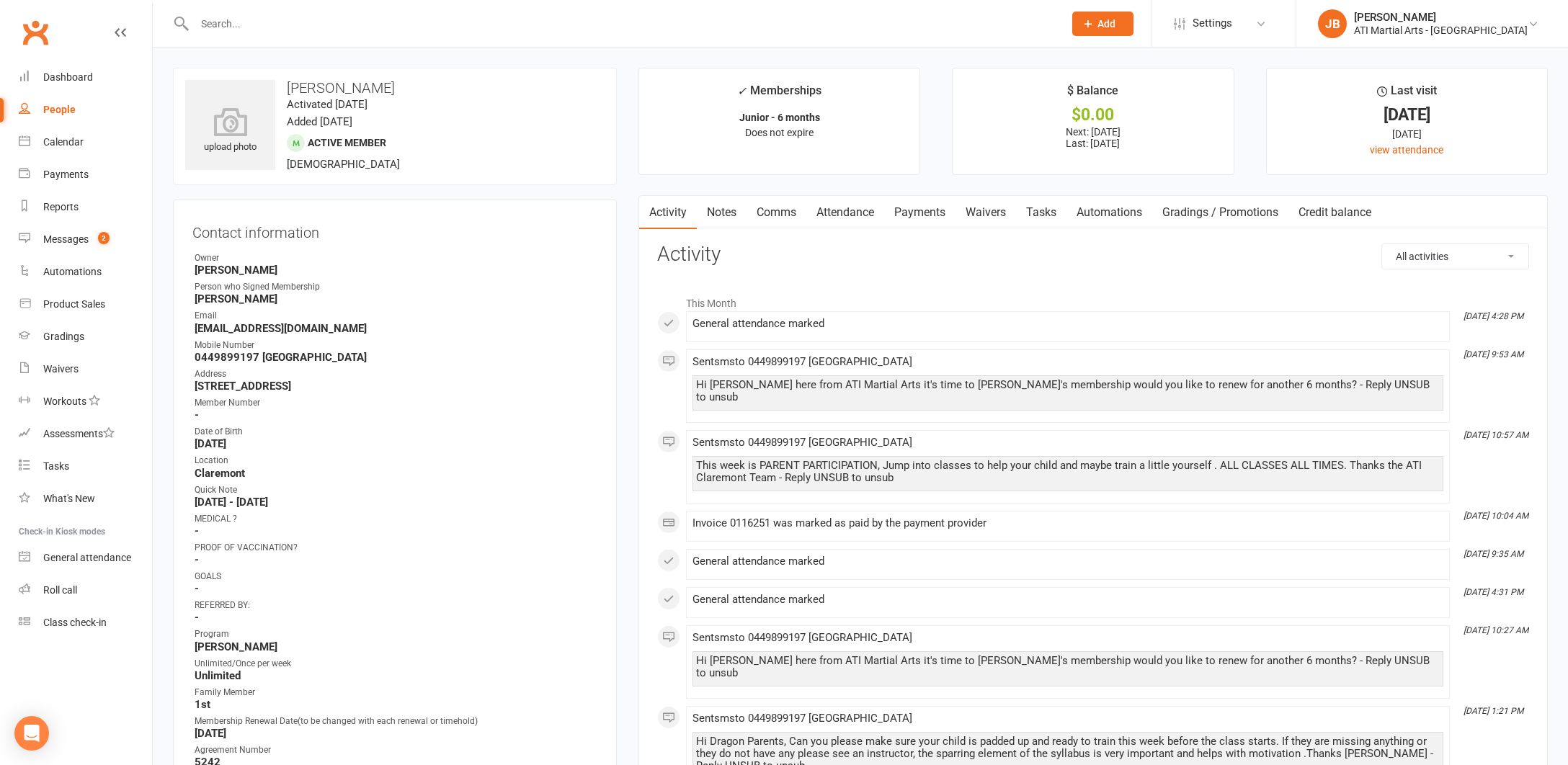
click at [918, 211] on link "Payments" at bounding box center [920, 213] width 71 height 33
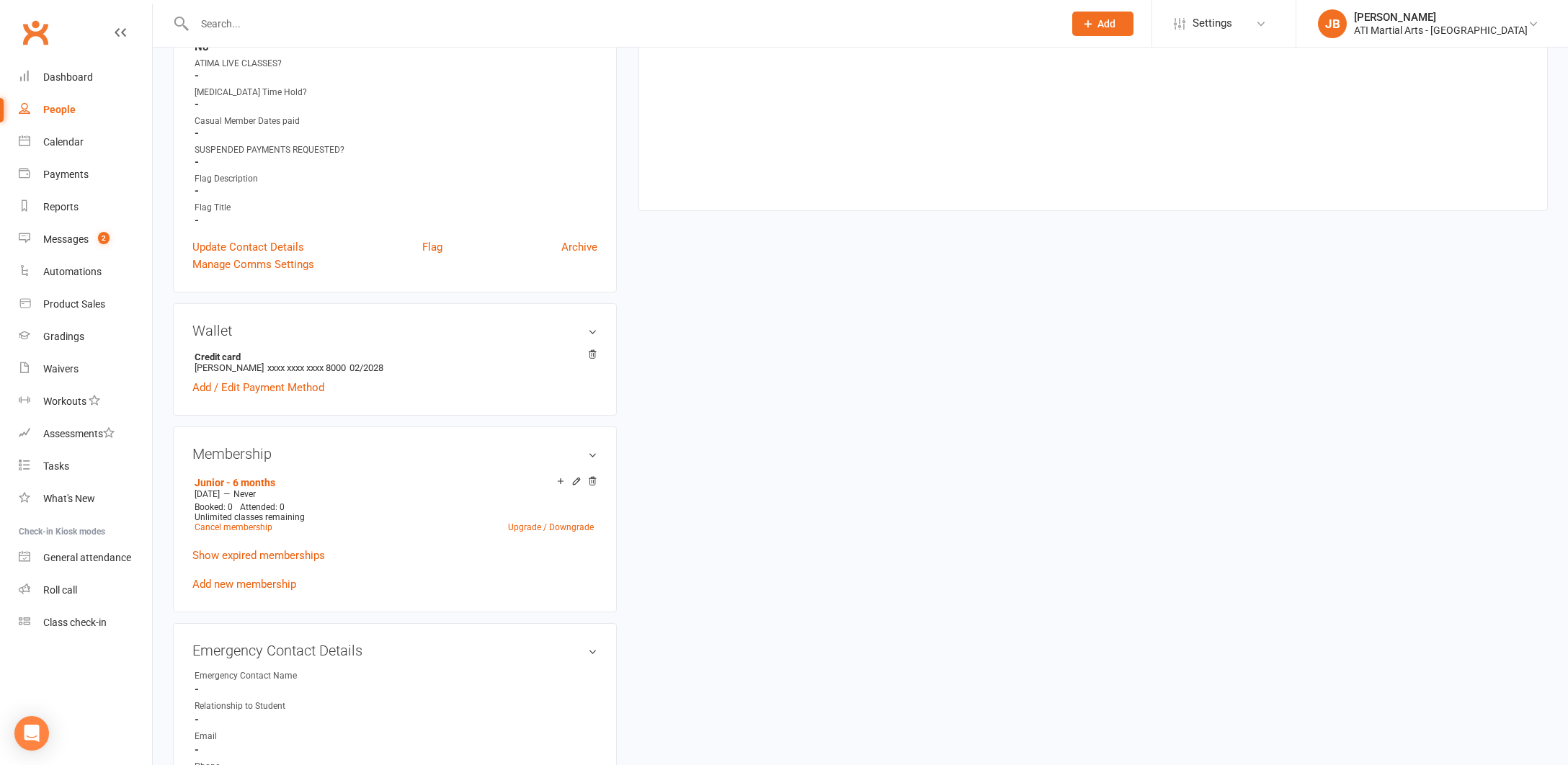
scroll to position [894, 0]
click at [521, 519] on link "Upgrade / Downgrade" at bounding box center [551, 523] width 85 height 10
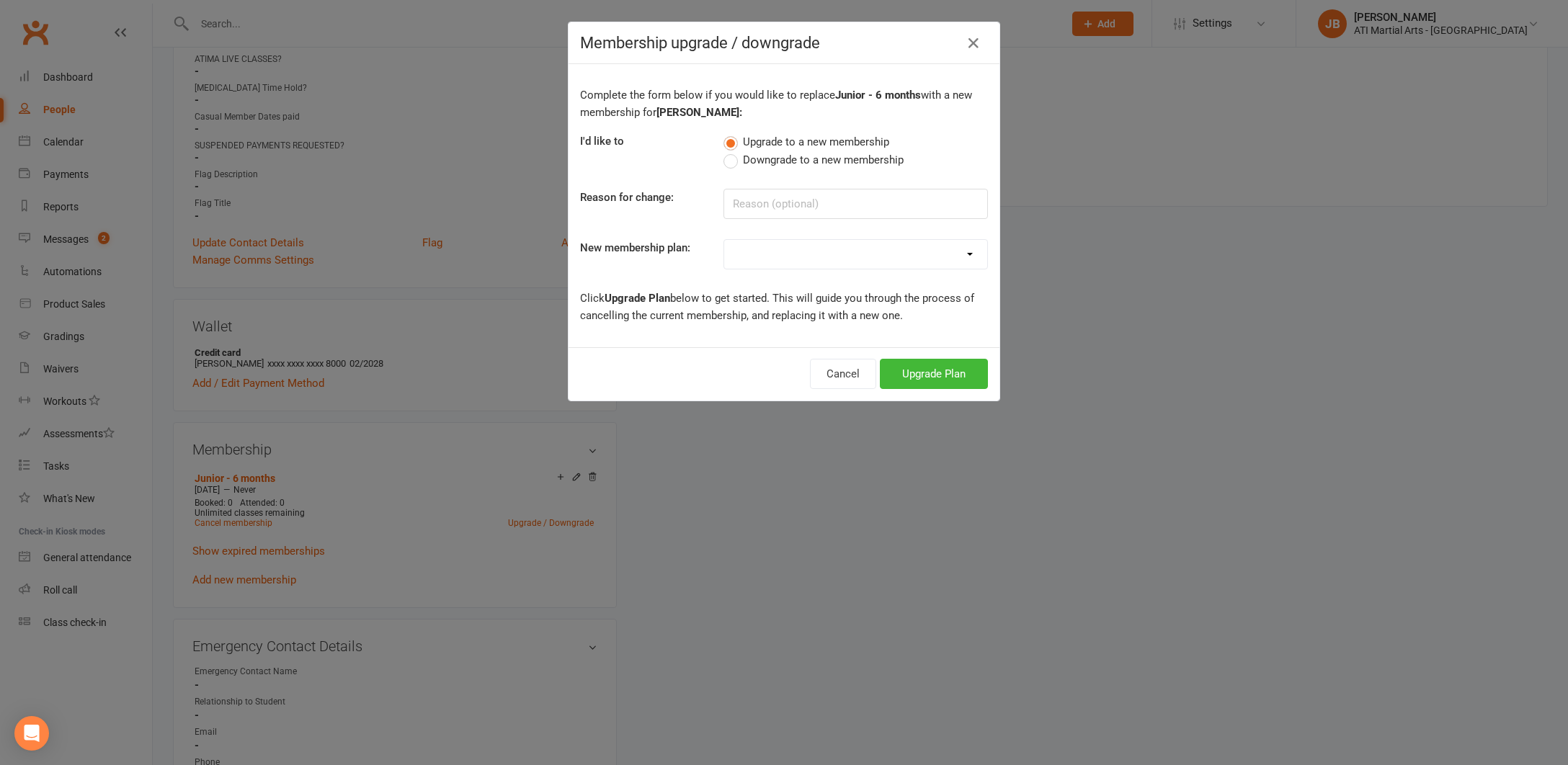
select select "5"
click at [902, 376] on button "Upgrade Plan" at bounding box center [934, 373] width 108 height 30
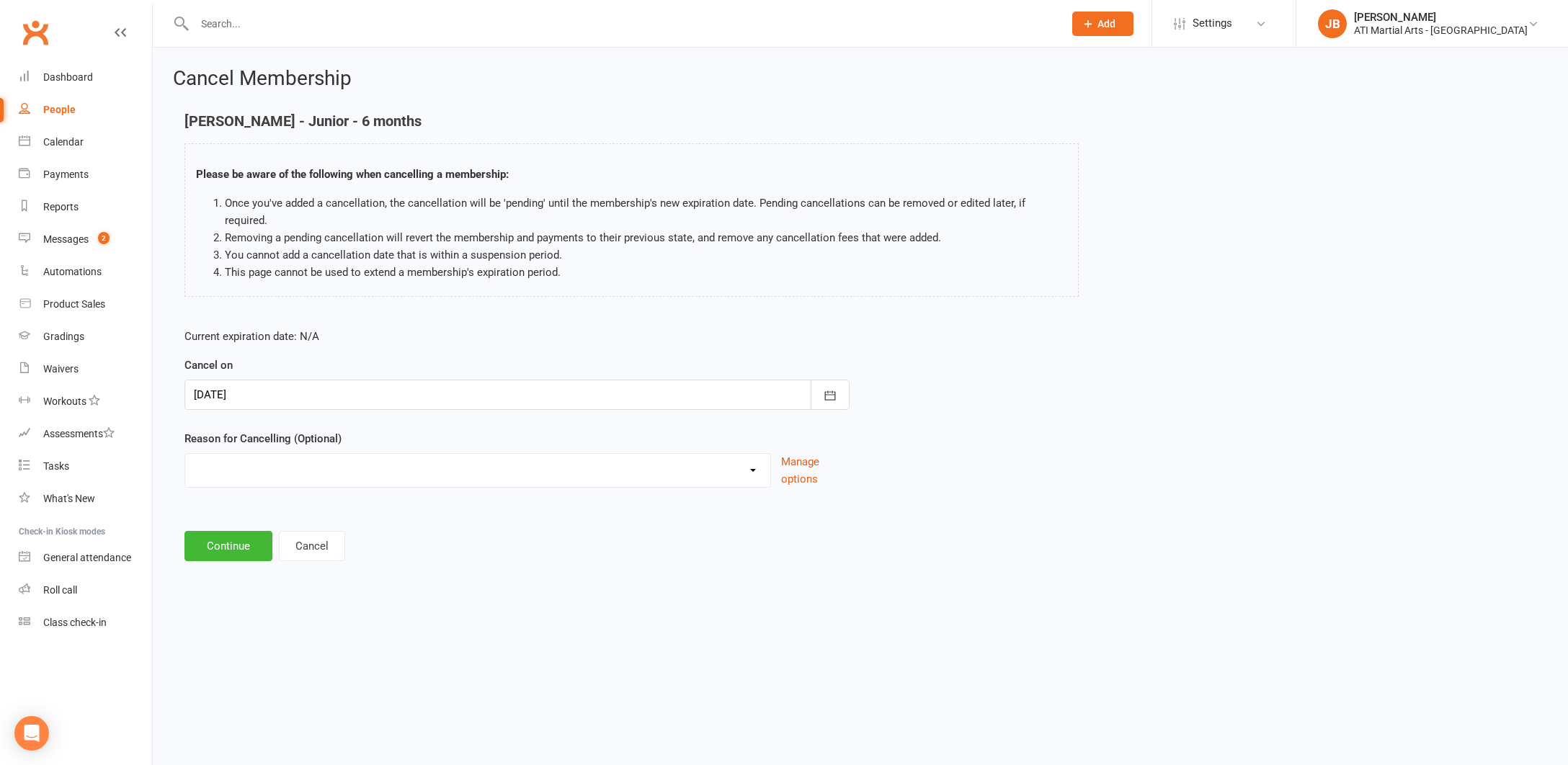
select select "2"
click at [225, 531] on input at bounding box center [517, 546] width 665 height 30
type input "Renewal Loaded"
click at [230, 604] on button "Continue" at bounding box center [228, 619] width 88 height 30
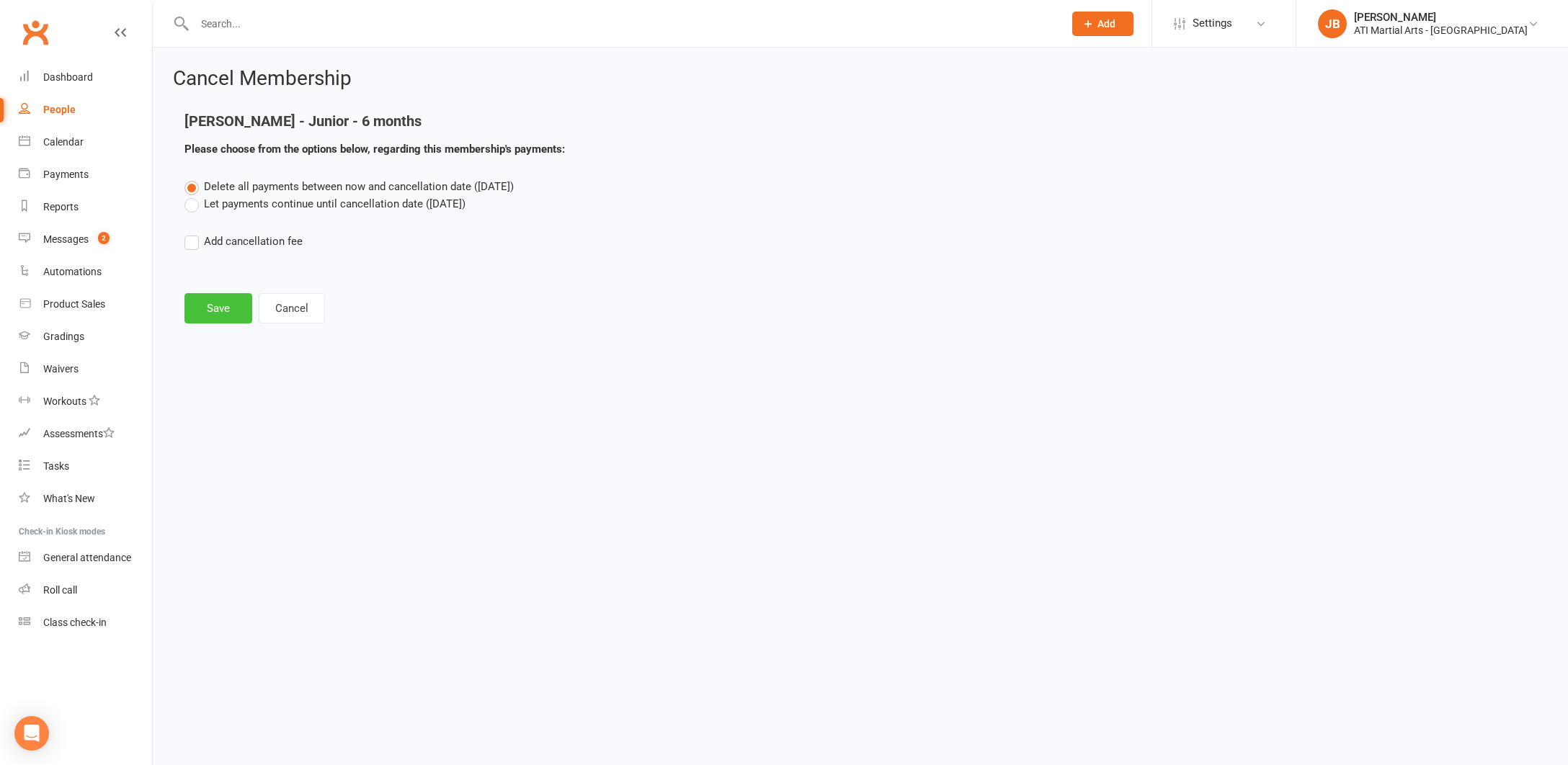
click at [227, 303] on button "Save" at bounding box center [218, 309] width 68 height 30
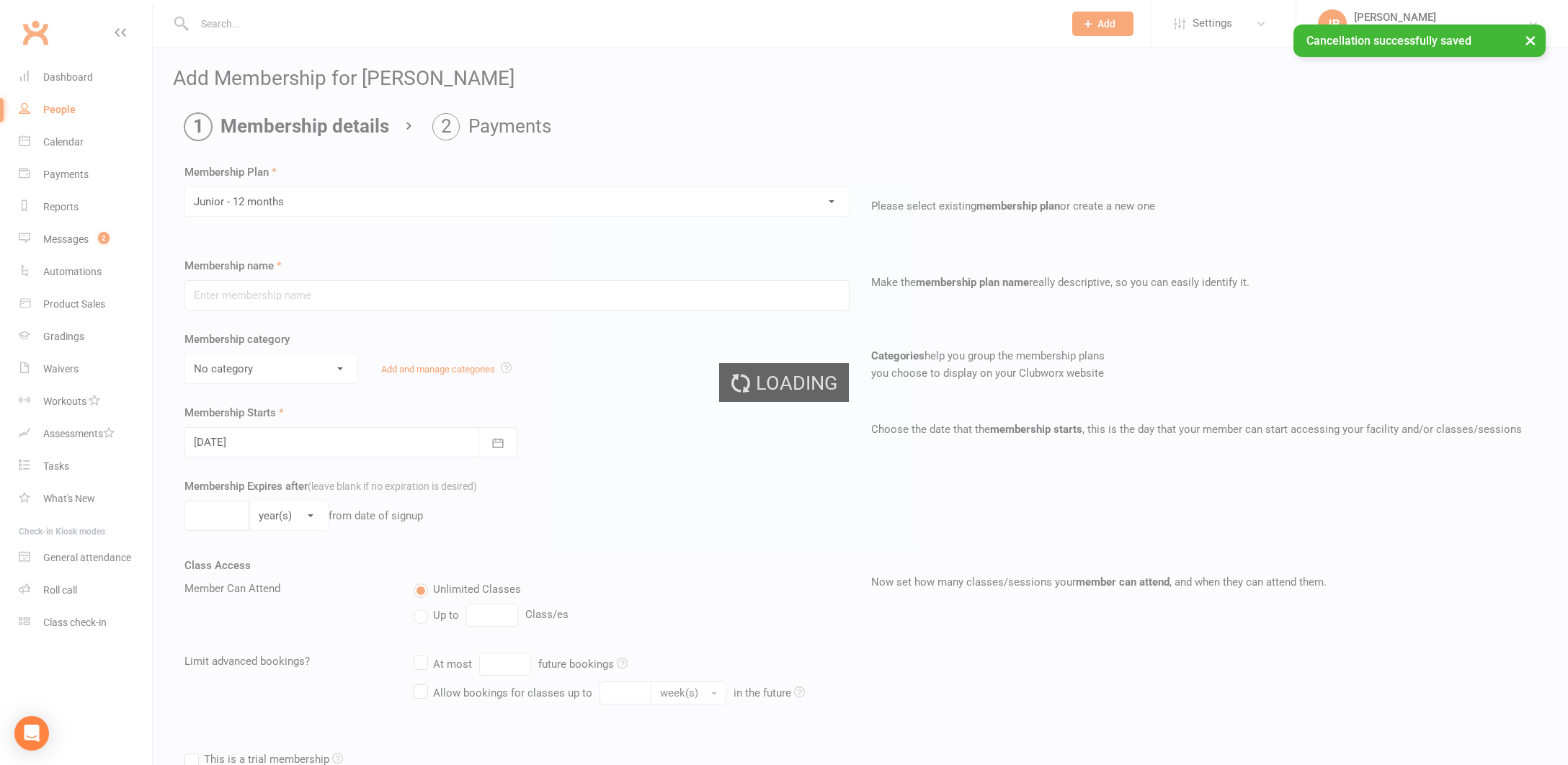
type input "Junior - 12 months"
select select "16"
type input "0"
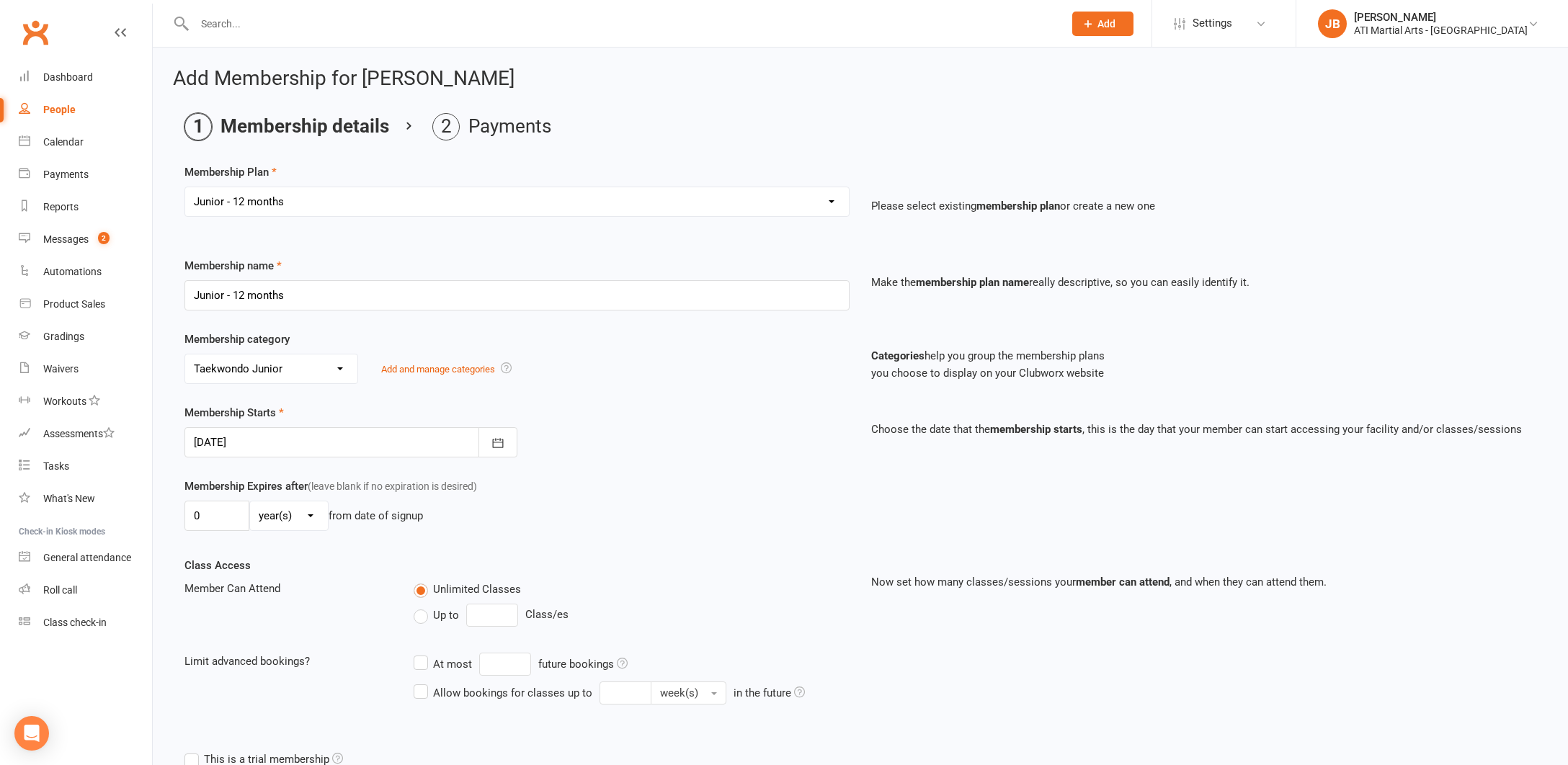
click at [285, 441] on div at bounding box center [351, 442] width 333 height 30
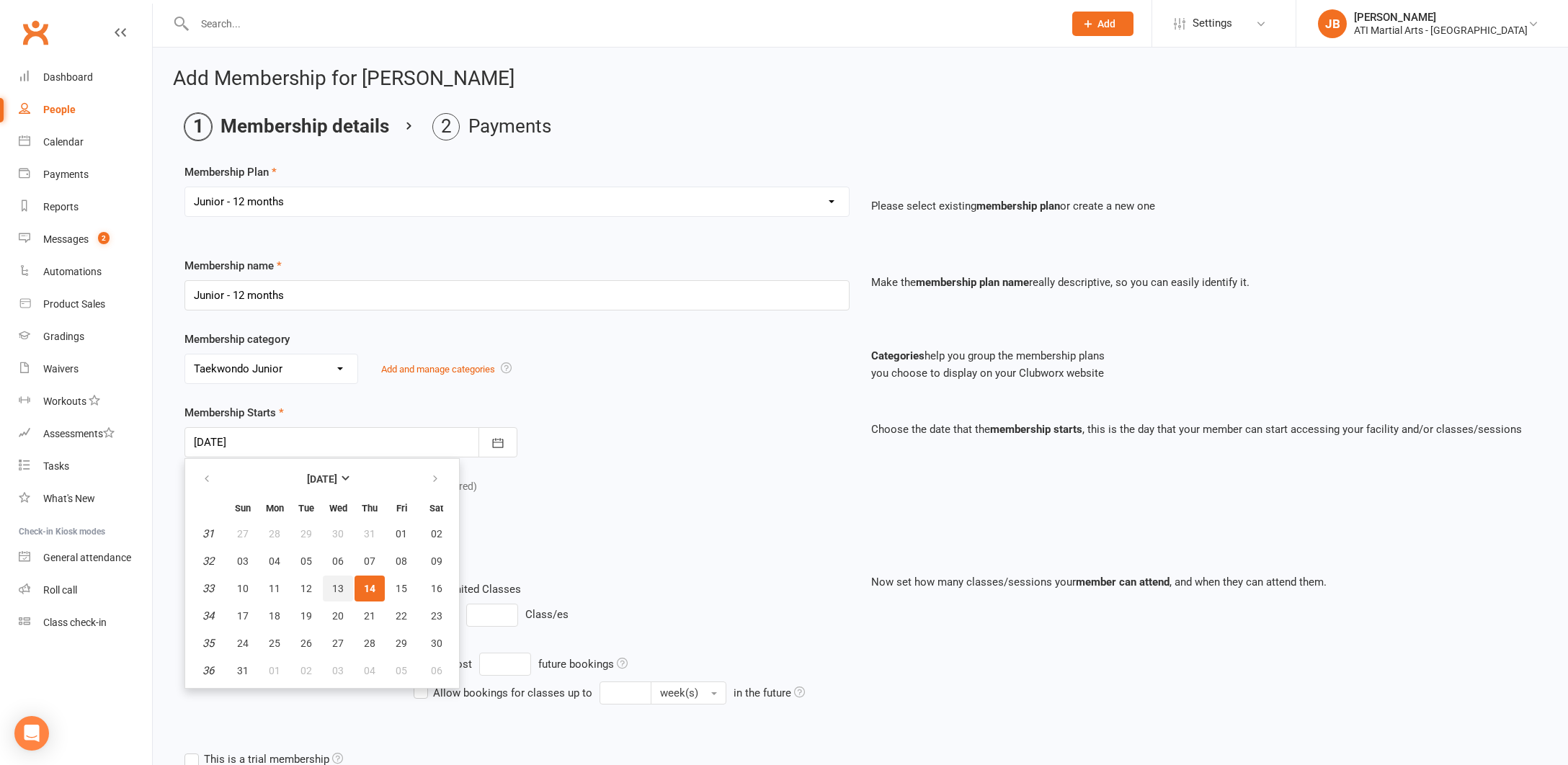
click at [338, 586] on span "13" at bounding box center [338, 589] width 12 height 12
type input "13 Aug 2025"
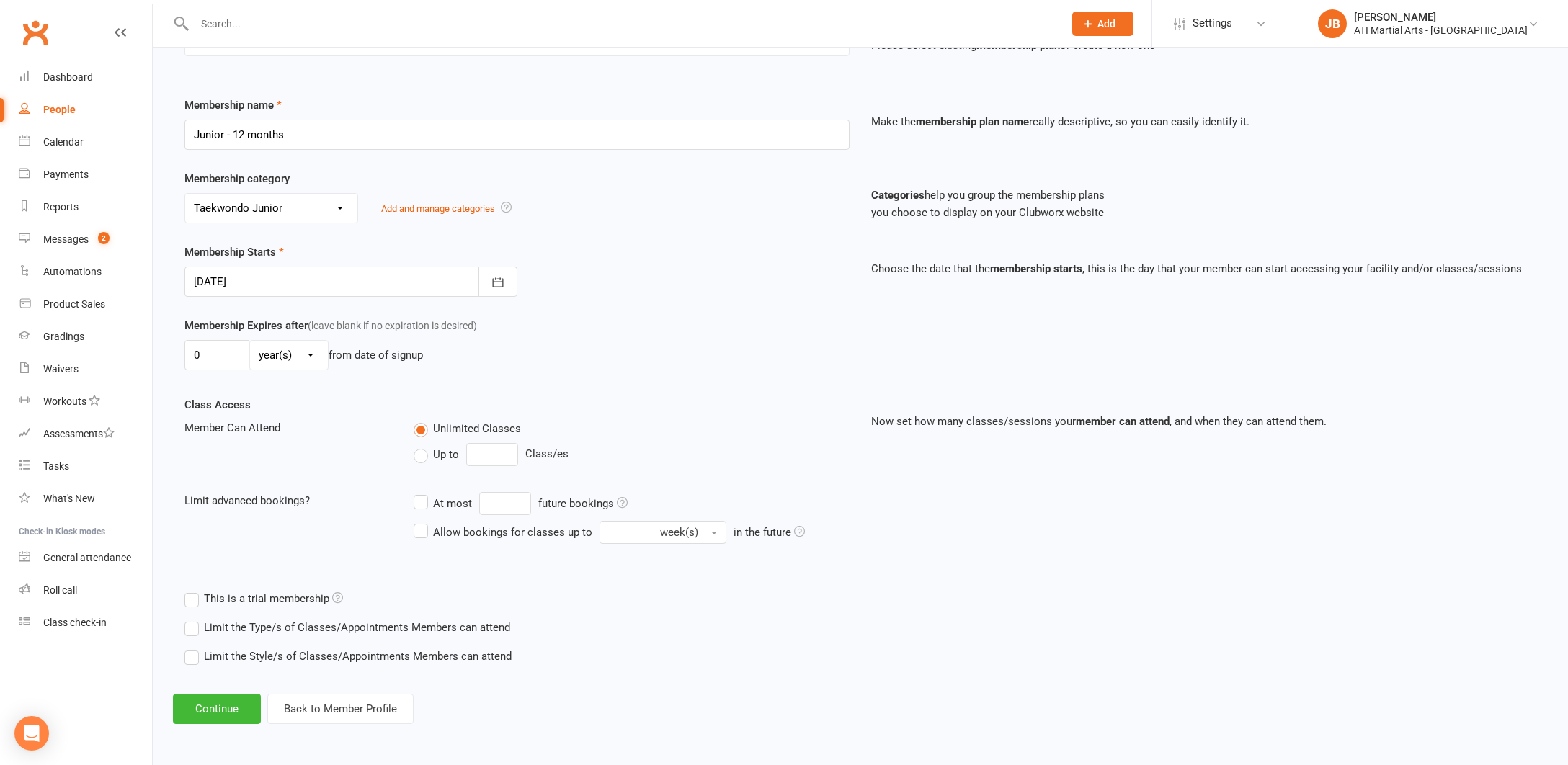
scroll to position [172, 0]
click at [209, 695] on button "Continue" at bounding box center [217, 709] width 88 height 30
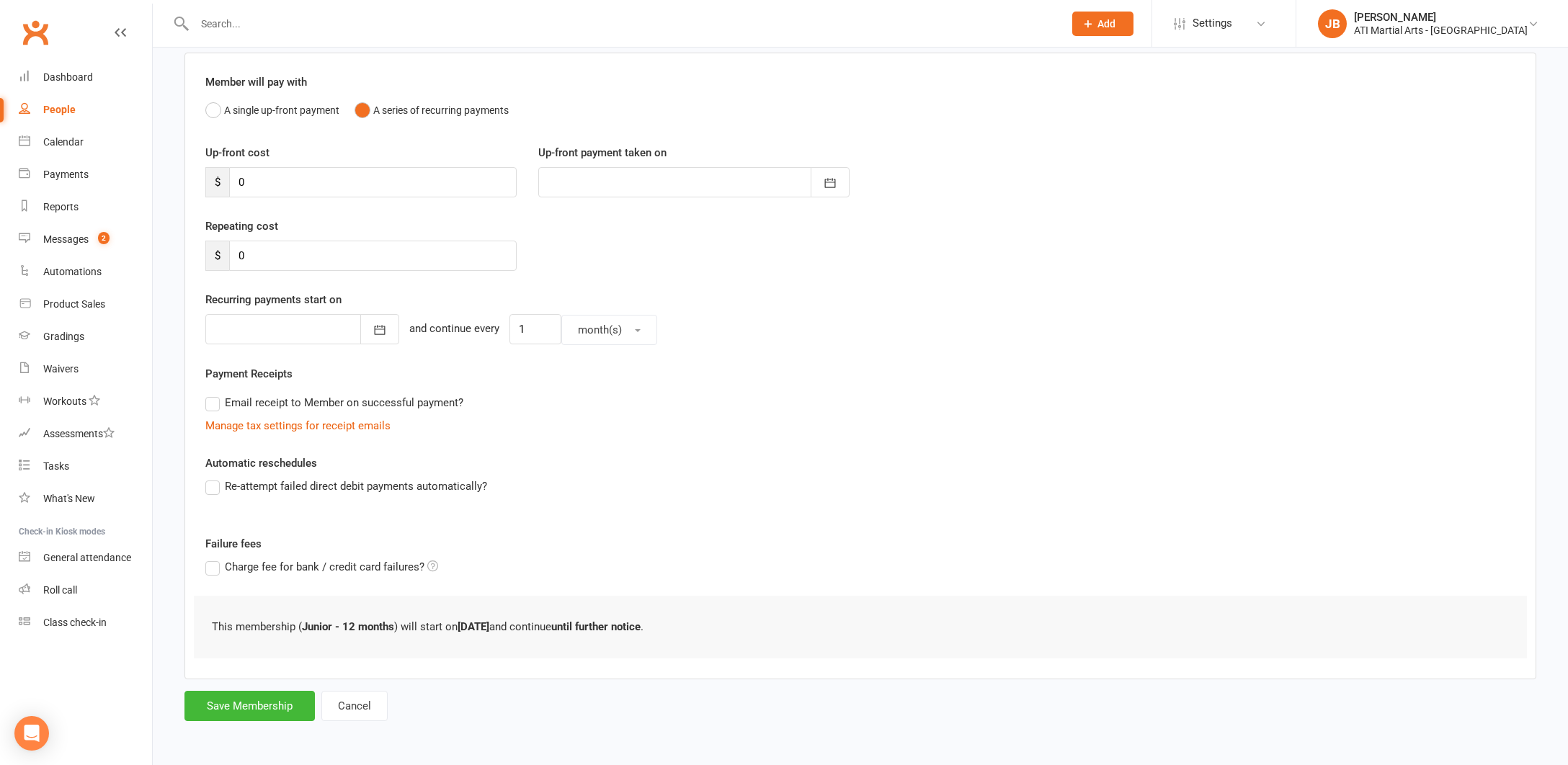
scroll to position [0, 0]
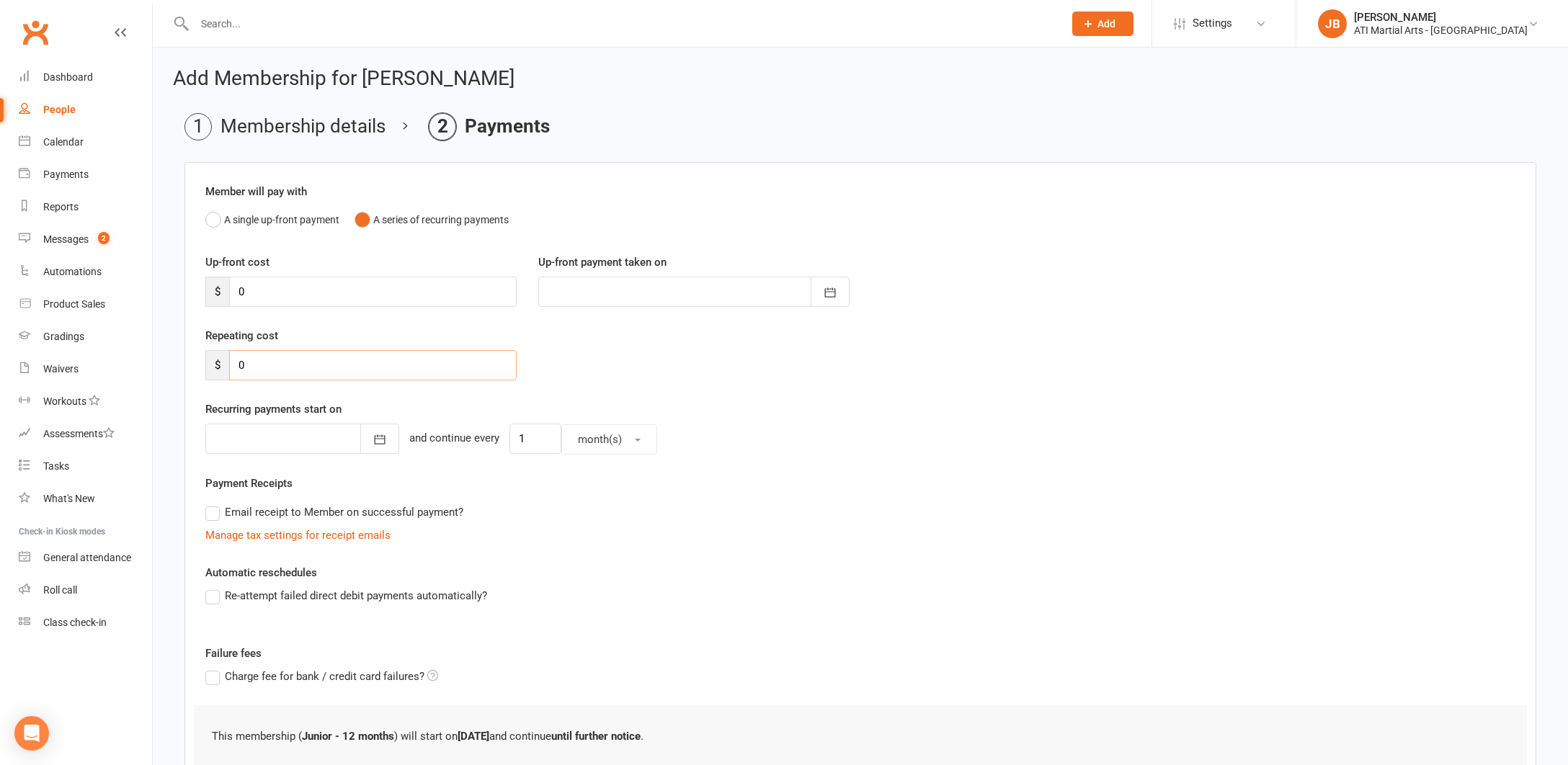
click at [249, 364] on input "0" at bounding box center [373, 365] width 287 height 30
type input "47"
click at [260, 441] on div at bounding box center [302, 438] width 194 height 30
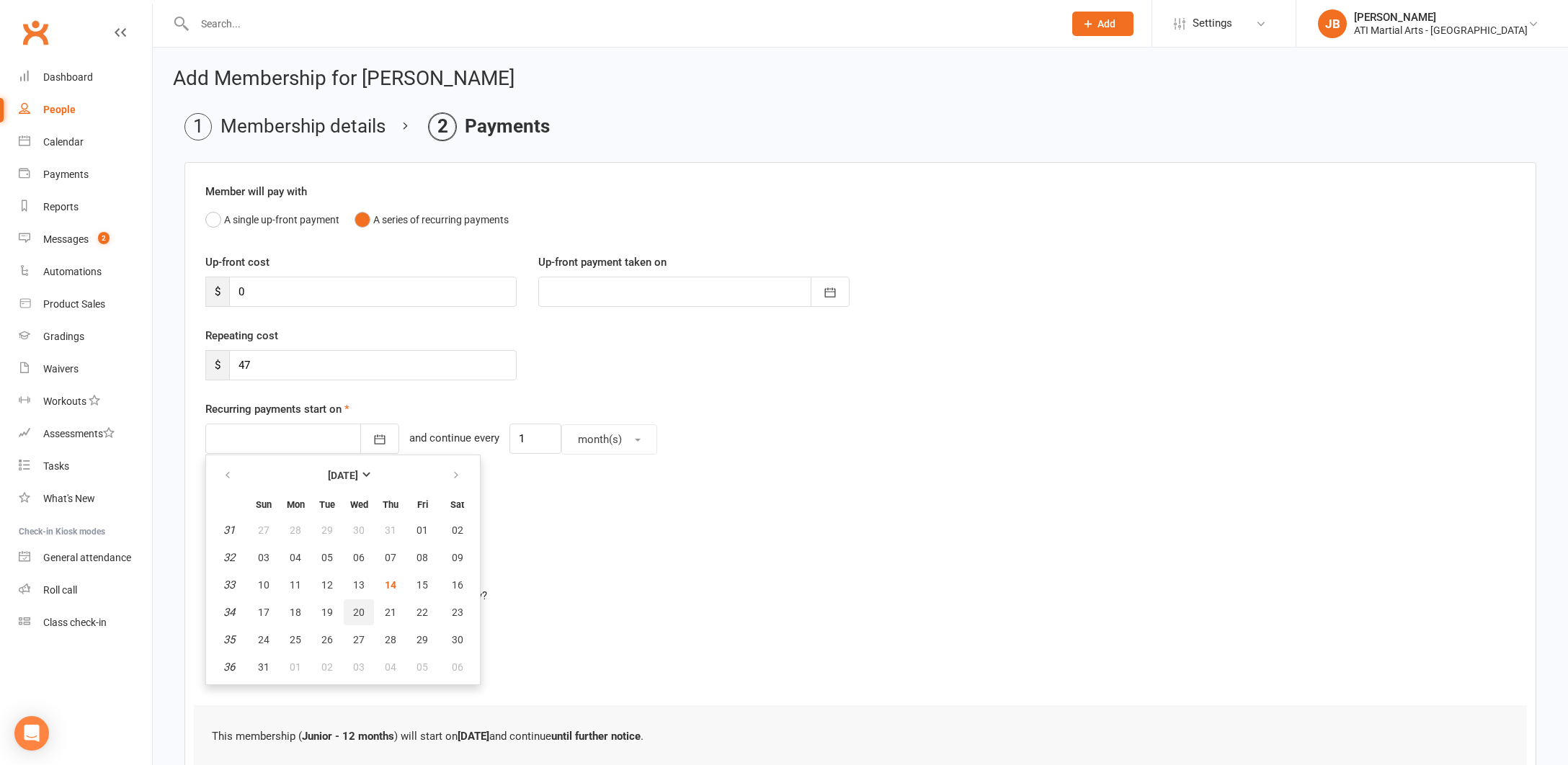
click at [362, 612] on span "20" at bounding box center [359, 612] width 12 height 12
type input "20 Aug 2025"
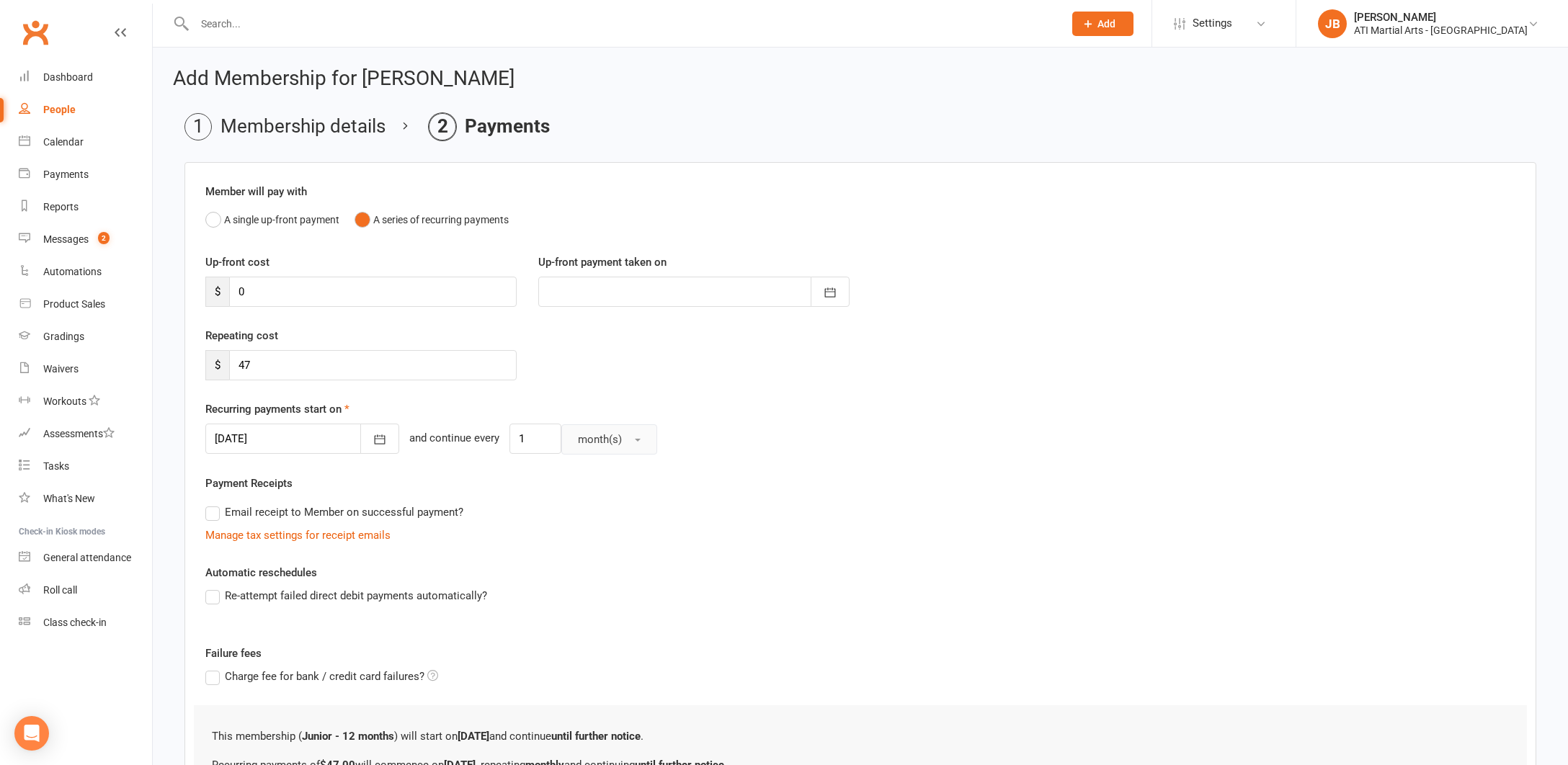
click at [635, 440] on span "button" at bounding box center [637, 441] width 6 height 3
click at [587, 507] on span "week(s)" at bounding box center [593, 502] width 38 height 13
click at [335, 450] on div at bounding box center [302, 438] width 194 height 30
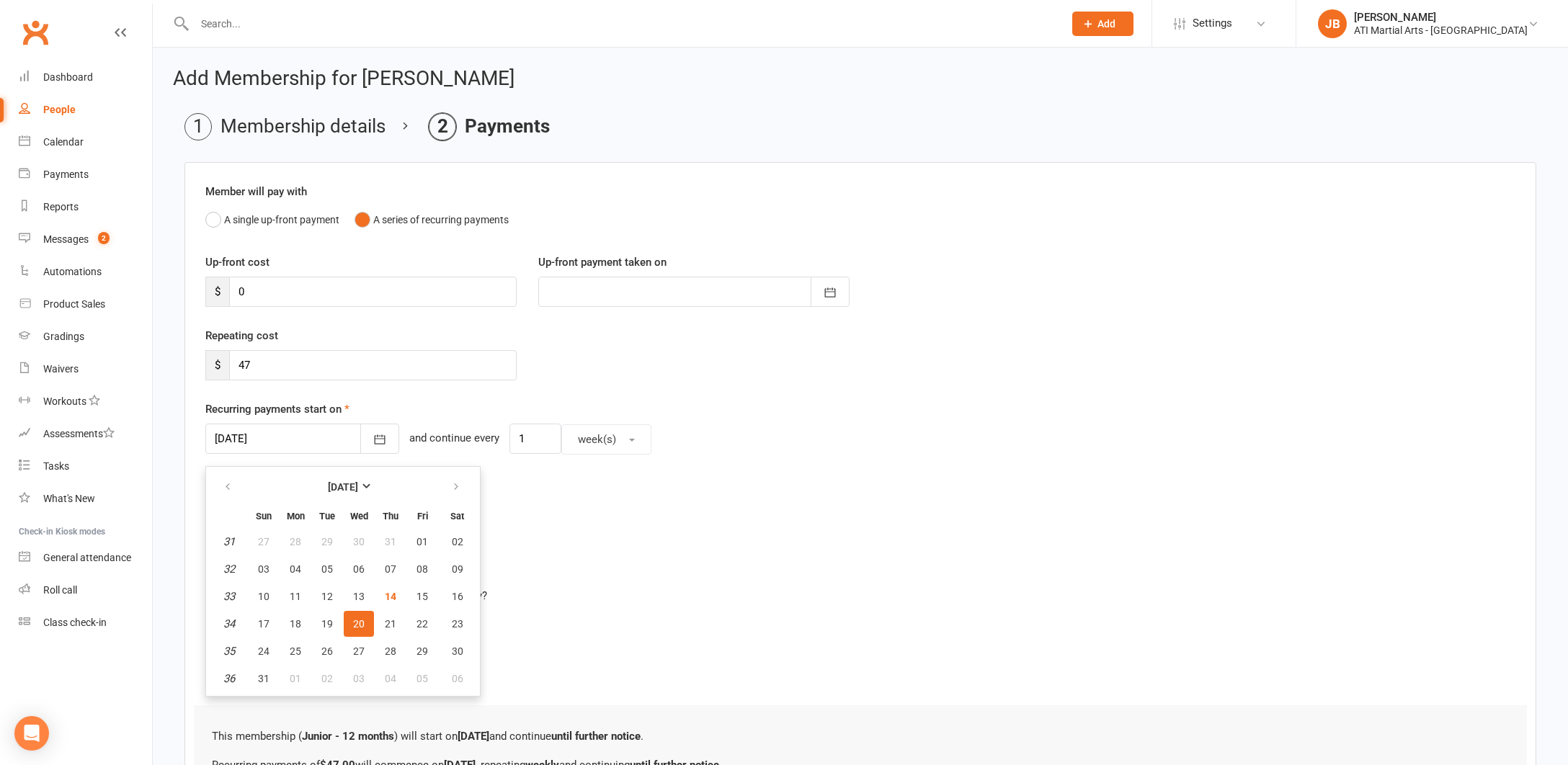
click at [547, 479] on div "Payment Receipts Email receipt to Member on successful payment? Manage tax sett…" at bounding box center [860, 509] width 1310 height 69
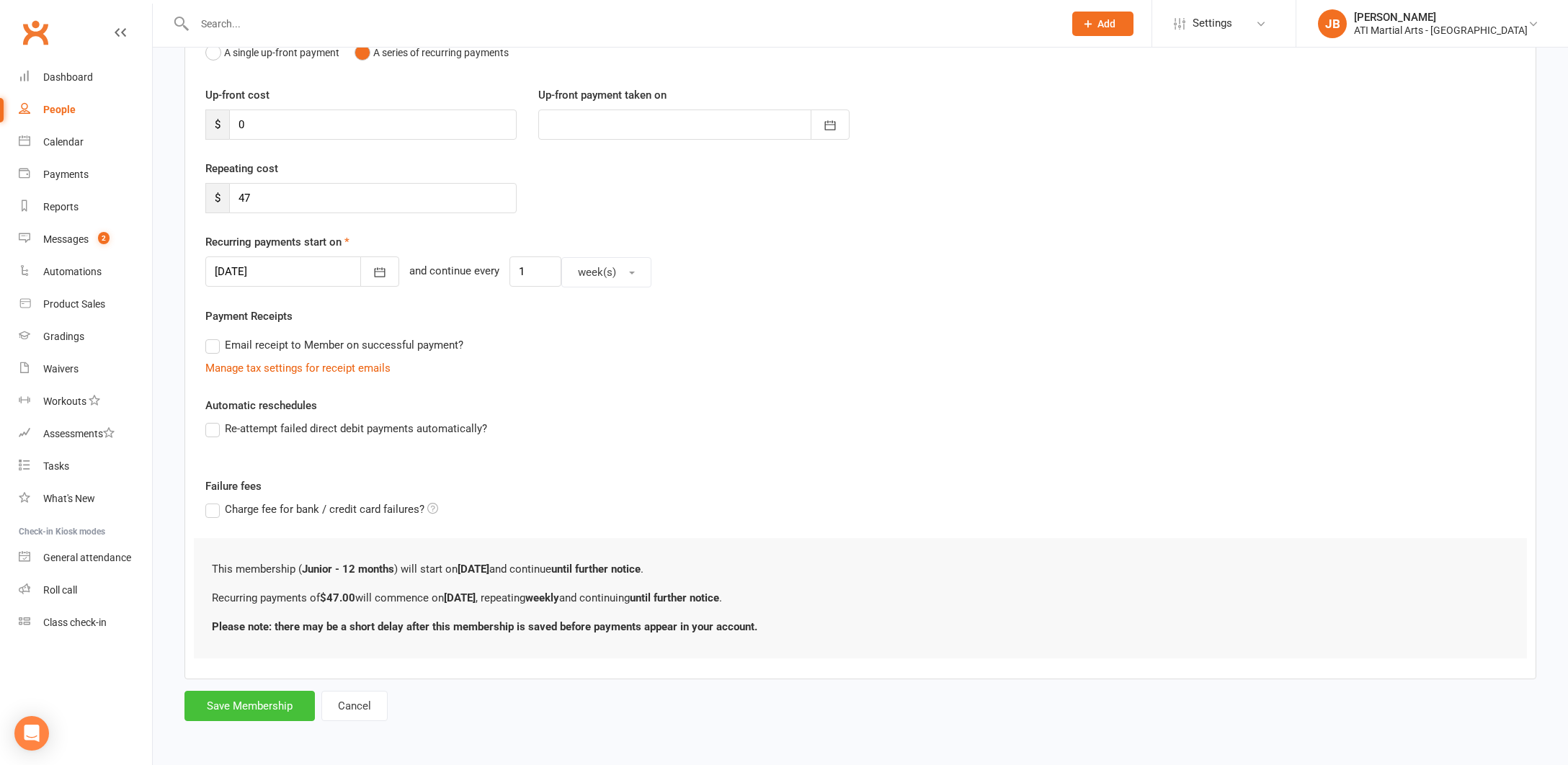
scroll to position [179, 0]
click at [279, 691] on button "Save Membership" at bounding box center [249, 706] width 131 height 30
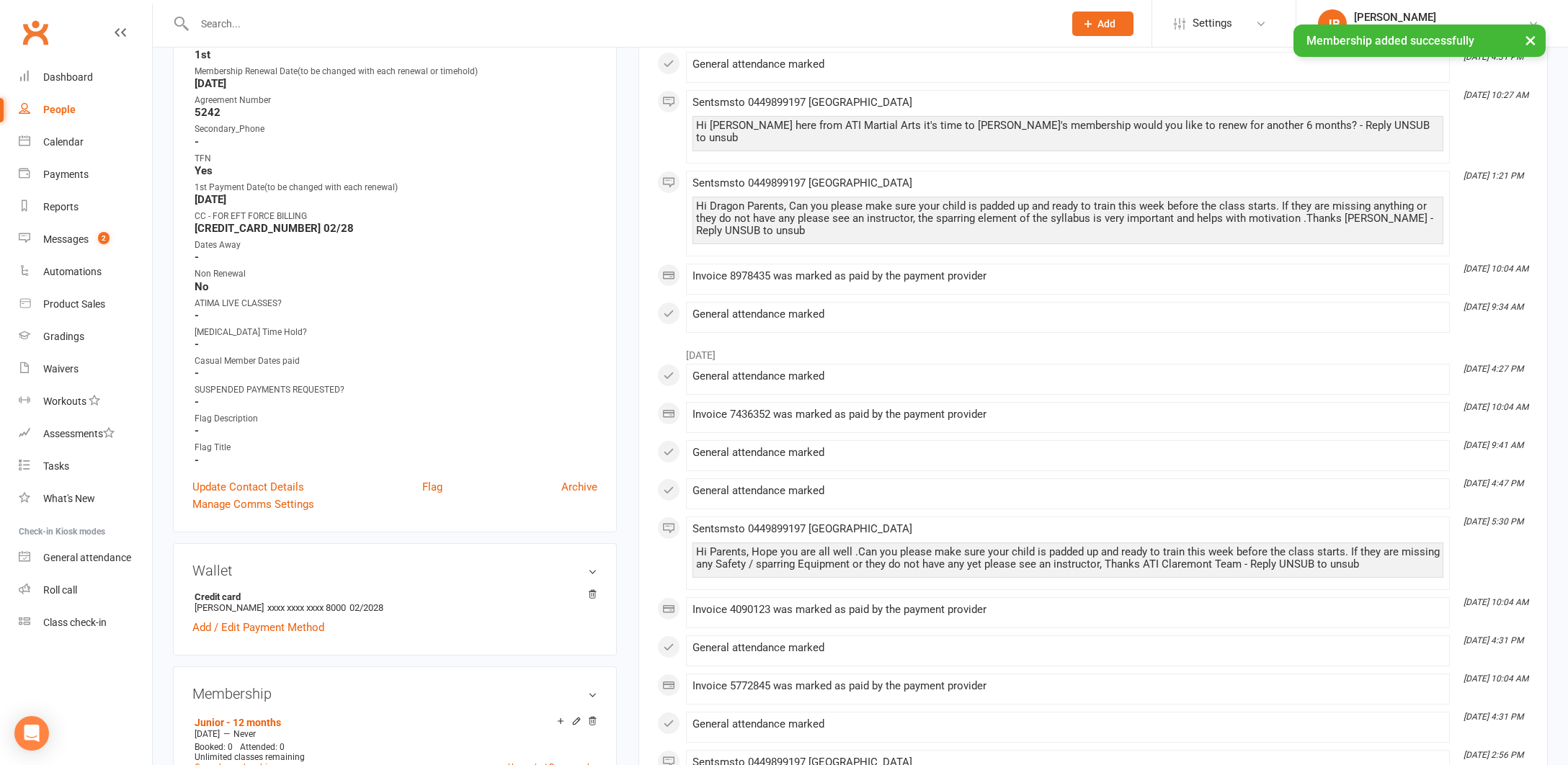
scroll to position [661, 0]
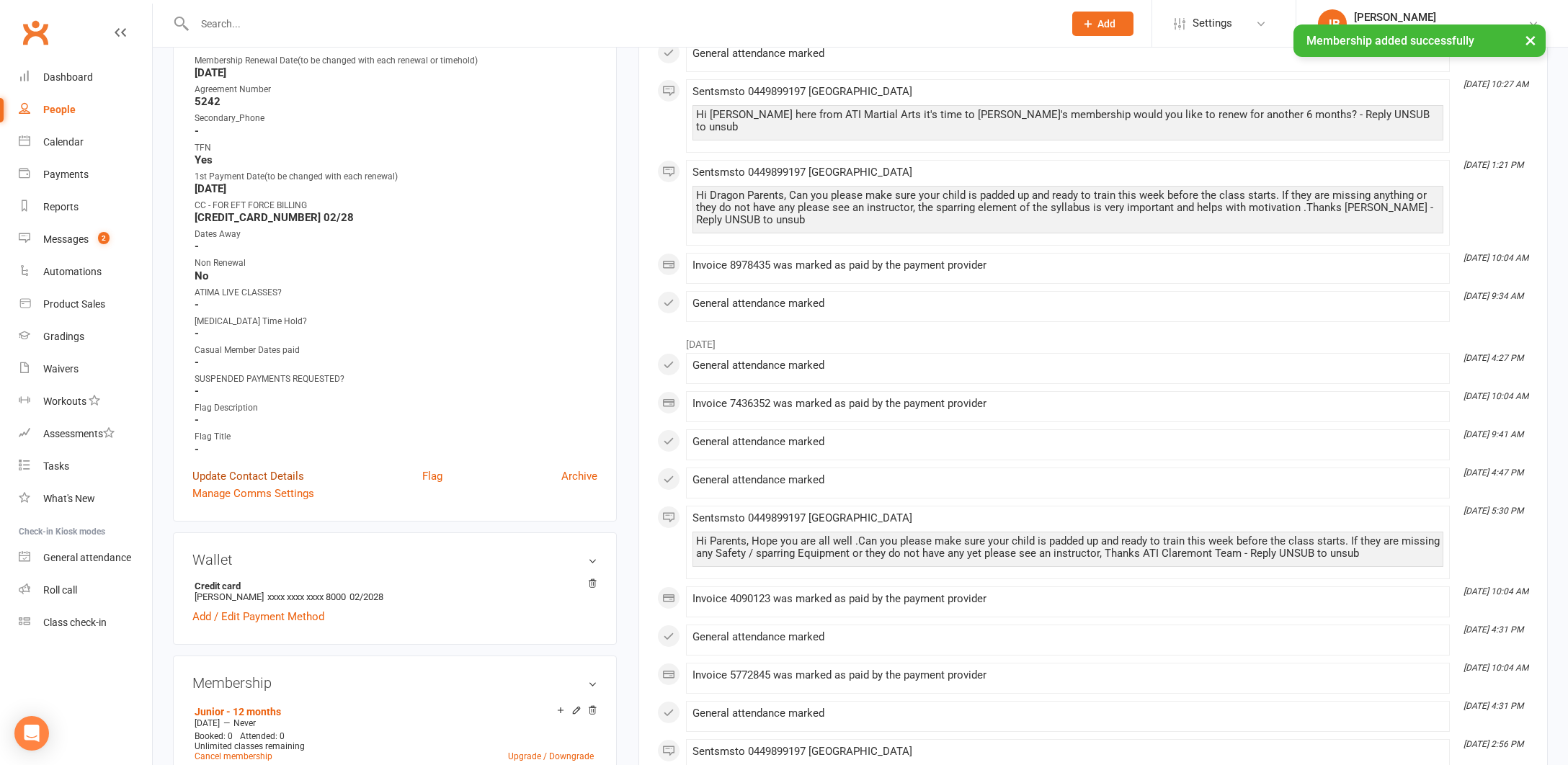
click at [236, 472] on link "Update Contact Details" at bounding box center [248, 476] width 112 height 17
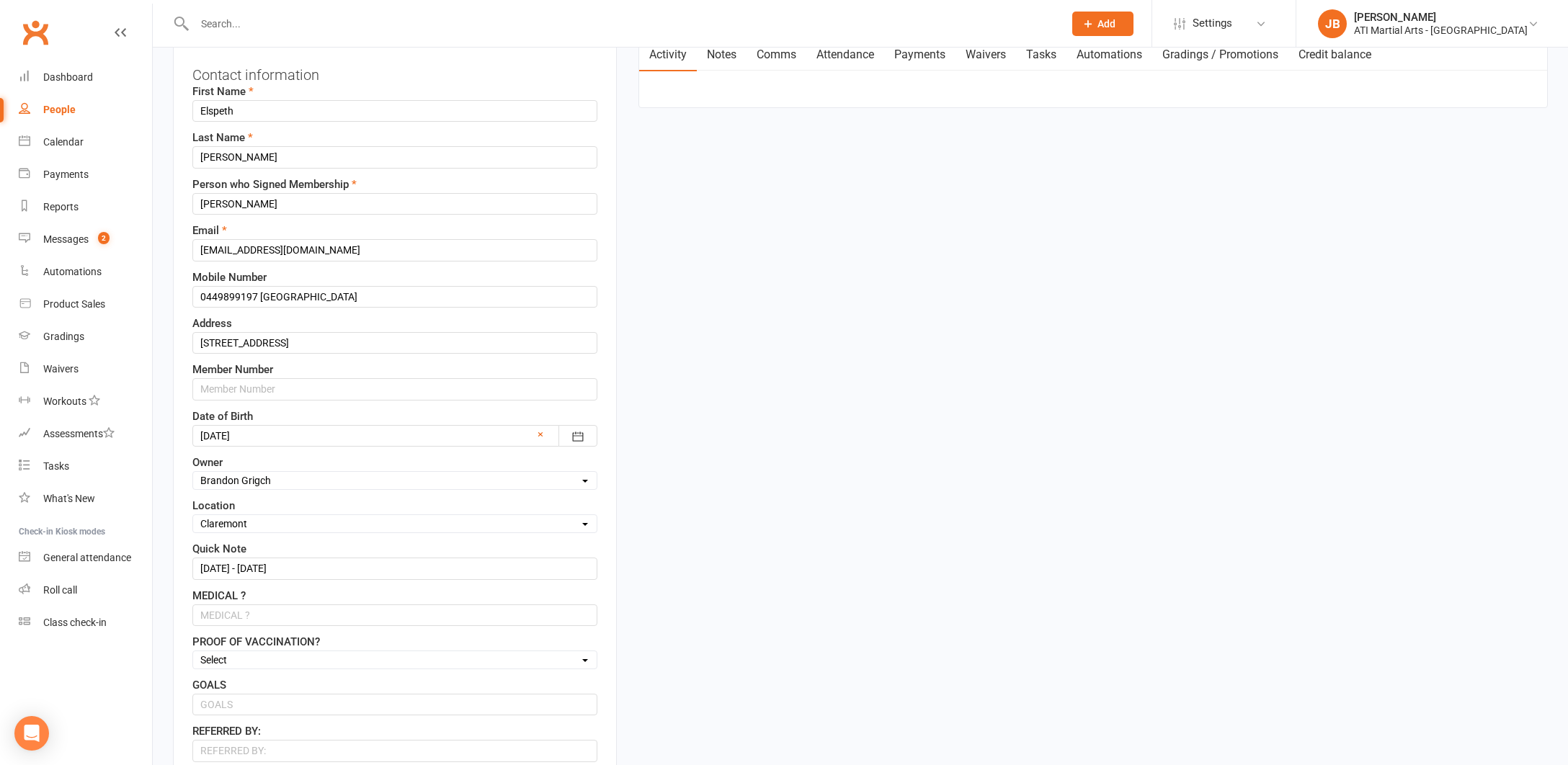
scroll to position [170, 0]
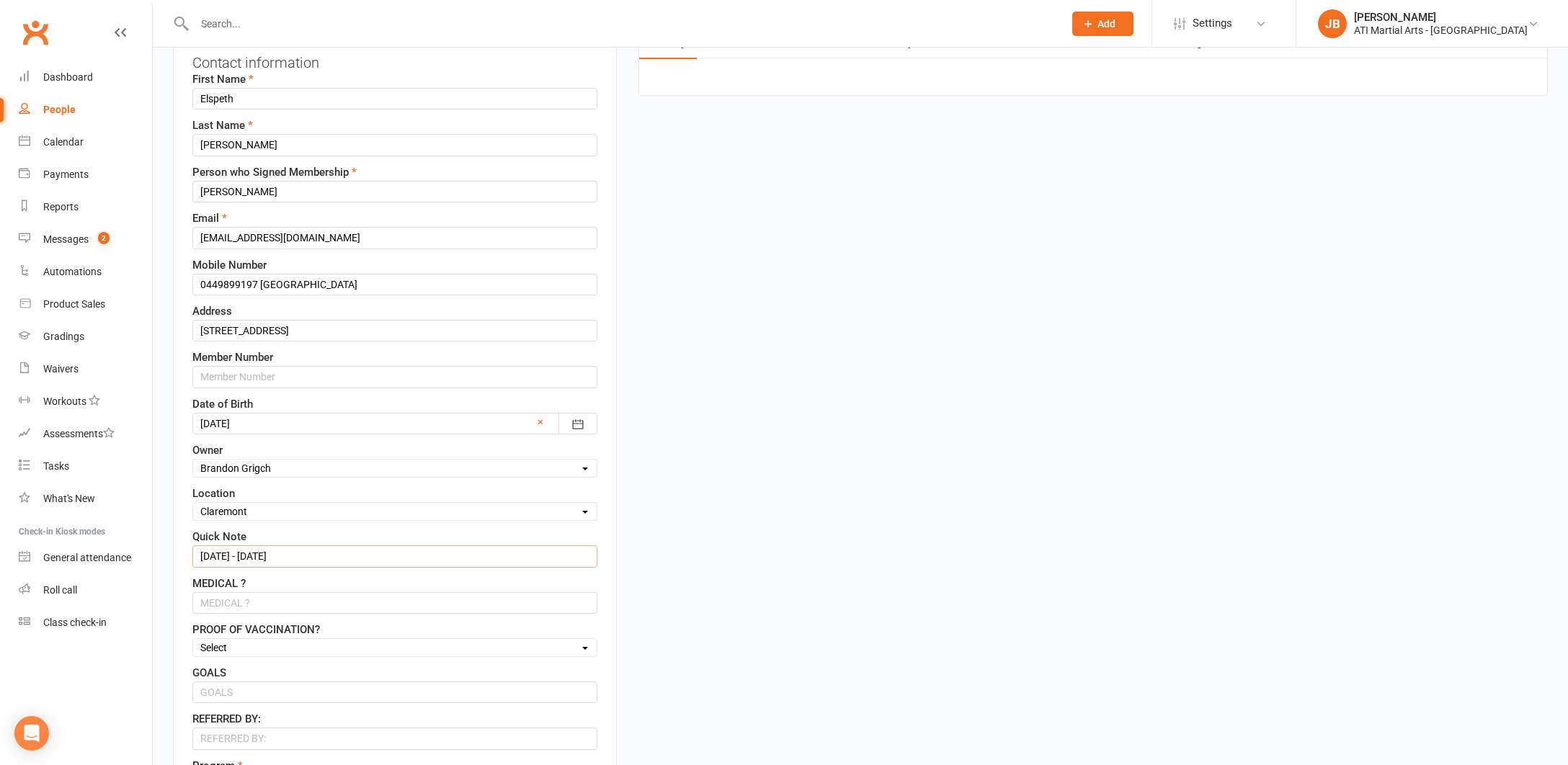
click at [283, 555] on input "6/2/25 - 6/8/25" at bounding box center [395, 555] width 405 height 21
type input "6"
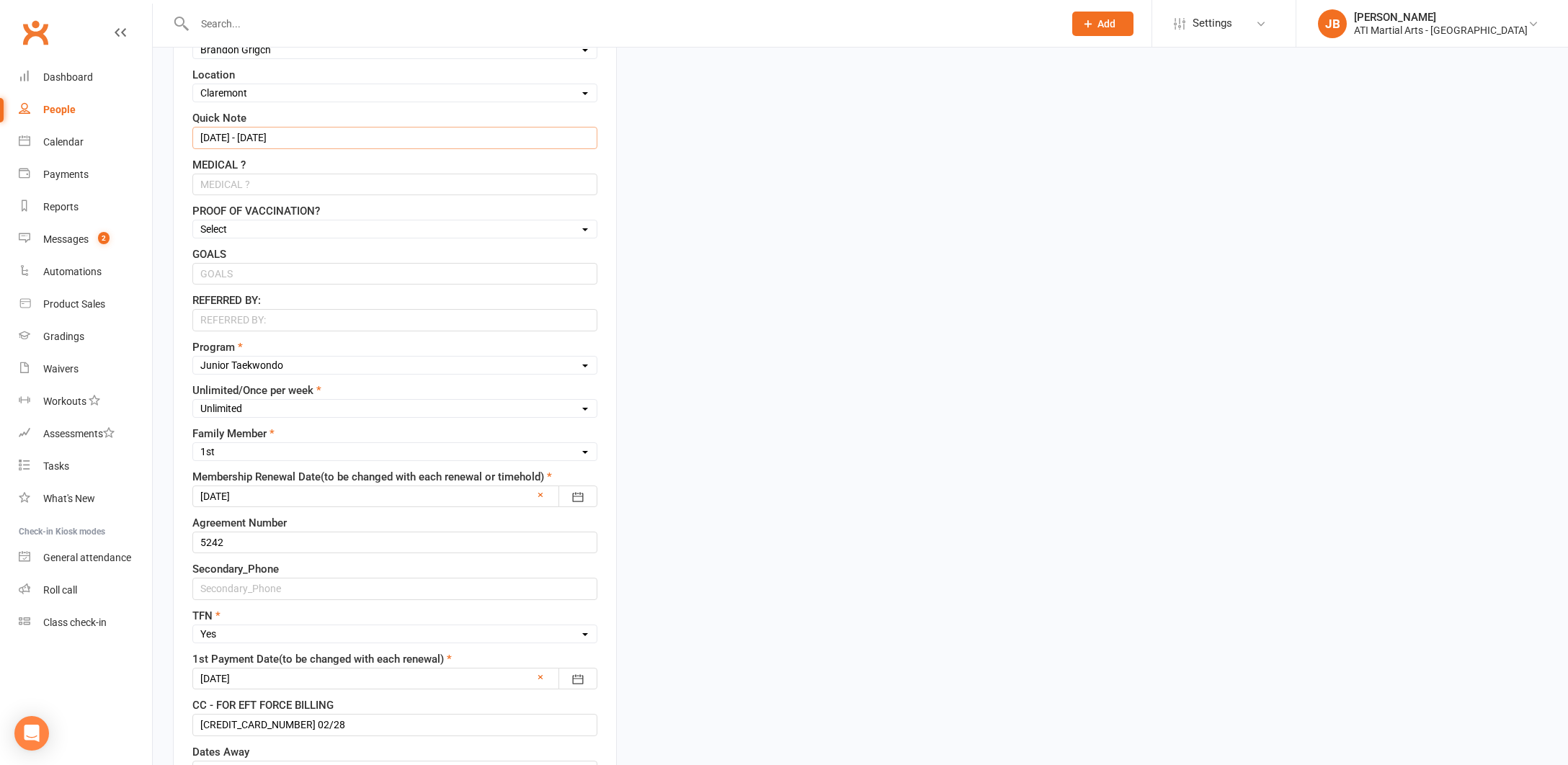
scroll to position [633, 0]
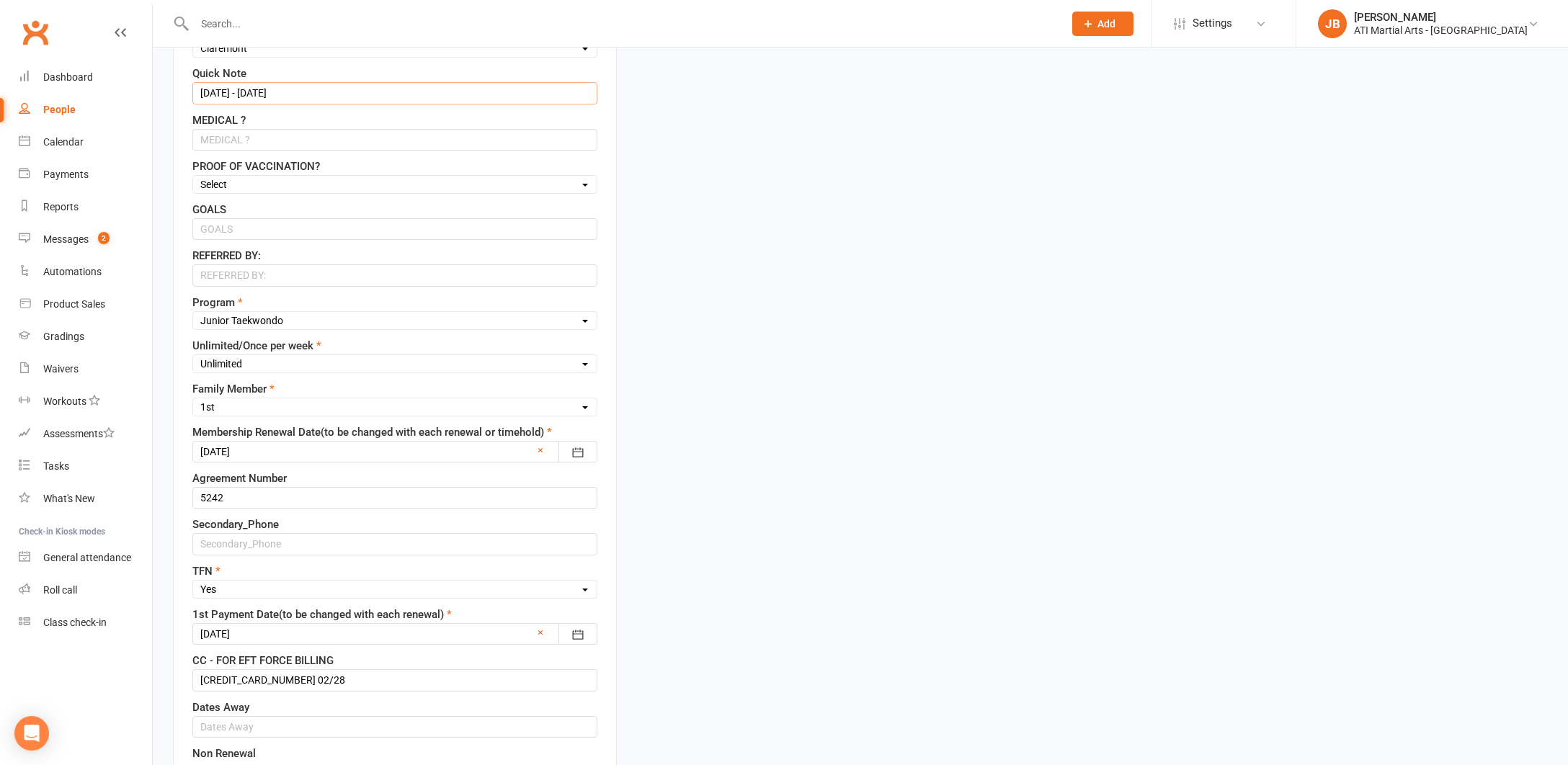
type input "13/8/25 - 13/8/26"
click at [270, 451] on div at bounding box center [395, 451] width 405 height 21
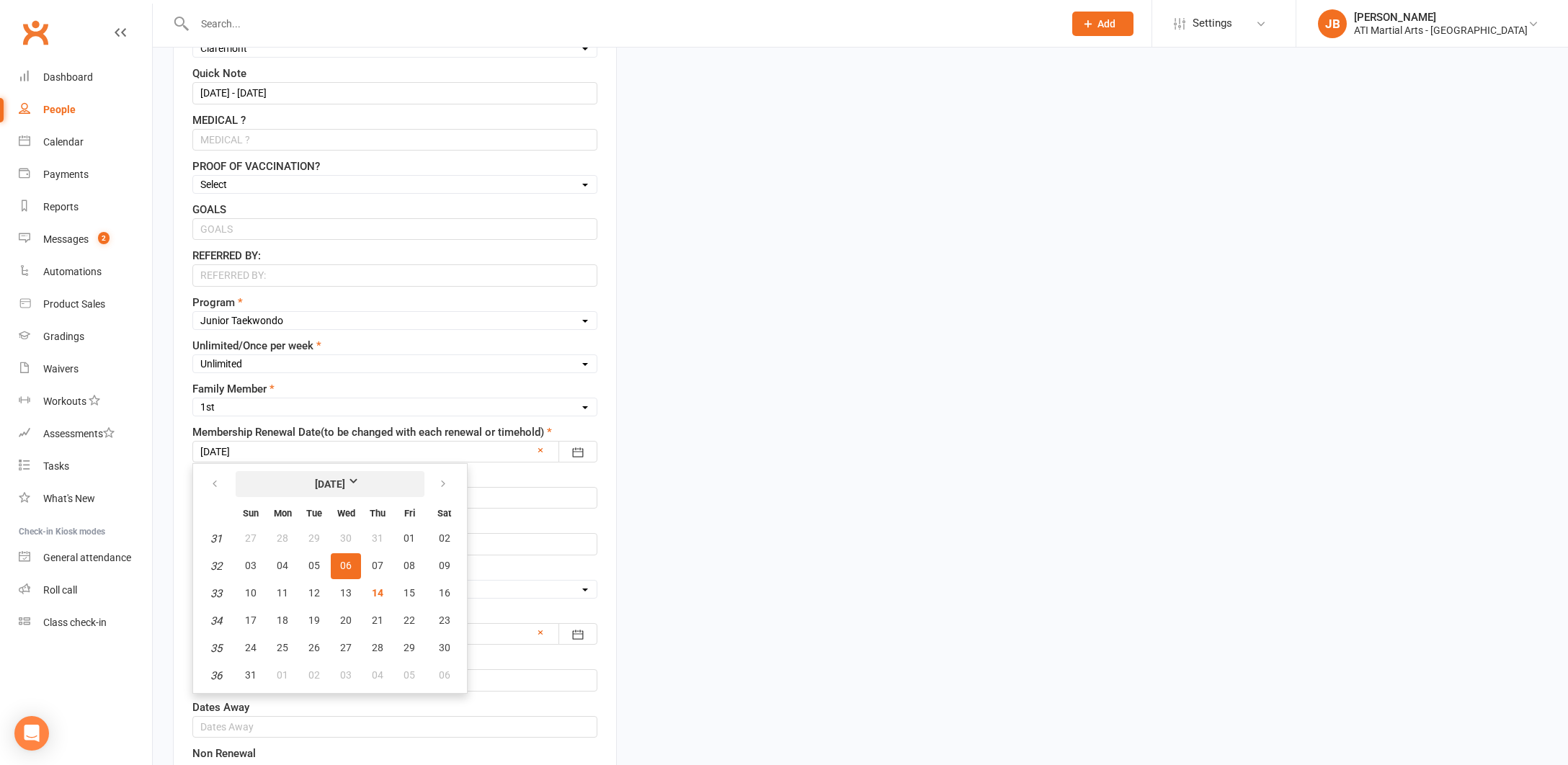
click at [366, 481] on strong "August 2025" at bounding box center [330, 484] width 83 height 16
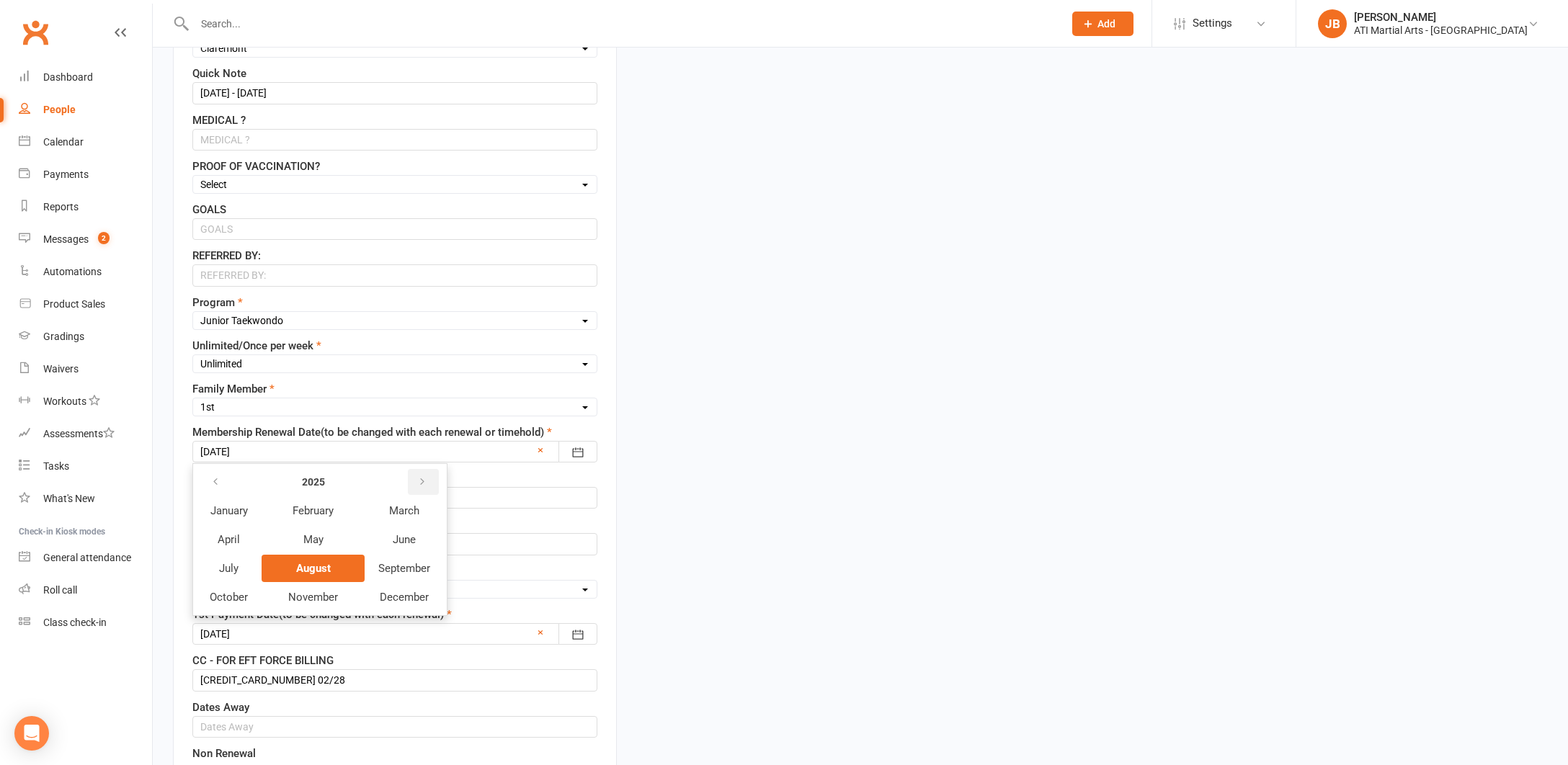
click at [422, 483] on icon "button" at bounding box center [422, 482] width 10 height 12
click at [317, 573] on span "August" at bounding box center [313, 568] width 34 height 13
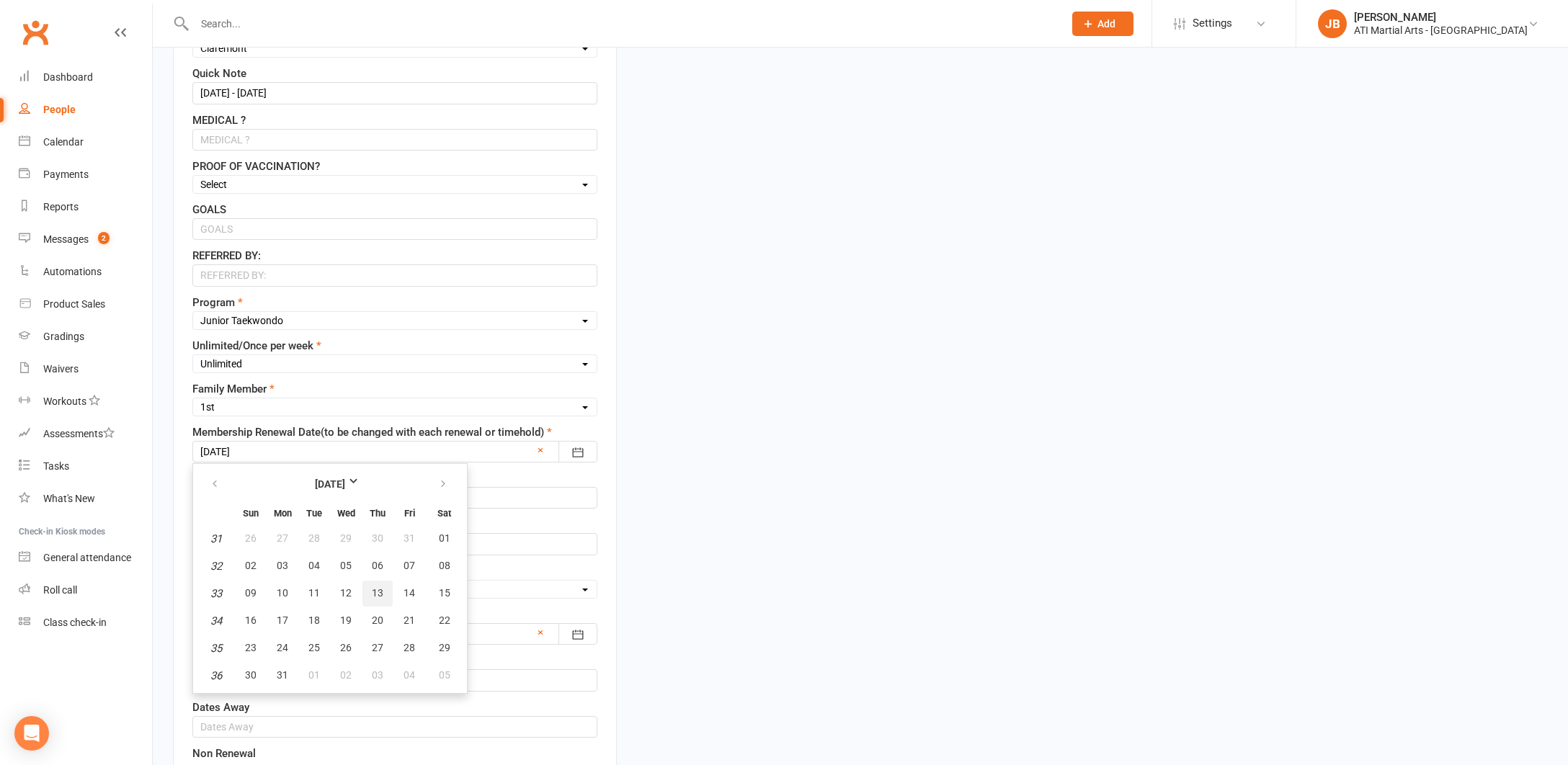
click at [377, 593] on span "13" at bounding box center [378, 593] width 12 height 12
type input "13 Aug 2026"
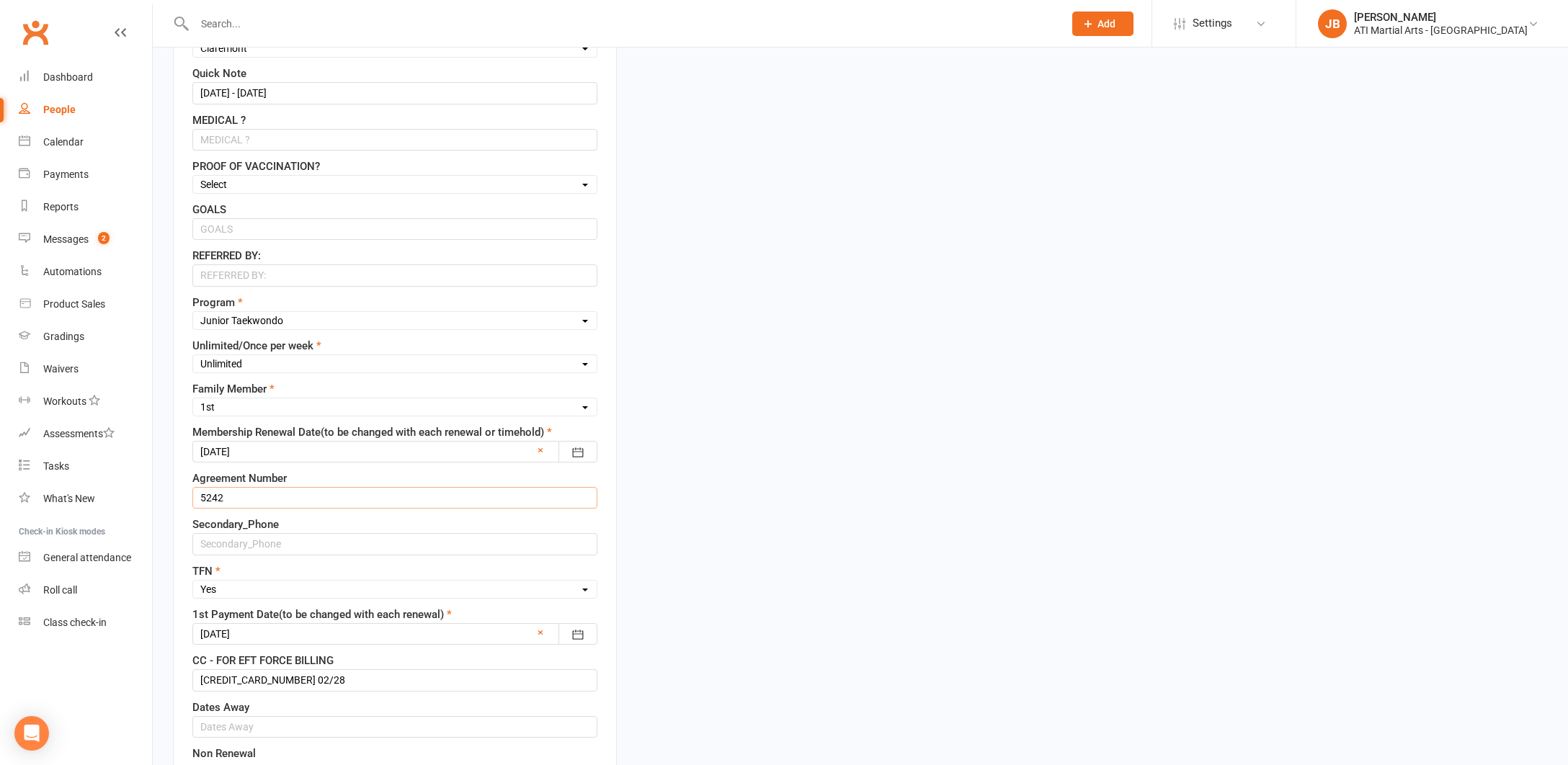
click at [233, 497] on input "5242" at bounding box center [395, 498] width 405 height 21
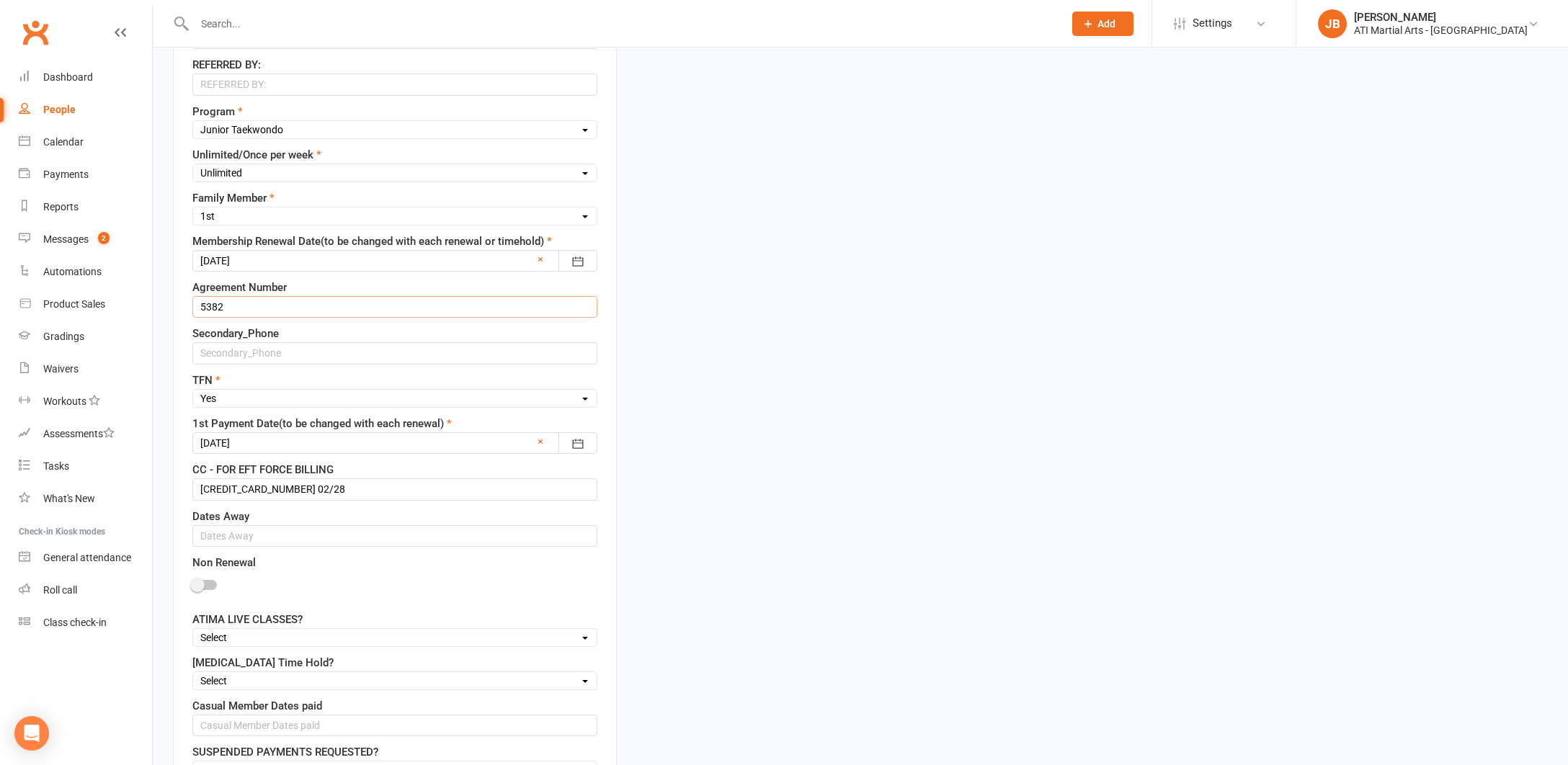
scroll to position [828, 0]
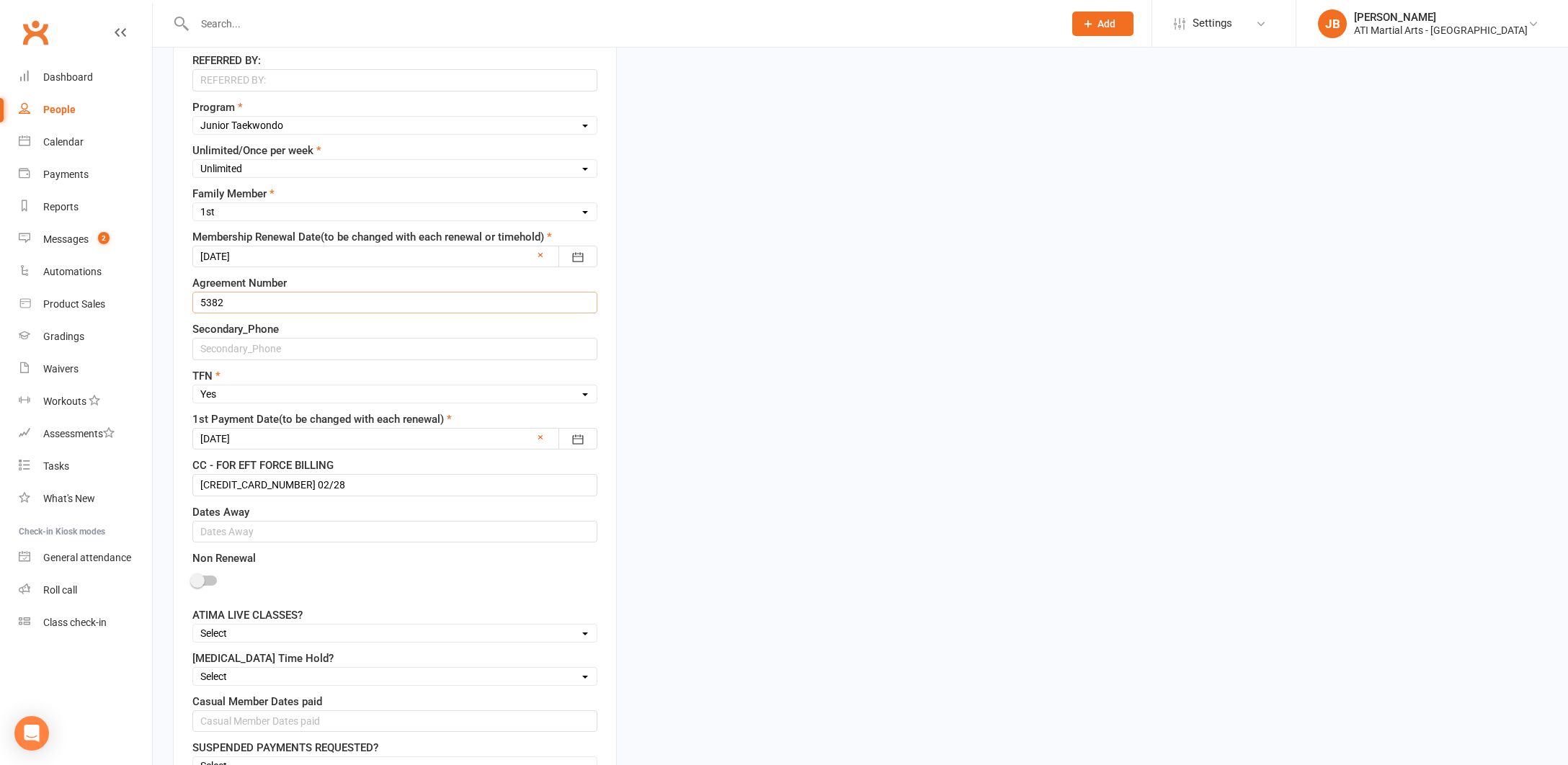
type input "5382"
click at [279, 437] on div at bounding box center [395, 438] width 405 height 21
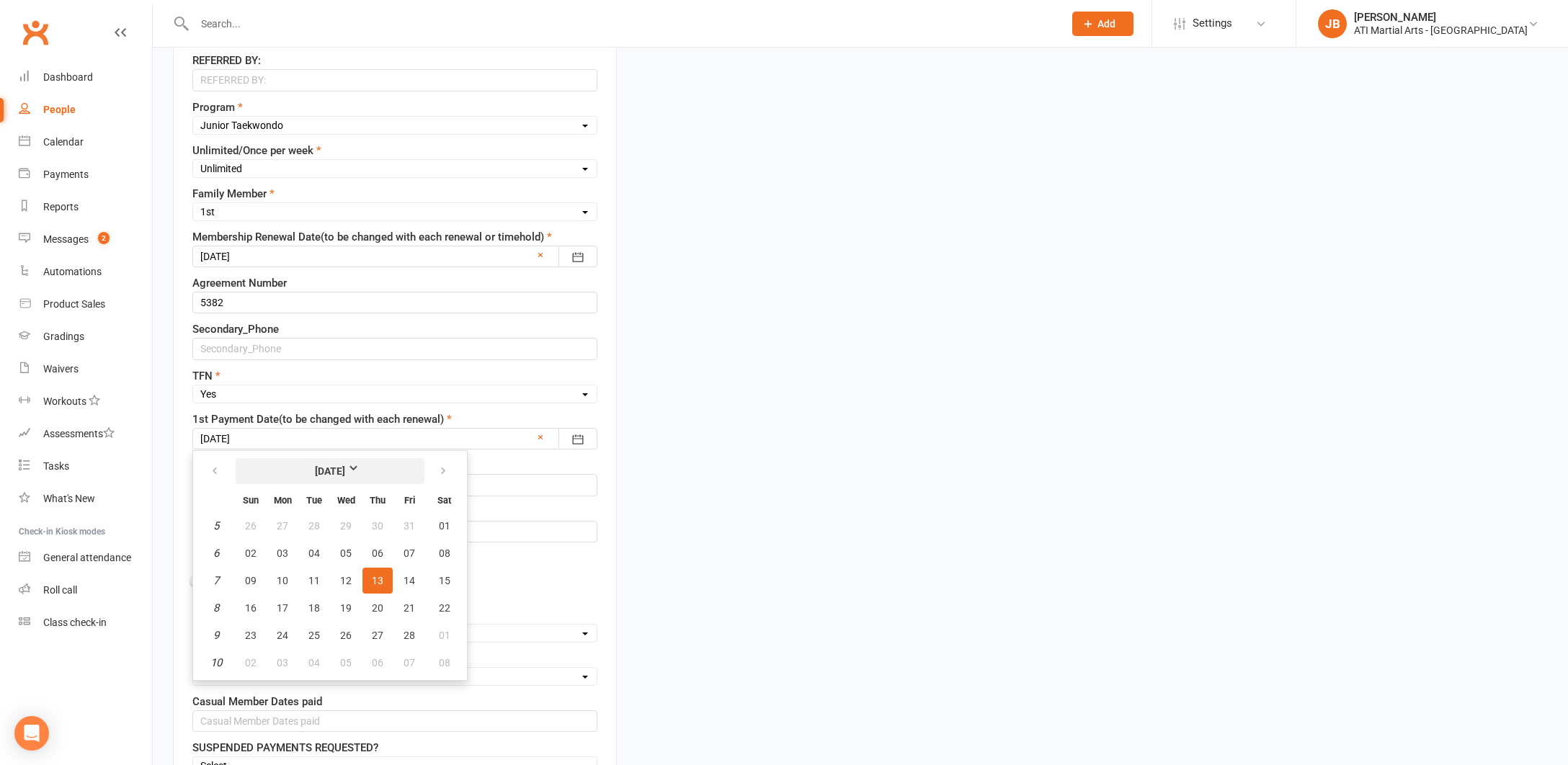
click at [372, 468] on strong "February 2025" at bounding box center [330, 471] width 83 height 16
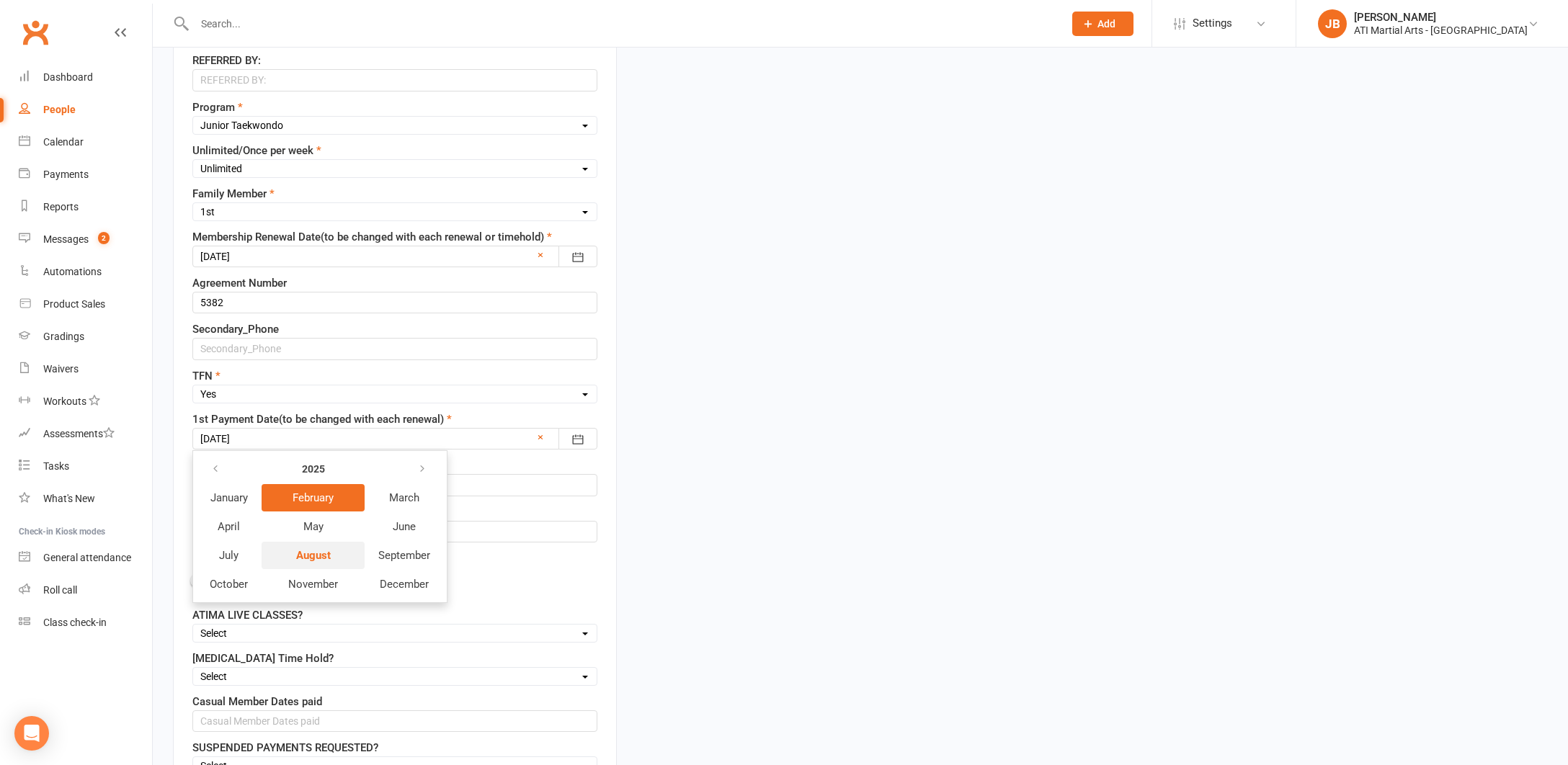
click at [318, 558] on span "August" at bounding box center [313, 555] width 35 height 13
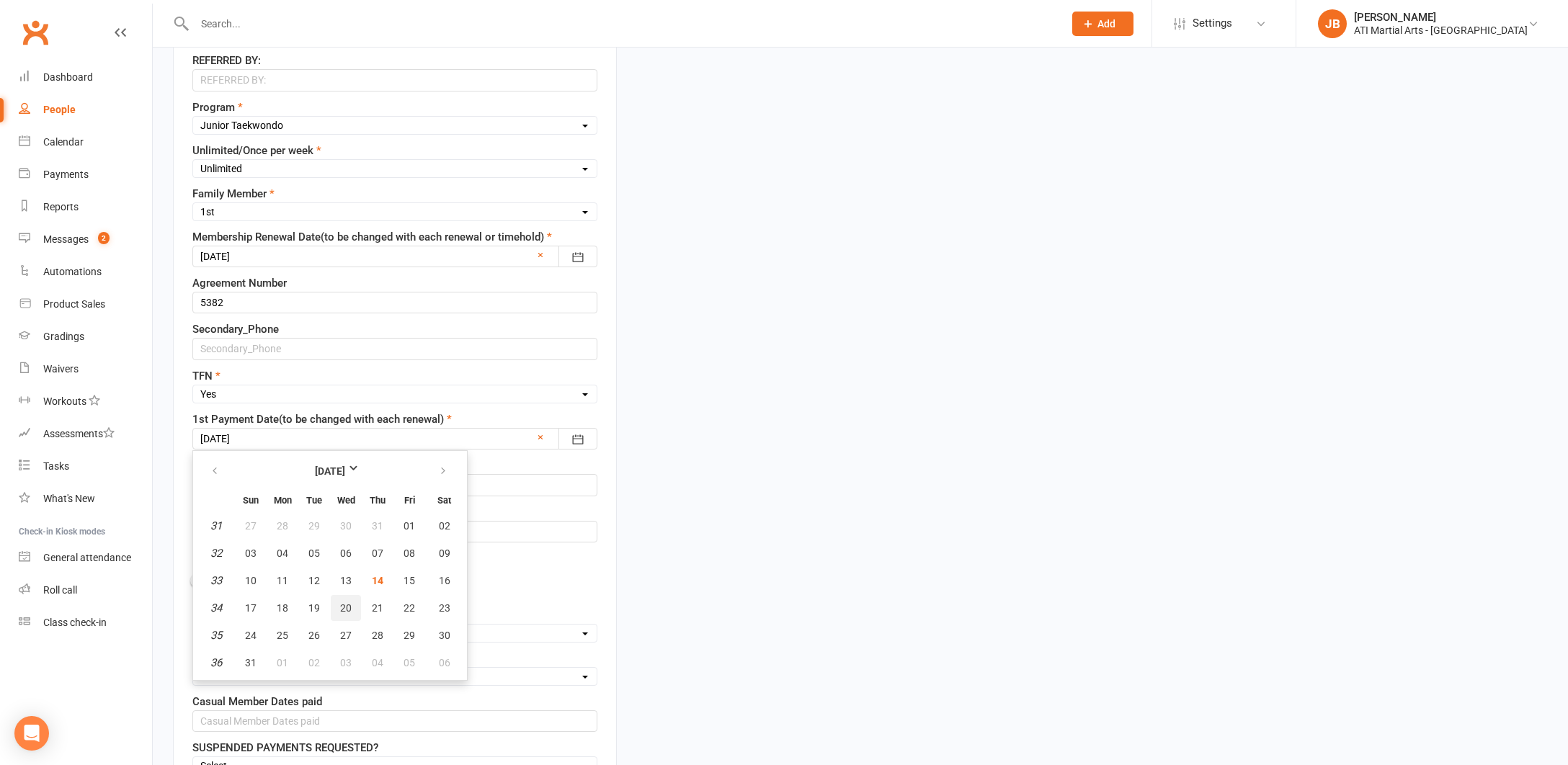
click at [344, 607] on span "20" at bounding box center [346, 608] width 12 height 12
type input "20 Aug 2025"
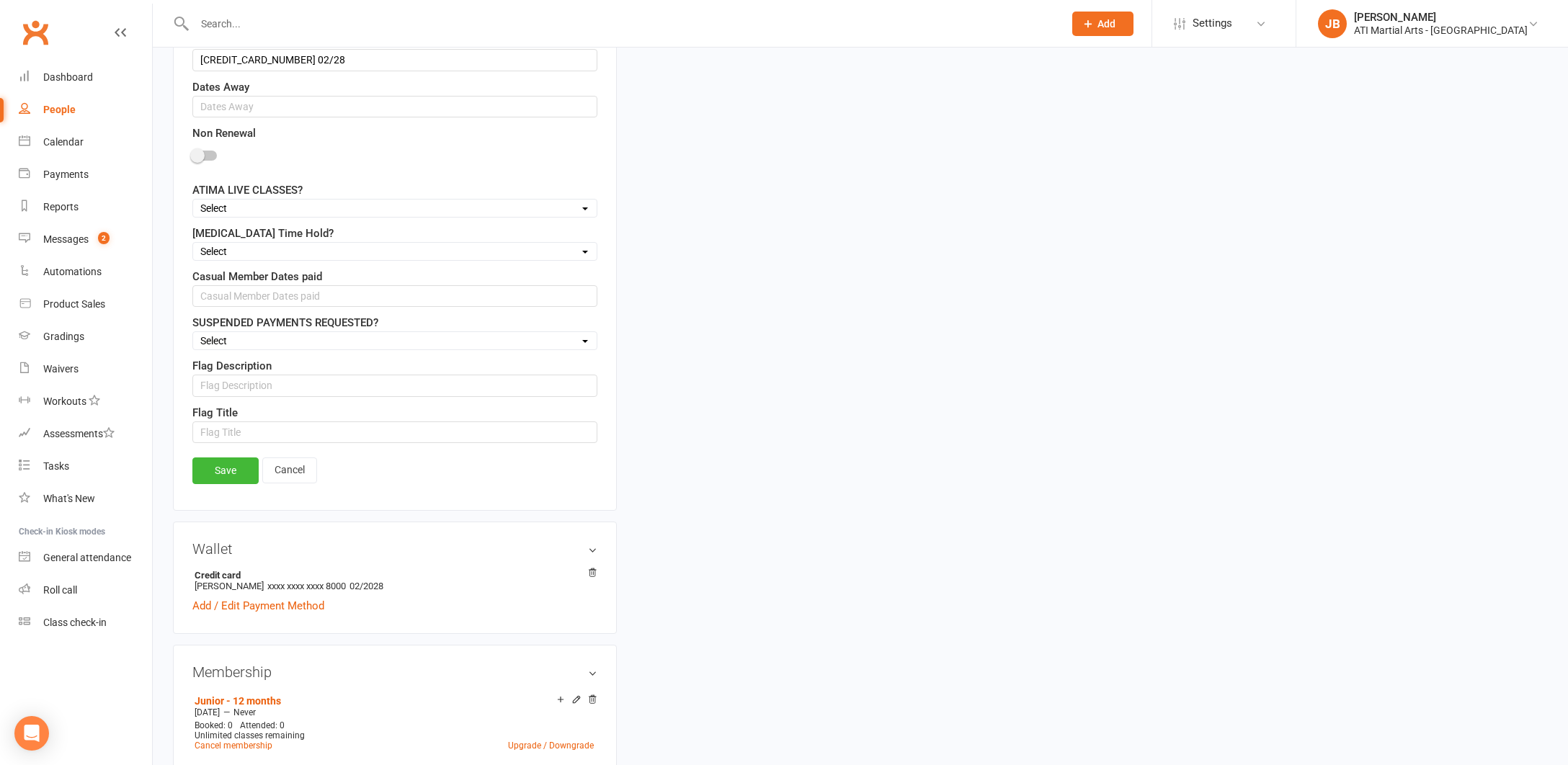
scroll to position [1267, 0]
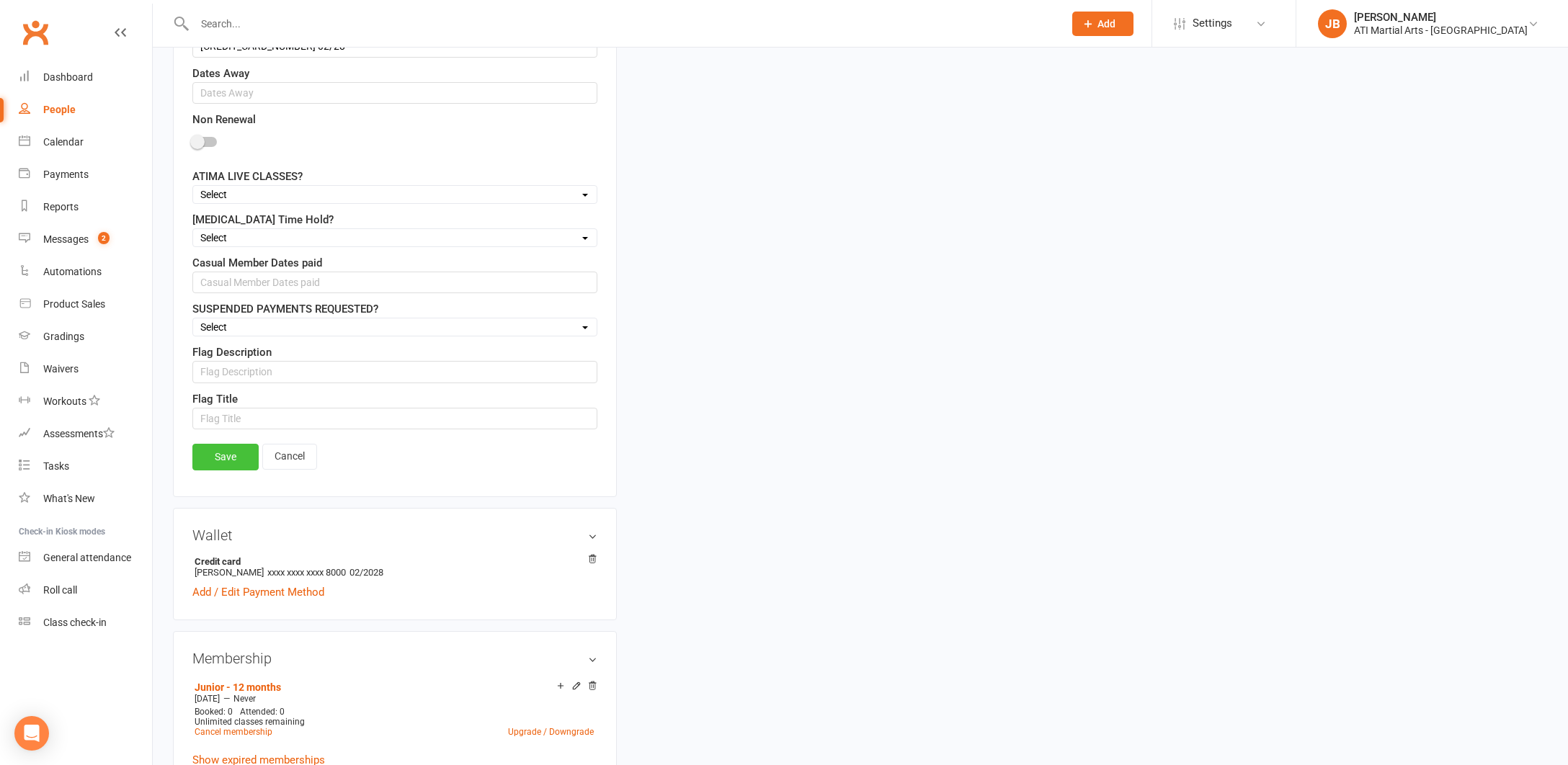
click at [229, 460] on link "Save" at bounding box center [226, 456] width 66 height 26
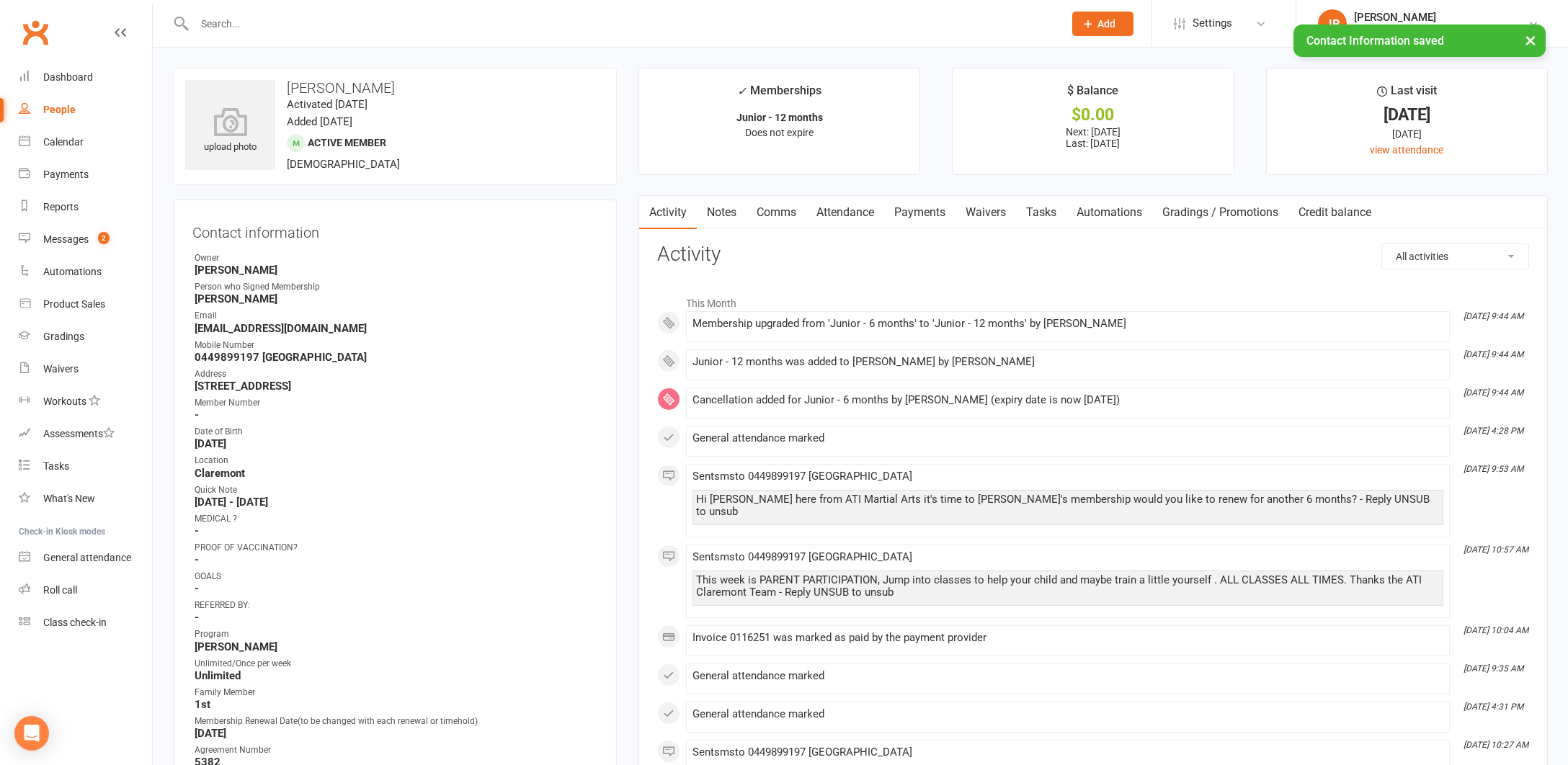
scroll to position [0, 0]
click at [53, 29] on div "Clubworx" at bounding box center [76, 40] width 152 height 53
click at [36, 30] on link "Clubworx" at bounding box center [36, 32] width 36 height 36
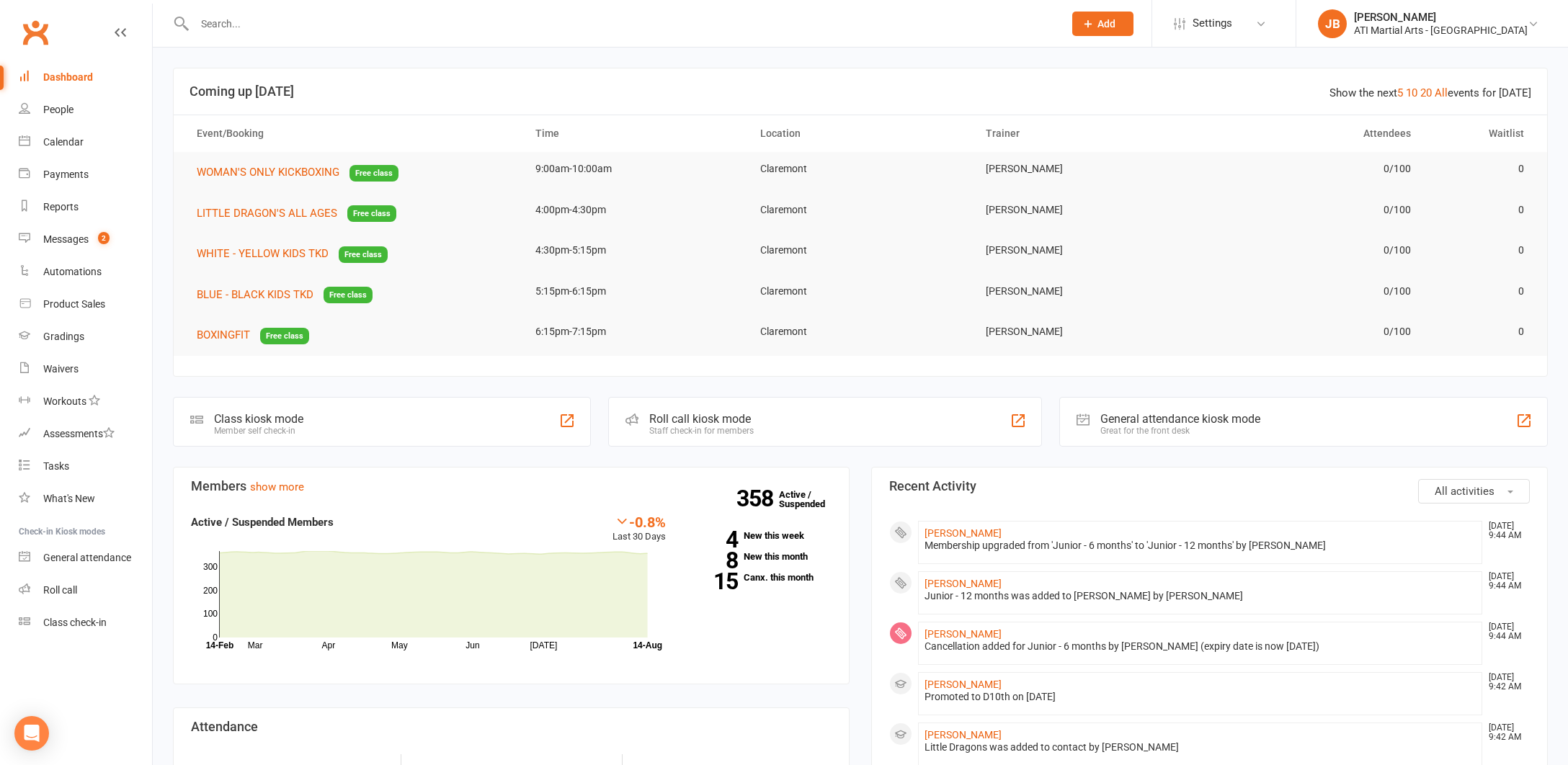
click at [222, 25] on input "text" at bounding box center [621, 23] width 864 height 20
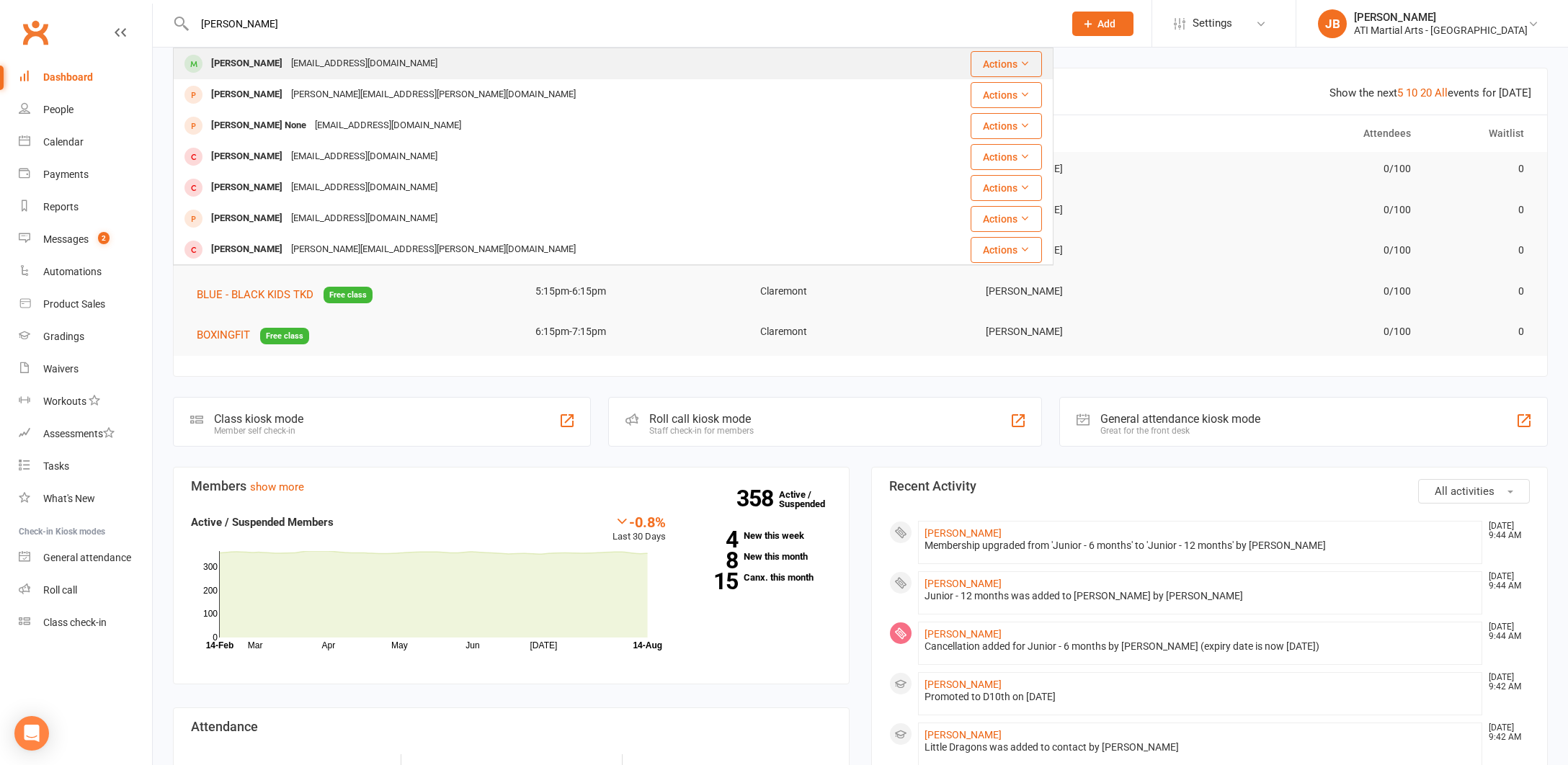
type input "Danila Tu"
click at [245, 62] on div "[PERSON_NAME]" at bounding box center [246, 63] width 80 height 21
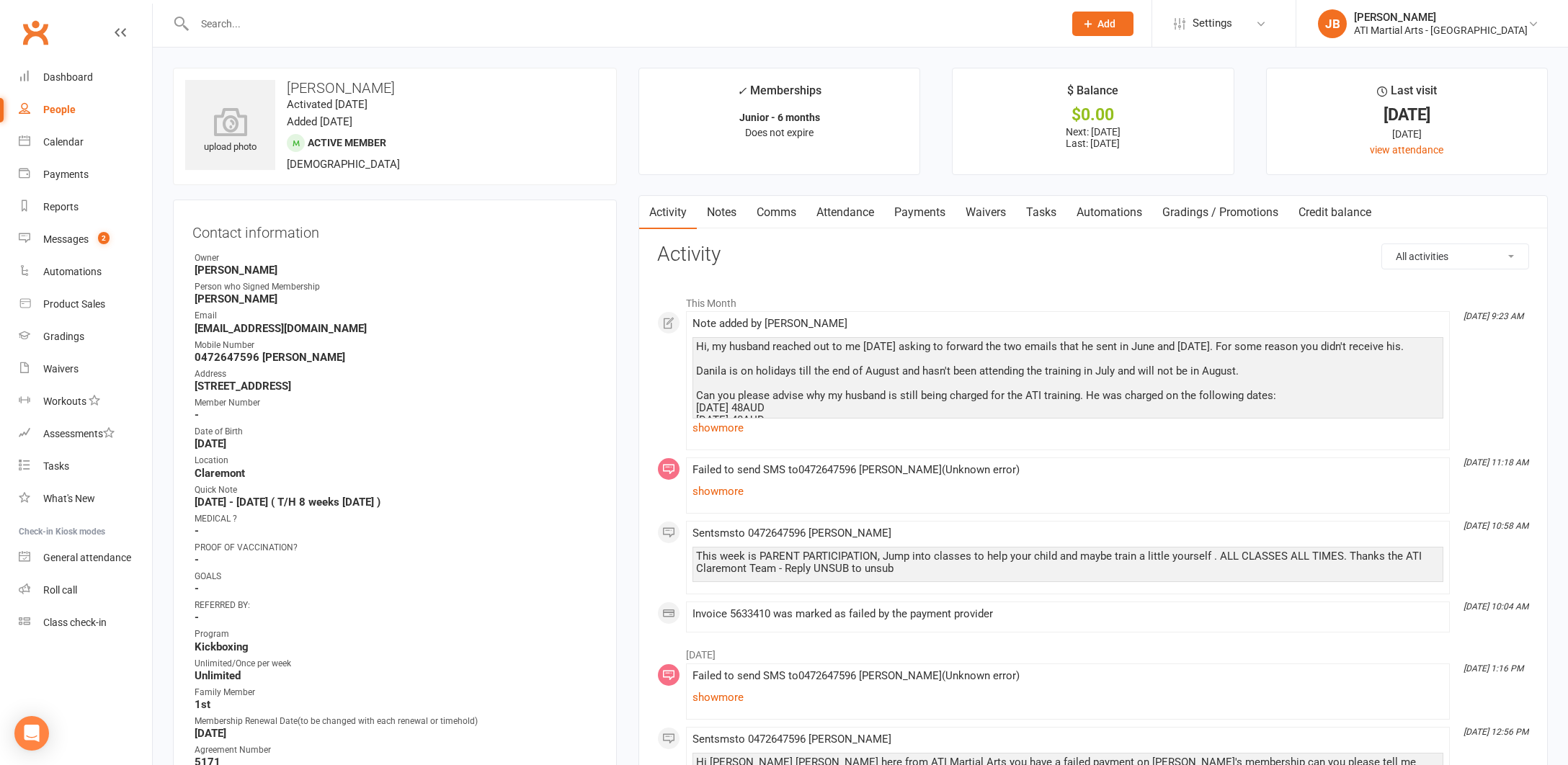
click at [917, 210] on link "Payments" at bounding box center [920, 213] width 71 height 33
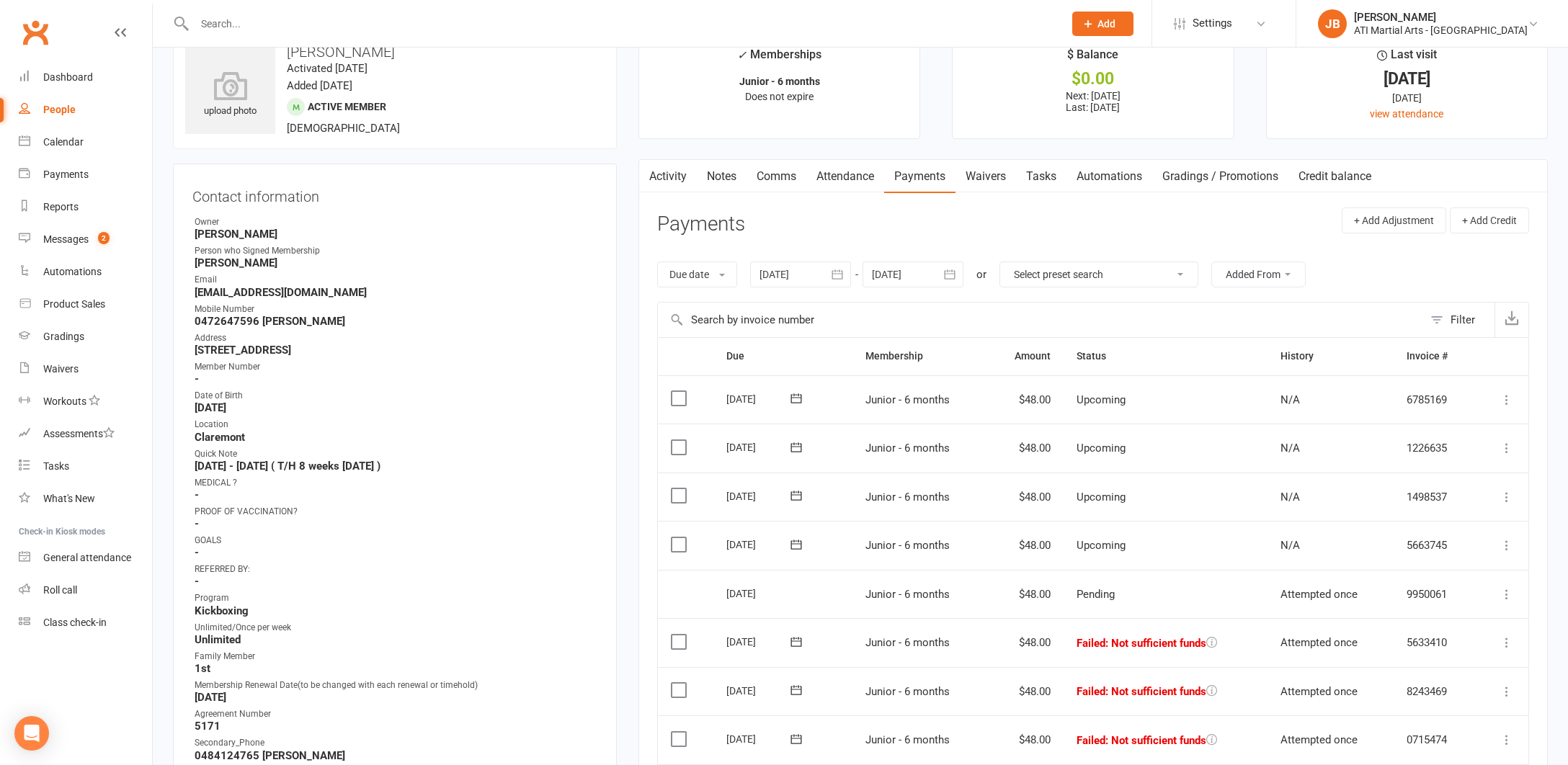
scroll to position [36, 0]
click at [775, 178] on link "Comms" at bounding box center [776, 177] width 60 height 33
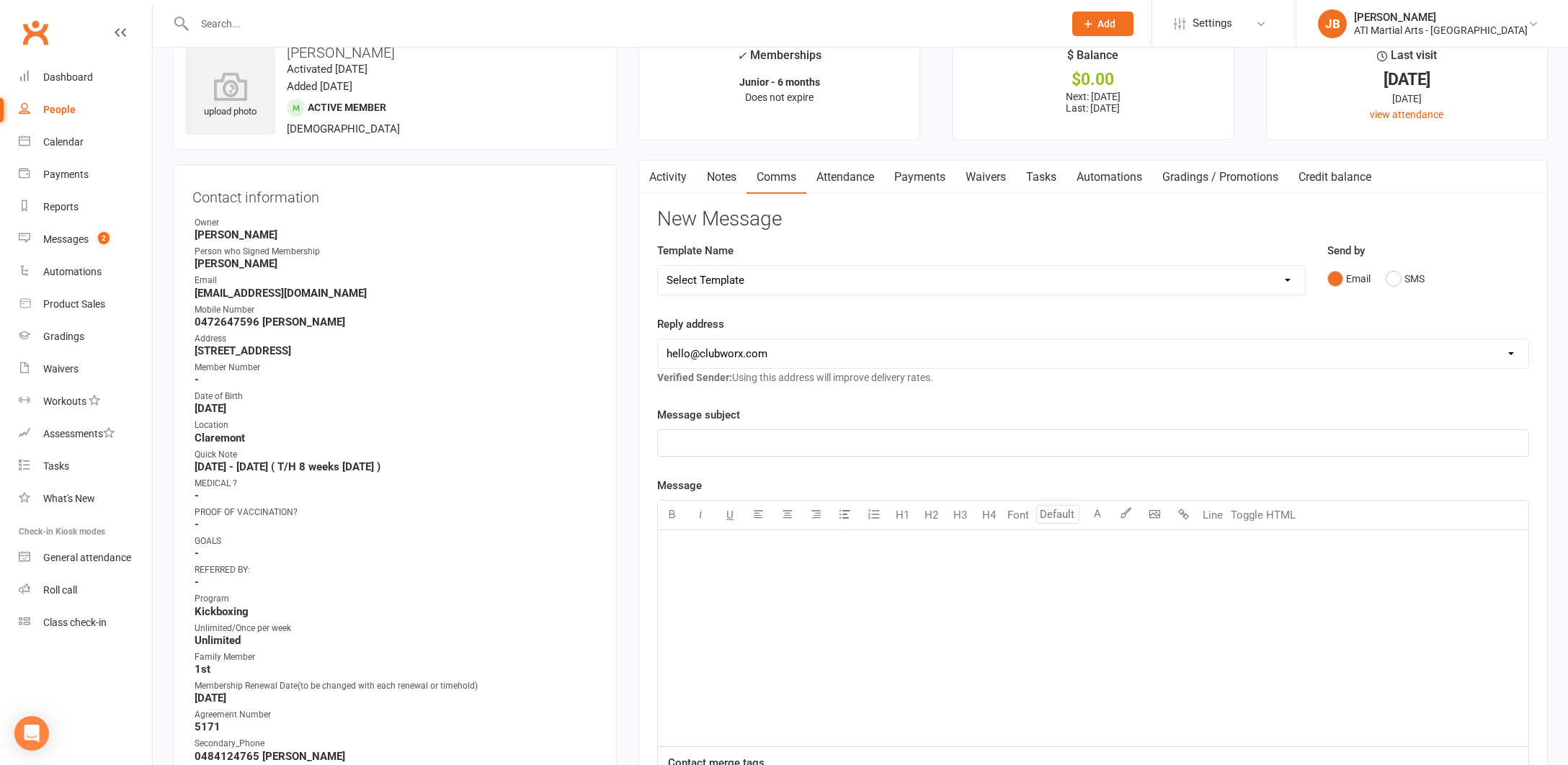
select select "1"
click at [697, 442] on p "﻿" at bounding box center [1093, 443] width 853 height 17
click at [703, 561] on div "﻿" at bounding box center [1093, 638] width 871 height 216
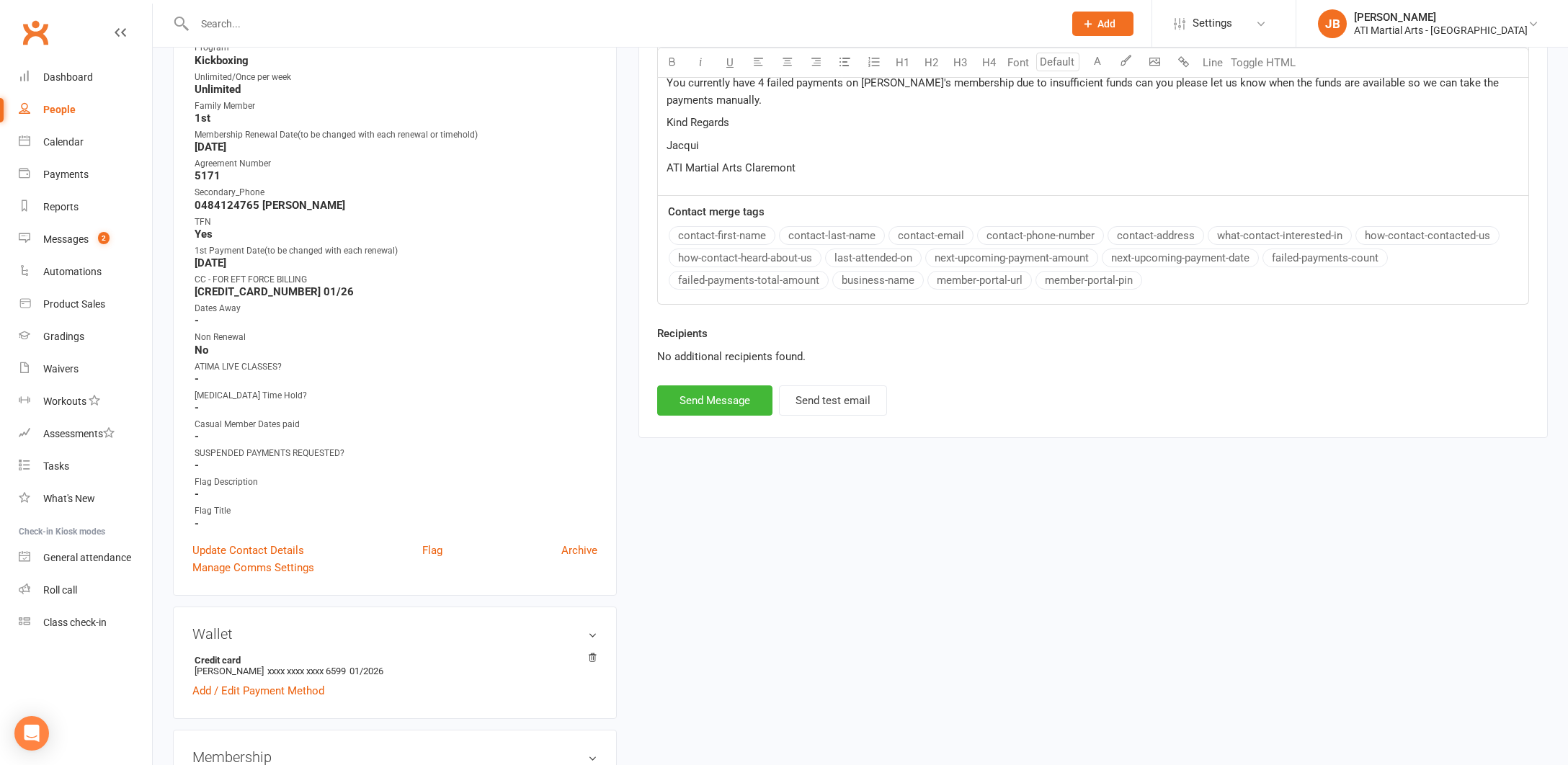
scroll to position [595, 0]
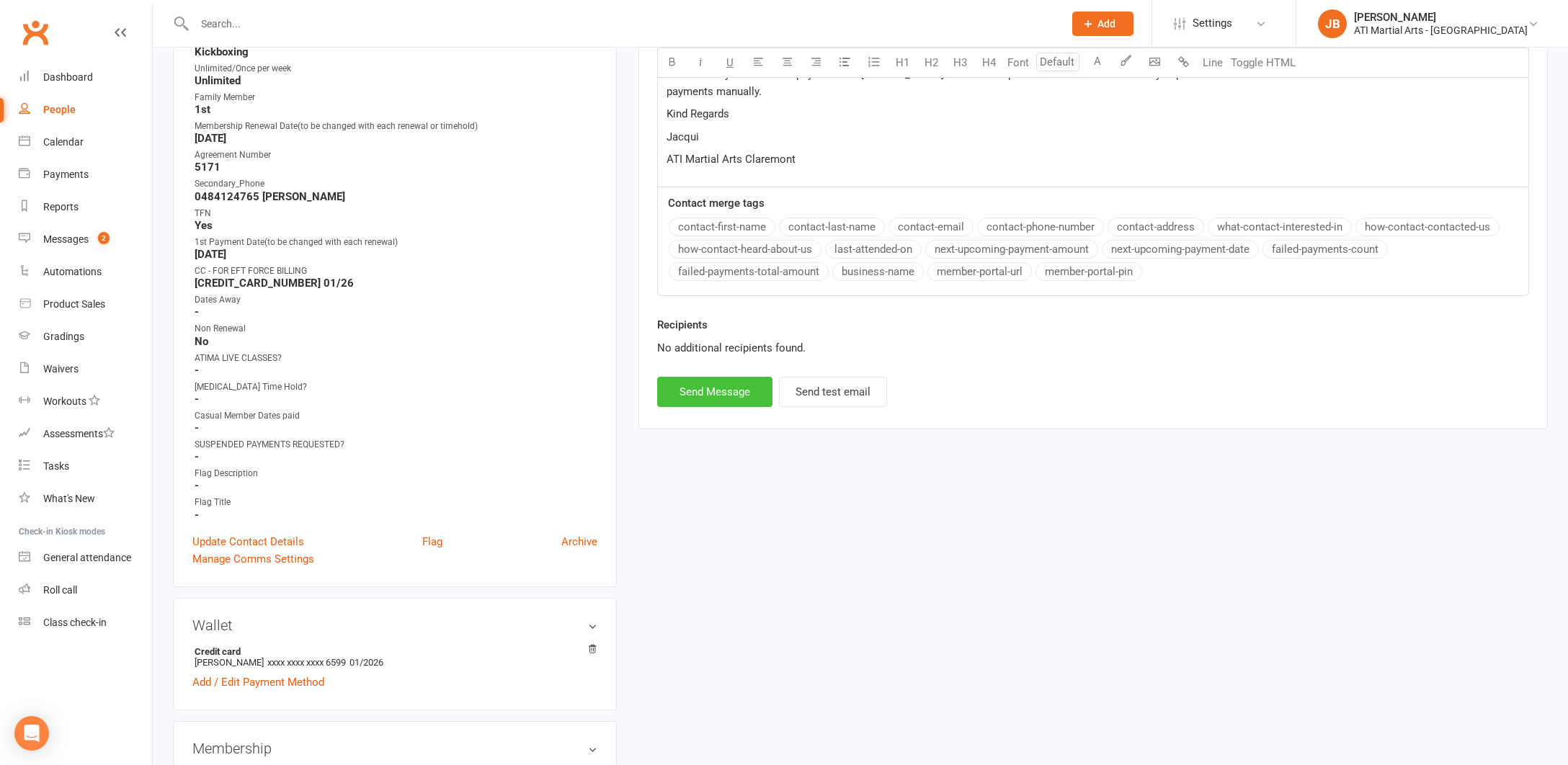
click at [723, 389] on button "Send Message" at bounding box center [715, 392] width 116 height 30
select select "0"
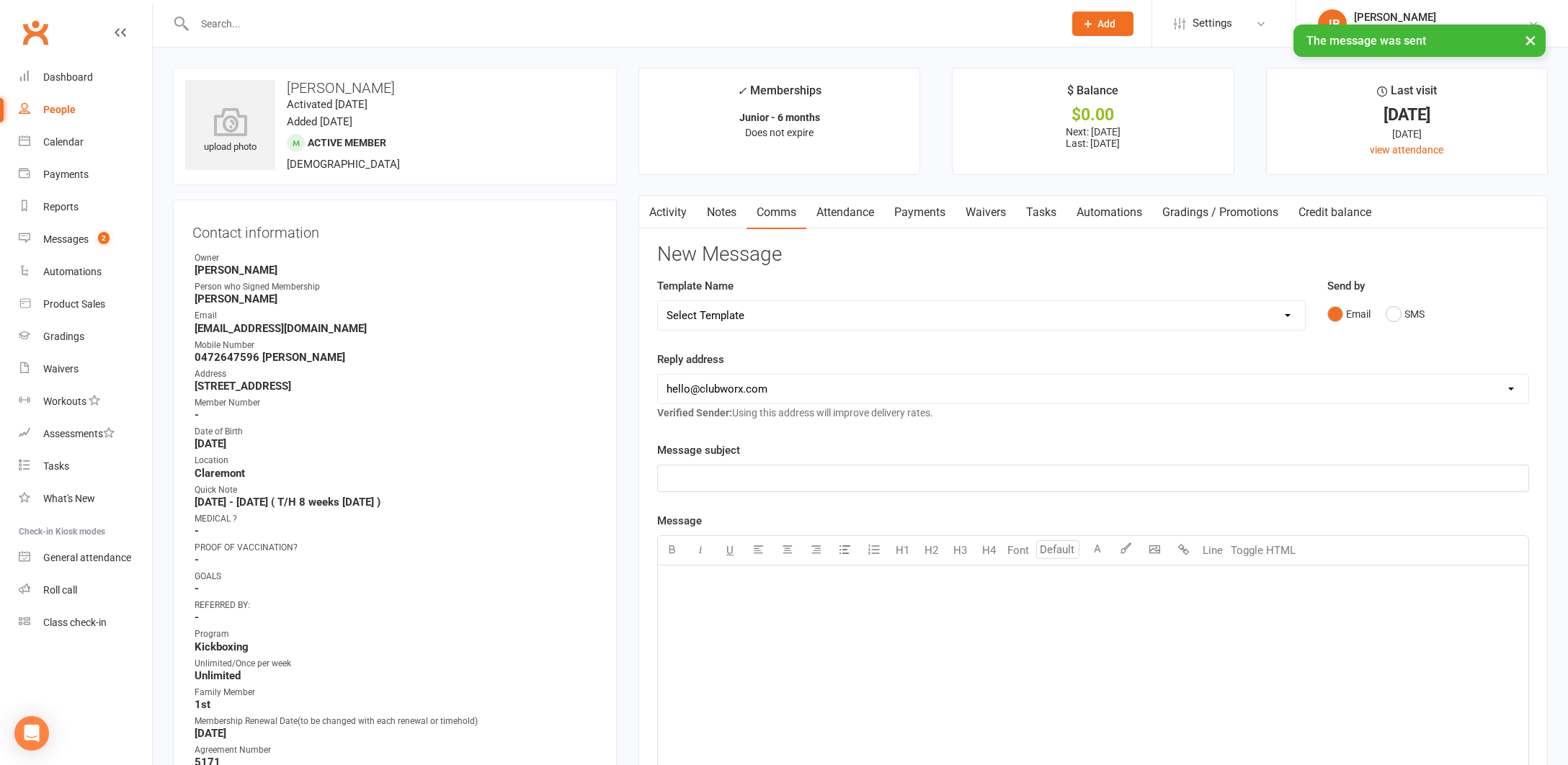
scroll to position [0, 0]
click at [40, 36] on link "Clubworx" at bounding box center [36, 32] width 36 height 36
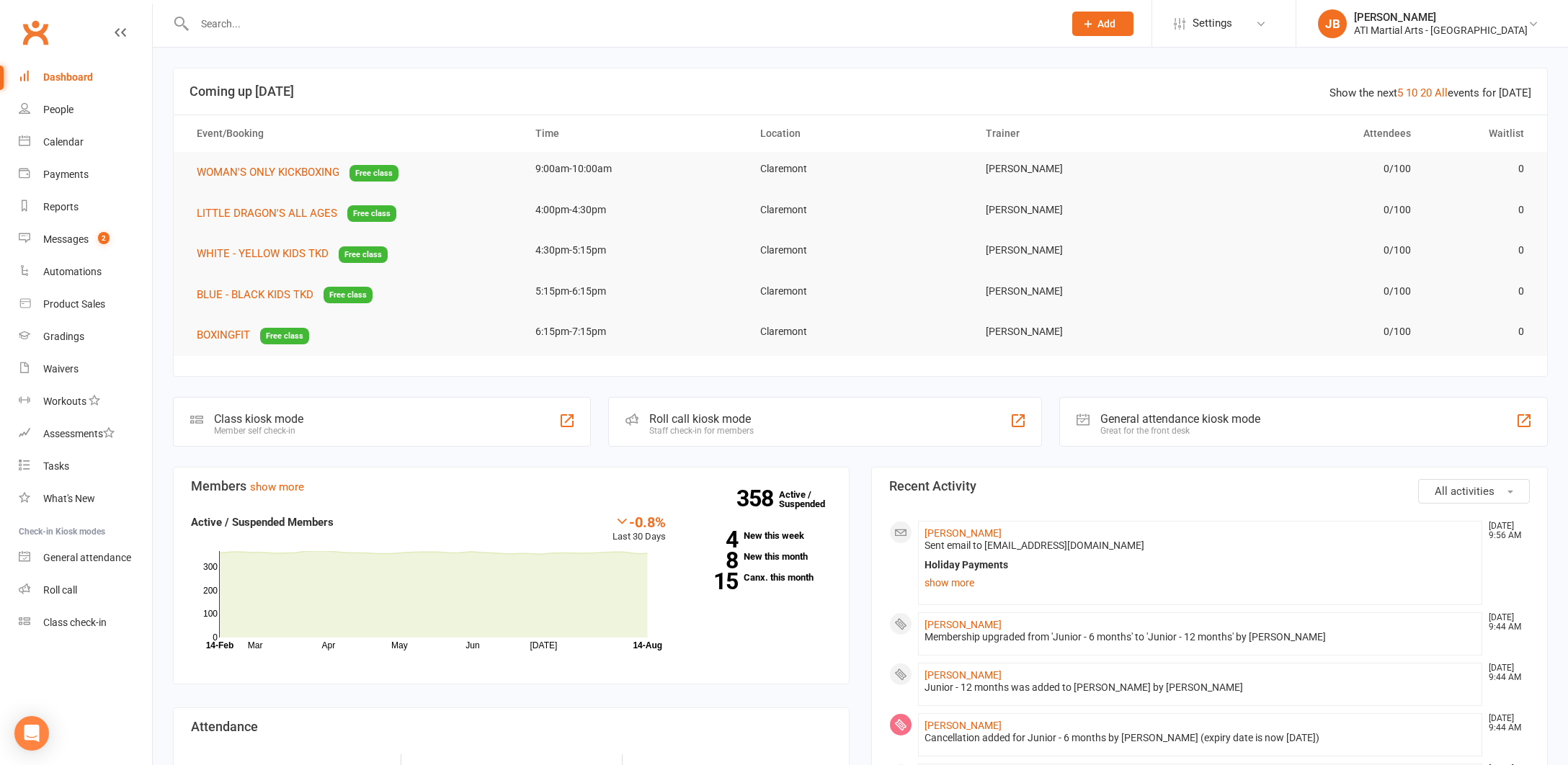
click at [35, 36] on link "Clubworx" at bounding box center [36, 32] width 36 height 36
click at [226, 22] on input "text" at bounding box center [621, 23] width 864 height 20
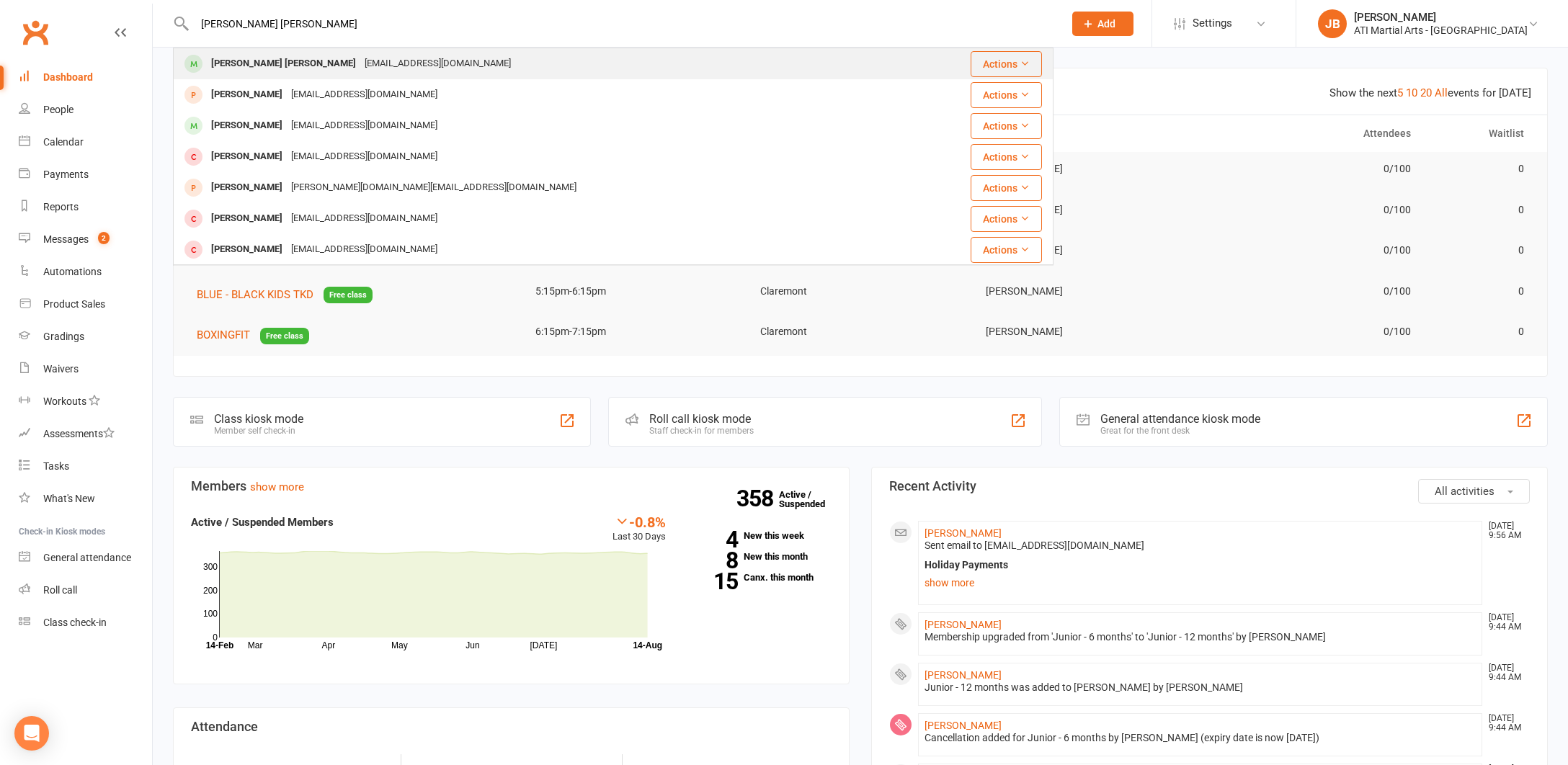
type input "[PERSON_NAME] [PERSON_NAME]"
click at [256, 65] on div "[PERSON_NAME] [PERSON_NAME]" at bounding box center [283, 63] width 154 height 21
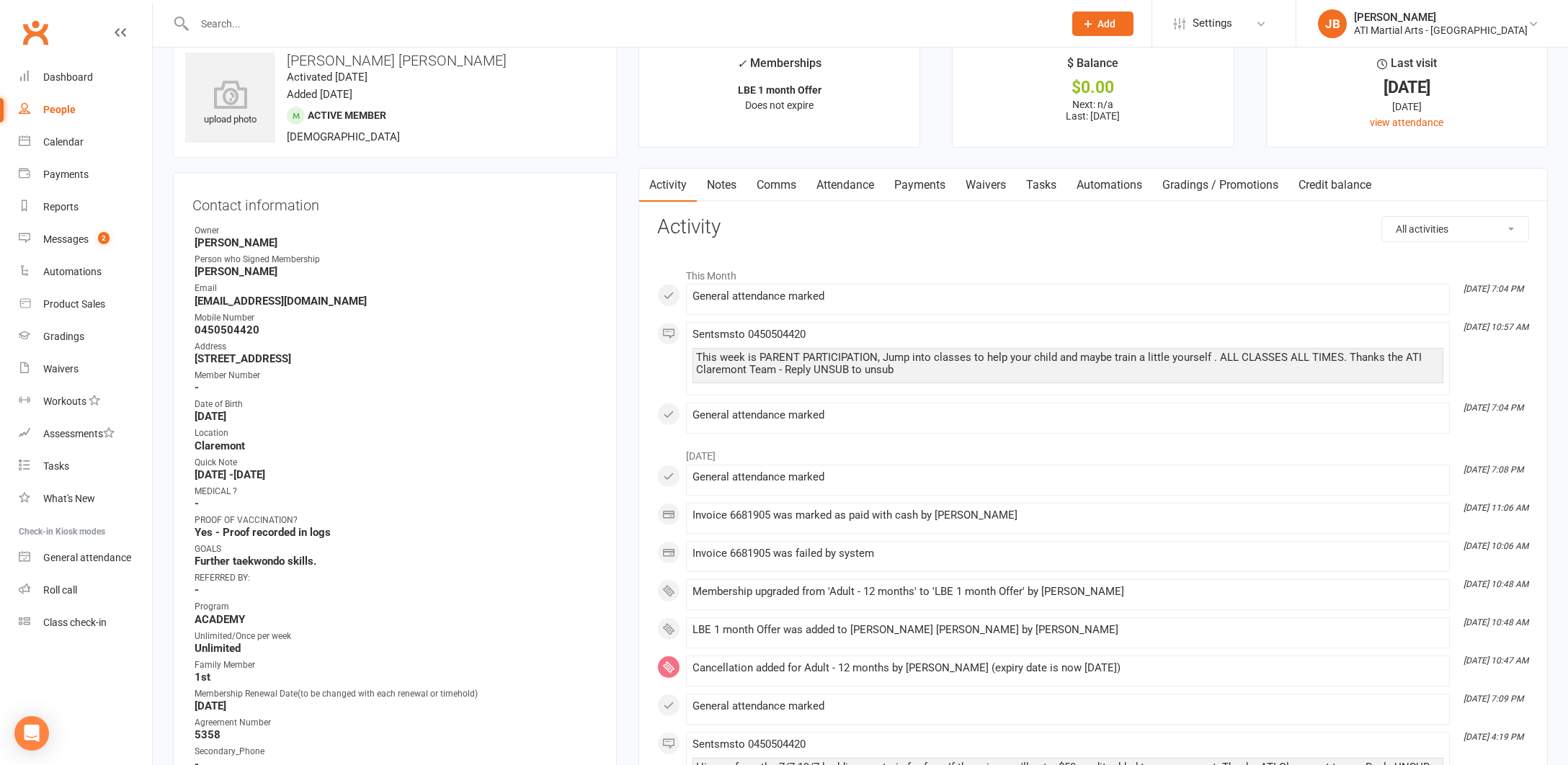
scroll to position [35, 0]
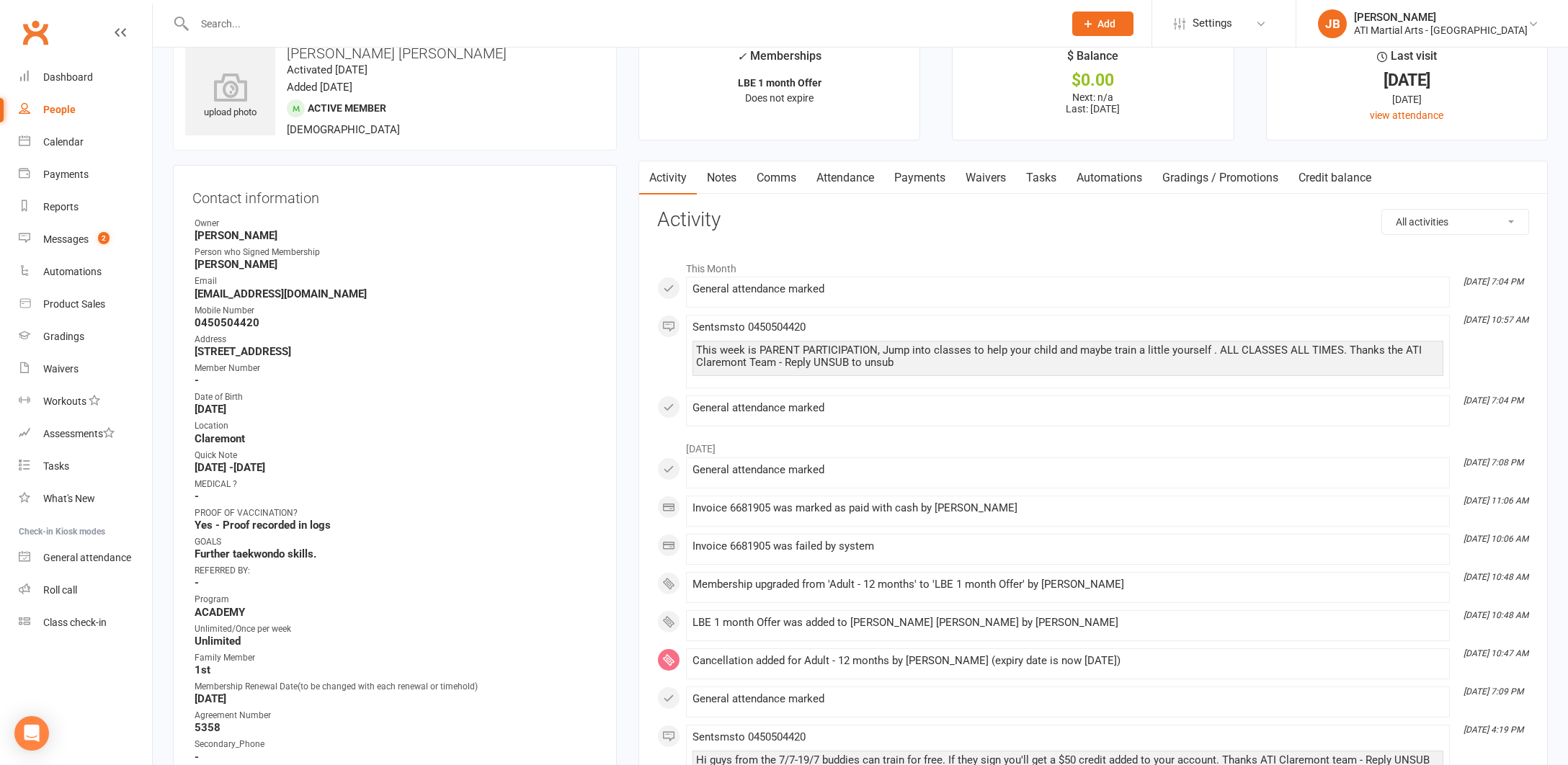
click at [834, 178] on link "Attendance" at bounding box center [845, 178] width 78 height 33
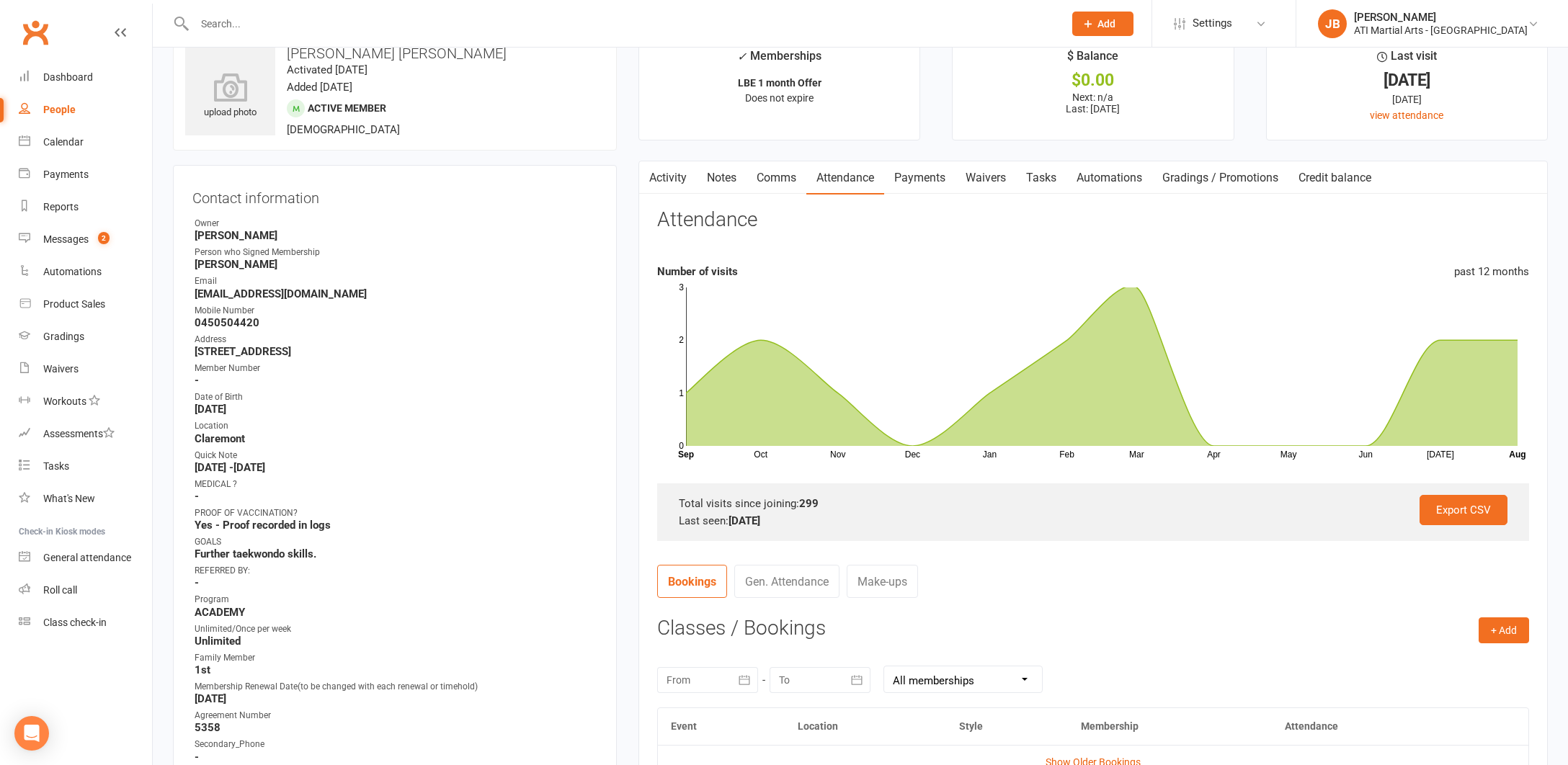
click at [773, 177] on link "Comms" at bounding box center [776, 178] width 60 height 33
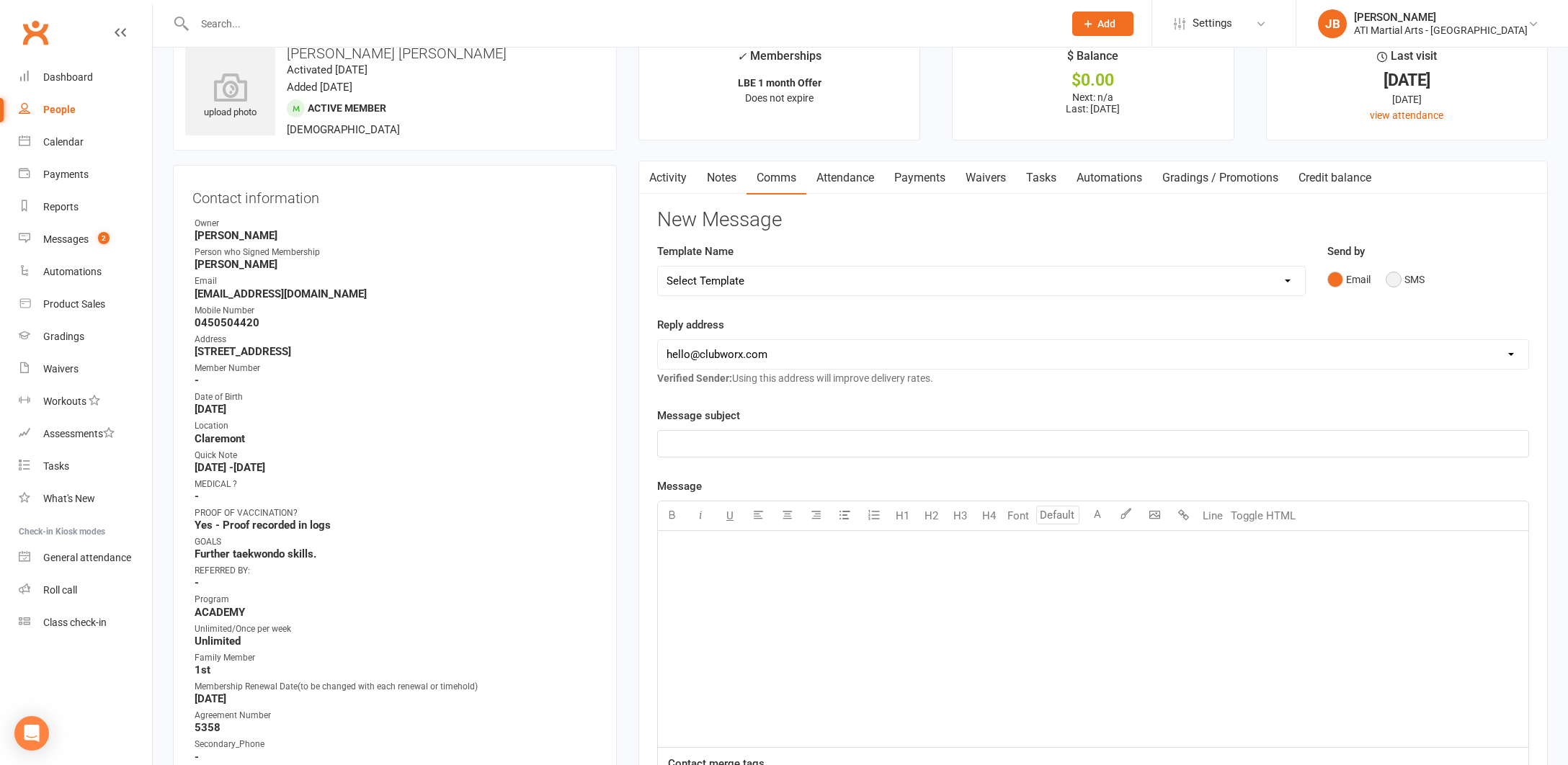
click at [1390, 279] on button "SMS" at bounding box center [1405, 279] width 39 height 28
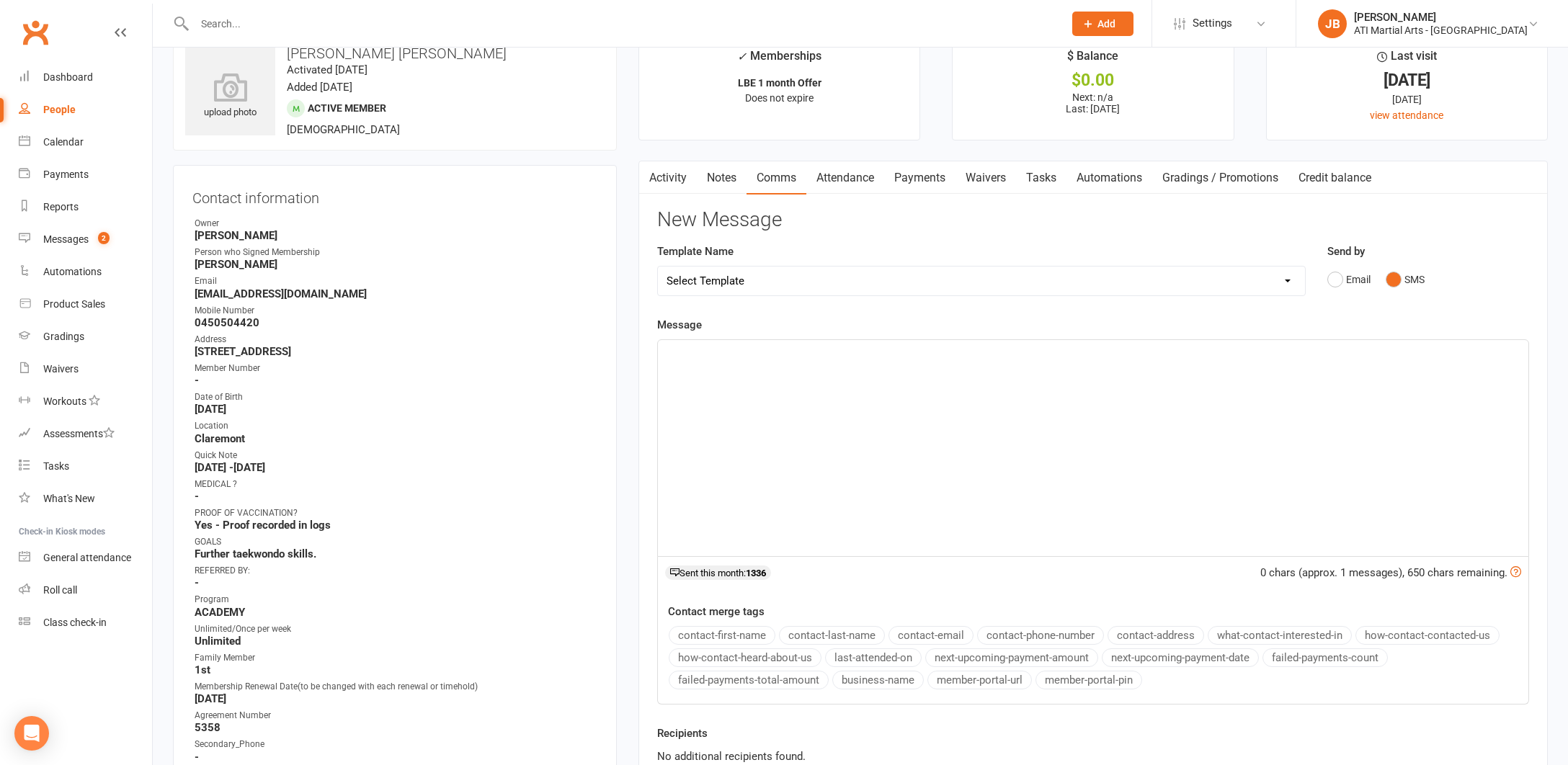
click at [677, 349] on p "﻿" at bounding box center [1093, 353] width 853 height 17
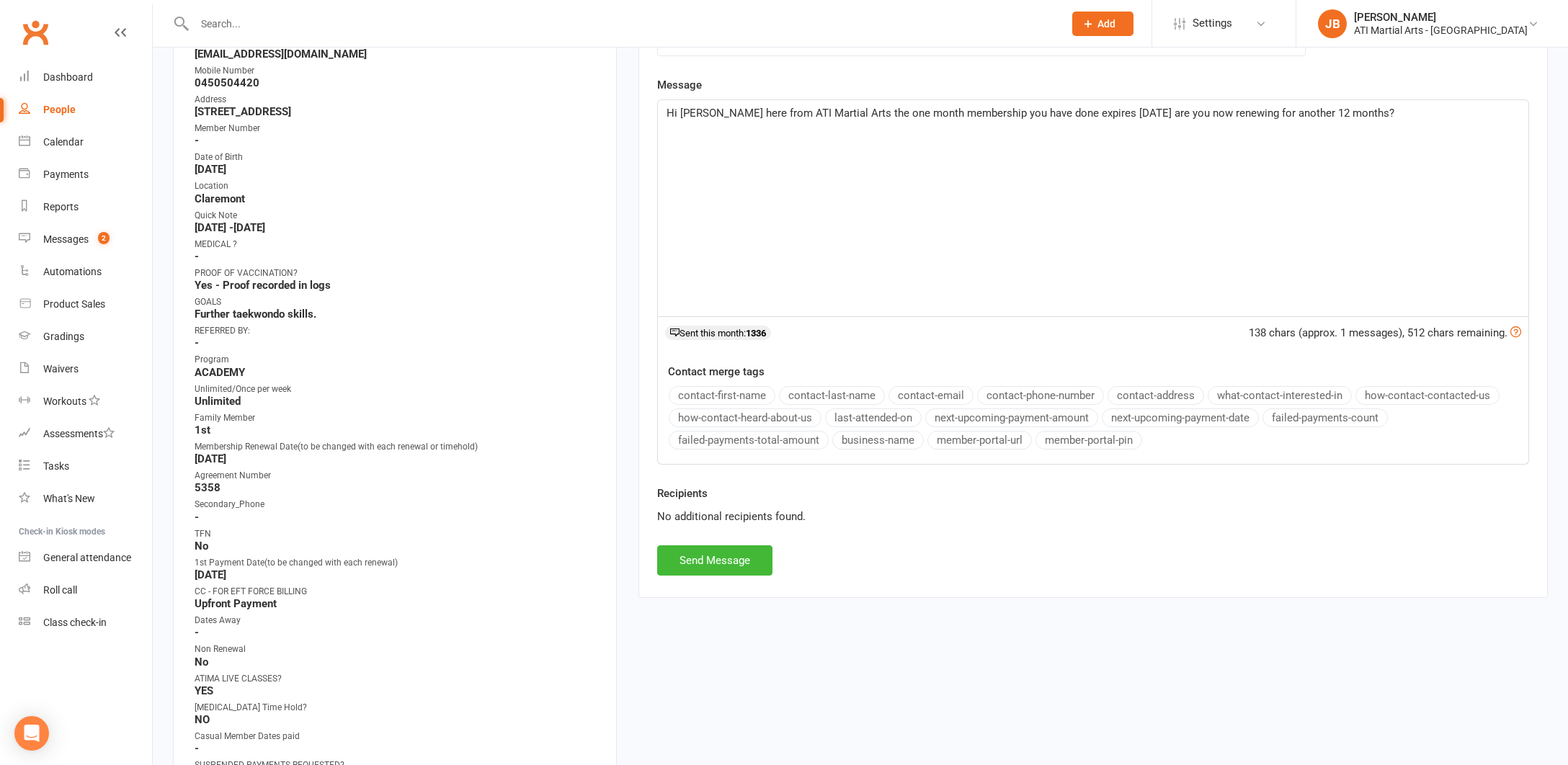
scroll to position [457, 0]
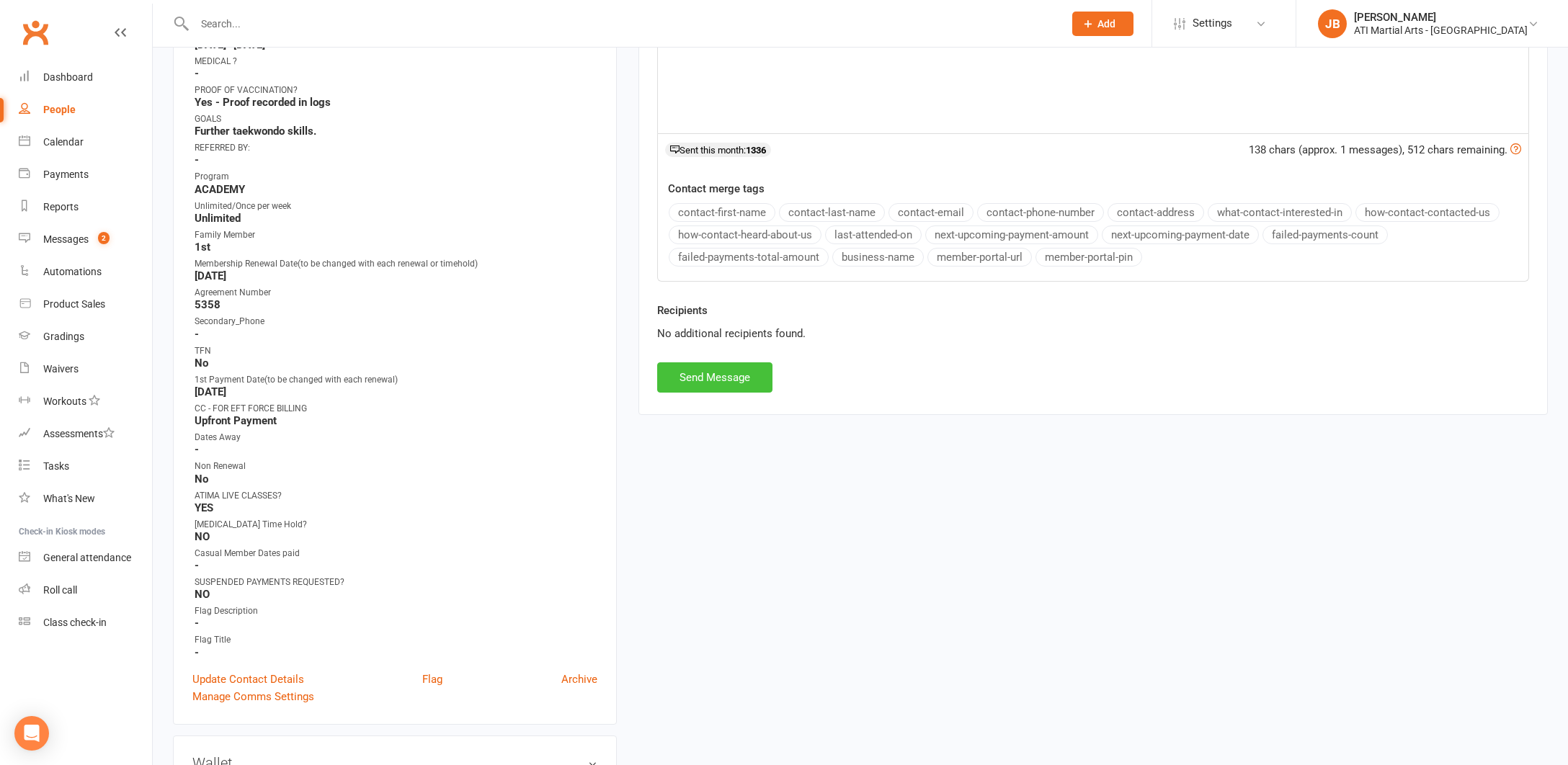
click at [729, 374] on button "Send Message" at bounding box center [715, 377] width 116 height 30
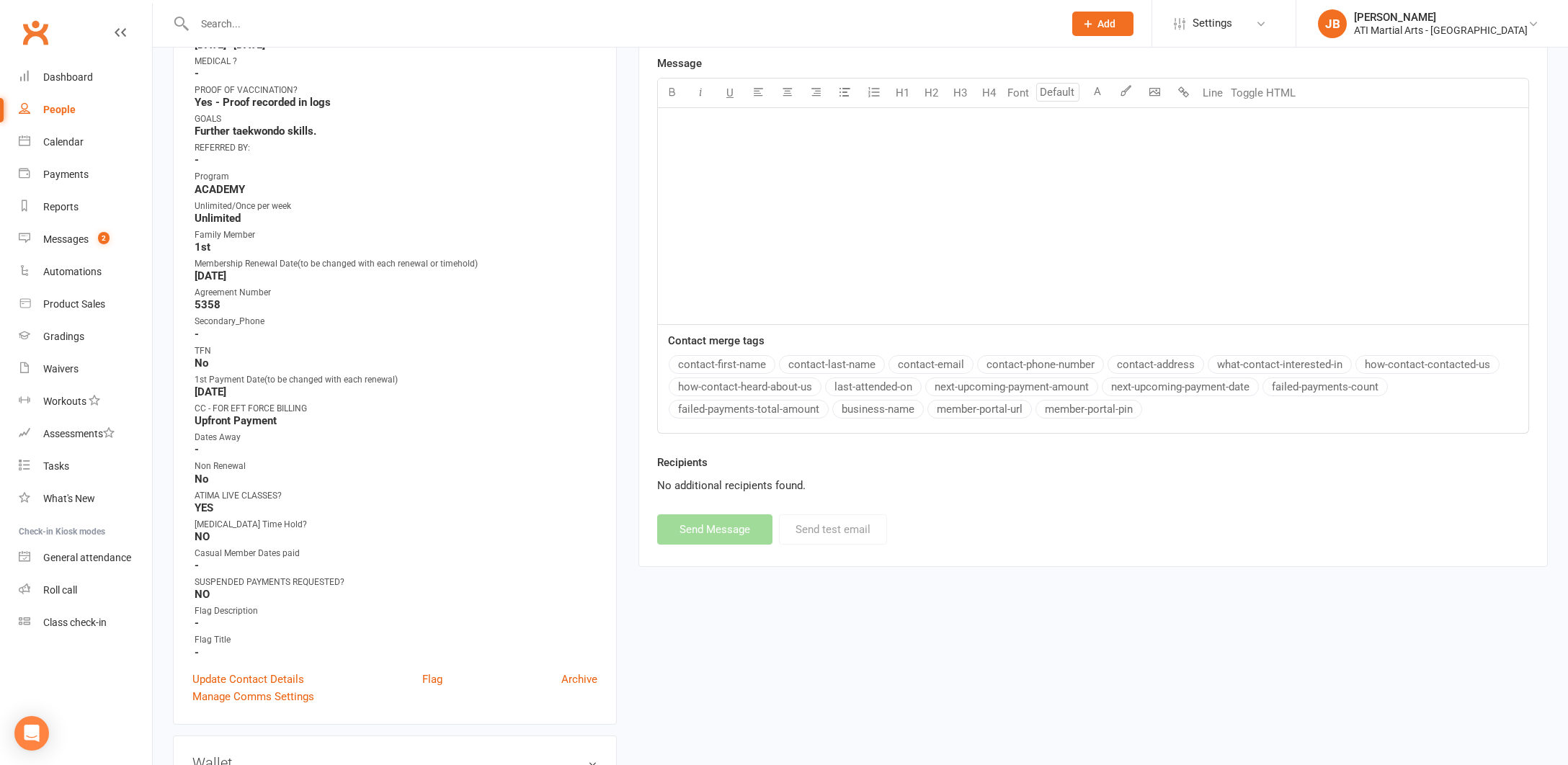
click at [238, 21] on input "text" at bounding box center [621, 23] width 864 height 20
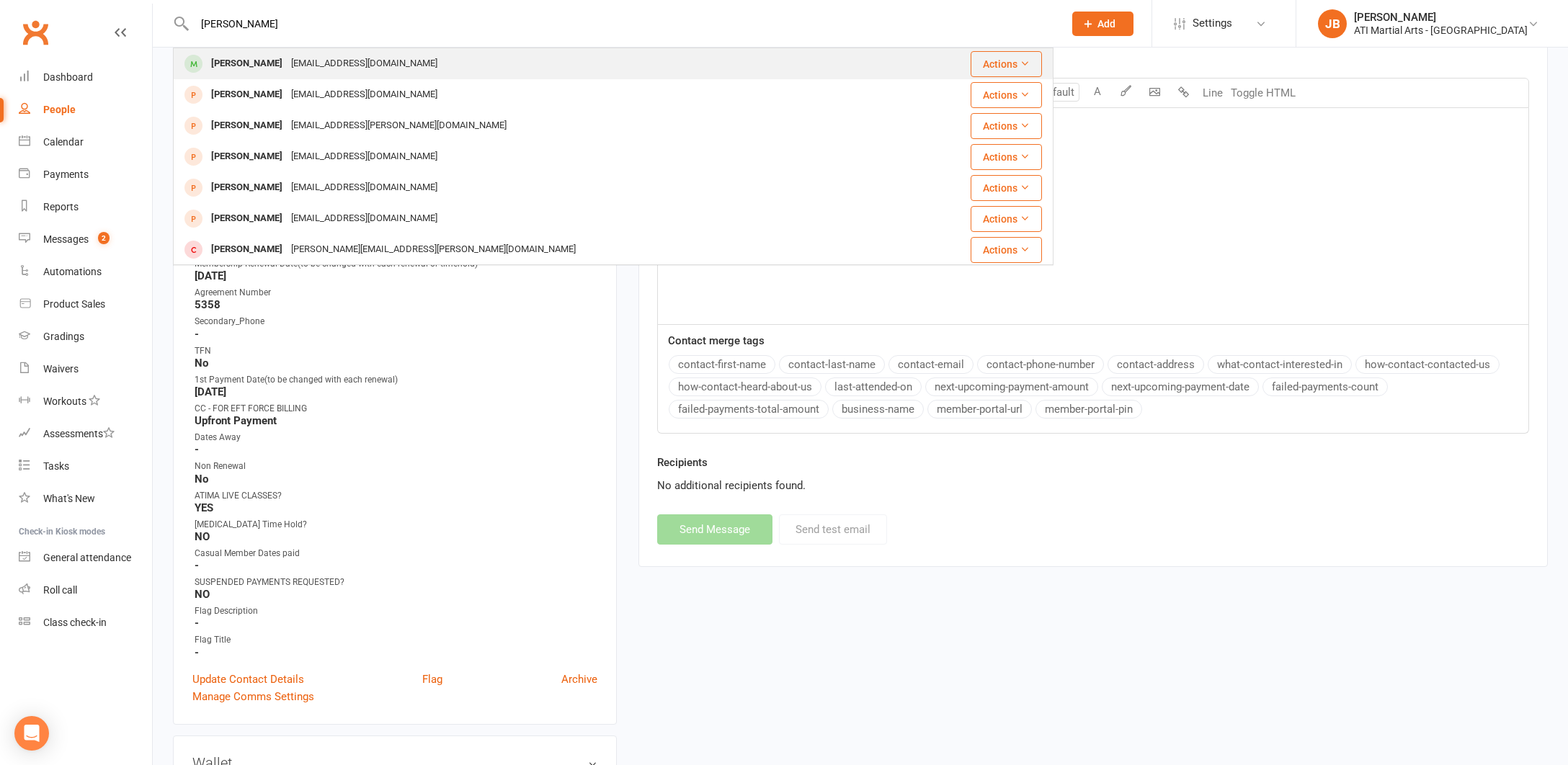
type input "[PERSON_NAME]"
click at [265, 66] on div "[PERSON_NAME]" at bounding box center [246, 63] width 80 height 21
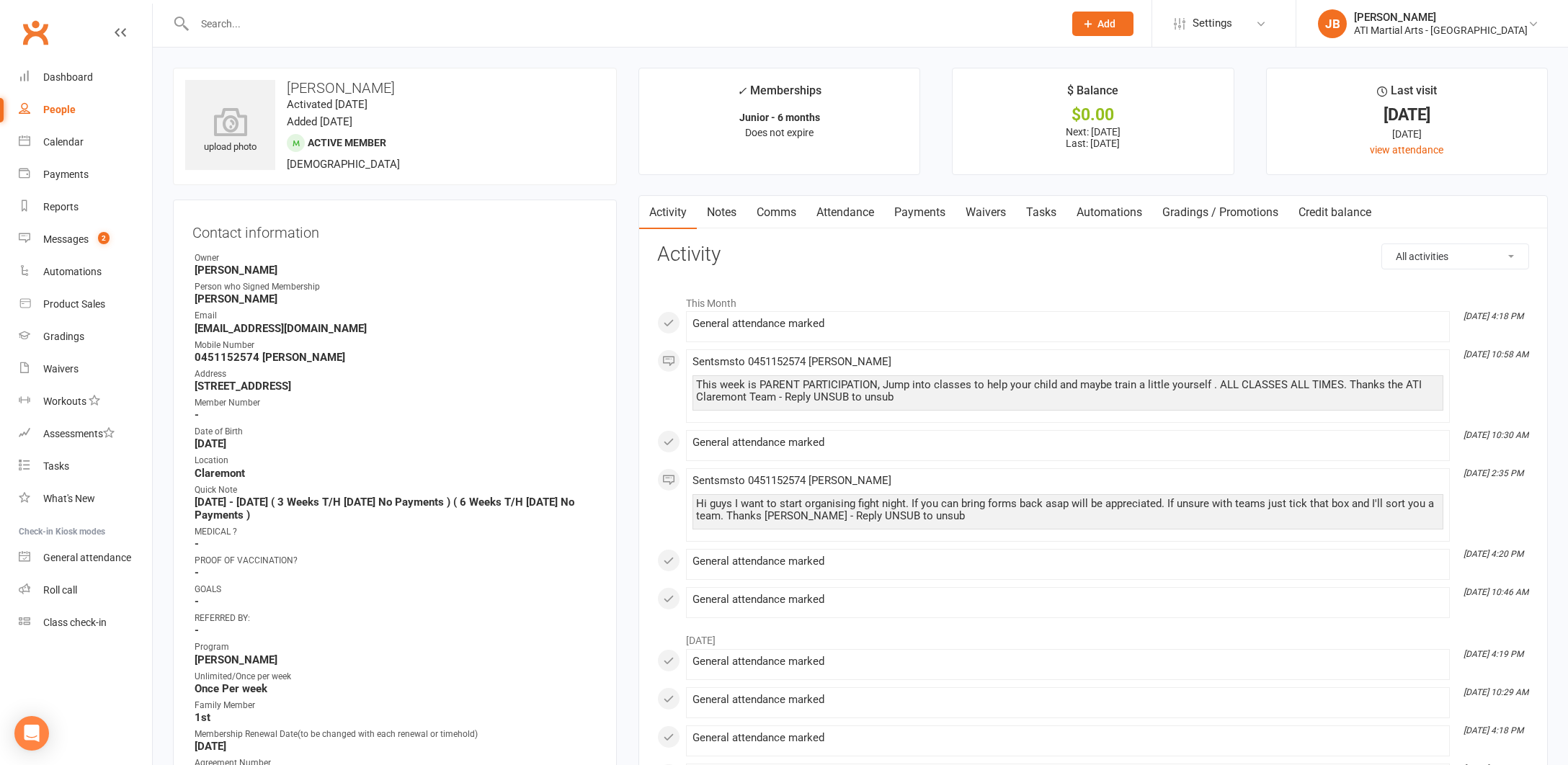
click at [847, 214] on link "Attendance" at bounding box center [845, 213] width 78 height 33
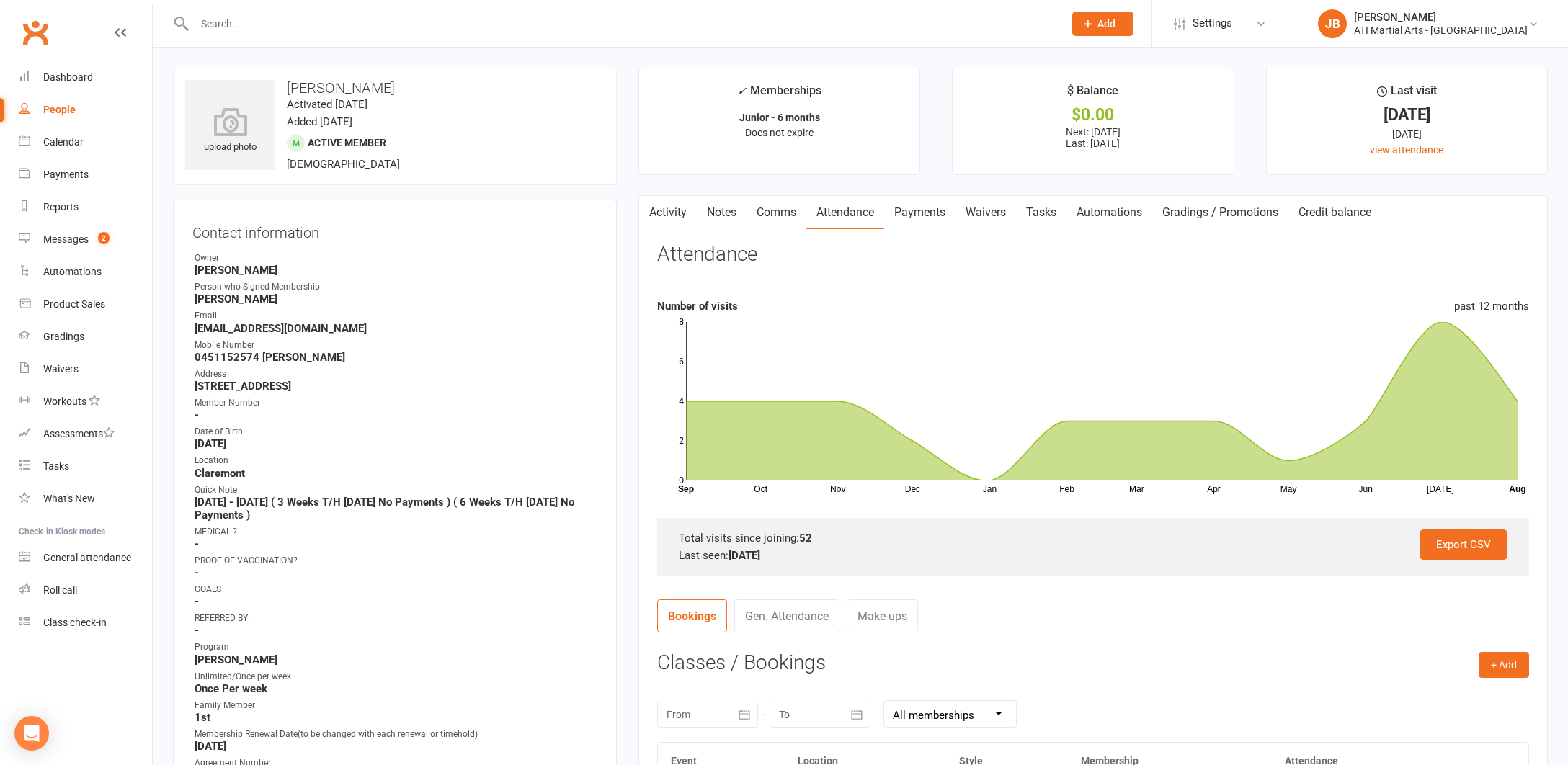
click at [769, 213] on link "Comms" at bounding box center [776, 213] width 60 height 33
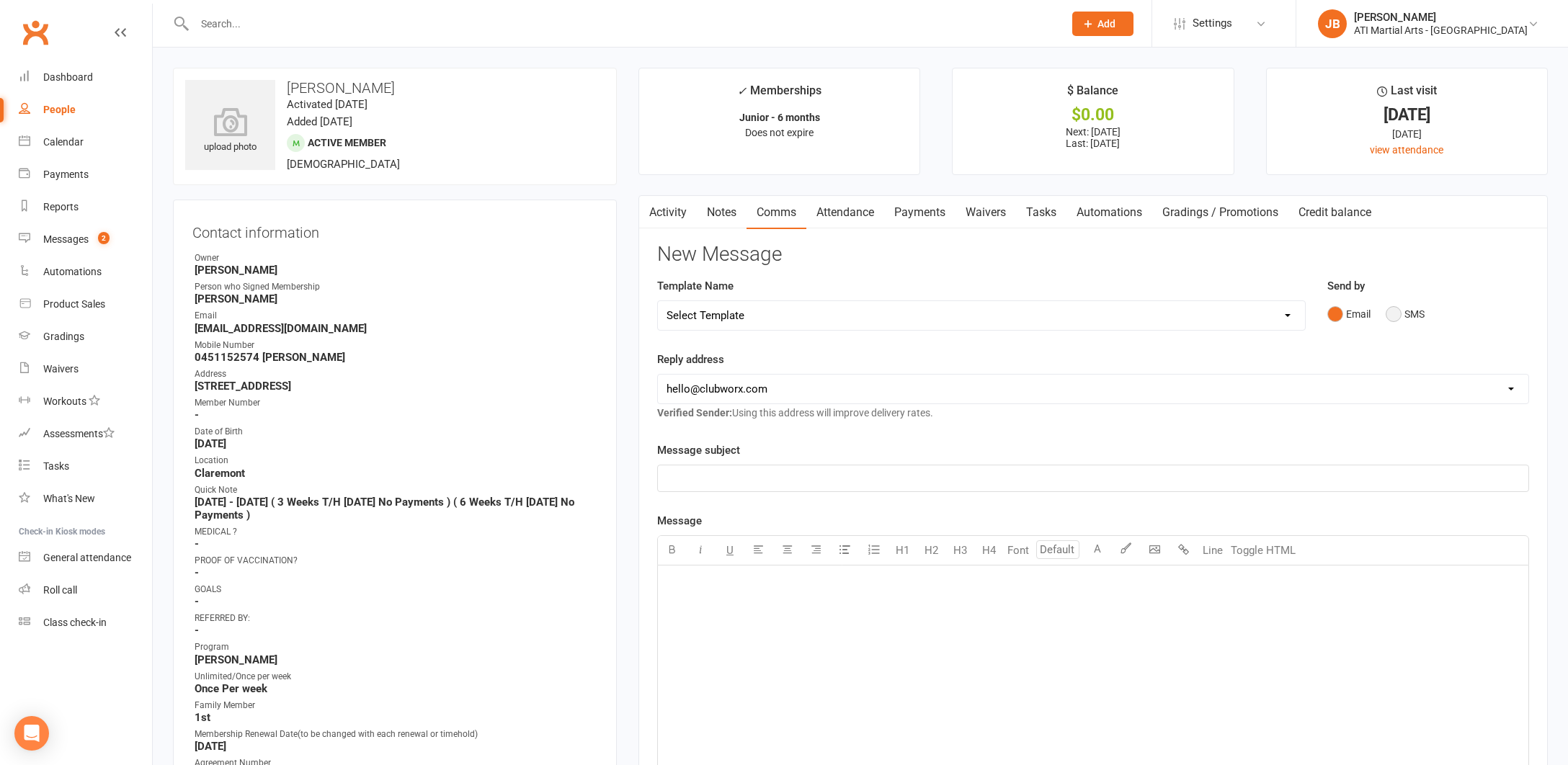
click at [1393, 314] on button "SMS" at bounding box center [1405, 314] width 39 height 28
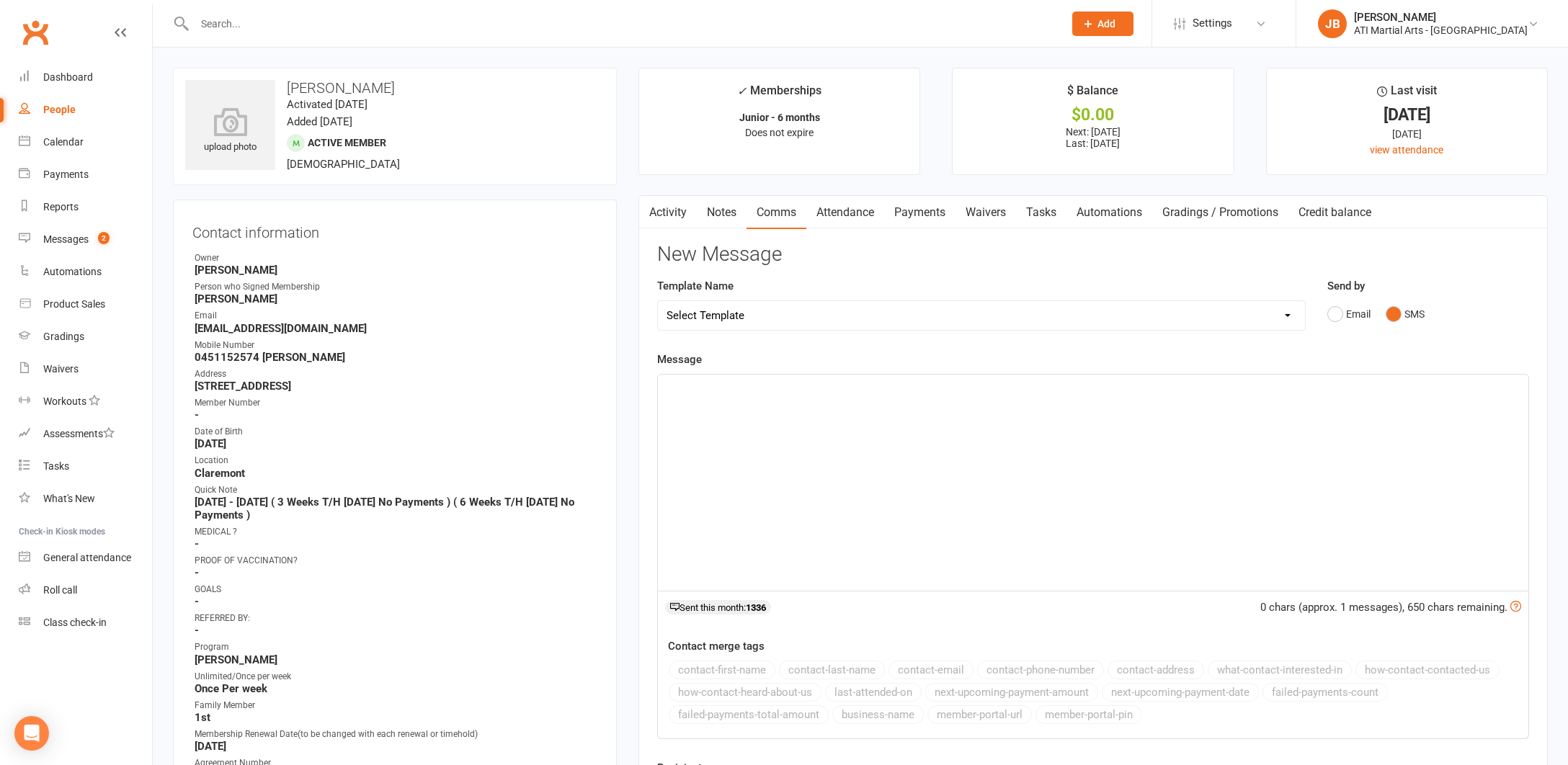
click at [916, 214] on link "Payments" at bounding box center [920, 213] width 71 height 33
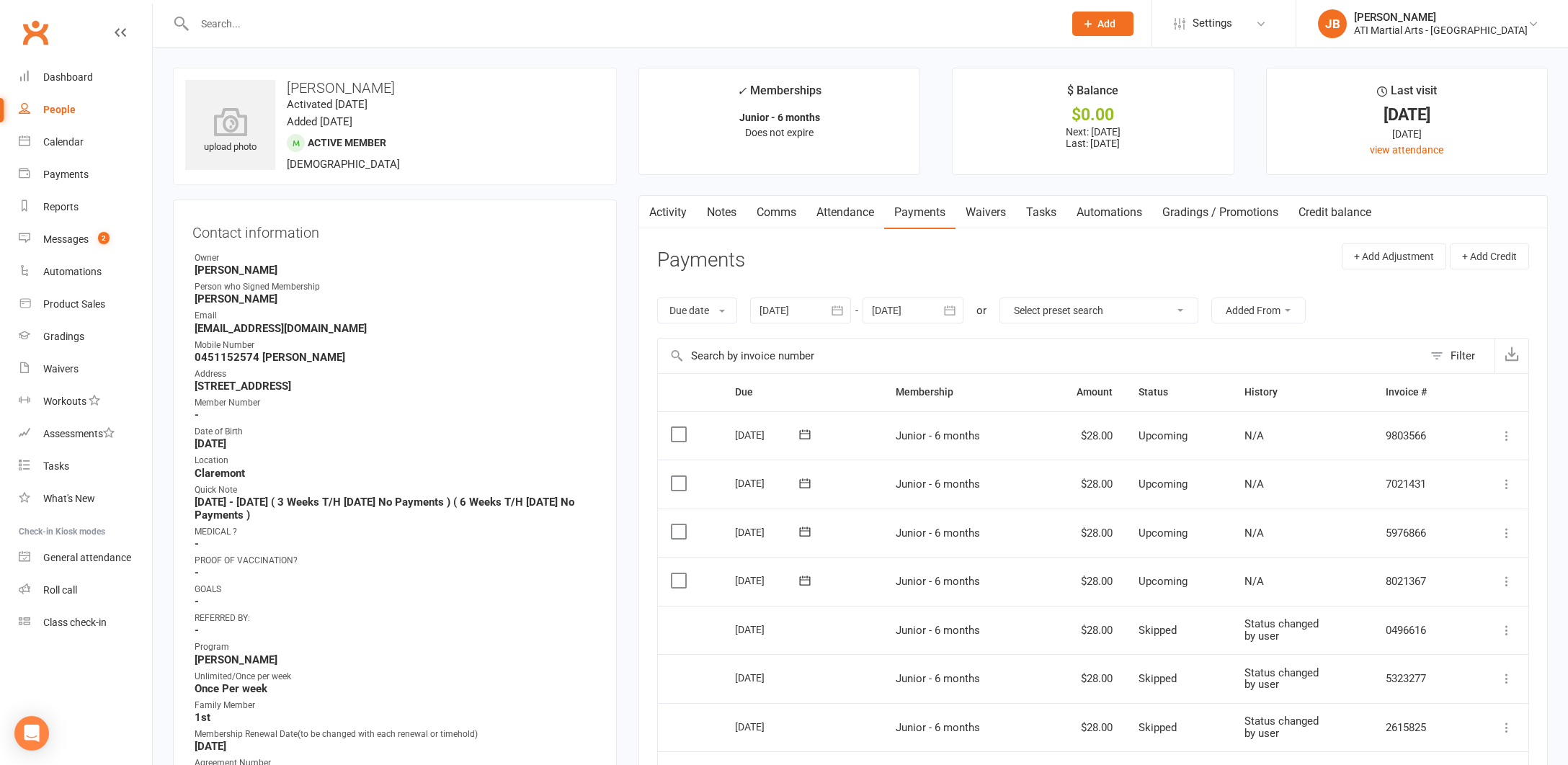
click at [776, 213] on link "Comms" at bounding box center [776, 213] width 60 height 33
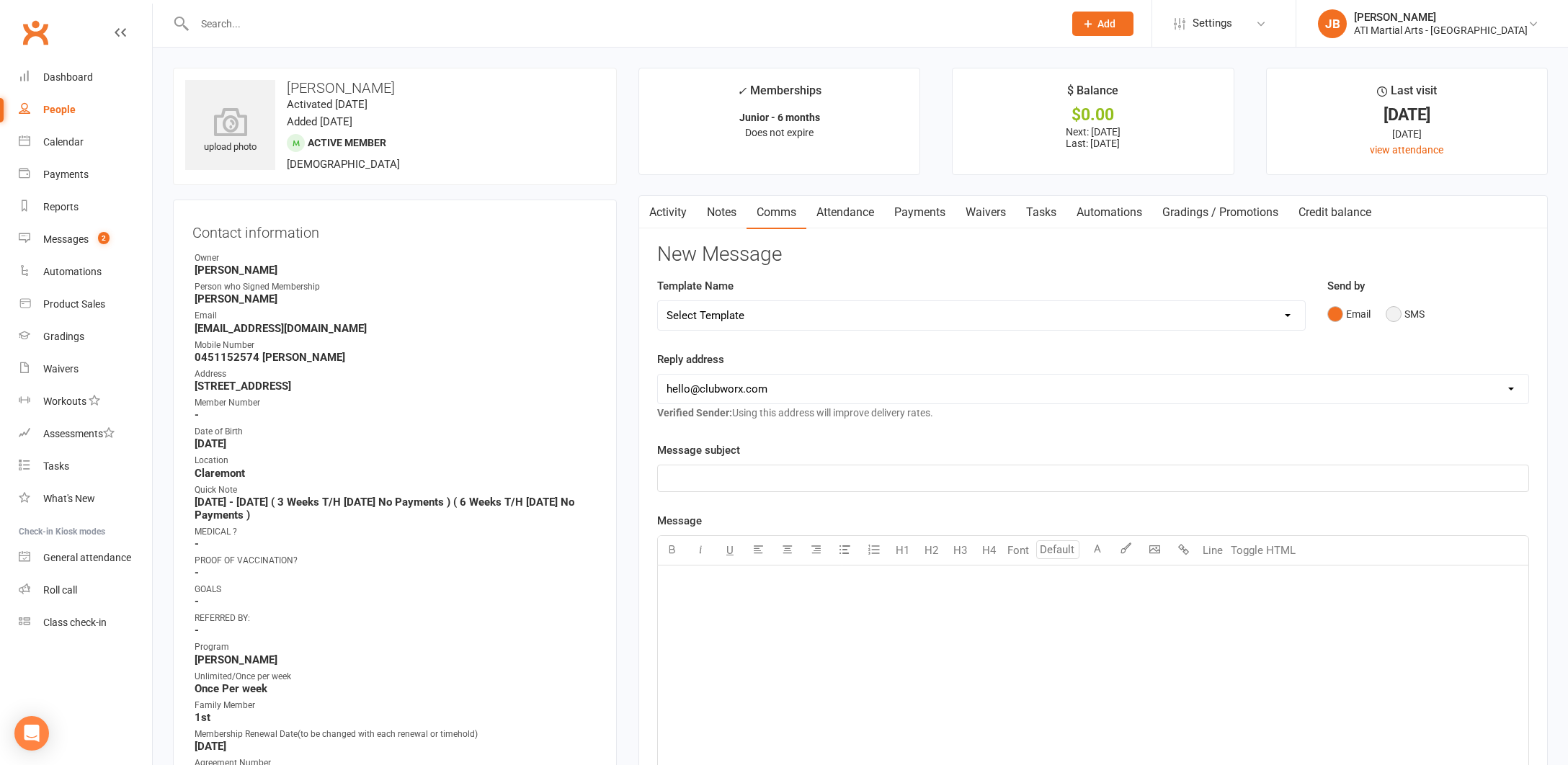
click at [1393, 312] on button "SMS" at bounding box center [1405, 314] width 39 height 28
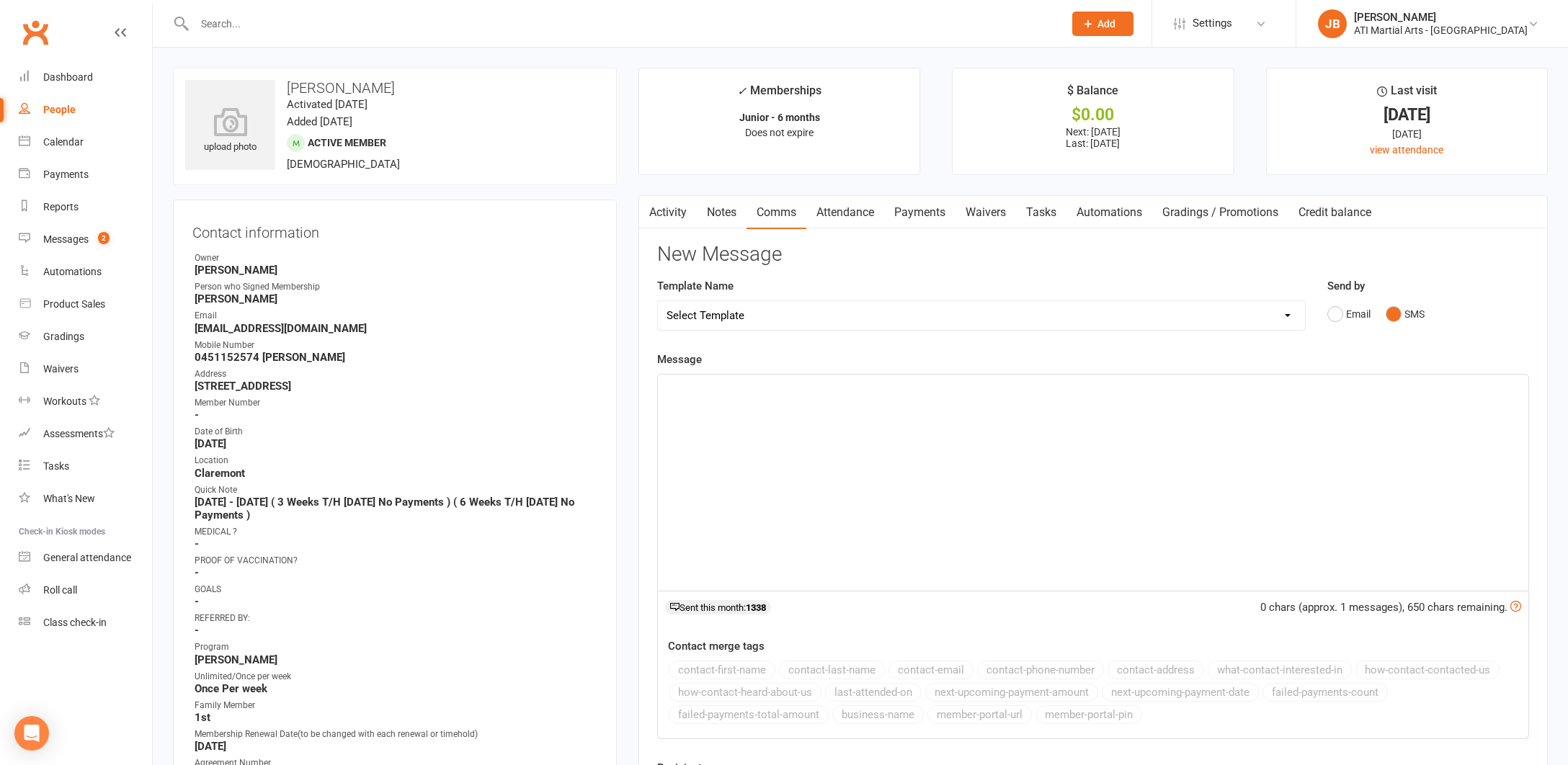
click at [693, 390] on p "﻿" at bounding box center [1093, 388] width 853 height 17
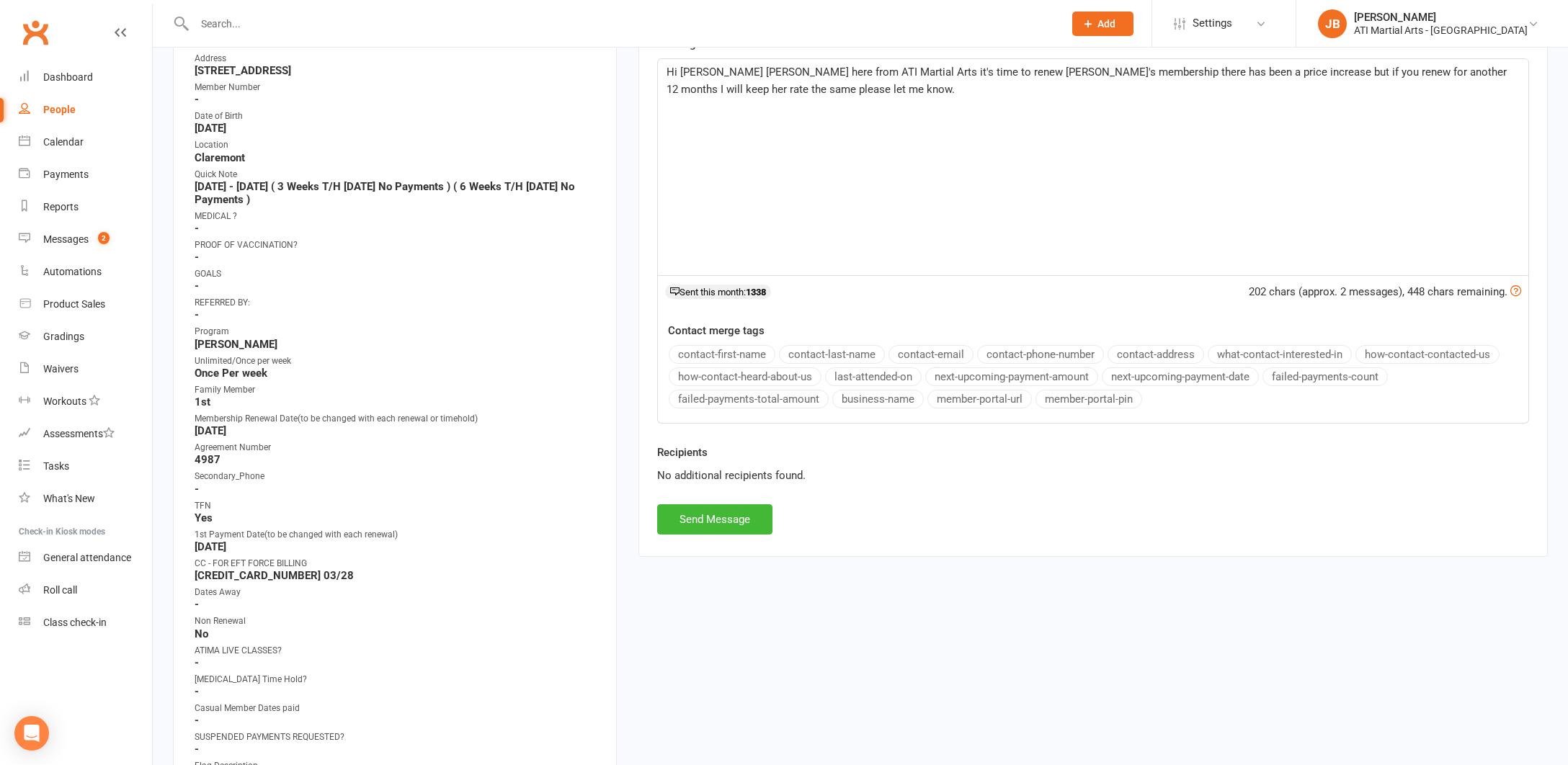
scroll to position [320, 0]
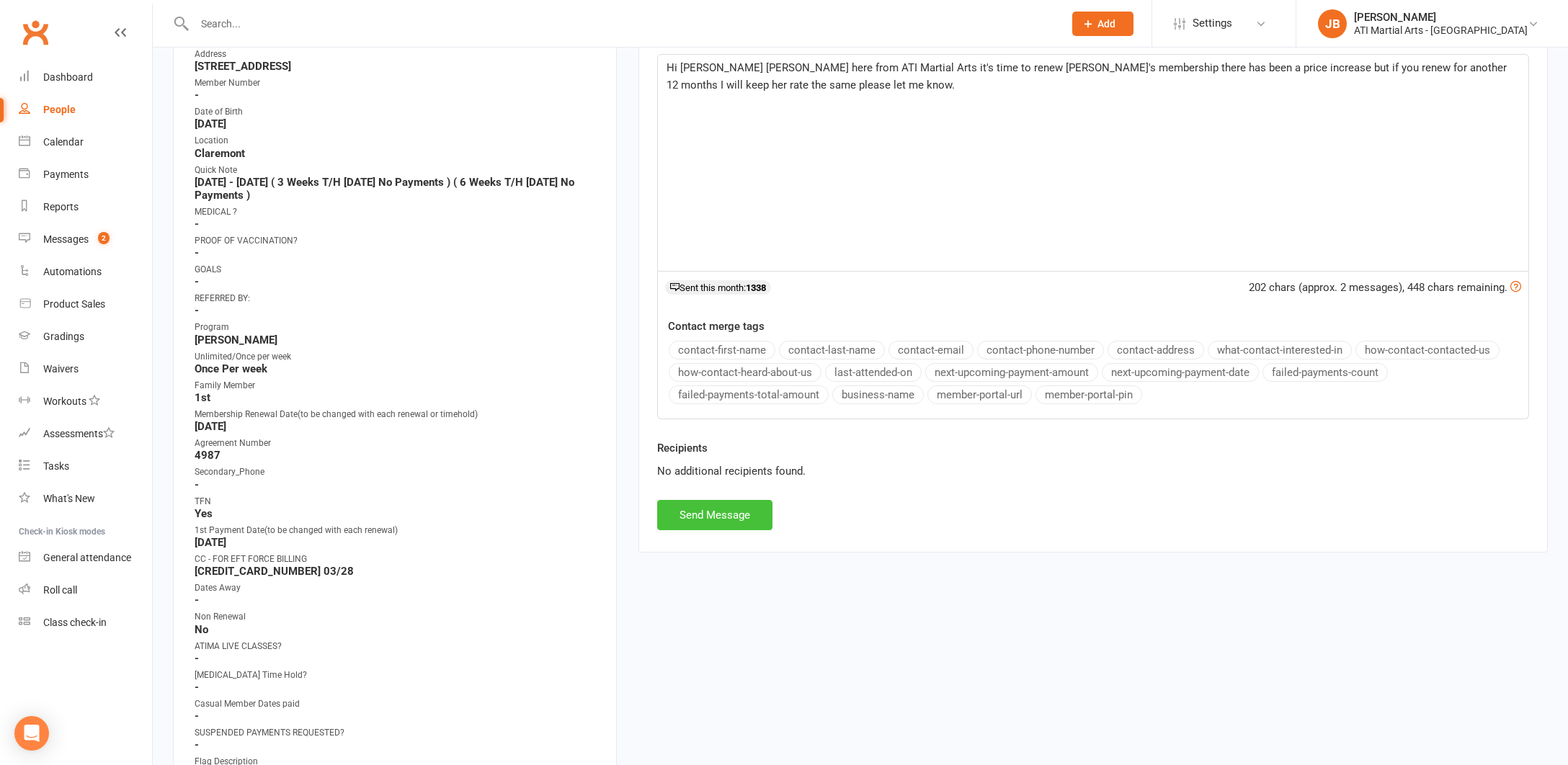
click at [726, 517] on button "Send Message" at bounding box center [715, 515] width 116 height 30
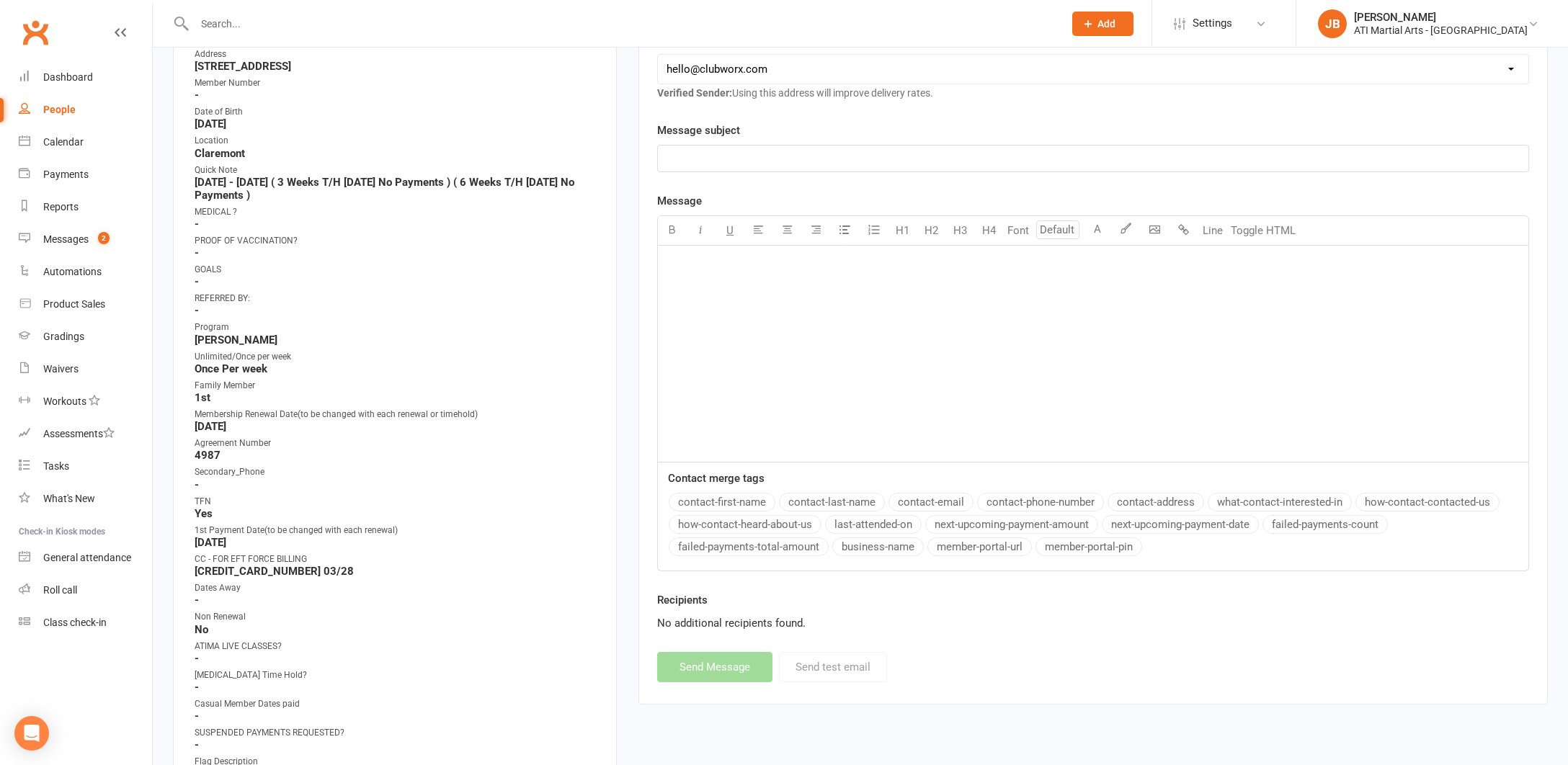
click at [36, 33] on link "Clubworx" at bounding box center [36, 32] width 36 height 36
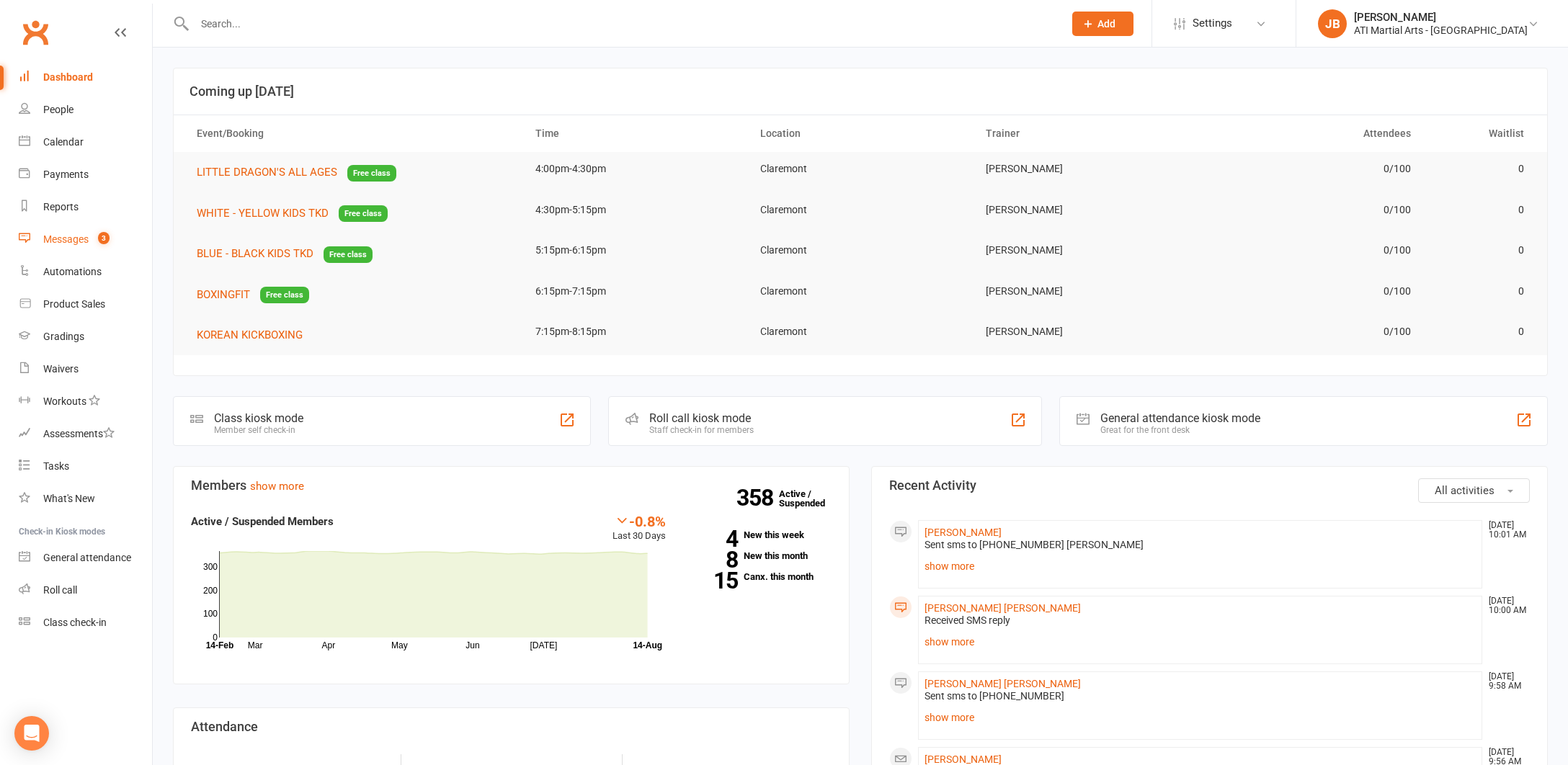
click at [60, 242] on div "Messages" at bounding box center [66, 239] width 45 height 12
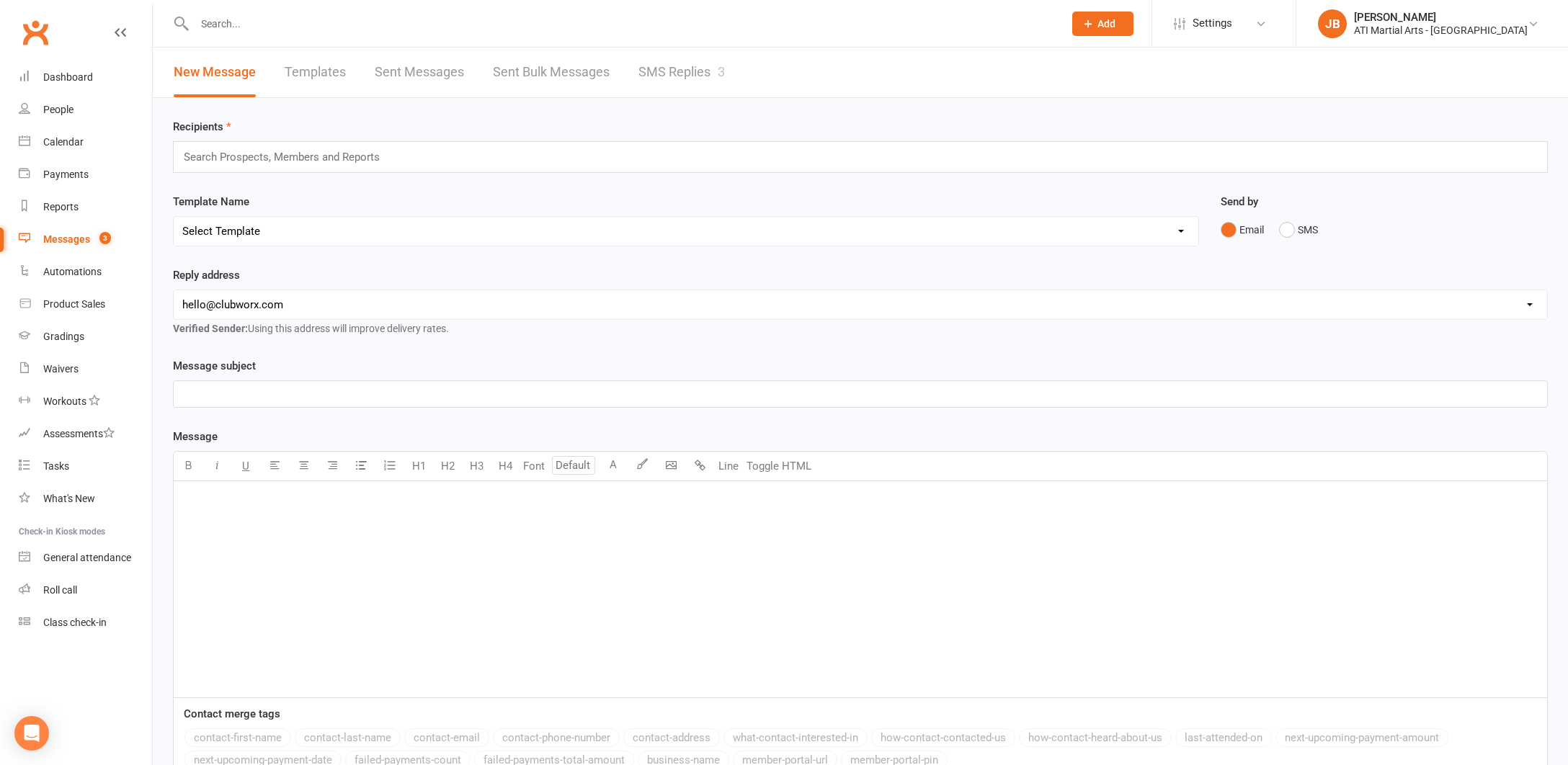
click at [660, 69] on link "SMS Replies 3" at bounding box center [681, 72] width 86 height 50
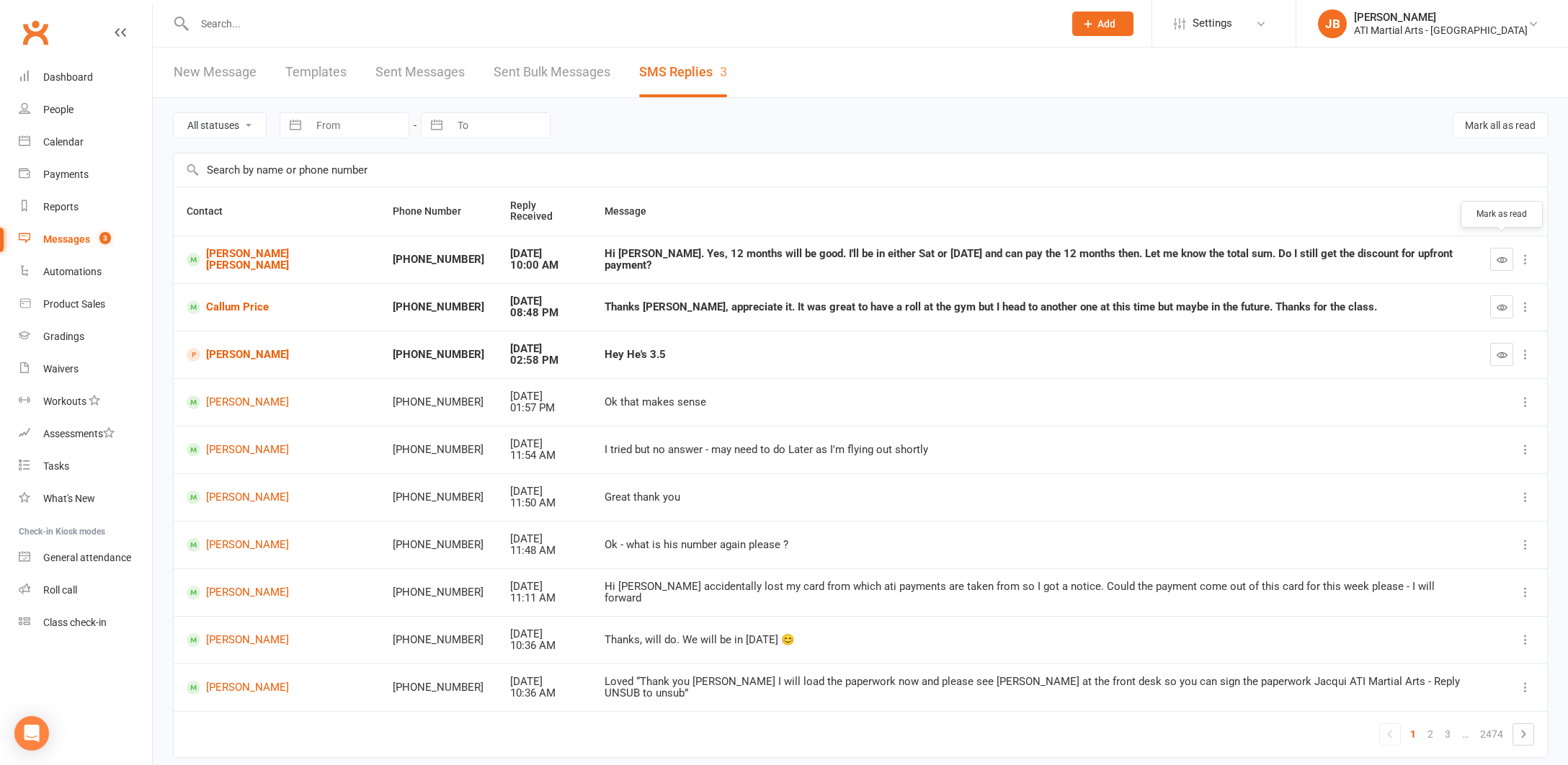
click at [1503, 254] on icon "button" at bounding box center [1502, 259] width 11 height 11
click at [243, 248] on link "[PERSON_NAME] [PERSON_NAME]" at bounding box center [277, 259] width 180 height 24
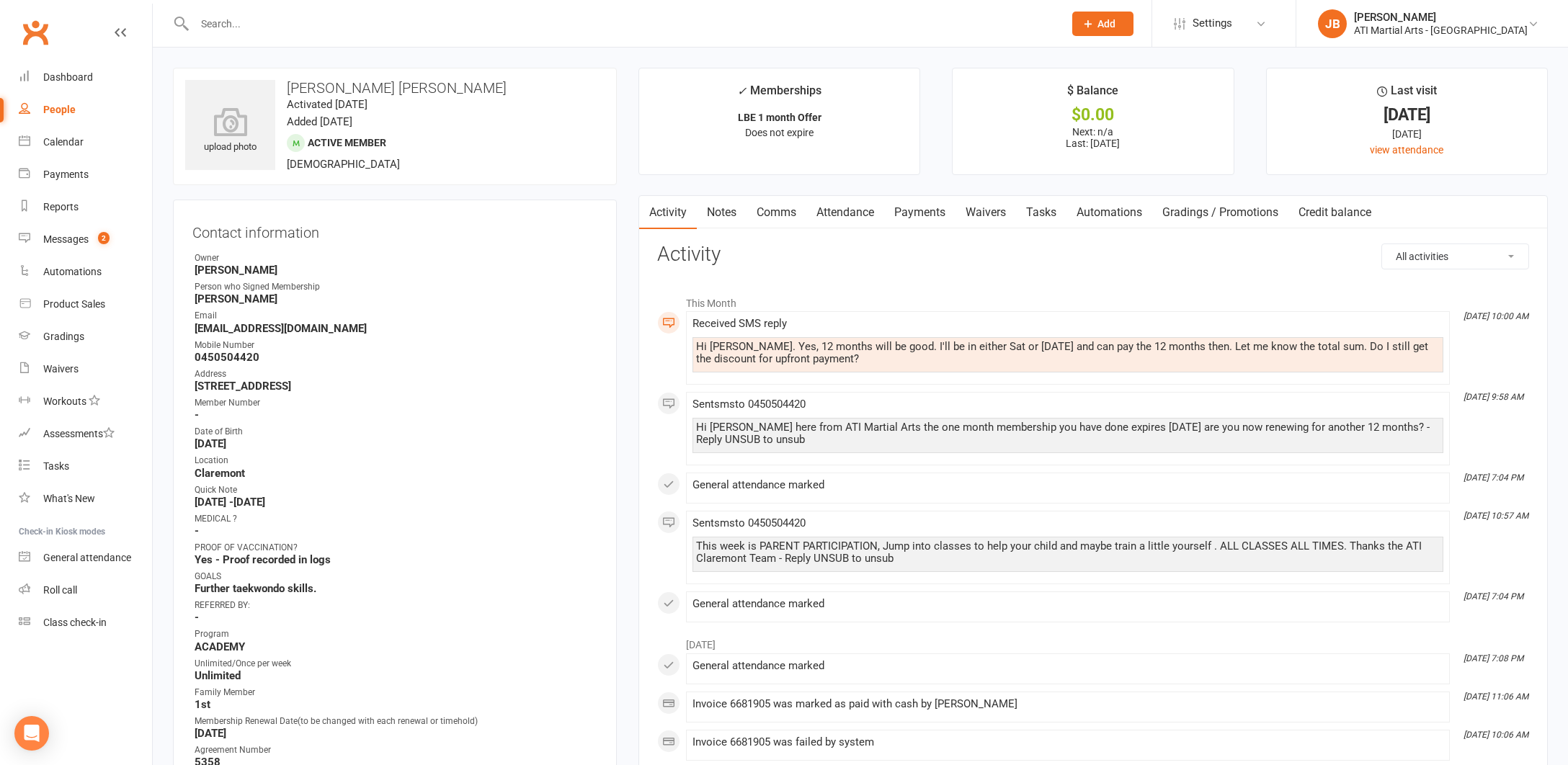
click at [774, 214] on link "Comms" at bounding box center [776, 213] width 60 height 33
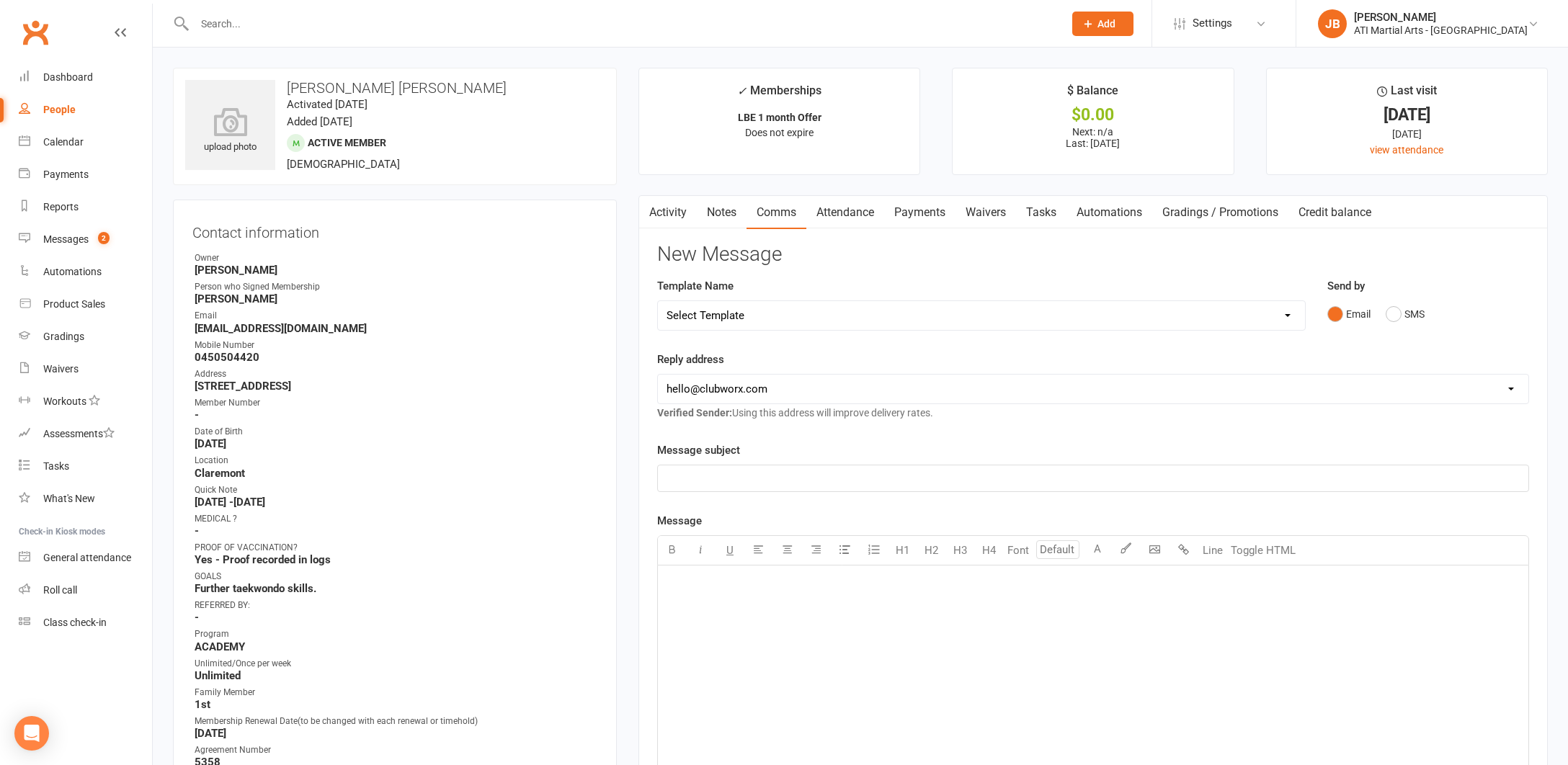
drag, startPoint x: 1394, startPoint y: 311, endPoint x: 1281, endPoint y: 349, distance: 119.2
click at [1391, 311] on button "SMS" at bounding box center [1405, 314] width 39 height 28
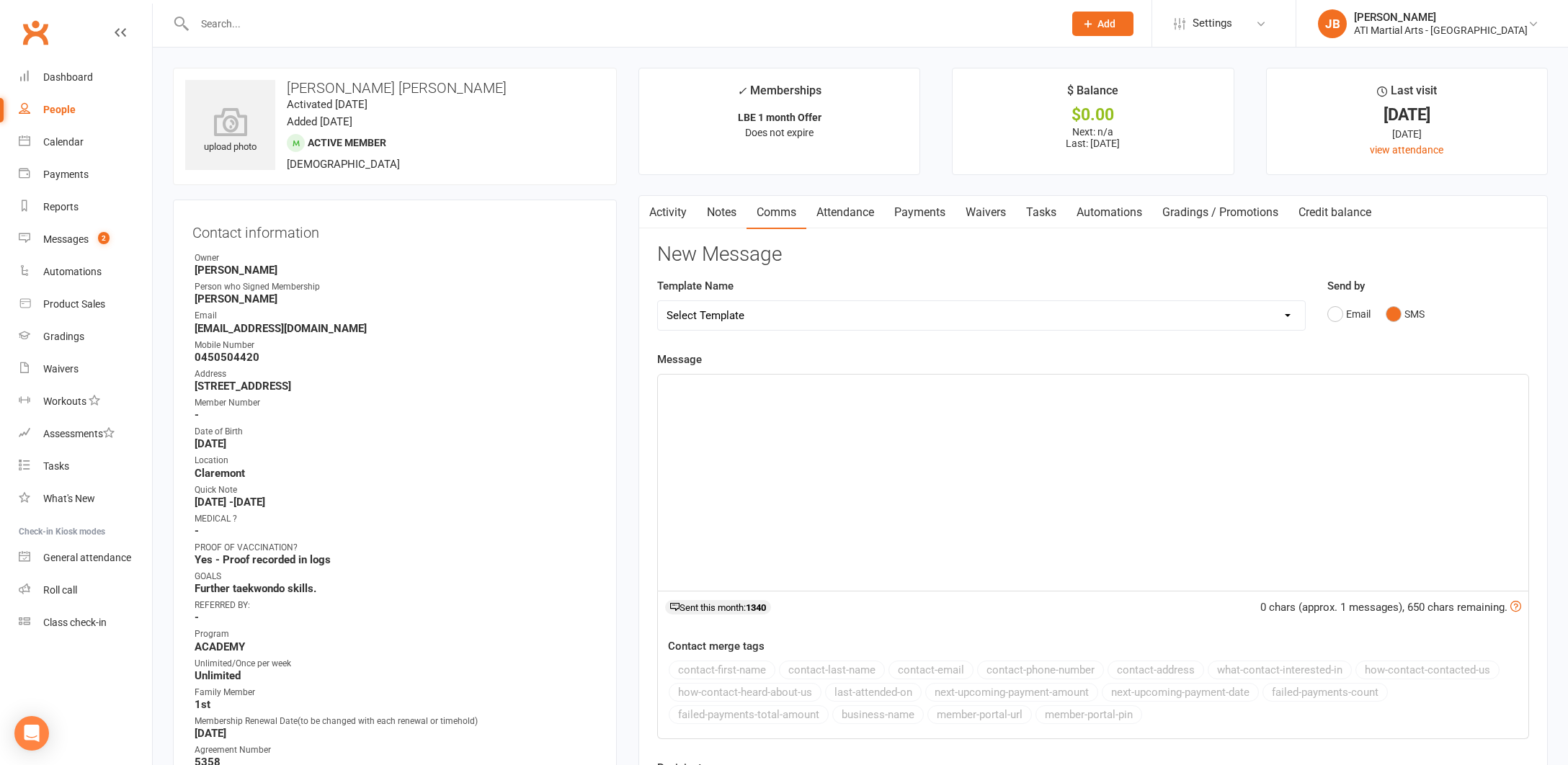
click at [712, 392] on p "﻿" at bounding box center [1093, 388] width 853 height 17
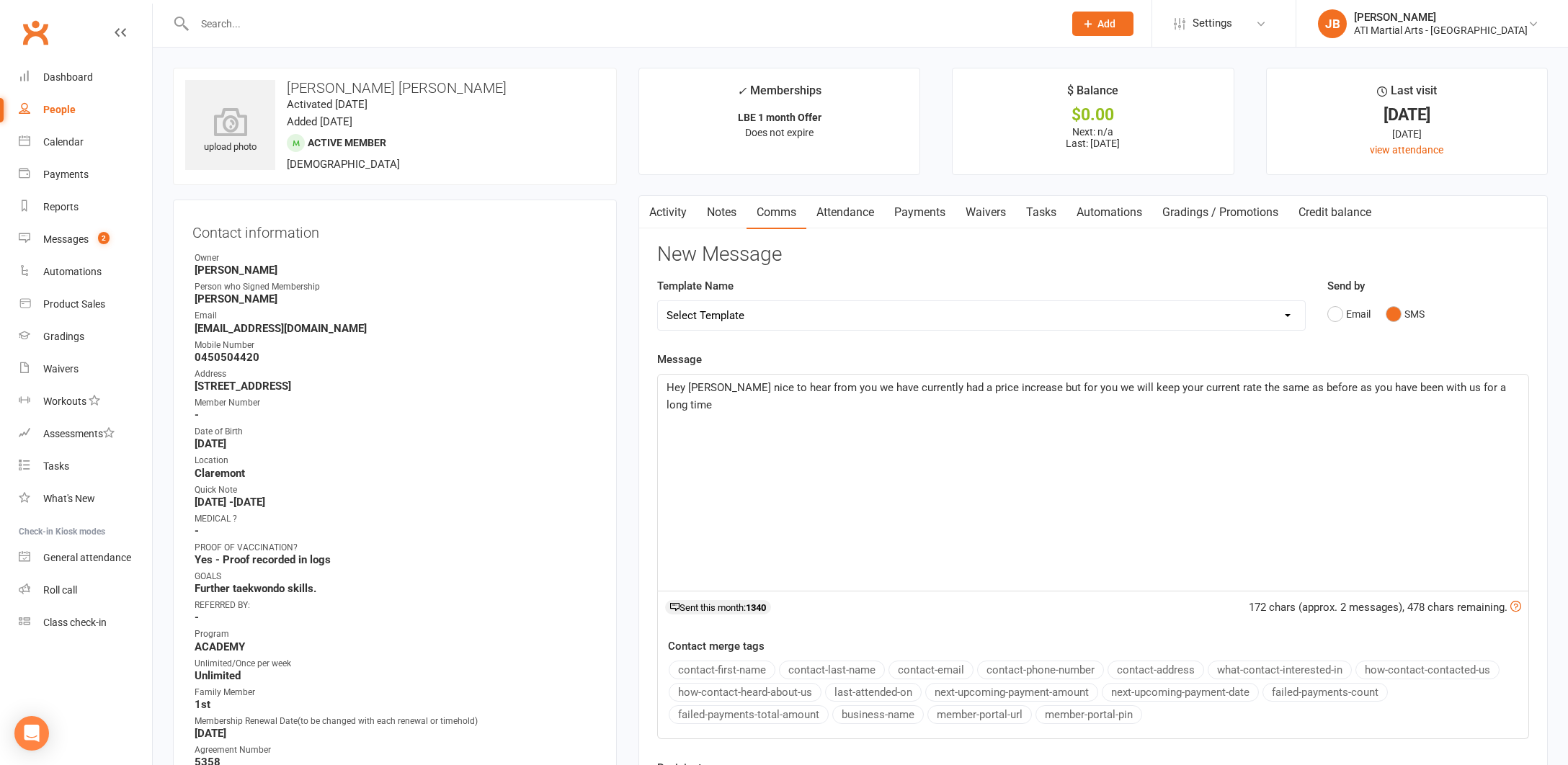
click at [819, 387] on span "Hey Chen nice to hear from you we have currently had a price increase but for y…" at bounding box center [1088, 396] width 842 height 30
click at [876, 401] on p "Hey Chen nice to hear from you there is no discount for upfront payments and we…" at bounding box center [1093, 396] width 853 height 35
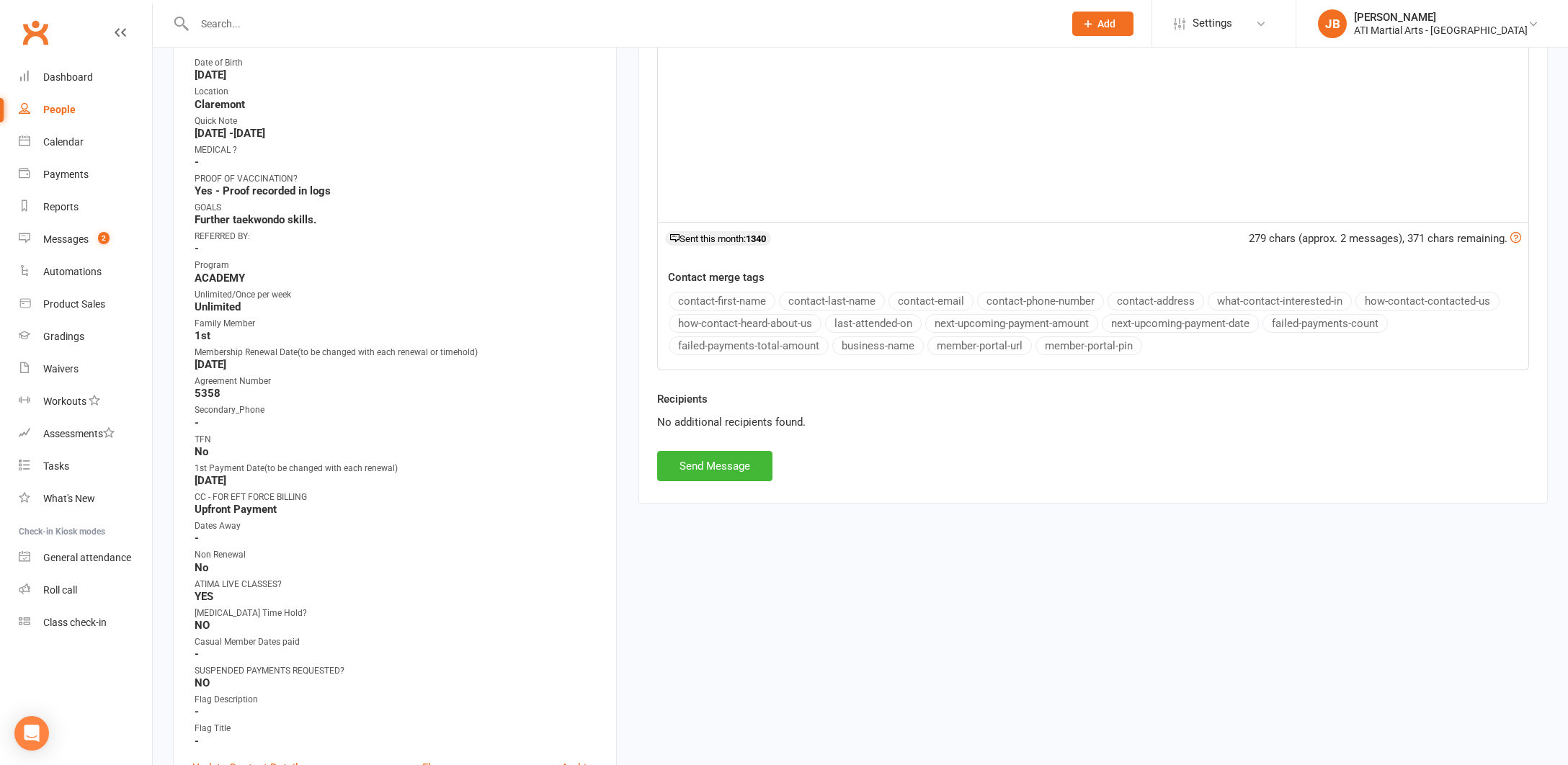
scroll to position [449, 0]
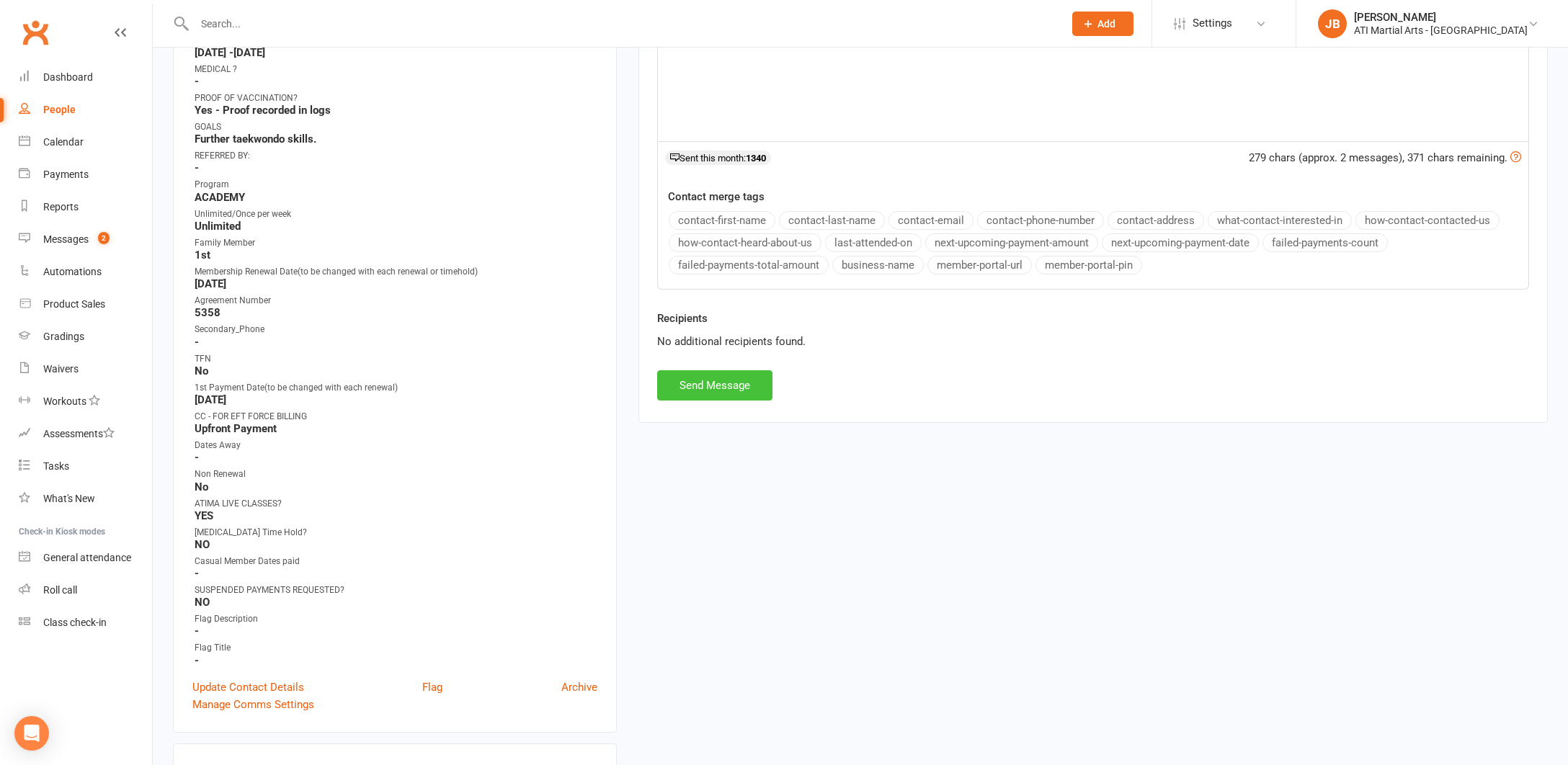
click at [731, 385] on button "Send Message" at bounding box center [715, 385] width 116 height 30
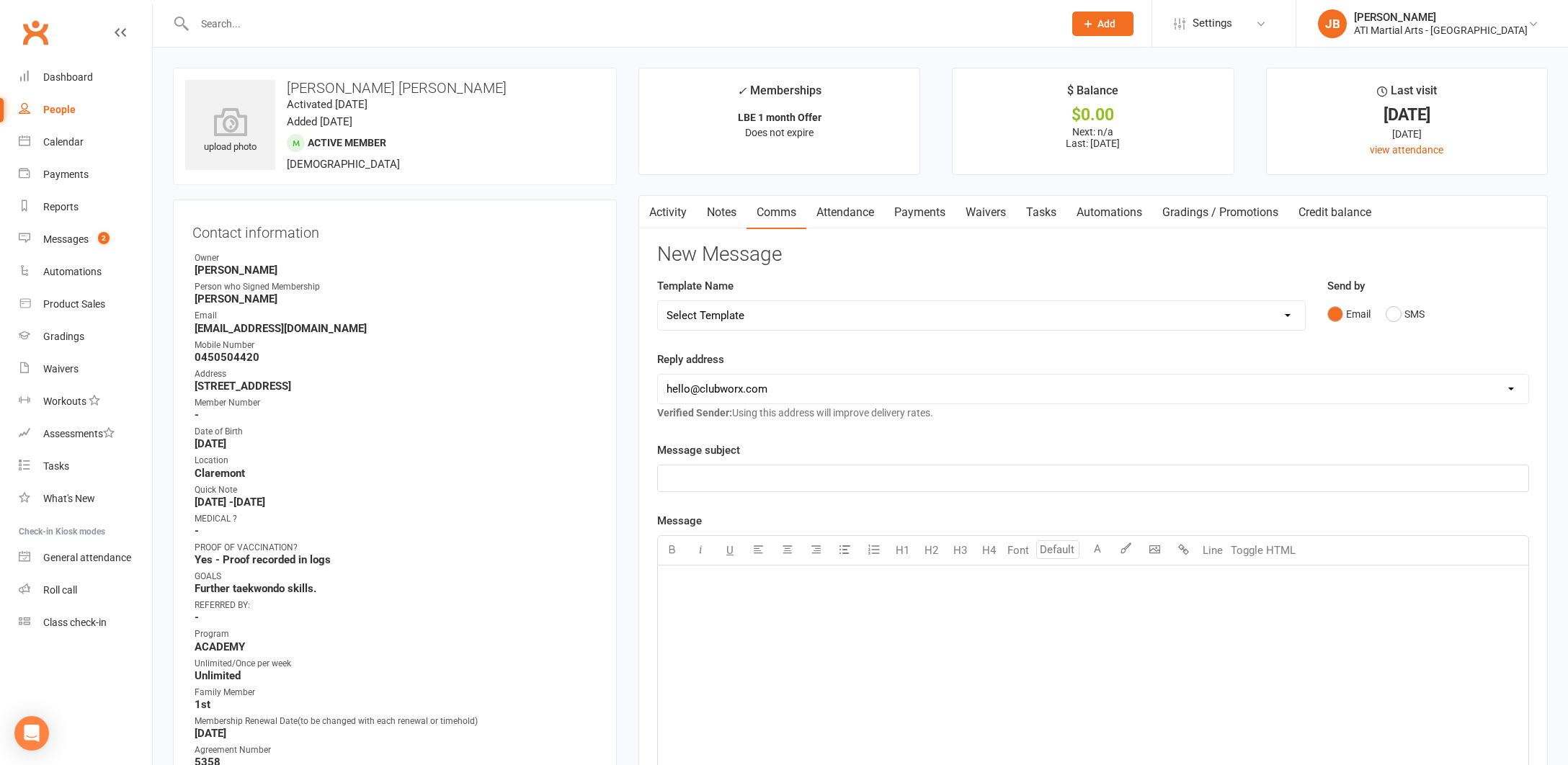
scroll to position [0, 0]
click at [32, 35] on link "Clubworx" at bounding box center [36, 32] width 36 height 36
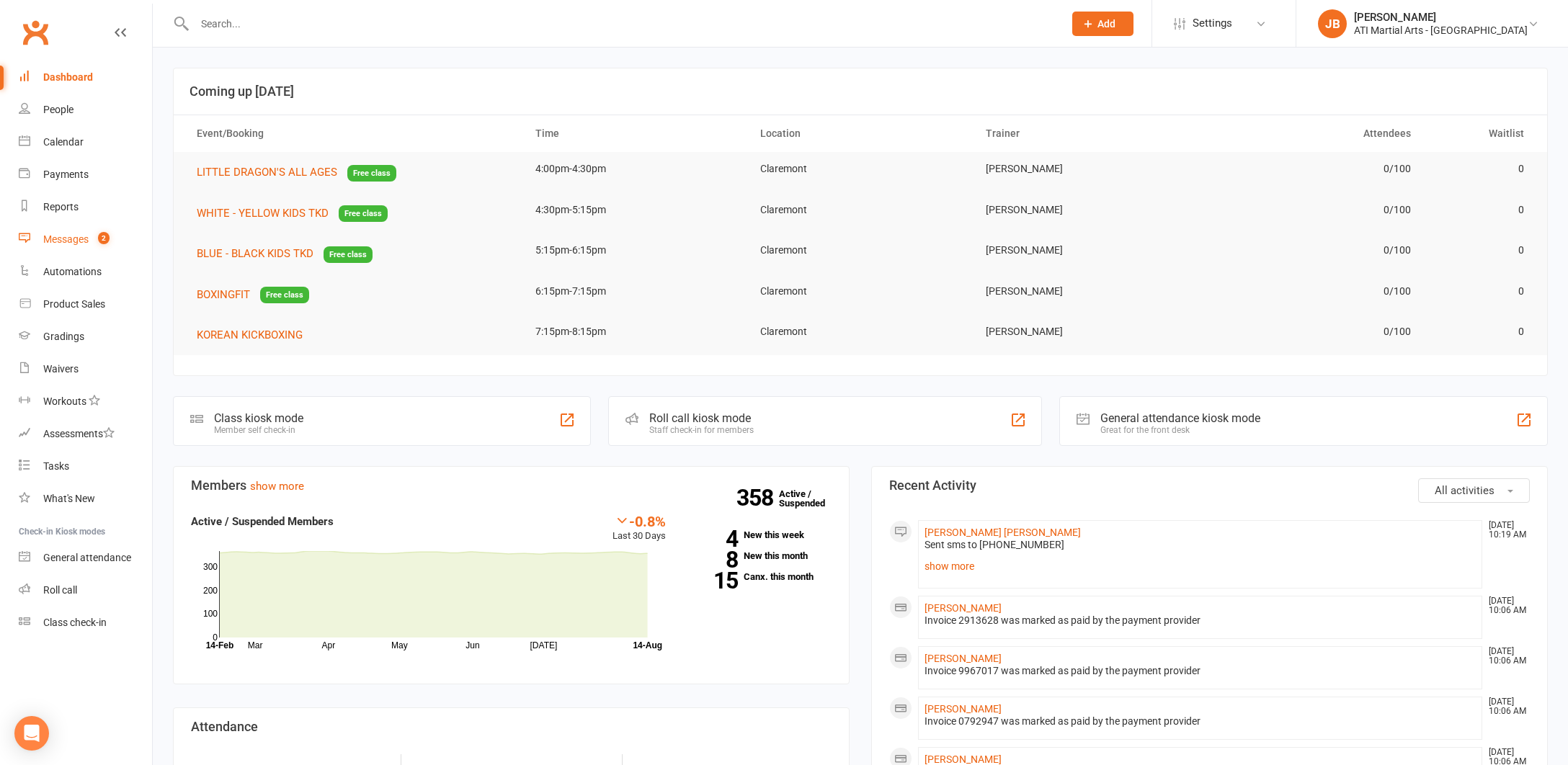
click at [66, 240] on div "Messages" at bounding box center [66, 239] width 45 height 12
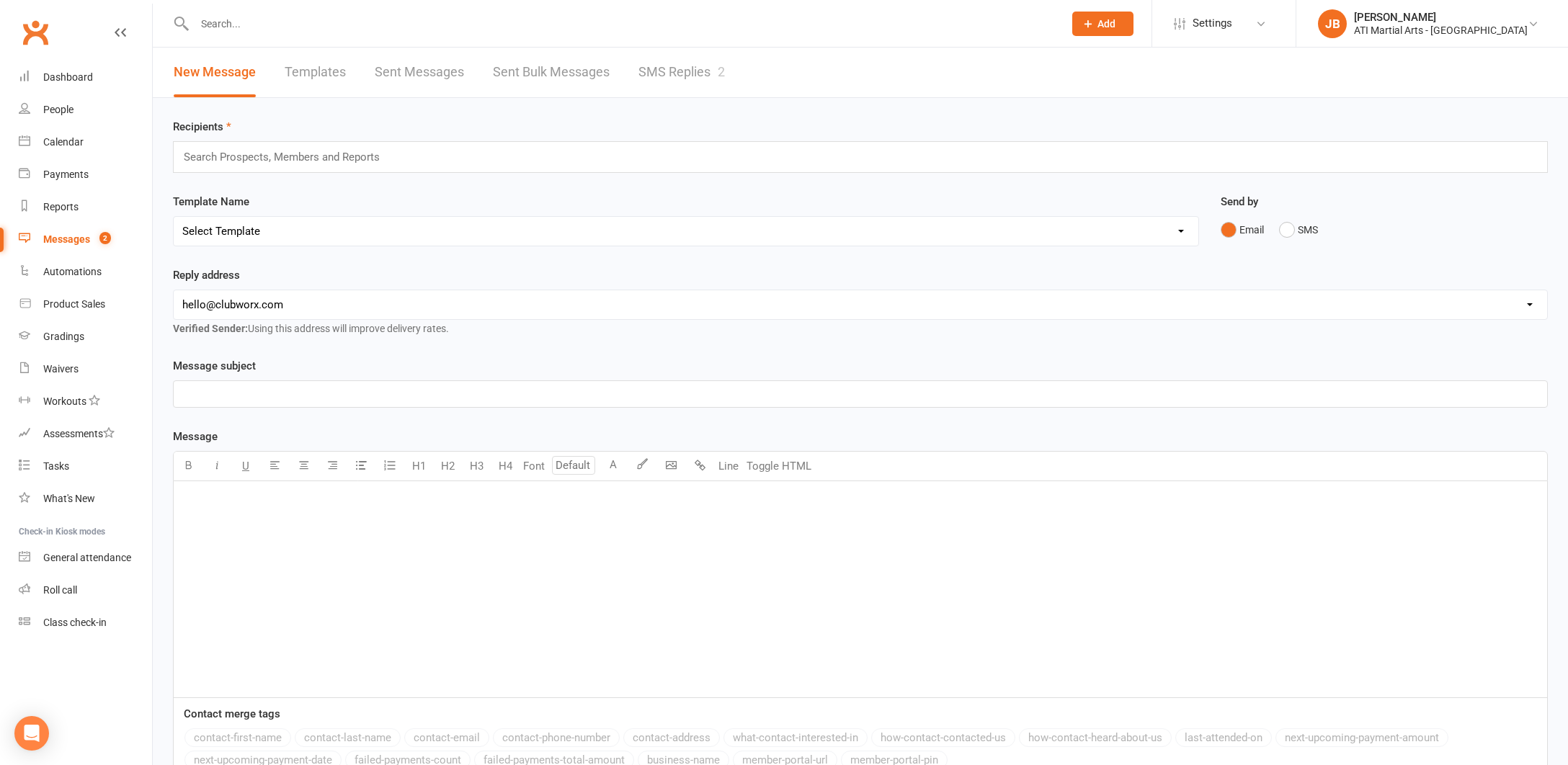
click at [670, 73] on link "SMS Replies 2" at bounding box center [681, 72] width 86 height 50
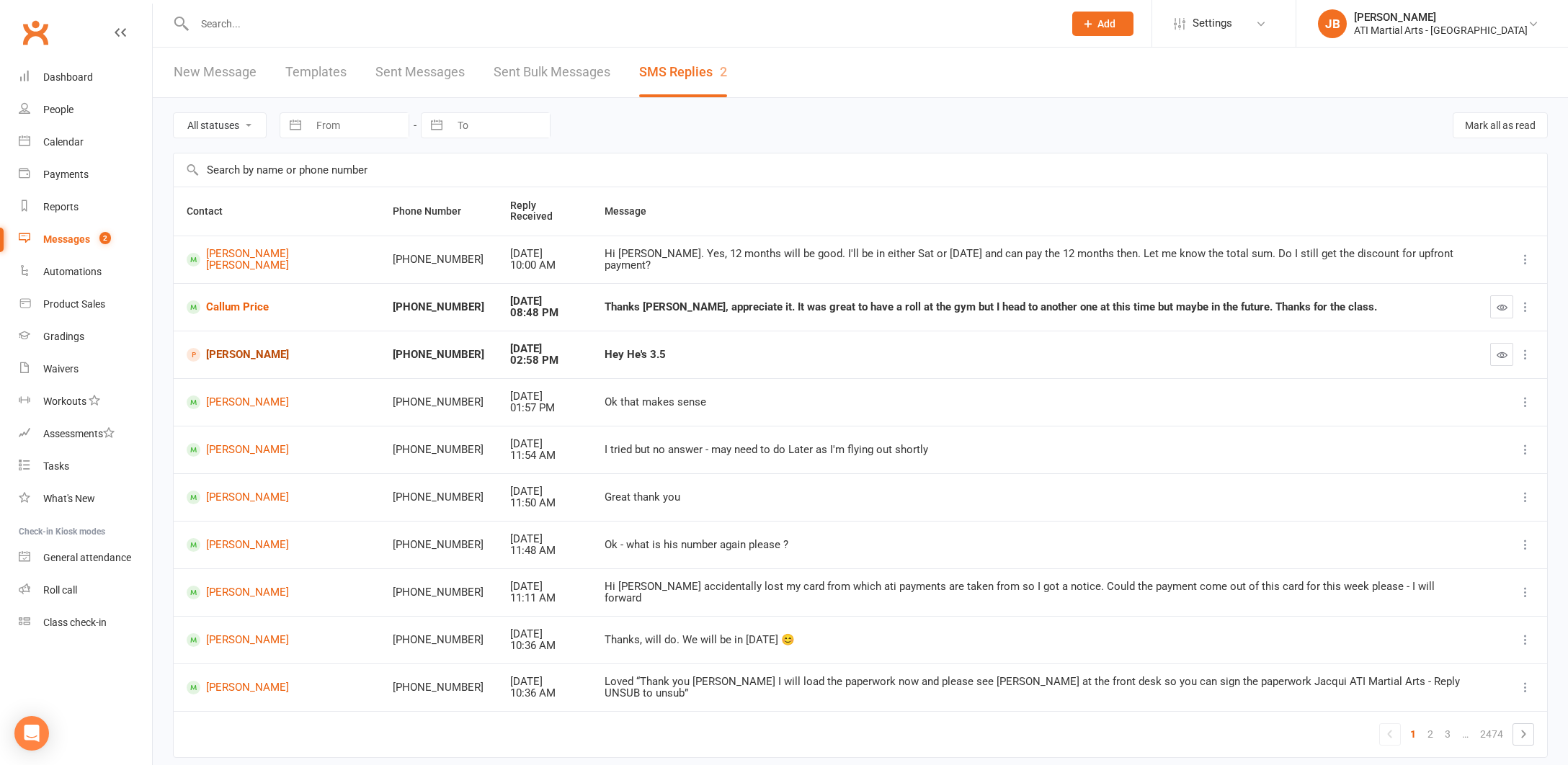
click at [226, 348] on link "[PERSON_NAME]" at bounding box center [277, 354] width 180 height 13
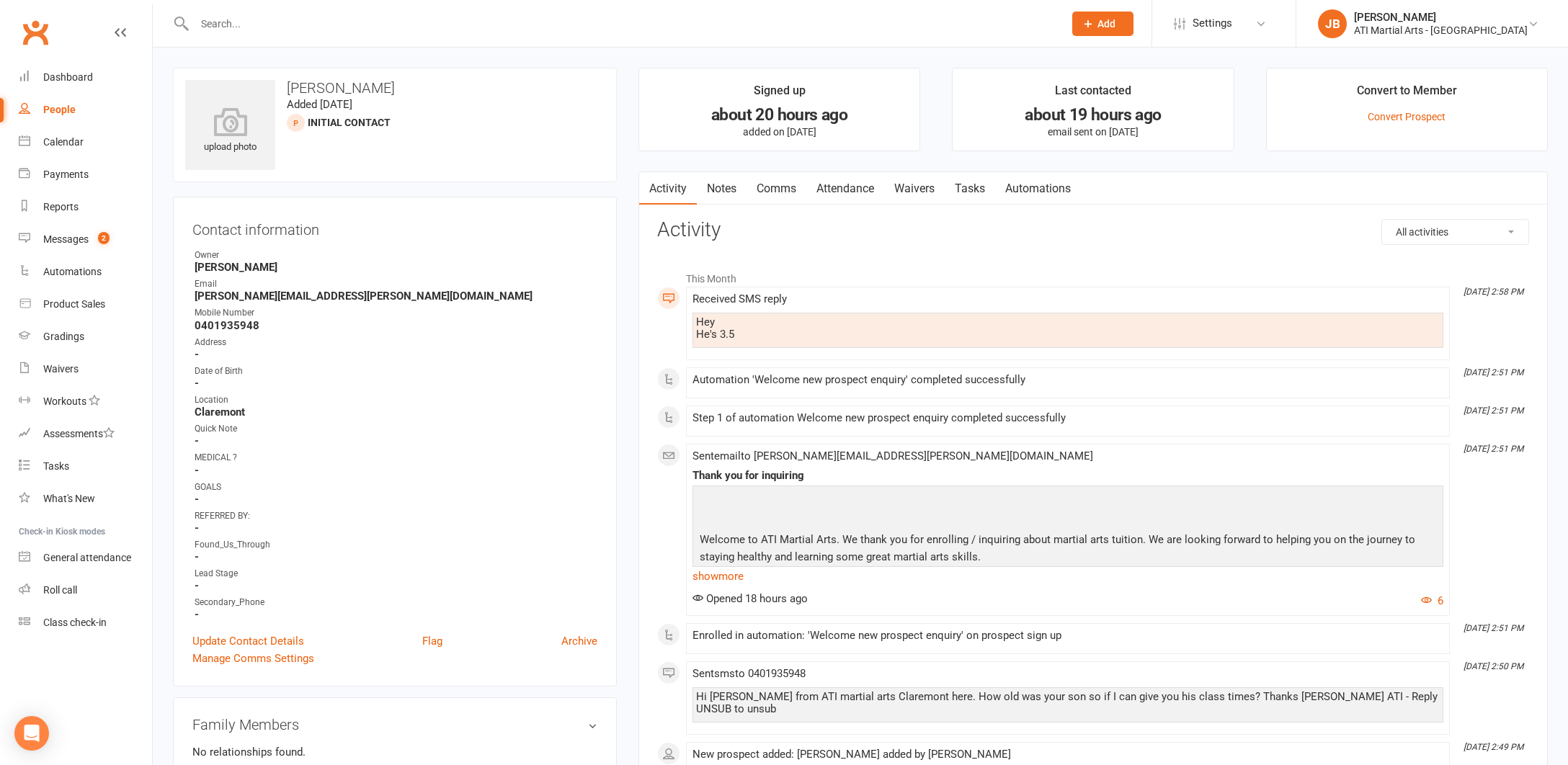
click at [31, 32] on link "Clubworx" at bounding box center [36, 32] width 36 height 36
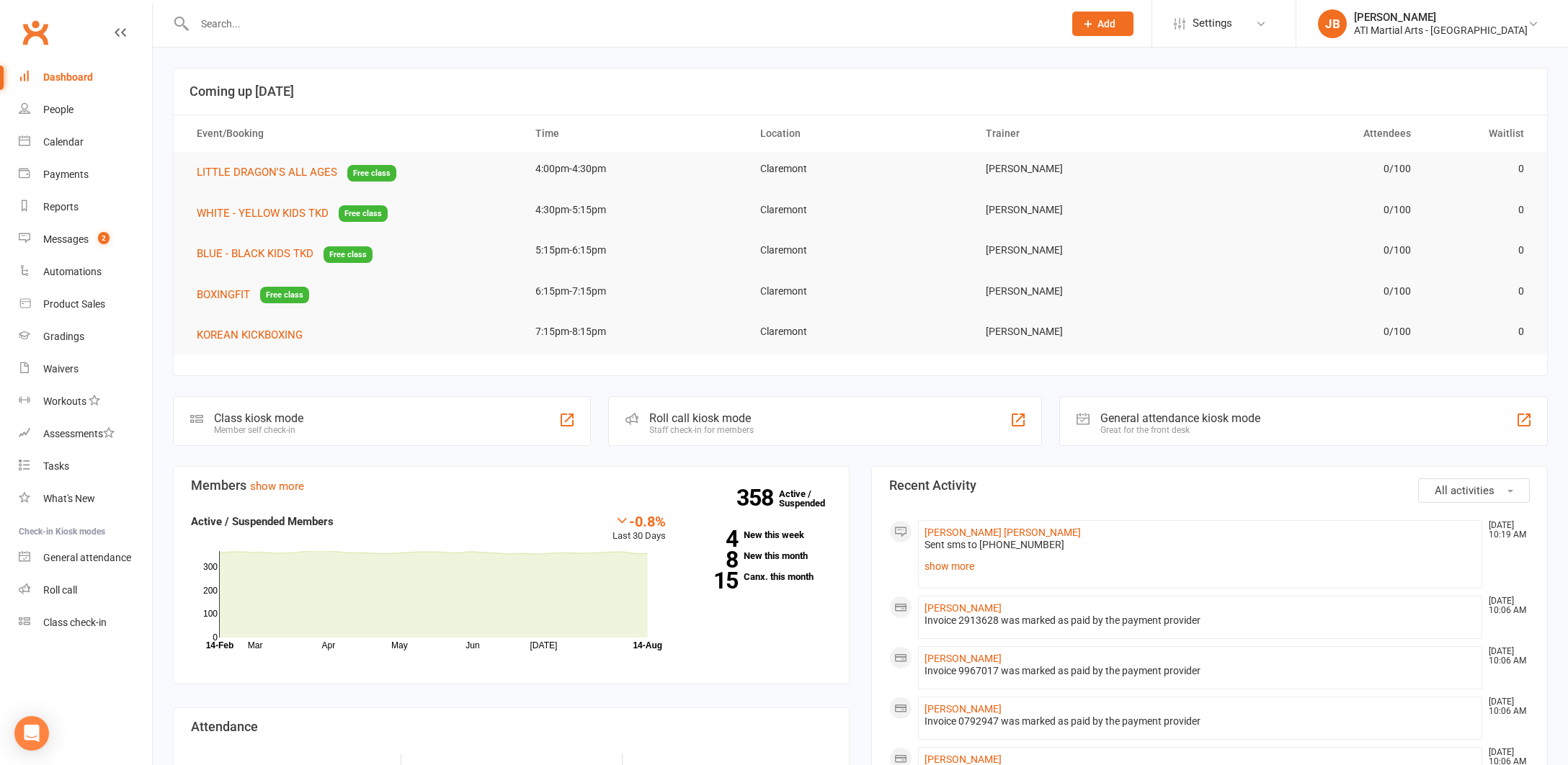
click at [32, 31] on link "Clubworx" at bounding box center [36, 32] width 36 height 36
click at [72, 242] on div "Messages" at bounding box center [66, 239] width 45 height 12
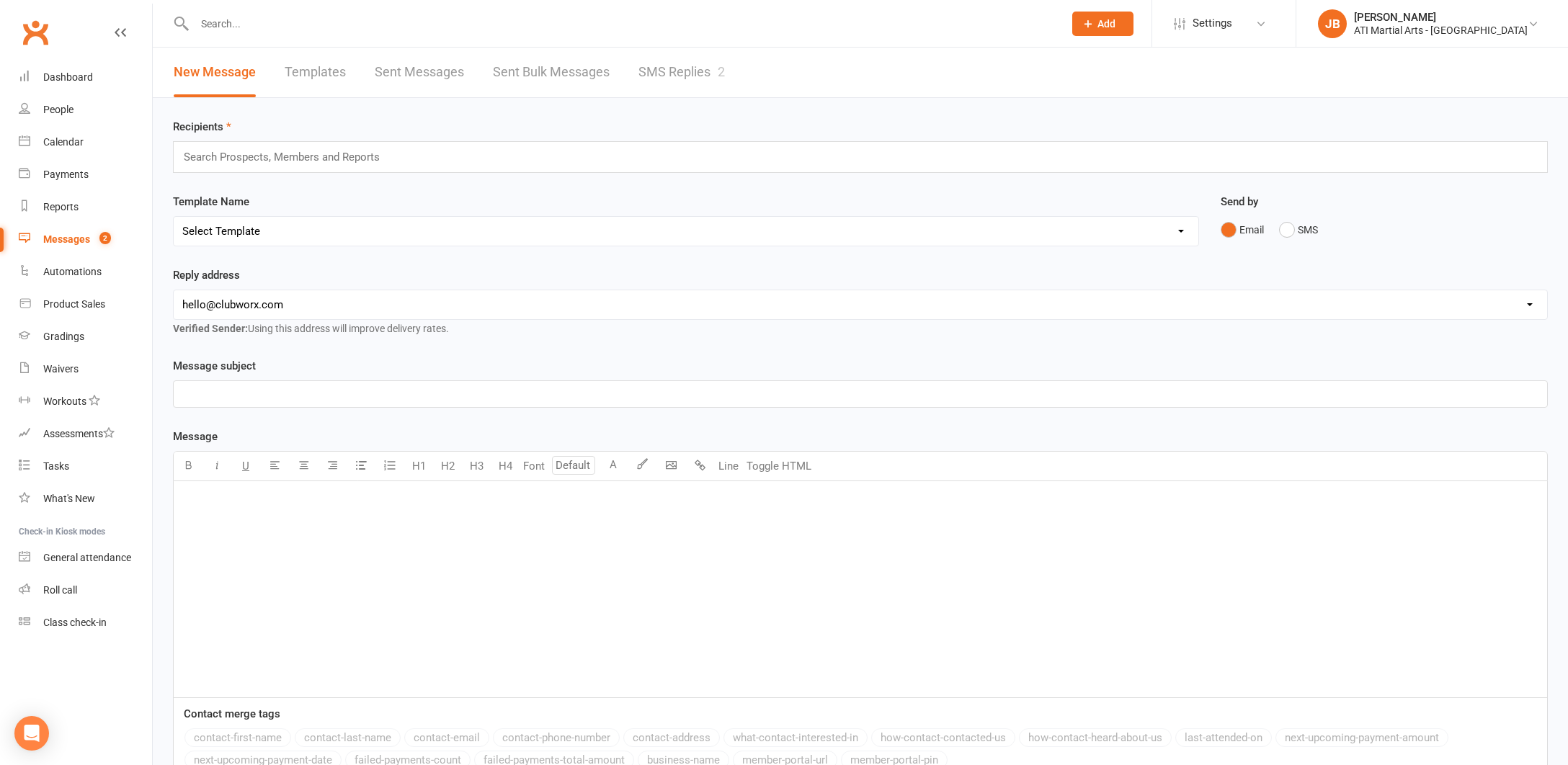
click at [659, 70] on link "SMS Replies 2" at bounding box center [681, 72] width 86 height 50
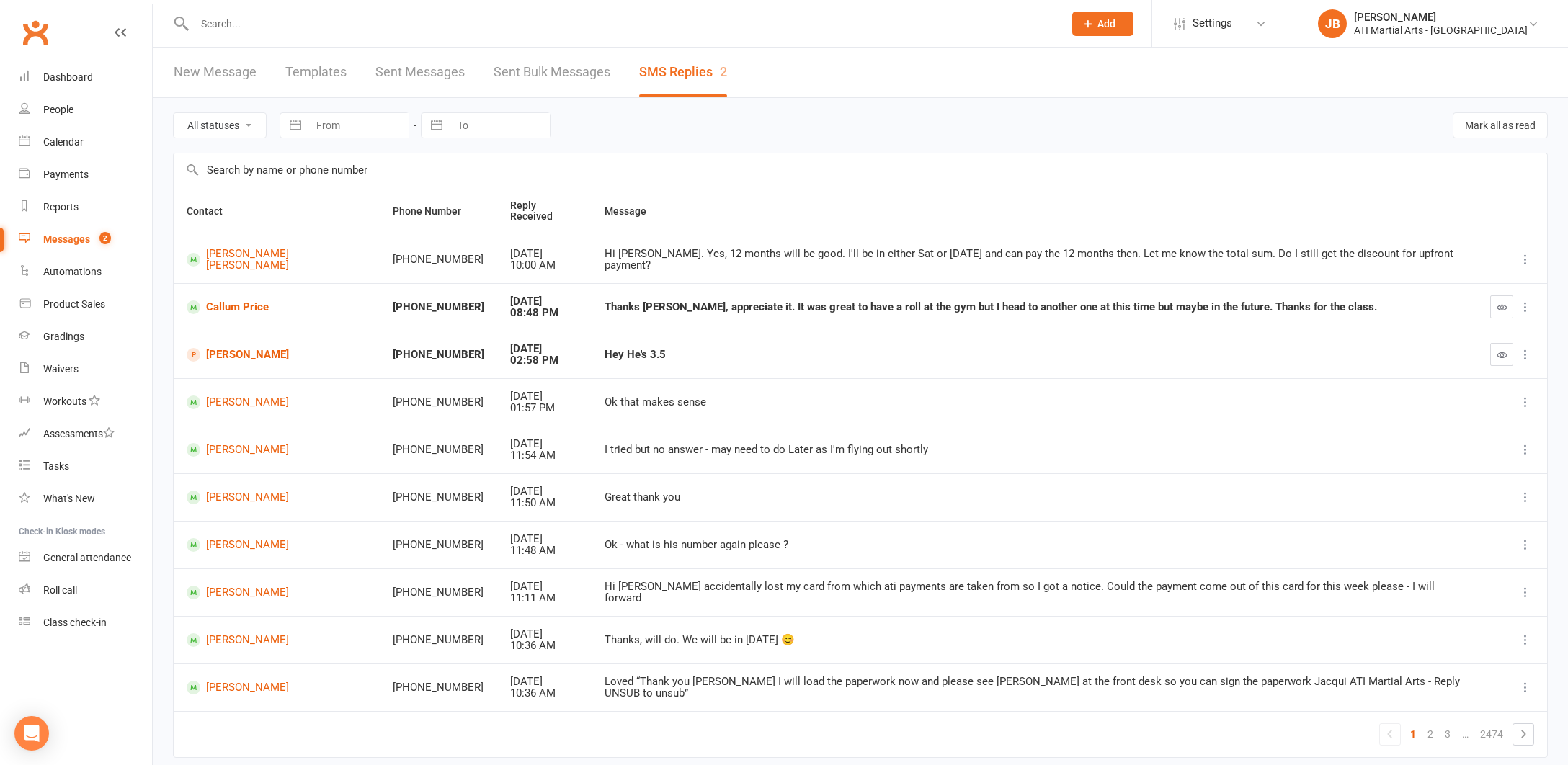
click at [34, 33] on link "Clubworx" at bounding box center [36, 32] width 36 height 36
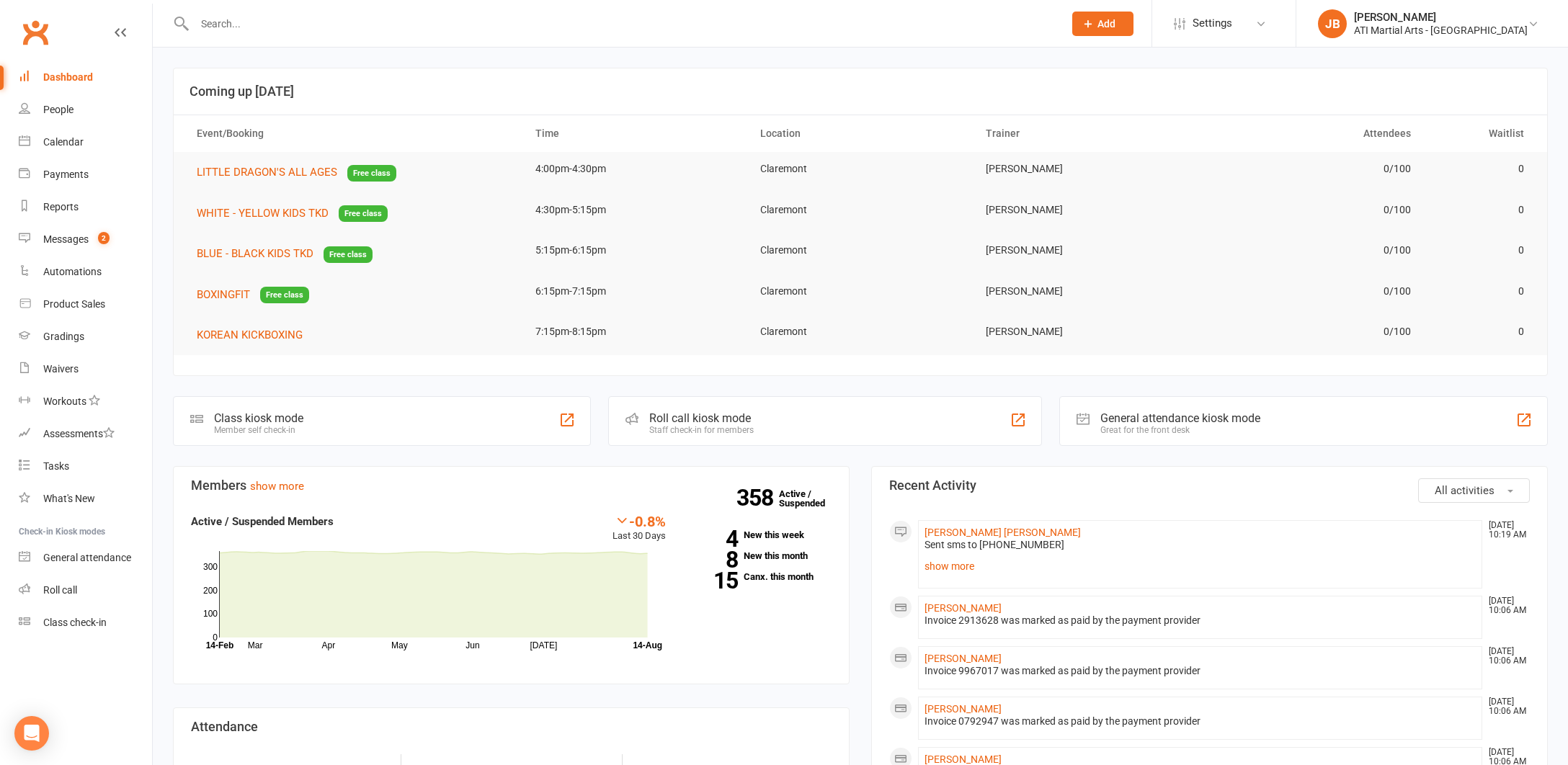
click at [33, 30] on link "Clubworx" at bounding box center [36, 32] width 36 height 36
click at [70, 176] on div "Payments" at bounding box center [66, 174] width 45 height 12
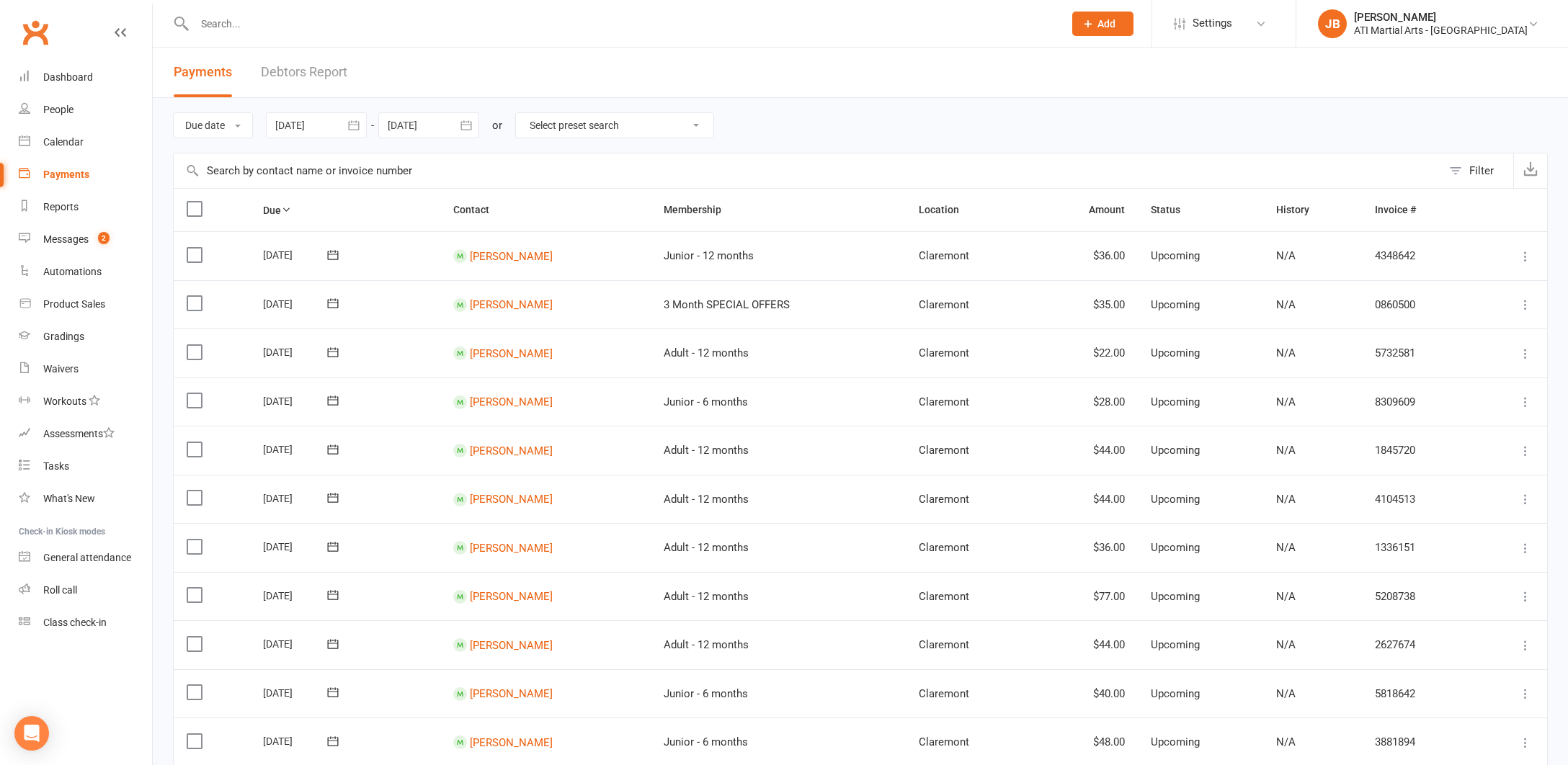
click at [289, 72] on link "Debtors Report" at bounding box center [304, 72] width 86 height 50
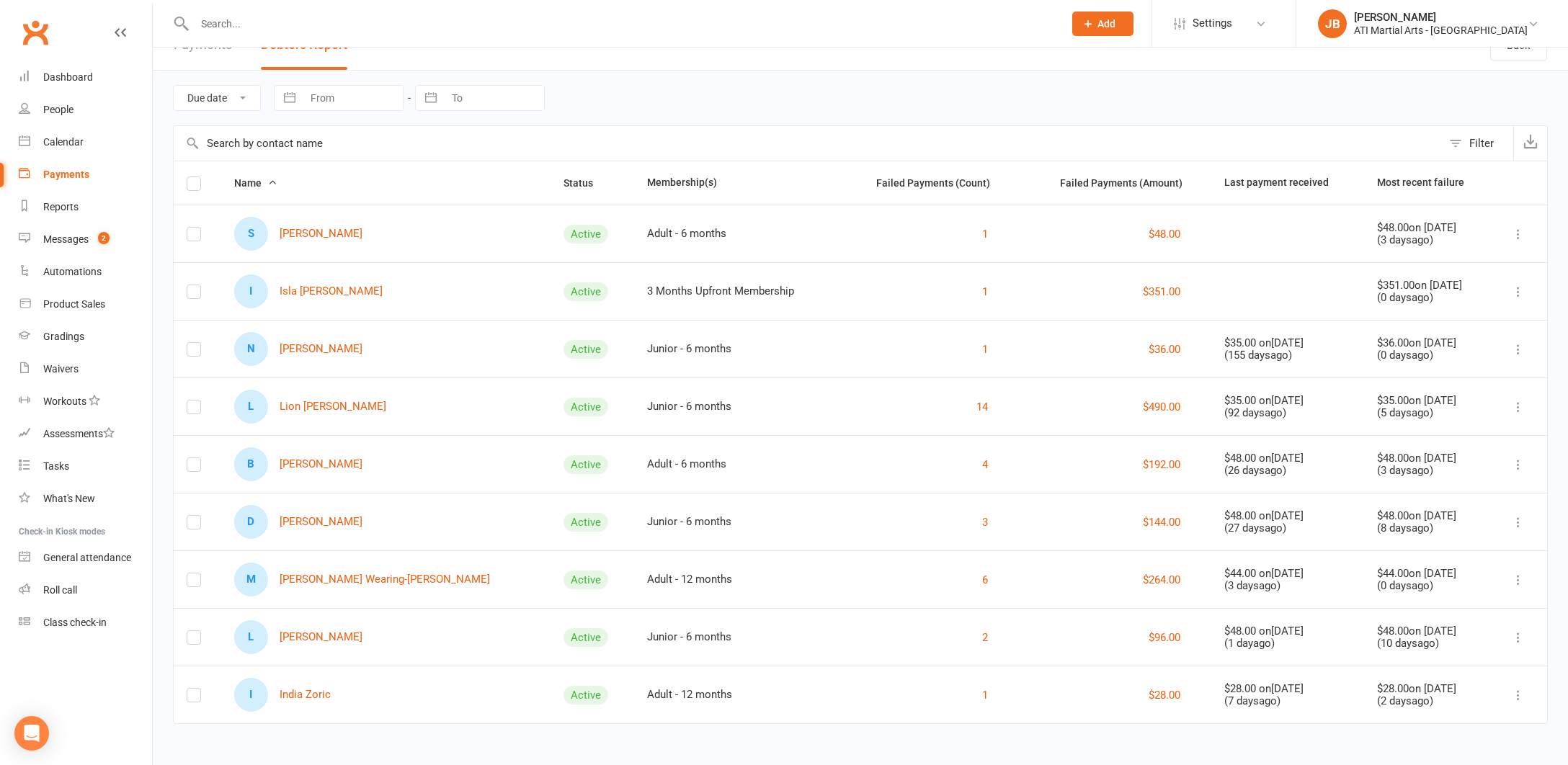
scroll to position [40, 0]
click at [318, 282] on link "I Isla [PERSON_NAME]" at bounding box center [309, 291] width 149 height 34
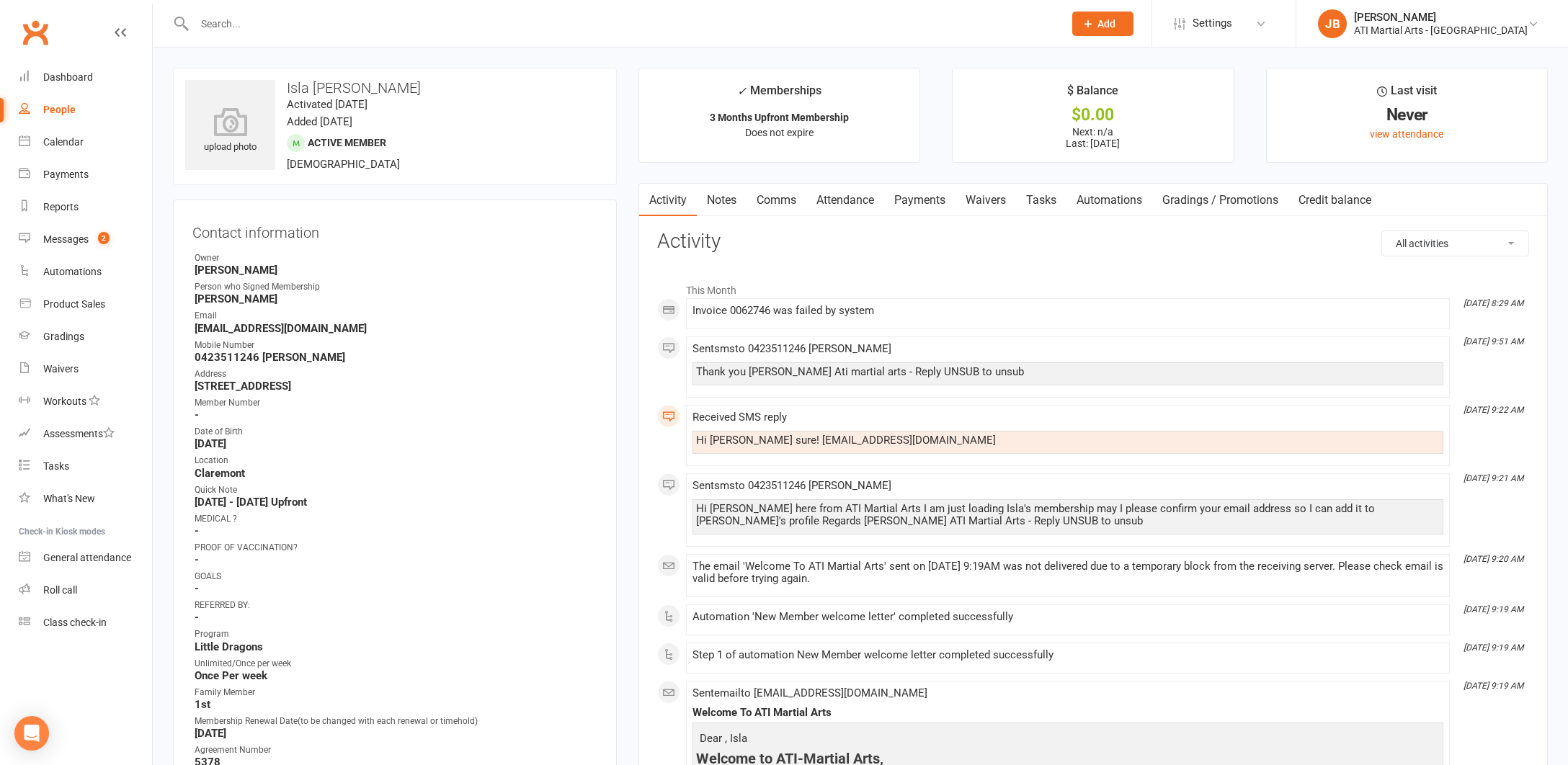
click at [928, 200] on link "Payments" at bounding box center [920, 200] width 71 height 33
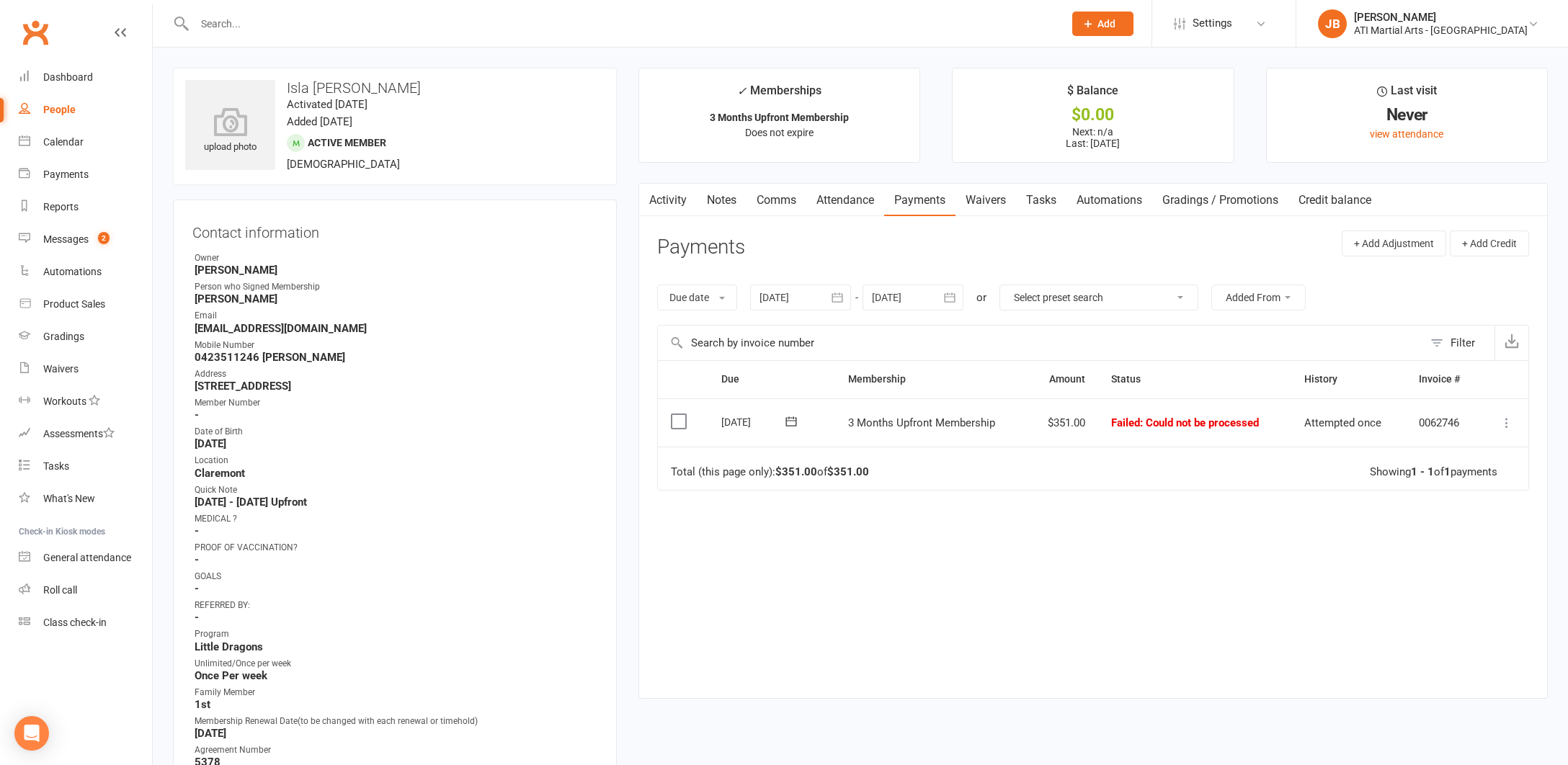
click at [1506, 422] on icon at bounding box center [1507, 422] width 14 height 14
click at [1424, 449] on link "Mark as Paid (Cash)" at bounding box center [1444, 451] width 142 height 28
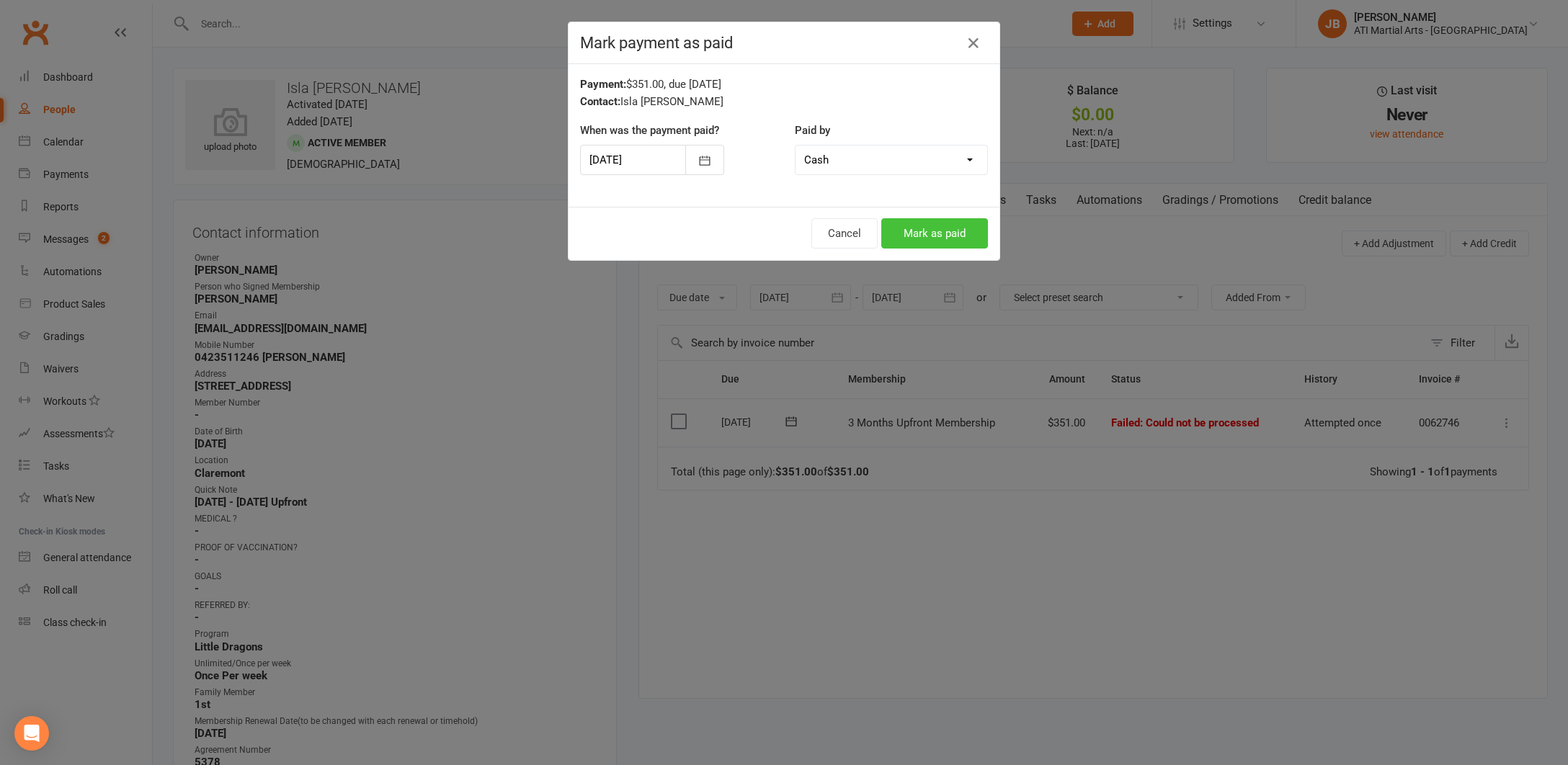
click at [940, 234] on button "Mark as paid" at bounding box center [935, 233] width 107 height 30
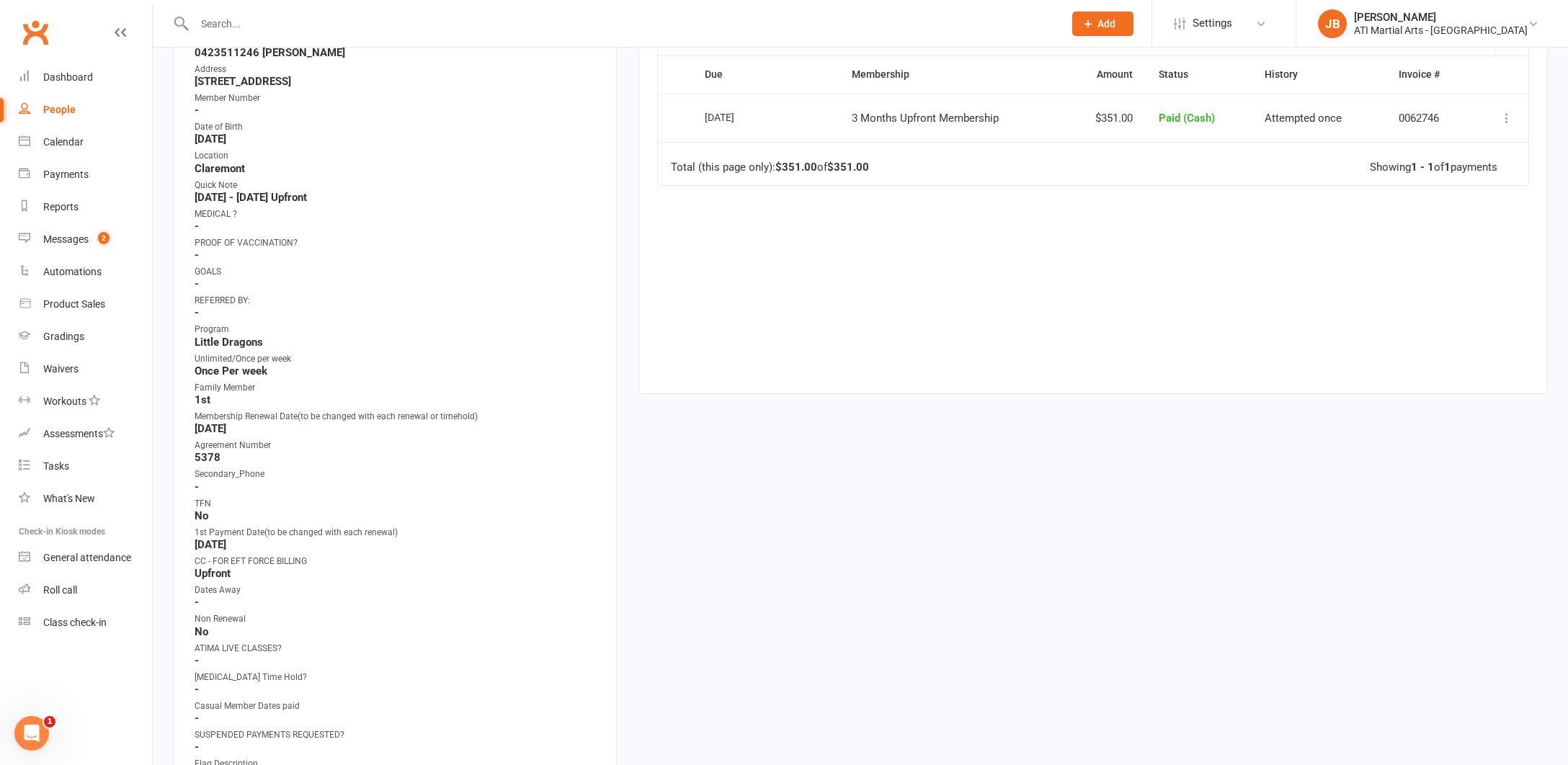
scroll to position [305, 0]
click at [29, 737] on icon "Open Intercom Messenger" at bounding box center [32, 733] width 24 height 24
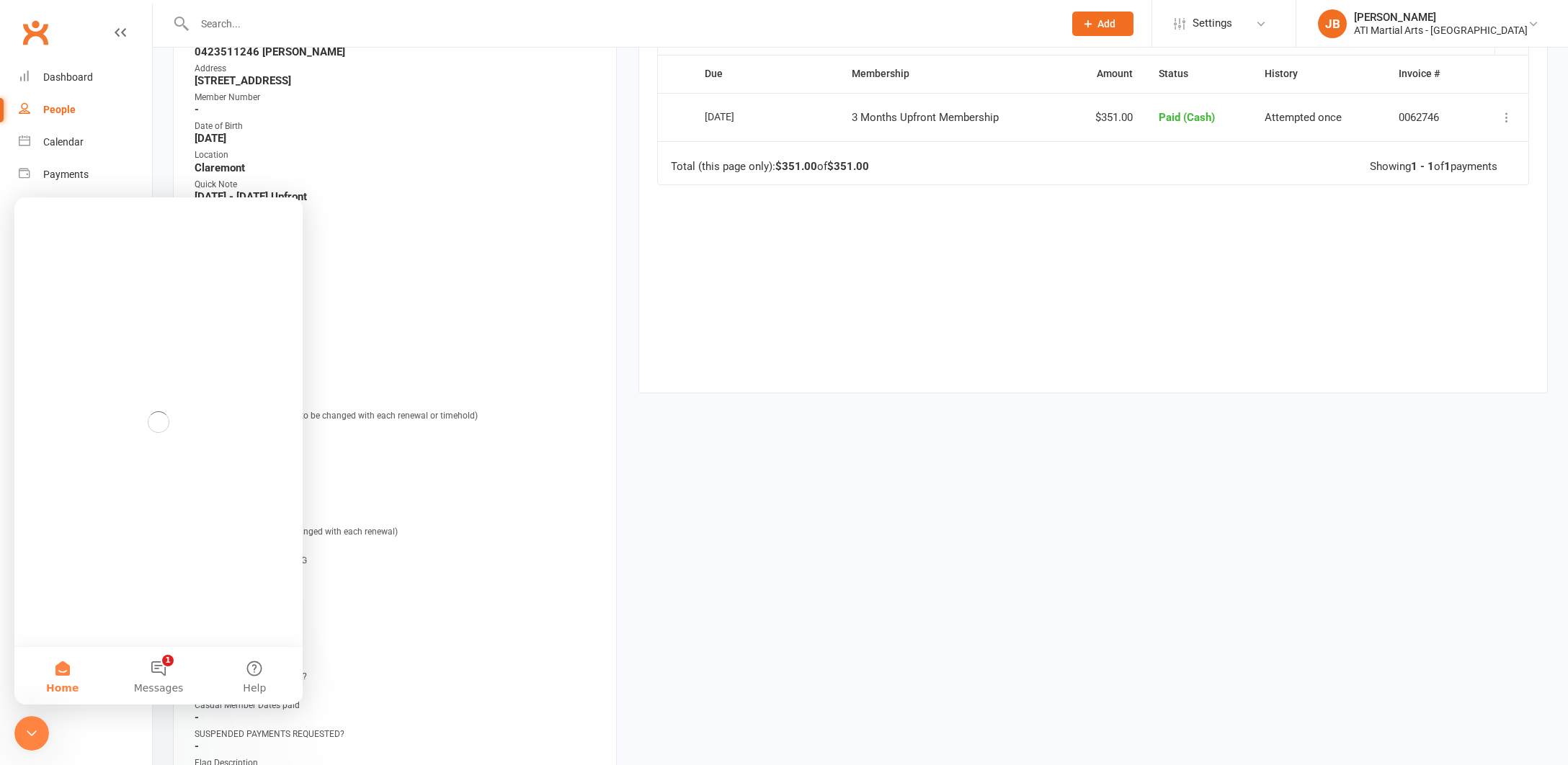
scroll to position [0, 0]
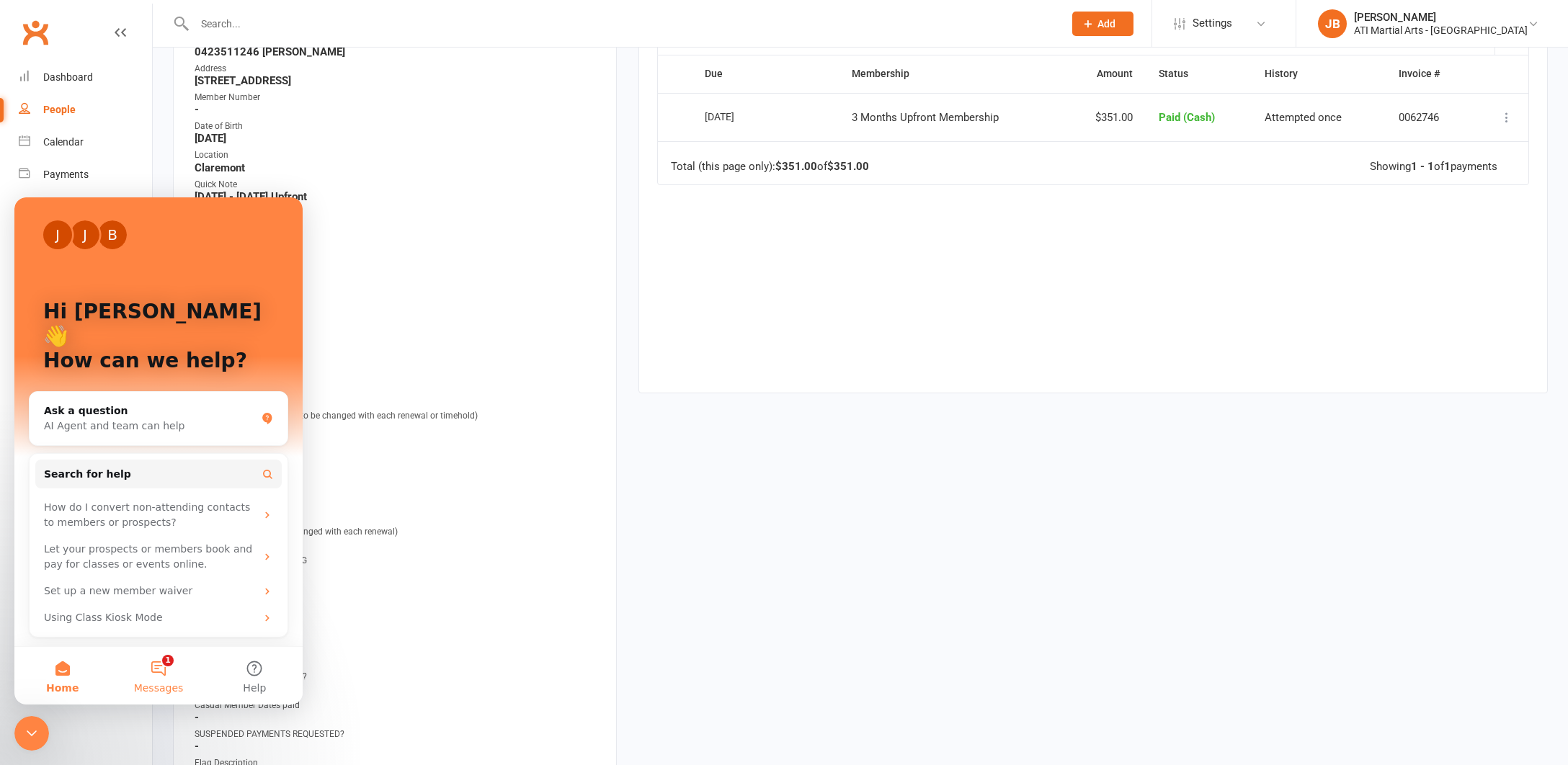
click at [162, 669] on button "1 Messages" at bounding box center [158, 676] width 96 height 58
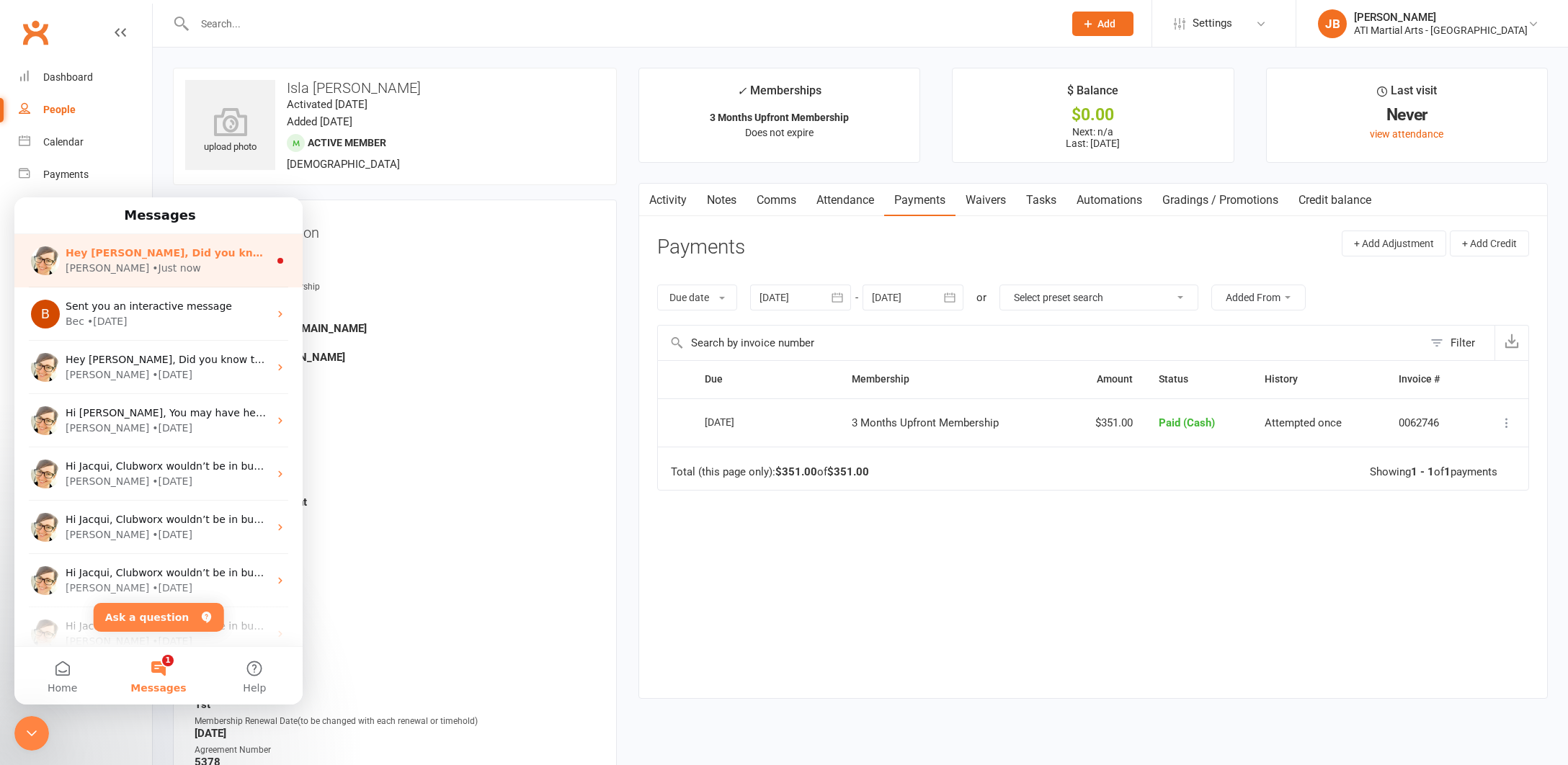
click at [152, 263] on div "• Just now" at bounding box center [176, 268] width 48 height 15
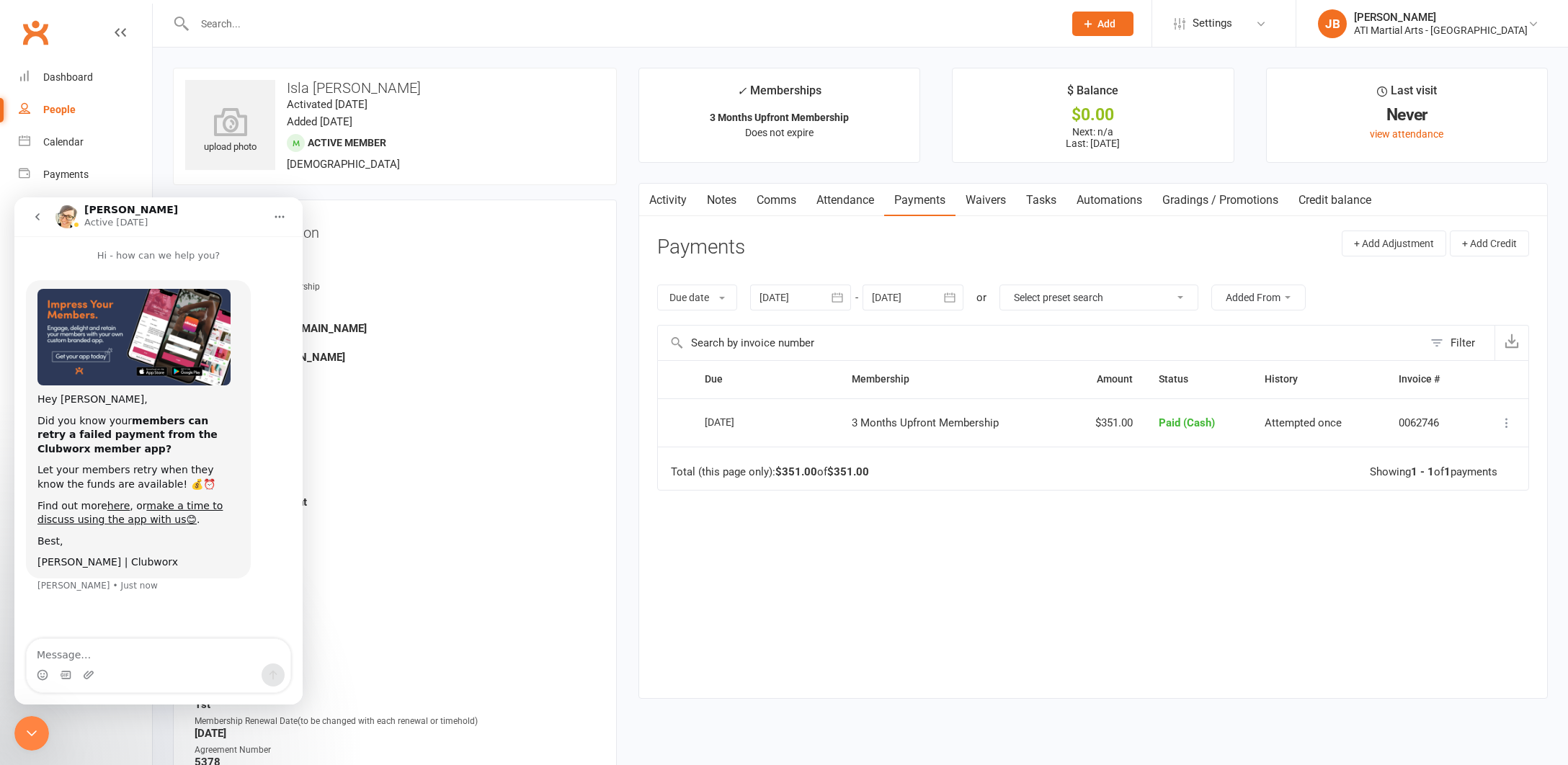
click at [108, 733] on nav "Clubworx Dashboard People Calendar Payments Reports Messages 2 Automations Prod…" at bounding box center [76, 386] width 153 height 765
click at [36, 733] on icon "Close Intercom Messenger" at bounding box center [32, 733] width 17 height 17
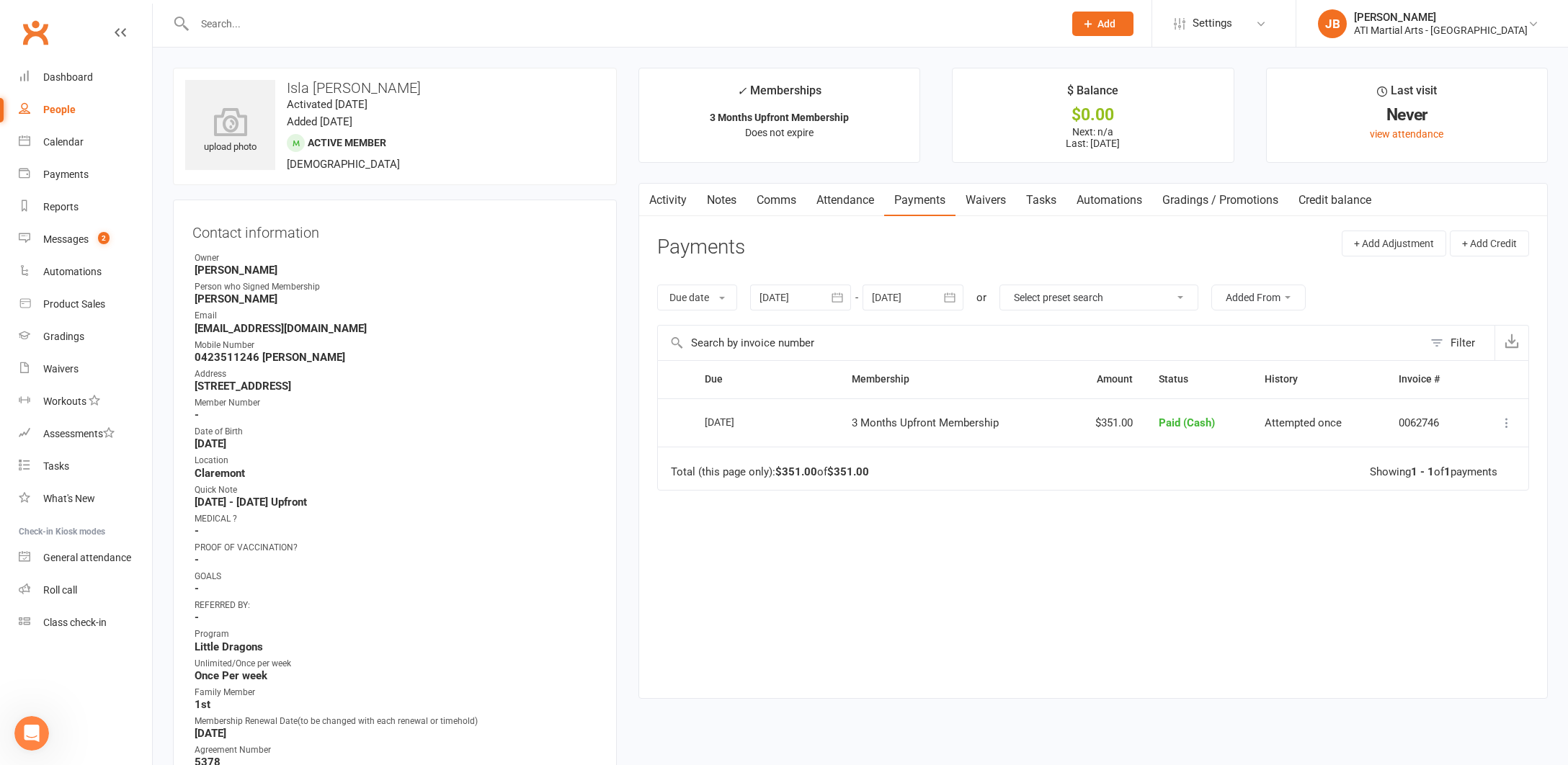
click at [71, 21] on div "Clubworx" at bounding box center [76, 40] width 152 height 53
click at [33, 29] on link "Clubworx" at bounding box center [36, 32] width 36 height 36
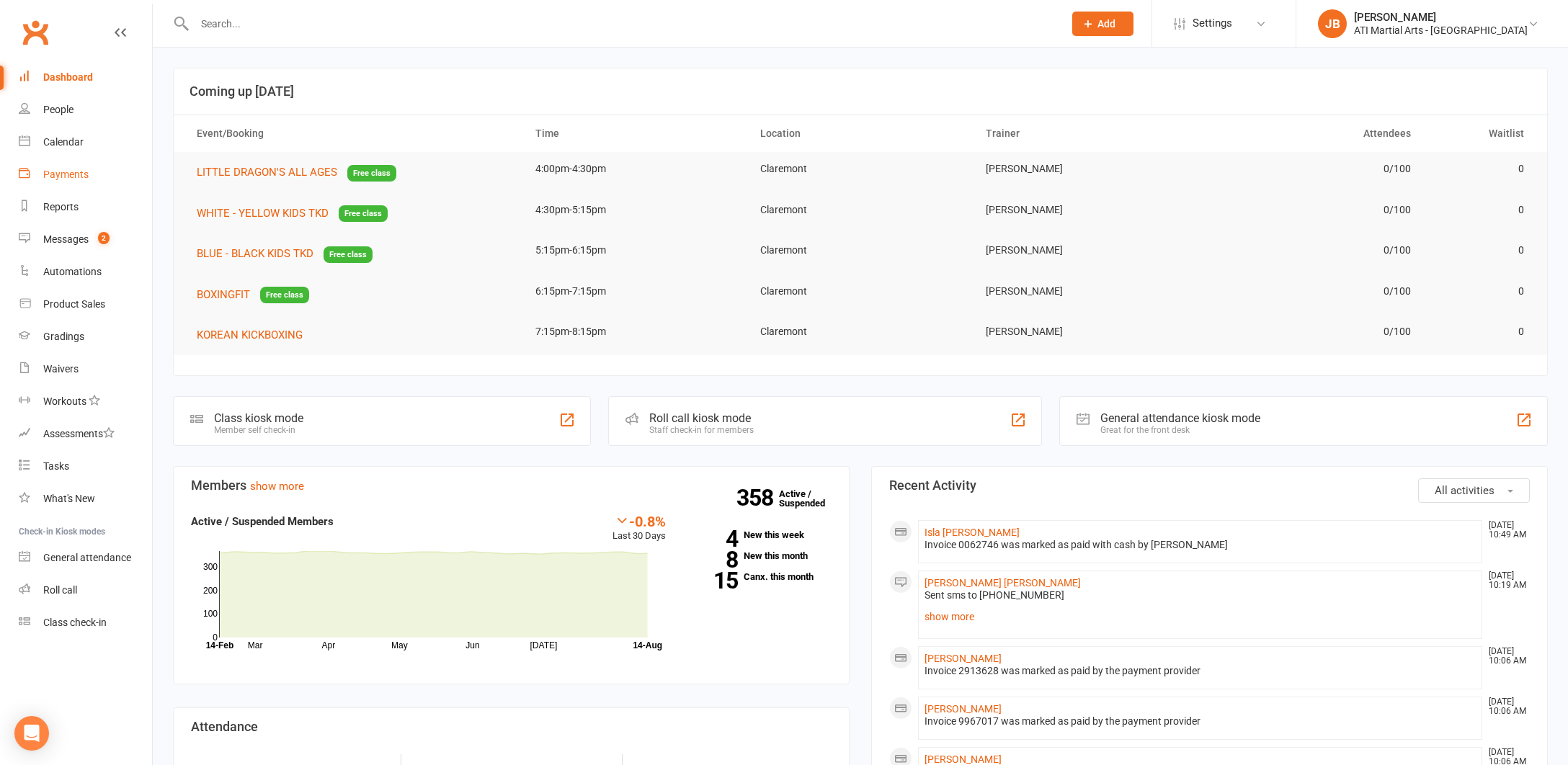
click at [62, 177] on div "Payments" at bounding box center [66, 174] width 45 height 12
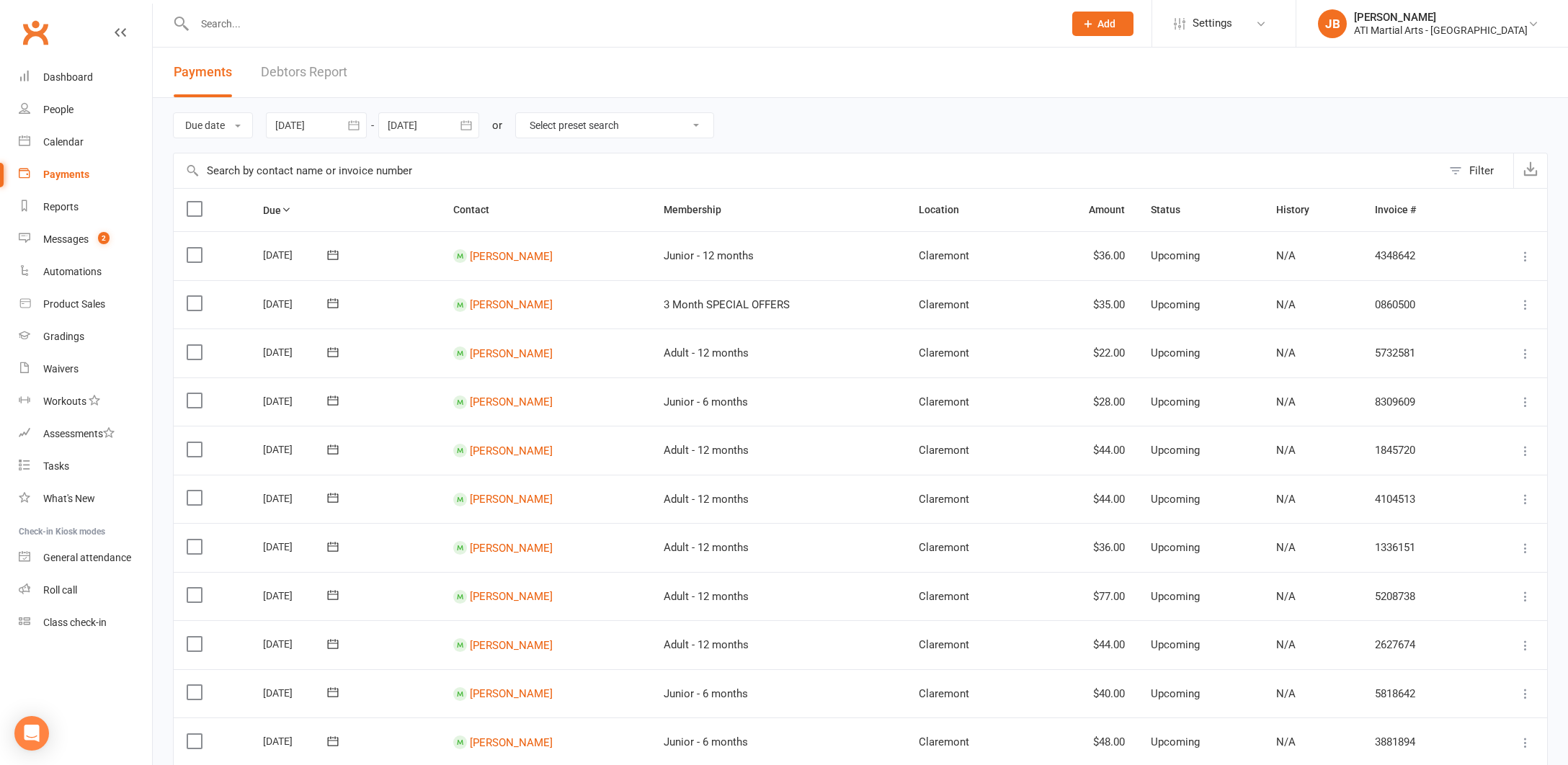
click at [302, 74] on link "Debtors Report" at bounding box center [304, 72] width 86 height 50
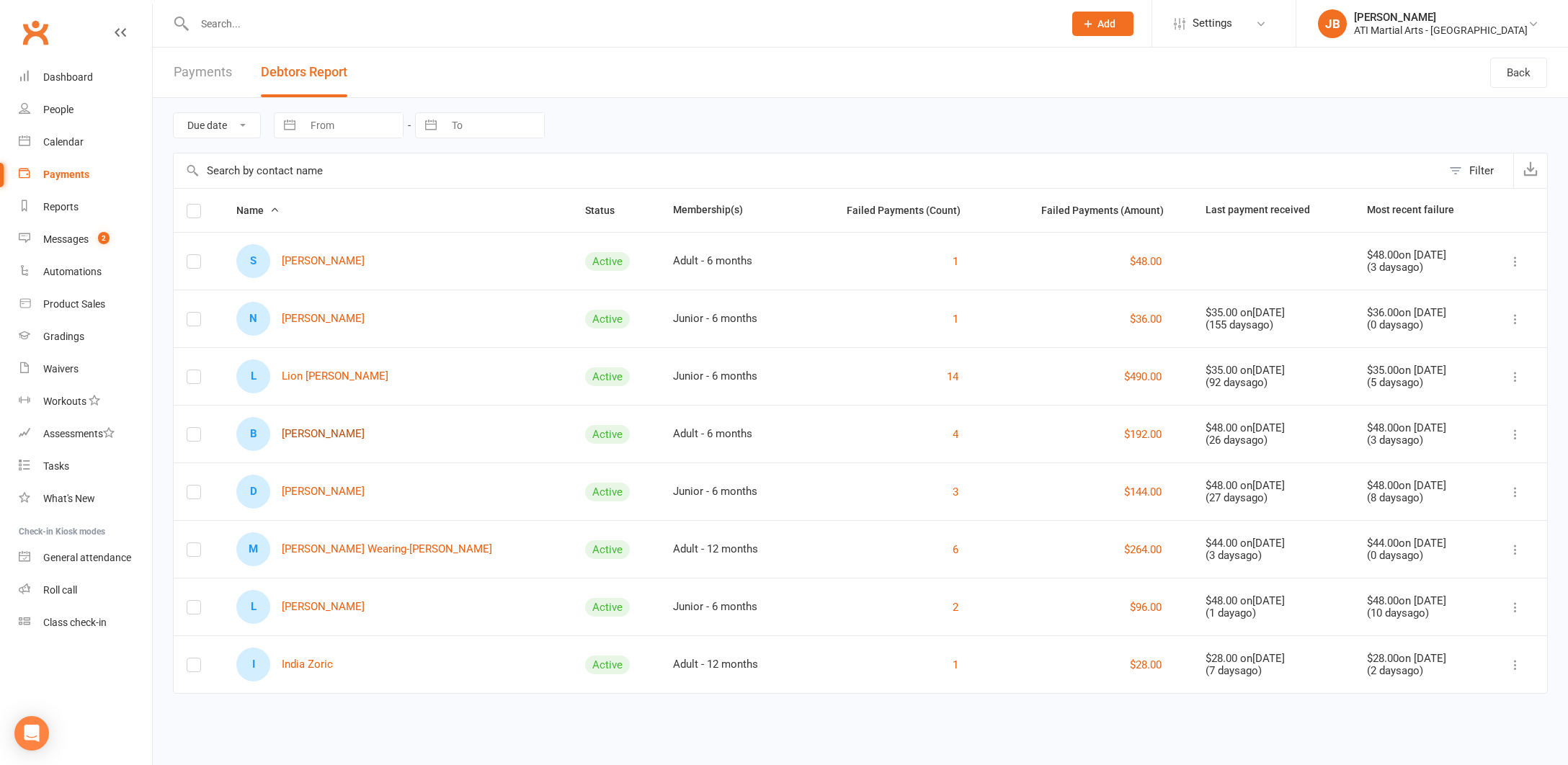
click at [318, 437] on link "B Blake Snell" at bounding box center [301, 434] width 128 height 34
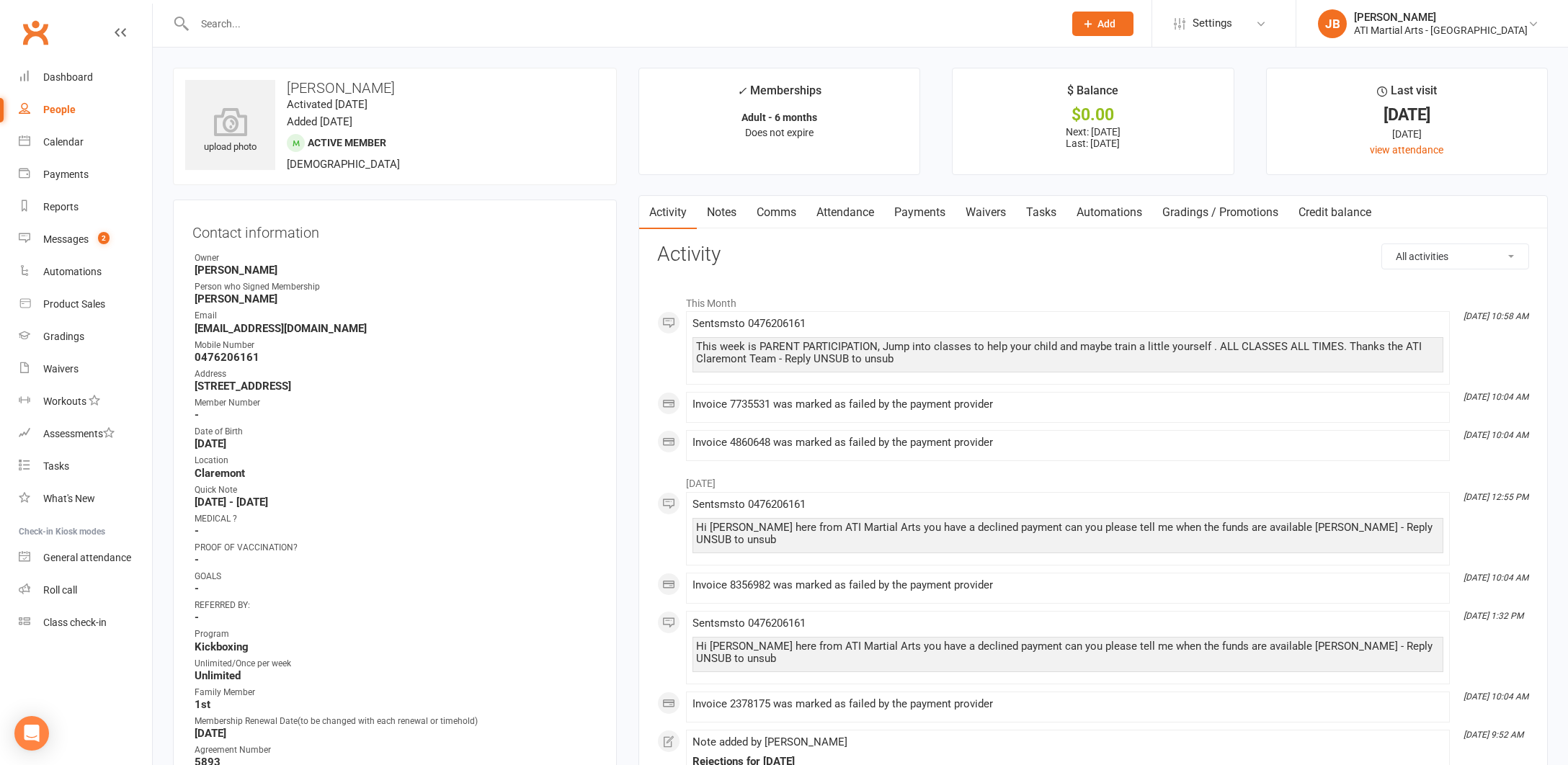
click at [911, 214] on link "Payments" at bounding box center [920, 213] width 71 height 33
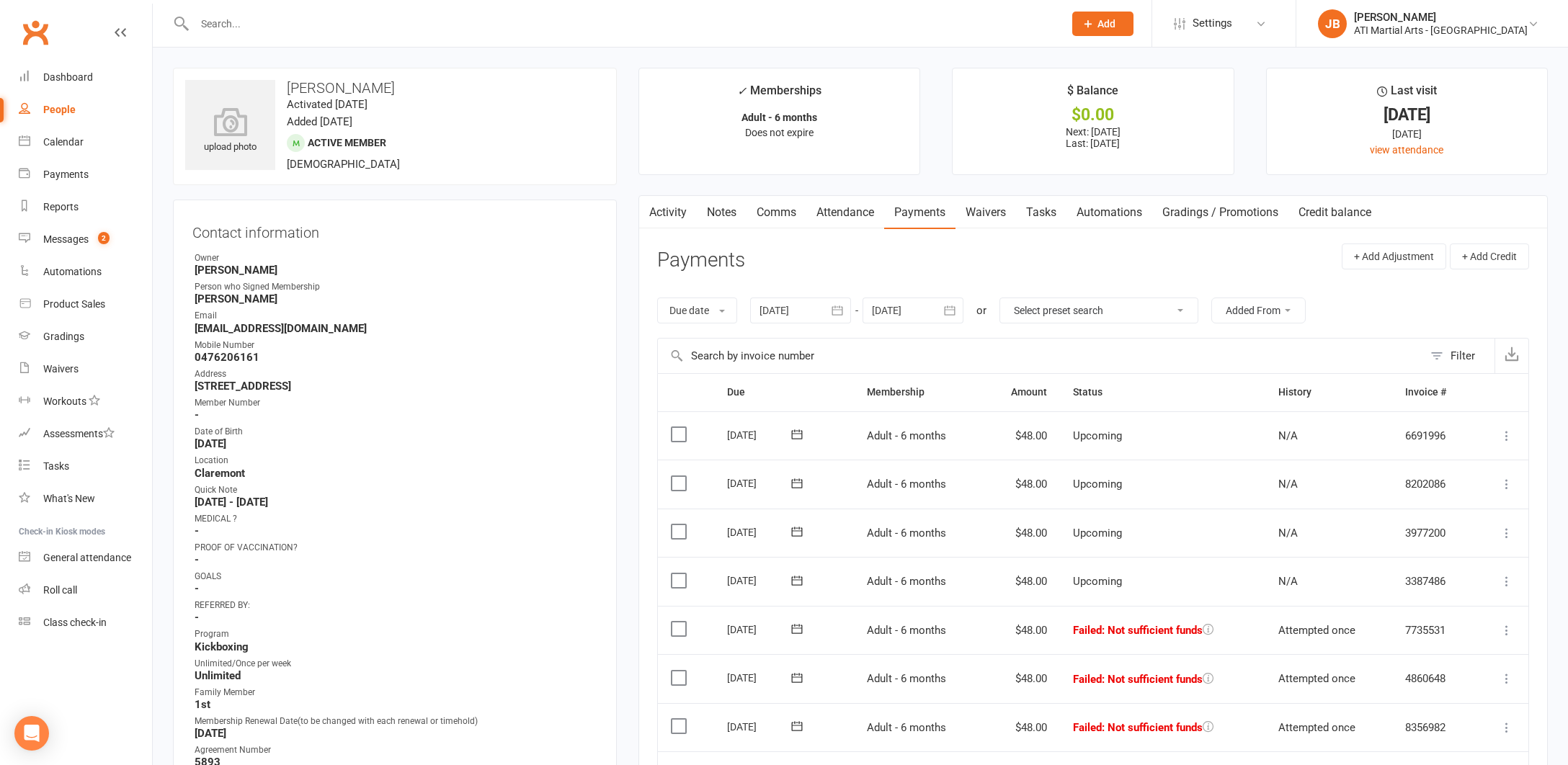
click at [841, 210] on link "Attendance" at bounding box center [845, 213] width 78 height 33
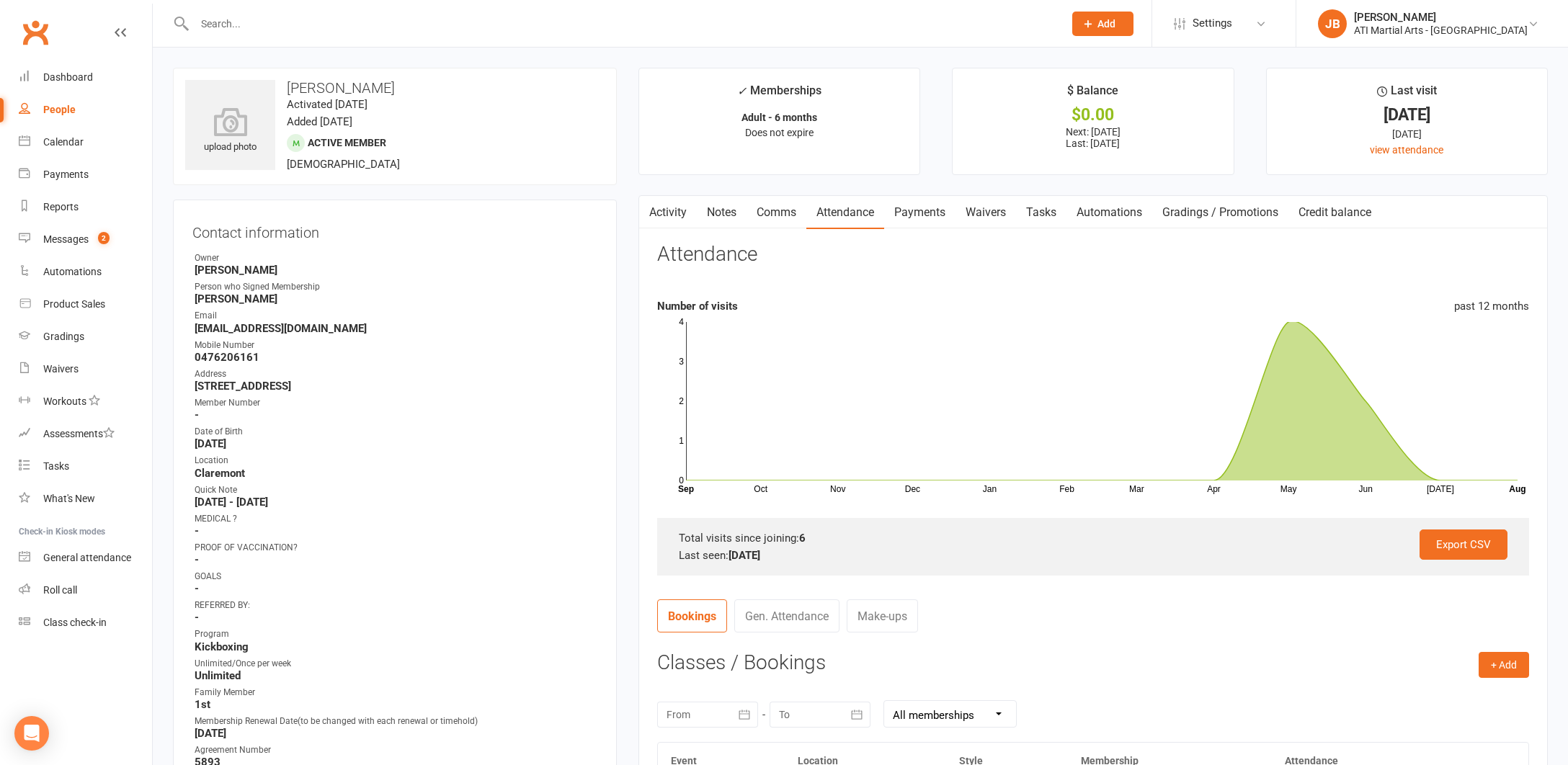
click at [677, 213] on link "Activity" at bounding box center [668, 213] width 58 height 33
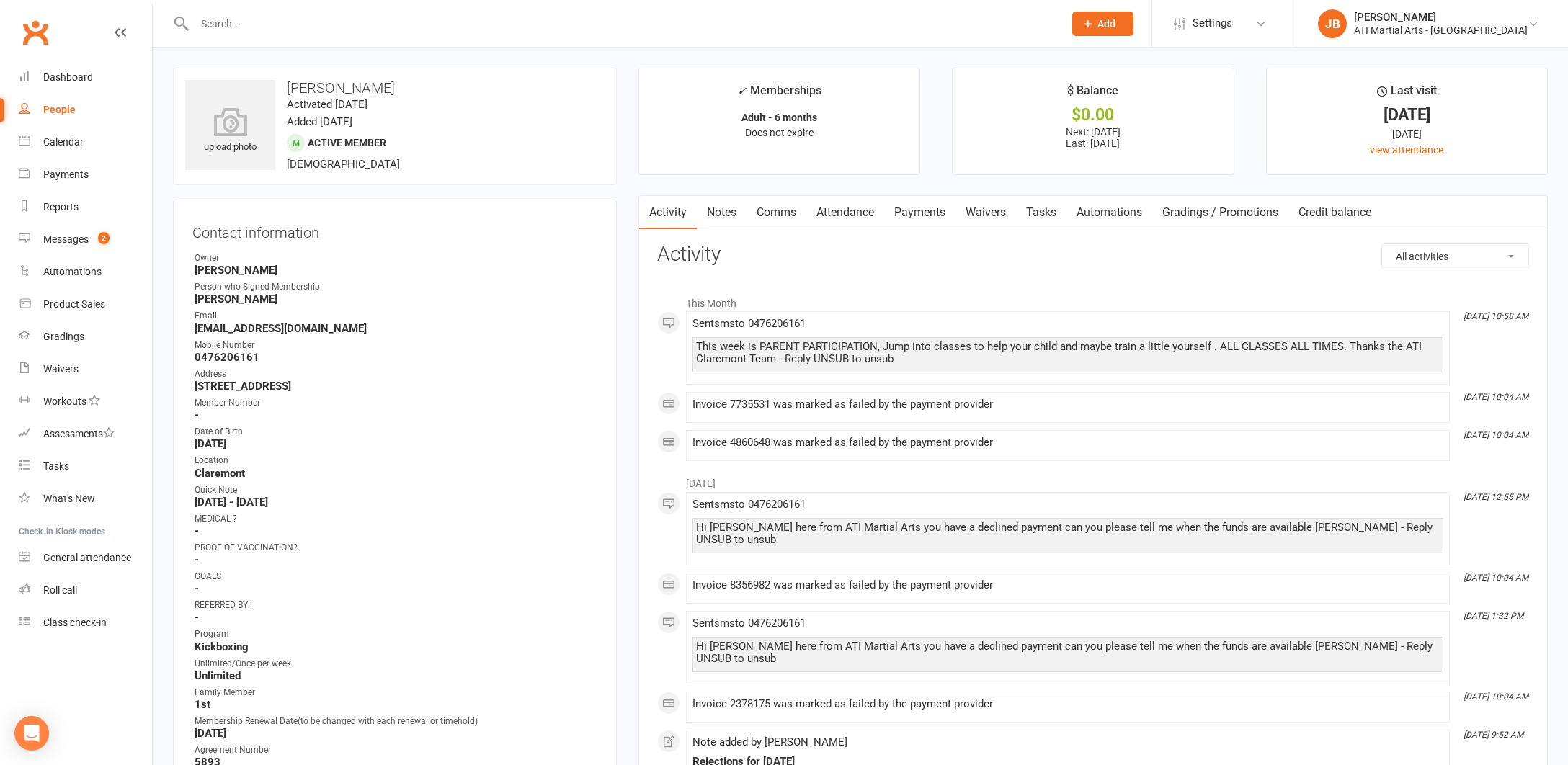
click at [776, 214] on link "Comms" at bounding box center [776, 213] width 60 height 33
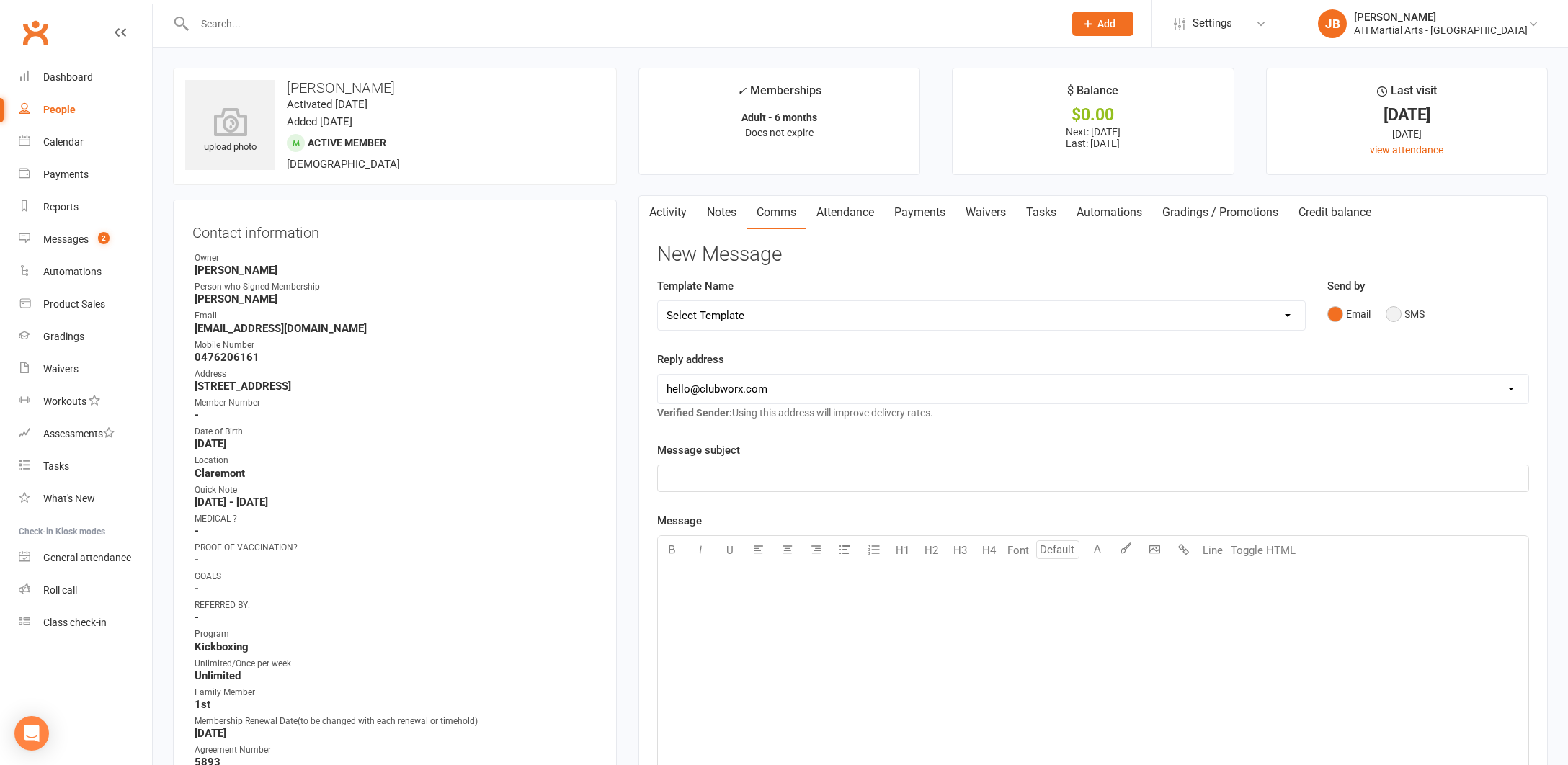
click at [1396, 312] on button "SMS" at bounding box center [1405, 314] width 39 height 28
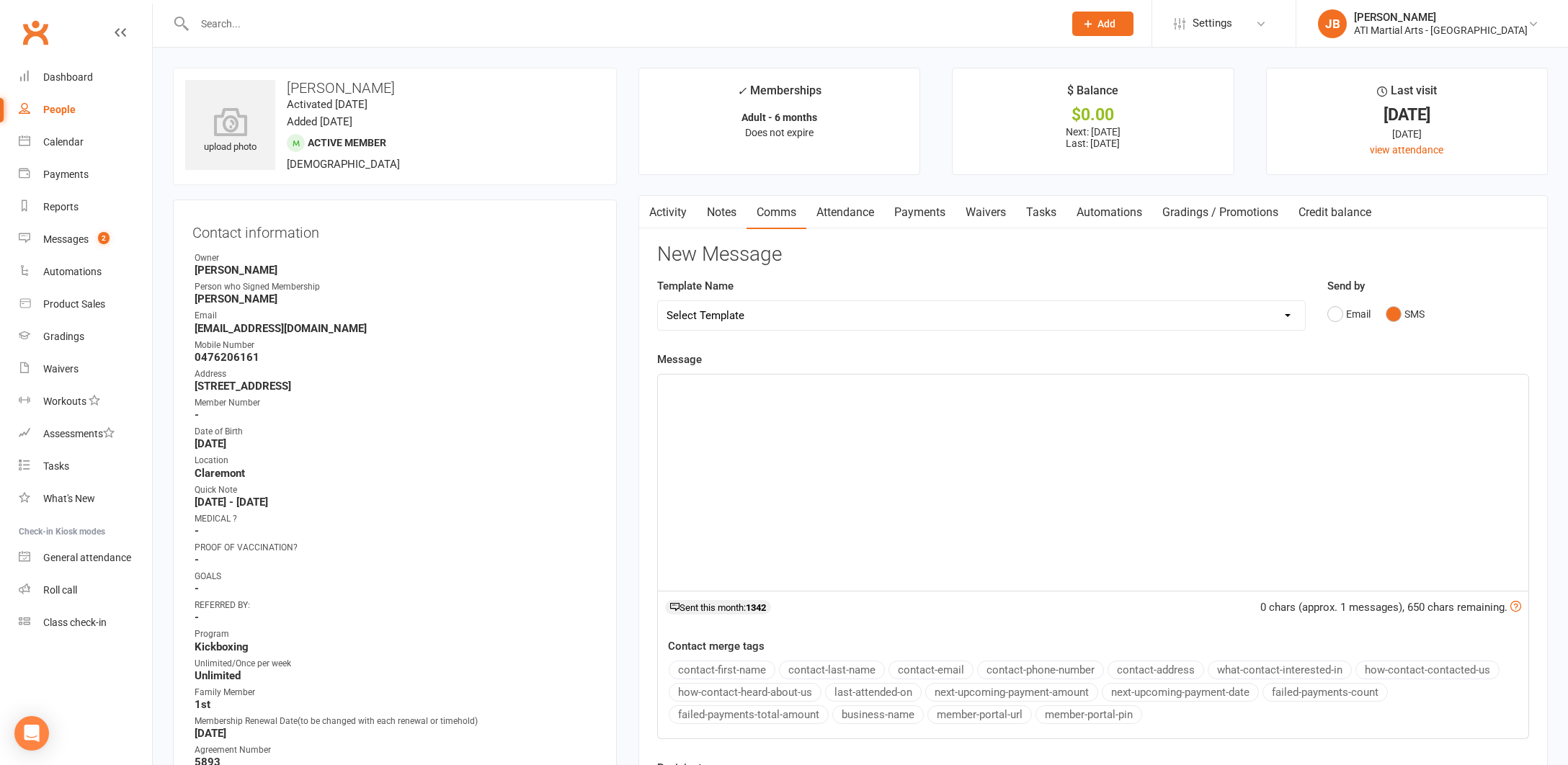
click at [818, 406] on div "﻿" at bounding box center [1093, 482] width 871 height 216
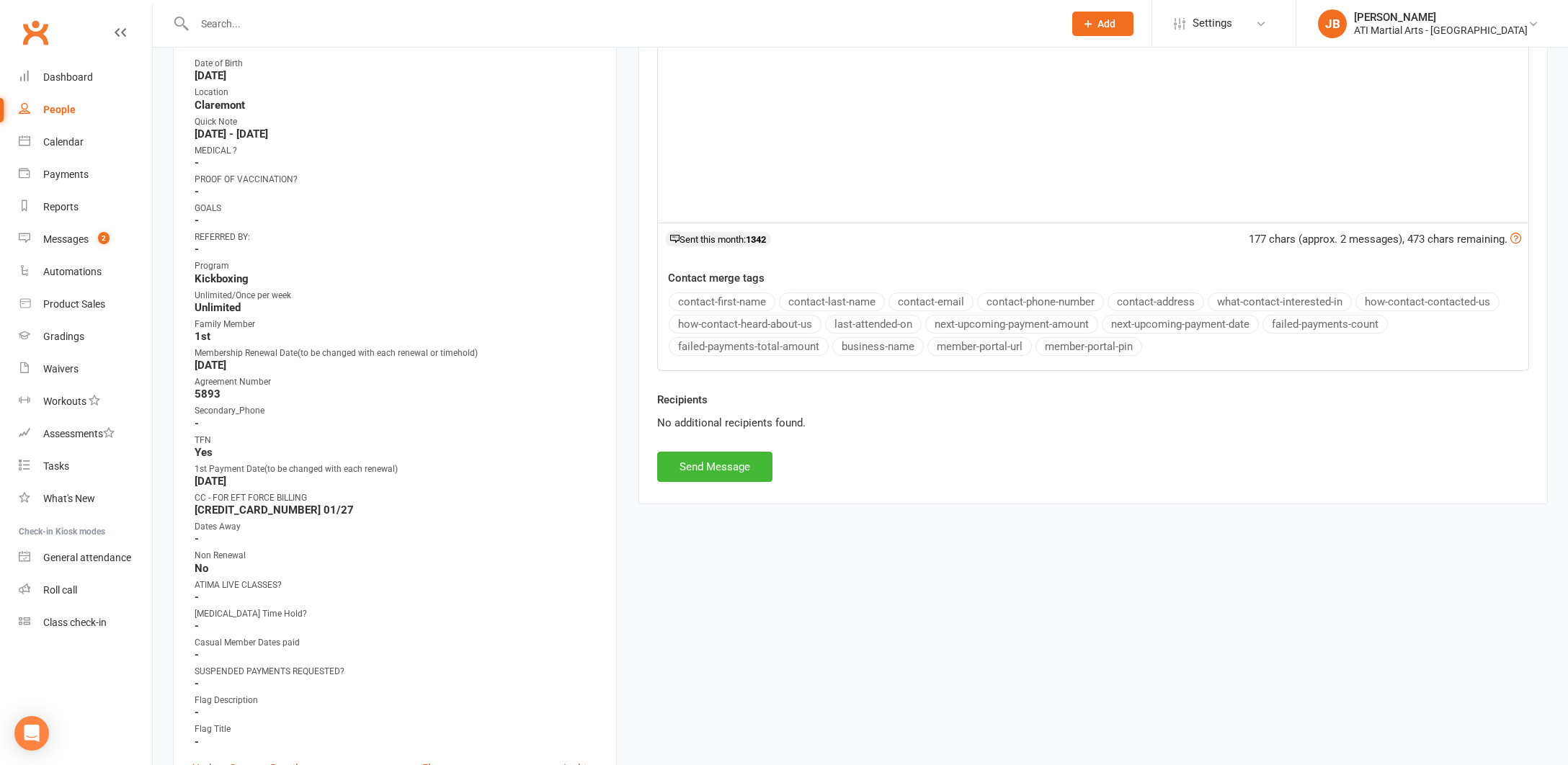
scroll to position [379, 0]
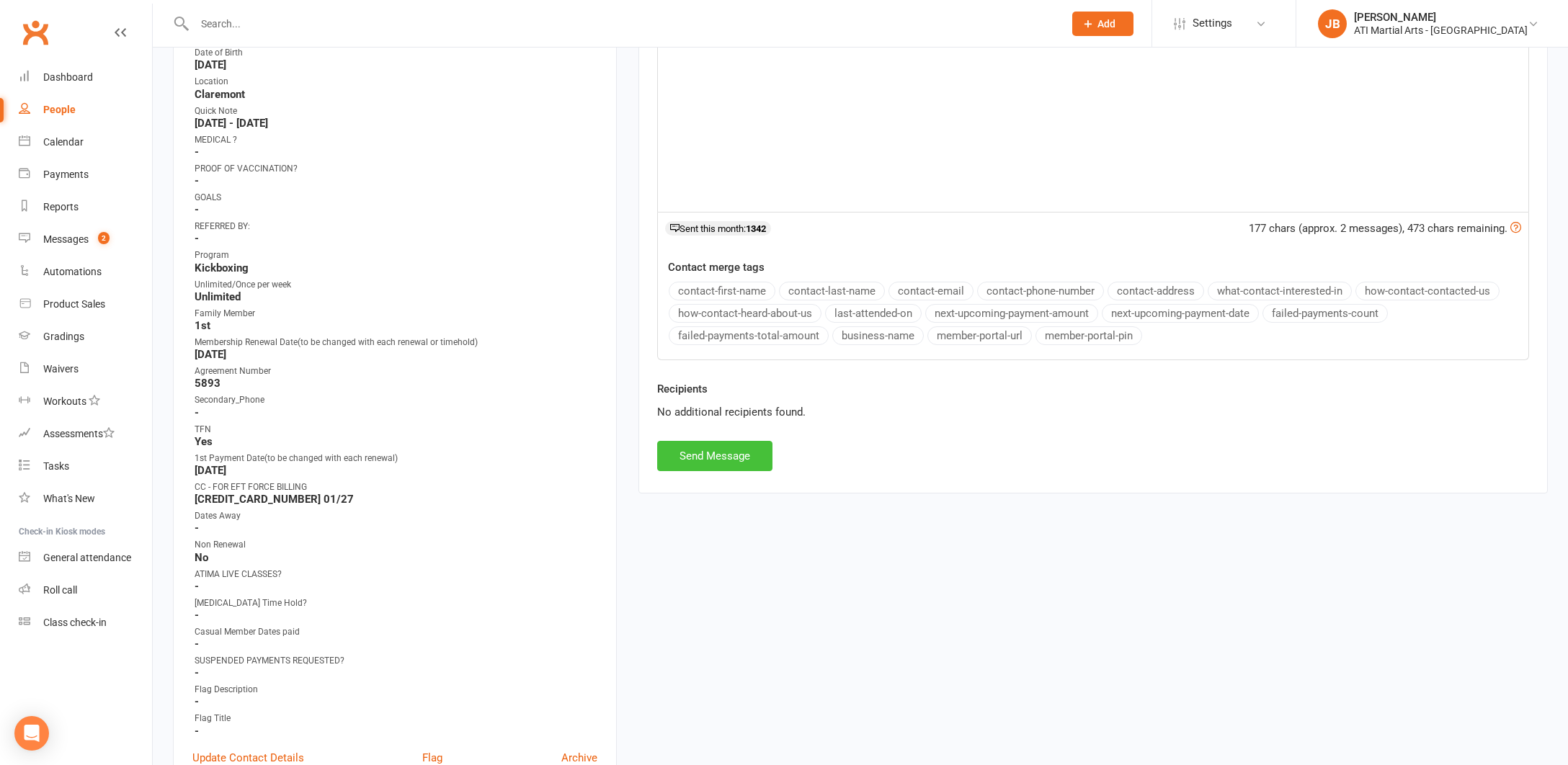
click at [734, 453] on button "Send Message" at bounding box center [715, 456] width 116 height 30
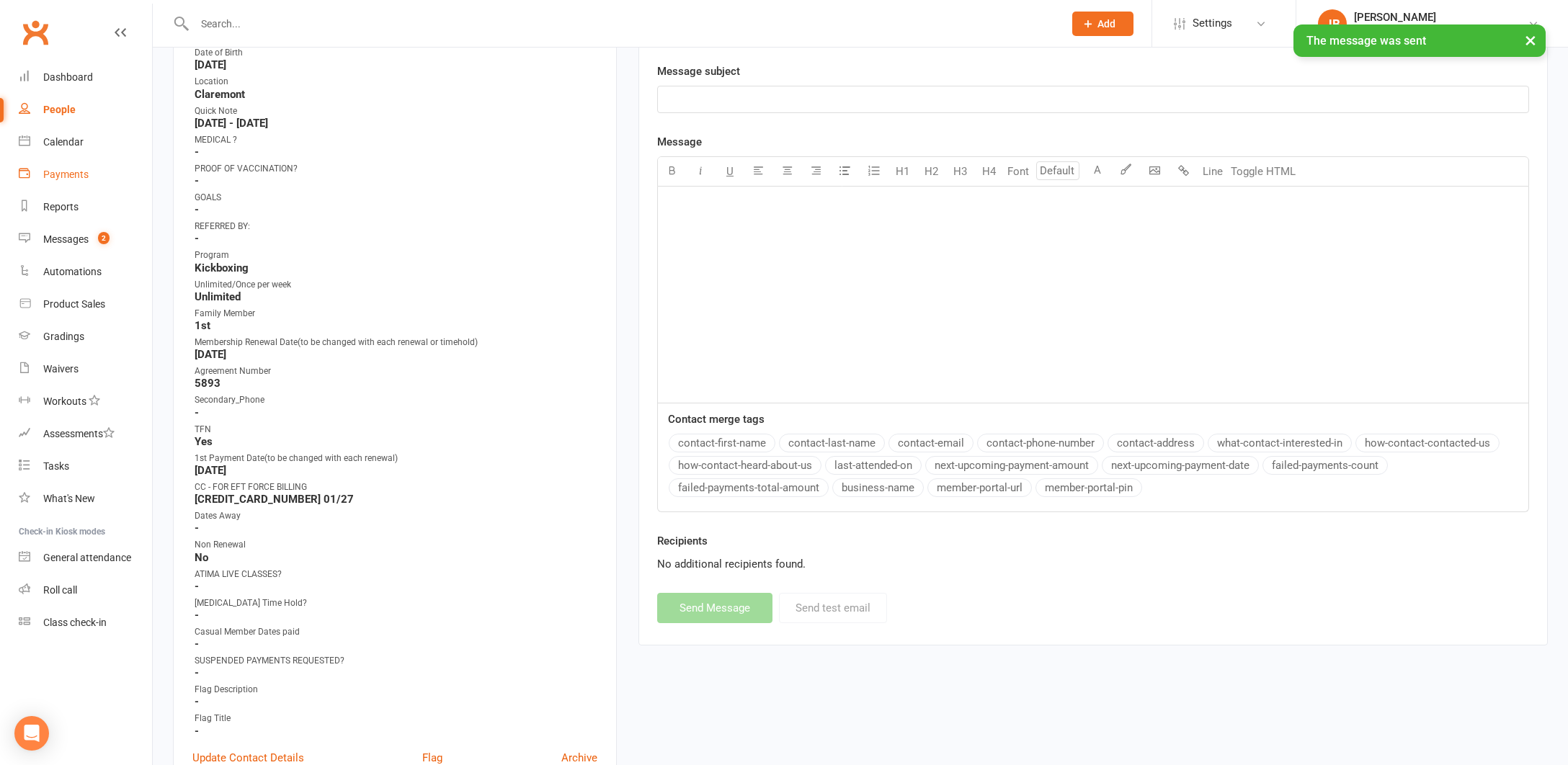
click at [59, 175] on div "Payments" at bounding box center [66, 174] width 45 height 12
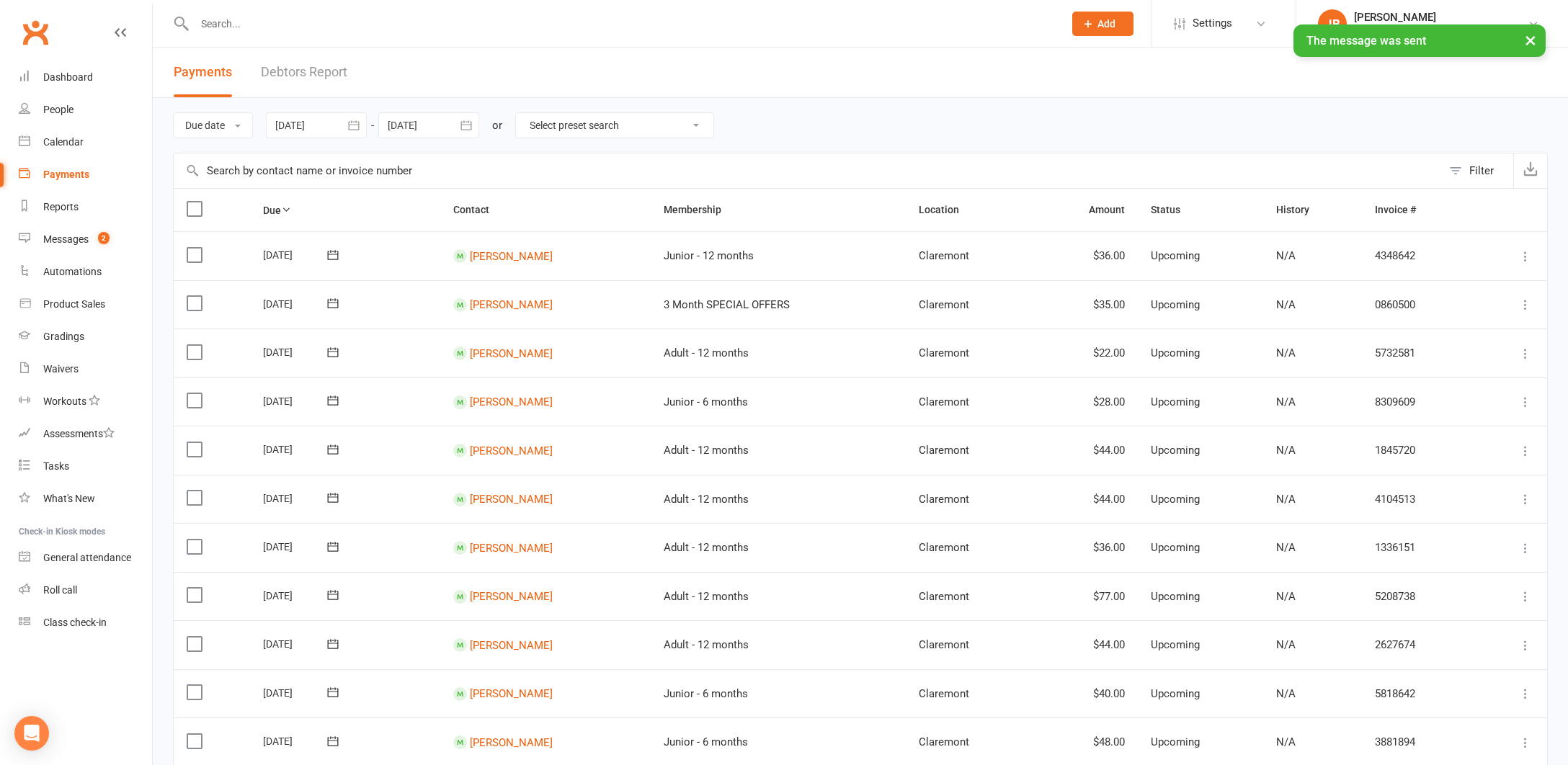
click at [278, 71] on link "Debtors Report" at bounding box center [304, 72] width 86 height 50
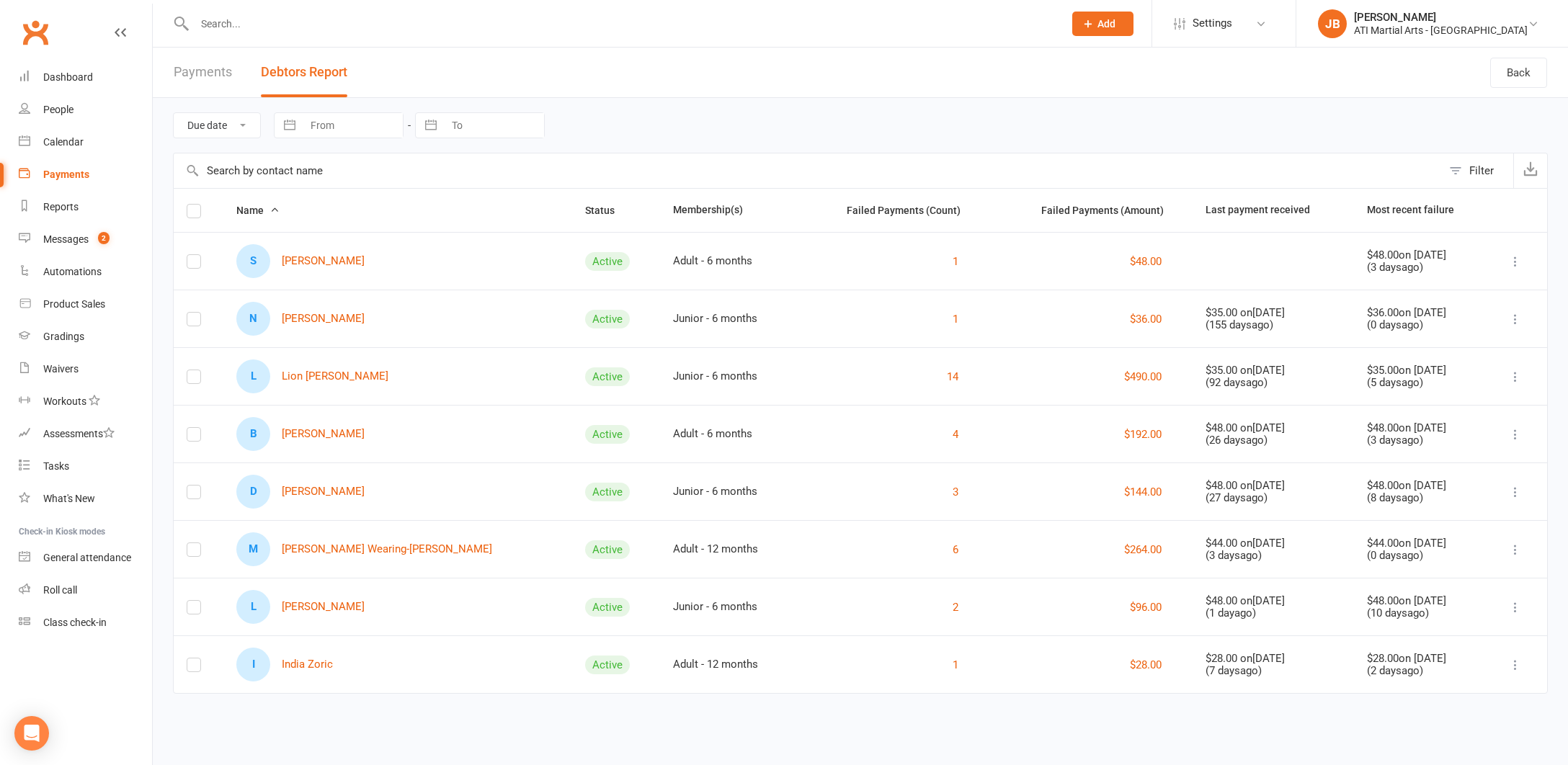
click at [36, 32] on link "Clubworx" at bounding box center [36, 32] width 36 height 36
